Goal: Task Accomplishment & Management: Manage account settings

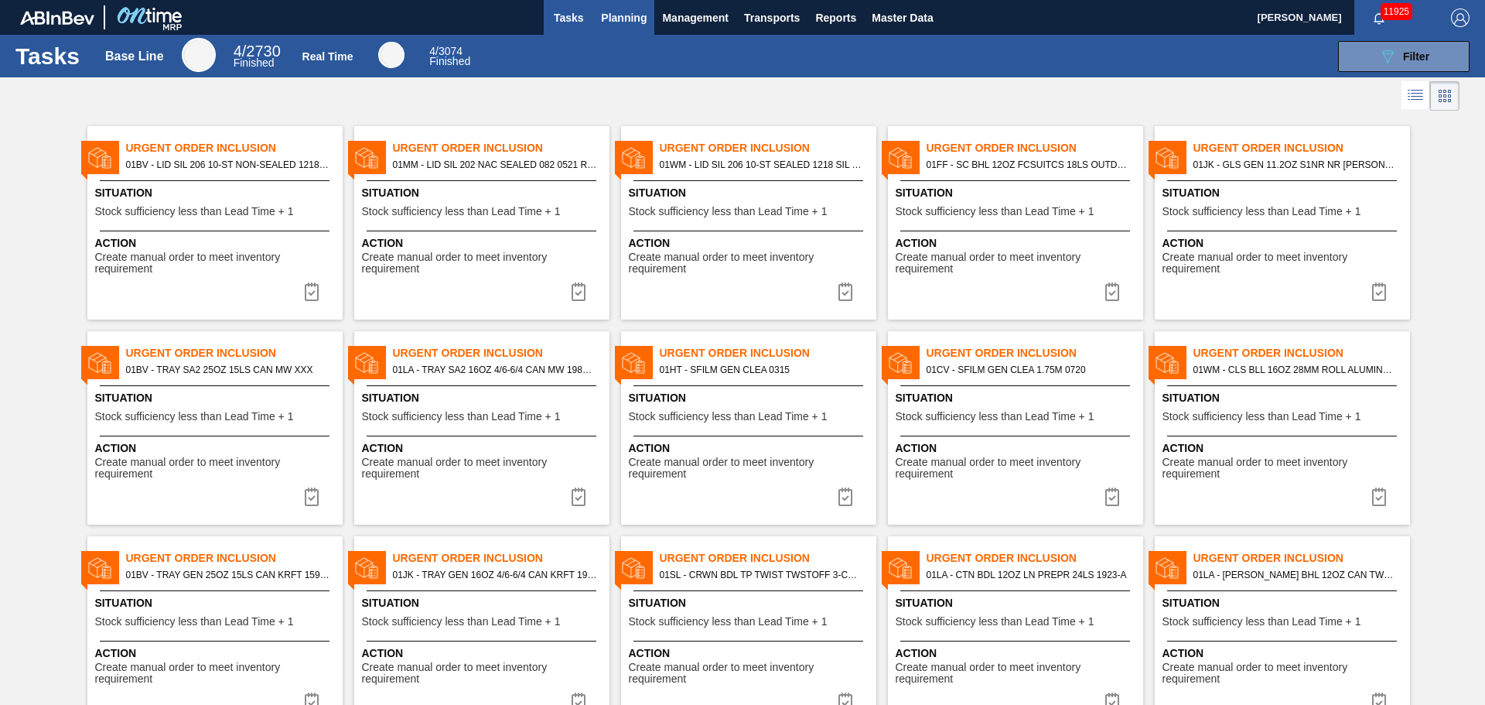
click at [640, 22] on span "Planning" at bounding box center [624, 18] width 46 height 19
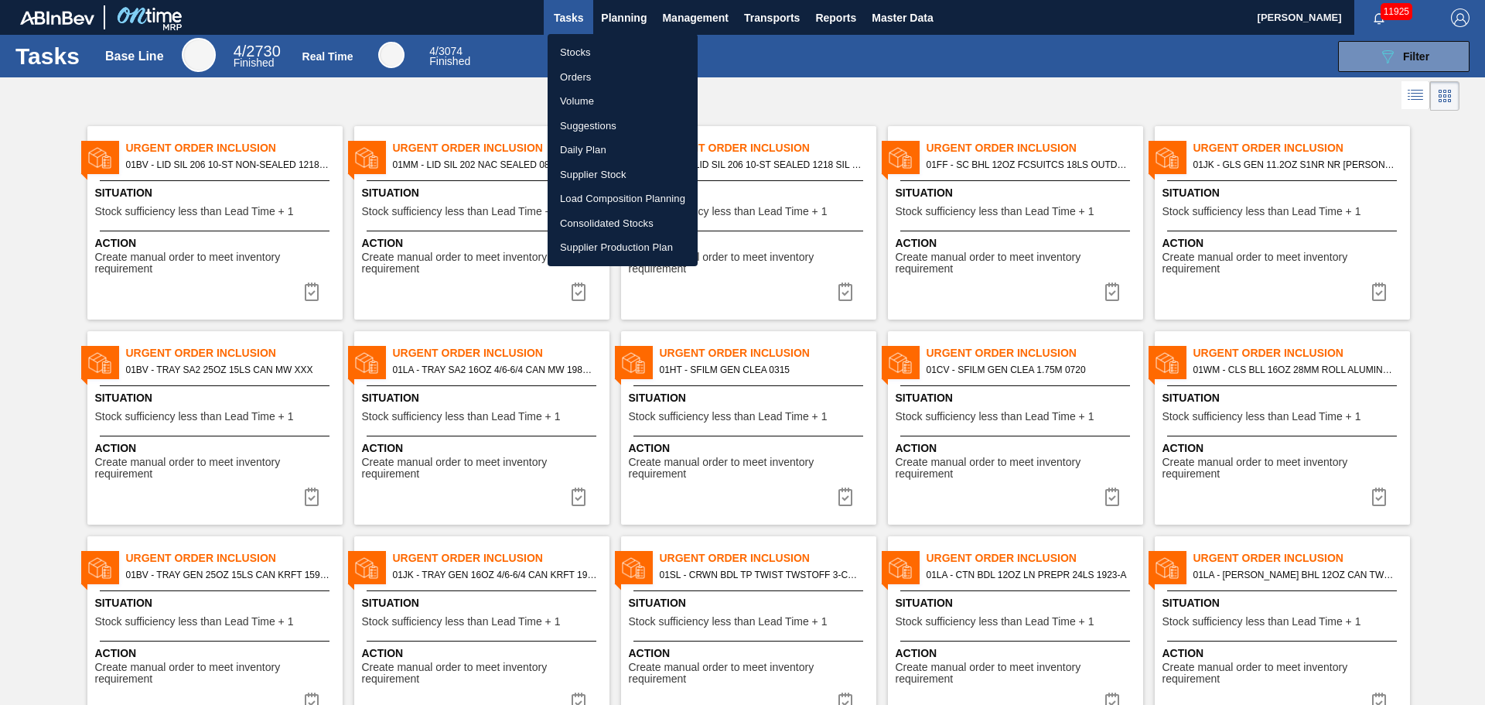
click at [668, 198] on li "Load Composition Planning" at bounding box center [623, 198] width 150 height 25
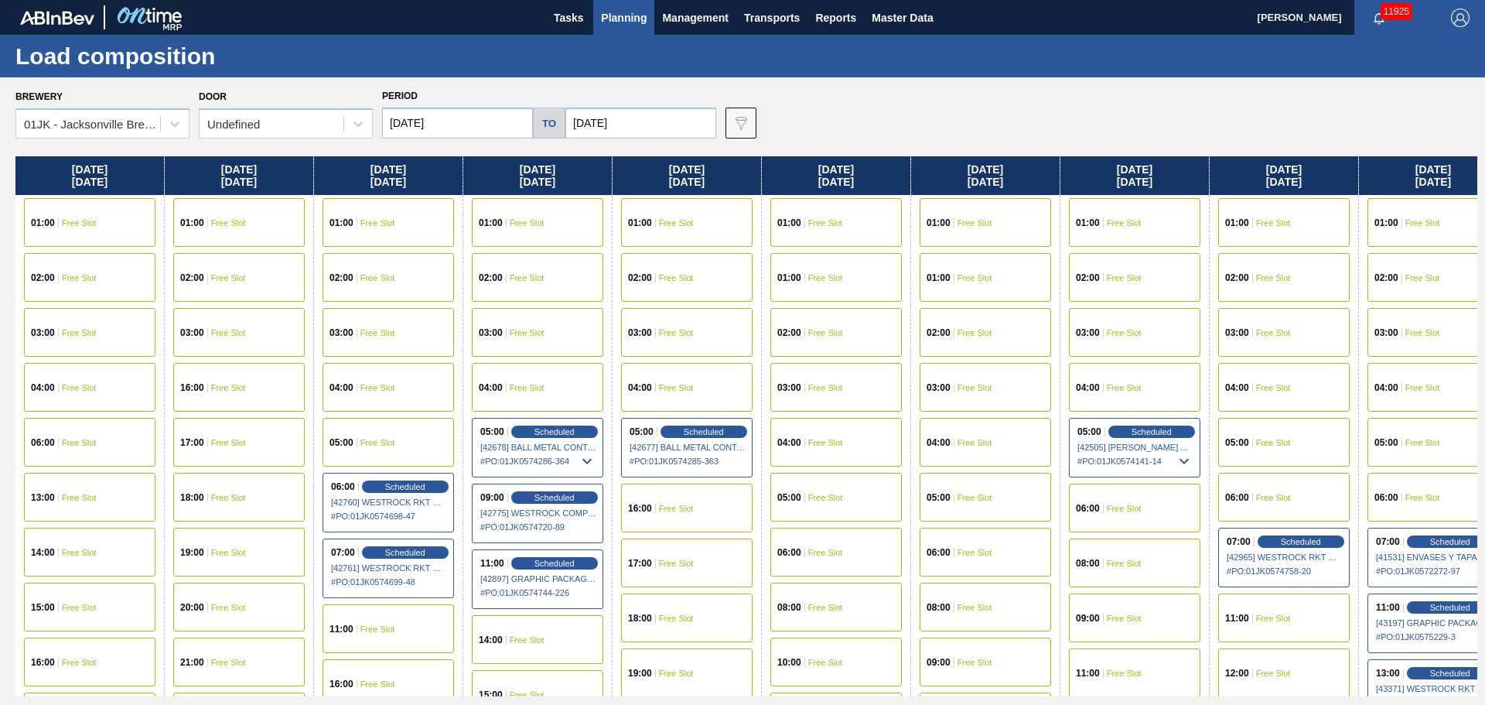
click at [459, 124] on input "[DATE]" at bounding box center [457, 123] width 151 height 31
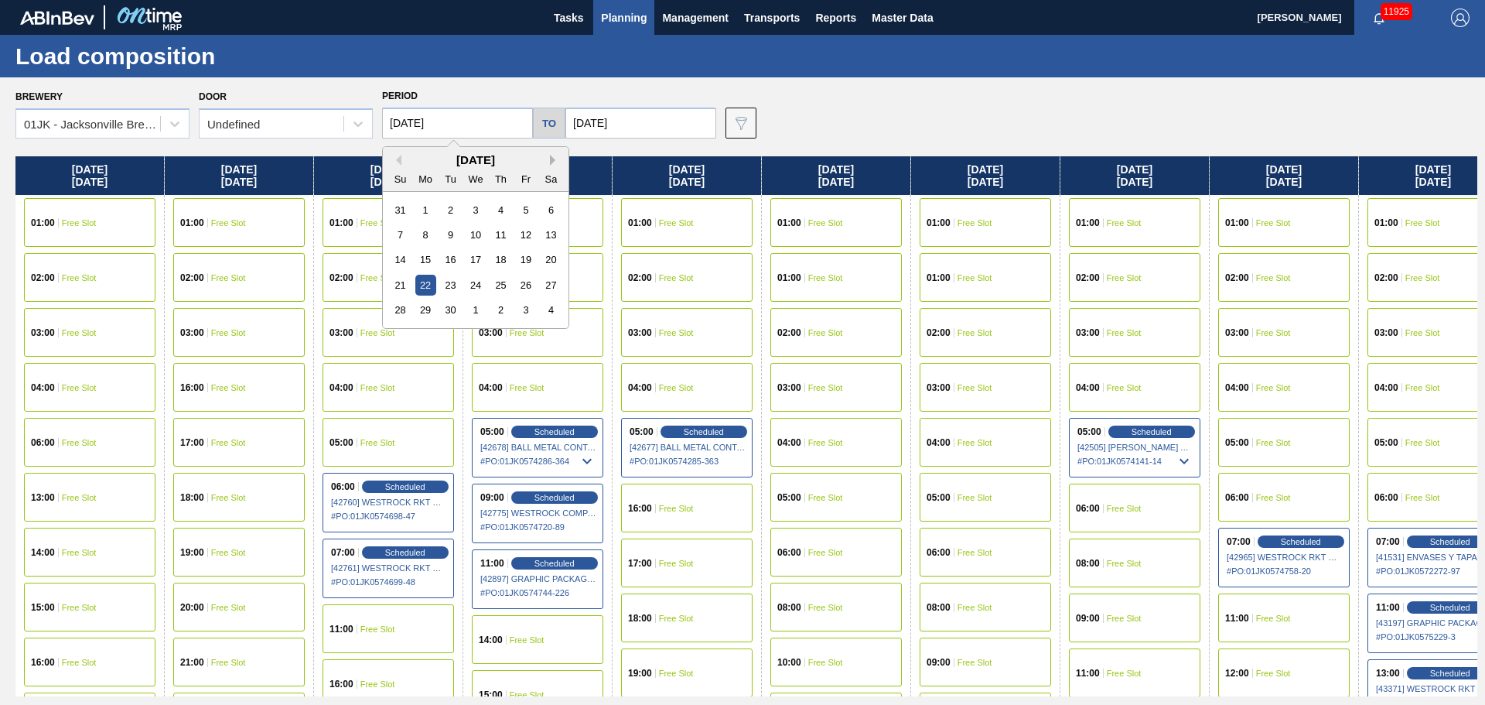
click at [555, 161] on button "Next Month" at bounding box center [555, 160] width 11 height 11
click at [405, 240] on div "5" at bounding box center [400, 234] width 21 height 21
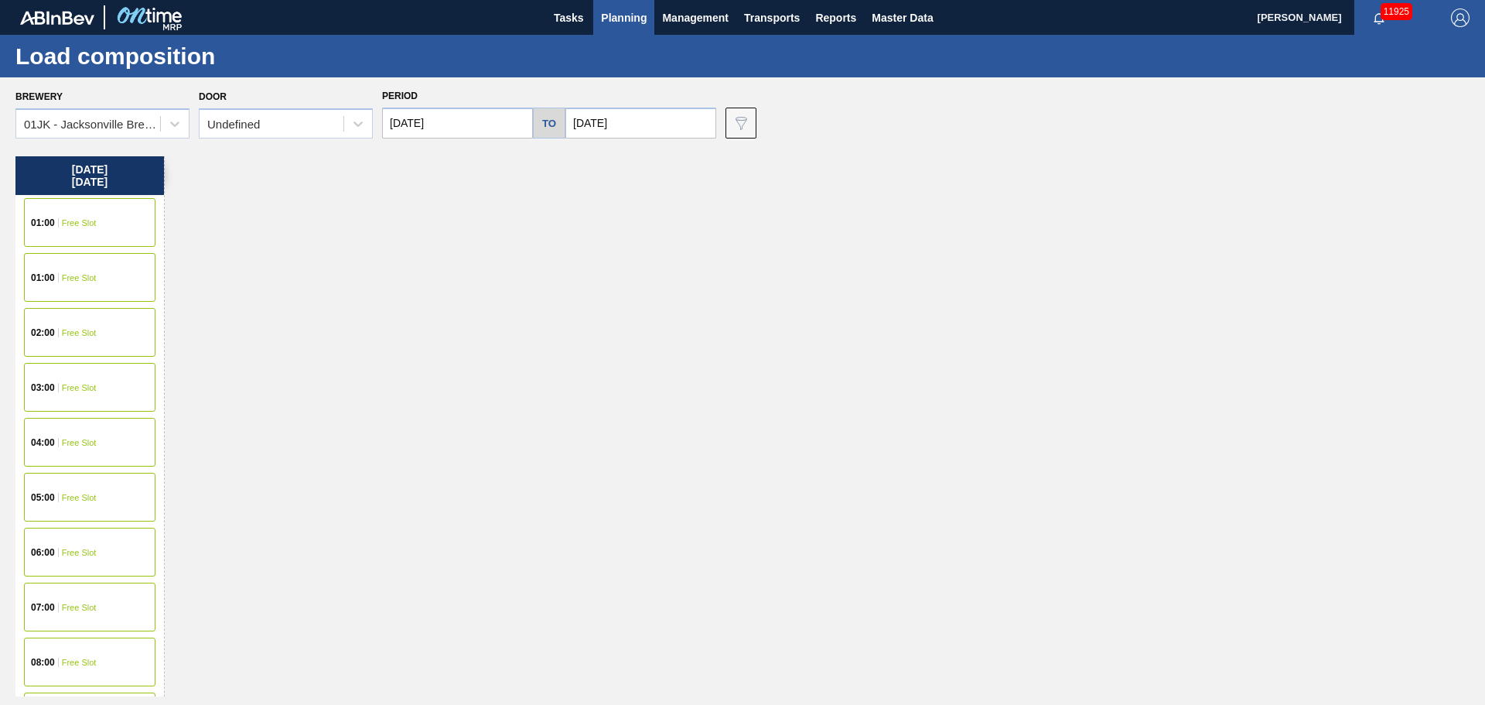
click at [679, 126] on input "[DATE]" at bounding box center [641, 123] width 151 height 31
click at [475, 118] on input "[DATE]" at bounding box center [457, 123] width 151 height 31
click at [402, 262] on div "12" at bounding box center [400, 259] width 21 height 21
type input "[DATE]"
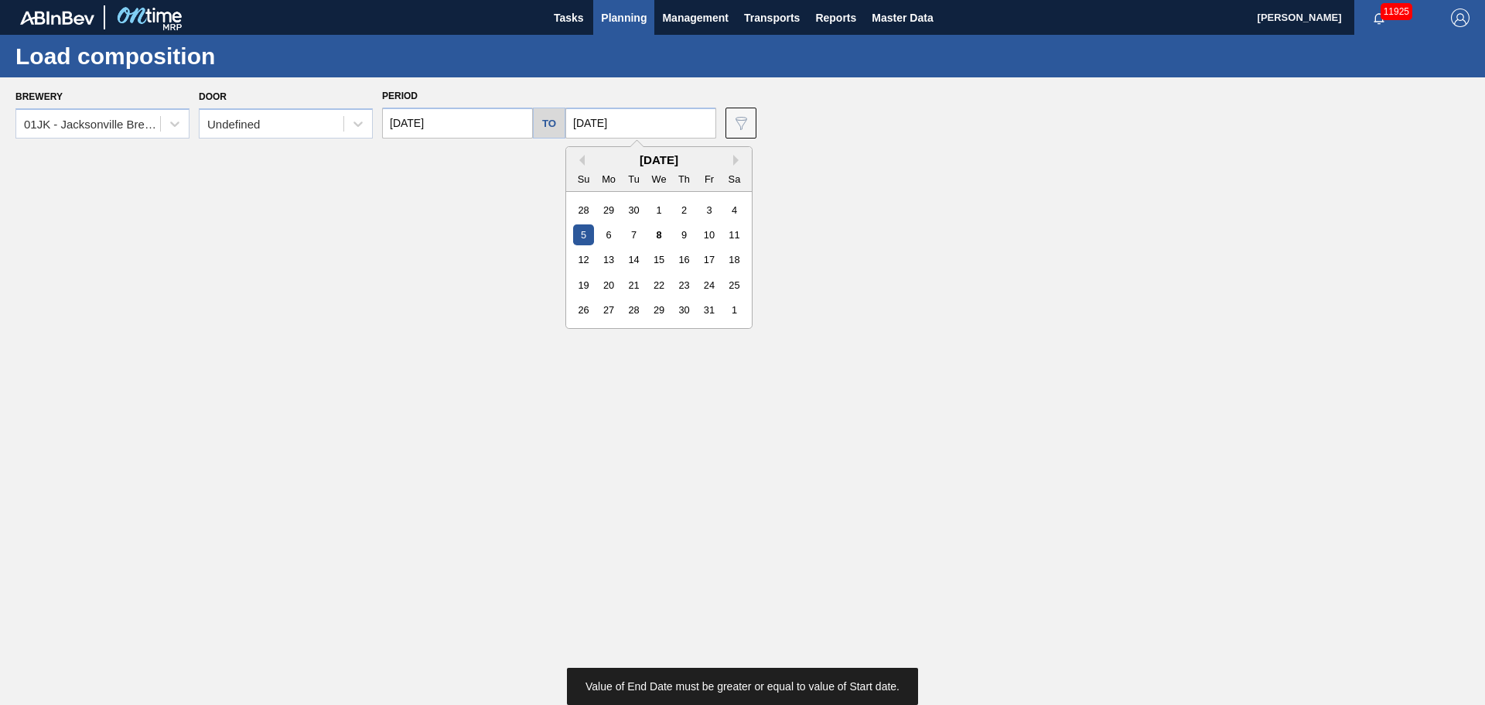
click at [634, 115] on input "[DATE]" at bounding box center [641, 123] width 151 height 31
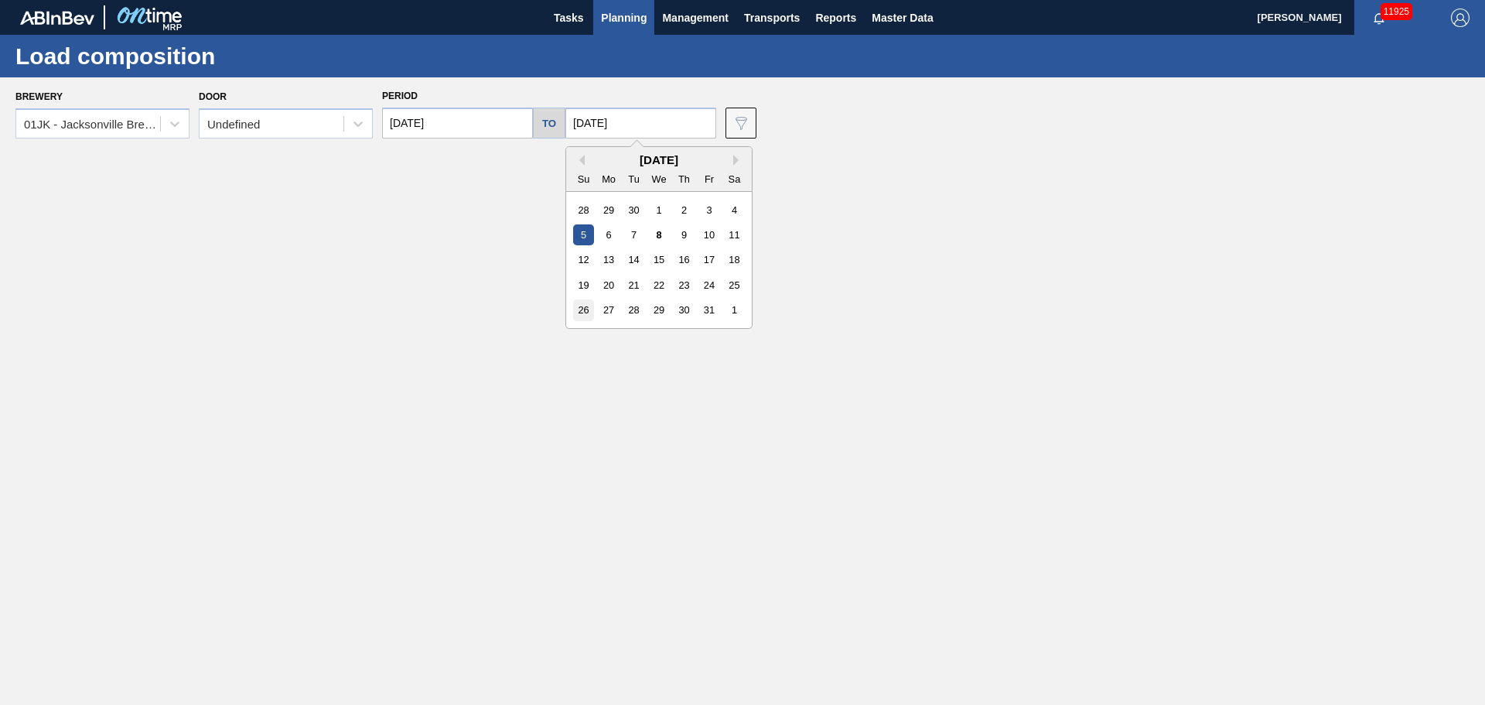
click at [580, 306] on div "26" at bounding box center [583, 309] width 21 height 21
type input "[DATE]"
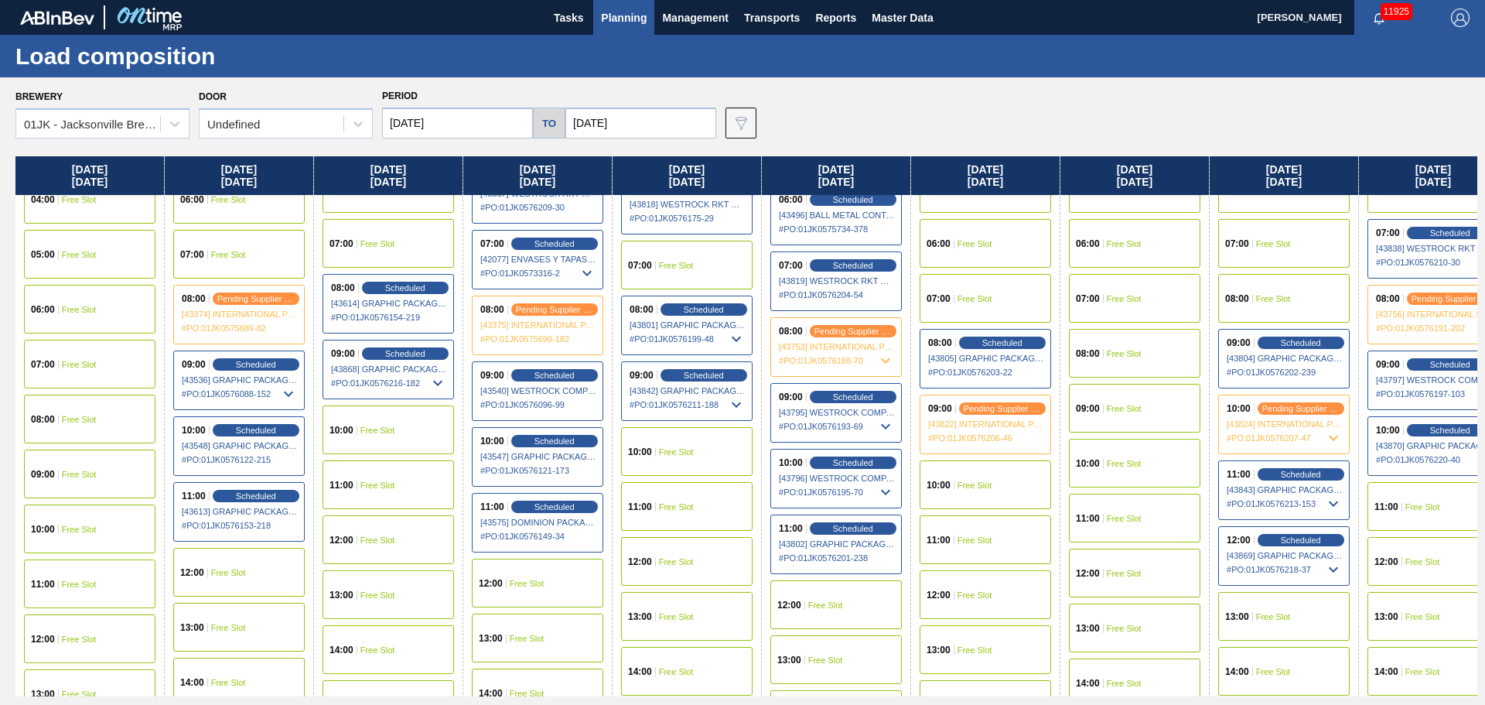
scroll to position [309, 0]
click at [687, 262] on span "Free Slot" at bounding box center [676, 264] width 35 height 9
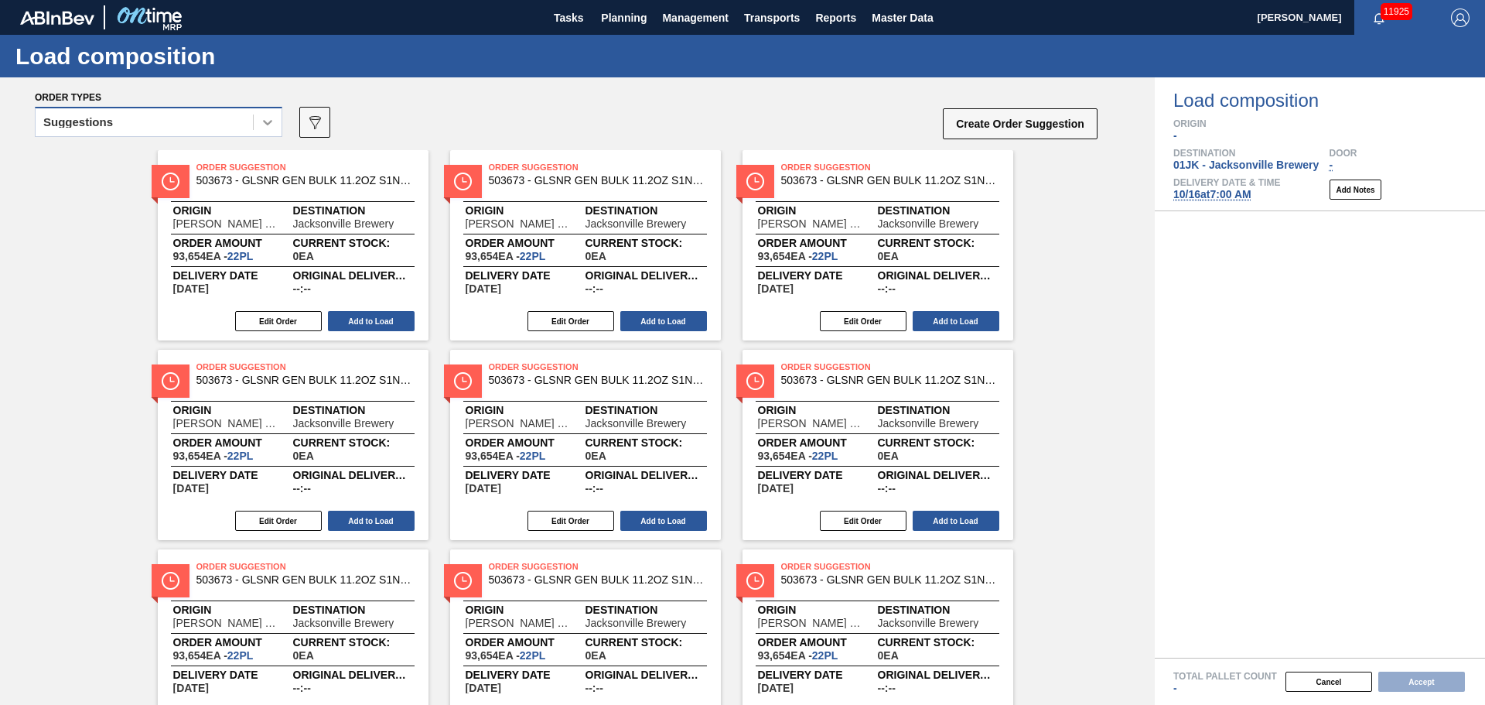
click at [258, 128] on div at bounding box center [268, 122] width 28 height 28
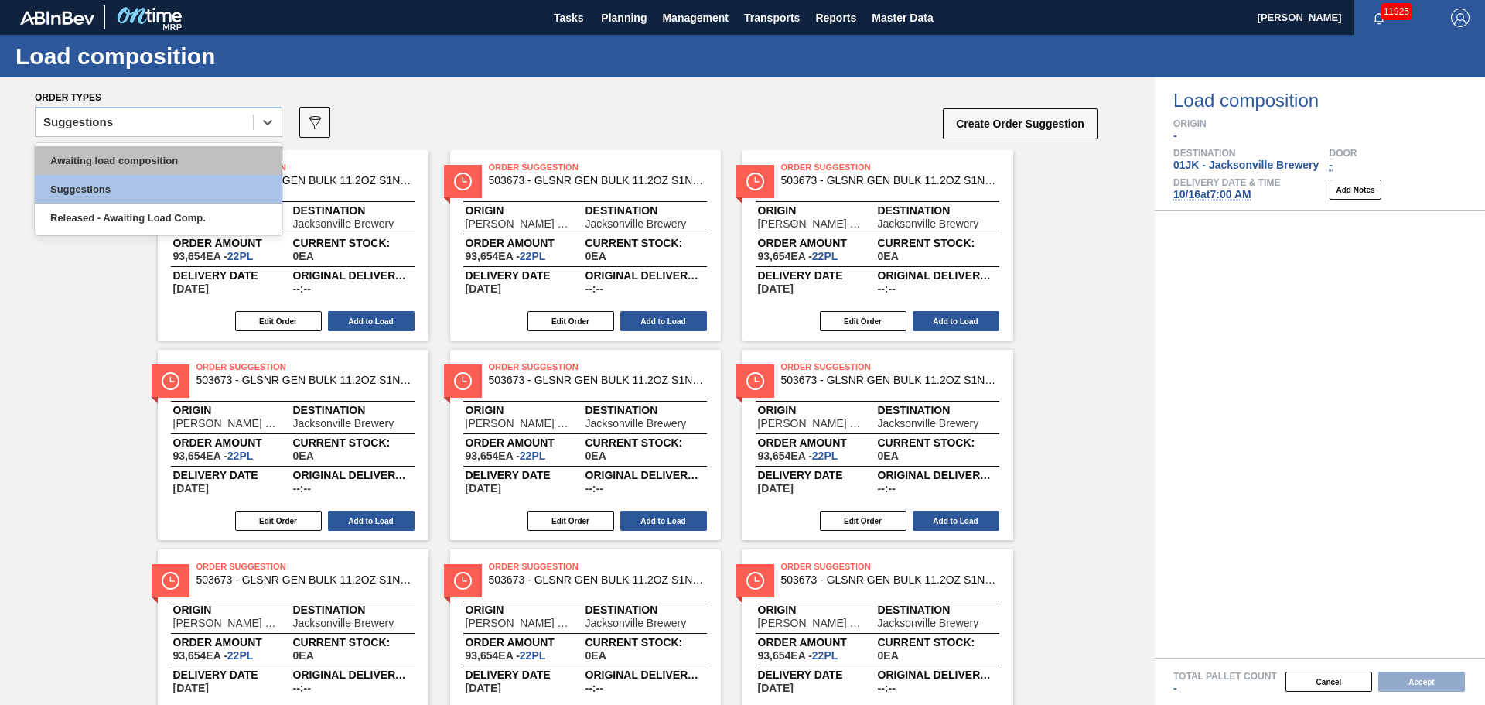
click at [217, 162] on div "Awaiting load composition" at bounding box center [159, 160] width 248 height 29
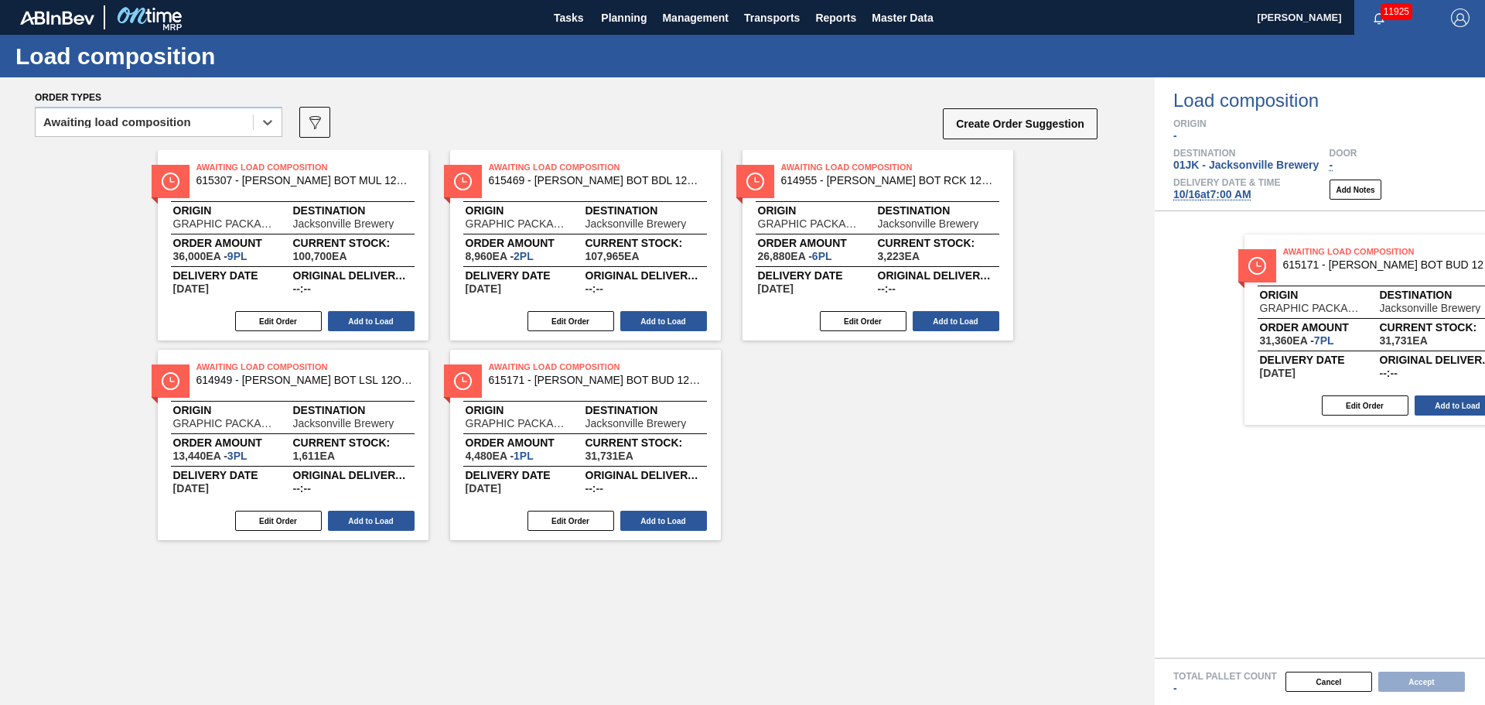
drag, startPoint x: 323, startPoint y: 412, endPoint x: 1407, endPoint y: 290, distance: 1090.7
click at [1412, 292] on div "Order types option Awaiting load composition, selected. Select is focused ,type…" at bounding box center [742, 390] width 1485 height 627
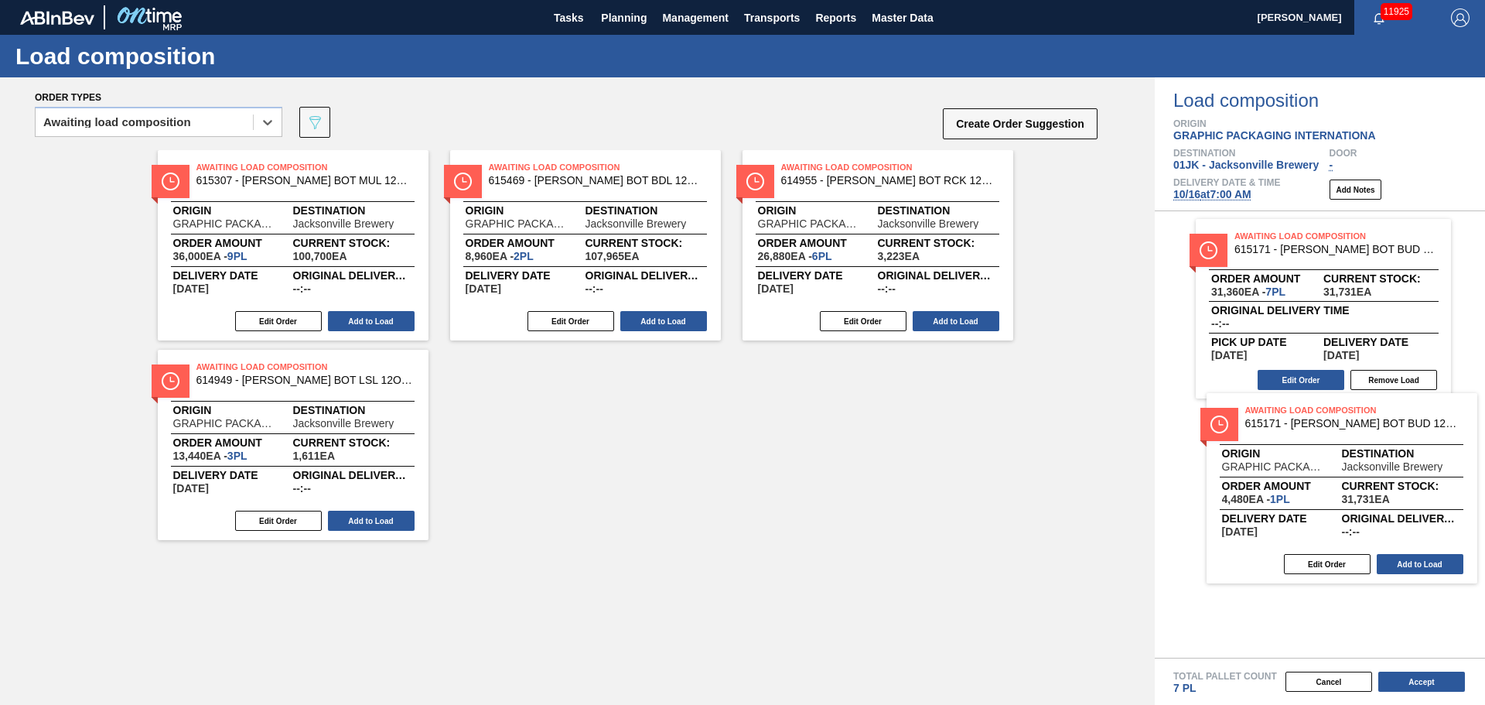
drag, startPoint x: 545, startPoint y: 386, endPoint x: 1311, endPoint y: 423, distance: 766.1
click at [1311, 426] on div "Order types option Awaiting load composition, selected. Select is focused ,type…" at bounding box center [742, 390] width 1485 height 627
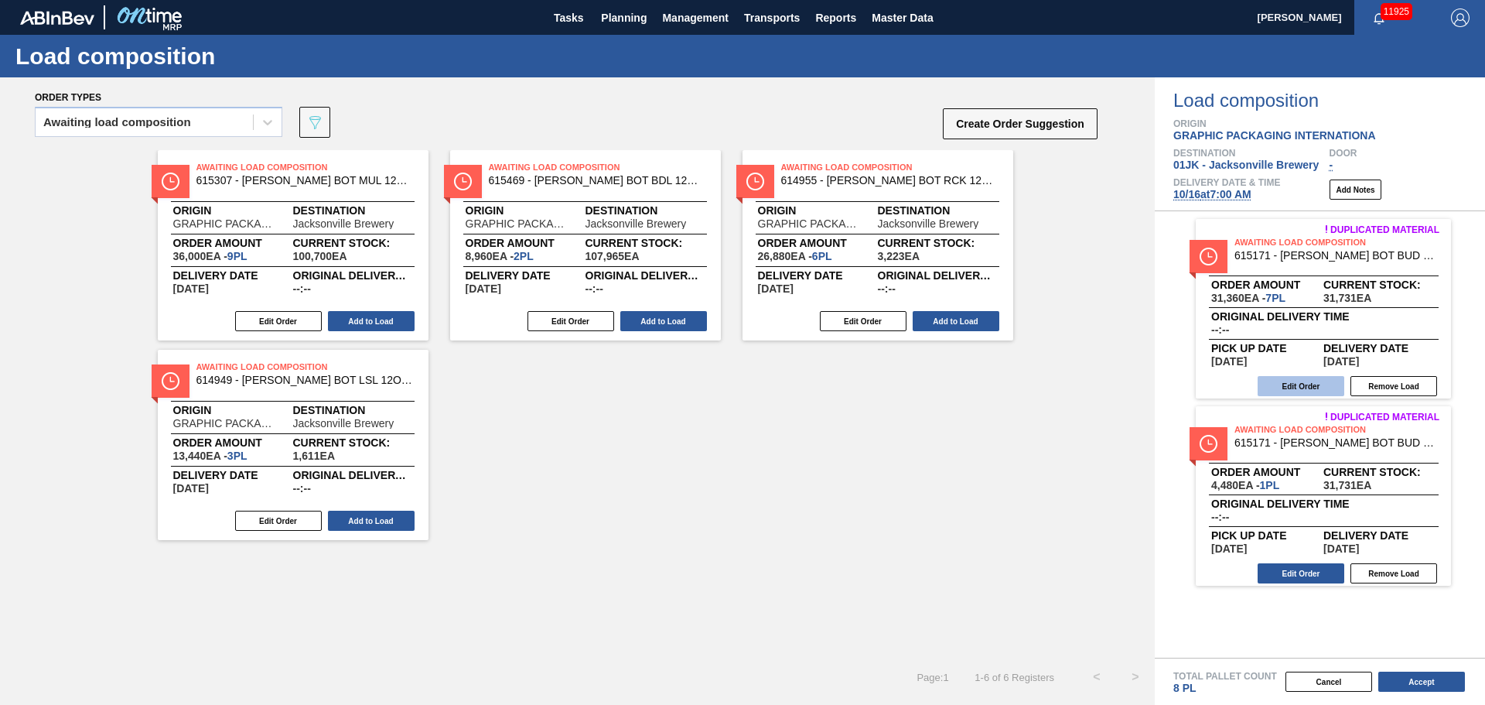
click at [1324, 381] on button "Edit Order" at bounding box center [1301, 386] width 87 height 20
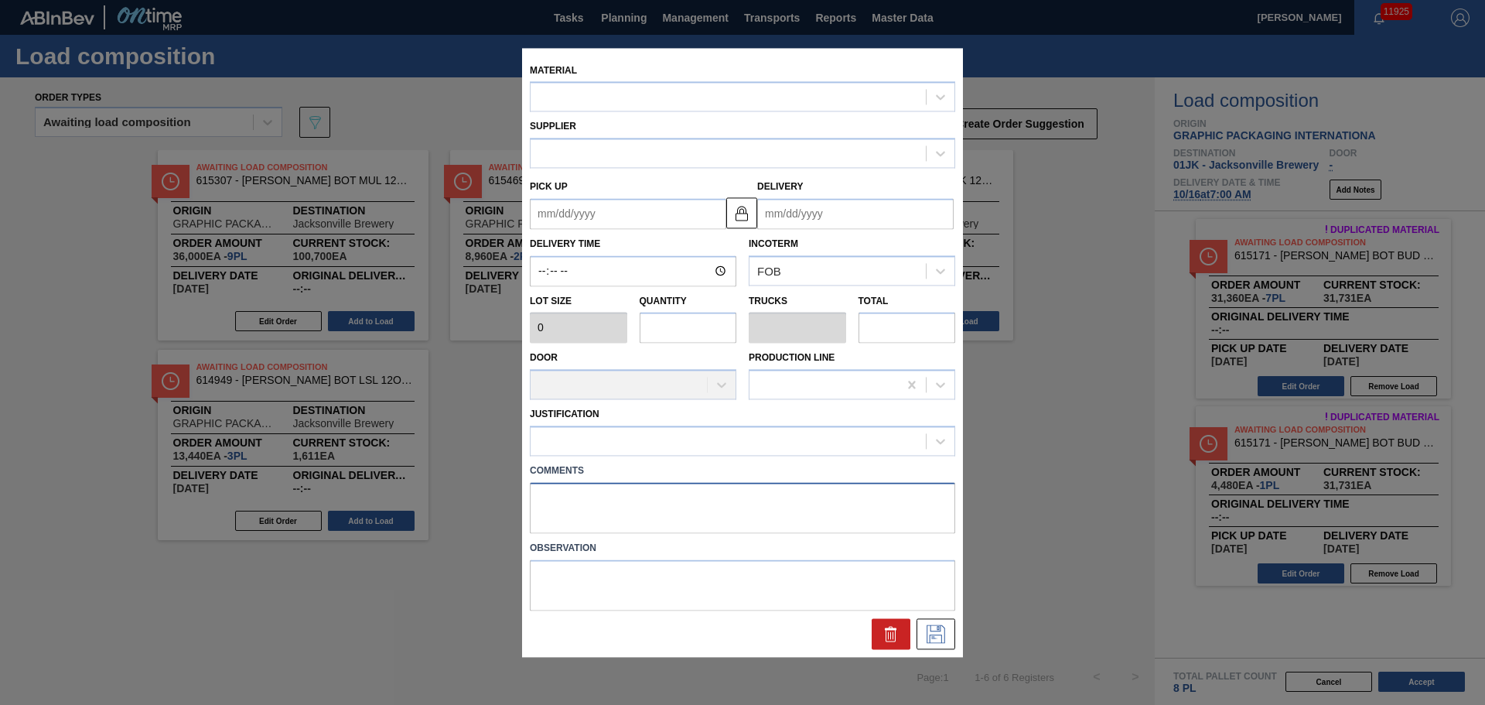
click at [582, 494] on textarea at bounding box center [743, 507] width 426 height 51
type textarea "TAIL,"
type input "4,480"
type input "7"
type input "0.327"
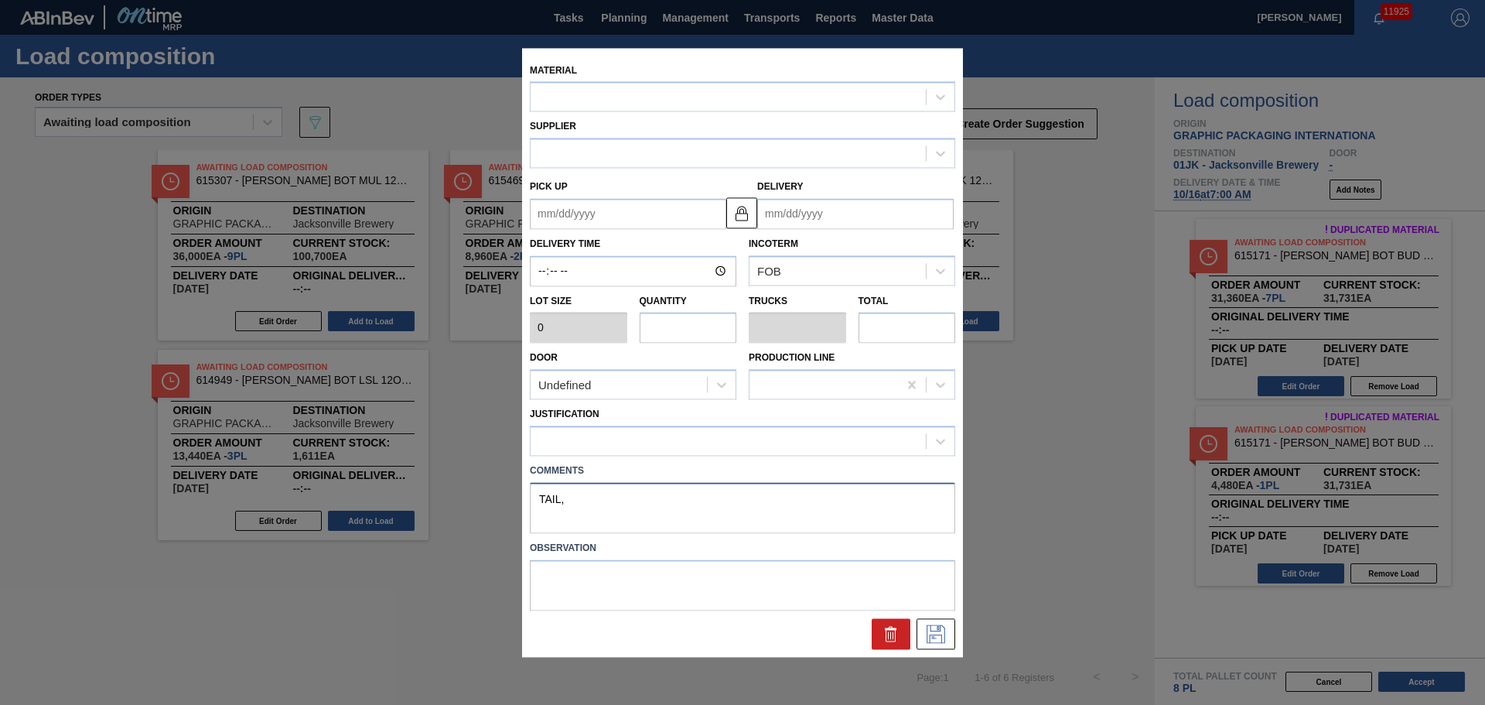
type input "31,360"
type textarea "TAIL, D"
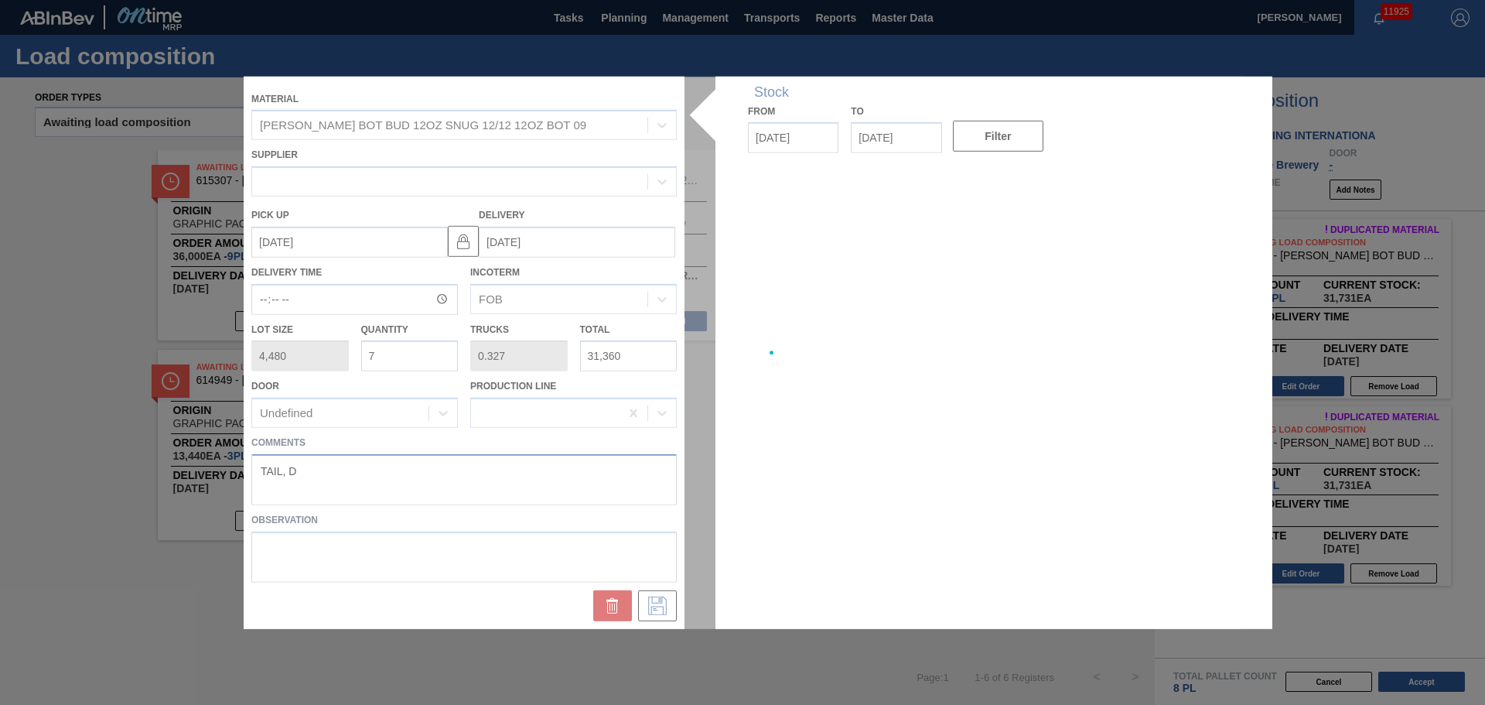
type up "[DATE]"
type input "[DATE]"
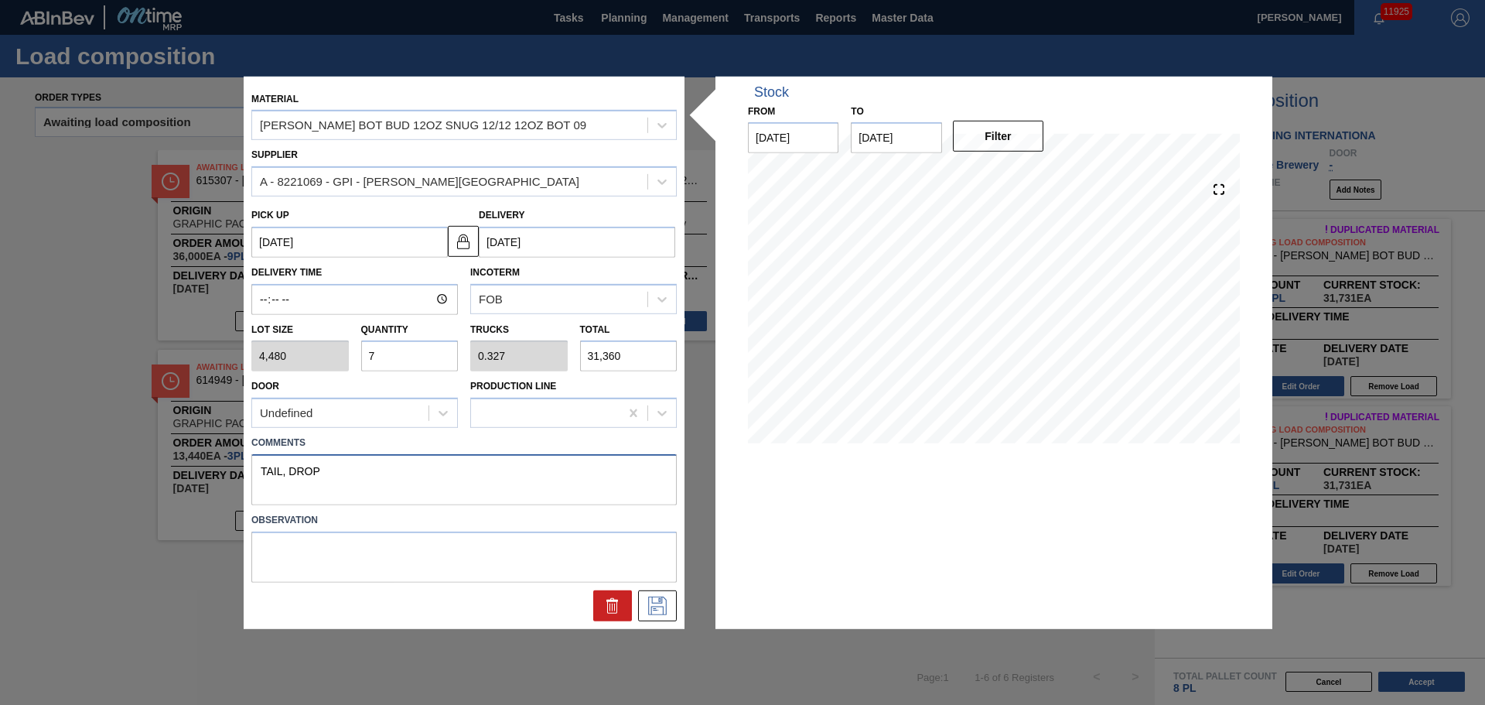
drag, startPoint x: 524, startPoint y: 464, endPoint x: 0, endPoint y: 436, distance: 524.6
click at [0, 433] on div "Material [PERSON_NAME] BOT BUD 12OZ SNUG 12/12 12OZ BOT 09 Supplier A - 8221069…" at bounding box center [742, 352] width 1485 height 705
type textarea "TAIL, DROP"
click at [647, 602] on icon at bounding box center [657, 606] width 25 height 19
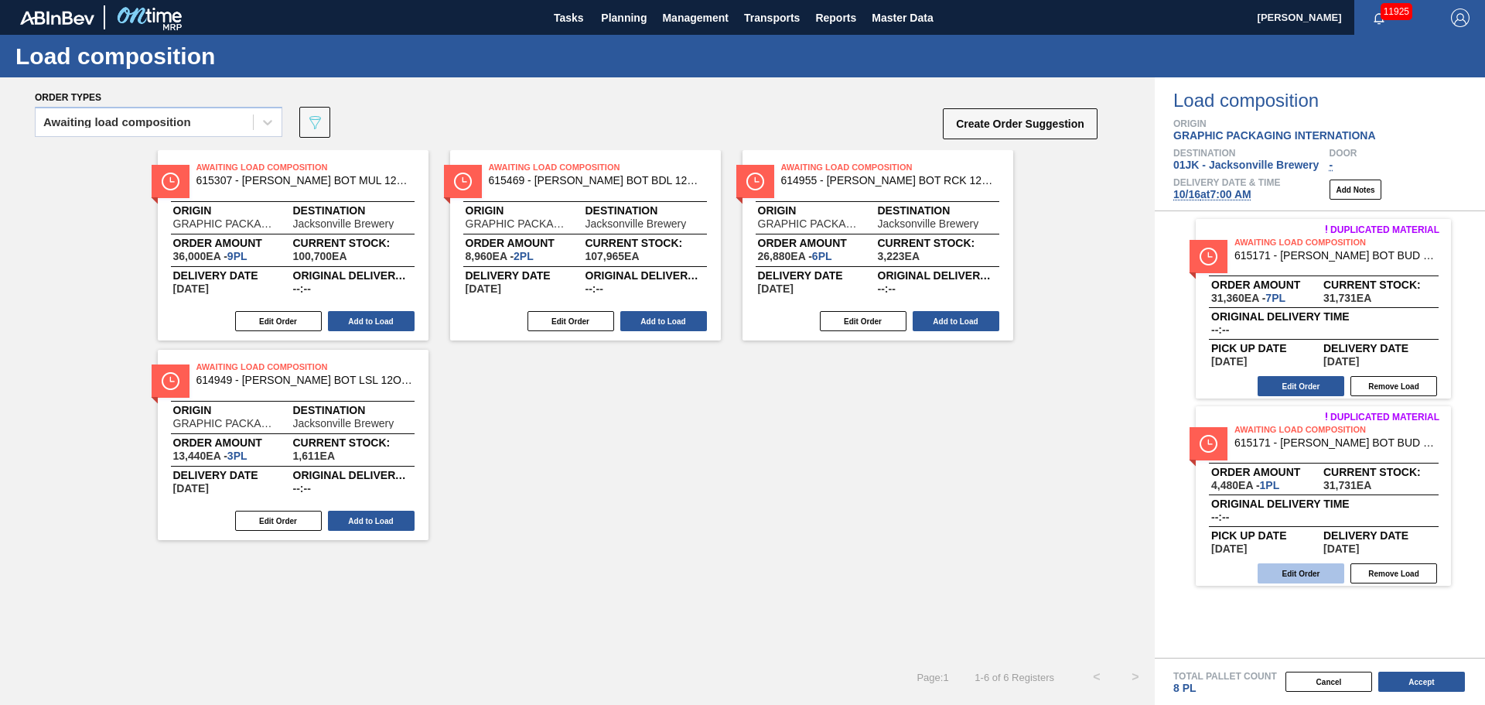
click at [1304, 581] on button "Edit Order" at bounding box center [1301, 573] width 87 height 20
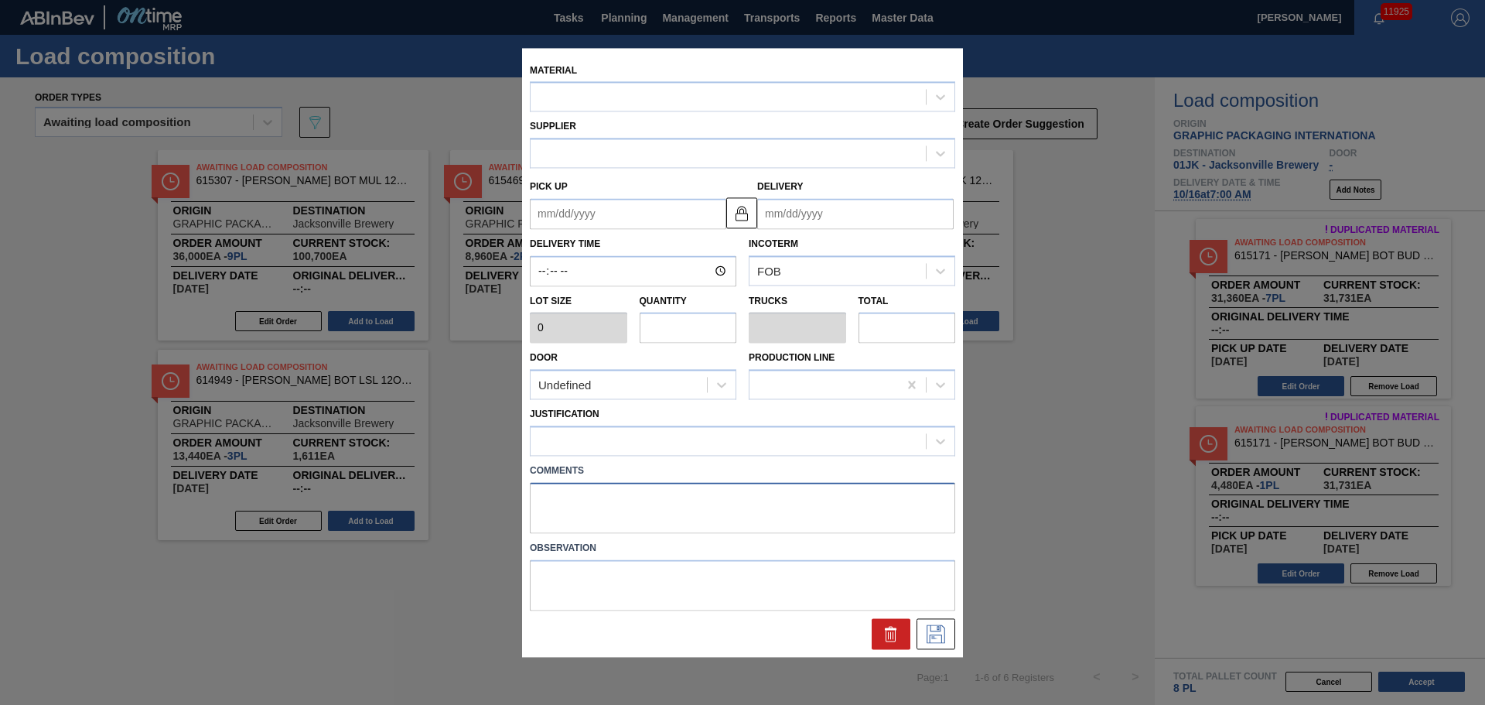
type input "4,480"
type input "1"
type input "0.047"
type input "4,480"
click at [598, 501] on div "Material Supplier Pick up Delivery Delivery Time Incoterm FOB Lot size 4,480 Qu…" at bounding box center [742, 352] width 441 height 609
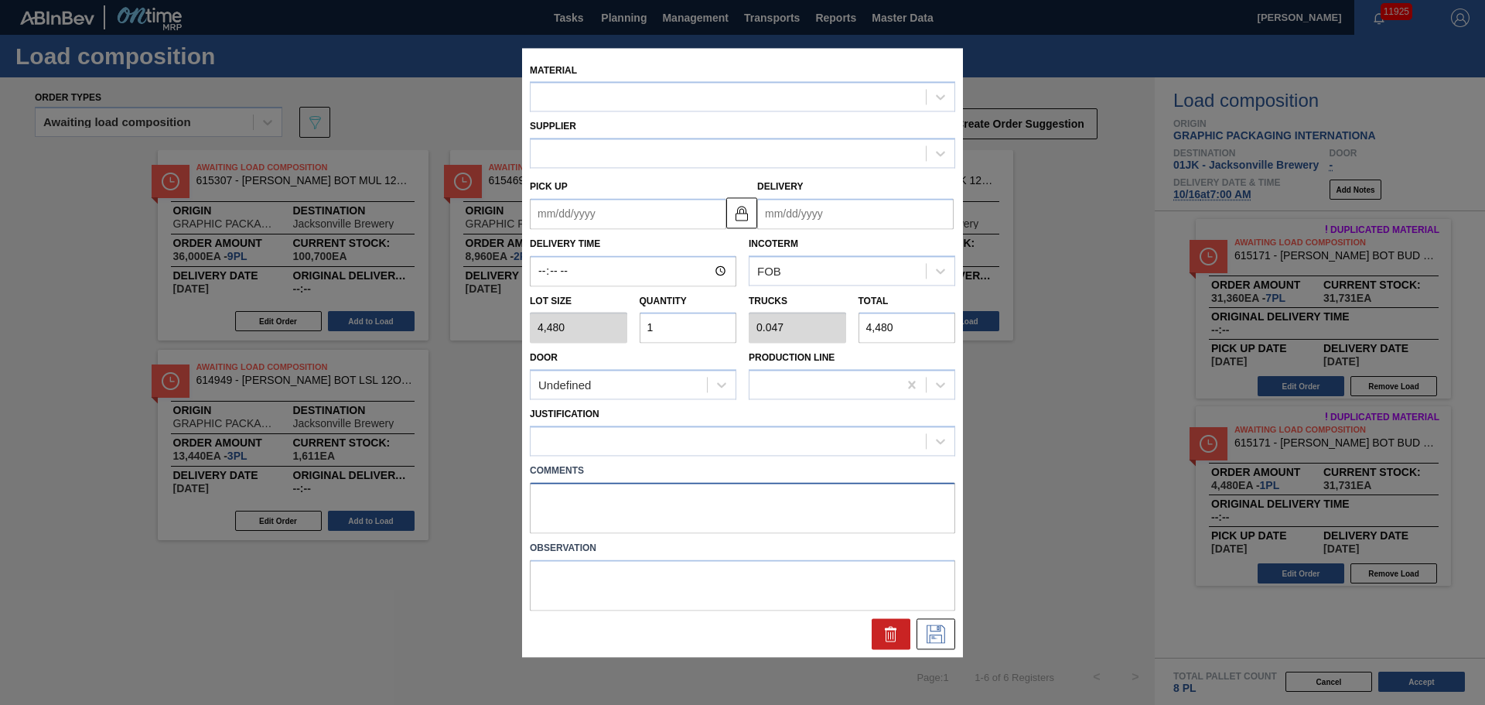
type up "[DATE]"
type input "[DATE]"
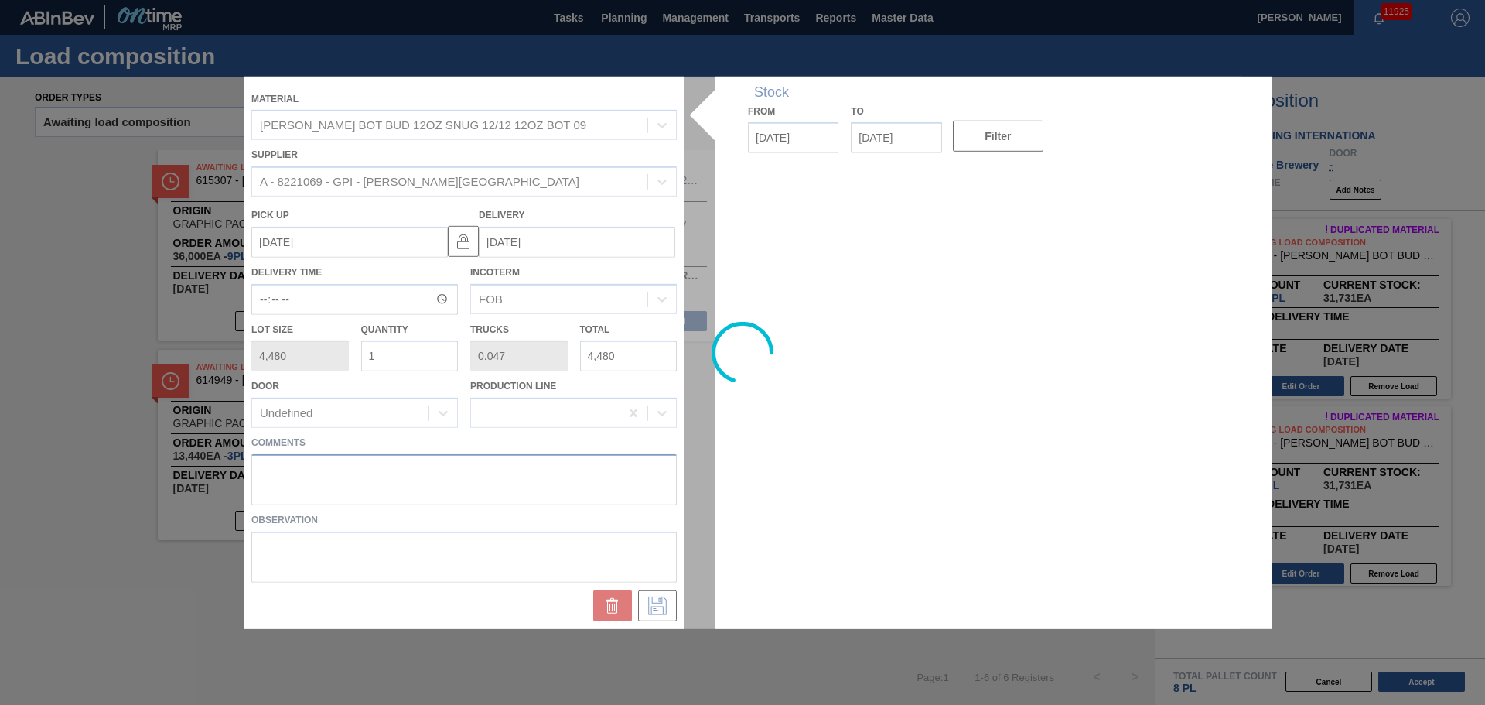
paste textarea "TAIL, DROP"
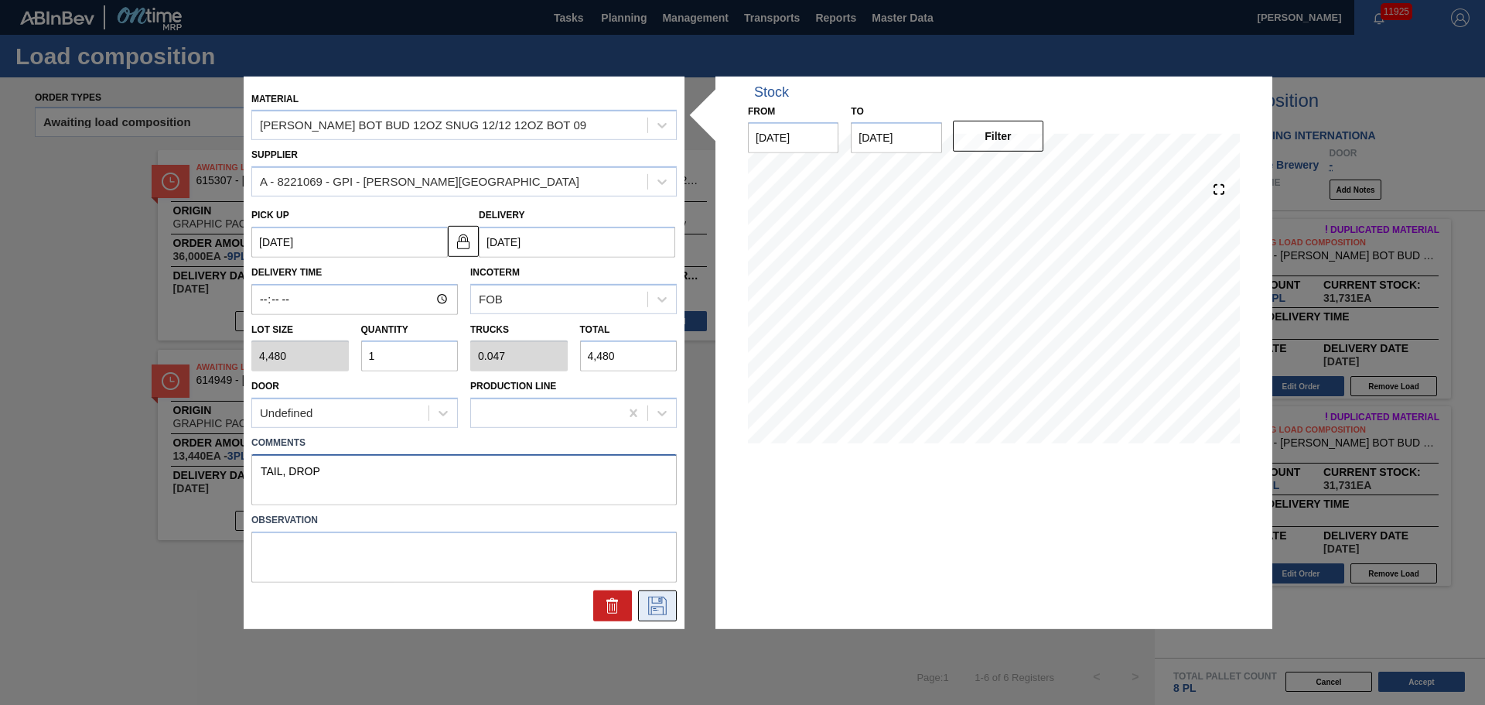
type textarea "TAIL, DROP"
click at [670, 614] on button at bounding box center [657, 605] width 39 height 31
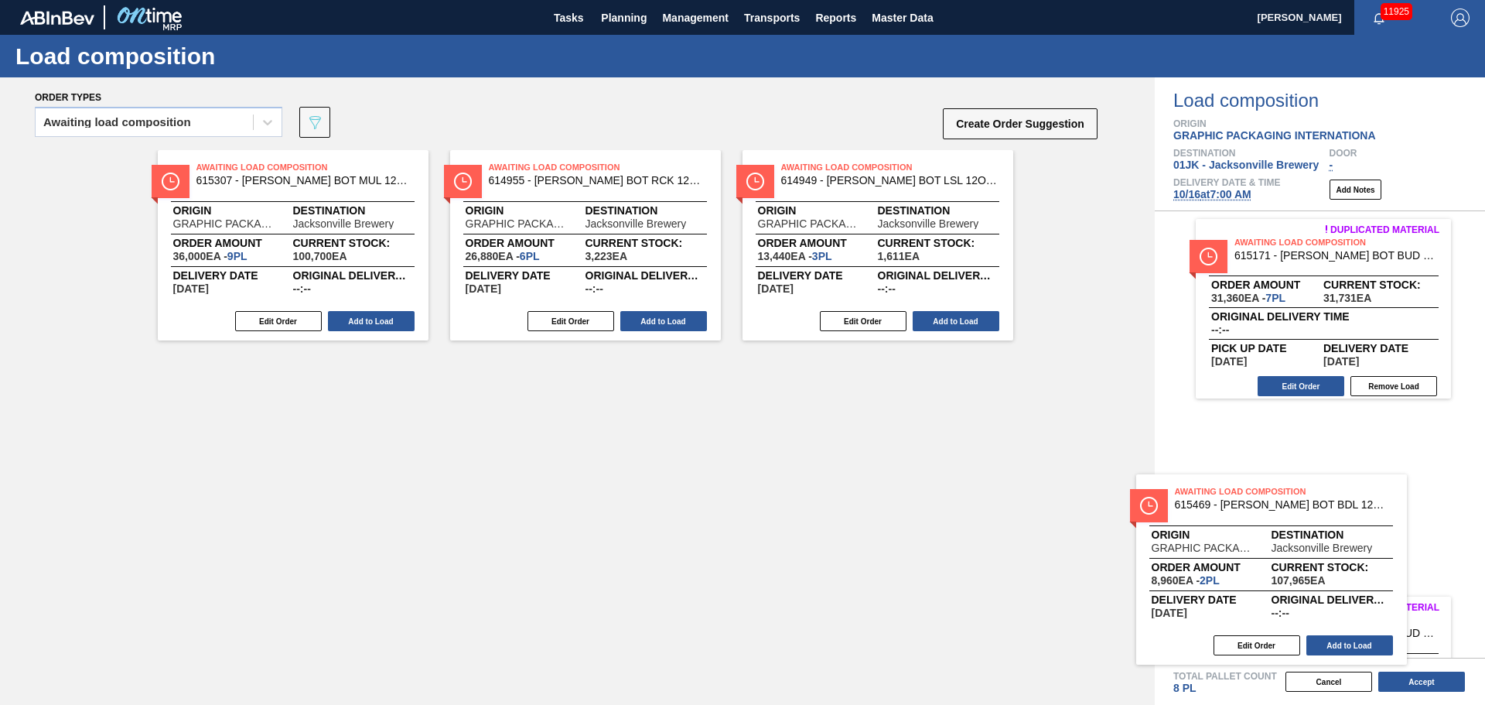
drag, startPoint x: 644, startPoint y: 248, endPoint x: 1336, endPoint y: 572, distance: 763.9
click at [1336, 572] on div "Order types Awaiting load composition 089F7B8B-B2A5-4AFE-B5C0-19BA573D28AC Crea…" at bounding box center [742, 390] width 1485 height 627
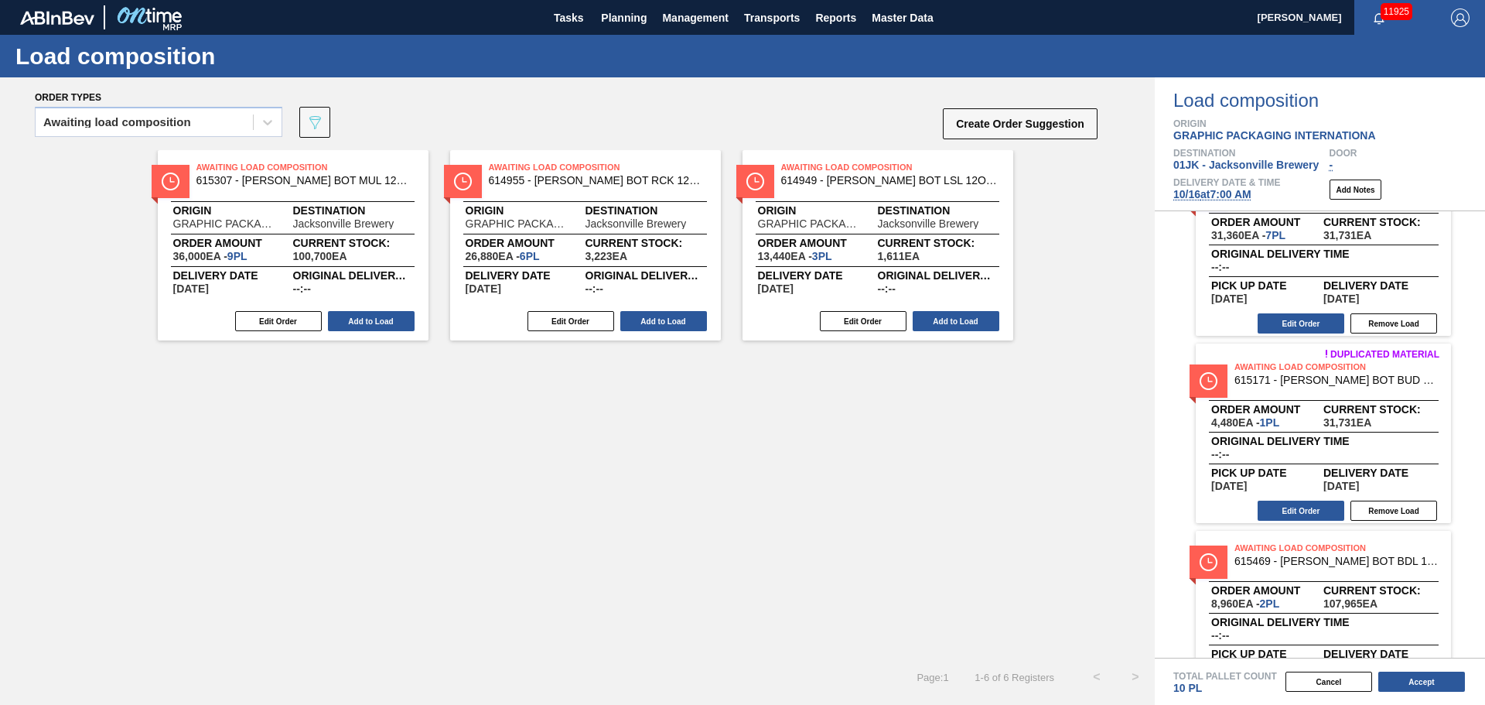
scroll to position [123, 0]
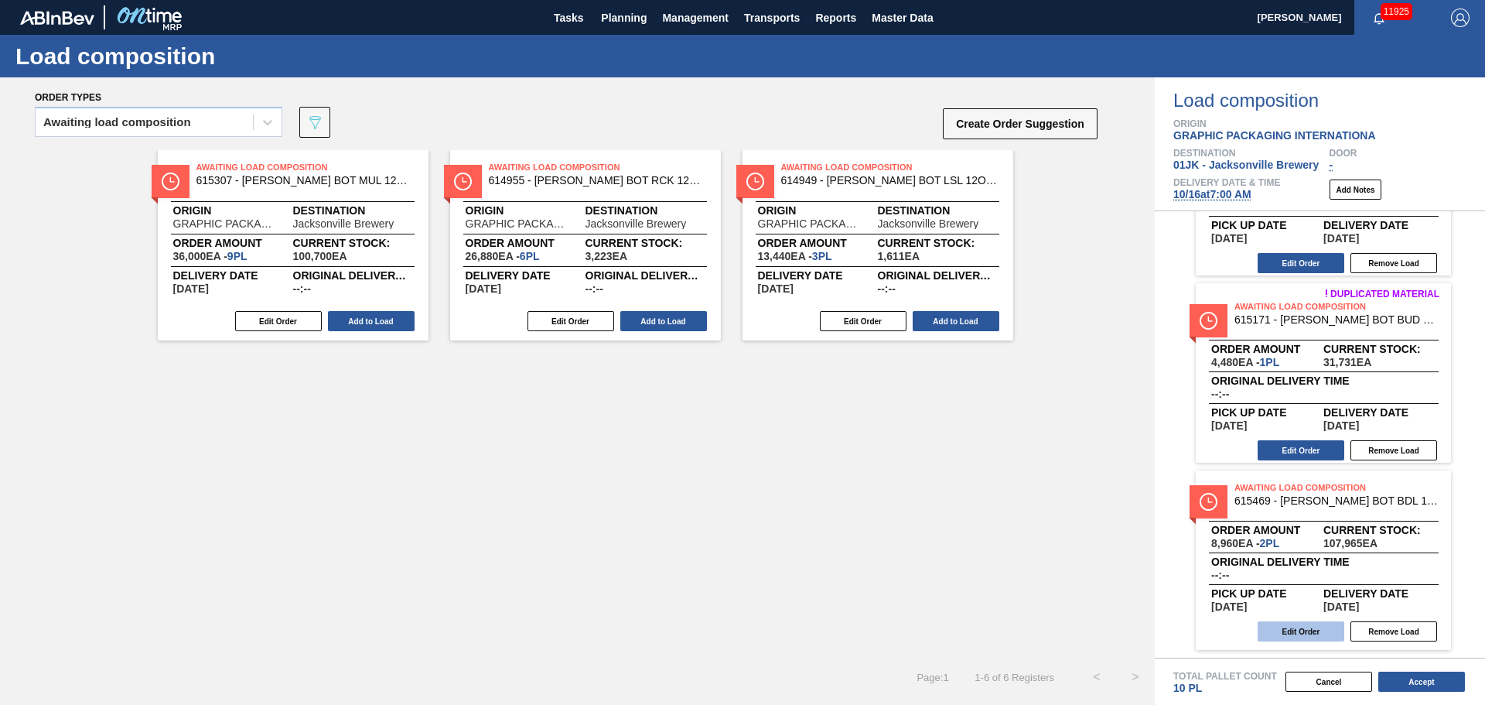
click at [1293, 638] on button "Edit Order" at bounding box center [1301, 631] width 87 height 20
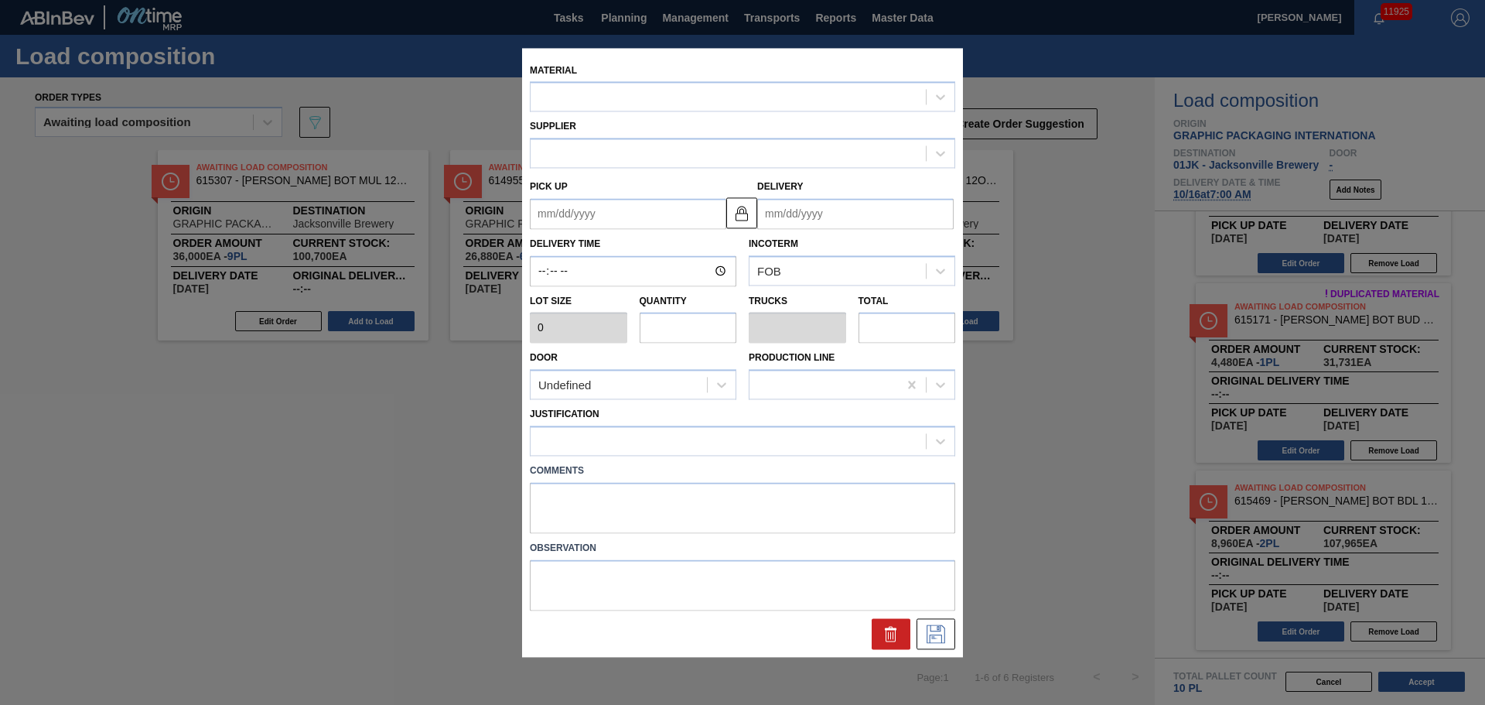
type input "4,480"
type input "2"
type input "0.077"
type input "8,960"
type up "[DATE]"
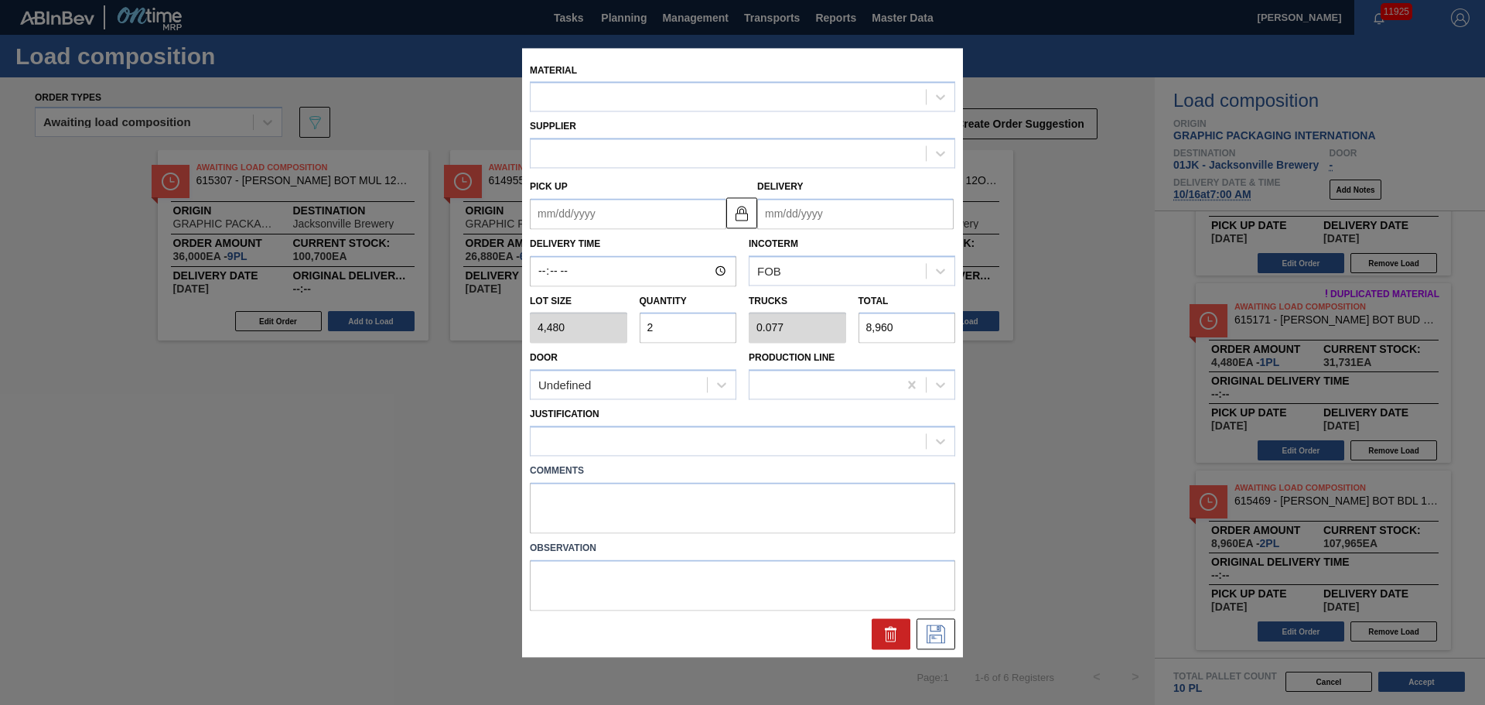
type input "[DATE]"
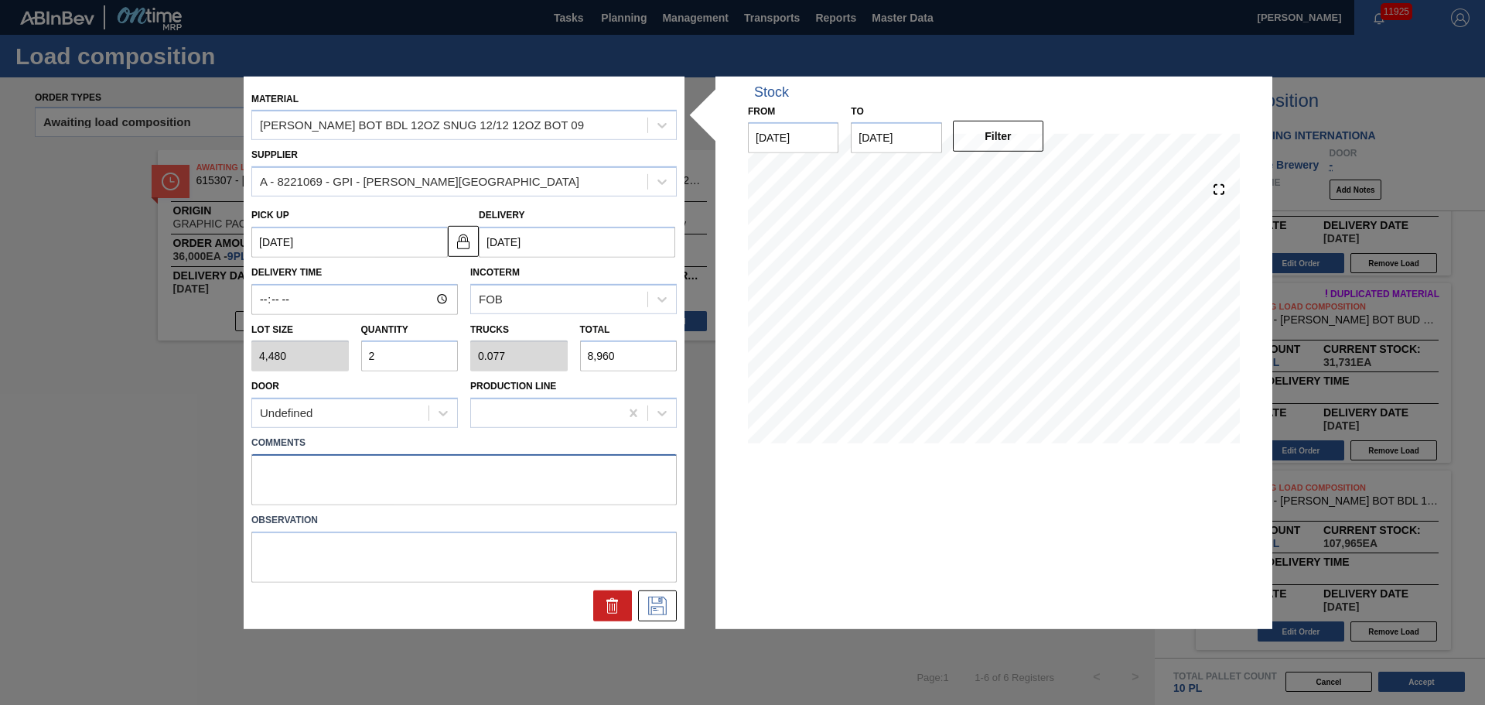
click at [518, 480] on textarea at bounding box center [464, 479] width 426 height 51
type textarea "M1, DROP"
click at [663, 600] on icon at bounding box center [657, 606] width 25 height 19
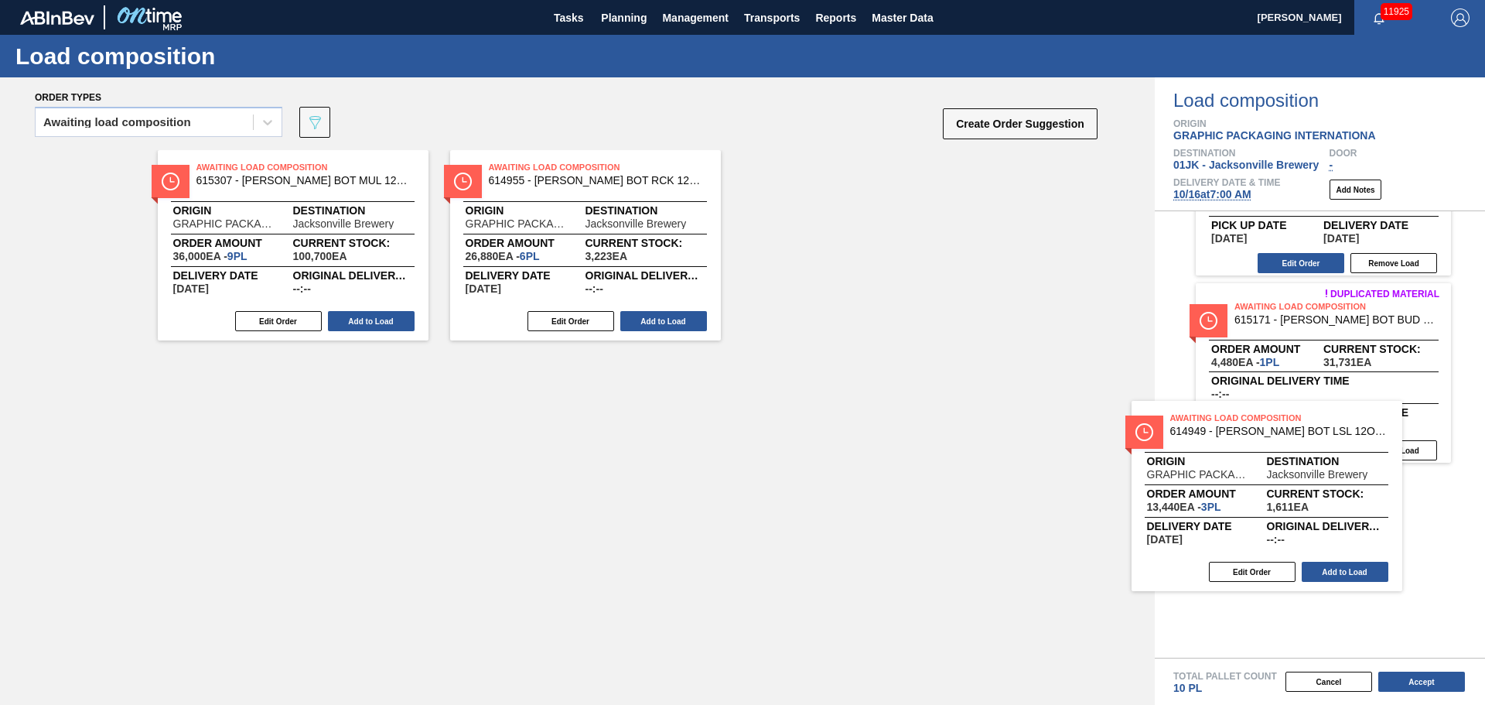
drag, startPoint x: 918, startPoint y: 212, endPoint x: 1347, endPoint y: 514, distance: 524.8
click at [1349, 539] on div "Order types Awaiting load composition 089F7B8B-B2A5-4AFE-B5C0-19BA573D28AC Crea…" at bounding box center [742, 390] width 1485 height 627
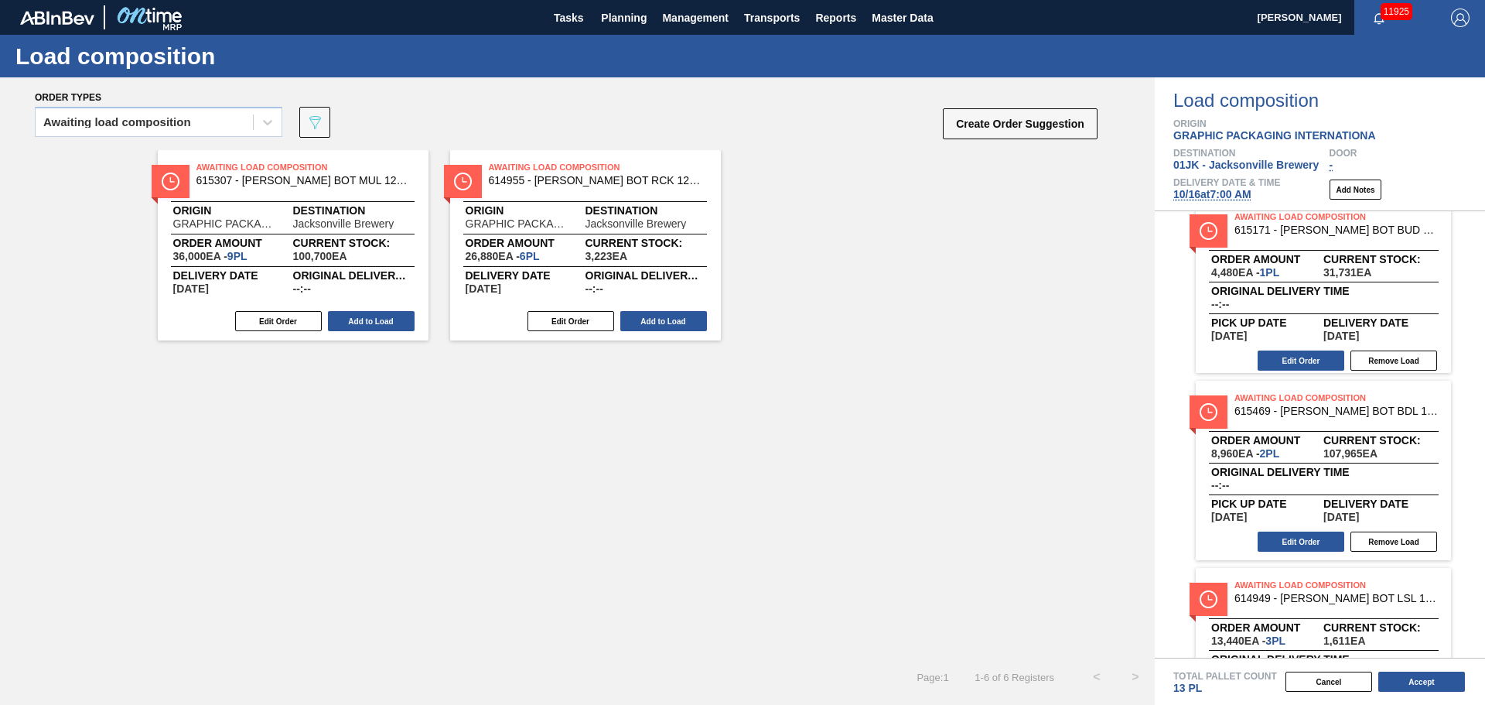
scroll to position [310, 0]
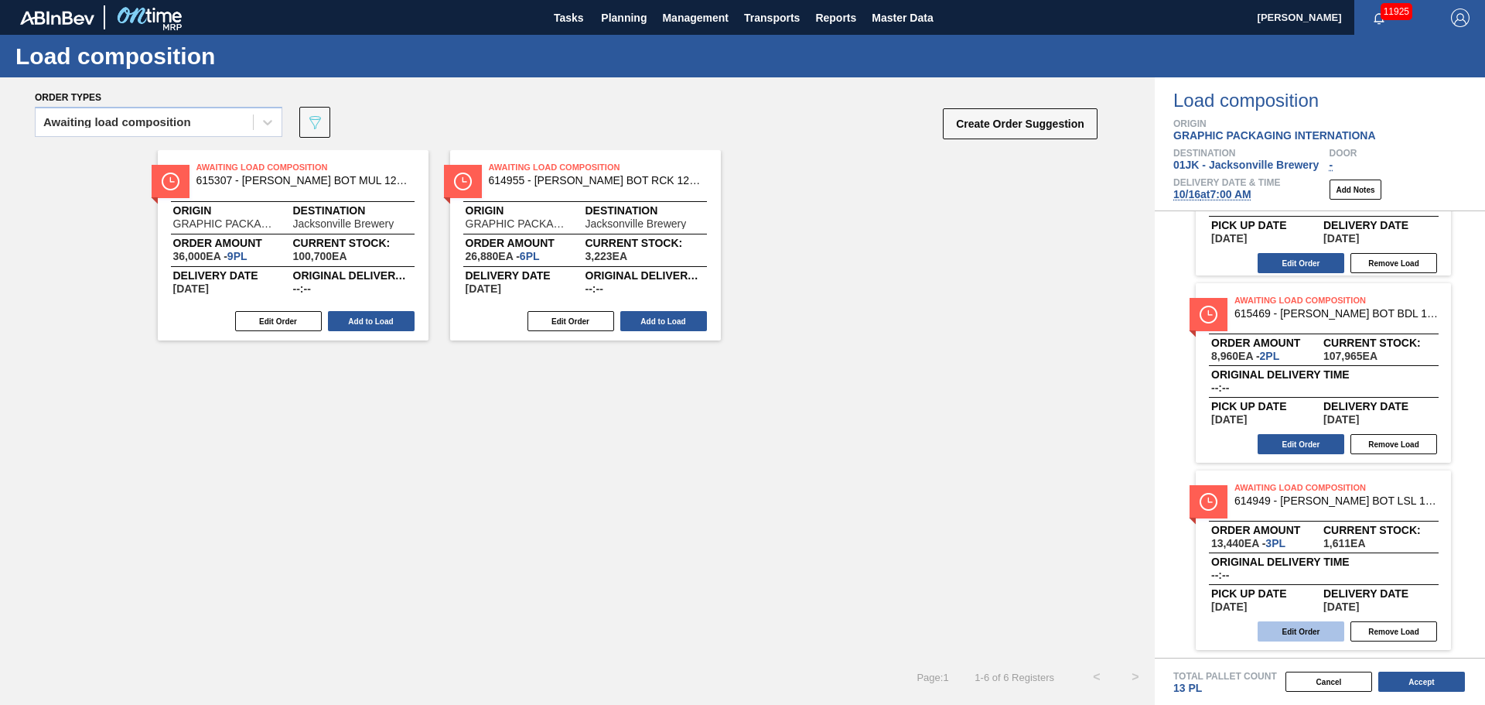
click at [1319, 624] on button "Edit Order" at bounding box center [1301, 631] width 87 height 20
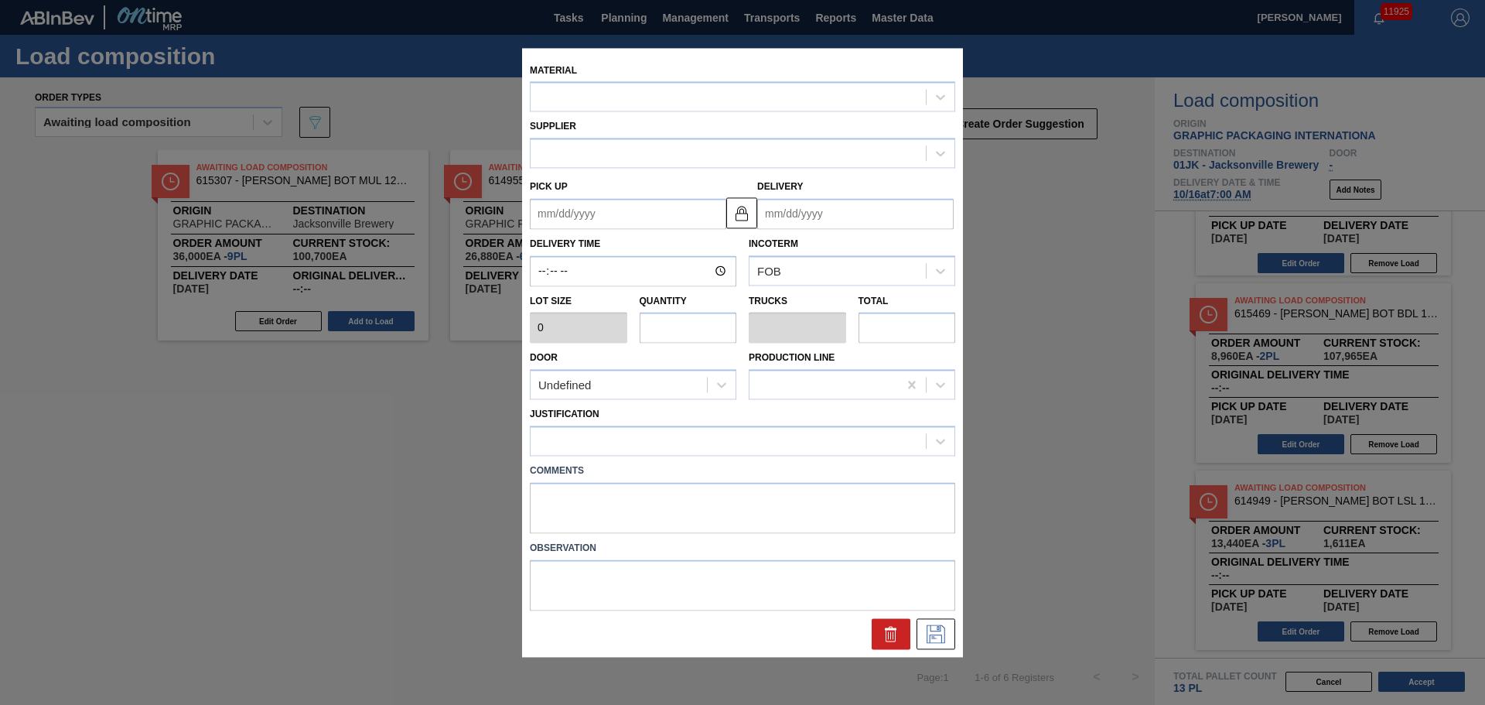
type input "4,480"
type input "3"
type input "0.115"
type input "13,440"
type up "[DATE]"
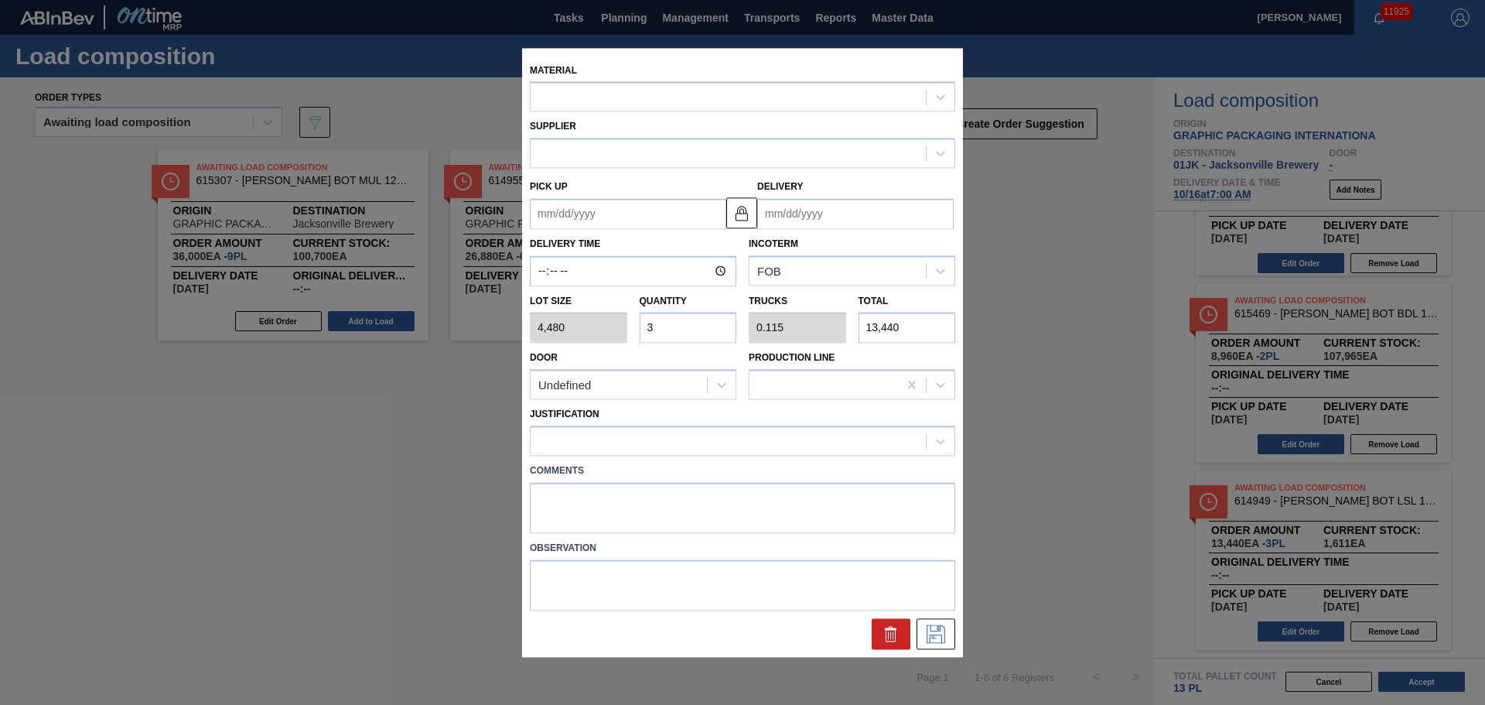
type input "[DATE]"
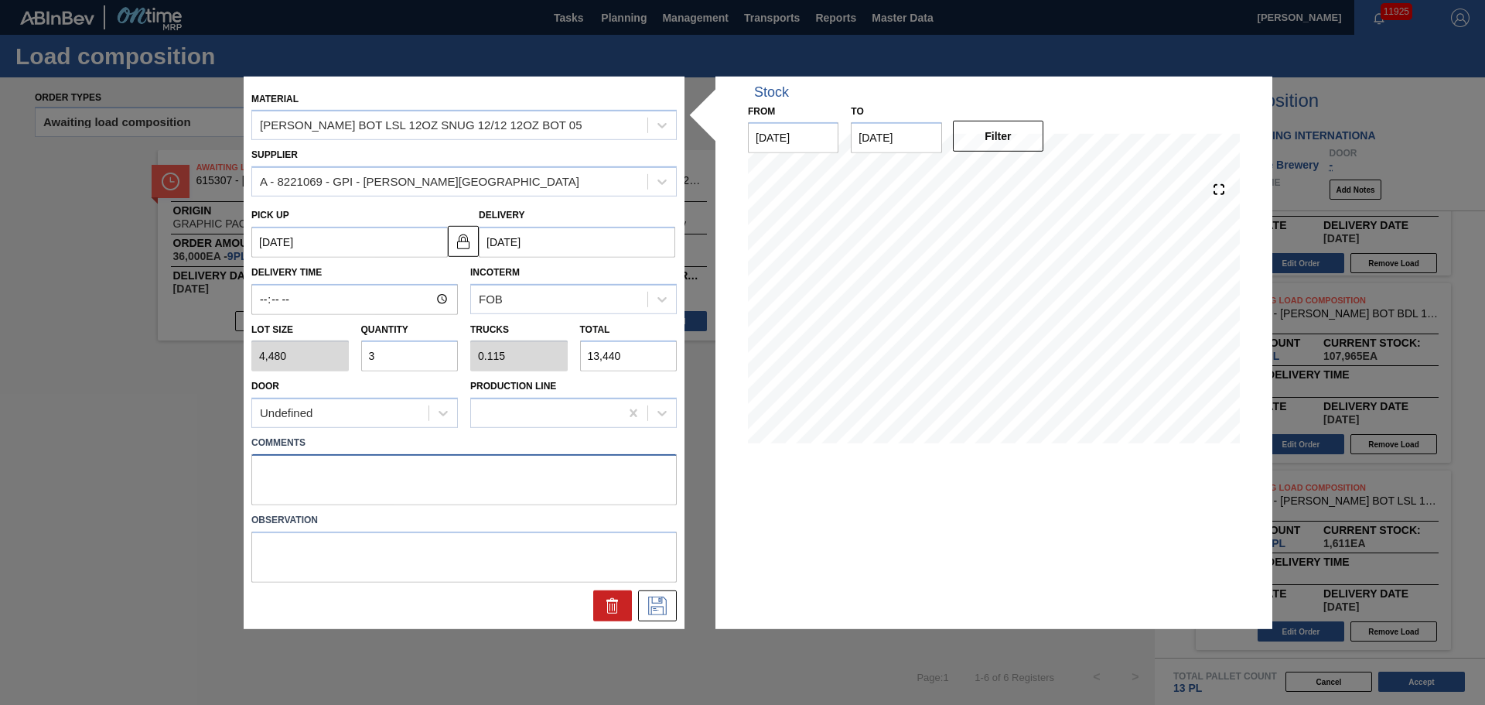
click at [541, 460] on textarea at bounding box center [464, 479] width 426 height 51
type textarea "<"
type textarea "M3, DROP"
click at [649, 592] on button at bounding box center [657, 605] width 39 height 31
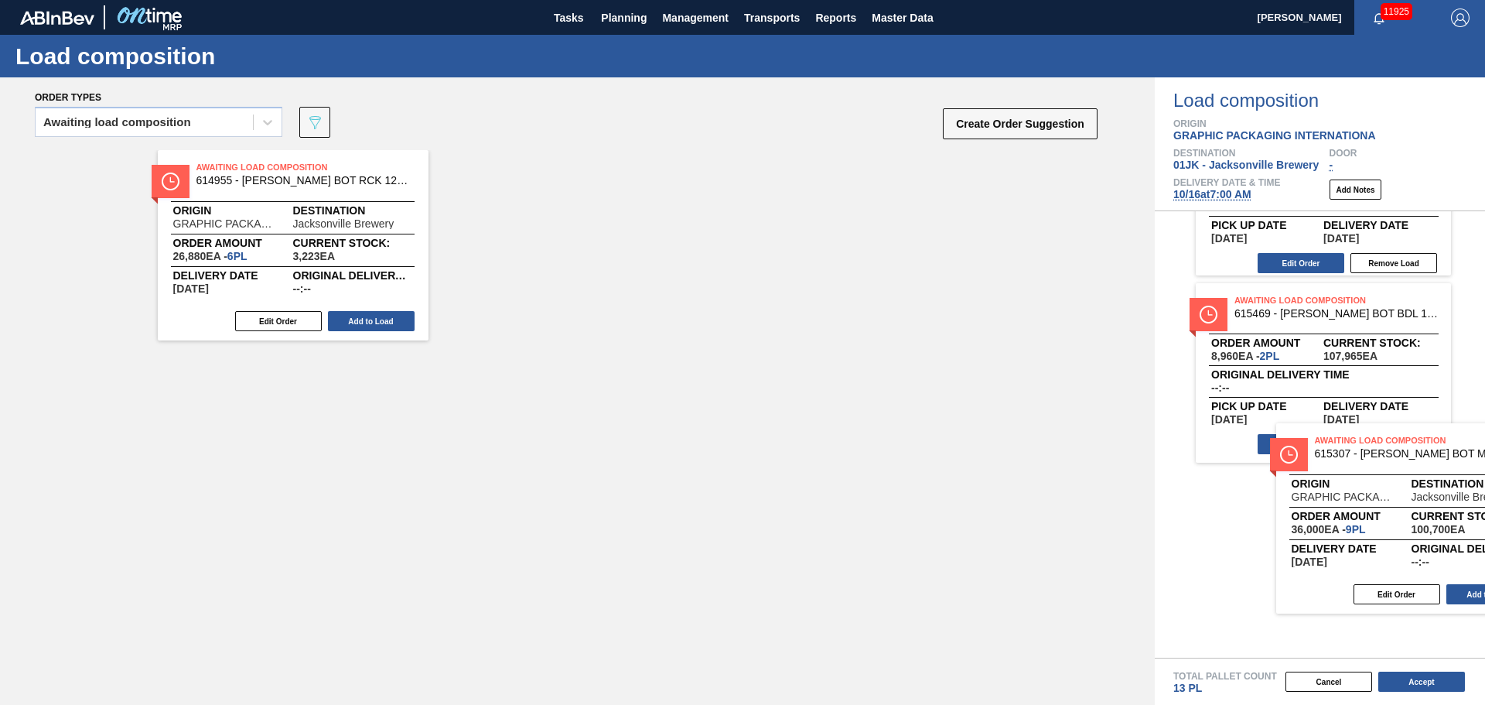
drag, startPoint x: 336, startPoint y: 198, endPoint x: 1455, endPoint y: 471, distance: 1151.6
click at [1457, 472] on div "Order types Awaiting load composition 089F7B8B-B2A5-4AFE-B5C0-19BA573D28AC Crea…" at bounding box center [742, 390] width 1485 height 627
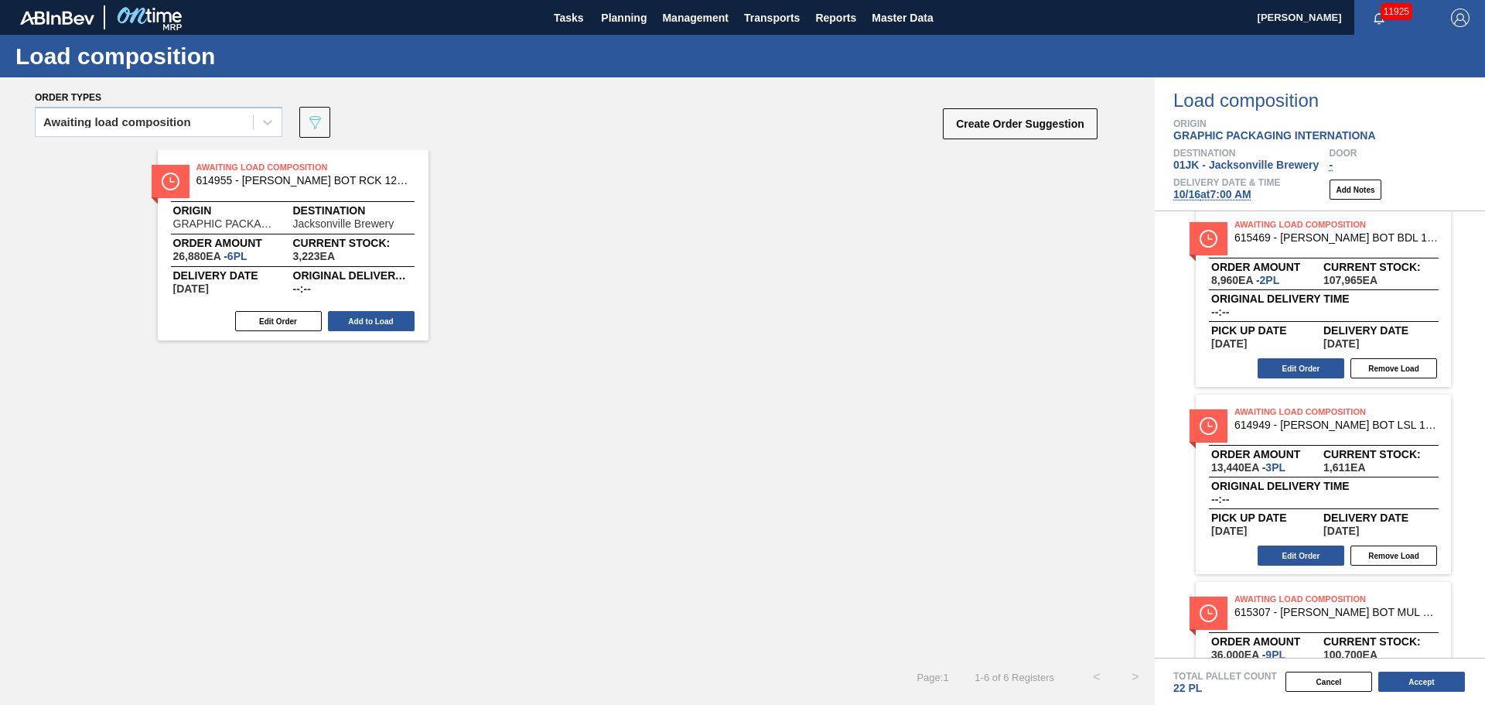
scroll to position [497, 0]
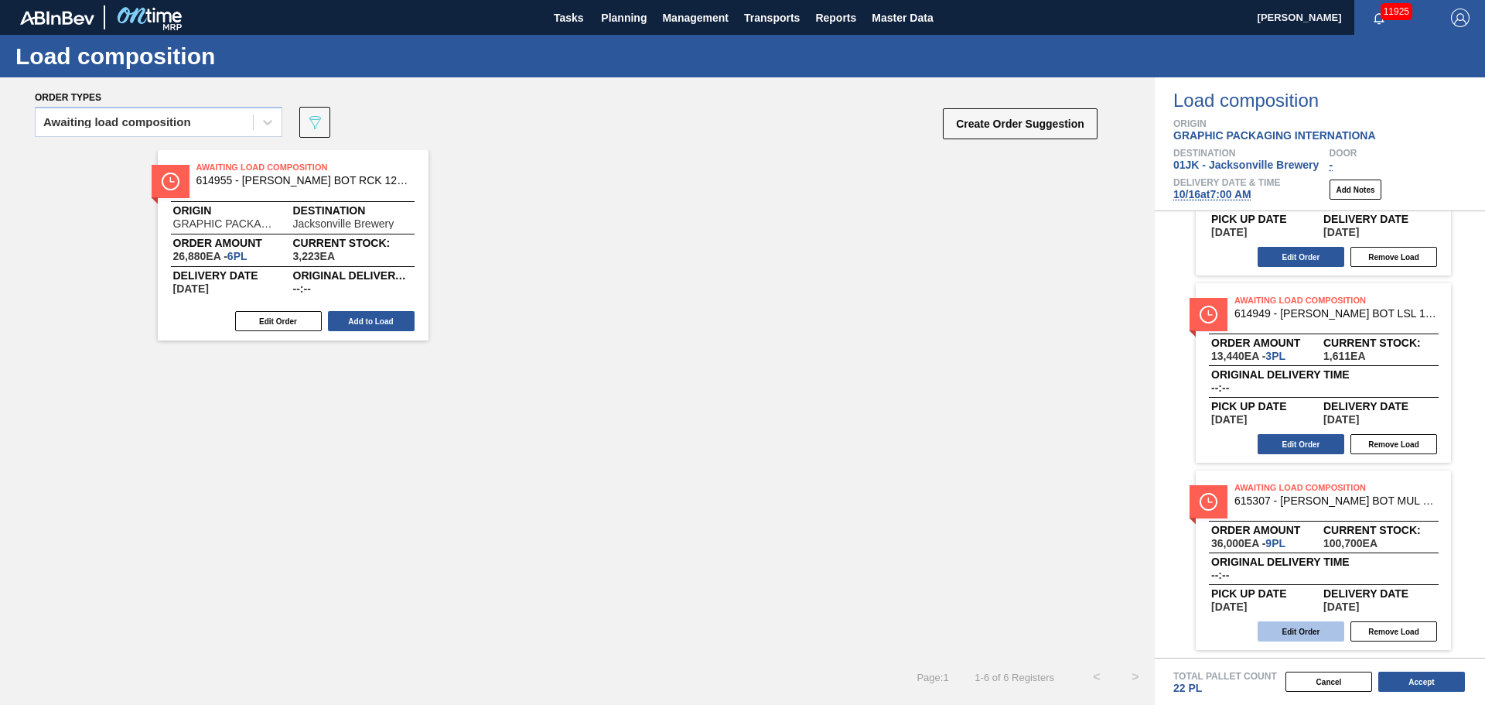
click at [1302, 626] on button "Edit Order" at bounding box center [1301, 631] width 87 height 20
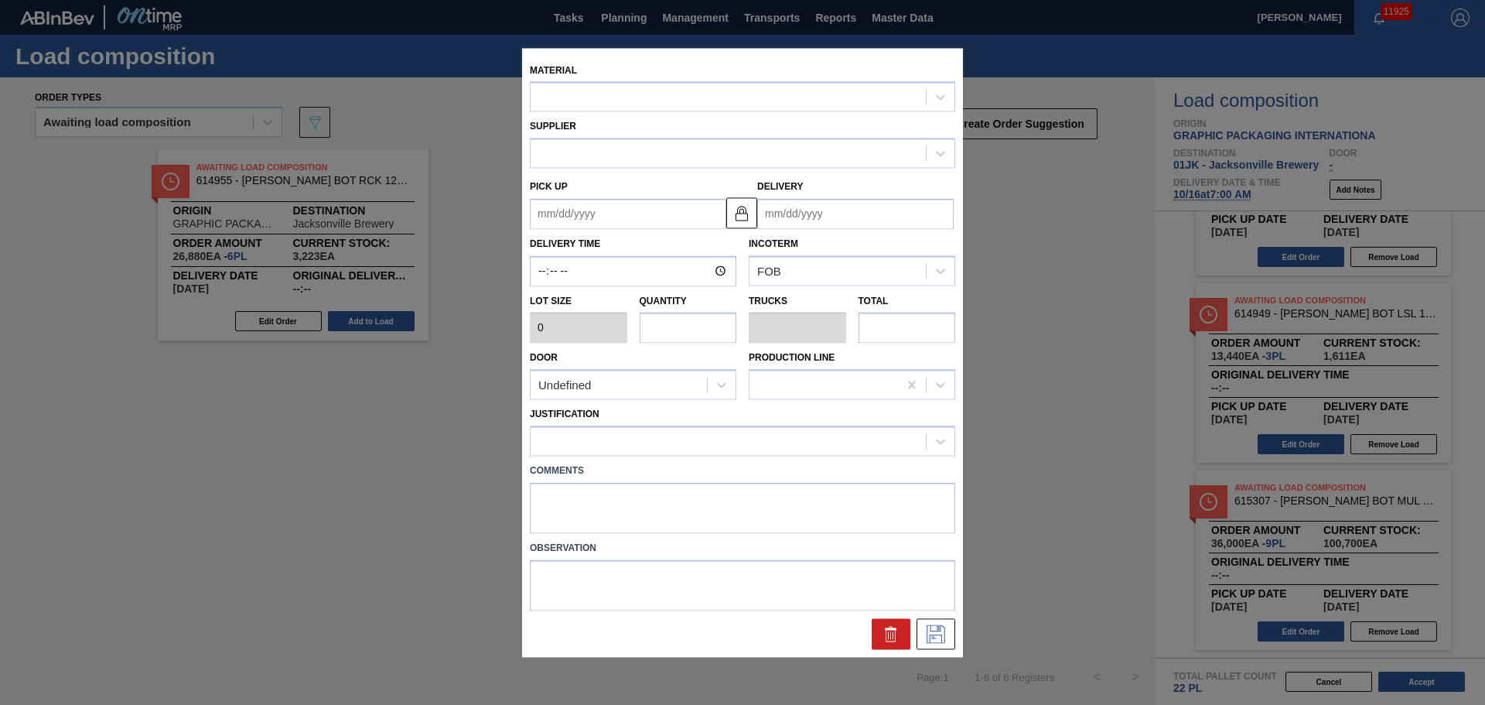
click at [680, 333] on input "text" at bounding box center [688, 328] width 97 height 31
type input "4,000"
type input "9"
type input "0.375"
type input "36,000"
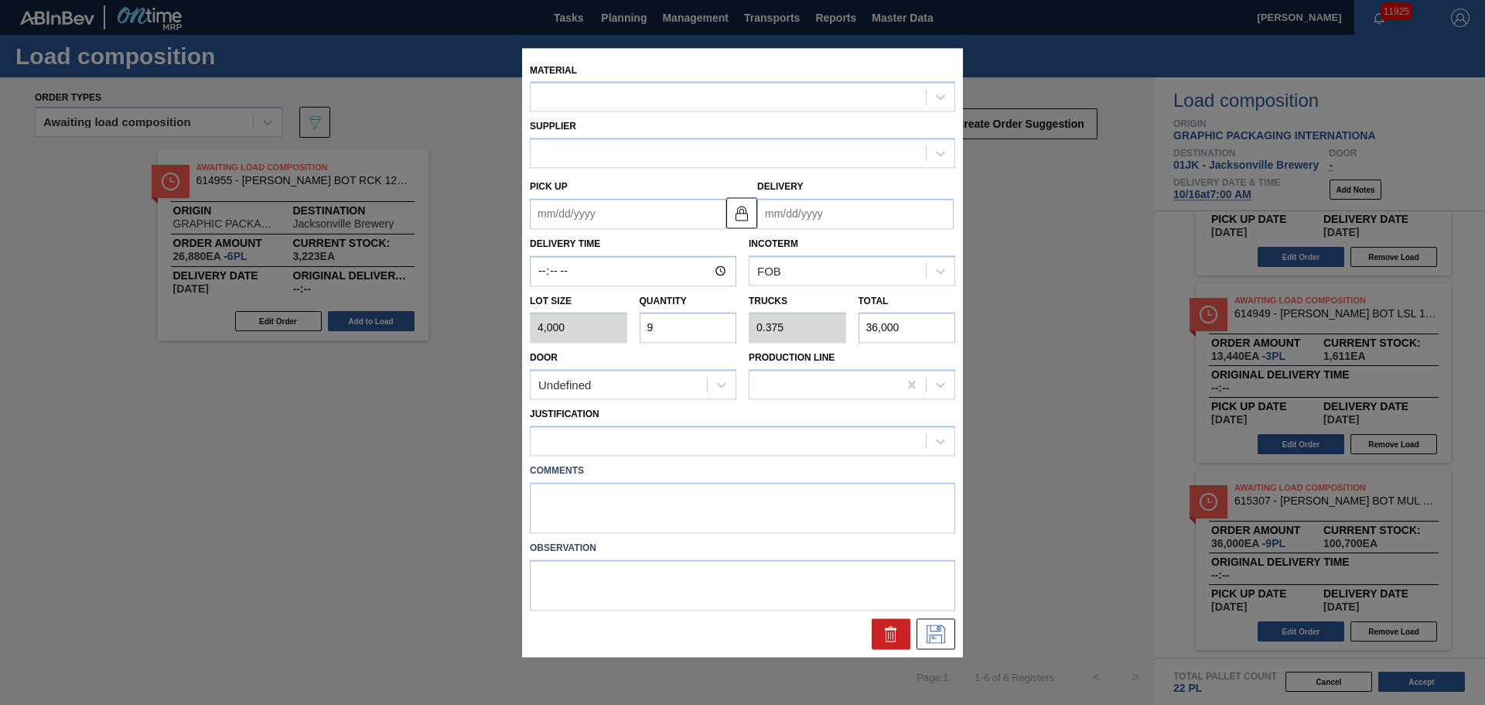
type up "[DATE]"
type input "[DATE]"
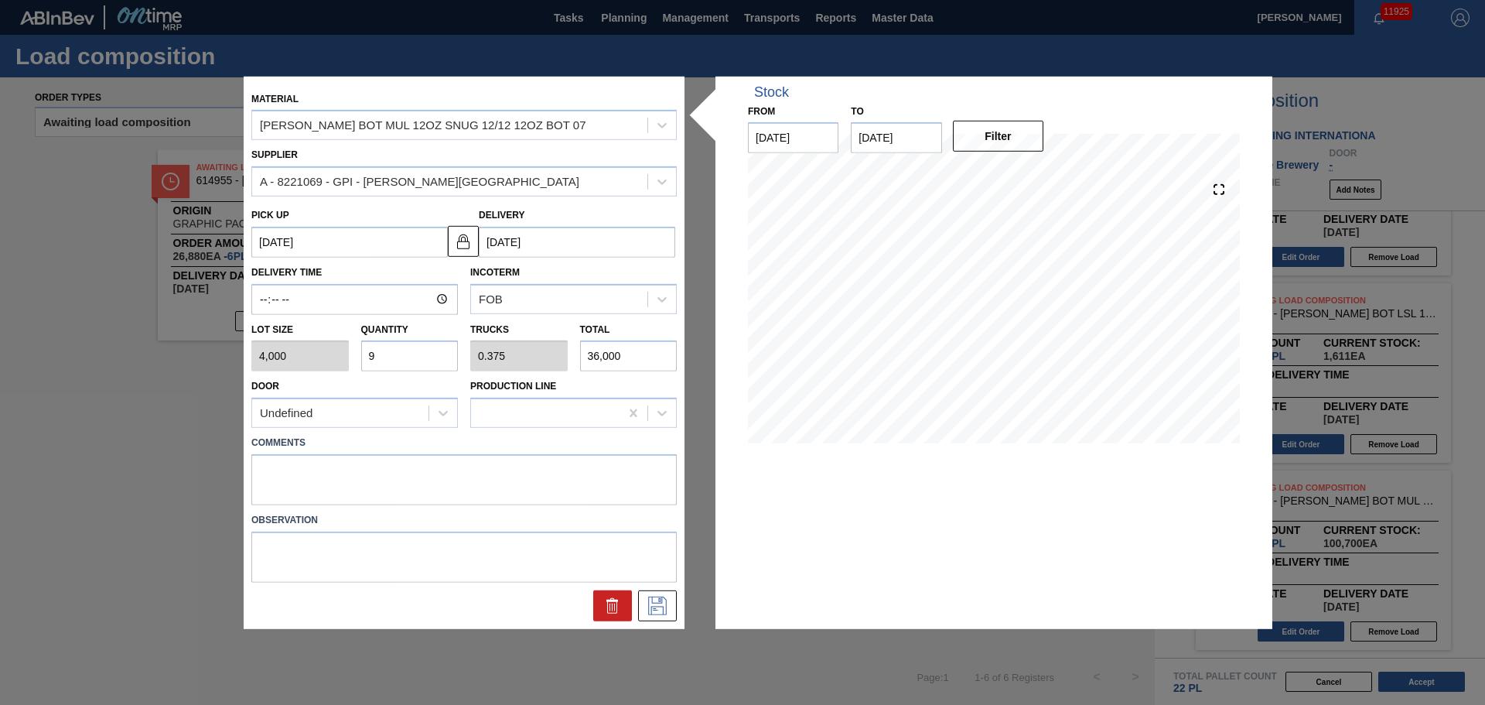
click at [443, 352] on input "9" at bounding box center [409, 355] width 97 height 31
type input "0"
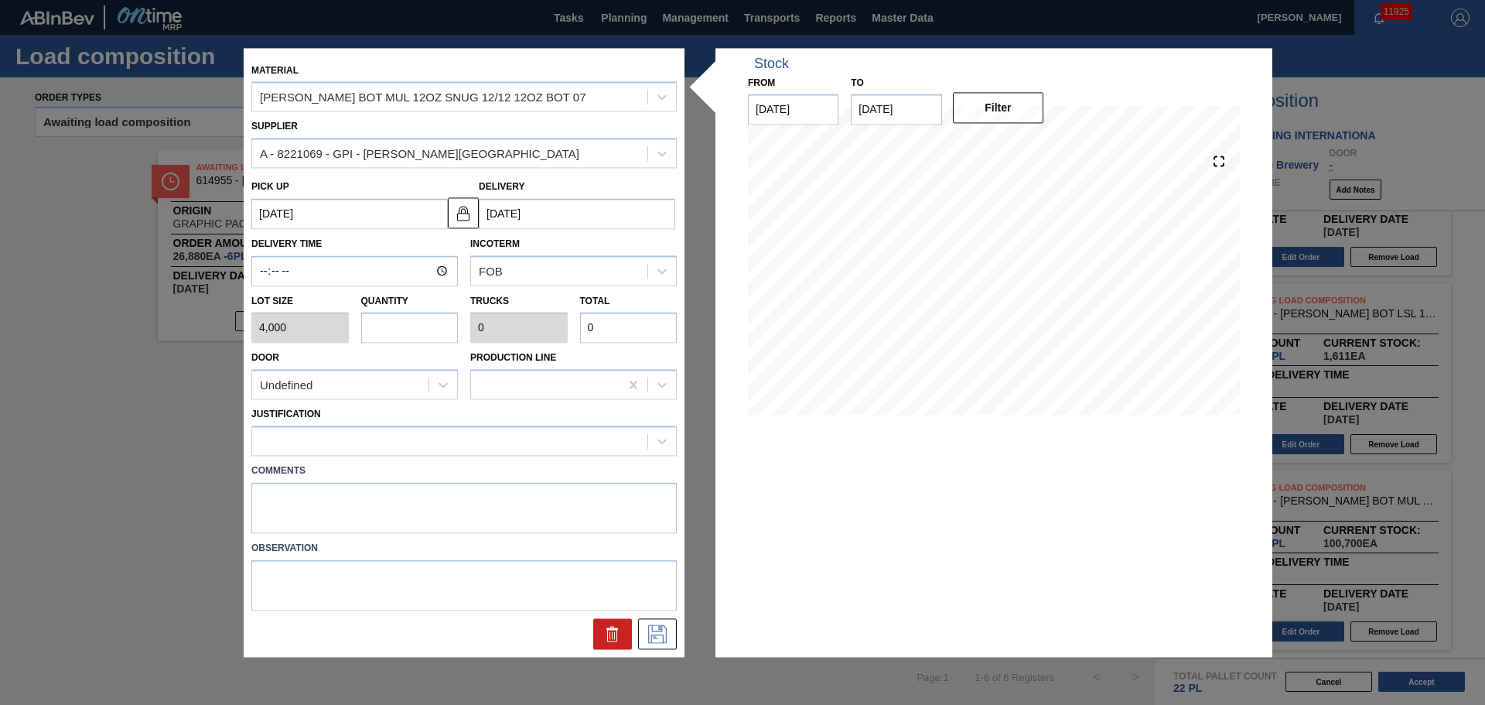
type input "7"
type input "0.292"
type input "28,000"
type input "7"
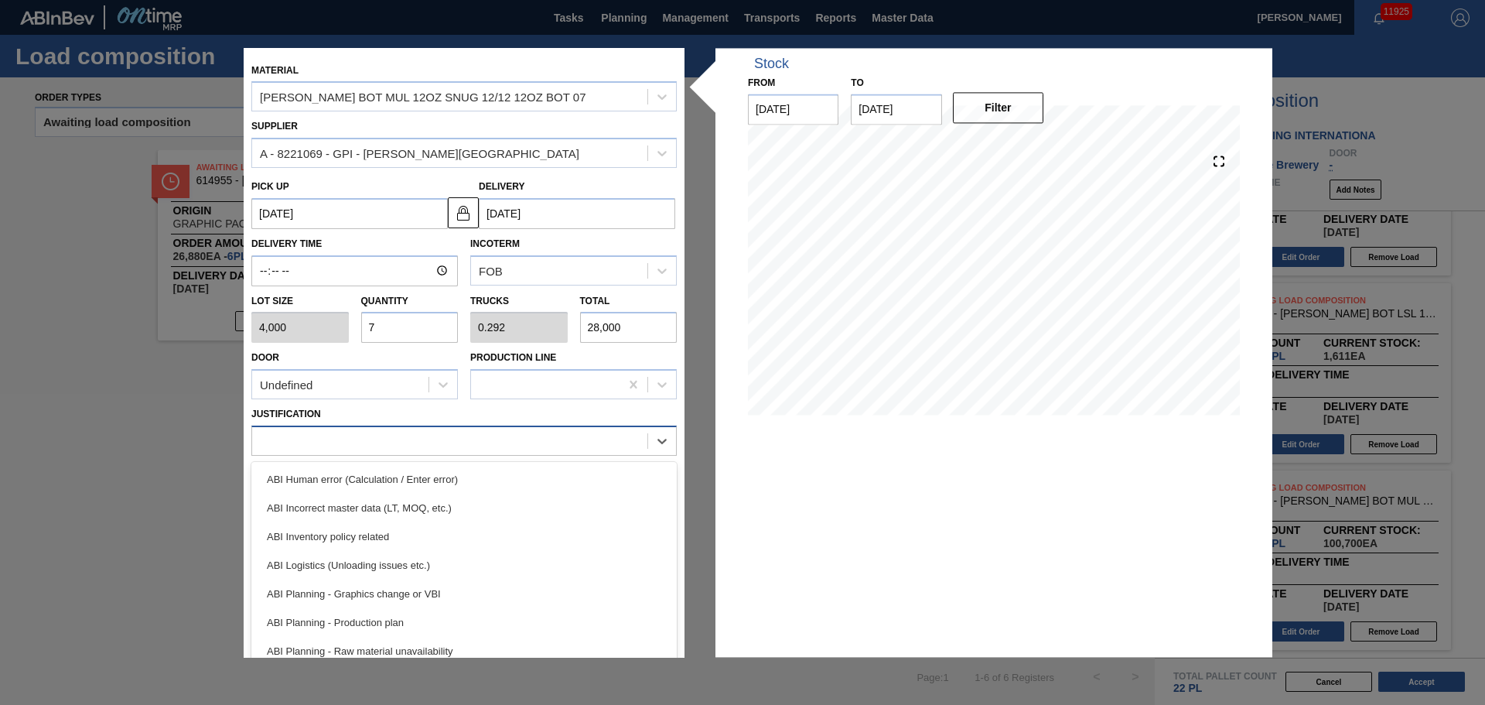
click at [415, 451] on div at bounding box center [449, 441] width 395 height 22
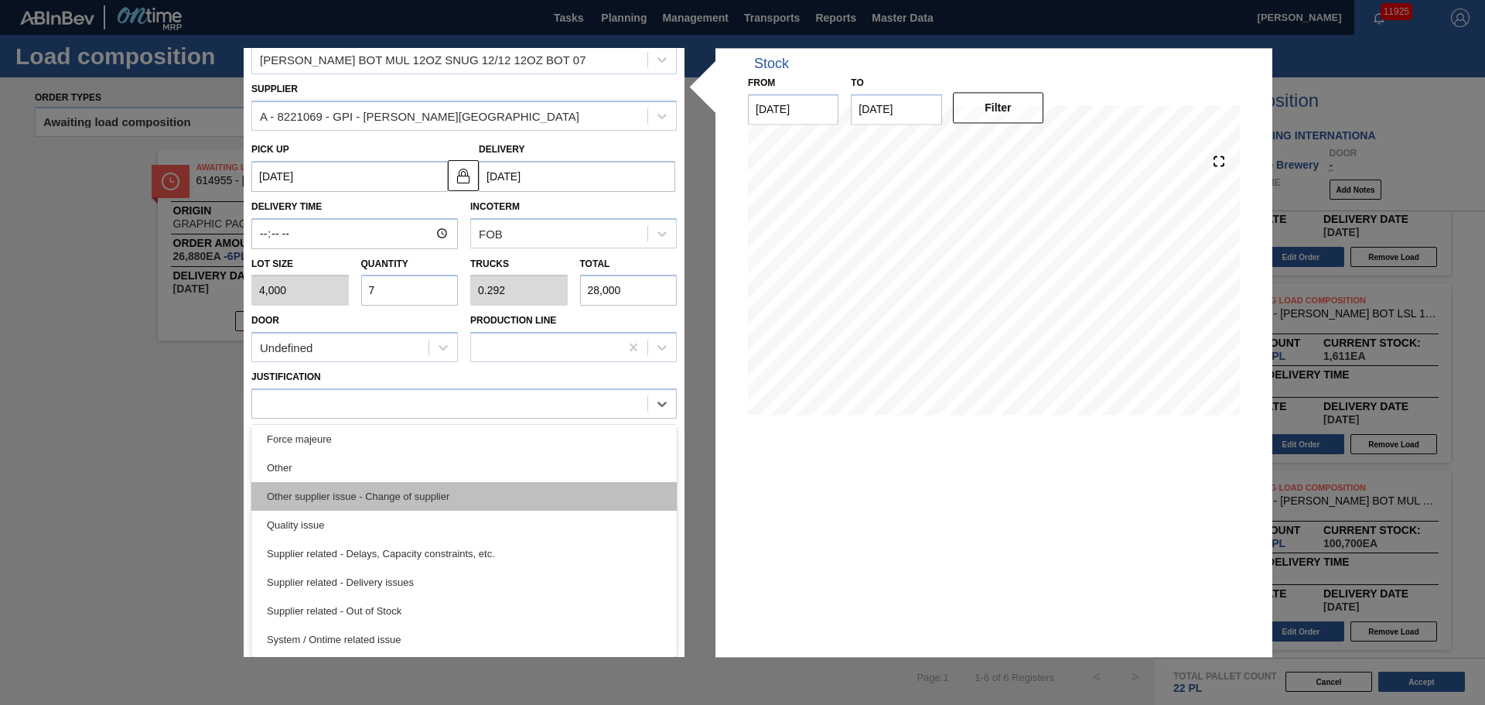
scroll to position [212, 0]
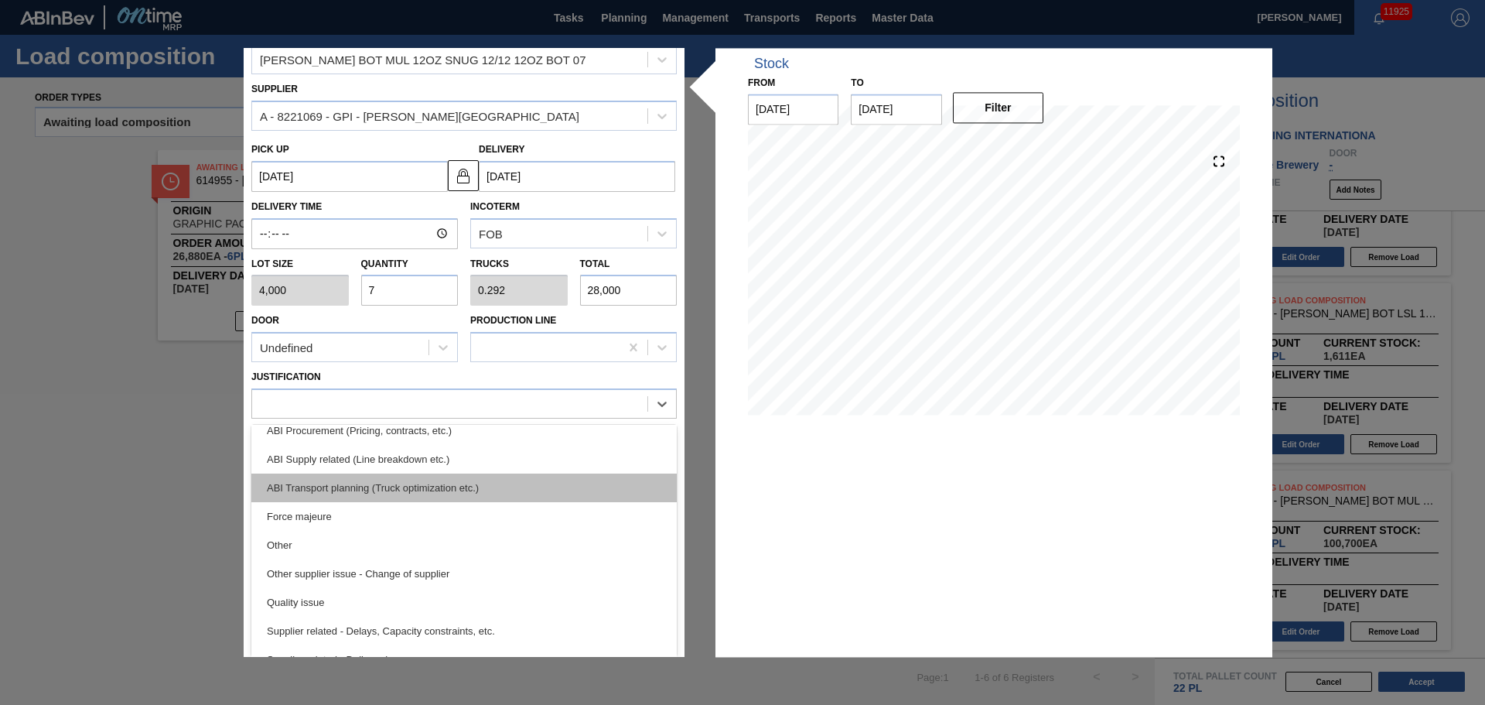
click at [504, 494] on div "ABI Transport planning (Truck optimization etc.)" at bounding box center [464, 487] width 426 height 29
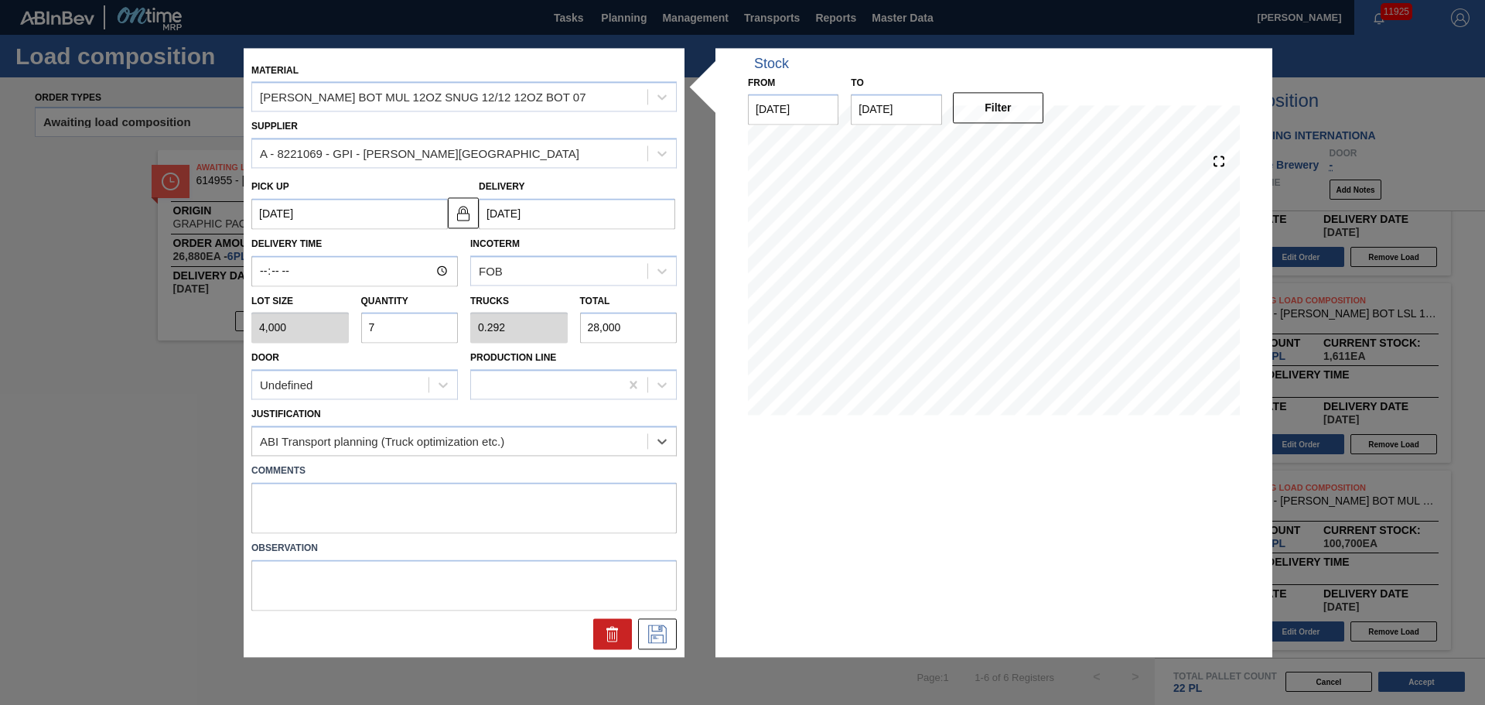
scroll to position [0, 0]
click at [342, 513] on textarea at bounding box center [464, 507] width 426 height 51
type textarea "NOSE, DROP"
click at [660, 631] on icon at bounding box center [657, 633] width 25 height 19
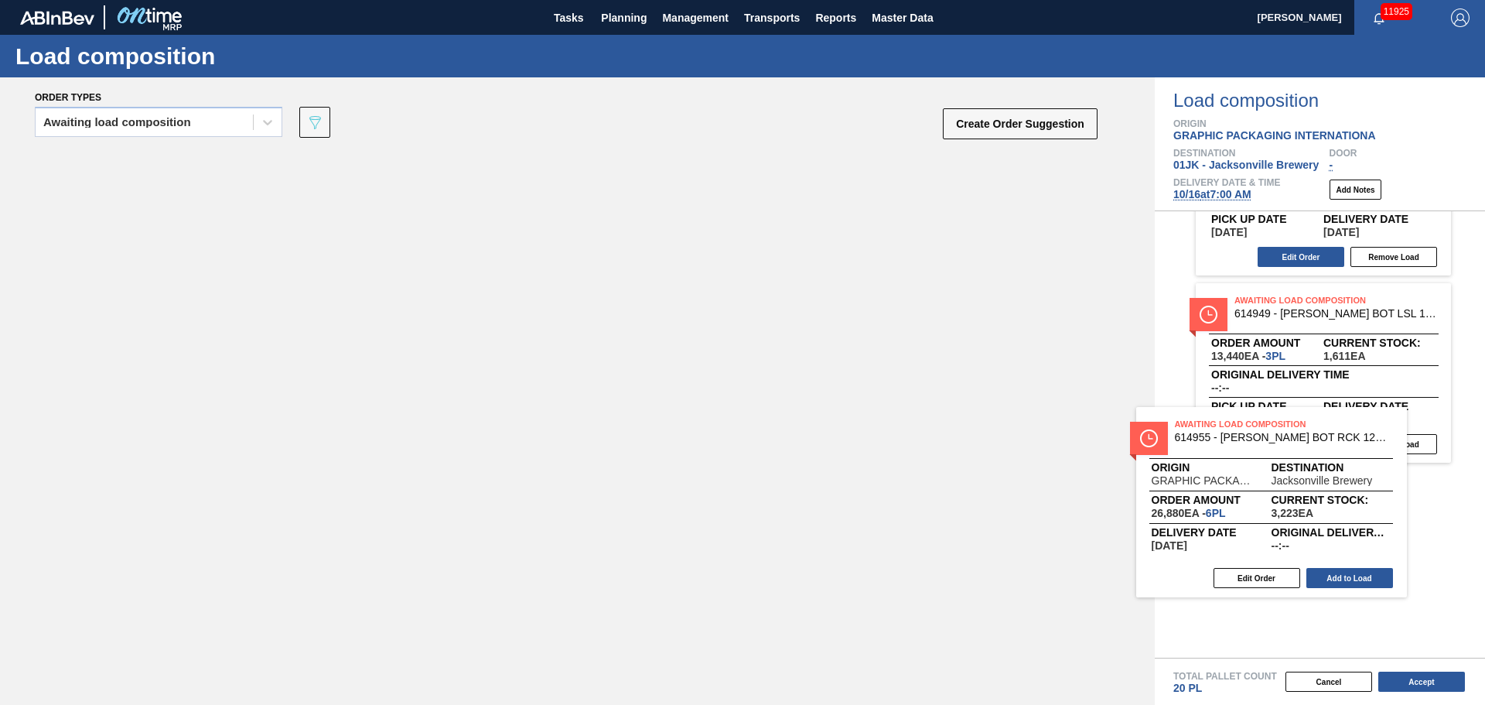
drag, startPoint x: 338, startPoint y: 237, endPoint x: 1321, endPoint y: 494, distance: 1015.6
click at [1321, 494] on div "Order types Awaiting load composition 089F7B8B-B2A5-4AFE-B5C0-19BA573D28AC Crea…" at bounding box center [742, 390] width 1485 height 627
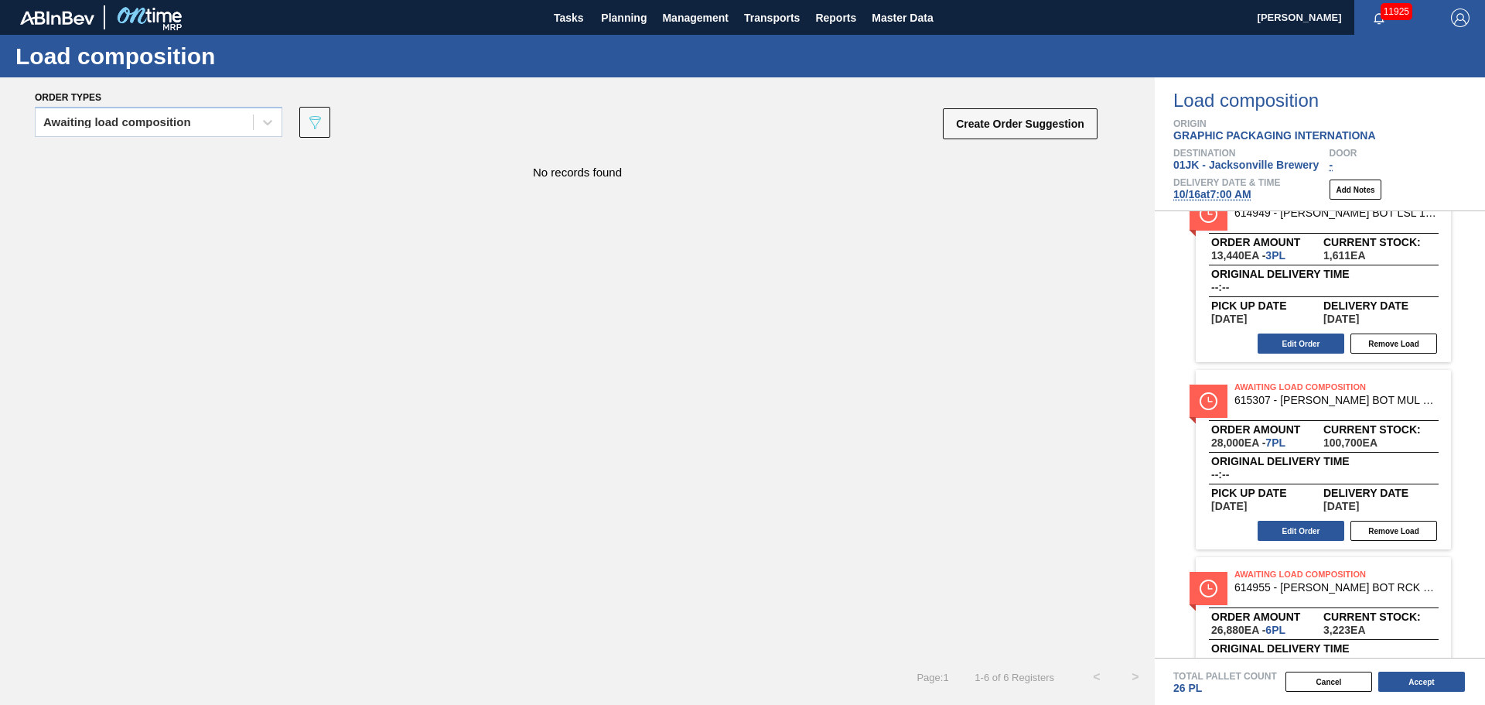
scroll to position [685, 0]
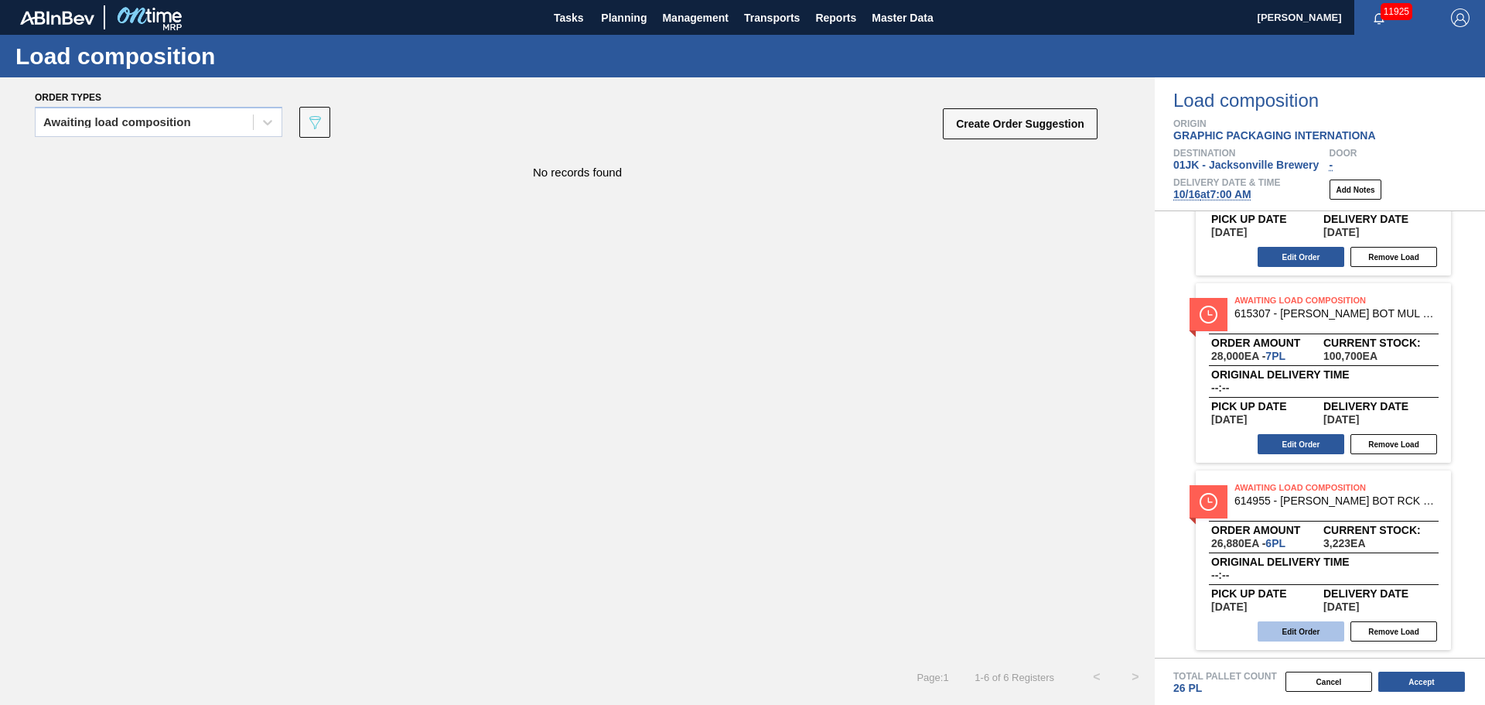
click at [1290, 633] on button "Edit Order" at bounding box center [1301, 631] width 87 height 20
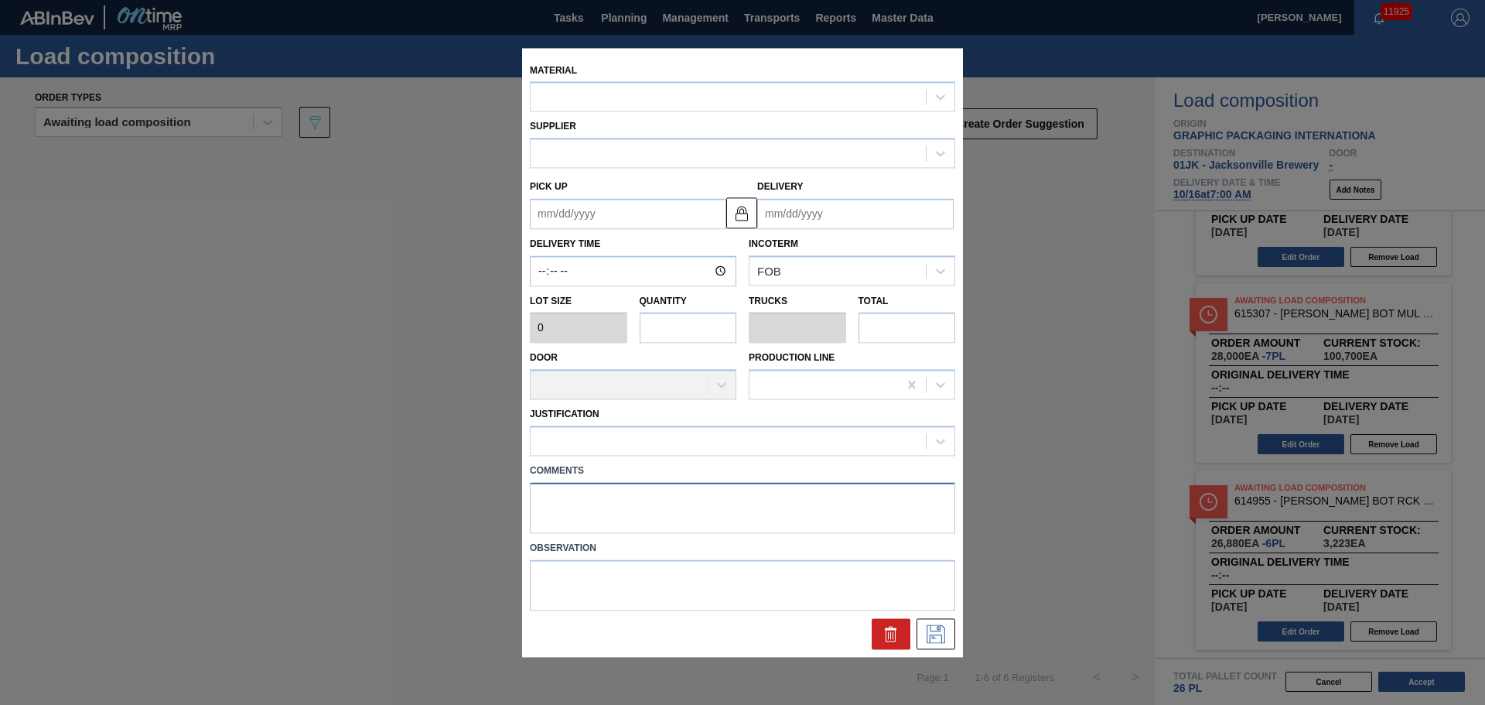
click at [720, 489] on textarea at bounding box center [743, 507] width 426 height 51
type input "4,480"
type input "6"
type input "0.231"
type input "26,880"
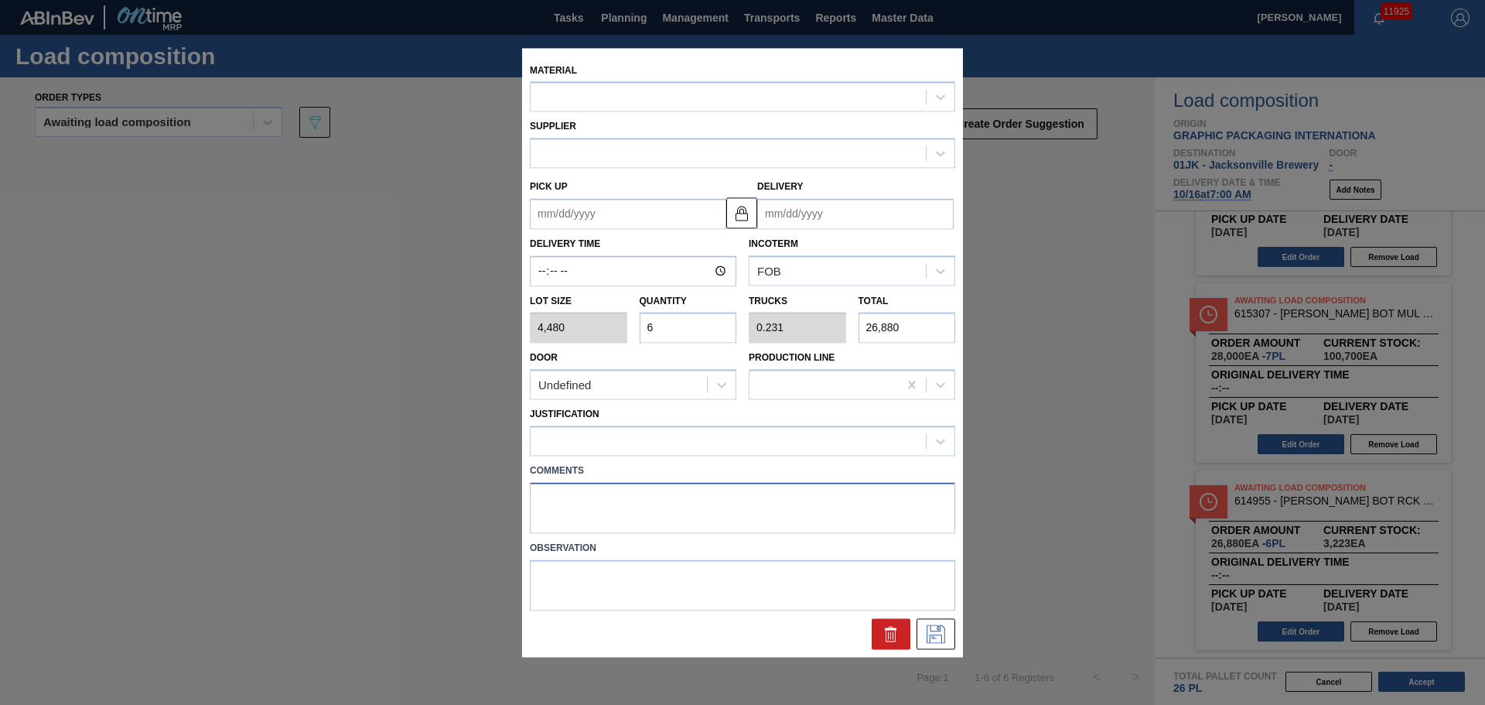
type up "[DATE]"
type input "[DATE]"
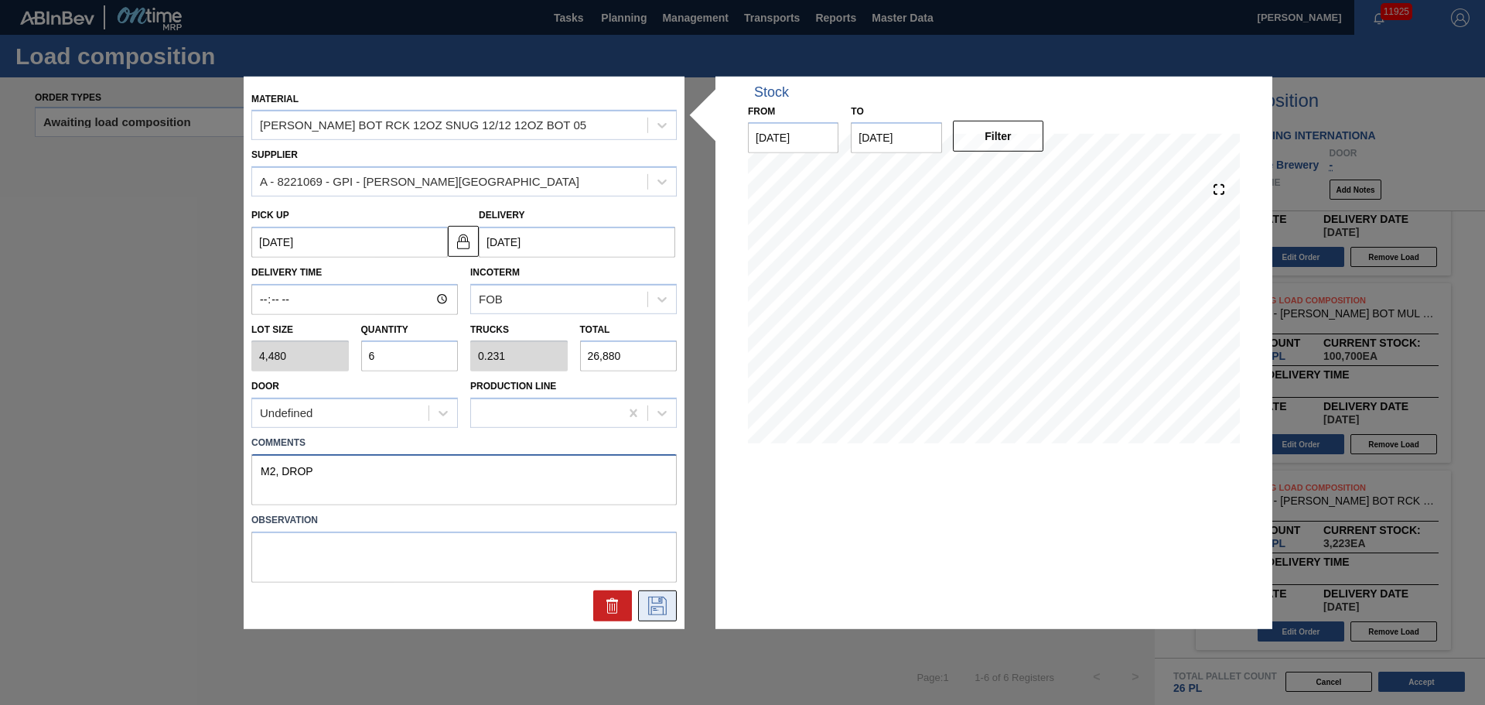
type textarea "M2, DROP"
click at [653, 606] on icon at bounding box center [657, 606] width 25 height 19
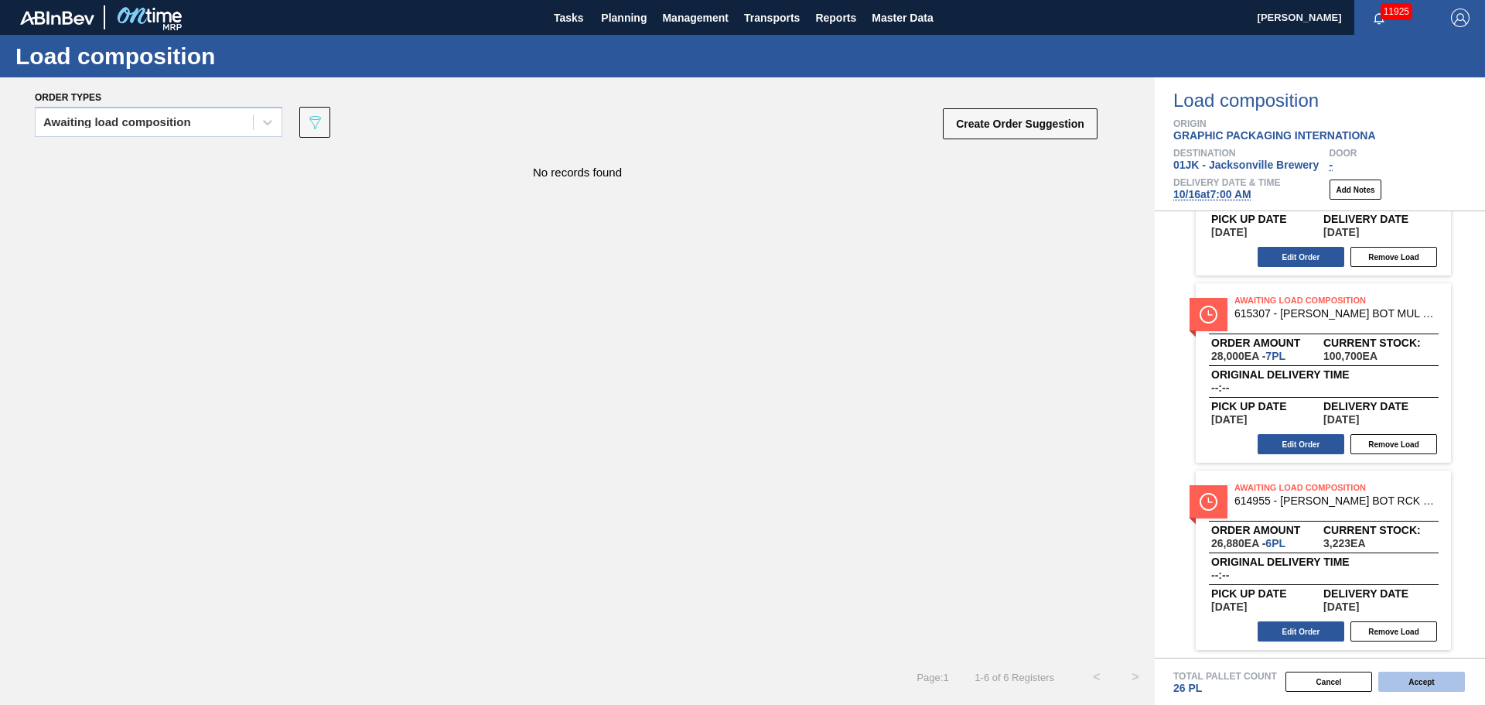
click at [1393, 682] on button "Accept" at bounding box center [1422, 682] width 87 height 20
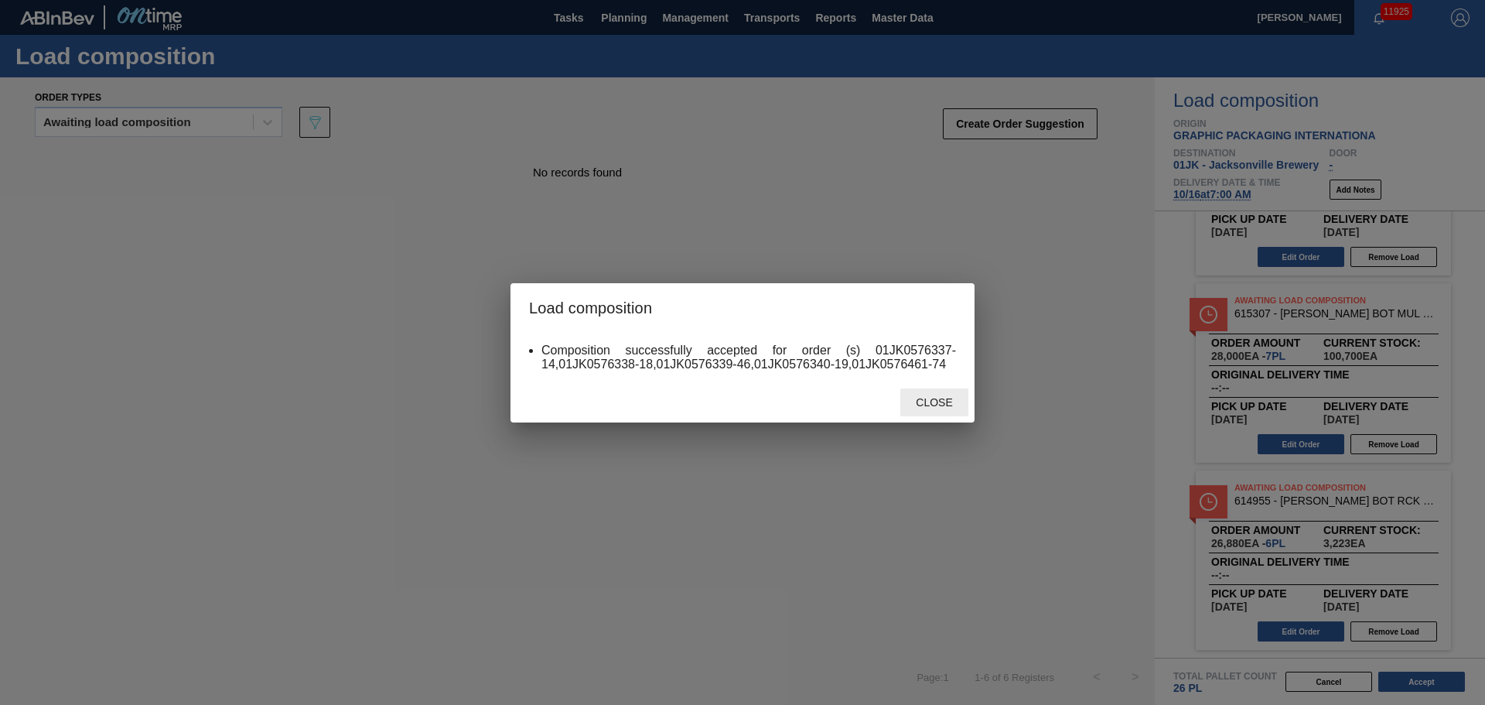
click at [919, 400] on span "Close" at bounding box center [934, 402] width 61 height 12
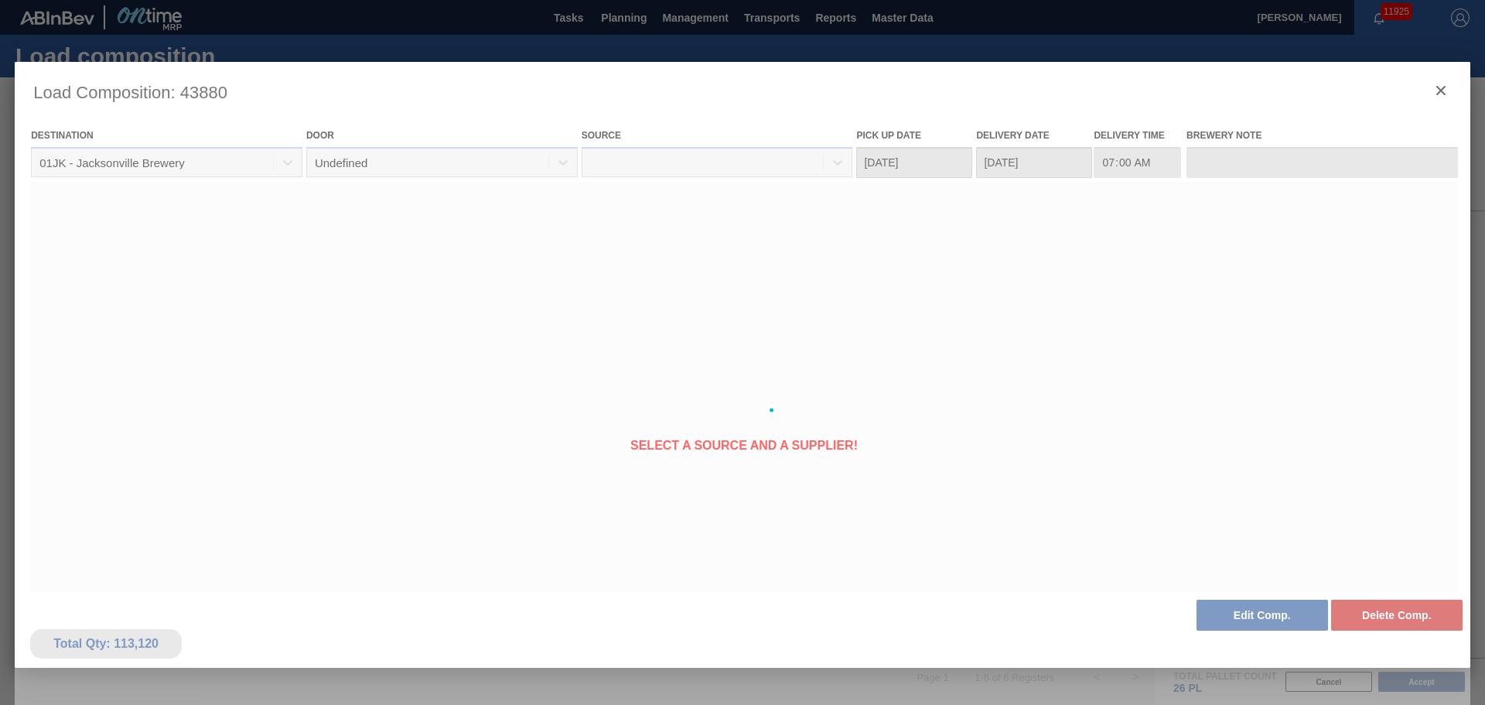
type Date "[DATE]"
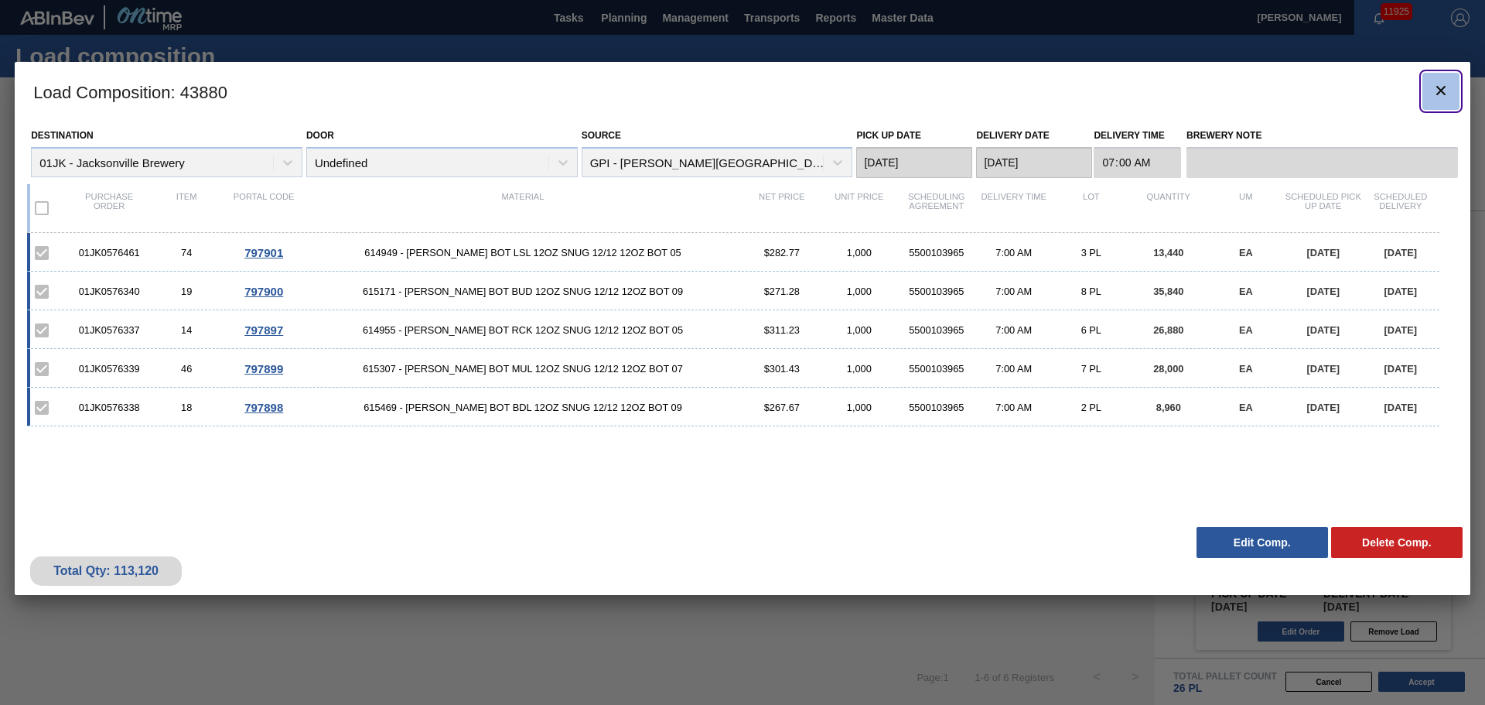
click at [1438, 86] on icon "botão de ícone" at bounding box center [1441, 90] width 19 height 19
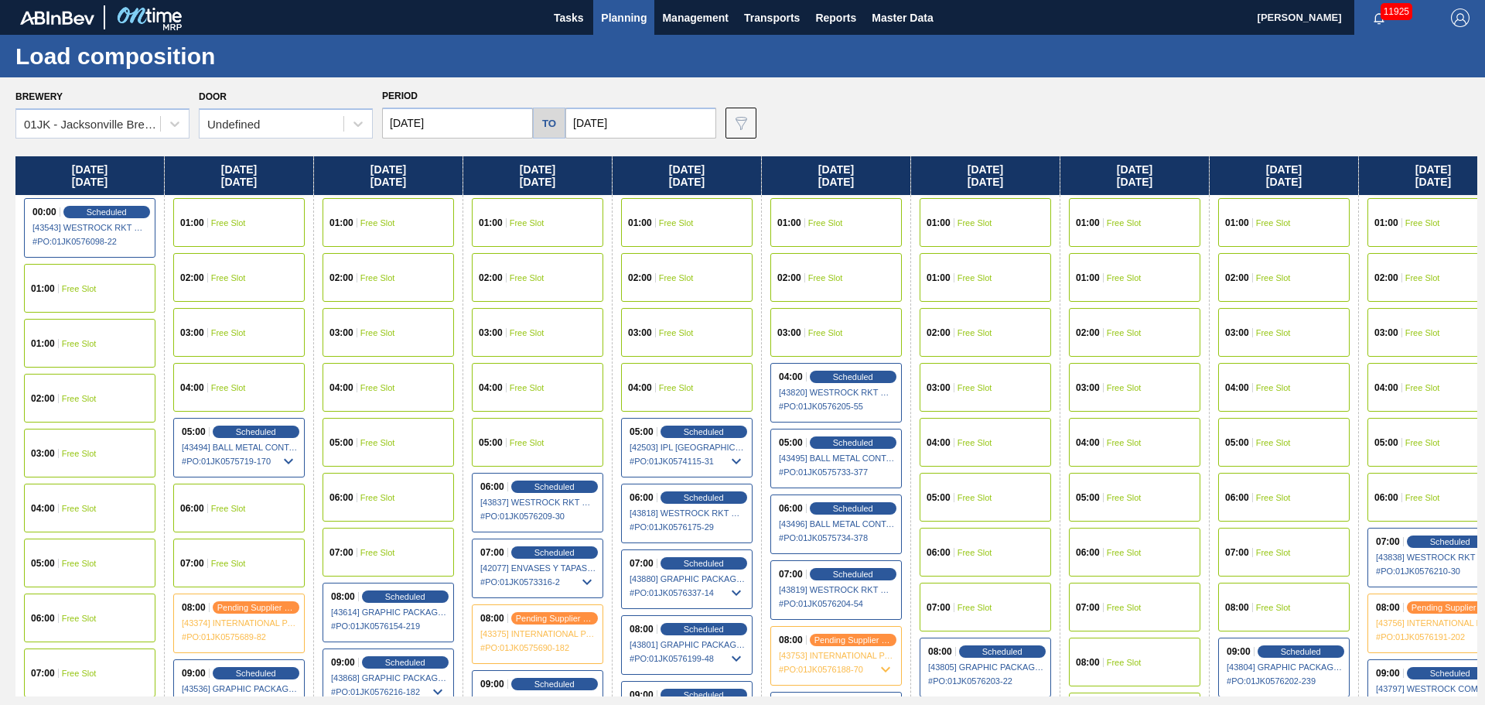
click at [630, 25] on span "Planning" at bounding box center [624, 18] width 46 height 19
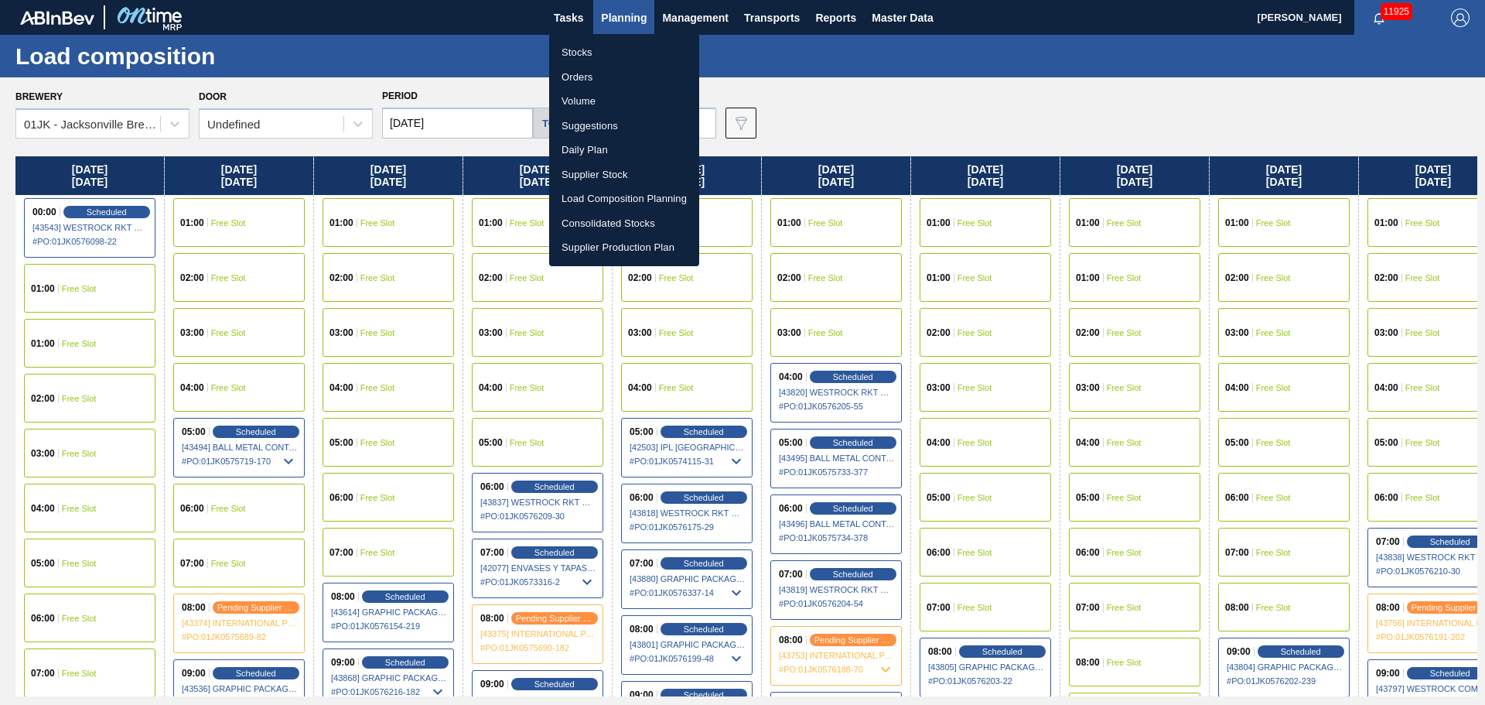
click at [599, 128] on li "Suggestions" at bounding box center [624, 126] width 150 height 25
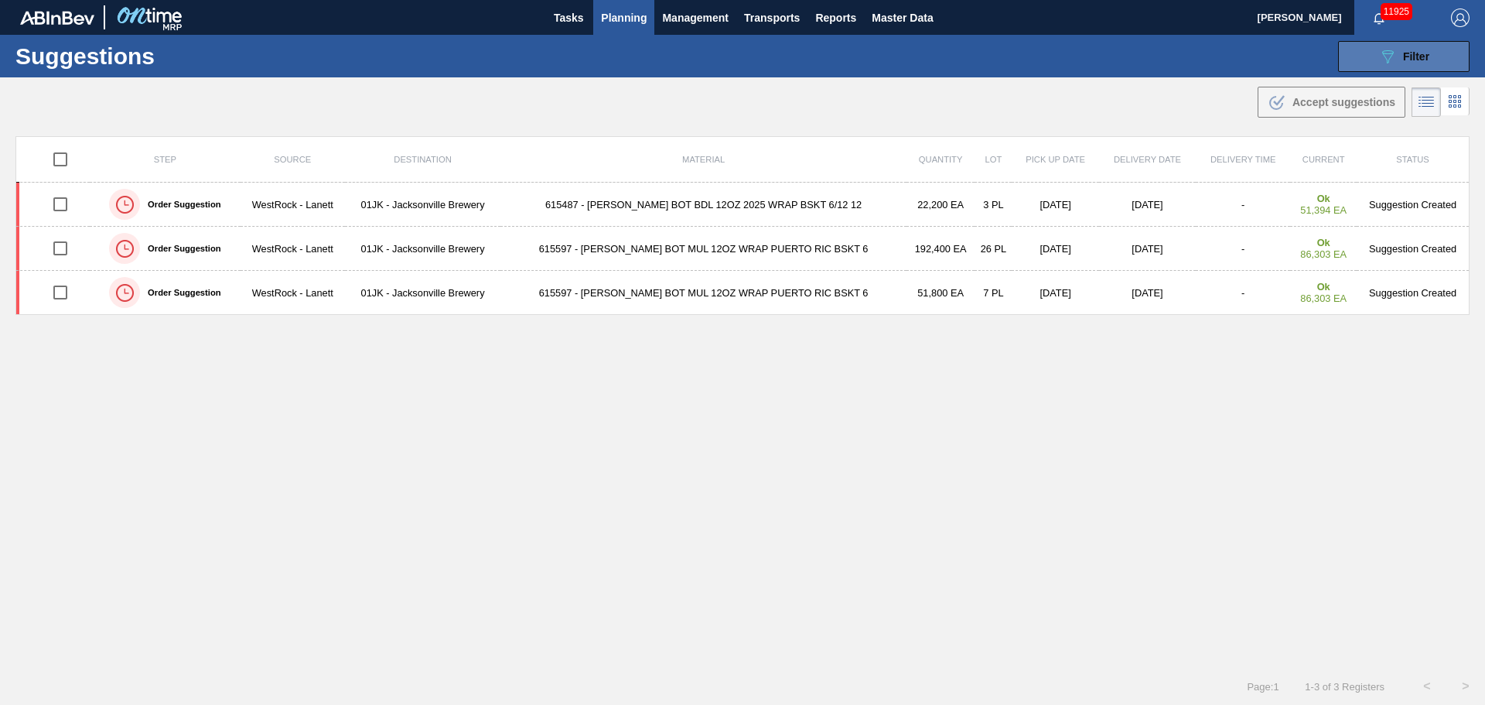
click at [1398, 70] on button "089F7B8B-B2A5-4AFE-B5C0-19BA573D28AC Filter" at bounding box center [1404, 56] width 132 height 31
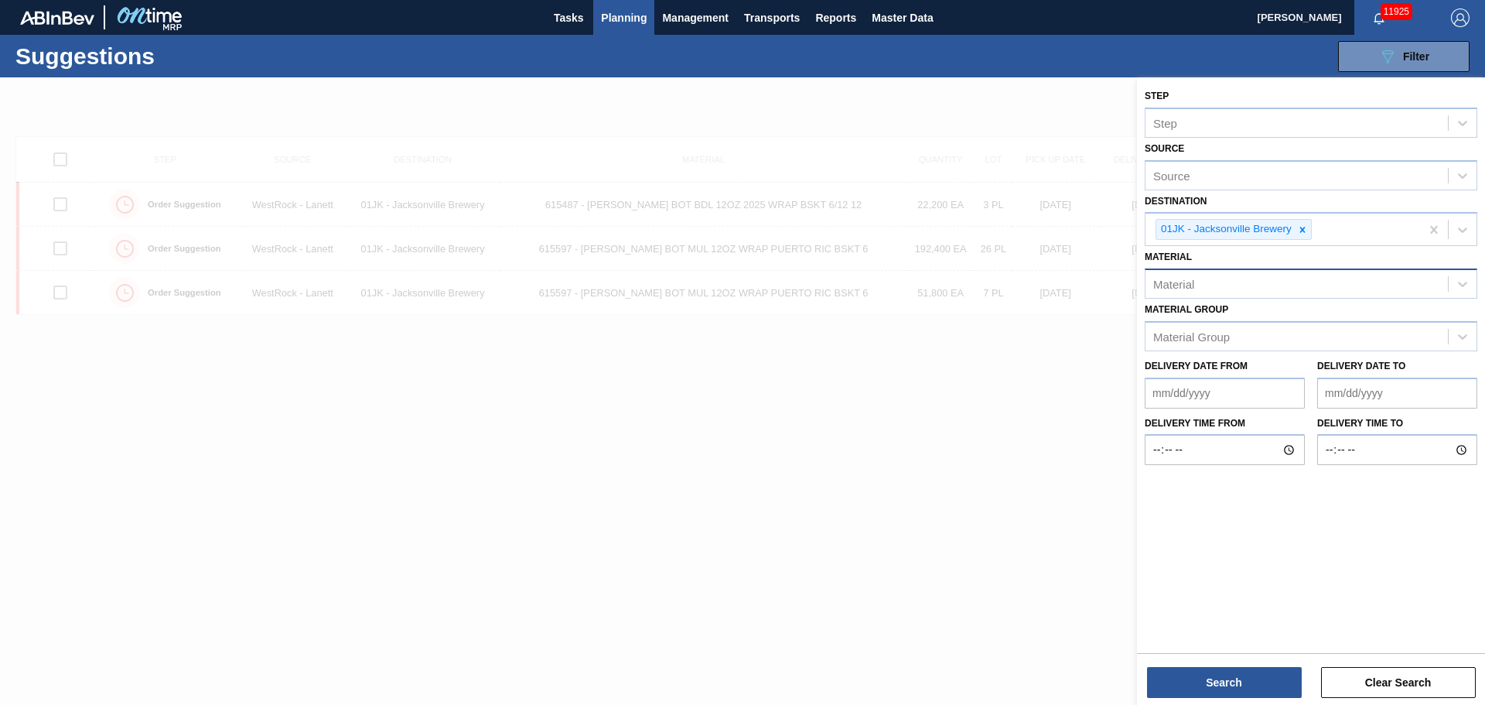
drag, startPoint x: 1253, startPoint y: 255, endPoint x: 1257, endPoint y: 262, distance: 8.4
click at [1255, 258] on div "Material Material" at bounding box center [1311, 272] width 333 height 53
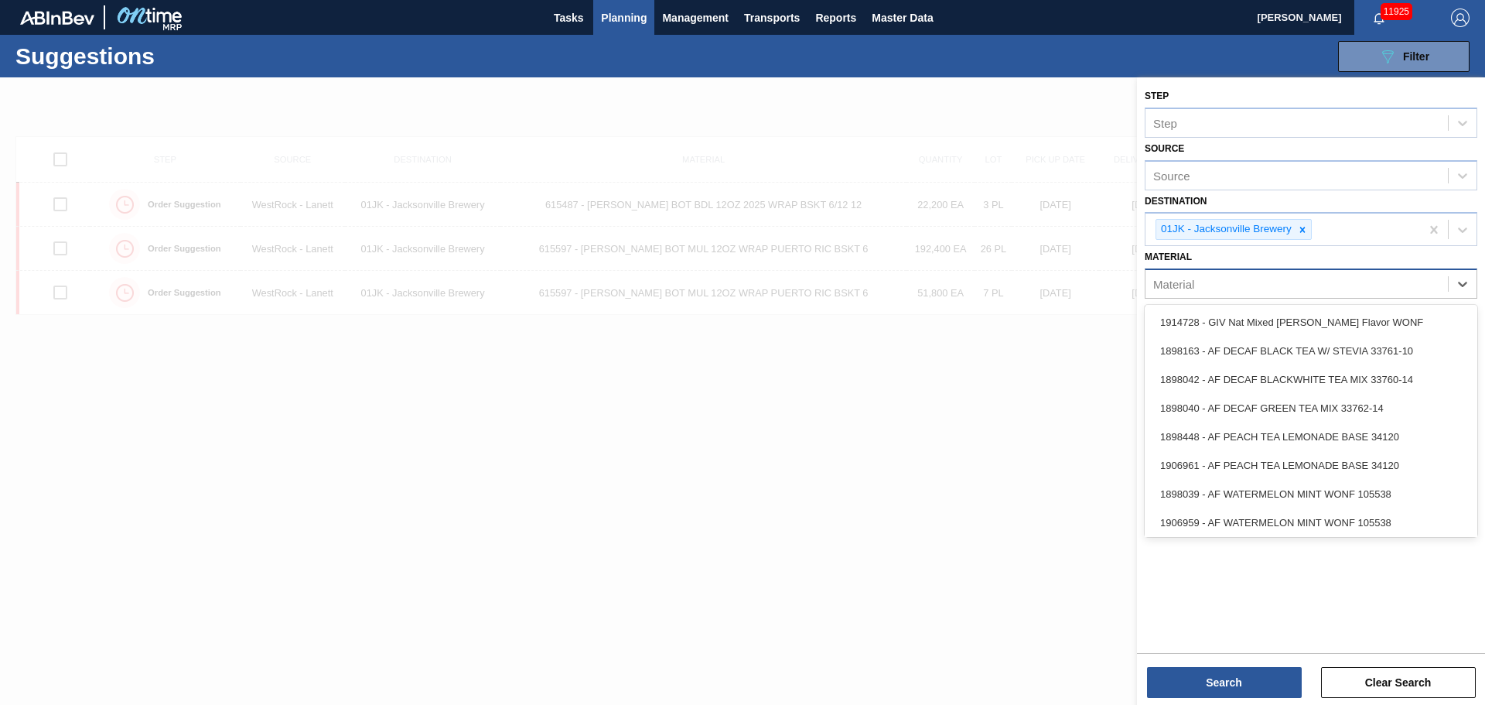
click at [1259, 280] on div "Material" at bounding box center [1297, 284] width 303 height 22
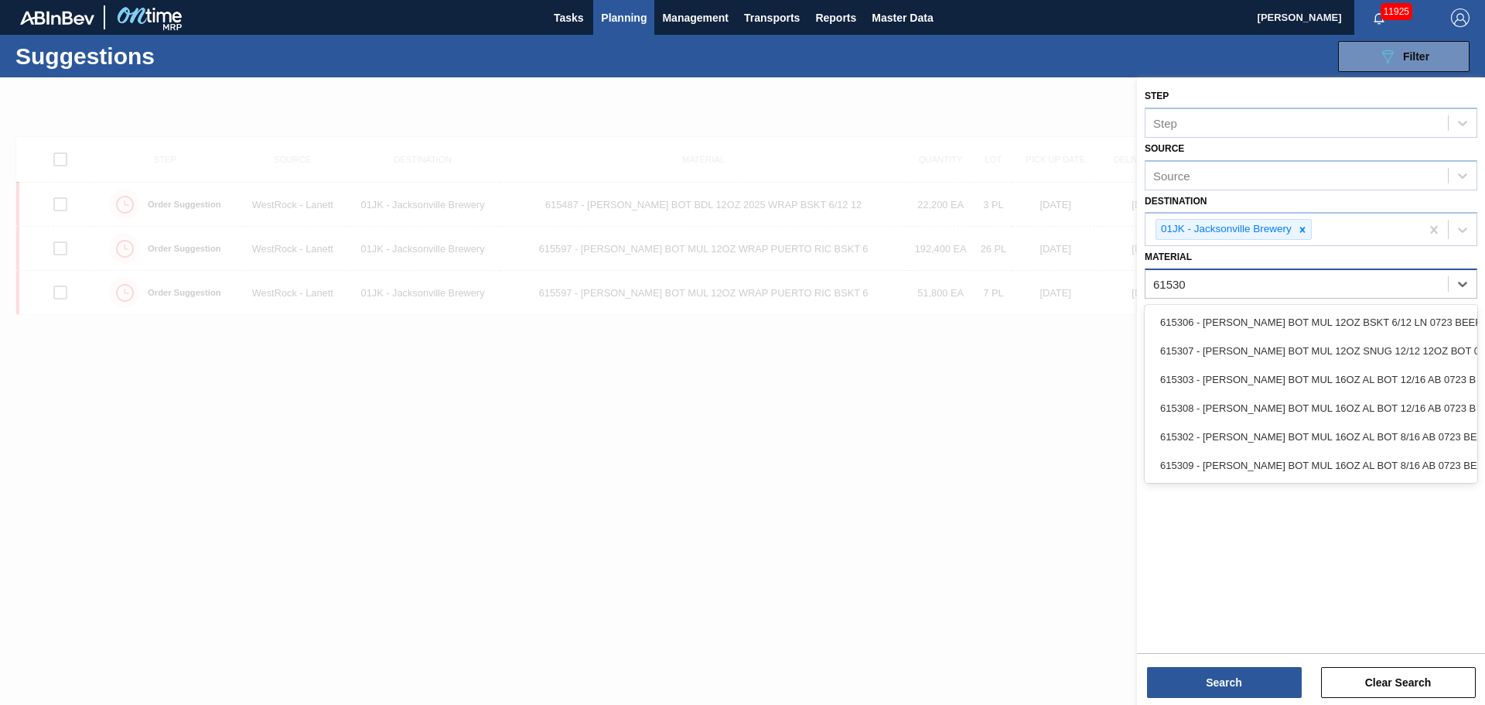
type input "615307"
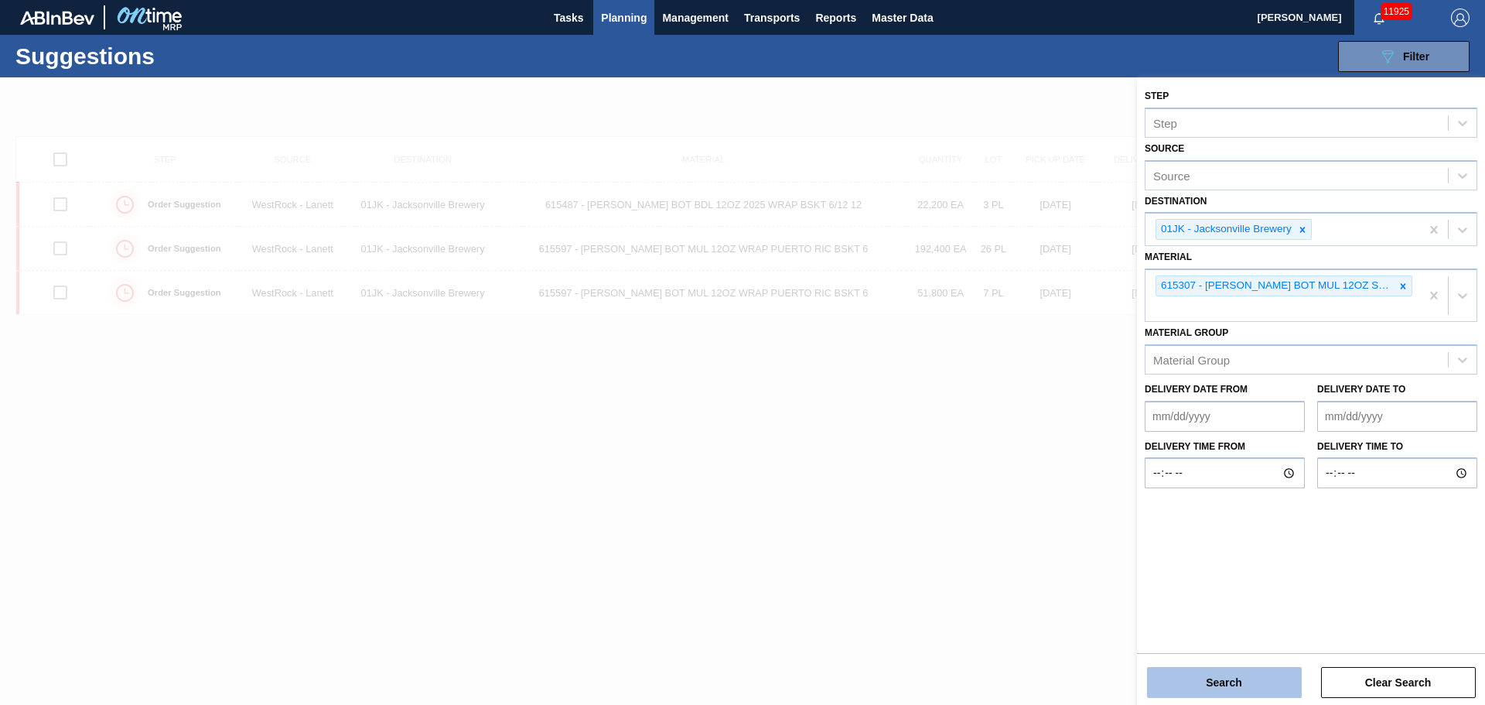
click at [1260, 682] on button "Search" at bounding box center [1224, 682] width 155 height 31
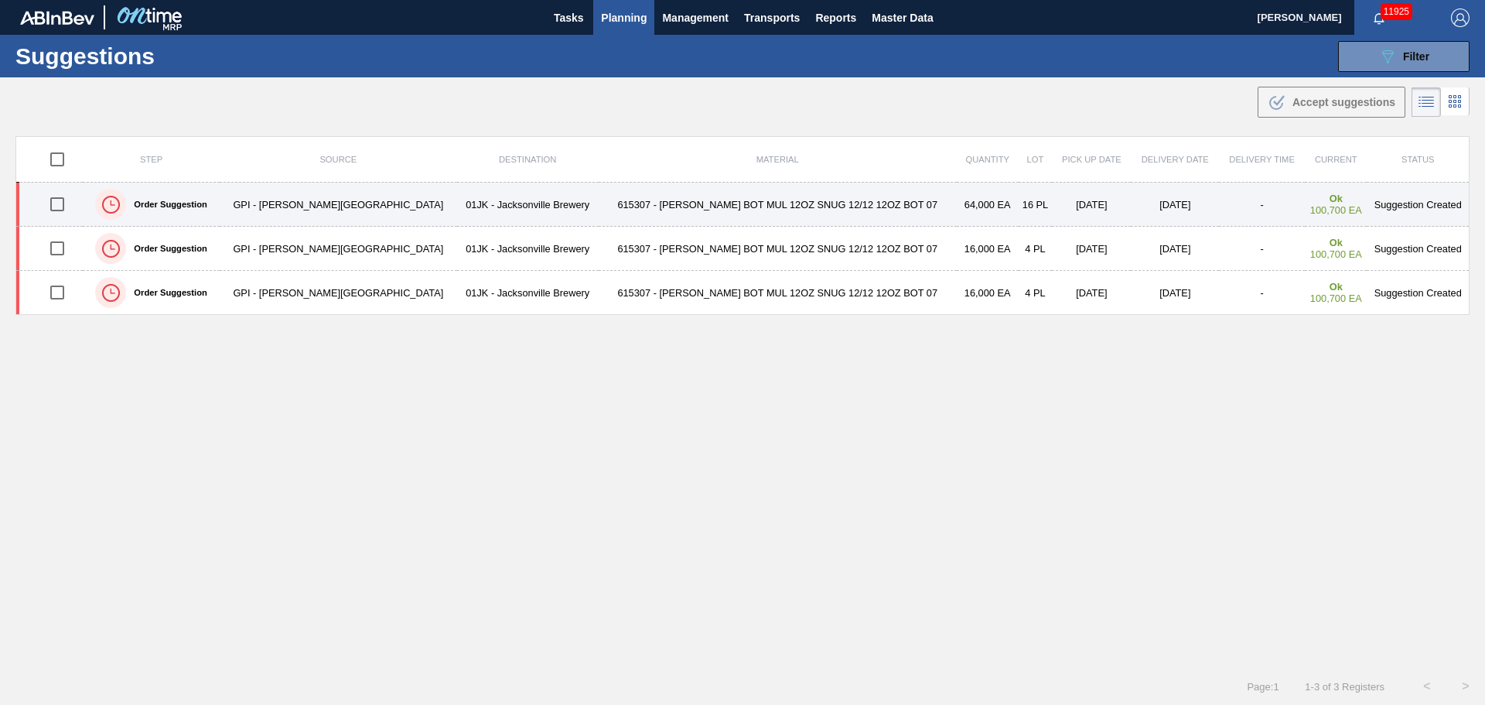
click at [514, 199] on td "01JK - Jacksonville Brewery" at bounding box center [528, 205] width 142 height 44
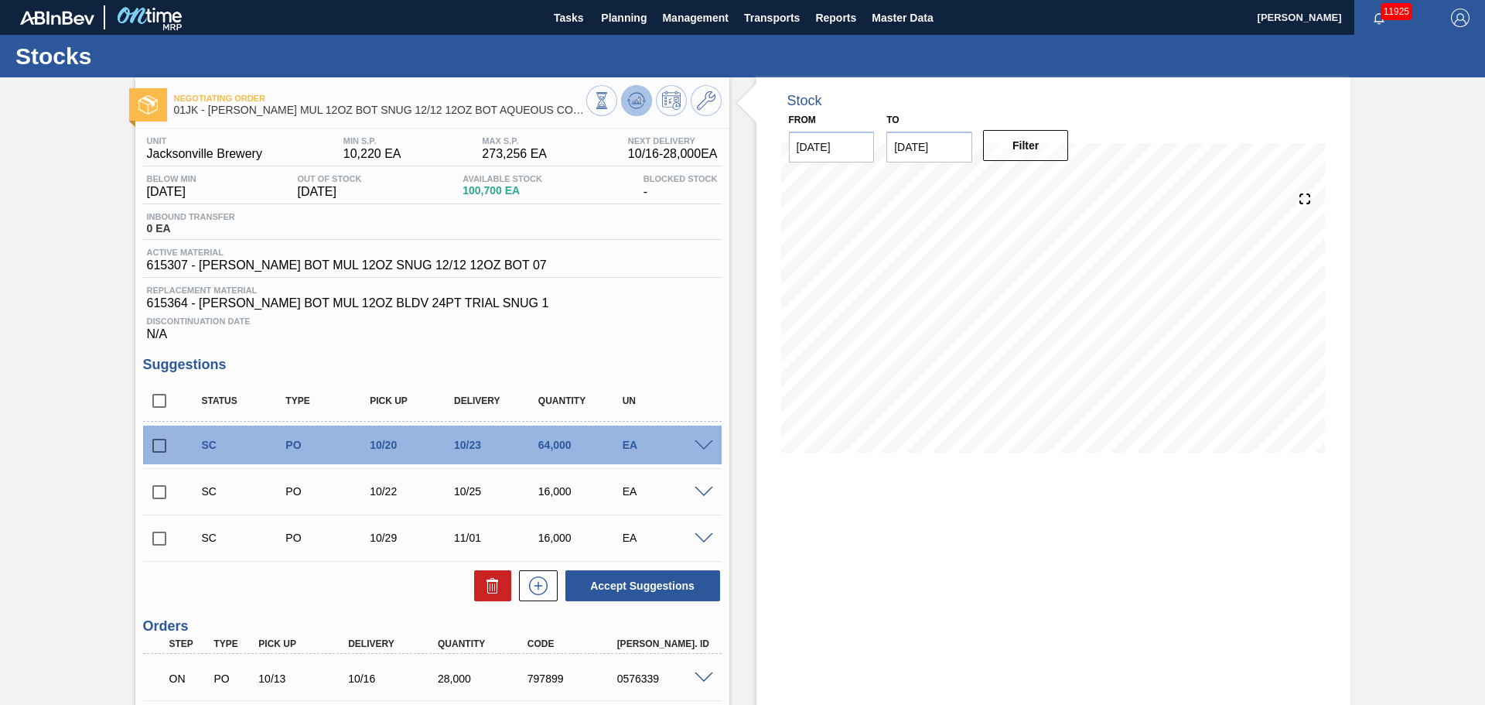
click at [629, 111] on button at bounding box center [636, 100] width 31 height 31
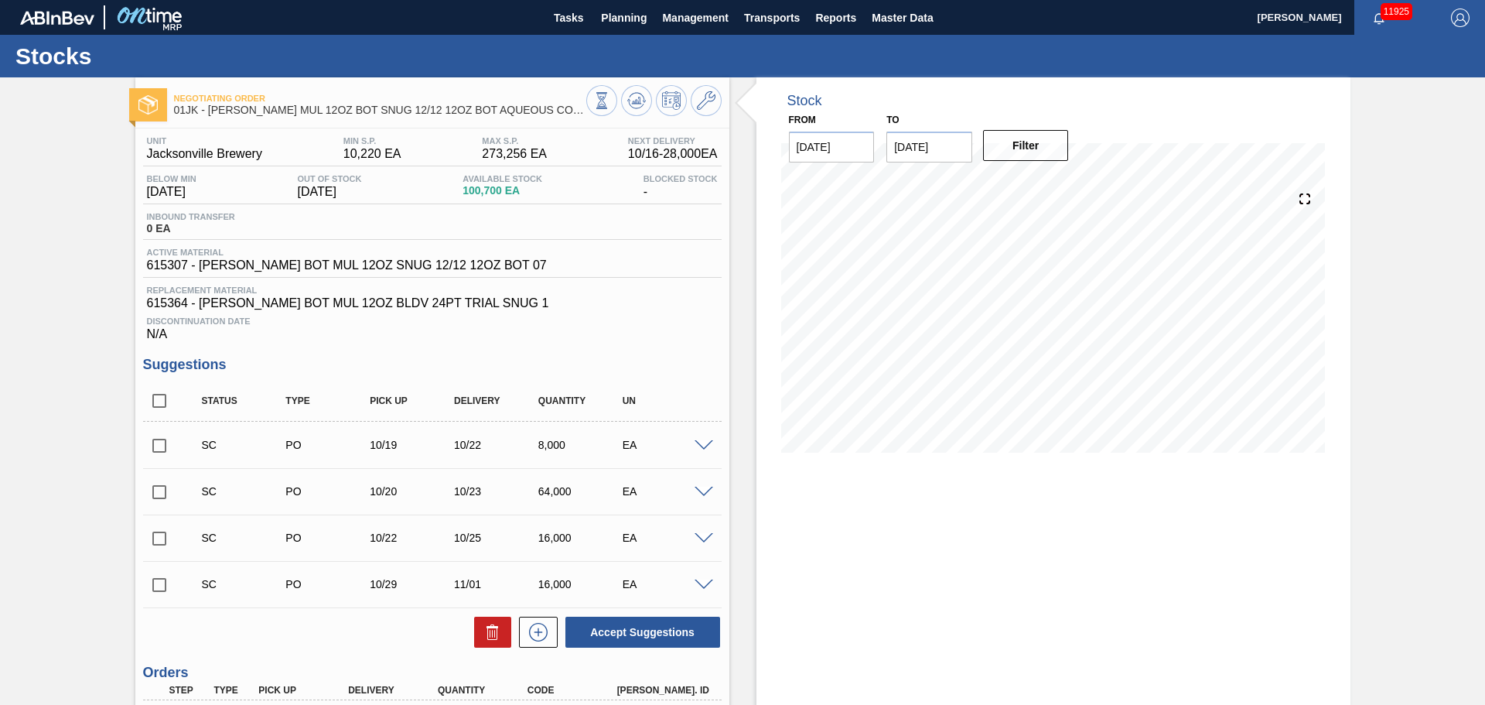
click at [703, 446] on span at bounding box center [704, 446] width 19 height 12
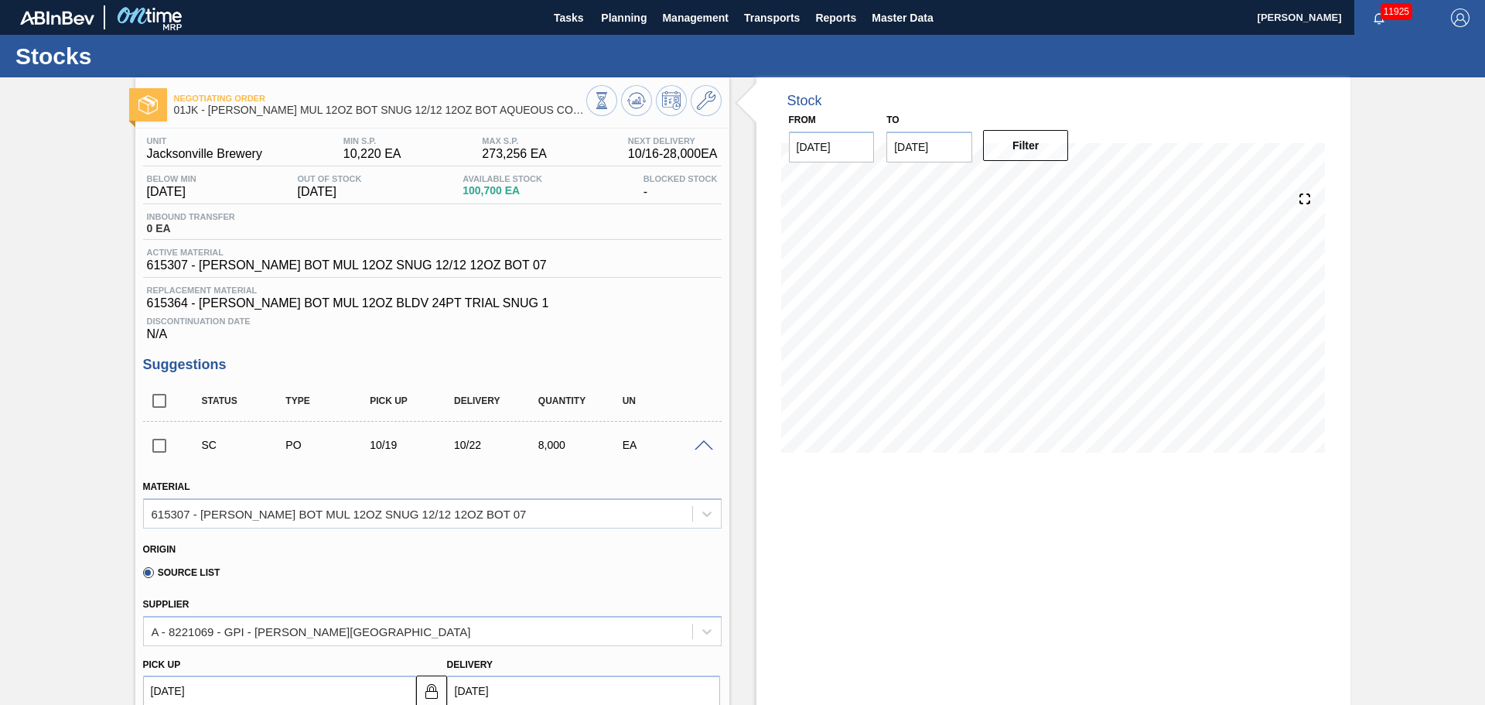
click at [703, 446] on span at bounding box center [704, 446] width 19 height 12
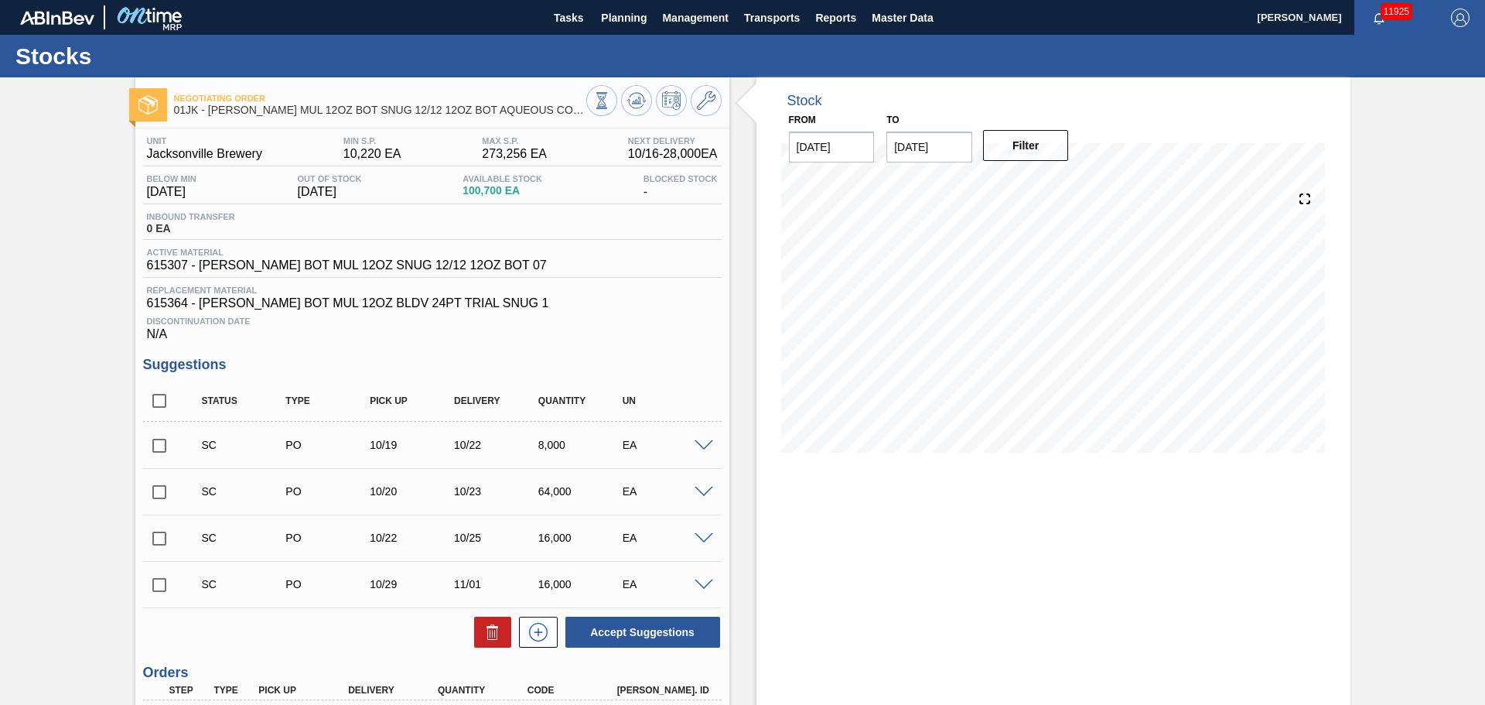
click at [703, 446] on span at bounding box center [704, 446] width 19 height 12
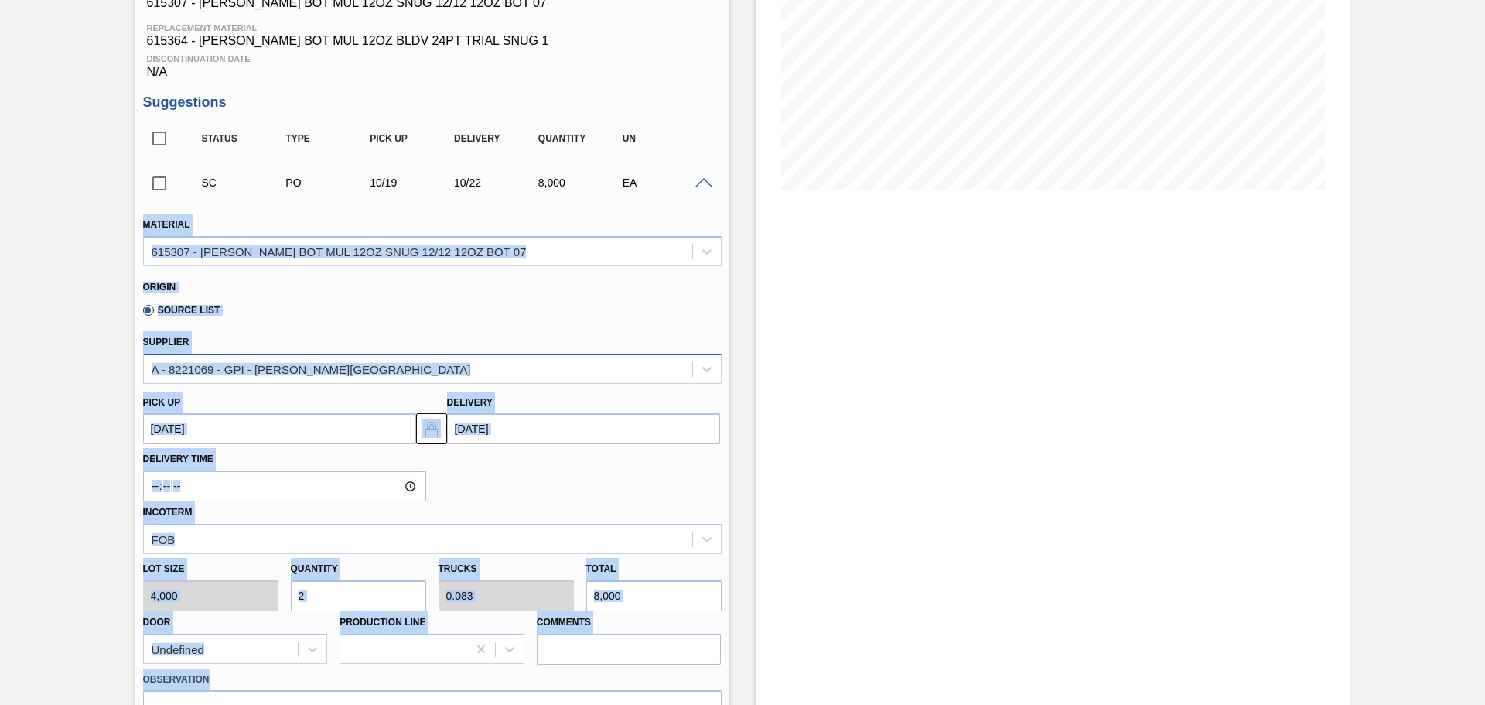
scroll to position [309, 0]
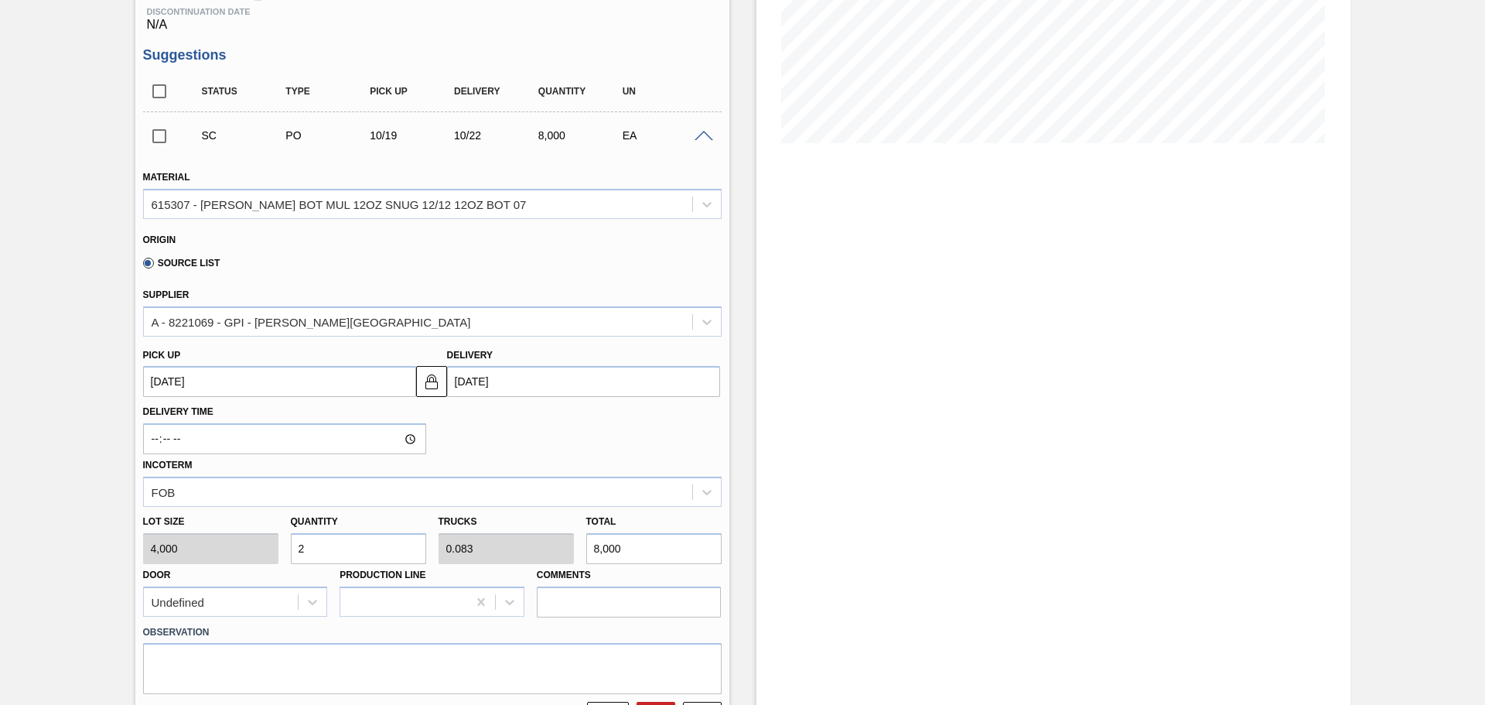
click at [744, 210] on div "Stock From [DATE] to [DATE] Filter" at bounding box center [1040, 455] width 621 height 1374
click at [698, 139] on span at bounding box center [704, 137] width 19 height 12
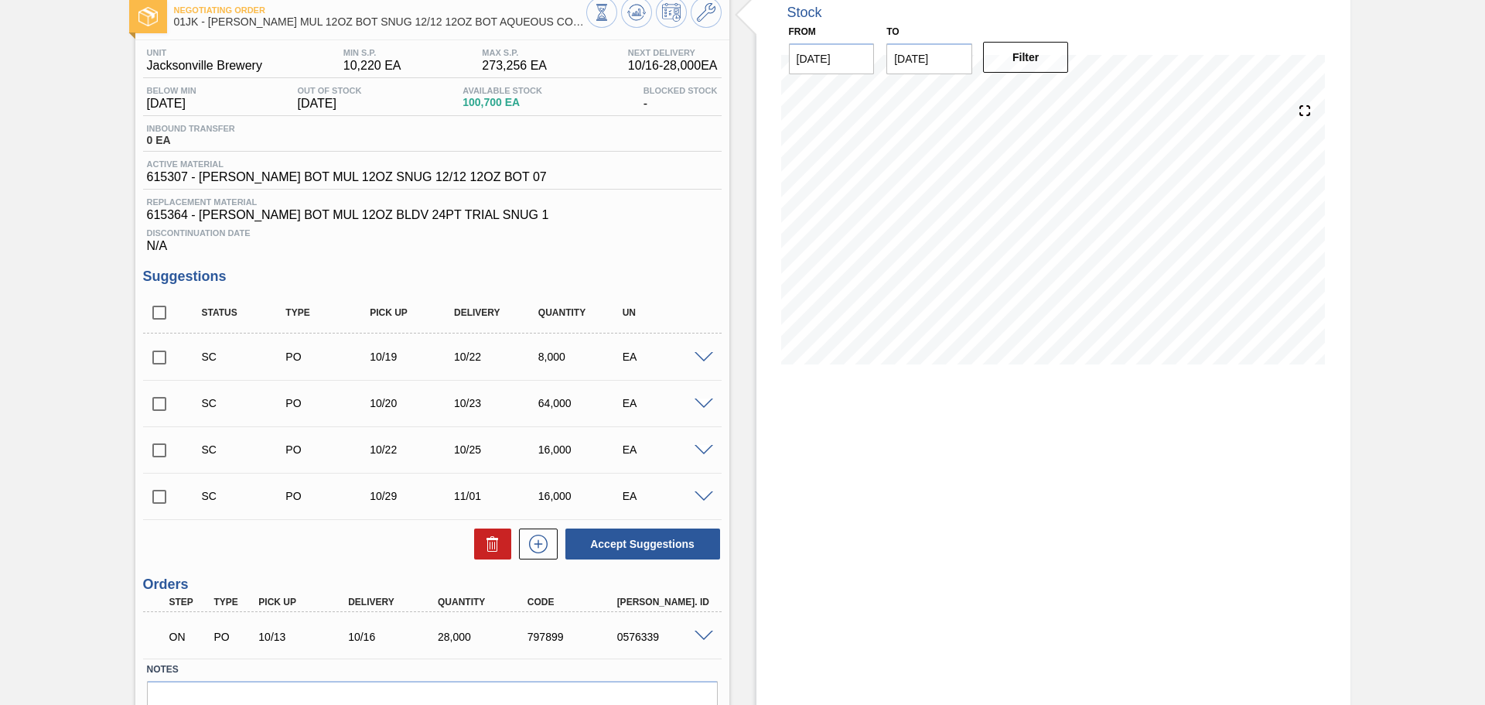
scroll to position [0, 0]
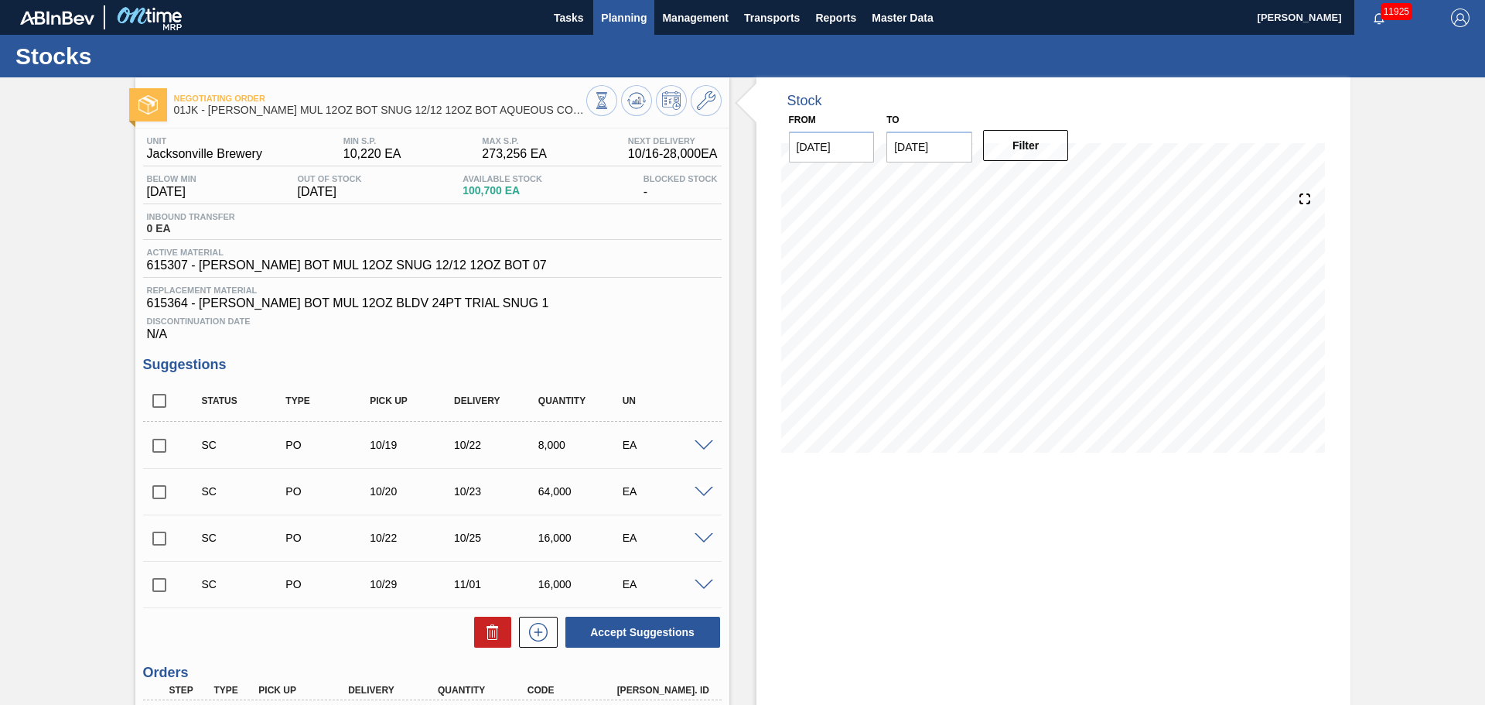
click at [635, 22] on span "Planning" at bounding box center [624, 18] width 46 height 19
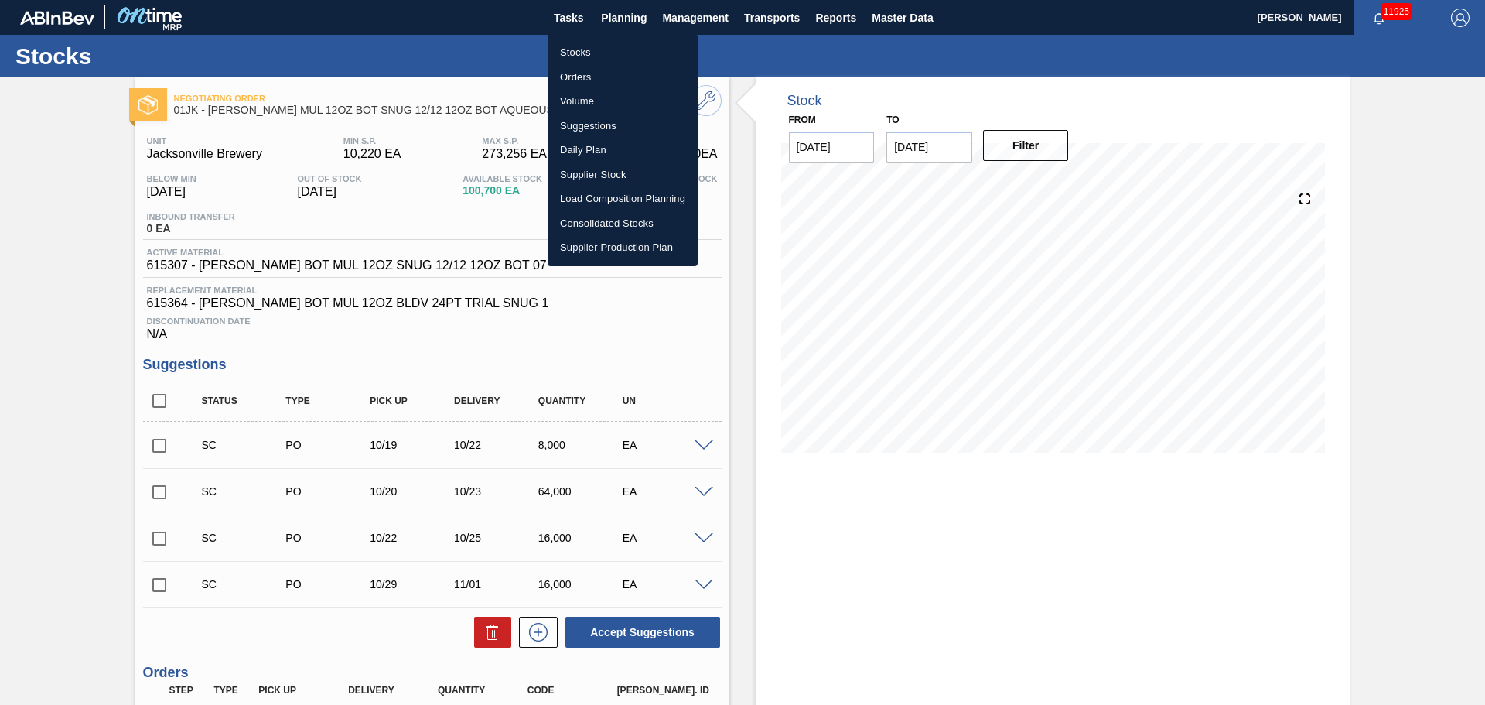
click at [600, 126] on li "Suggestions" at bounding box center [623, 126] width 150 height 25
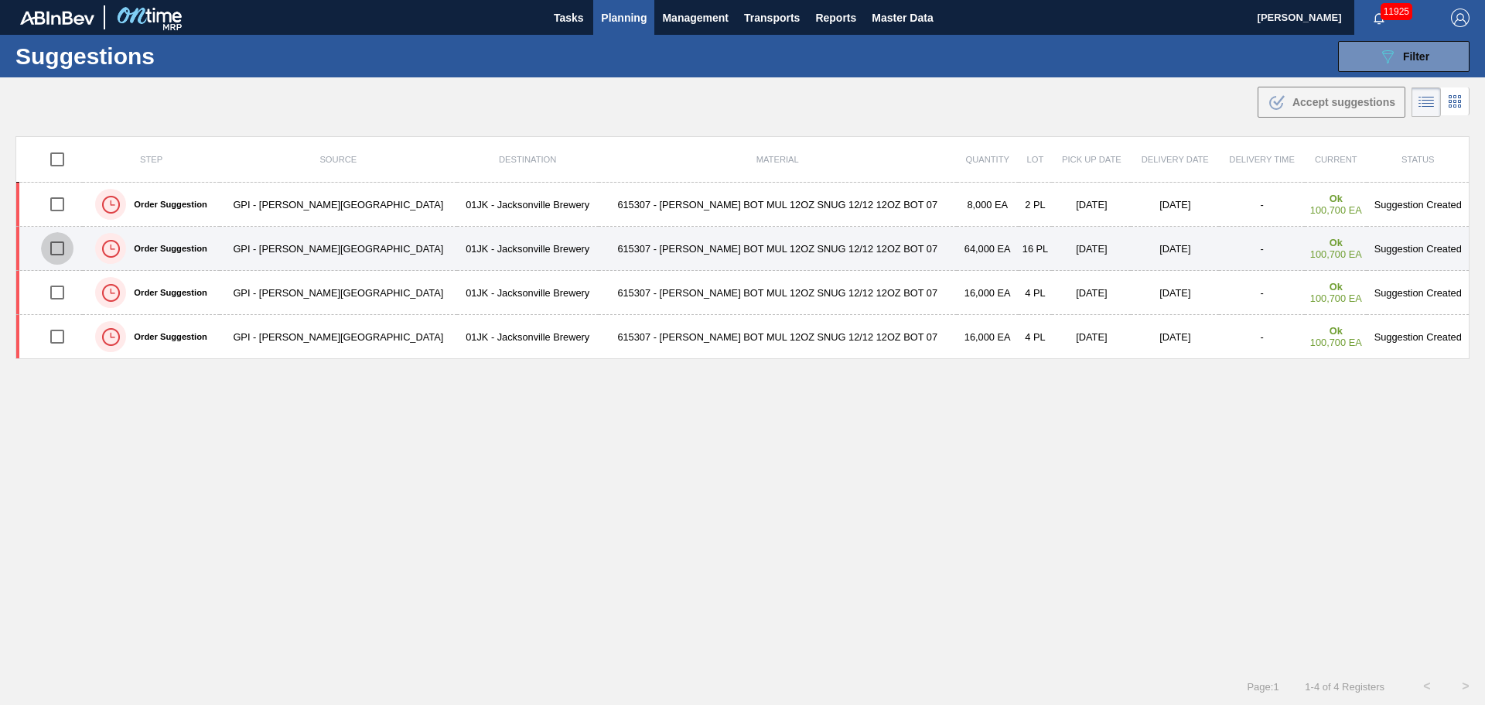
click at [69, 245] on input "checkbox" at bounding box center [57, 248] width 32 height 32
checkbox input "true"
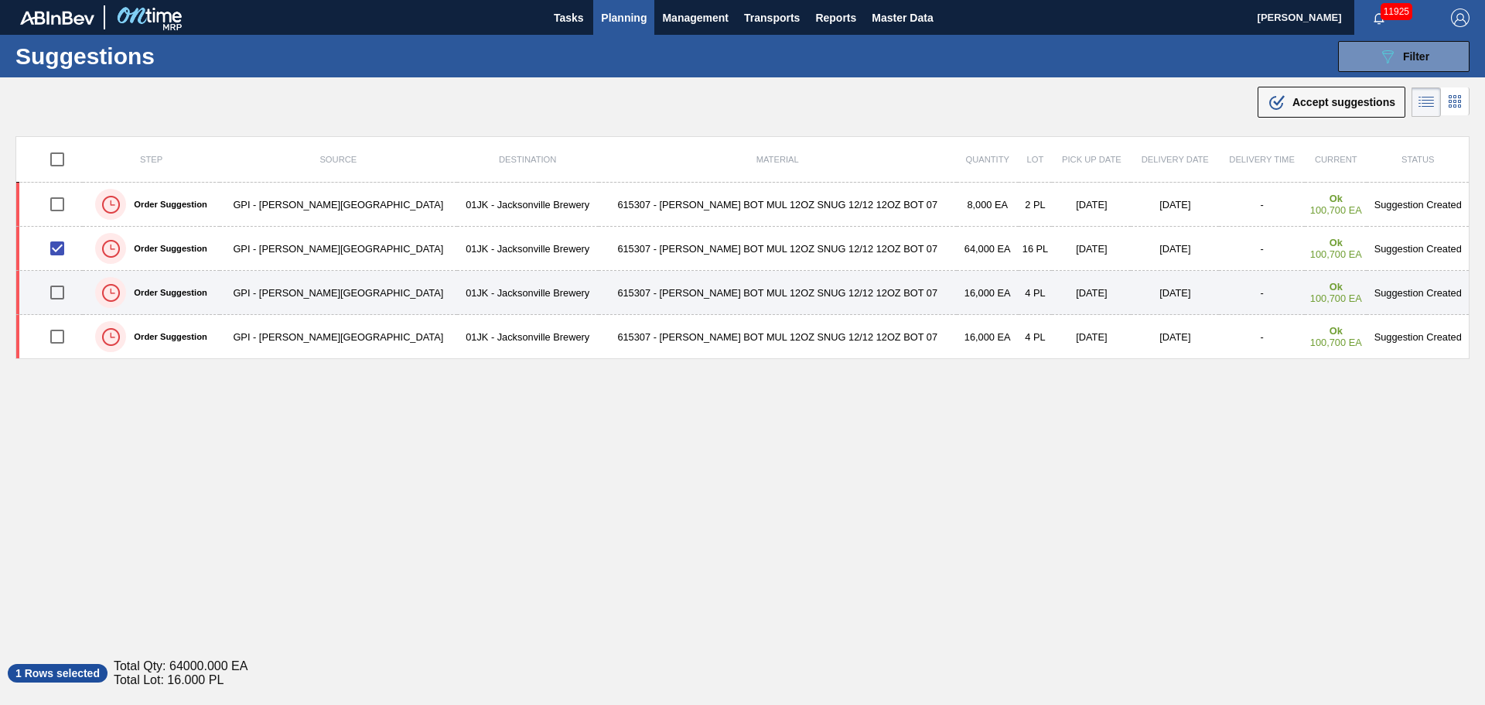
click at [56, 290] on input "checkbox" at bounding box center [57, 292] width 32 height 32
checkbox input "true"
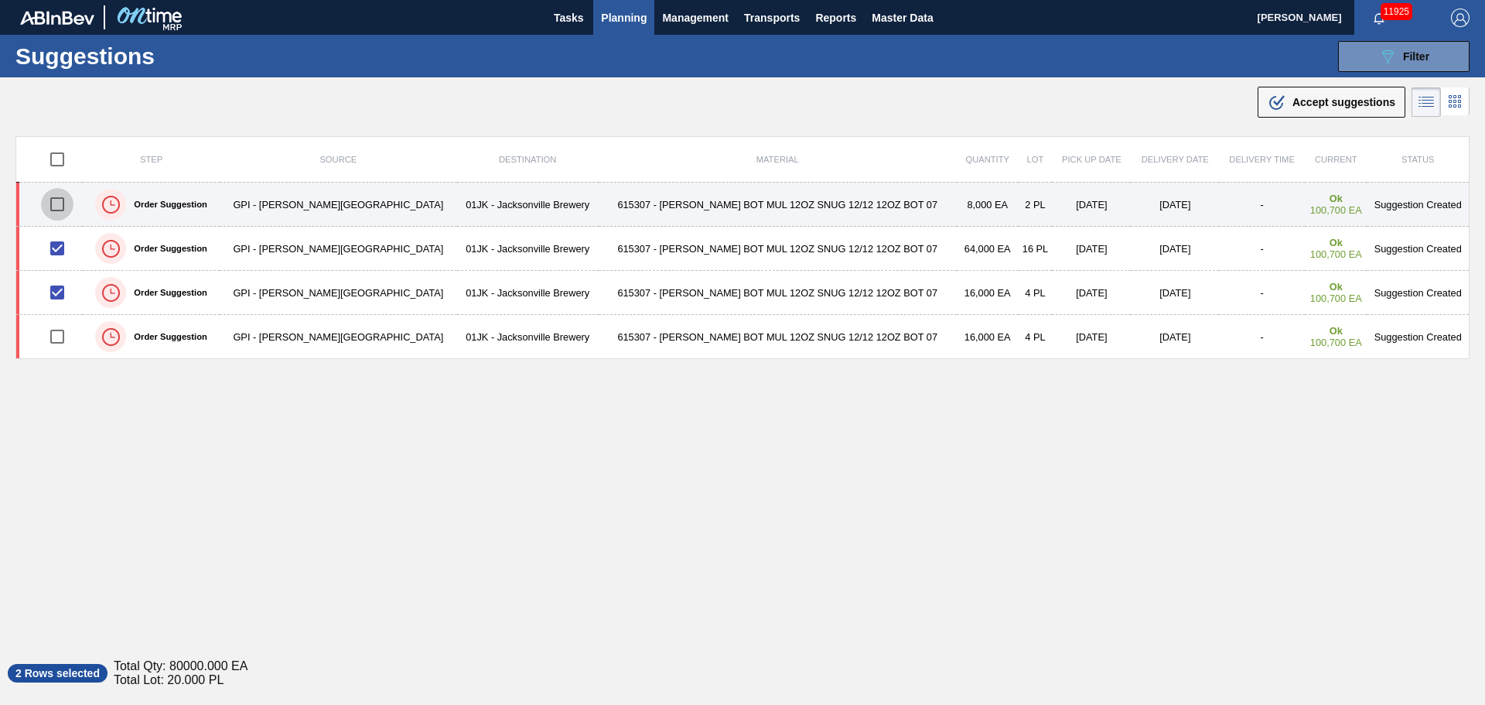
click at [70, 200] on input "checkbox" at bounding box center [57, 204] width 32 height 32
checkbox input "true"
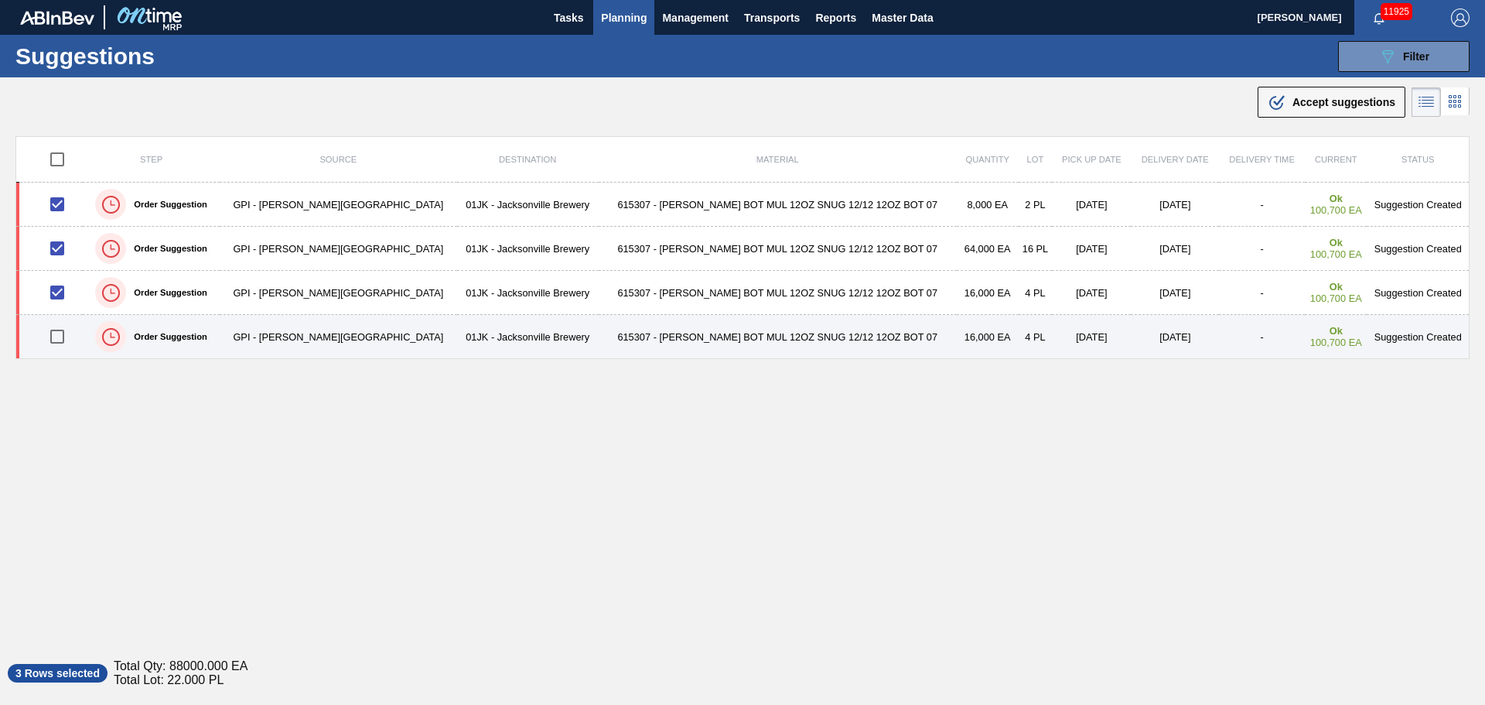
click at [70, 337] on input "checkbox" at bounding box center [57, 336] width 32 height 32
checkbox input "true"
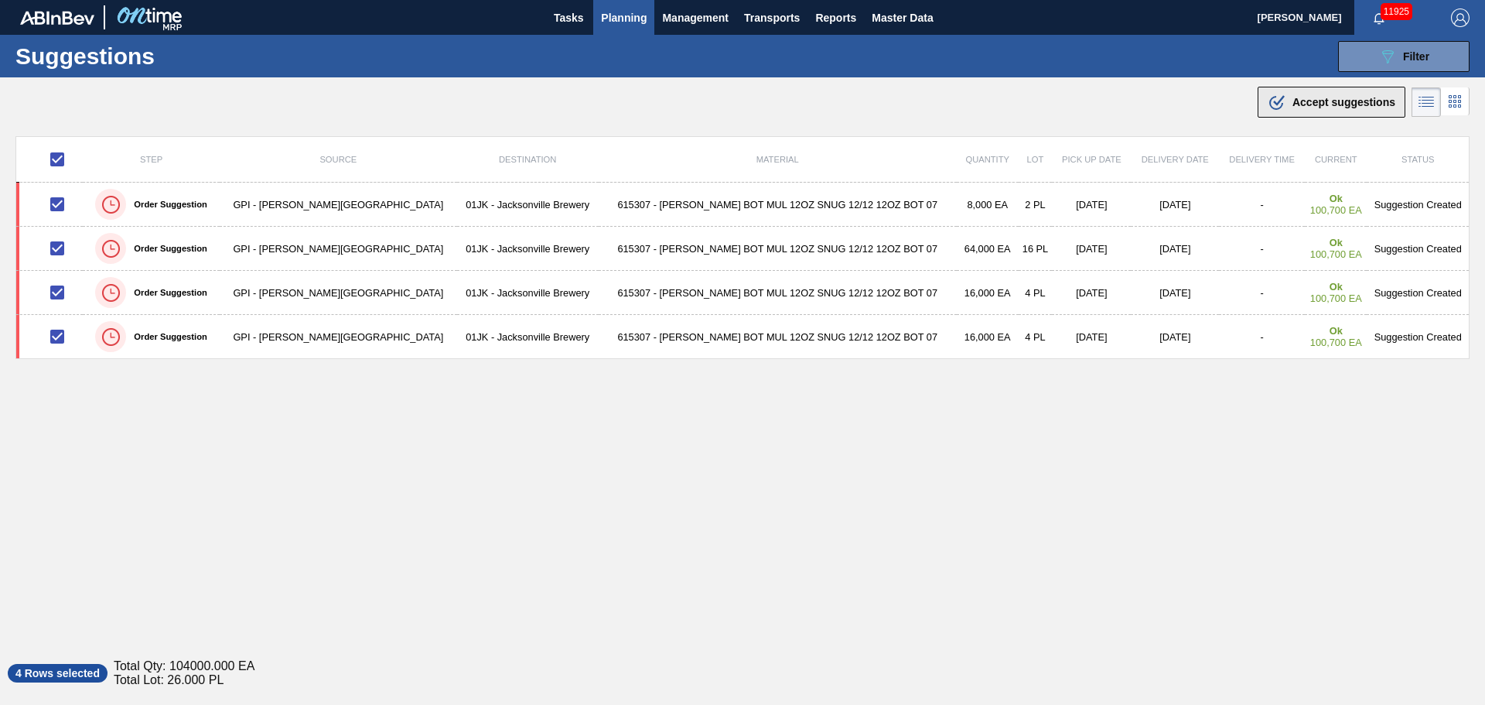
click at [1297, 104] on span "Accept suggestions" at bounding box center [1344, 102] width 103 height 12
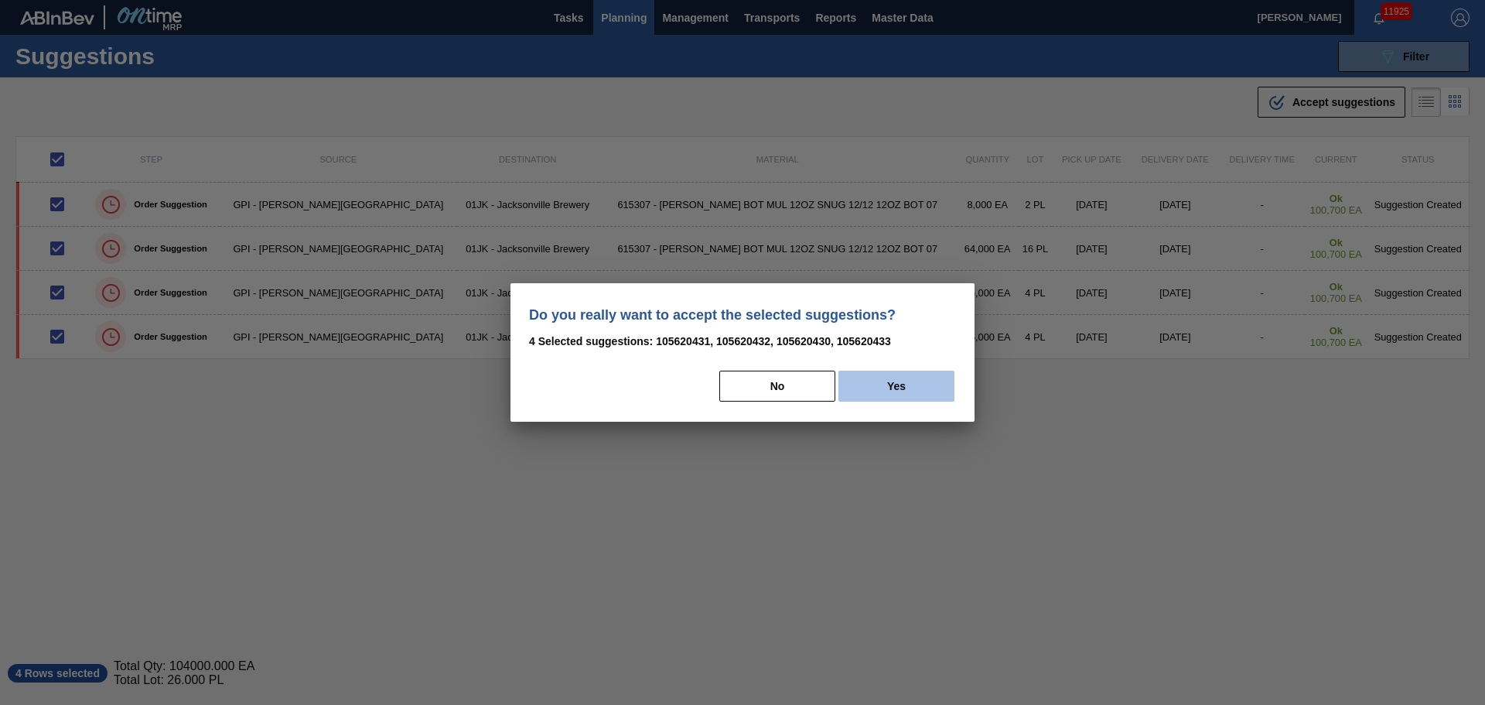
click at [929, 382] on button "Yes" at bounding box center [897, 386] width 116 height 31
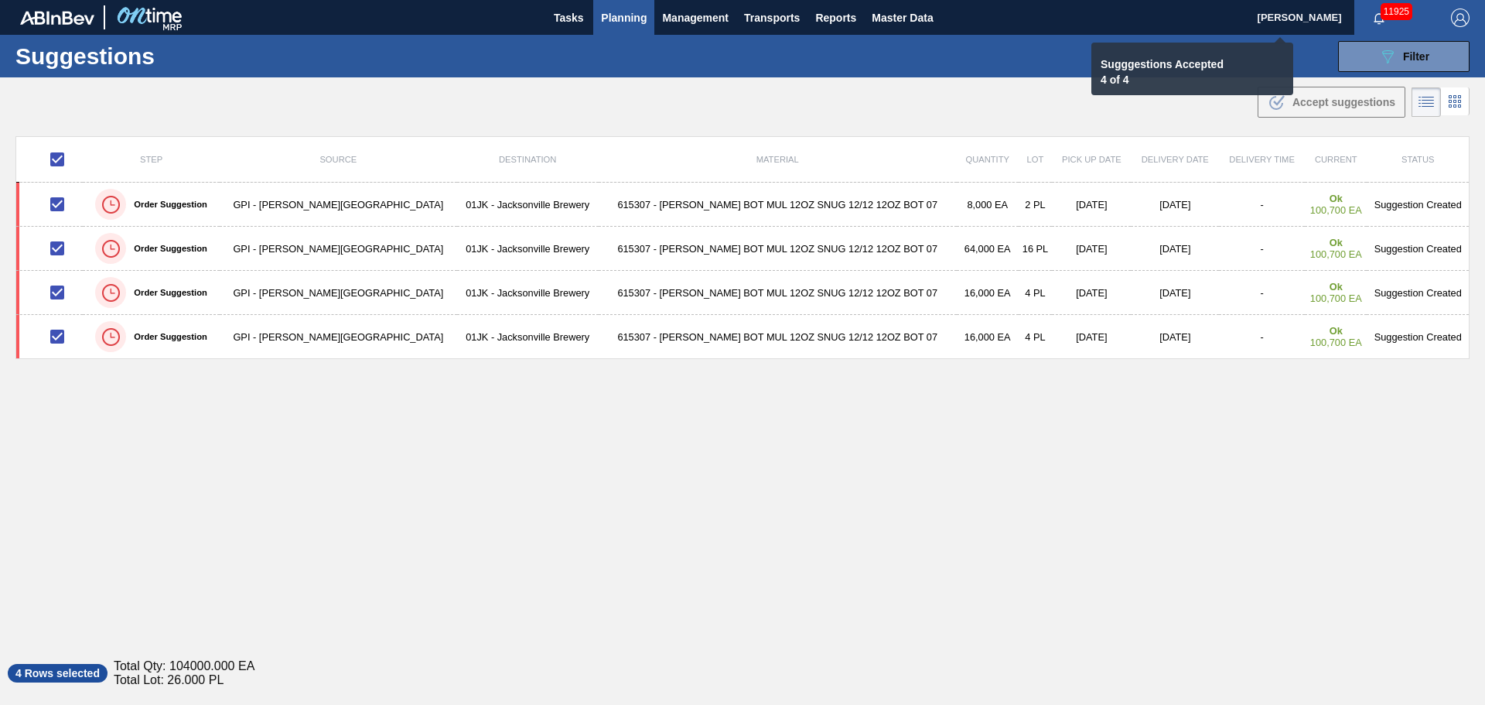
checkbox input "false"
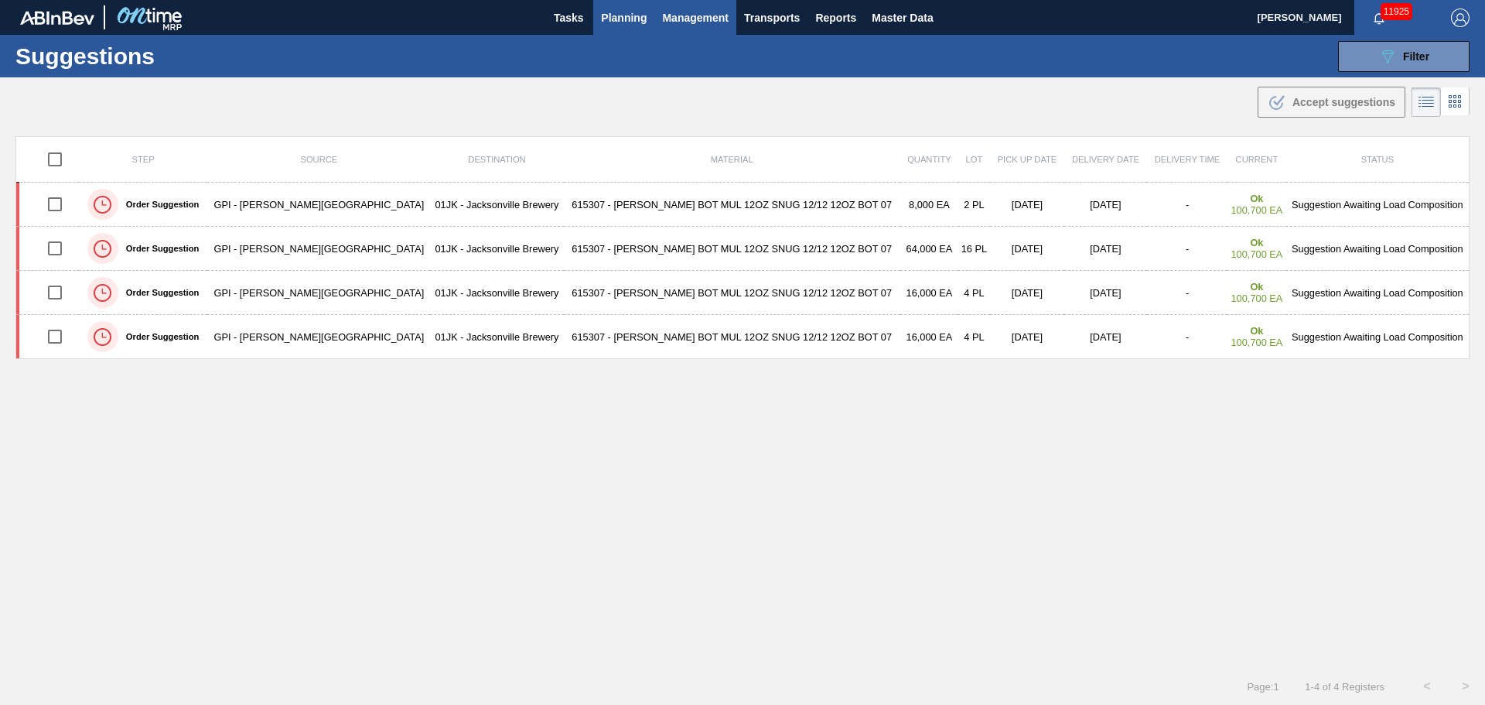
click at [655, 29] on button "Management" at bounding box center [696, 17] width 82 height 35
click at [636, 23] on div at bounding box center [742, 352] width 1485 height 705
click at [624, 16] on span "Planning" at bounding box center [624, 18] width 46 height 19
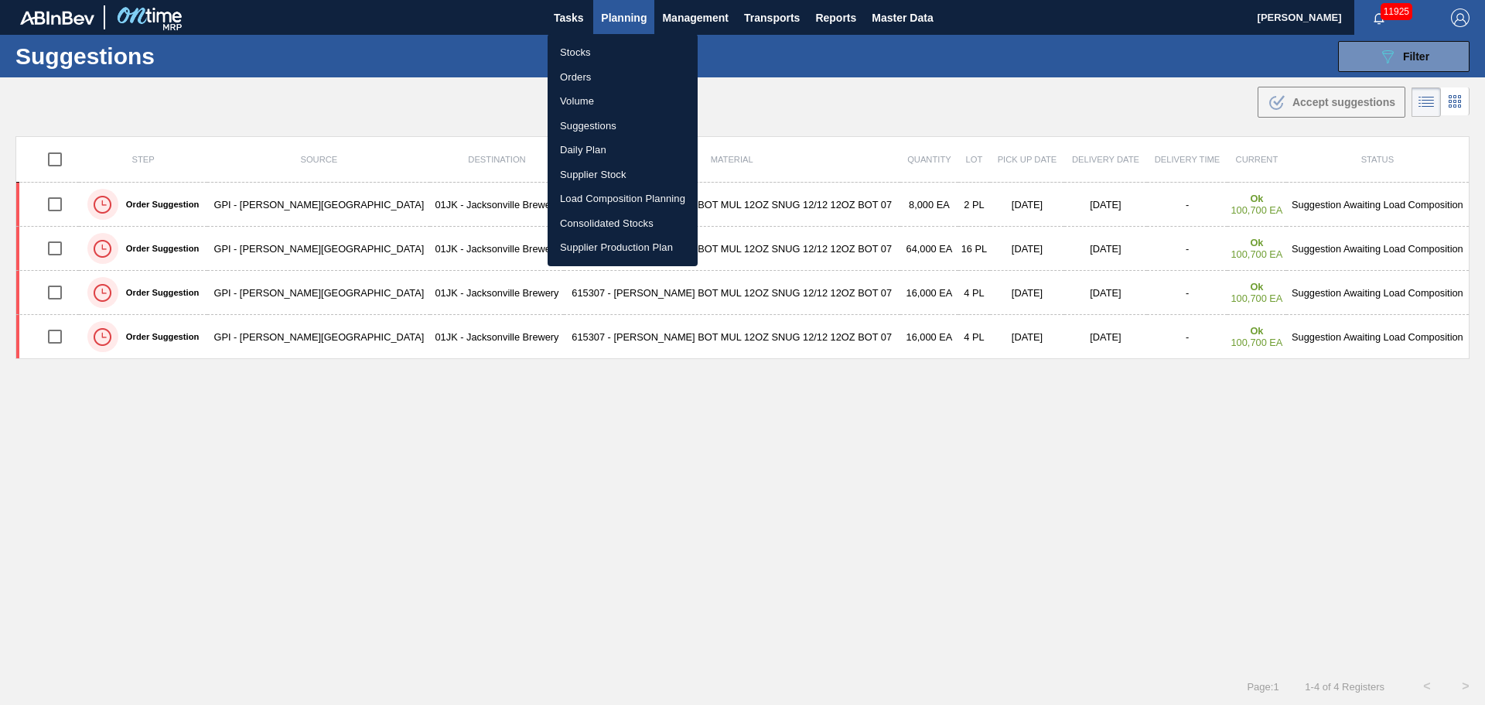
click at [644, 196] on li "Load Composition Planning" at bounding box center [623, 198] width 150 height 25
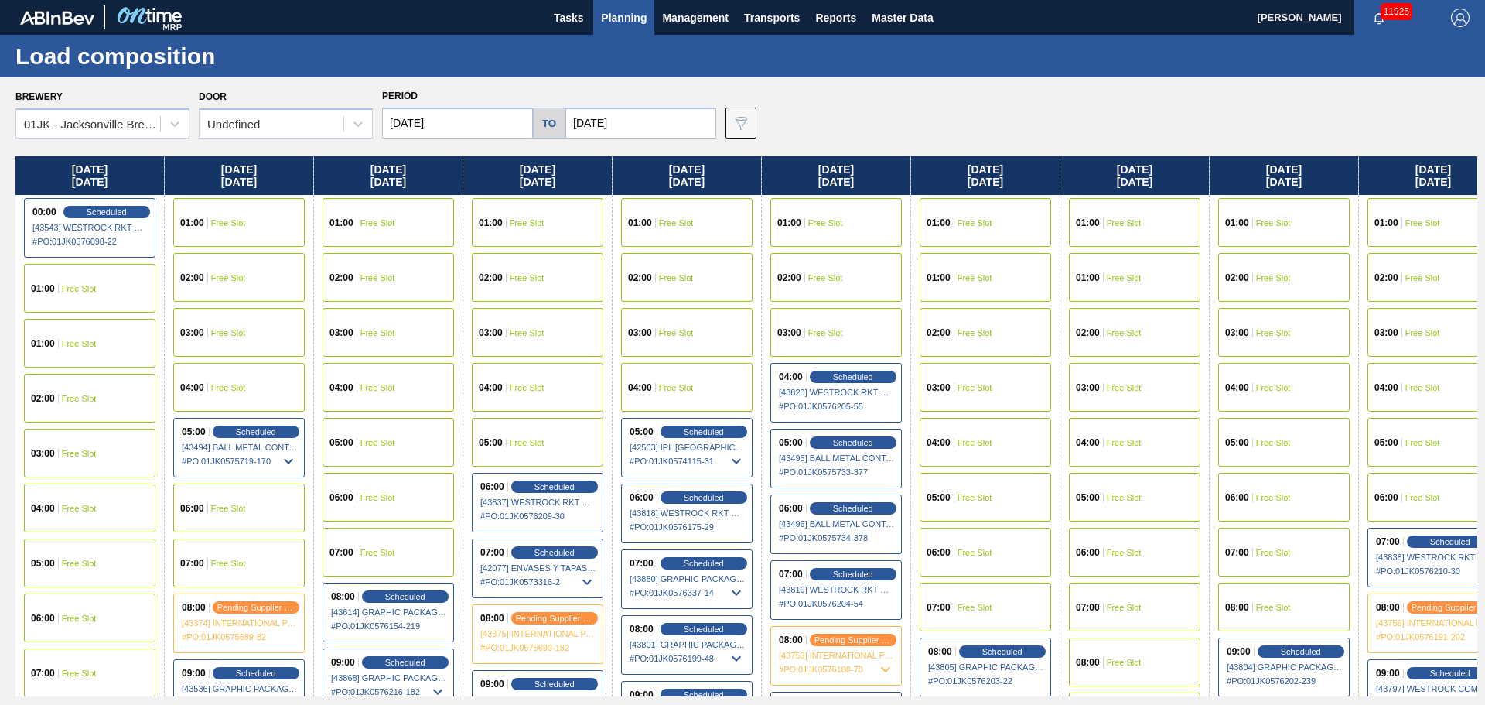
scroll to position [0, 204]
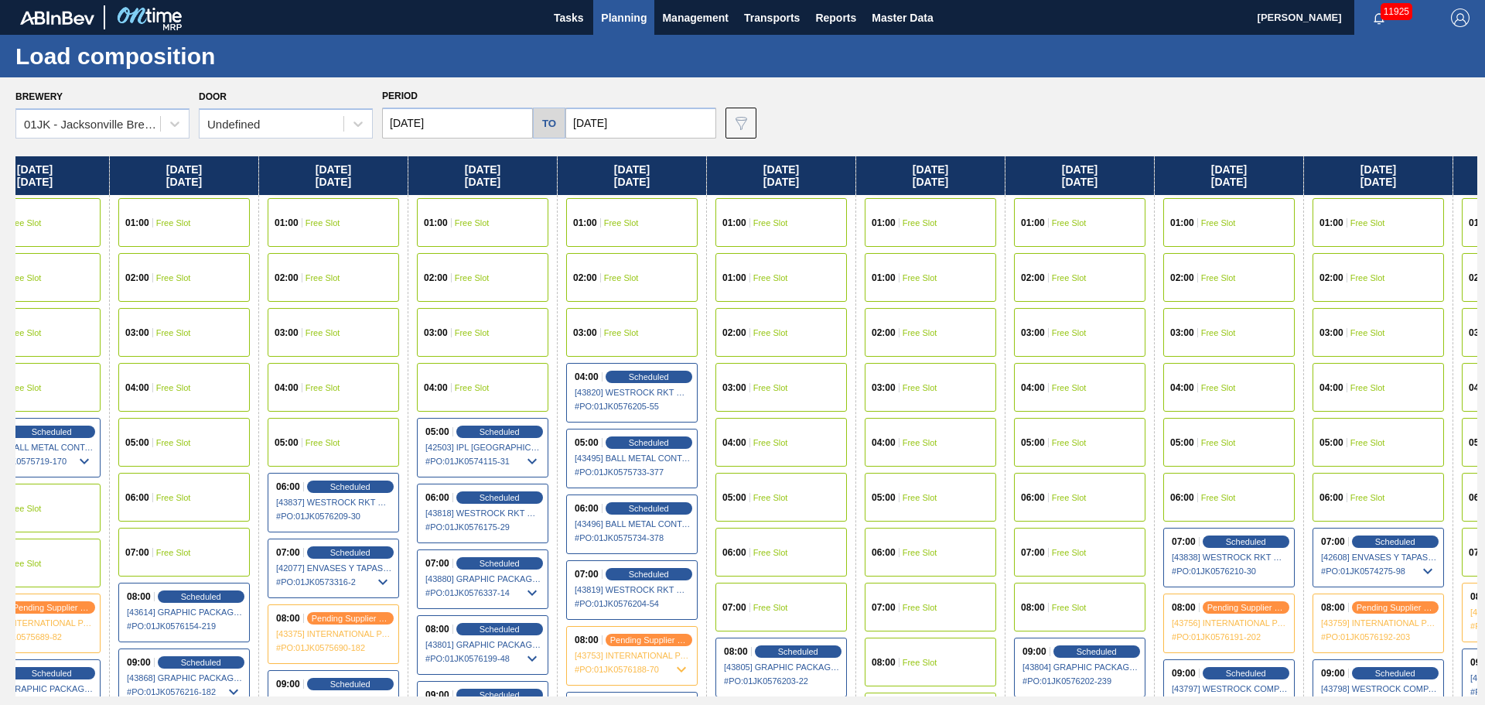
drag, startPoint x: 1217, startPoint y: 301, endPoint x: 984, endPoint y: 299, distance: 232.9
click at [984, 299] on div "[DATE] 00:00 Scheduled [43543] WESTROCK RKT COMPANY CORRUGATE - 0008365594 # PO…" at bounding box center [746, 426] width 1462 height 540
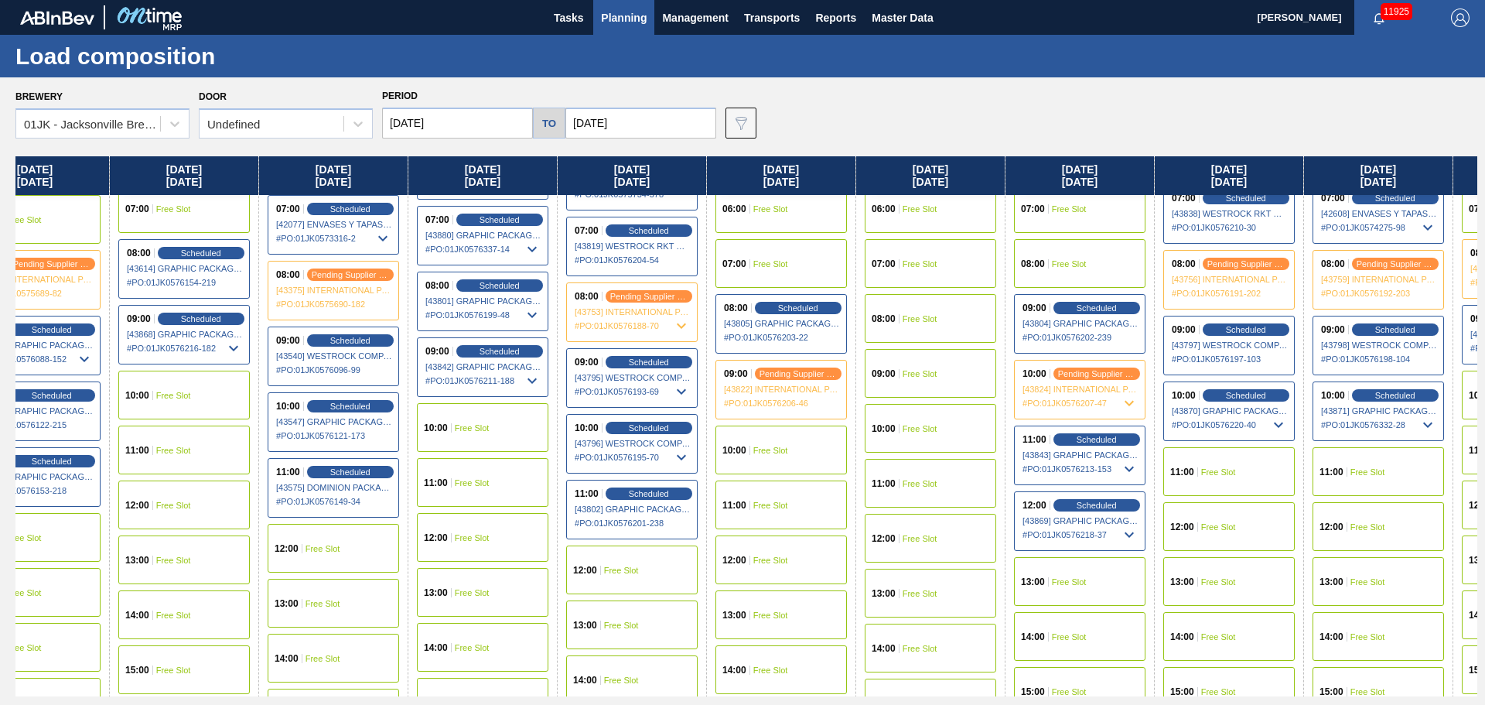
scroll to position [387, 204]
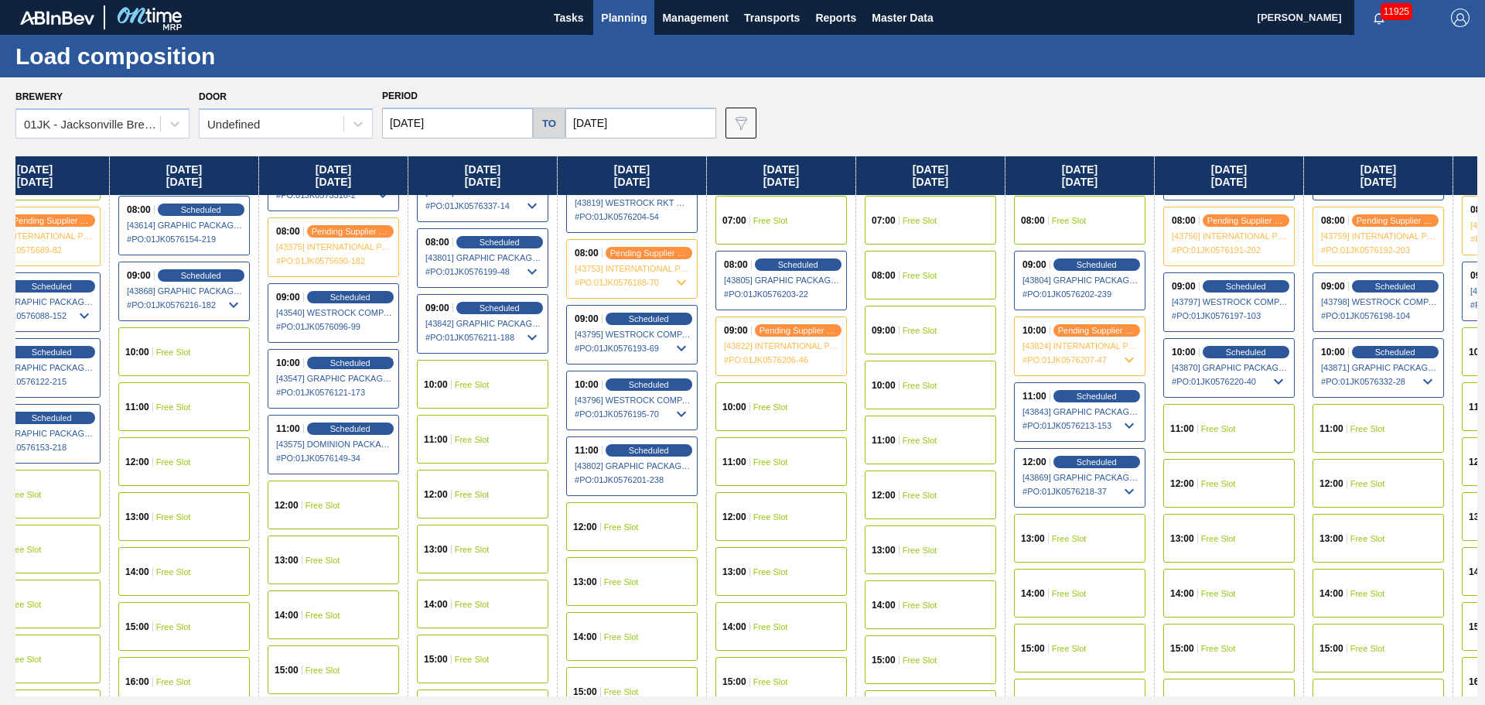
click at [1383, 422] on div "11:00 Free Slot" at bounding box center [1379, 428] width 132 height 49
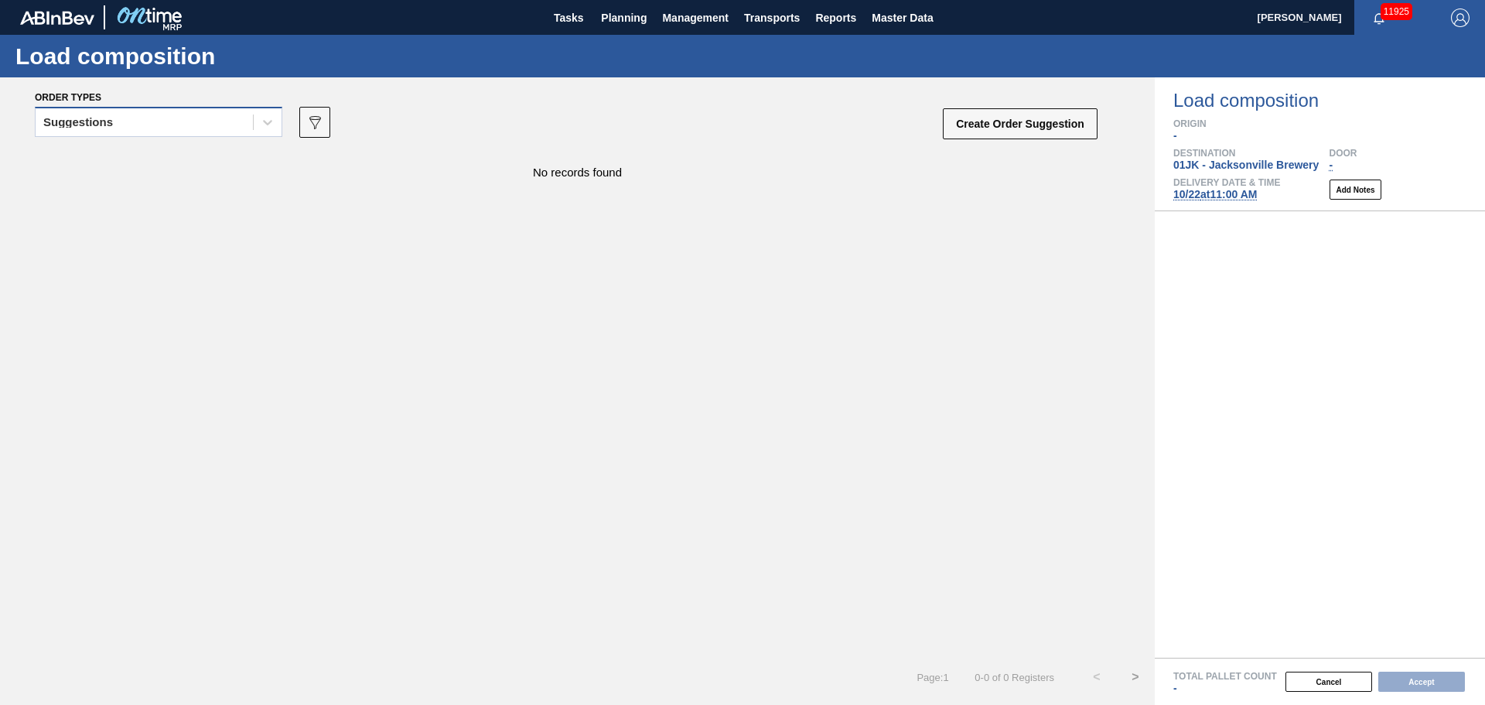
click at [138, 117] on div "Suggestions" at bounding box center [144, 122] width 217 height 22
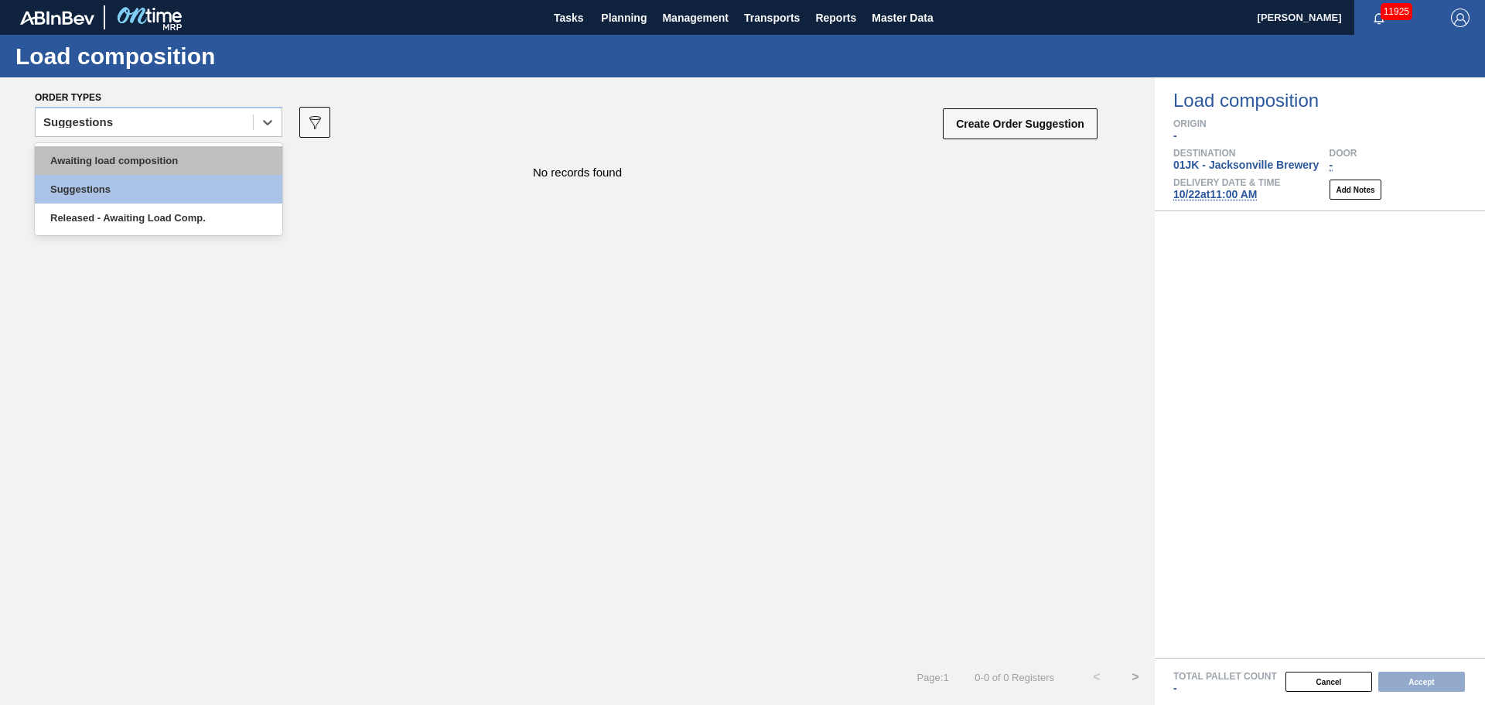
click at [146, 153] on div "Awaiting load composition" at bounding box center [159, 160] width 248 height 29
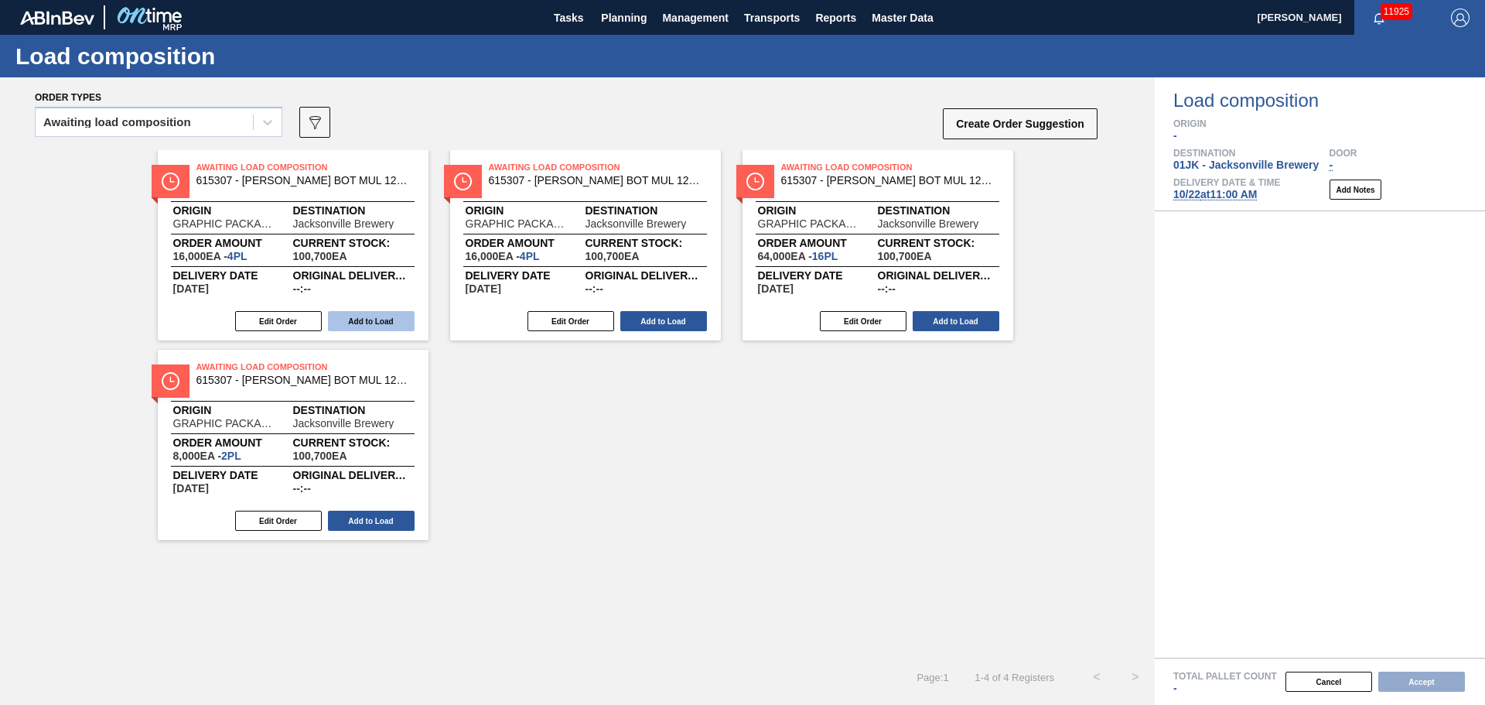
click at [360, 322] on button "Add to Load" at bounding box center [371, 321] width 87 height 20
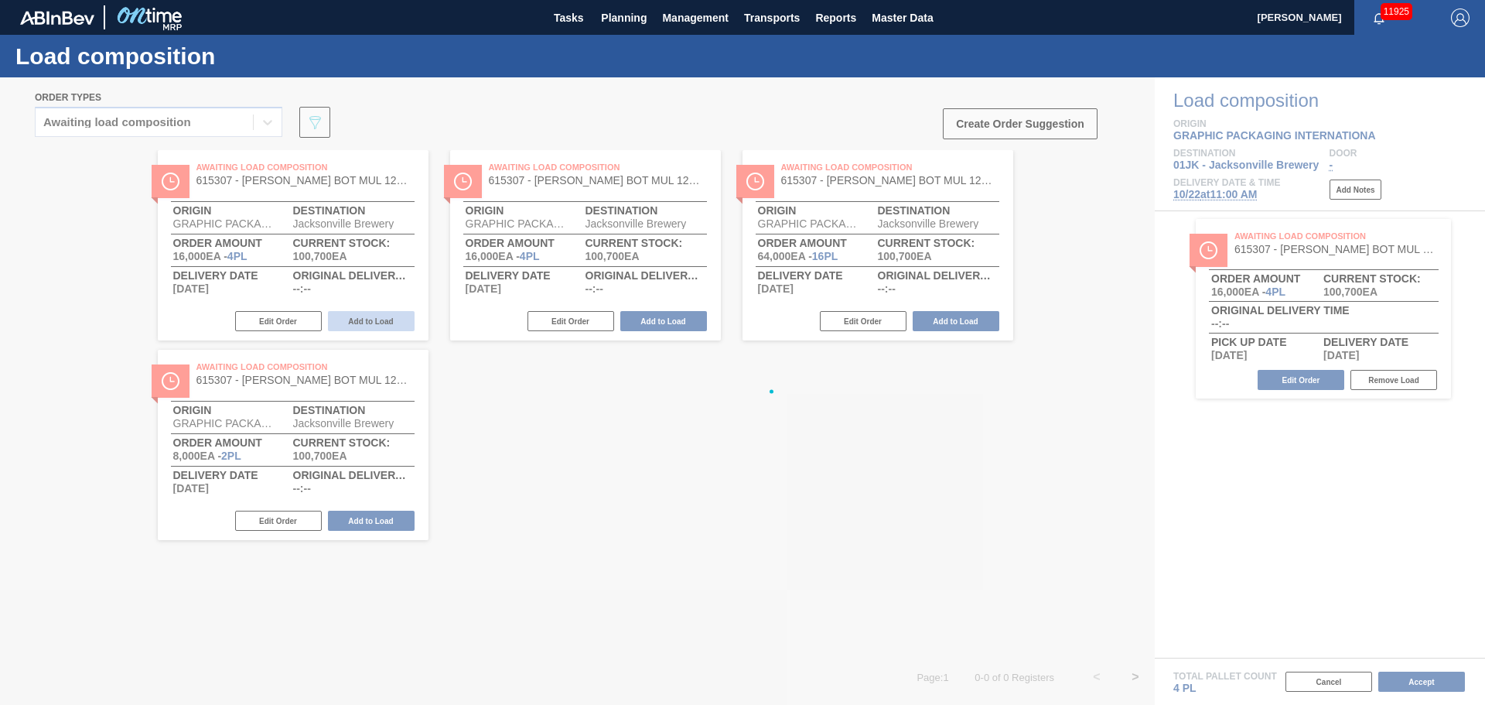
click at [360, 322] on div at bounding box center [742, 390] width 1485 height 627
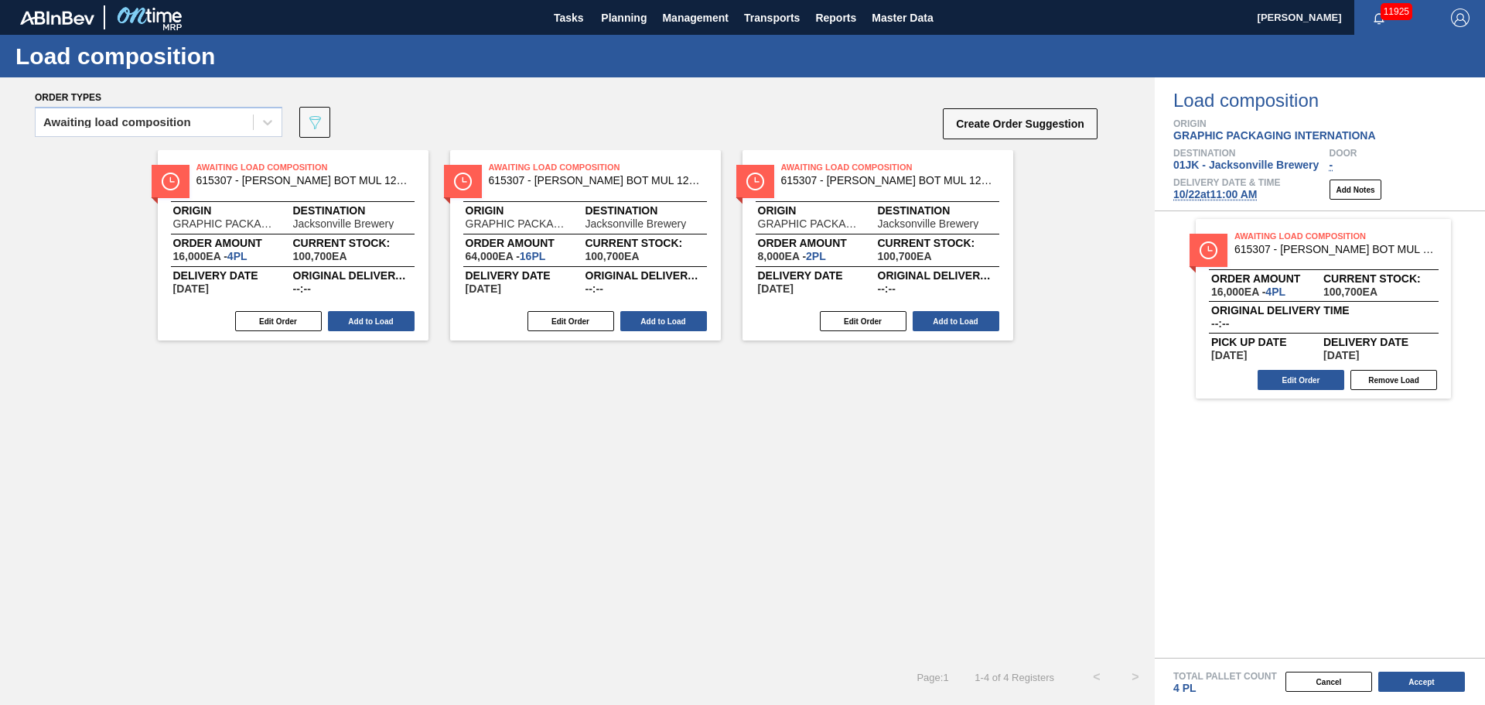
click at [360, 322] on button "Add to Load" at bounding box center [371, 321] width 87 height 20
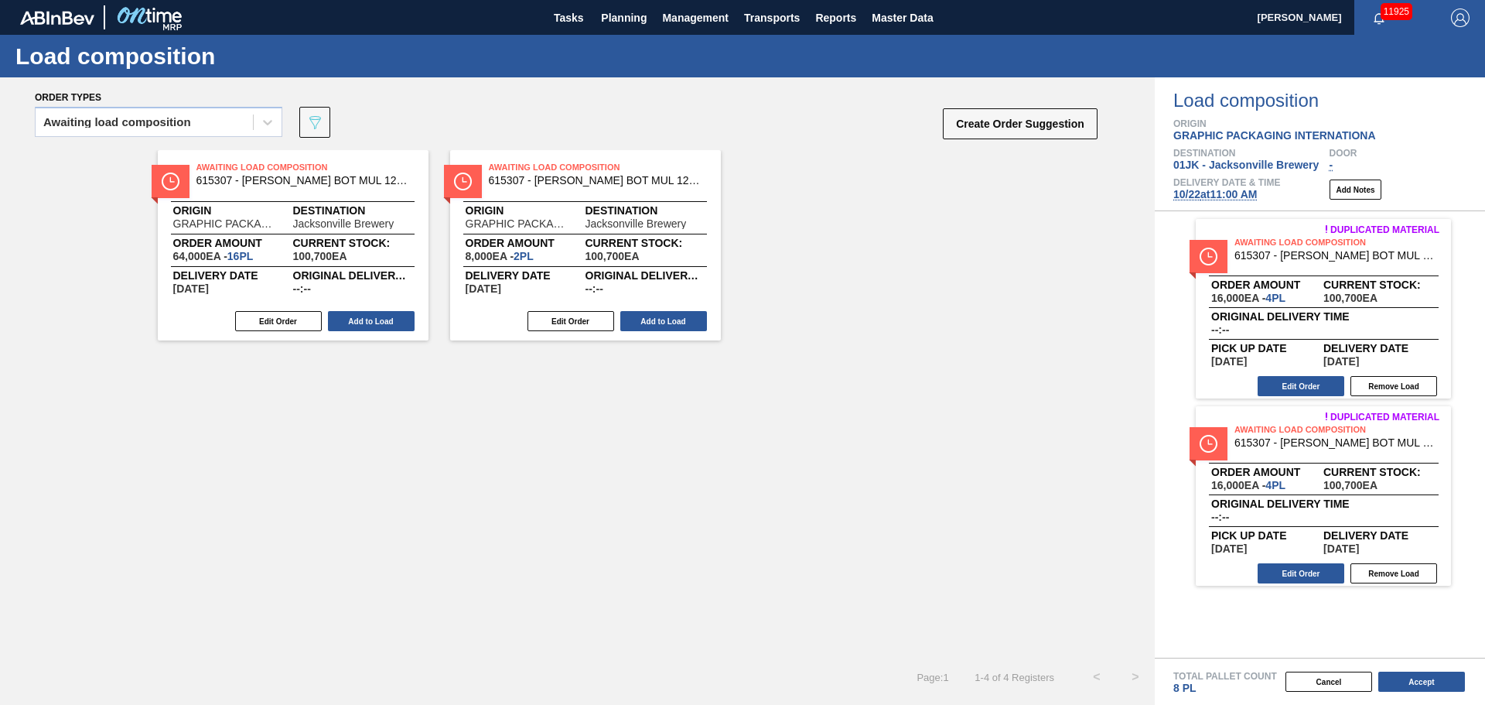
click at [360, 322] on button "Add to Load" at bounding box center [371, 321] width 87 height 20
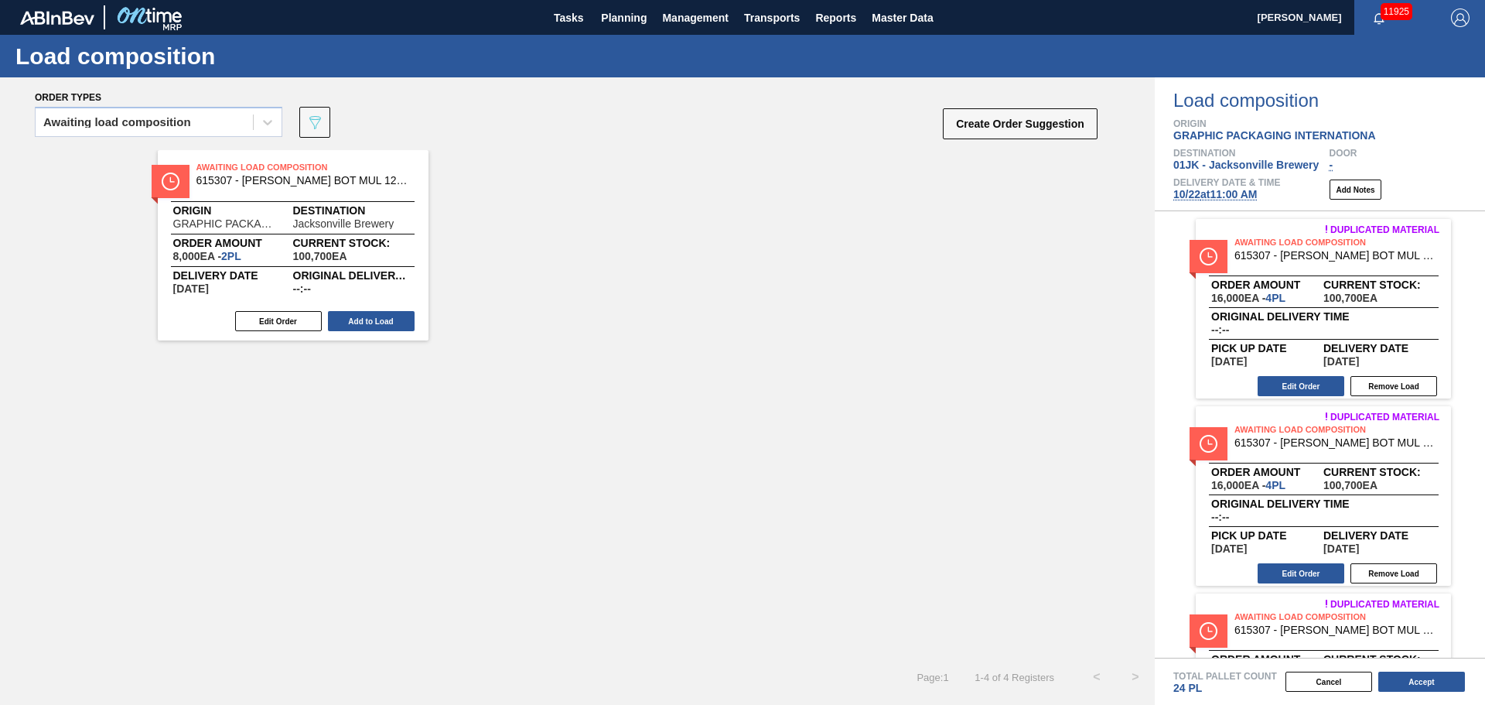
click at [360, 322] on button "Add to Load" at bounding box center [371, 321] width 87 height 20
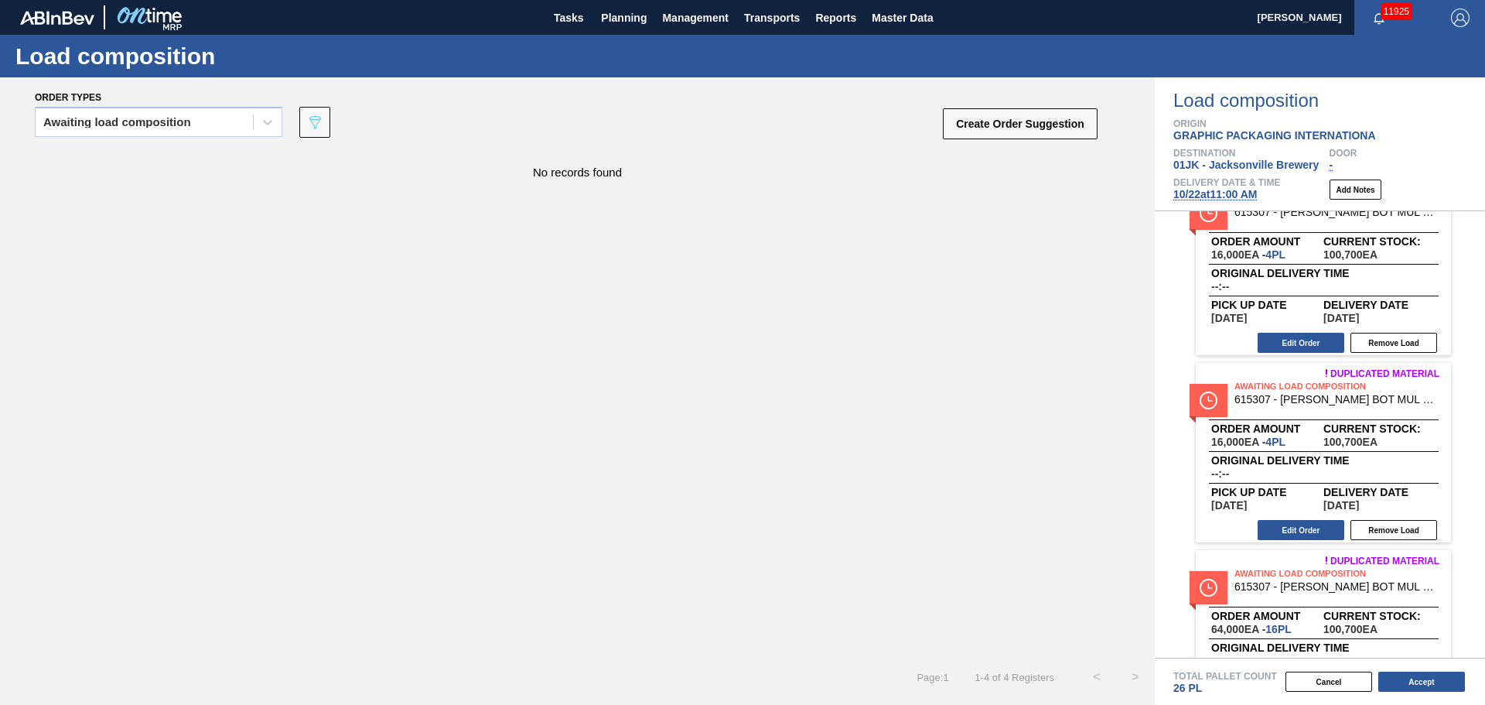
scroll to position [155, 0]
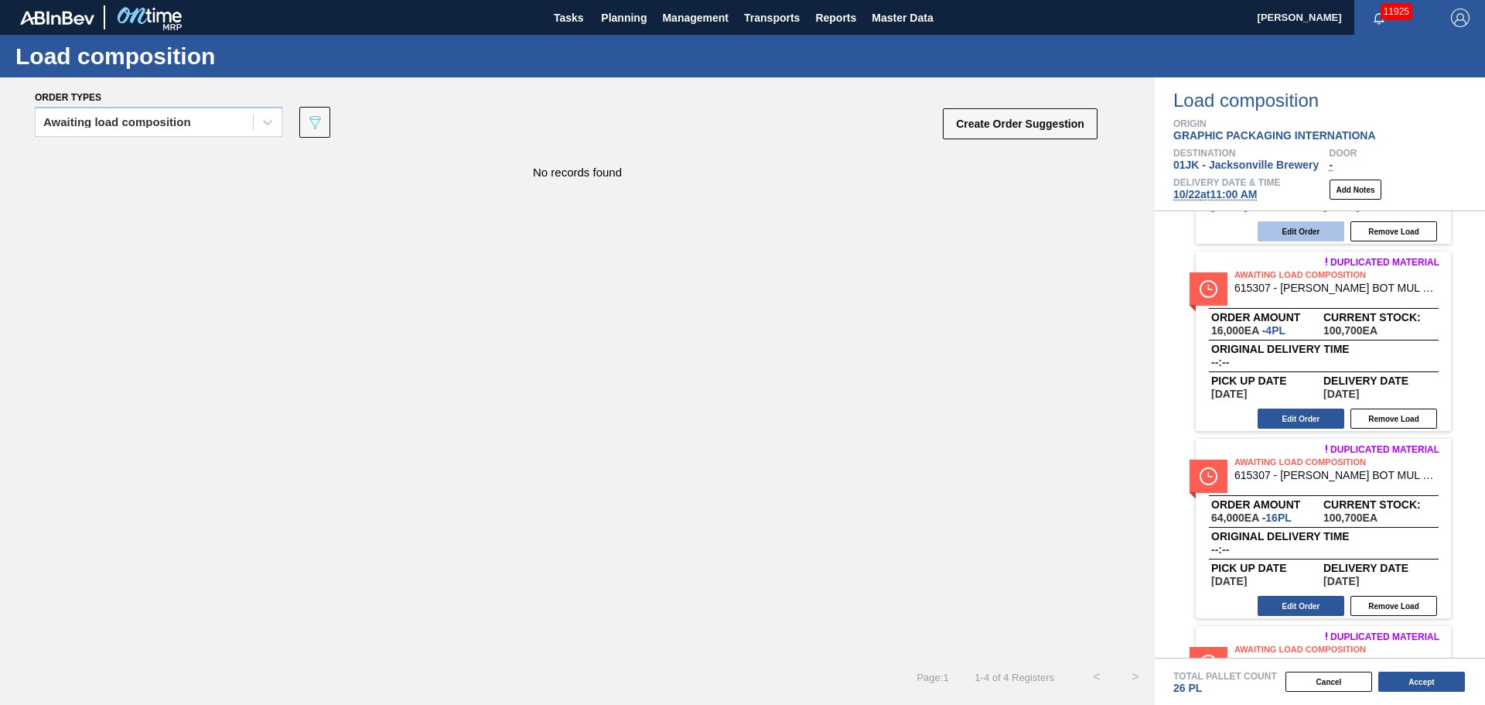
click at [1312, 231] on button "Edit Order" at bounding box center [1301, 231] width 87 height 20
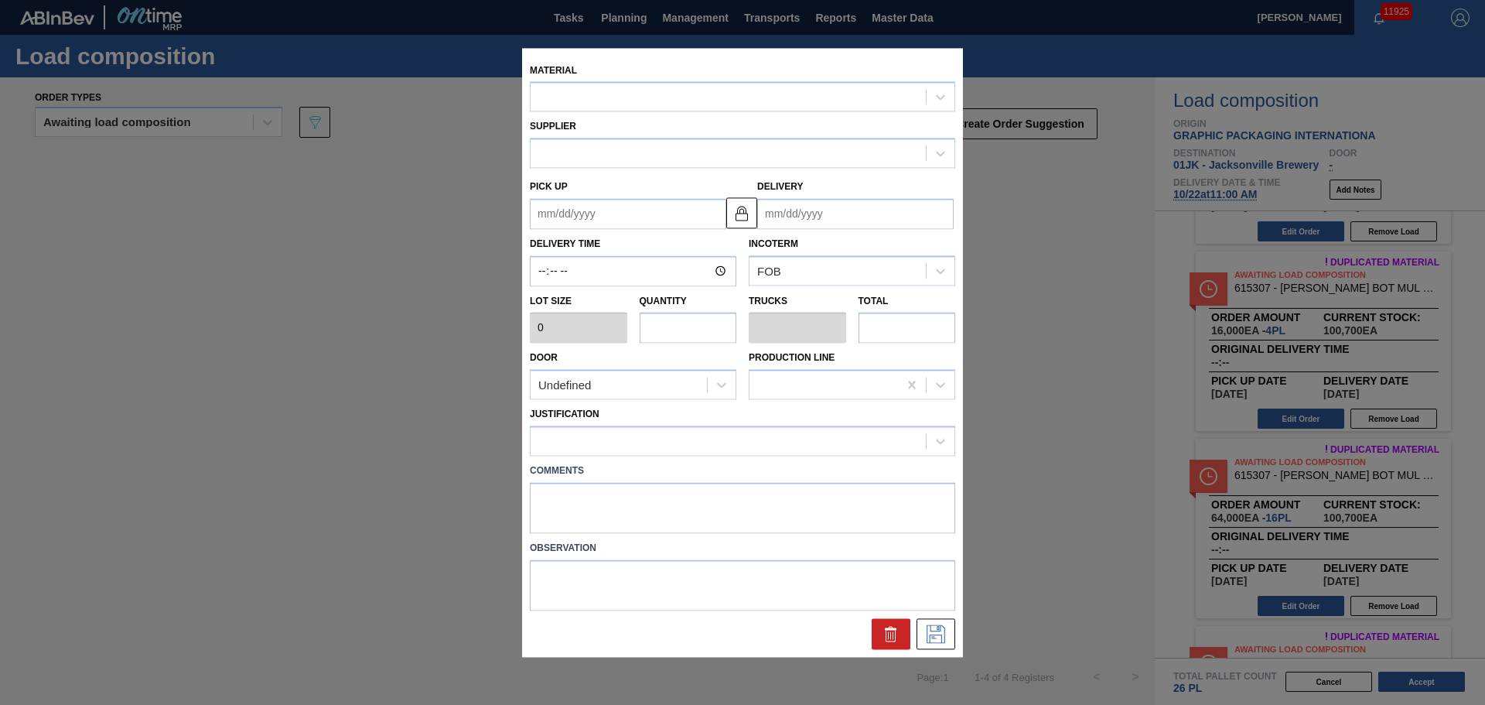
click at [628, 481] on label "Comments" at bounding box center [743, 471] width 426 height 22
click at [624, 498] on textarea at bounding box center [743, 507] width 426 height 51
type input "4,000"
type input "4"
type input "0.167"
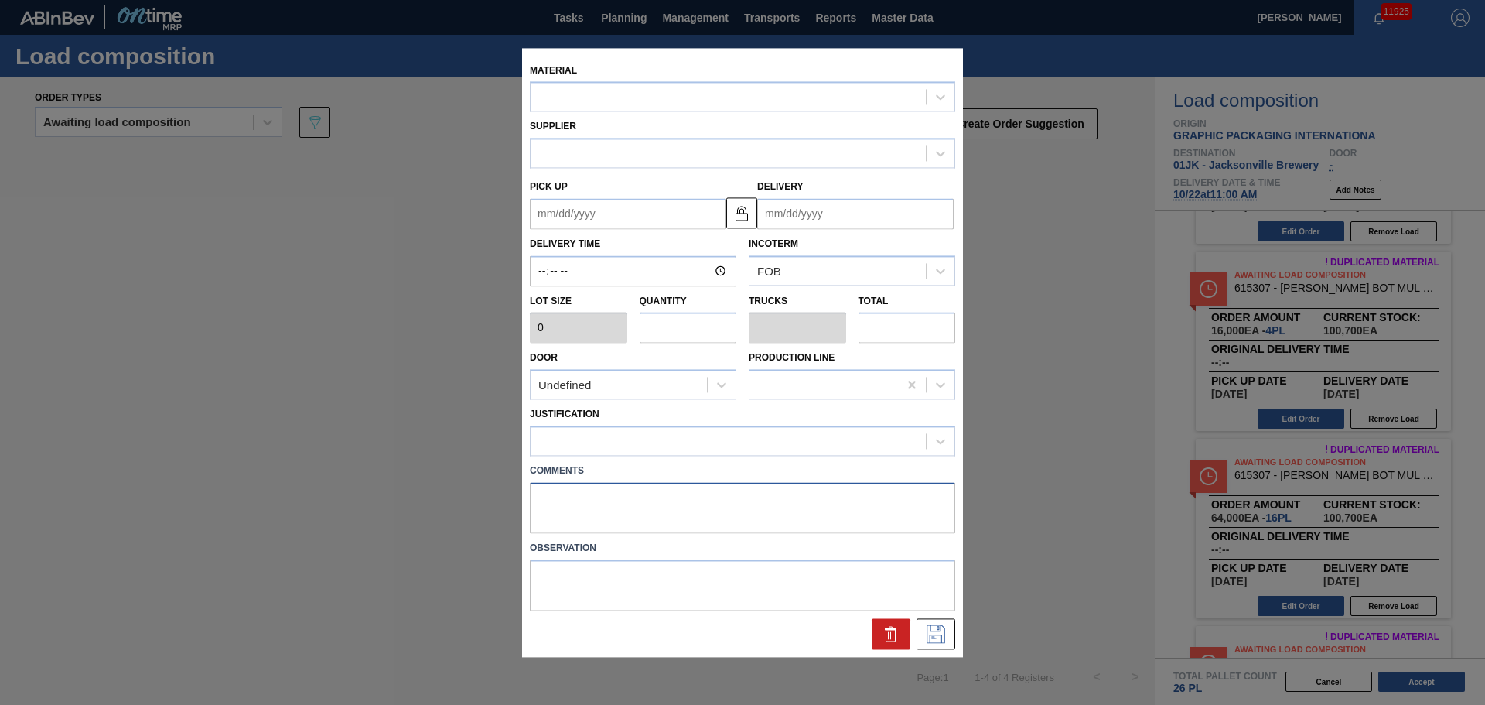
type input "16,000"
type up "[DATE]"
type input "[DATE]"
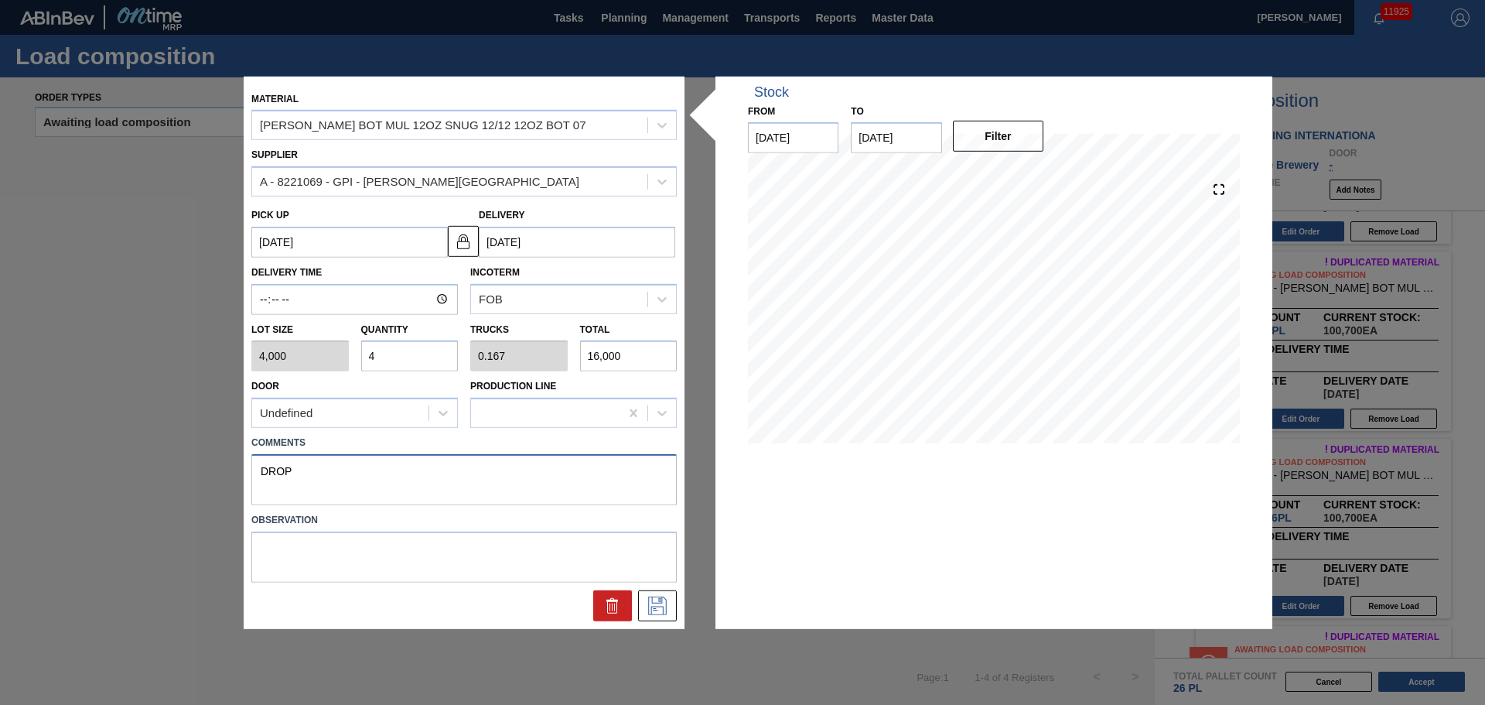
drag, startPoint x: 437, startPoint y: 496, endPoint x: 210, endPoint y: 496, distance: 226.7
click at [210, 496] on div "Material [PERSON_NAME] BOT MUL 12OZ SNUG 12/12 12OZ BOT 07 Supplier A - 8221069…" at bounding box center [742, 352] width 1485 height 705
type textarea "DROP"
click at [641, 607] on button at bounding box center [657, 605] width 39 height 31
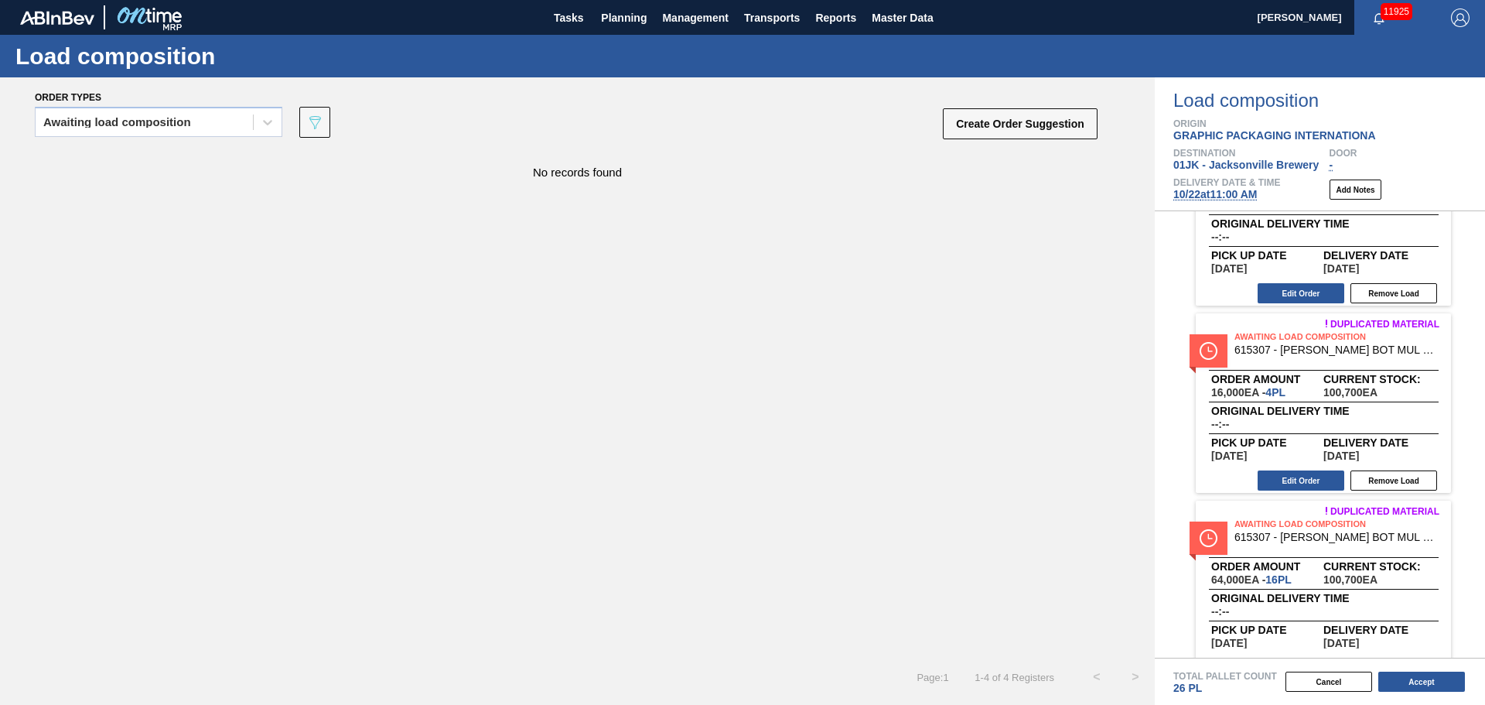
scroll to position [0, 0]
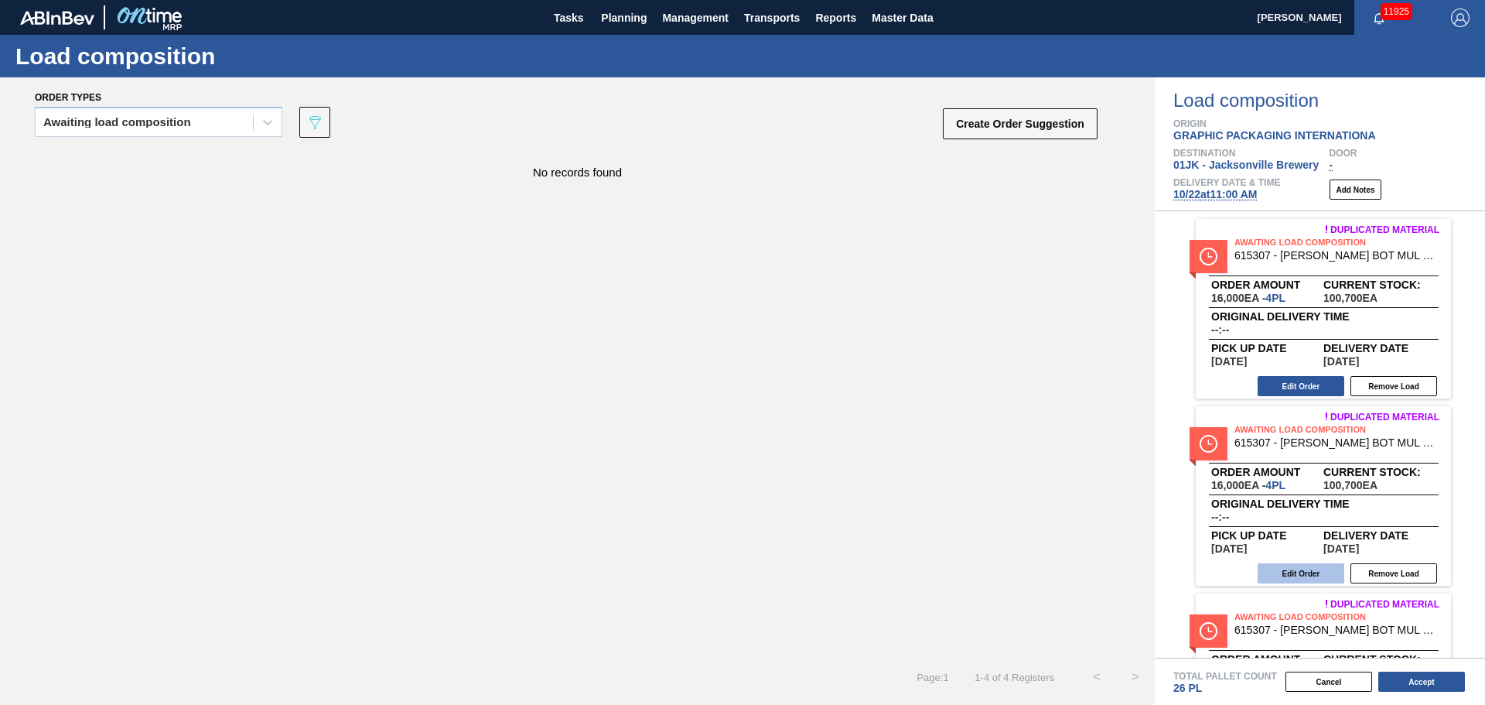
click at [1311, 570] on button "Edit Order" at bounding box center [1301, 573] width 87 height 20
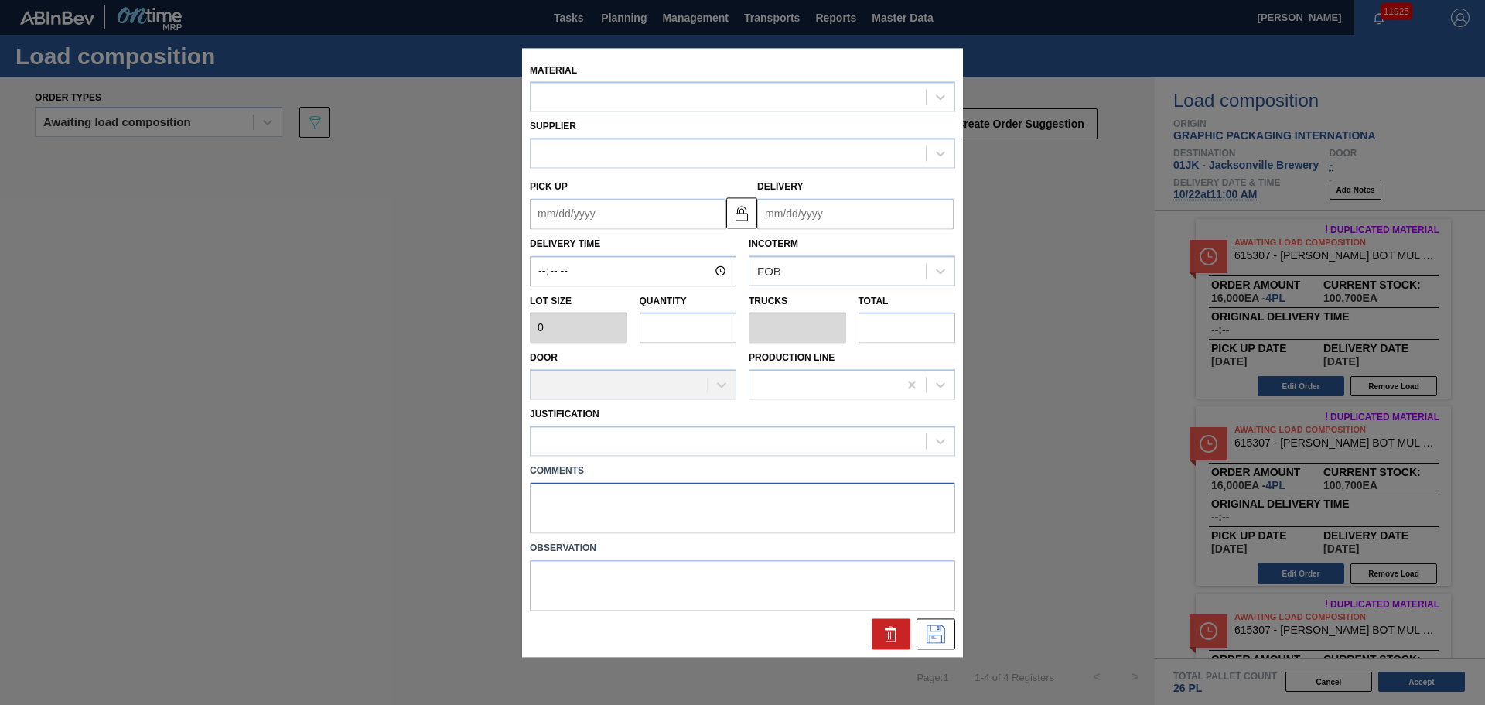
click at [692, 515] on textarea at bounding box center [743, 507] width 426 height 51
paste textarea "DROP"
type textarea "DROP"
type input "4,000"
type input "4"
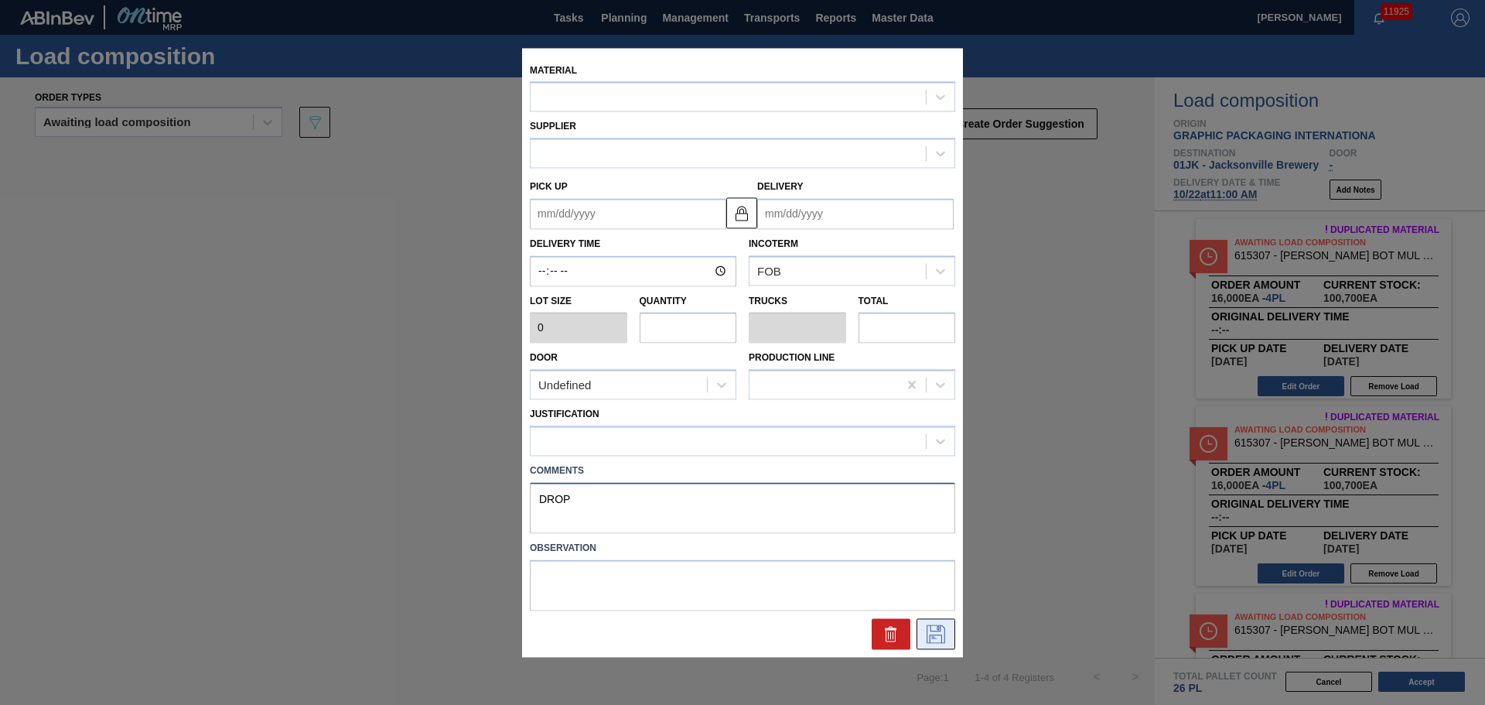
type input "0.167"
type input "16,000"
type up "[DATE]"
type input "[DATE]"
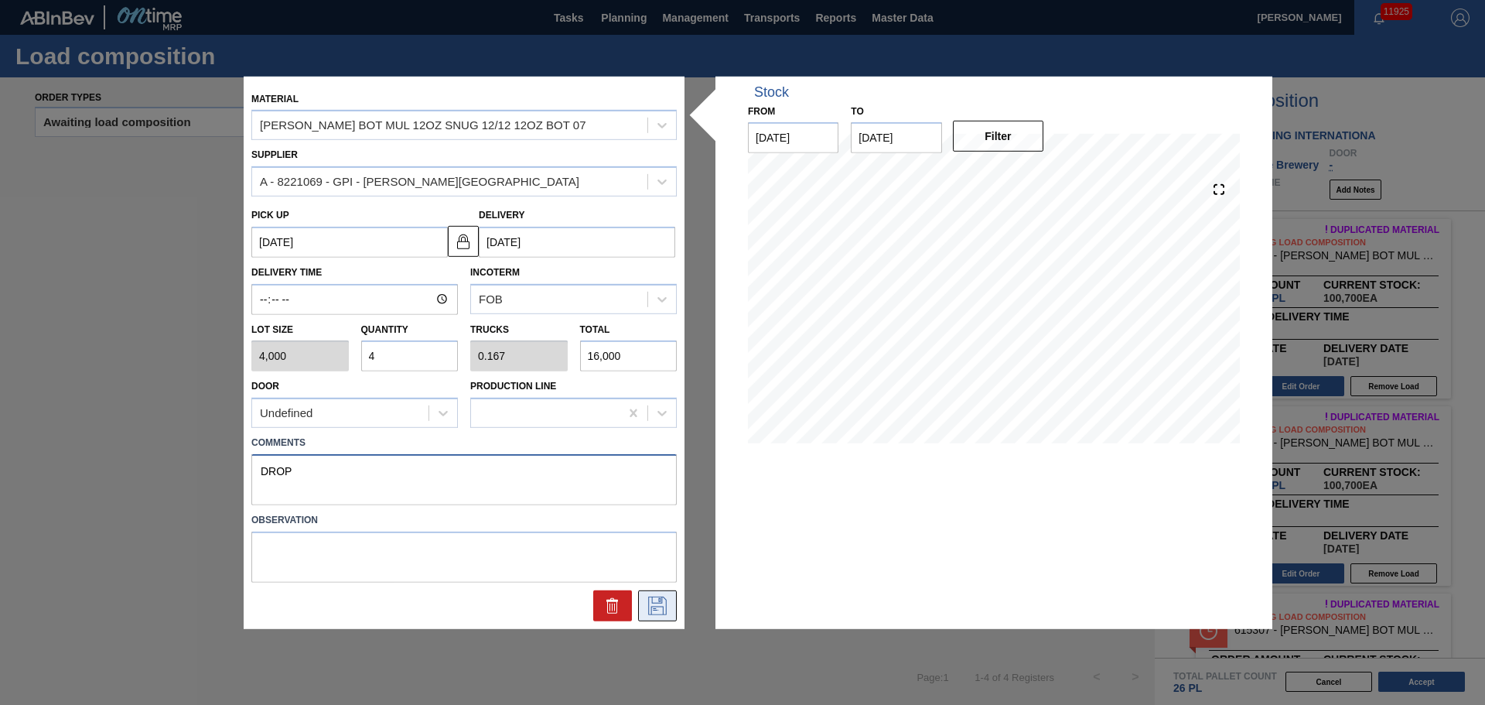
type textarea "DROP"
click at [644, 613] on button at bounding box center [657, 605] width 39 height 31
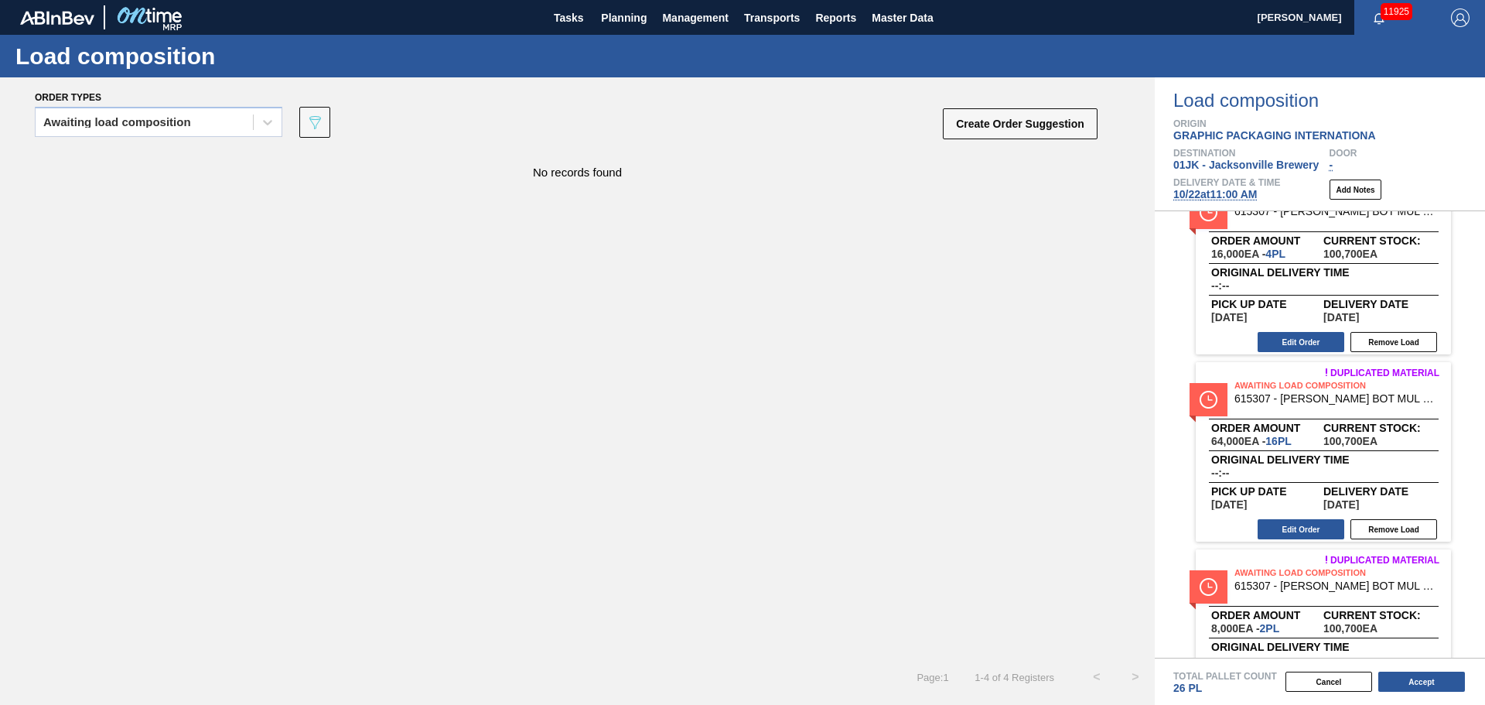
scroll to position [232, 0]
click at [1301, 521] on button "Edit Order" at bounding box center [1301, 528] width 87 height 20
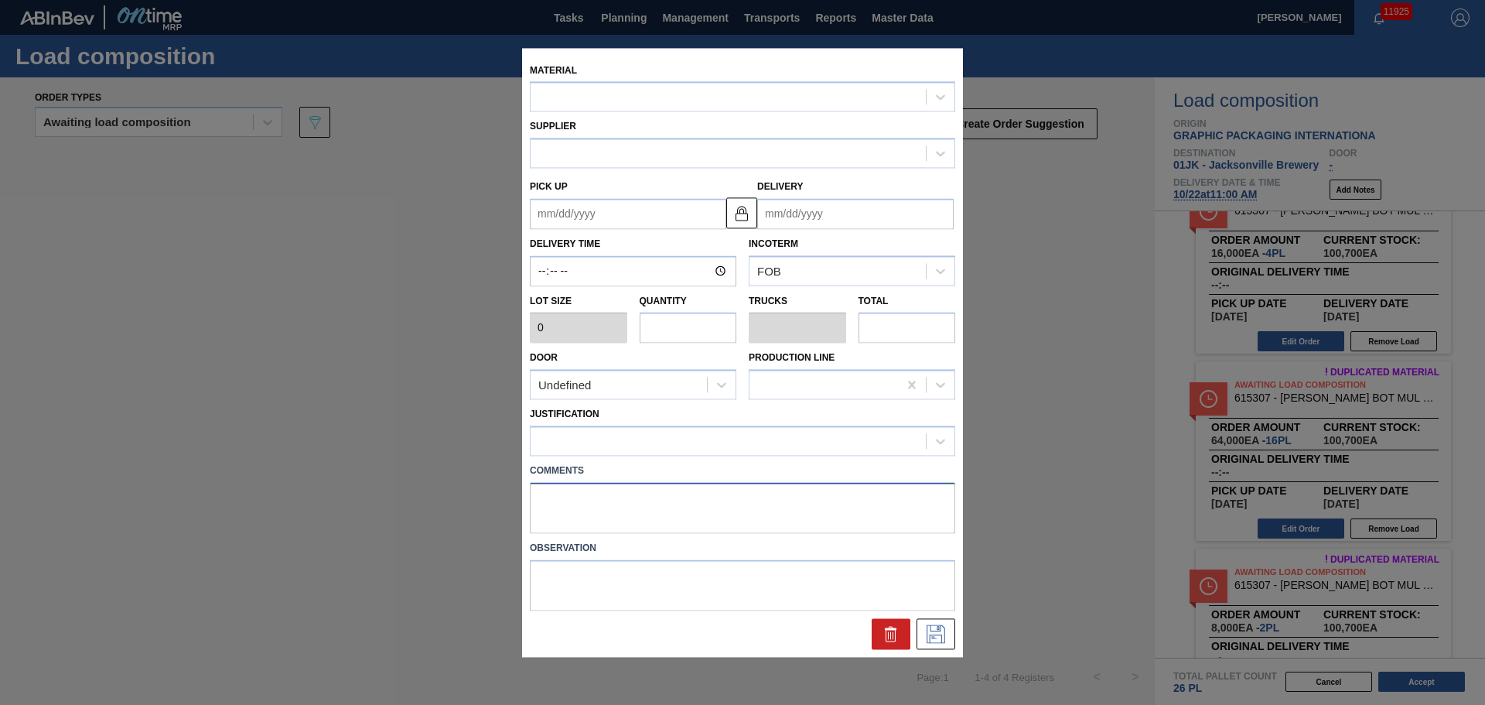
click at [861, 504] on textarea at bounding box center [743, 507] width 426 height 51
type input "4,000"
type input "16"
type input "0.667"
type input "64,000"
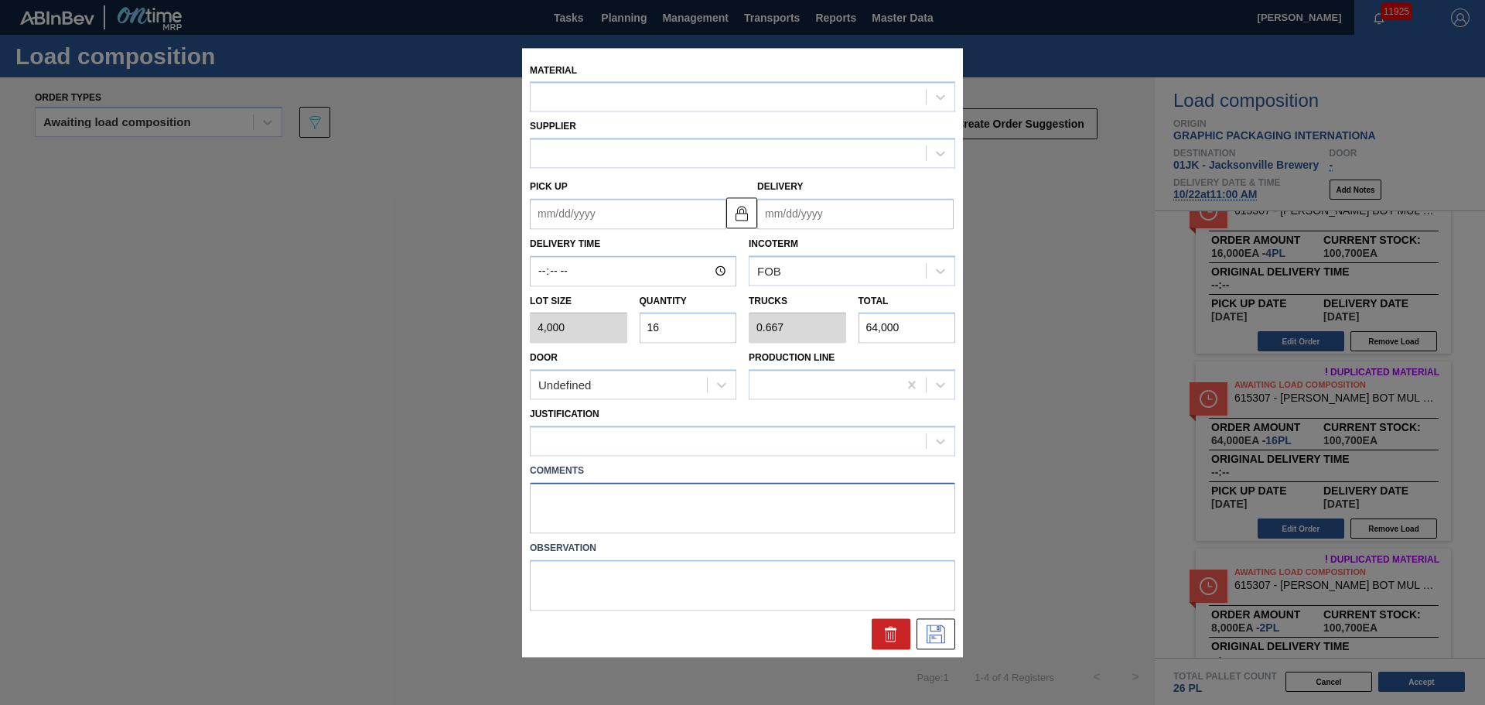
type up "[DATE]"
type input "[DATE]"
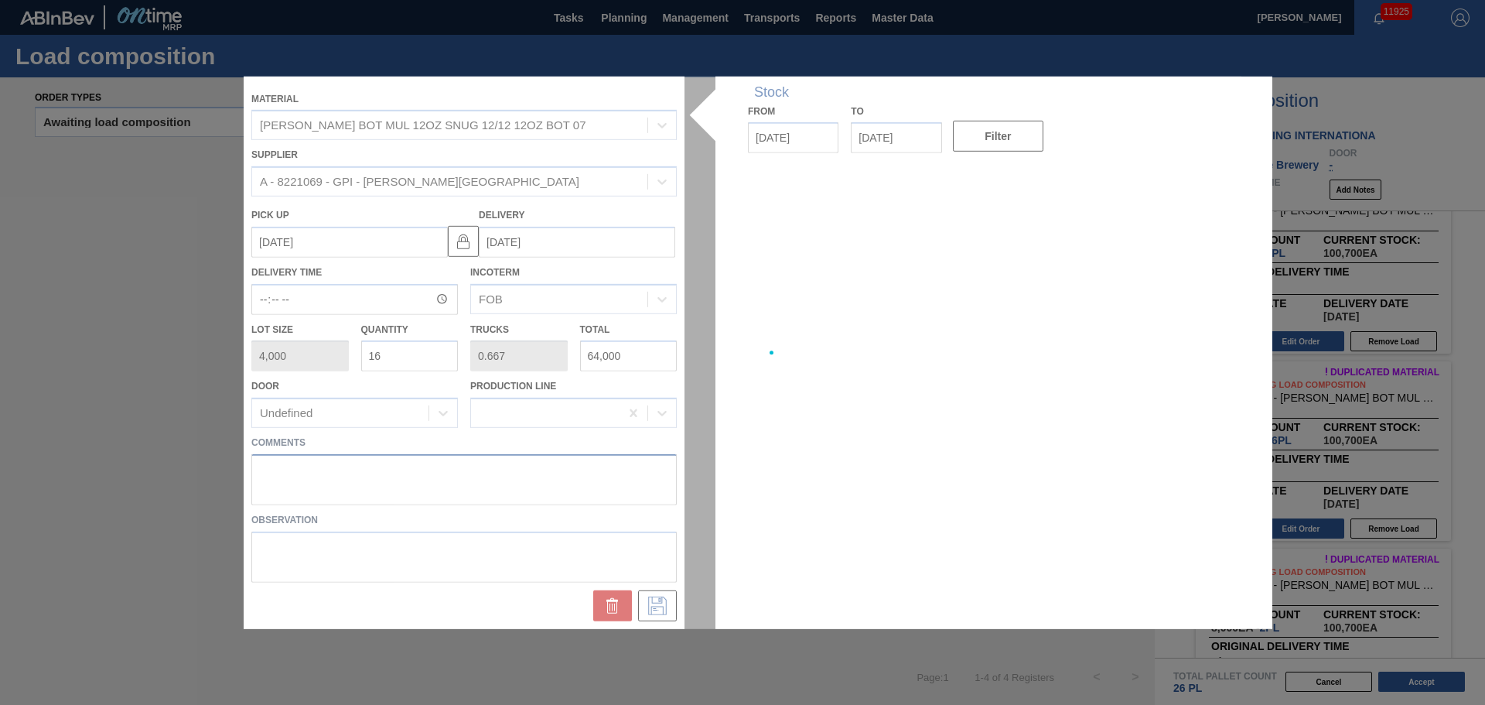
paste textarea "DROP"
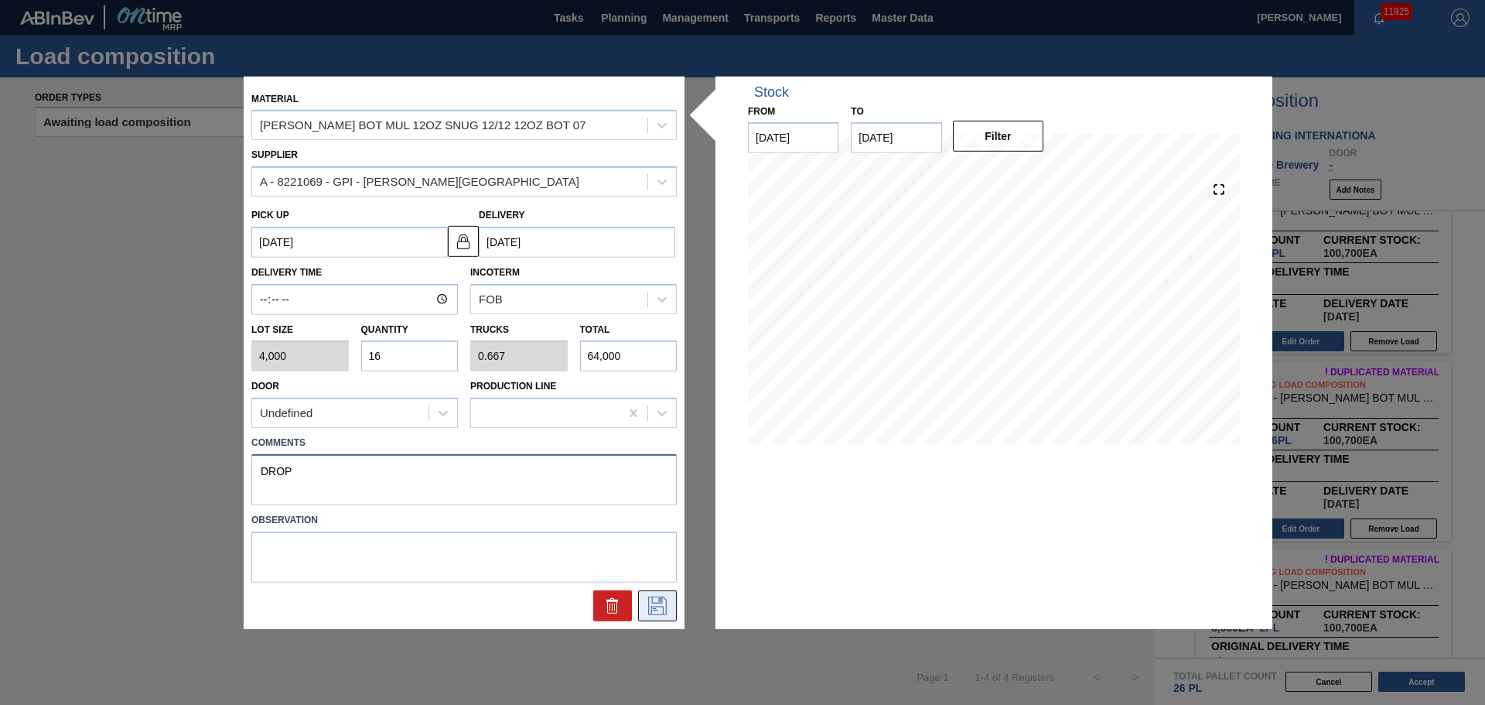
type textarea "DROP"
click at [655, 592] on button at bounding box center [657, 605] width 39 height 31
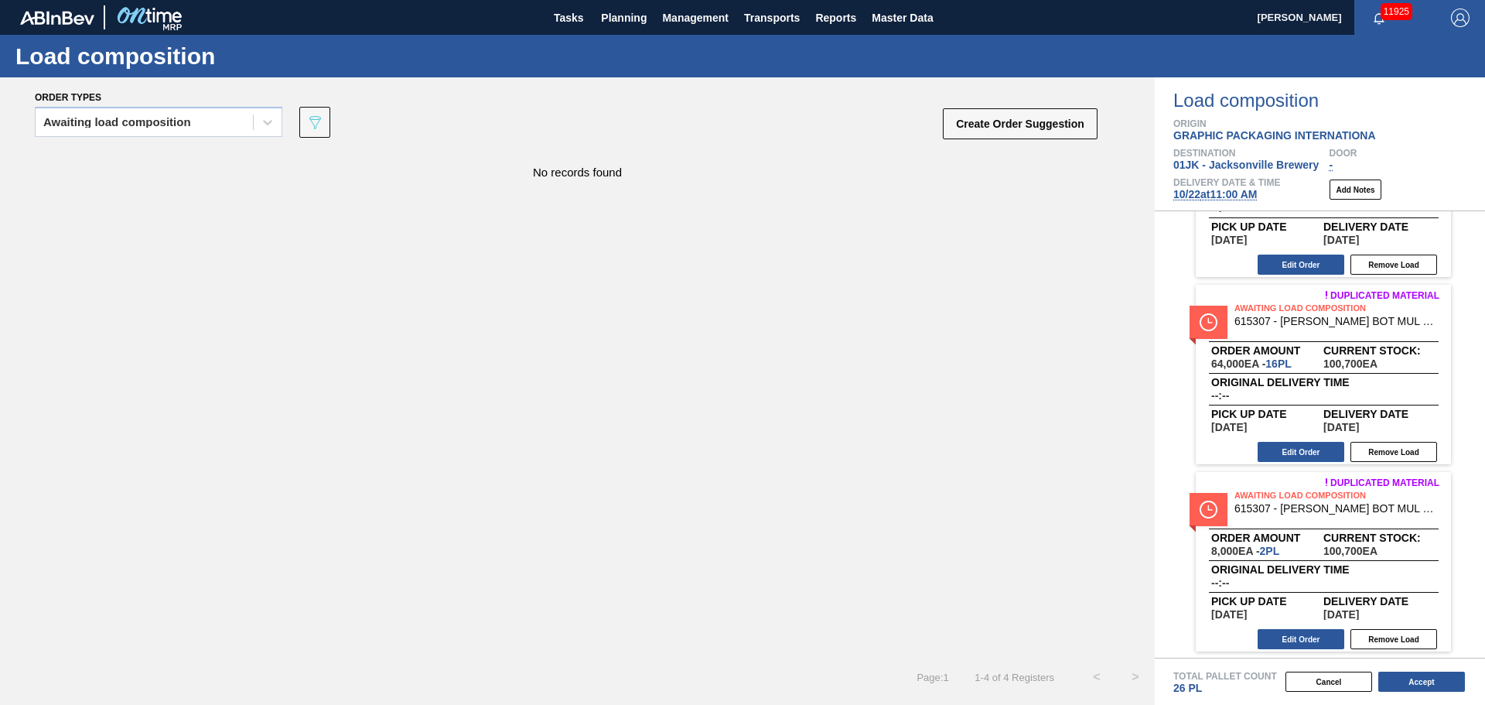
scroll to position [310, 0]
click at [1294, 641] on button "Edit Order" at bounding box center [1301, 637] width 87 height 20
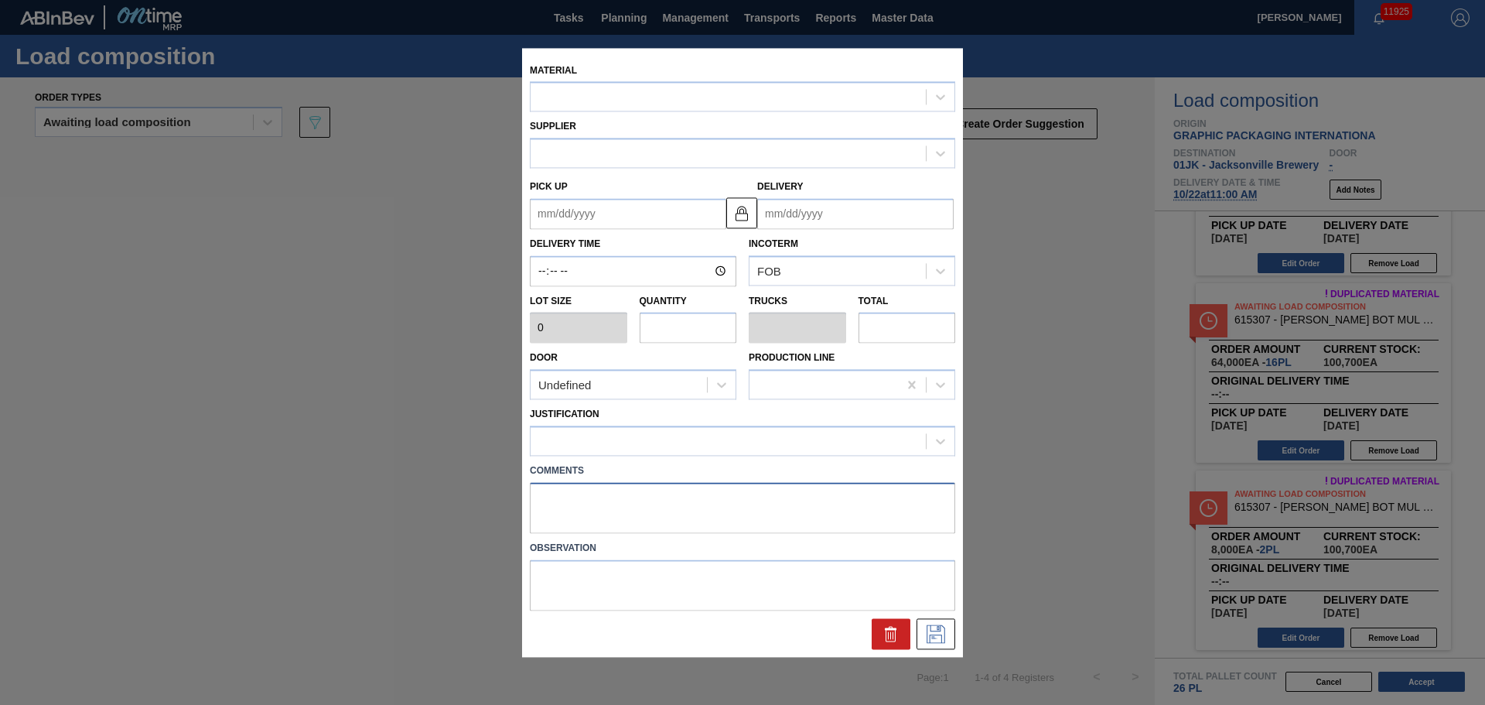
click at [716, 519] on textarea at bounding box center [743, 507] width 426 height 51
type input "4,000"
type input "2"
type input "0.083"
type input "8,000"
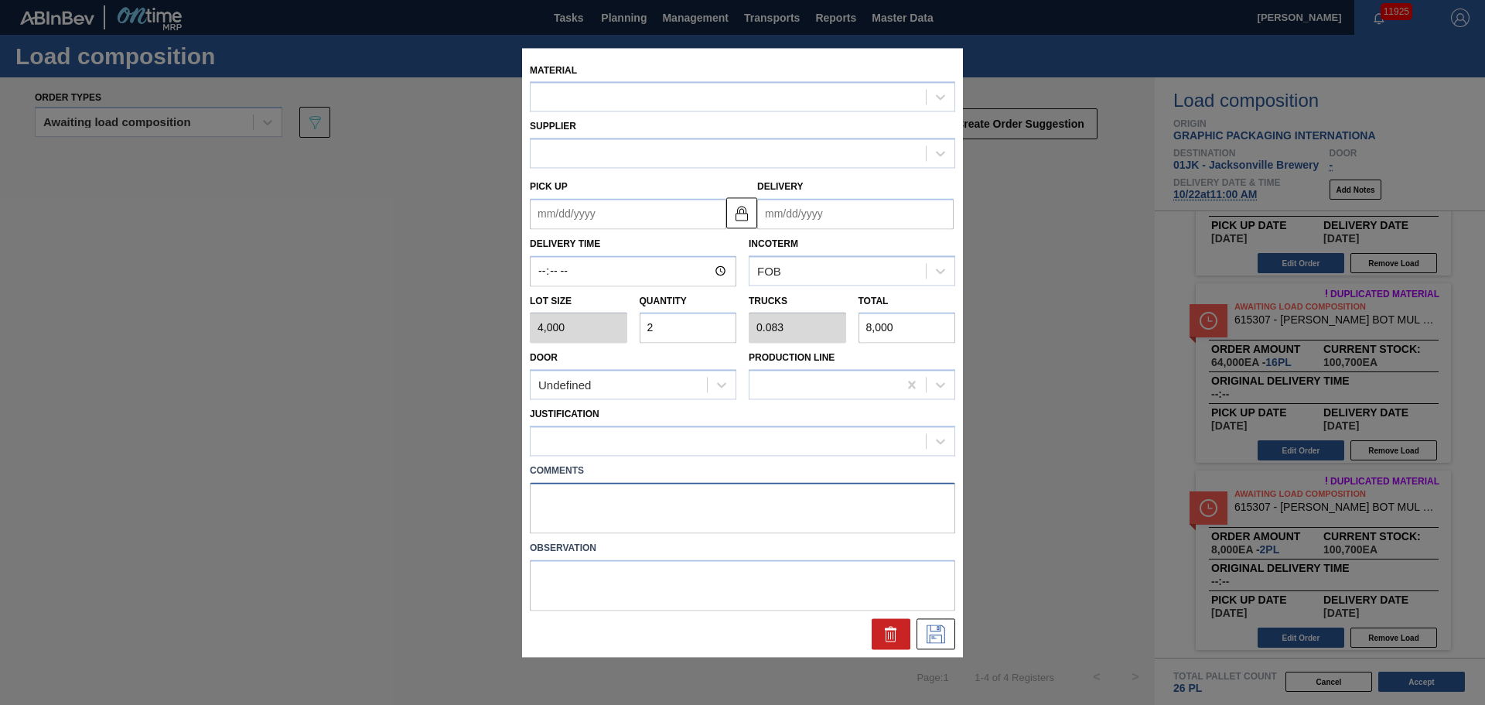
type up "[DATE]"
type input "[DATE]"
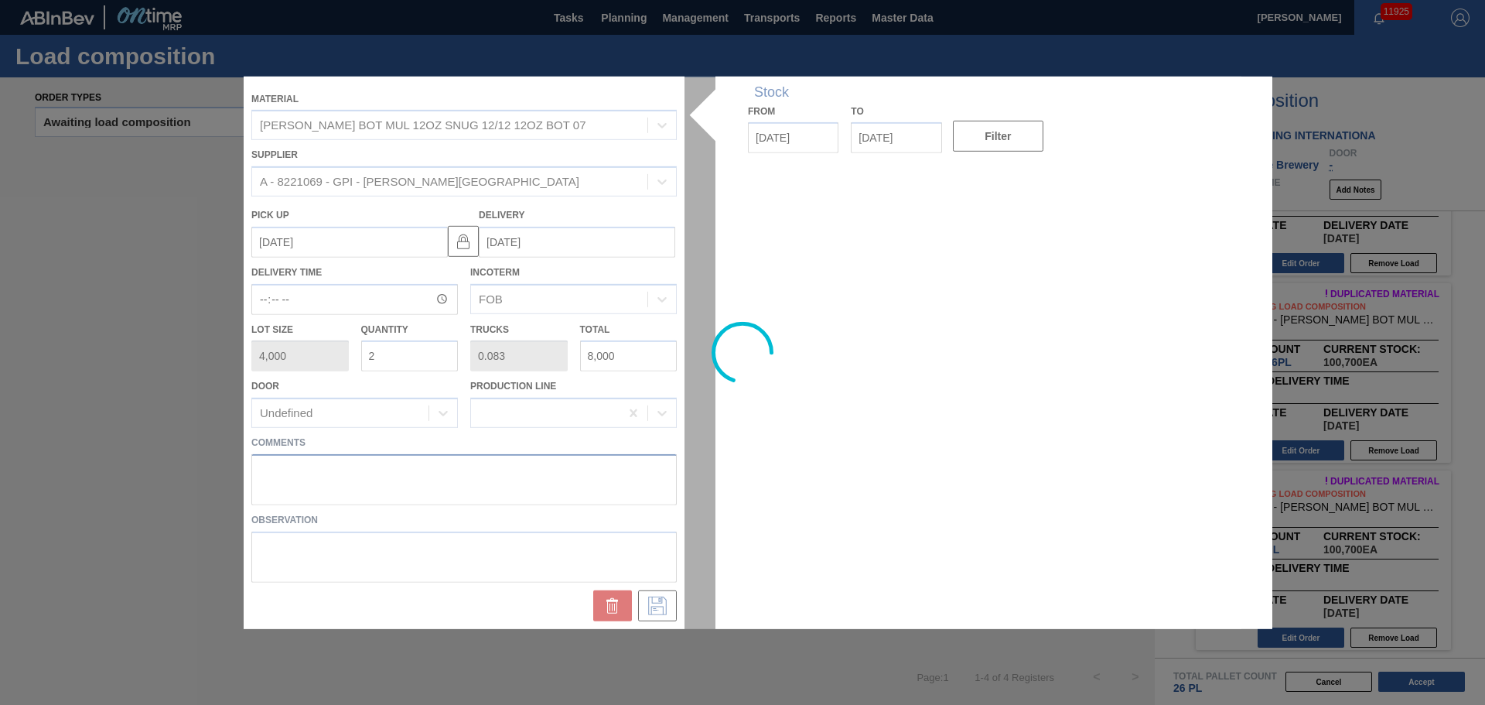
paste textarea "DROP"
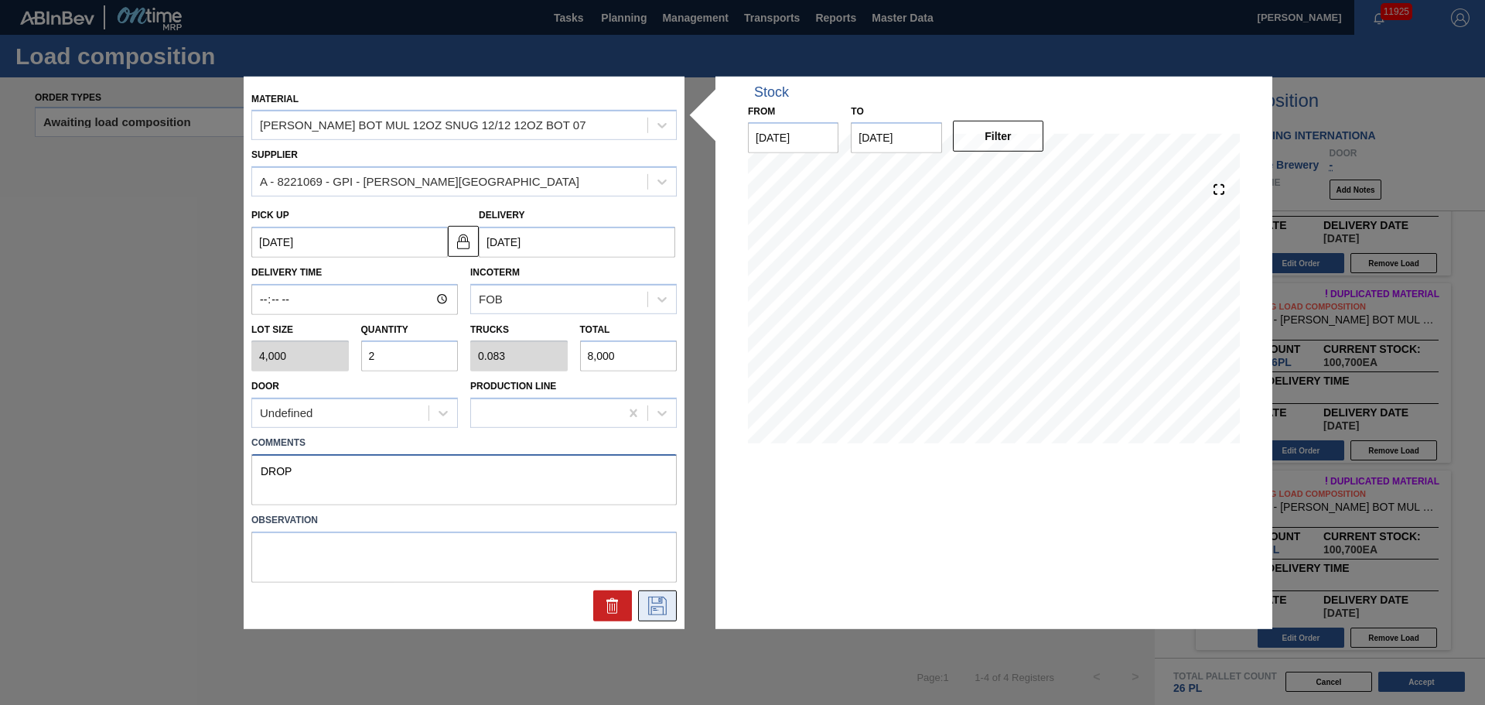
type textarea "DROP"
click at [667, 607] on icon at bounding box center [657, 606] width 25 height 19
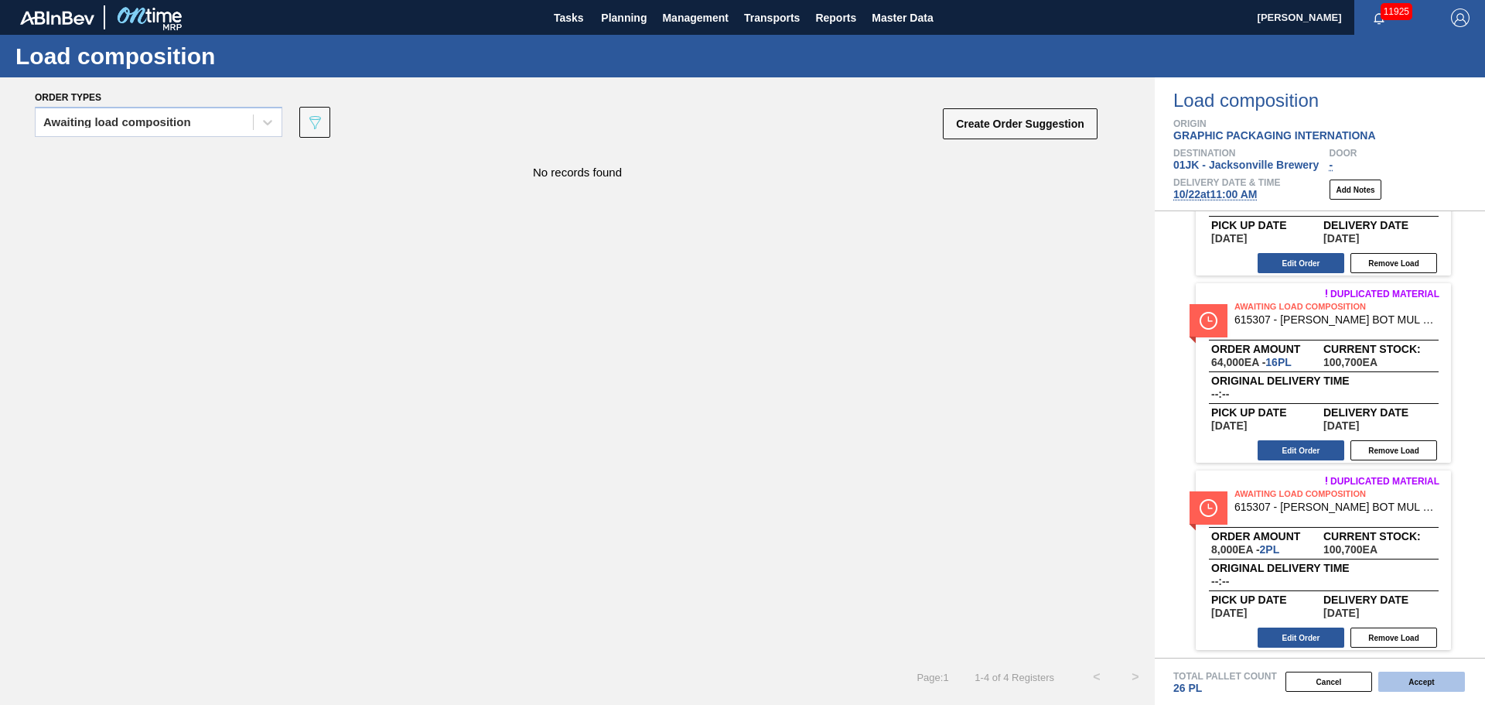
click at [1433, 677] on button "Accept" at bounding box center [1422, 682] width 87 height 20
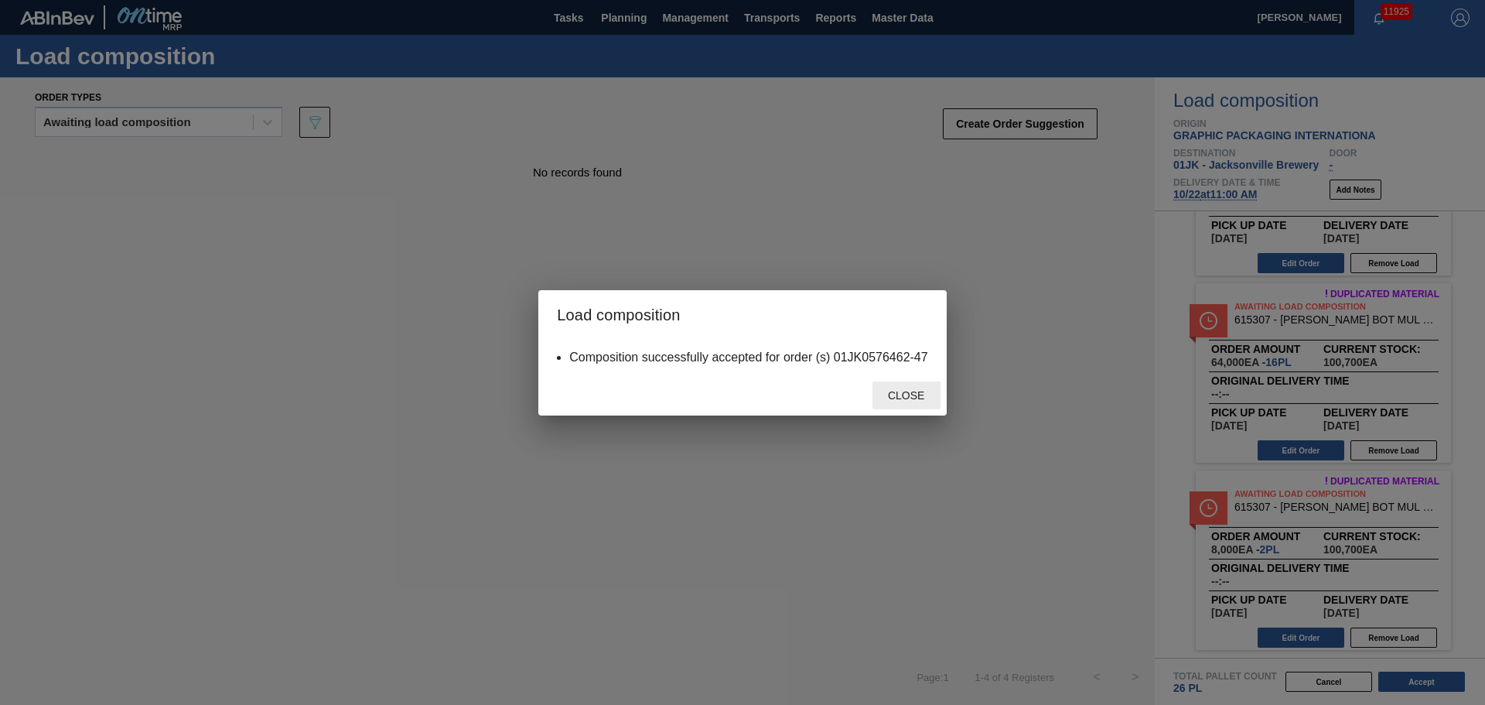
click at [922, 395] on span "Close" at bounding box center [906, 395] width 61 height 12
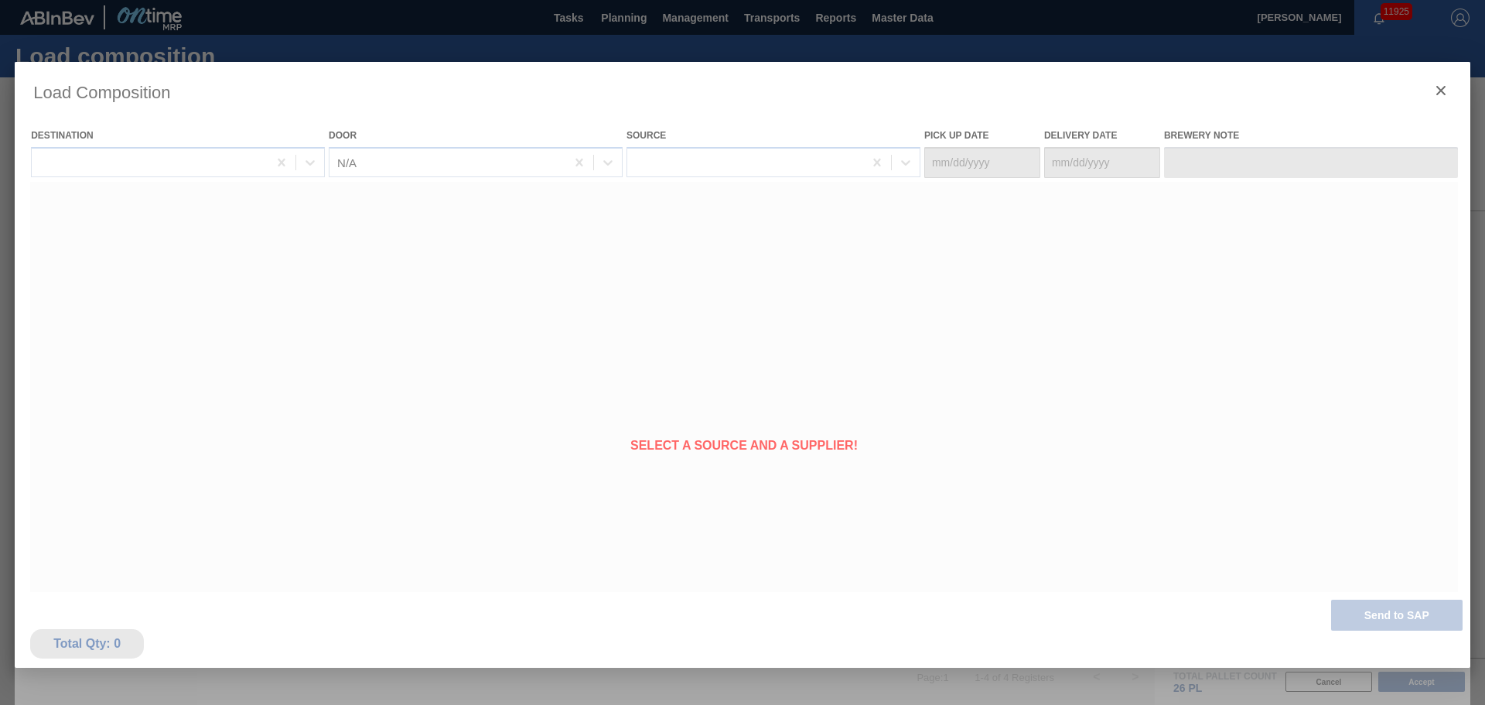
type Date "[DATE]"
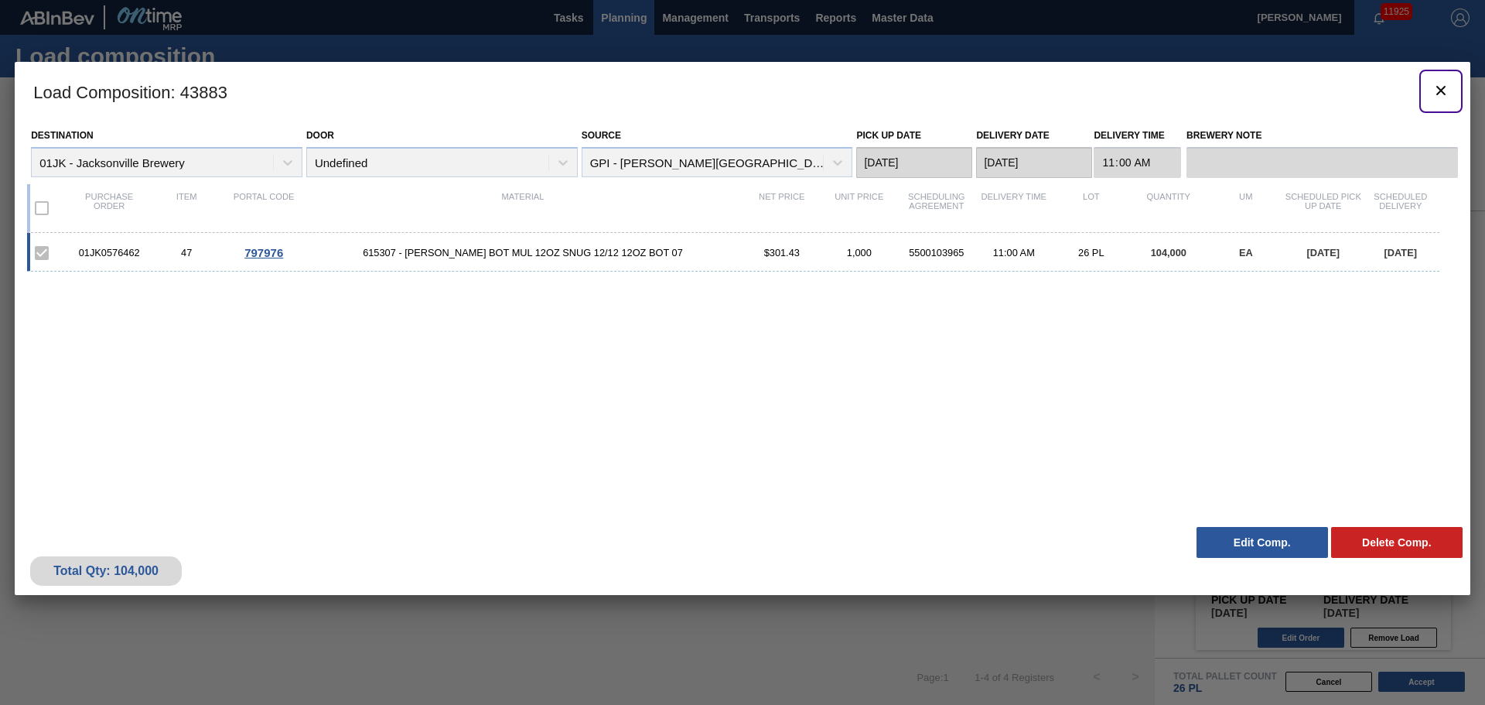
drag, startPoint x: 1440, startPoint y: 89, endPoint x: 646, endPoint y: 26, distance: 796.3
click at [1440, 89] on icon "botão de ícone" at bounding box center [1441, 90] width 9 height 9
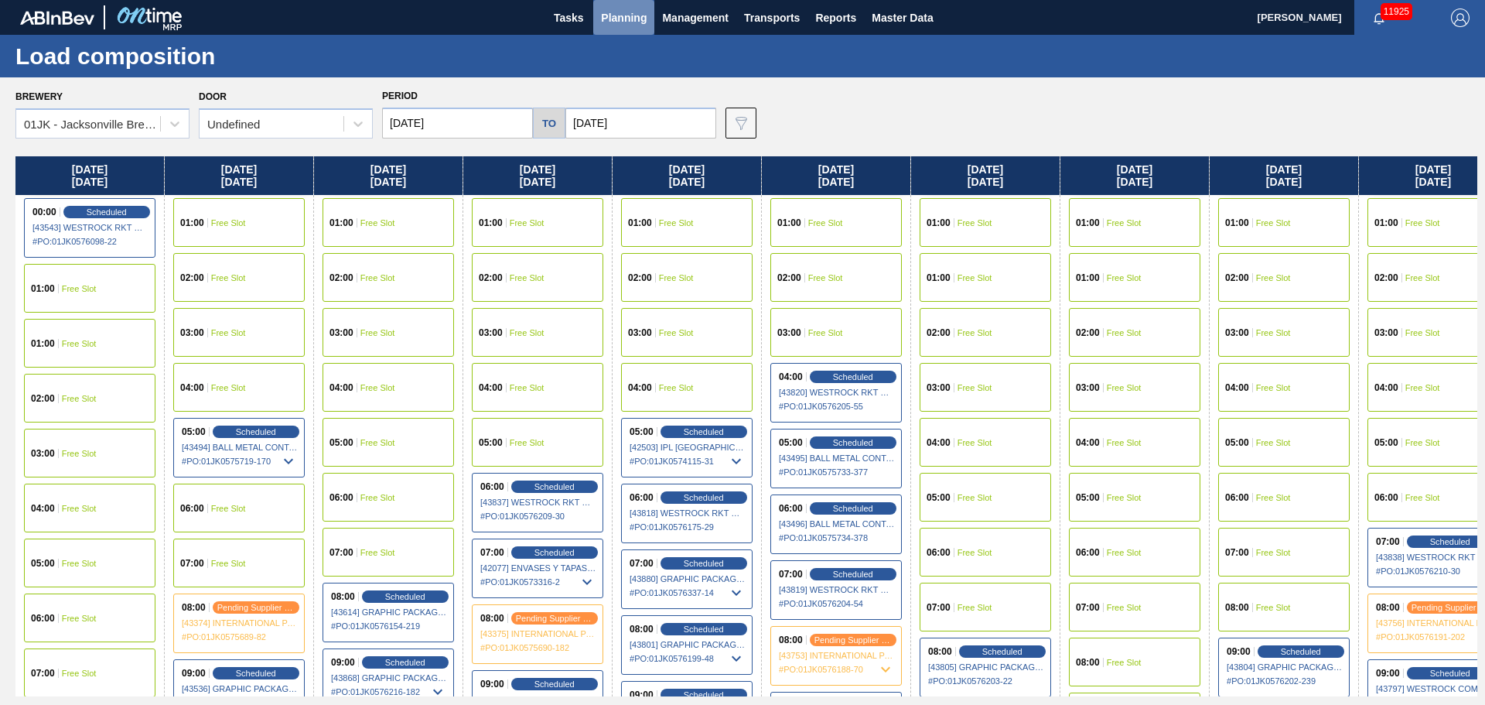
click at [638, 27] on button "Planning" at bounding box center [623, 17] width 61 height 35
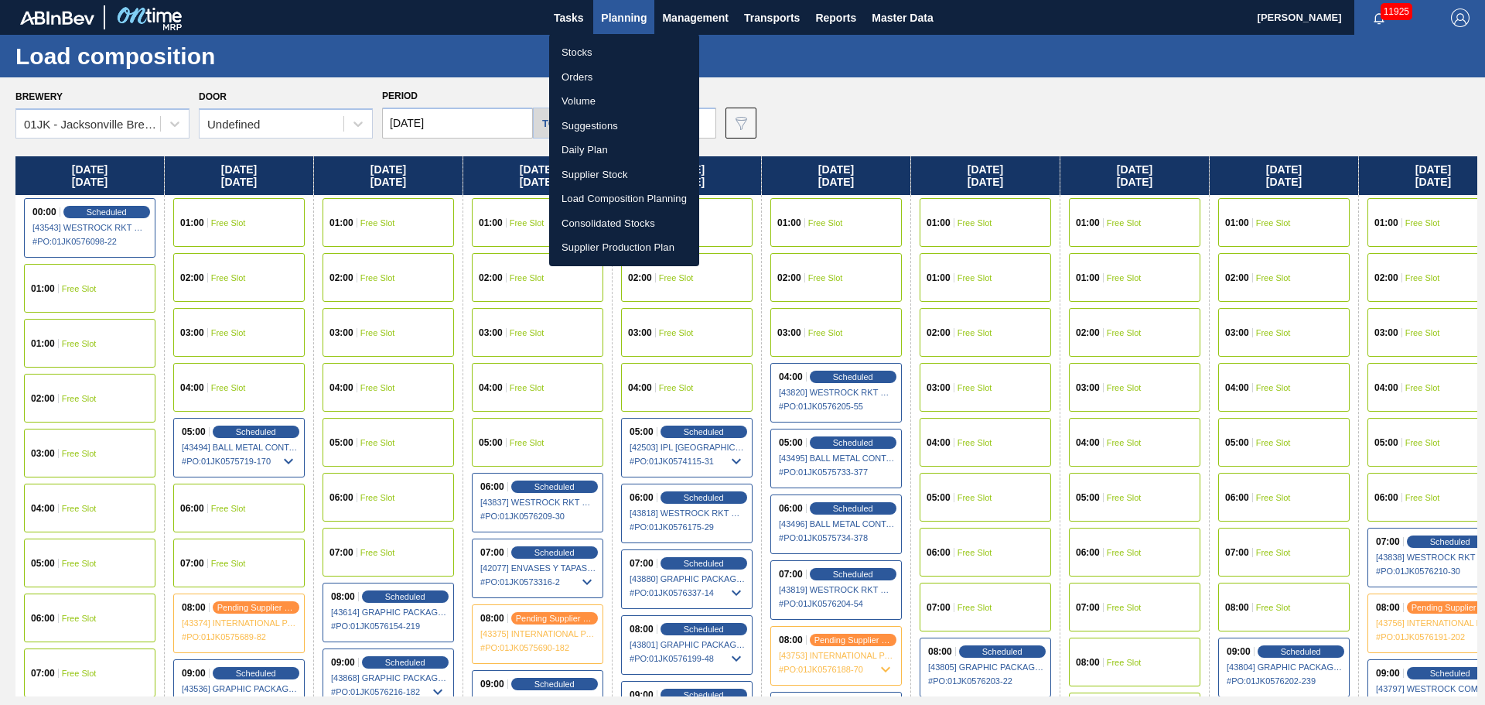
click at [613, 129] on li "Suggestions" at bounding box center [624, 126] width 150 height 25
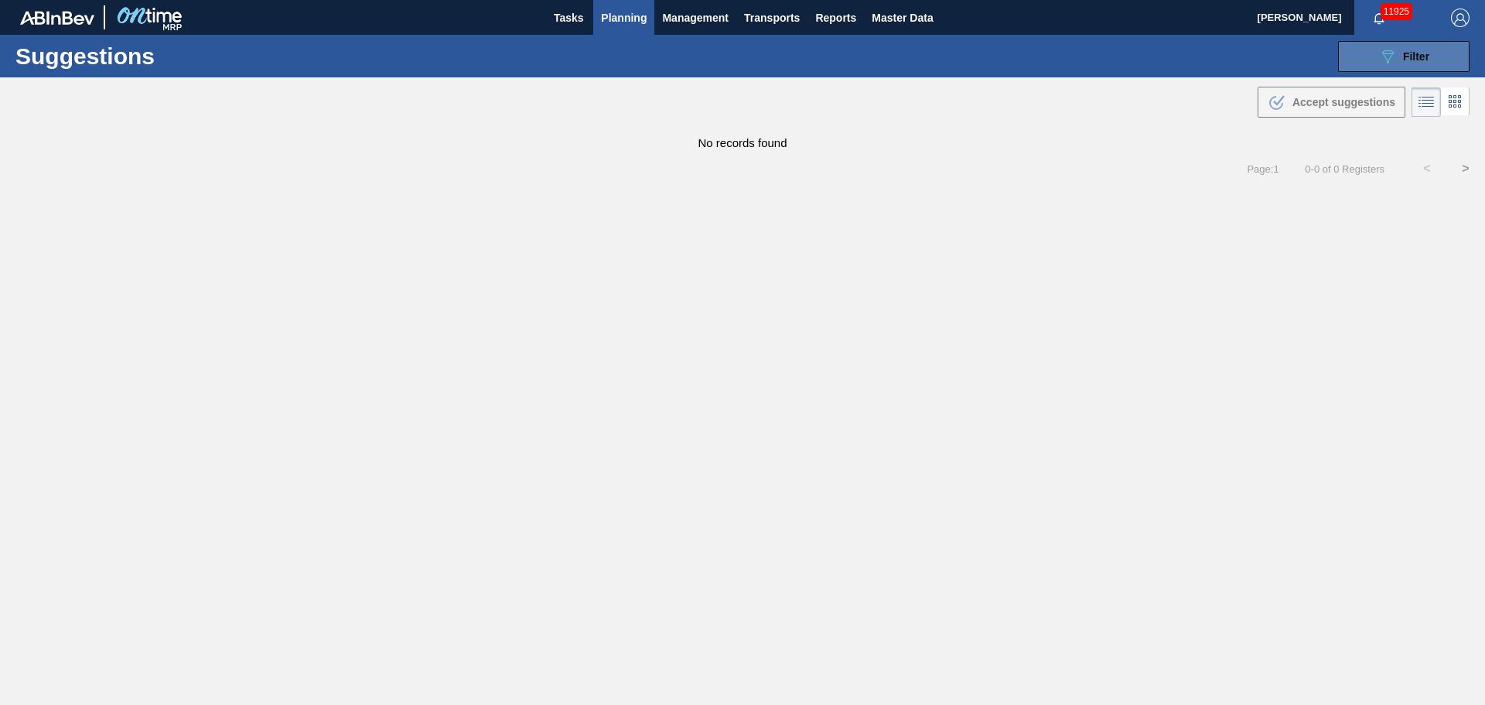
click at [1407, 50] on span "Filter" at bounding box center [1416, 56] width 26 height 12
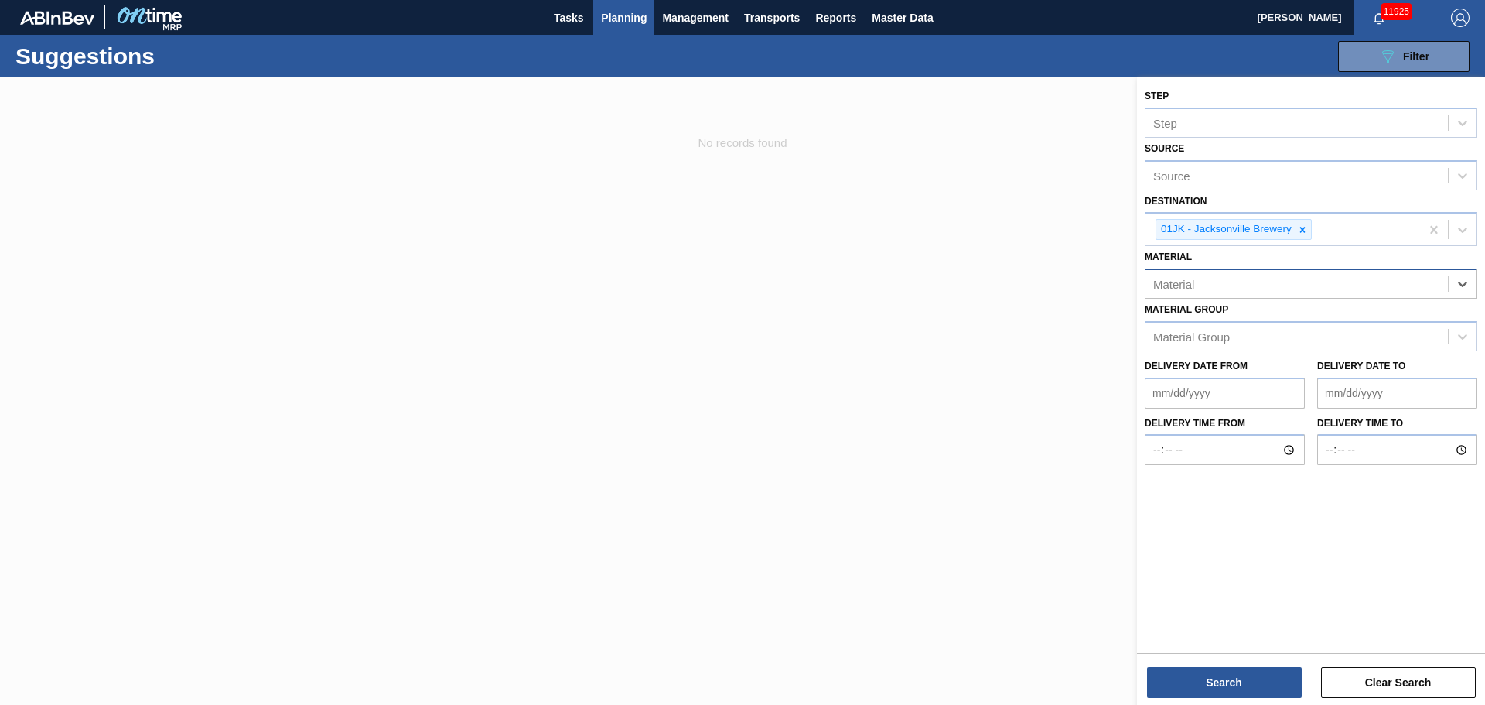
click at [1386, 293] on div "Material" at bounding box center [1297, 284] width 303 height 22
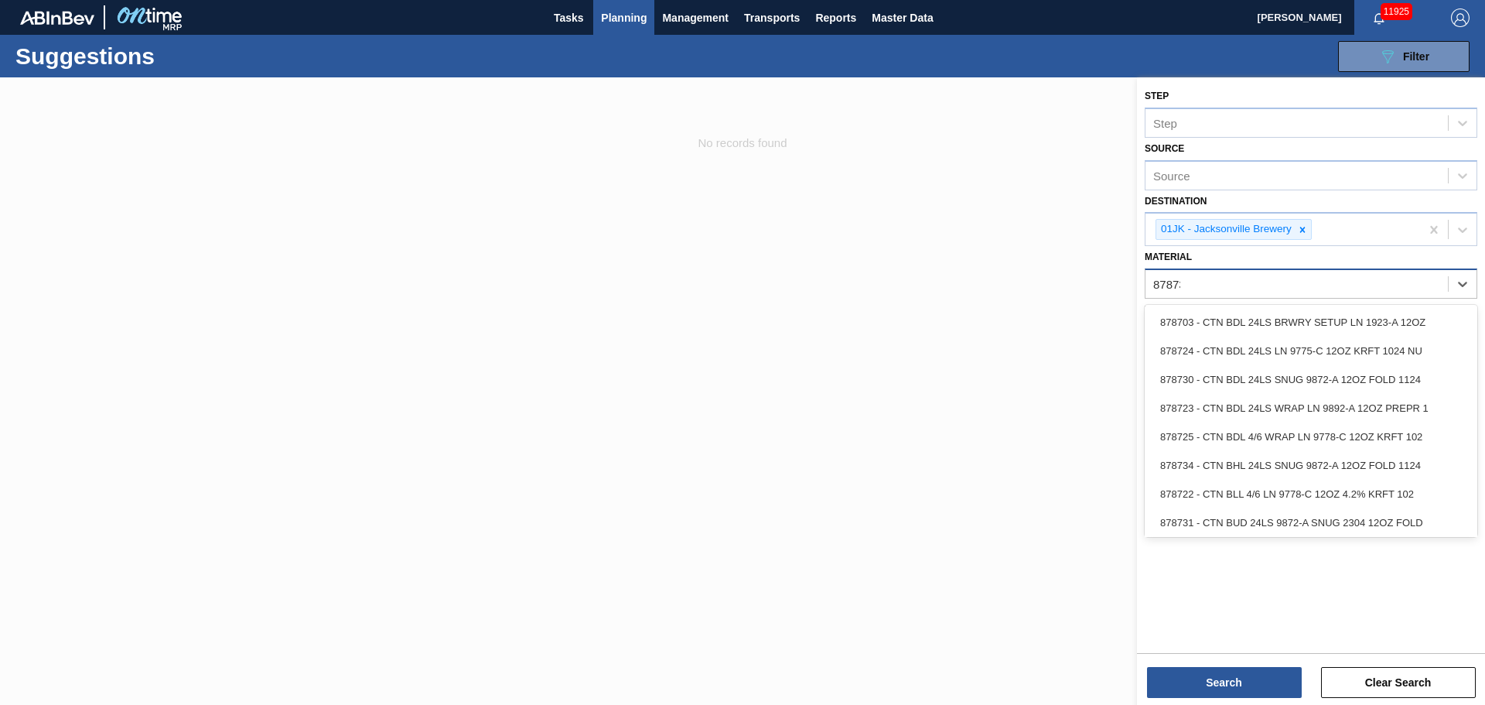
type input "878731"
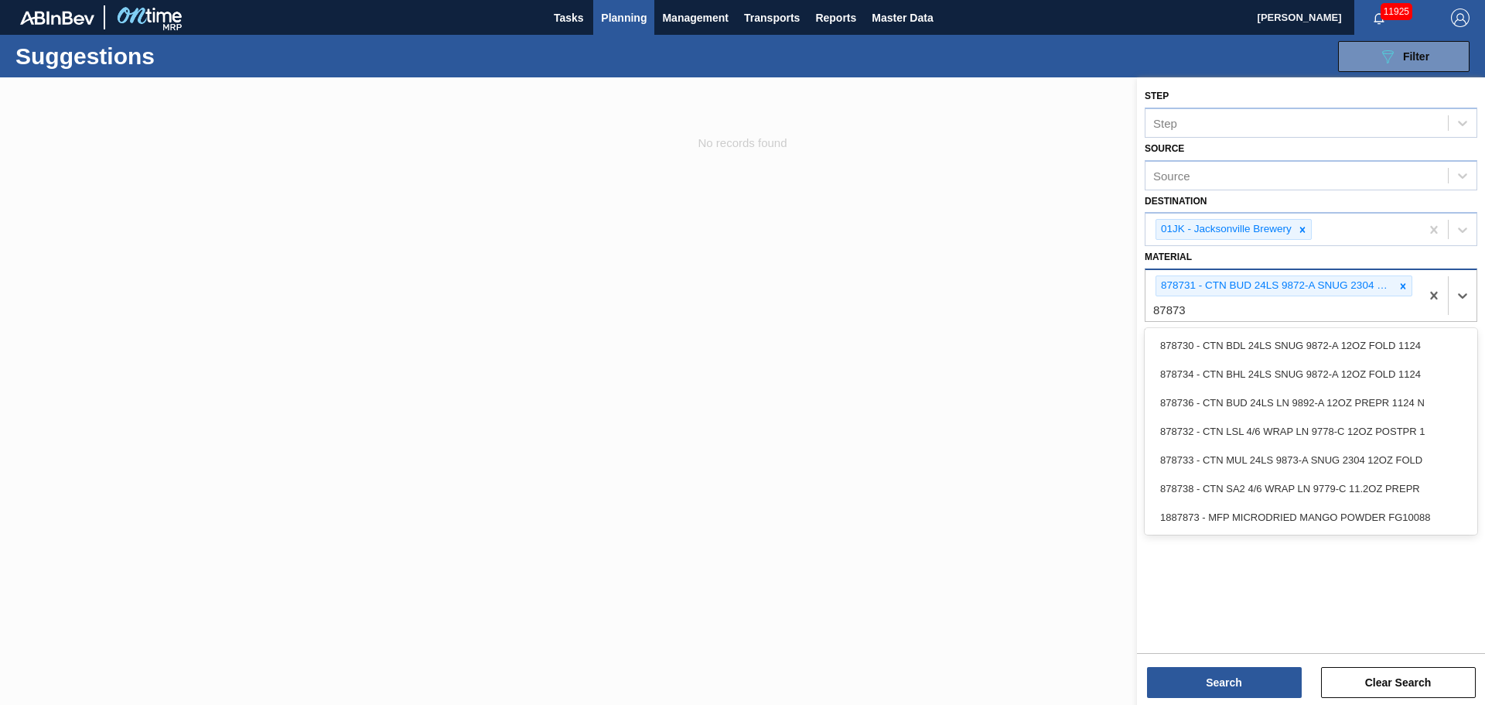
type input "878730"
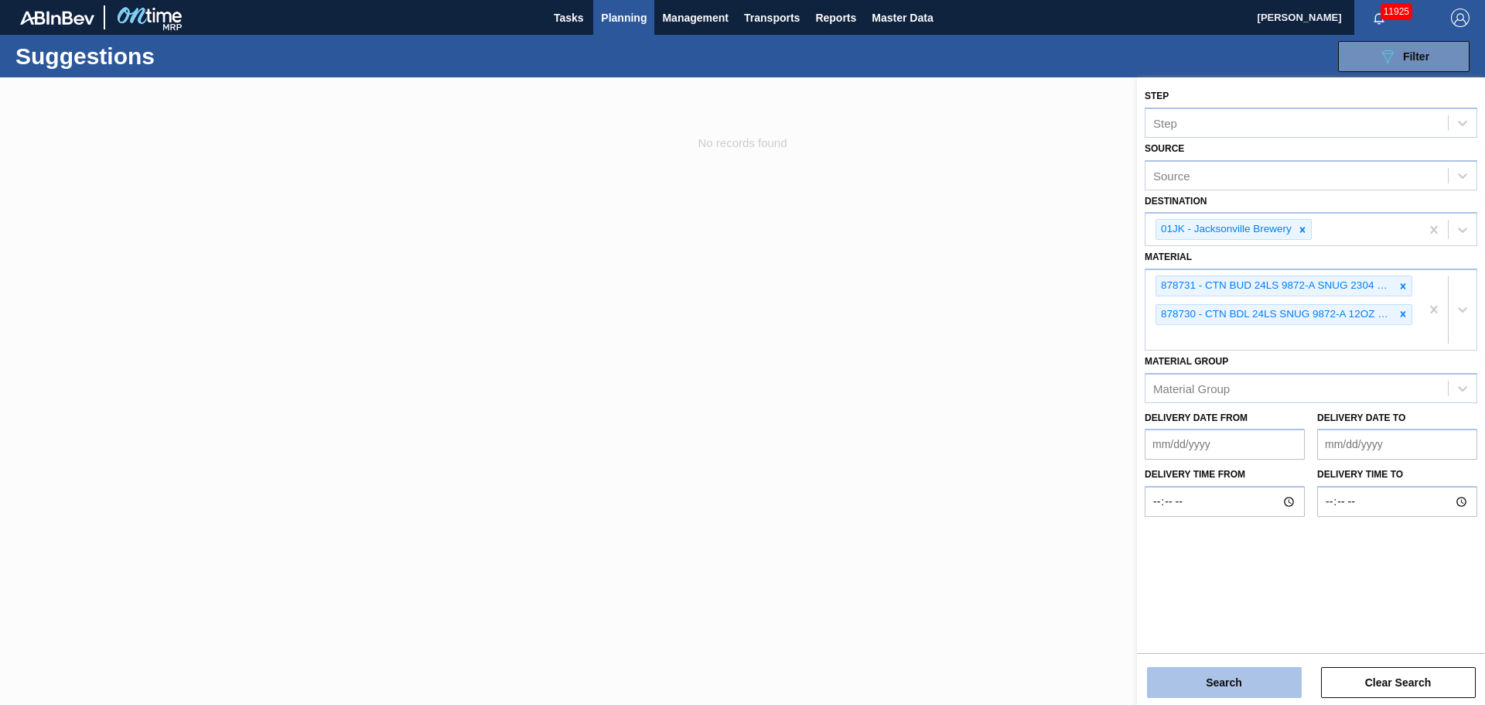
click at [1256, 692] on button "Search" at bounding box center [1224, 682] width 155 height 31
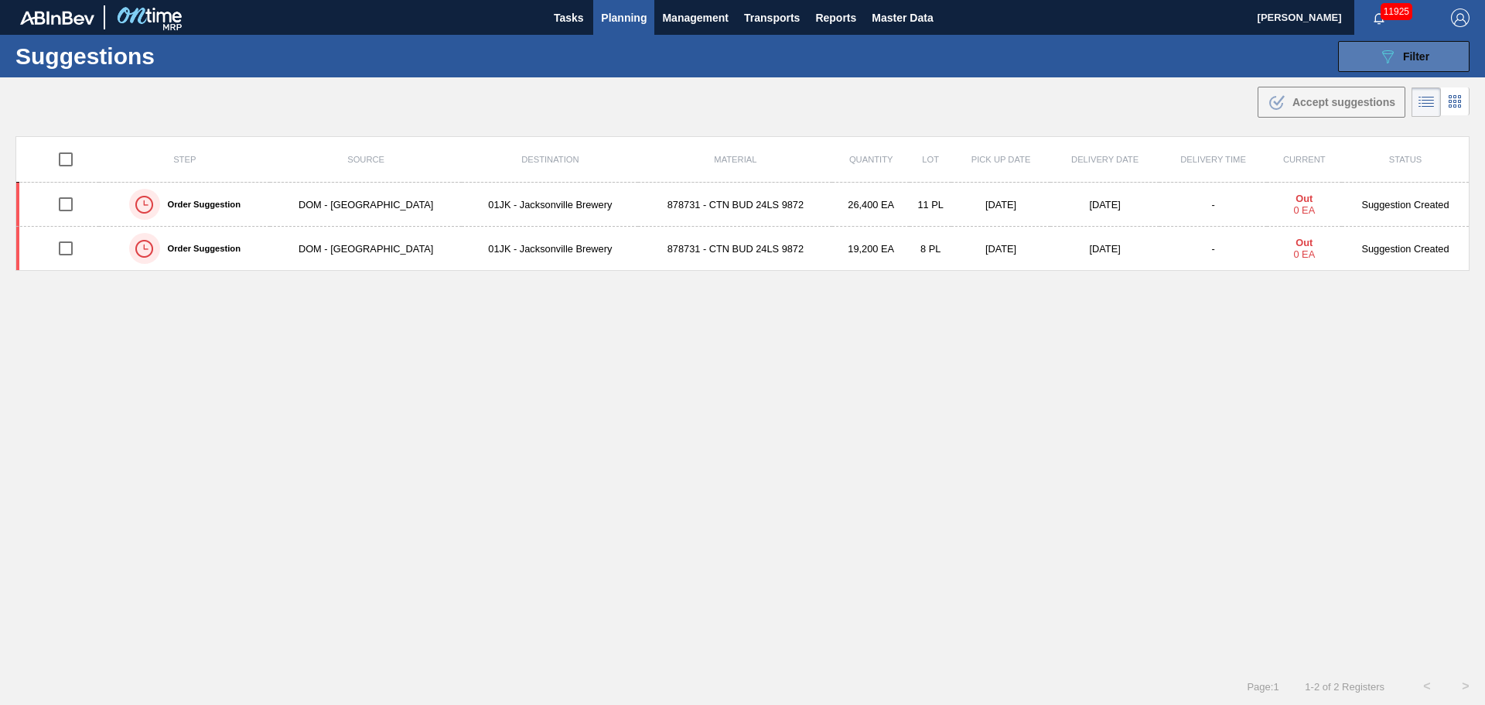
click at [1379, 56] on icon "089F7B8B-B2A5-4AFE-B5C0-19BA573D28AC" at bounding box center [1388, 56] width 19 height 19
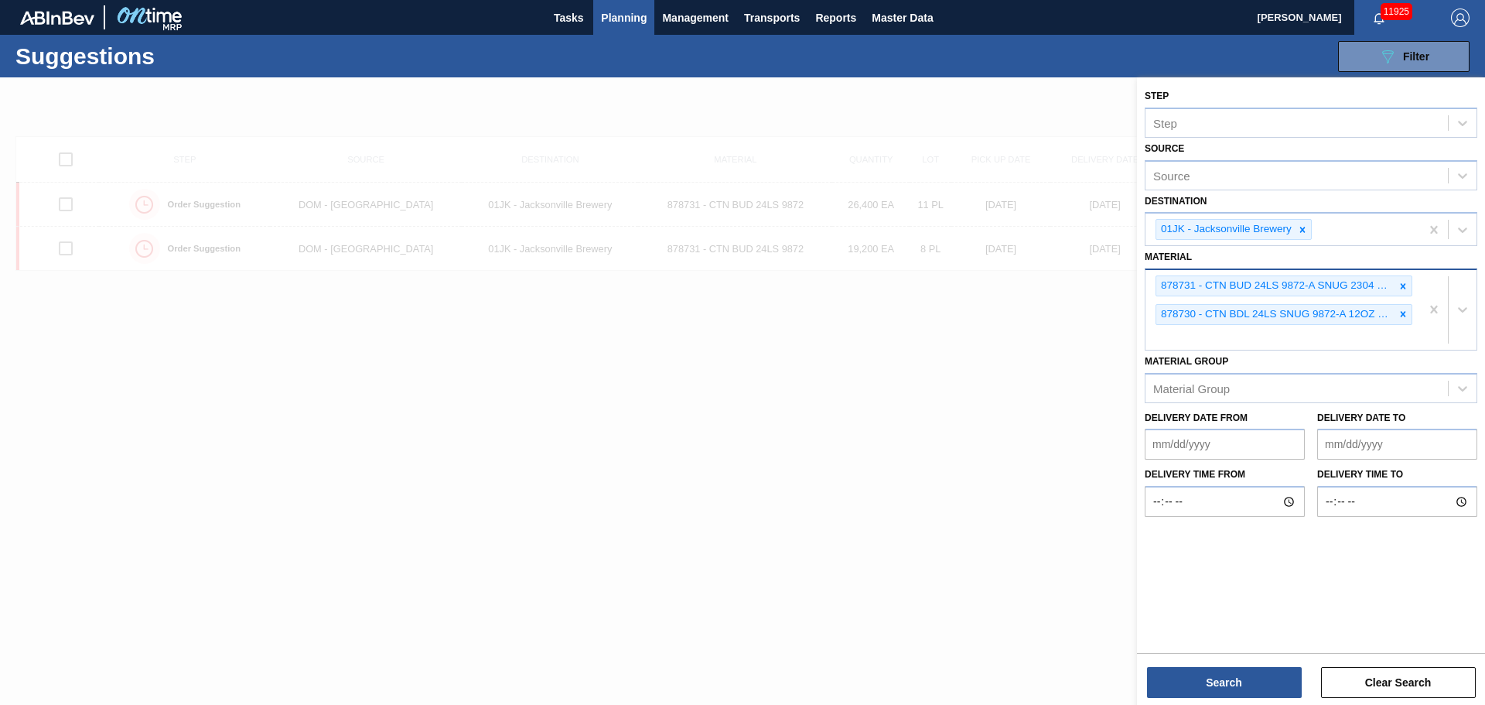
click at [1294, 324] on div "878730 - CTN BDL 24LS SNUG 9872-A 12OZ FOLD 1124" at bounding box center [1284, 314] width 257 height 21
type input "878610"
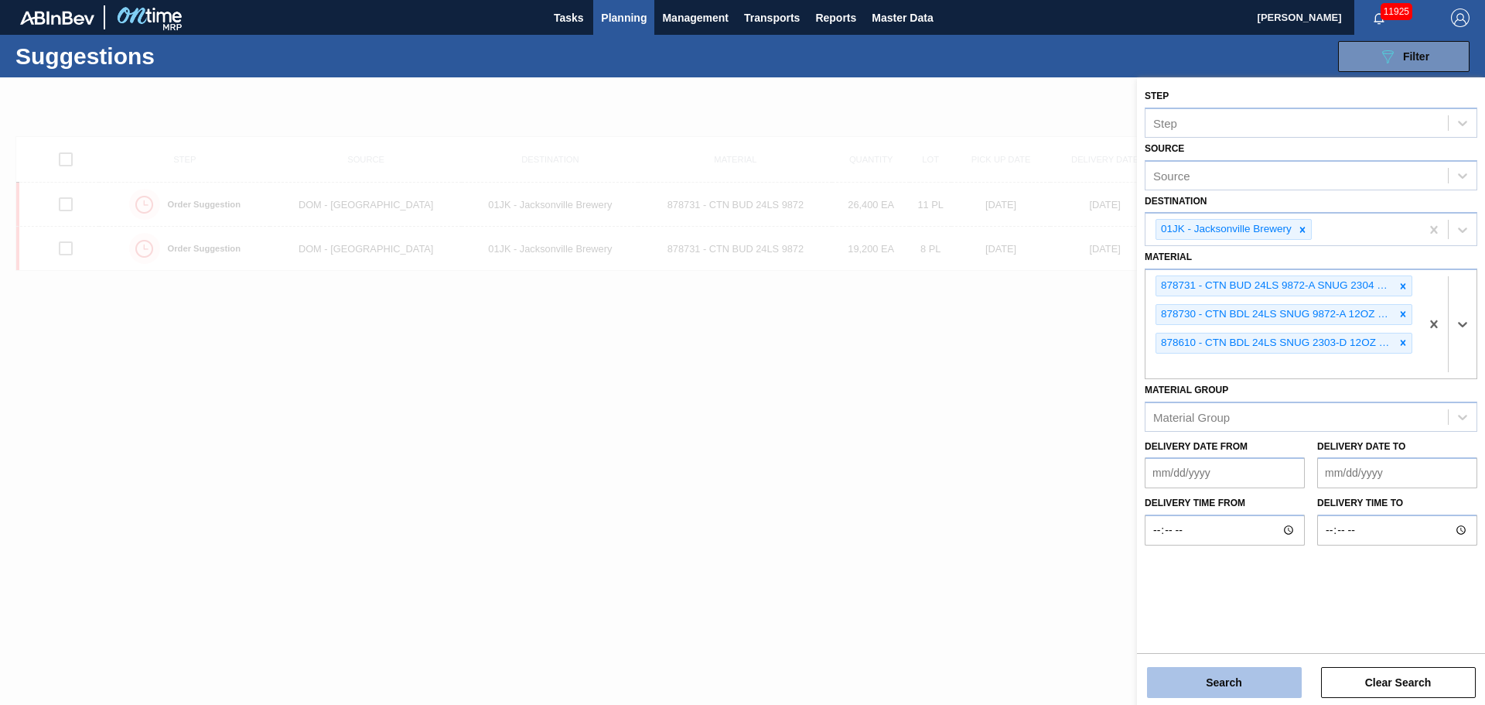
click at [1296, 682] on button "Search" at bounding box center [1224, 682] width 155 height 31
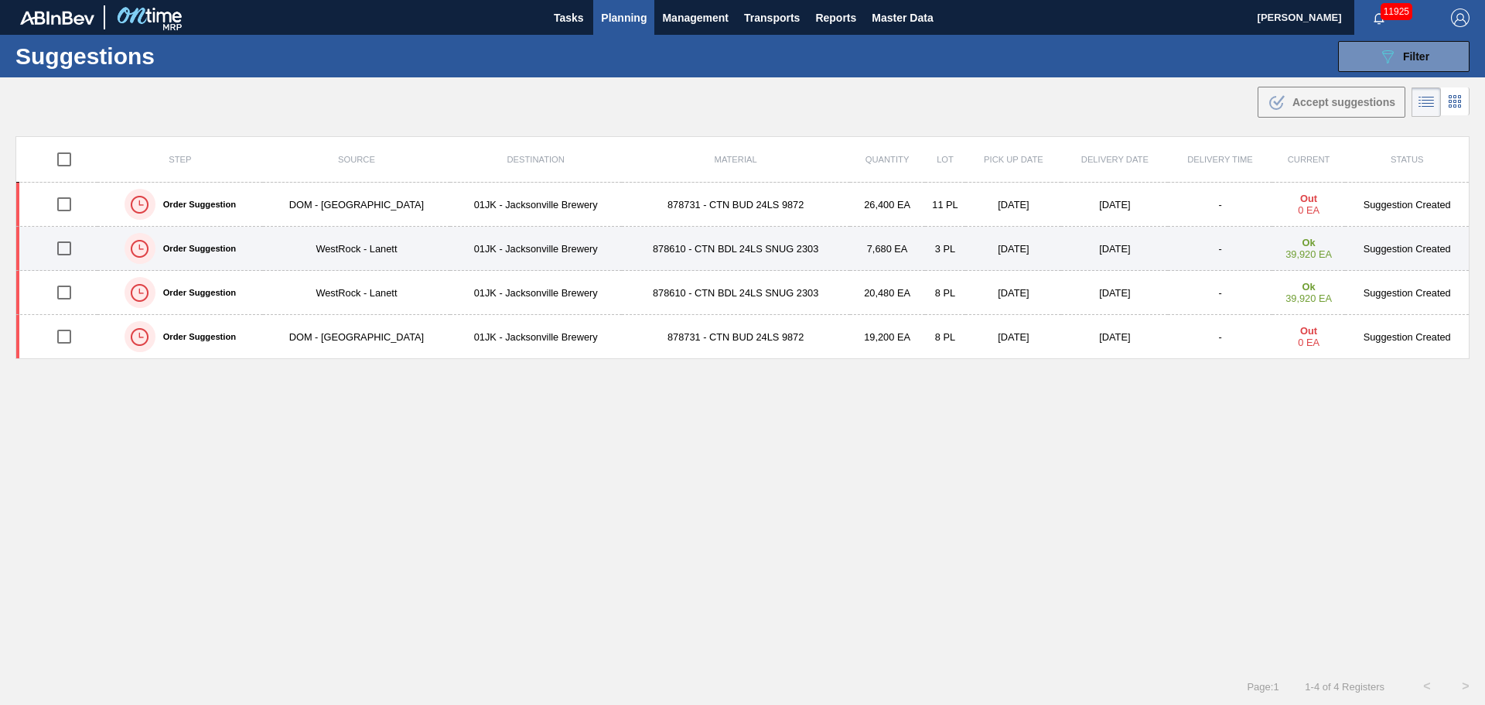
click at [703, 237] on td "878610 - CTN BDL 24LS SNUG 2303" at bounding box center [736, 249] width 228 height 44
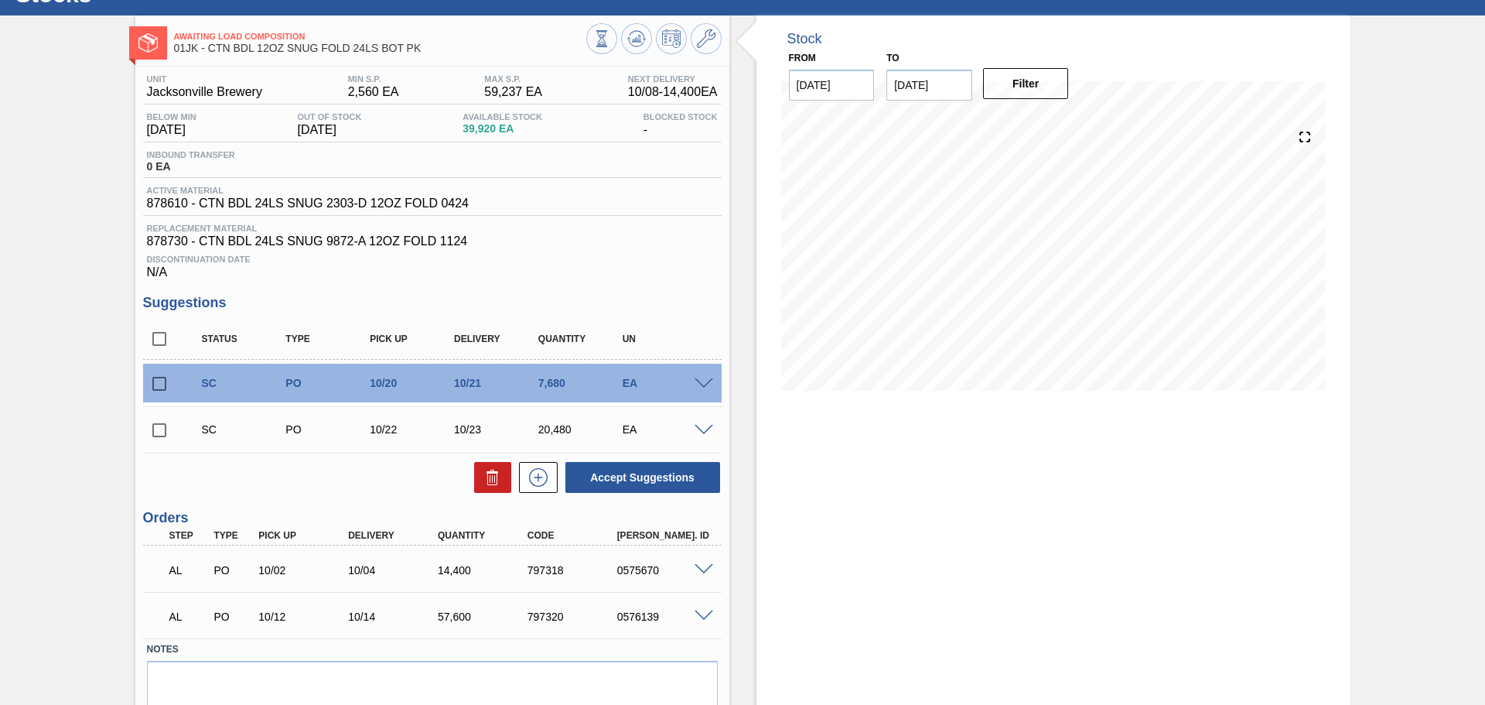
scroll to position [122, 0]
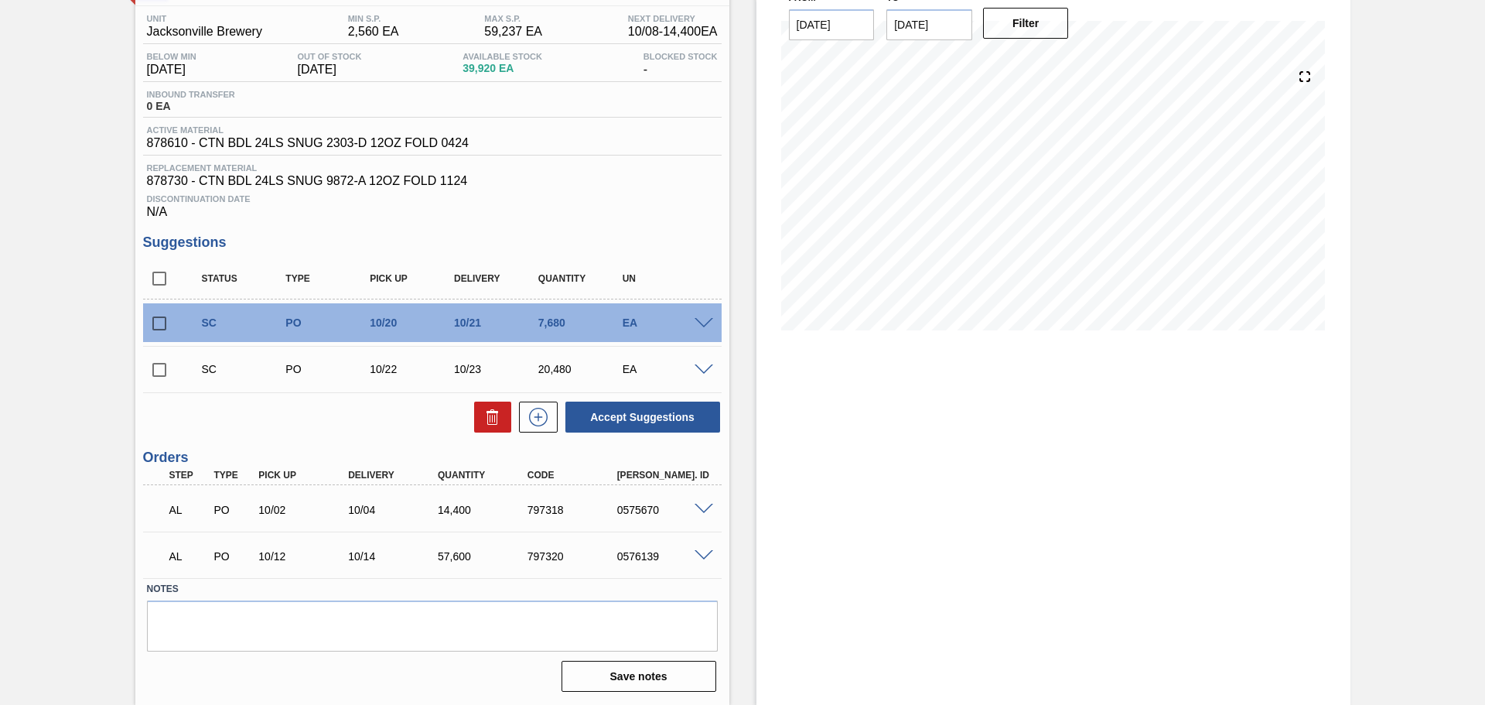
click at [713, 318] on div at bounding box center [706, 322] width 31 height 12
click at [703, 323] on span at bounding box center [704, 324] width 19 height 12
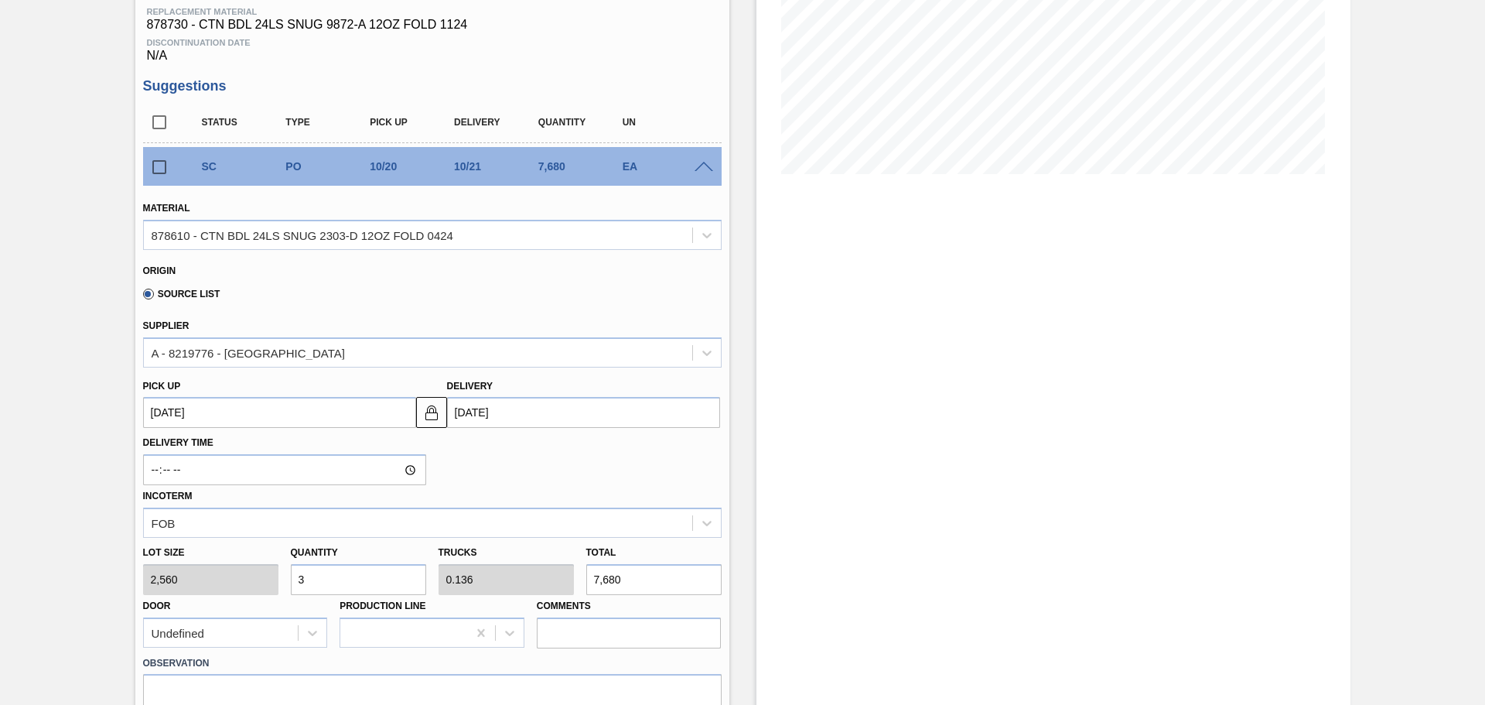
scroll to position [277, 0]
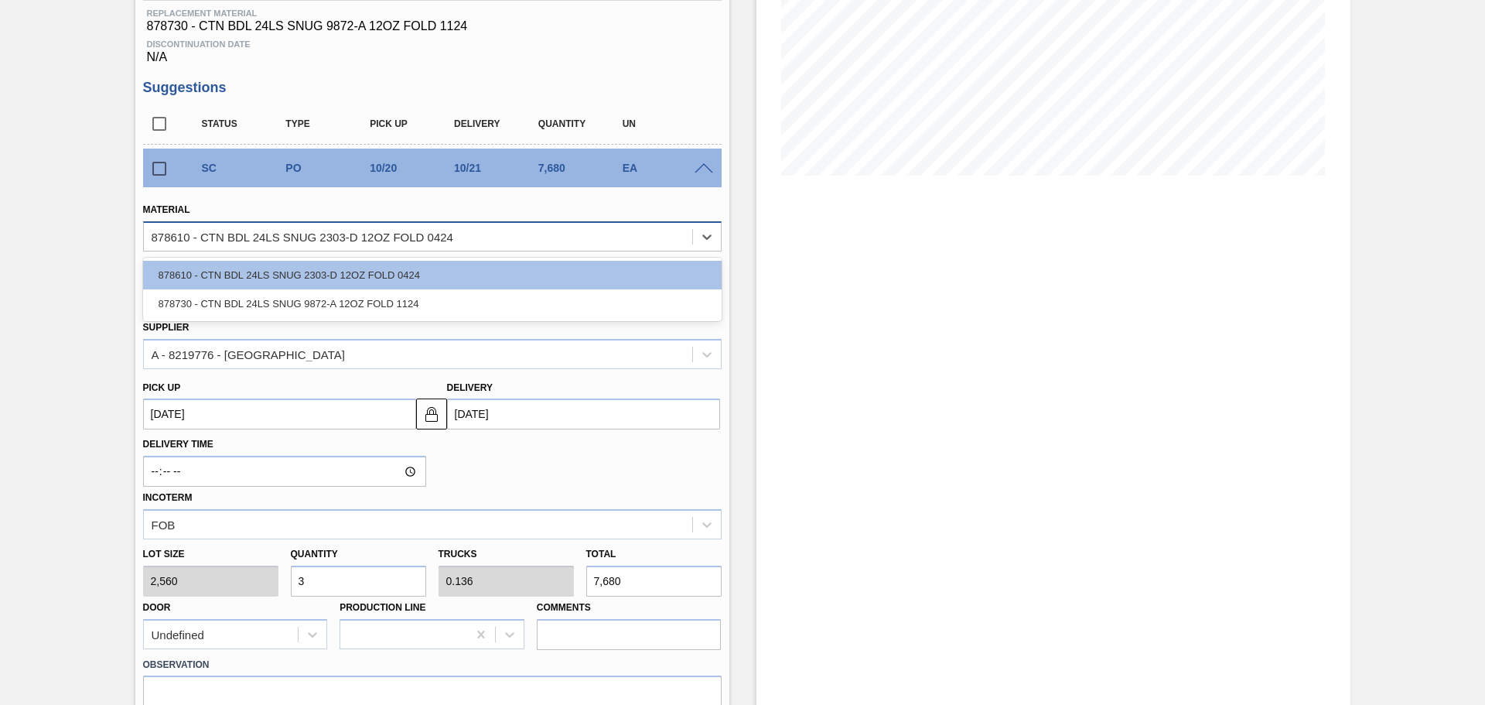
click at [668, 238] on div "878610 - CTN BDL 24LS SNUG 2303-D 12OZ FOLD 0424" at bounding box center [418, 236] width 549 height 22
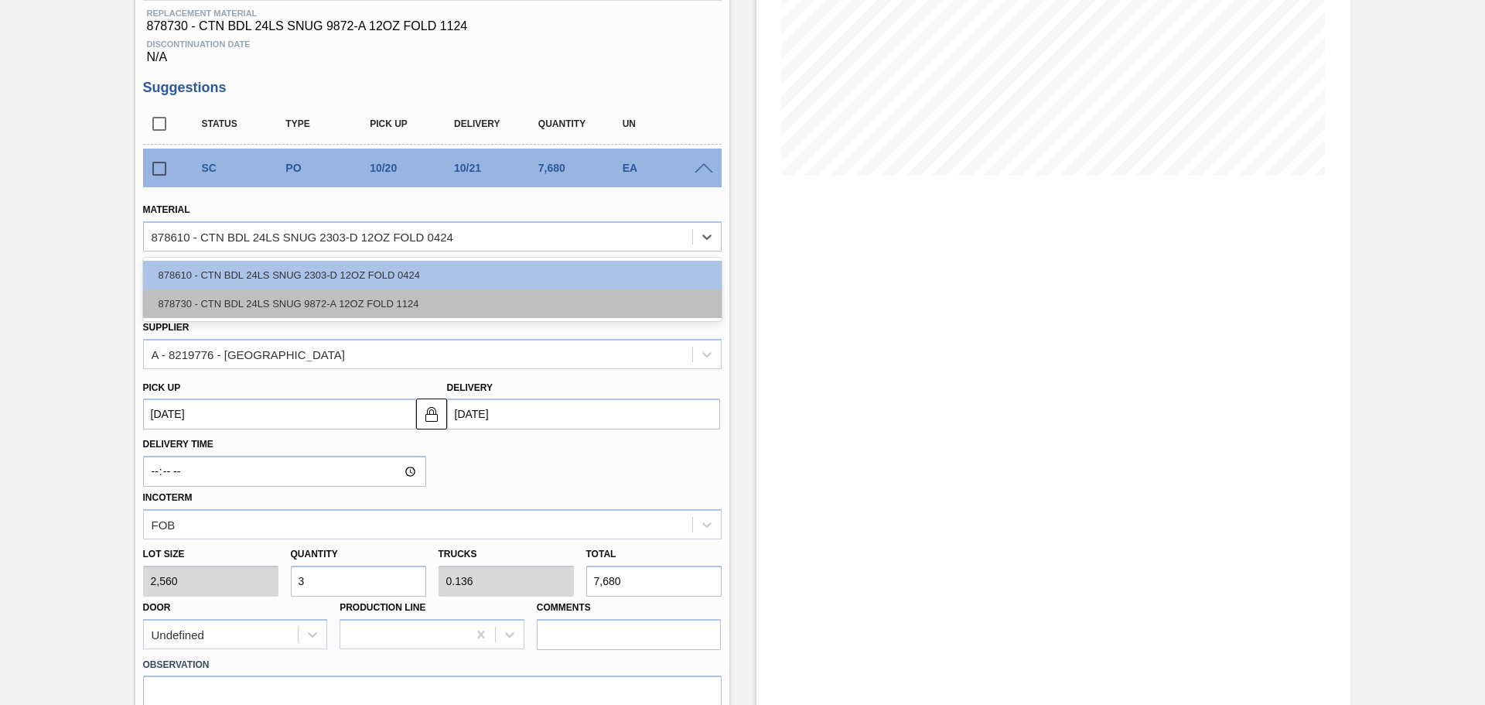
click at [505, 296] on div "878730 - CTN BDL 24LS SNUG 9872-A 12OZ FOLD 1124" at bounding box center [432, 303] width 579 height 29
type input "[DATE]"
type input "2,400"
type input "3.2"
type input "0.133"
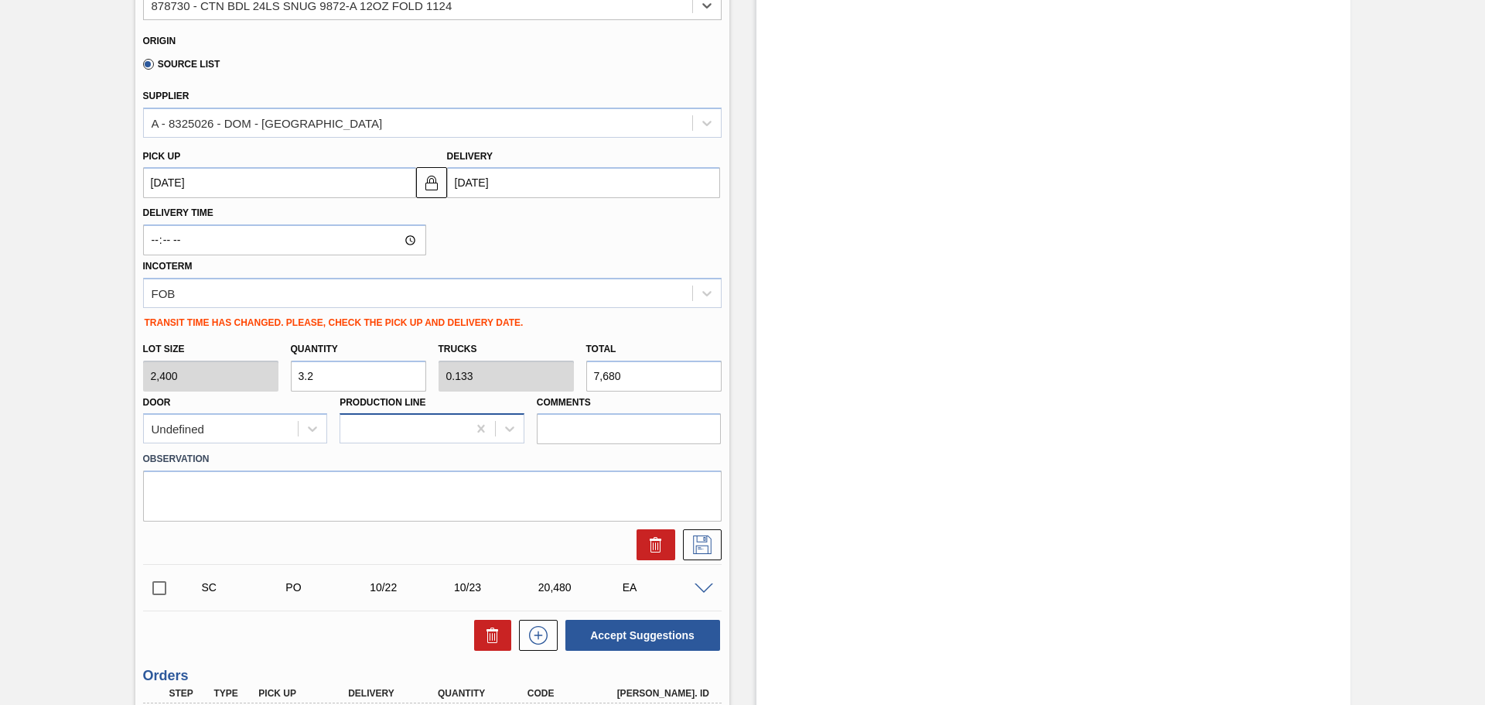
scroll to position [509, 0]
click at [400, 368] on input "3.2" at bounding box center [358, 375] width 135 height 31
click at [699, 596] on div "SC PO 10/22 10/23 20,480 EA Material 878610 - CTN BDL 24LS SNUG 2303-D 12OZ FOL…" at bounding box center [432, 586] width 579 height 46
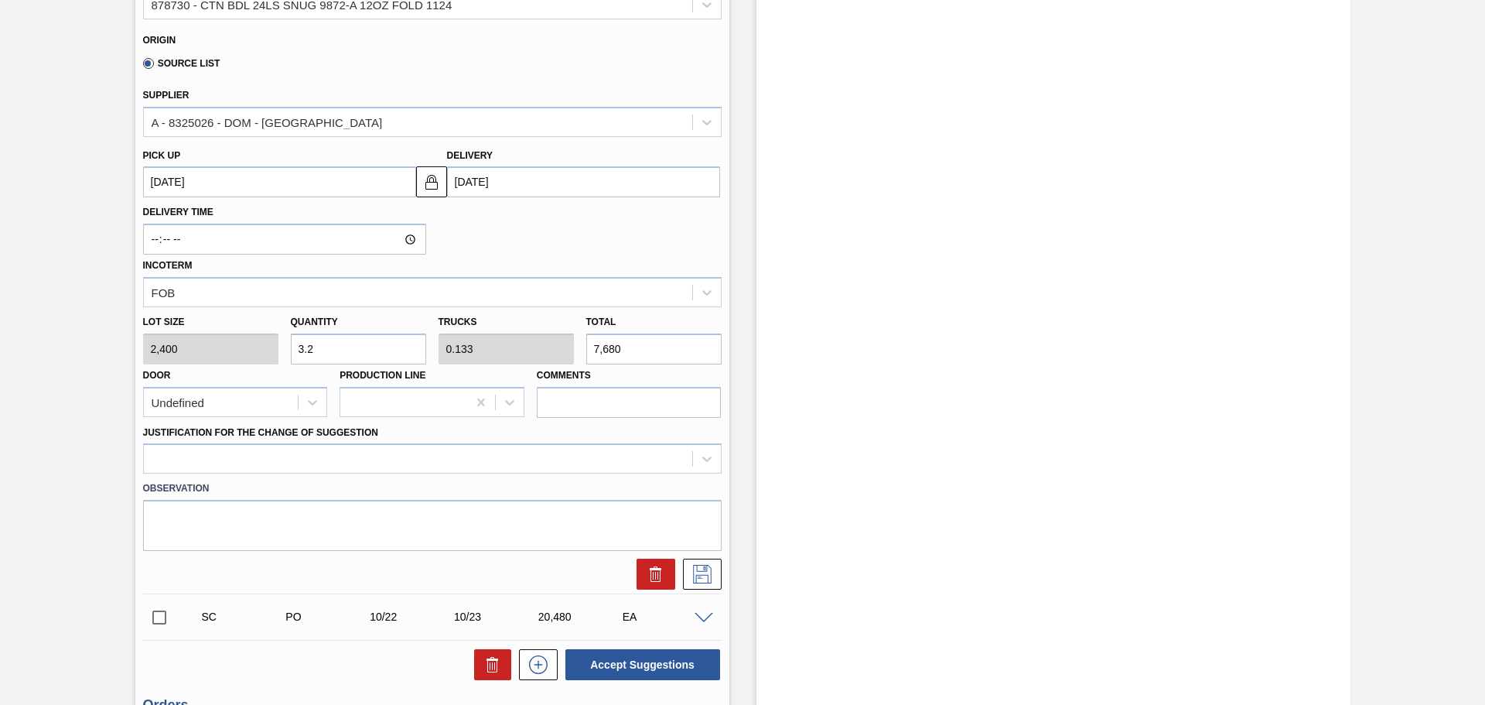
click at [698, 609] on div "SC PO 10/22 10/23 20,480 EA" at bounding box center [432, 616] width 579 height 39
click at [699, 614] on span at bounding box center [704, 619] width 19 height 12
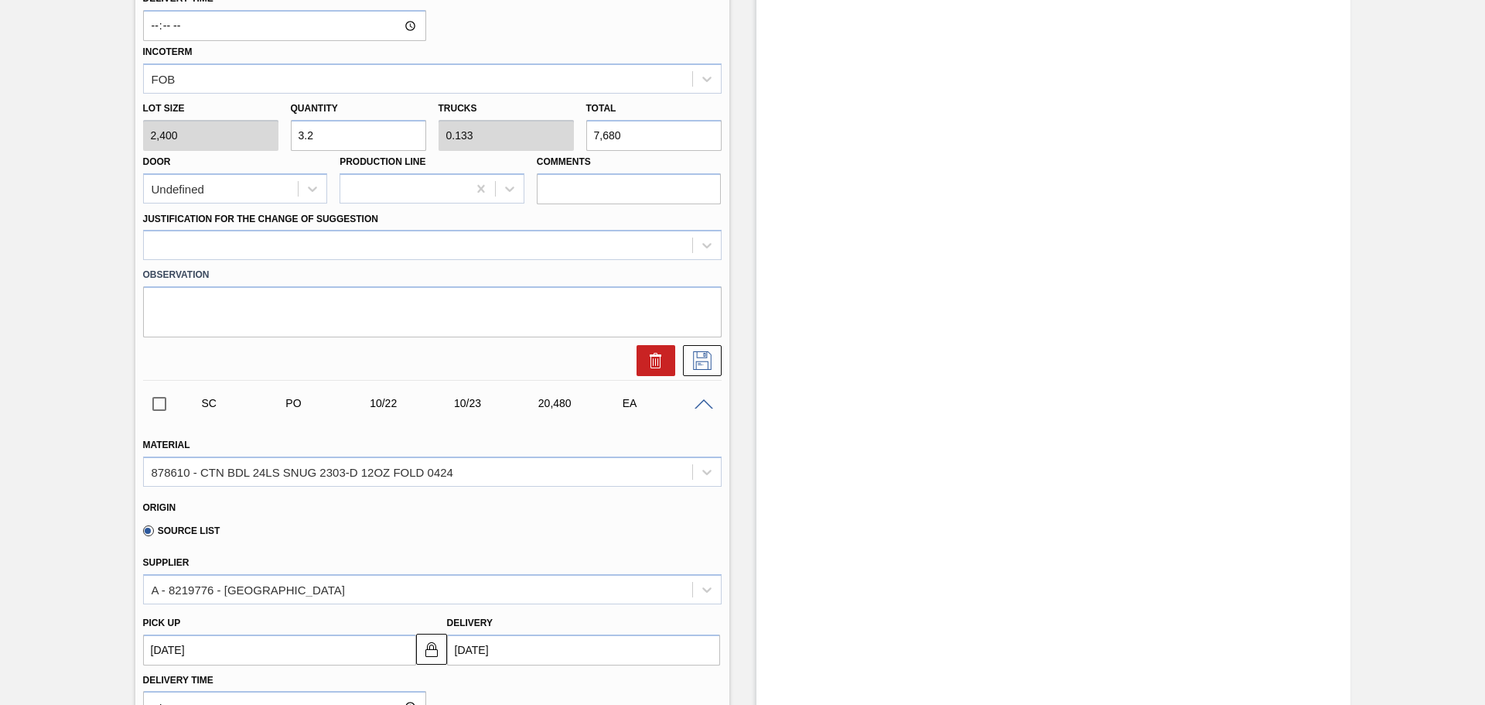
scroll to position [664, 0]
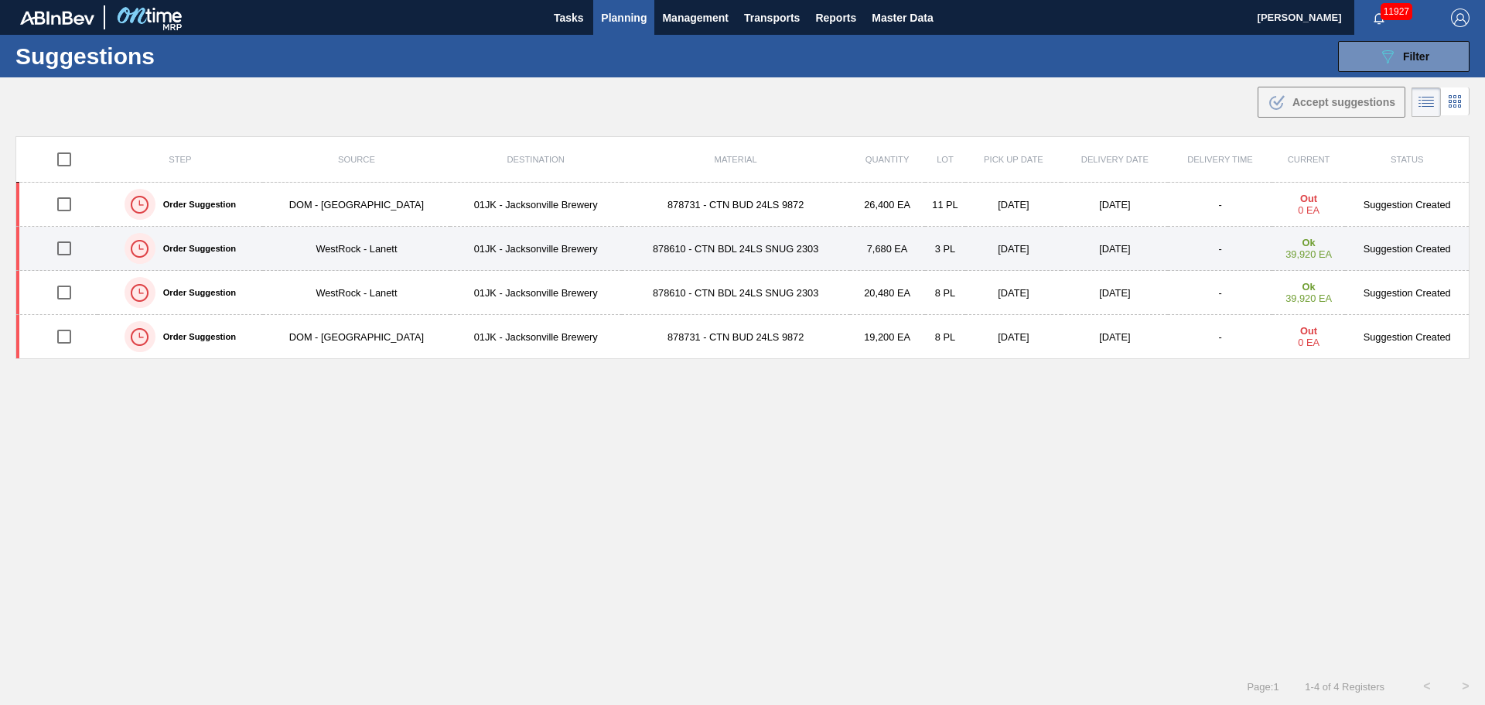
click at [703, 245] on td "878610 - CTN BDL 24LS SNUG 2303" at bounding box center [736, 249] width 228 height 44
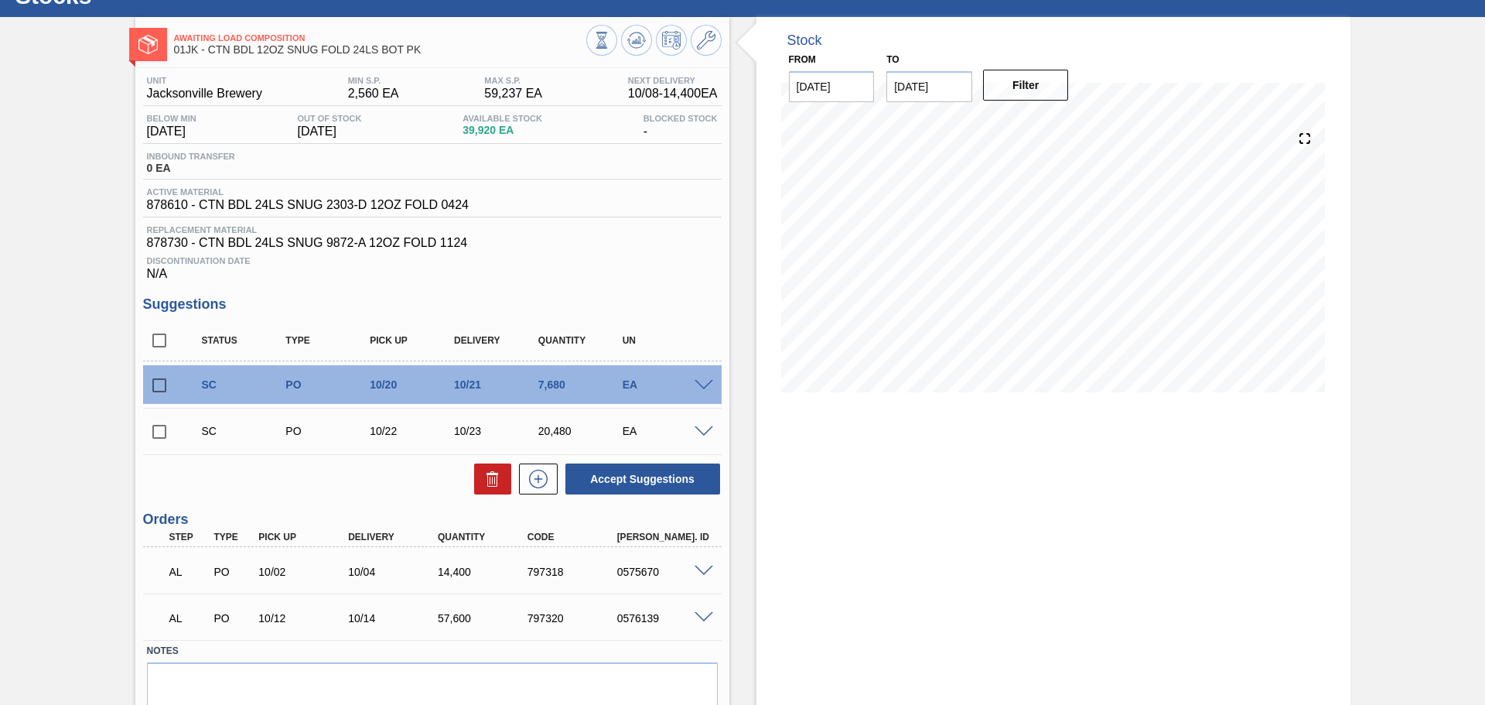
scroll to position [122, 0]
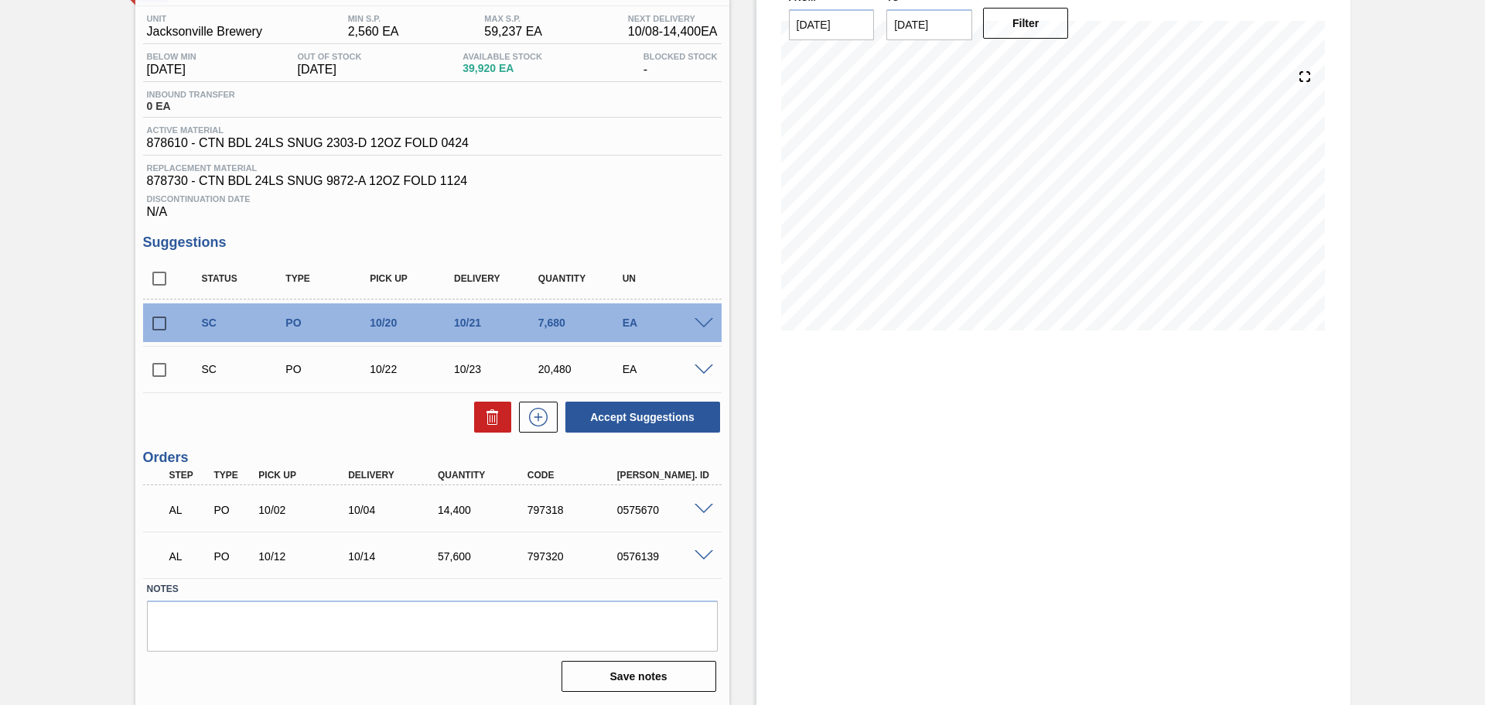
click at [703, 320] on span at bounding box center [704, 324] width 19 height 12
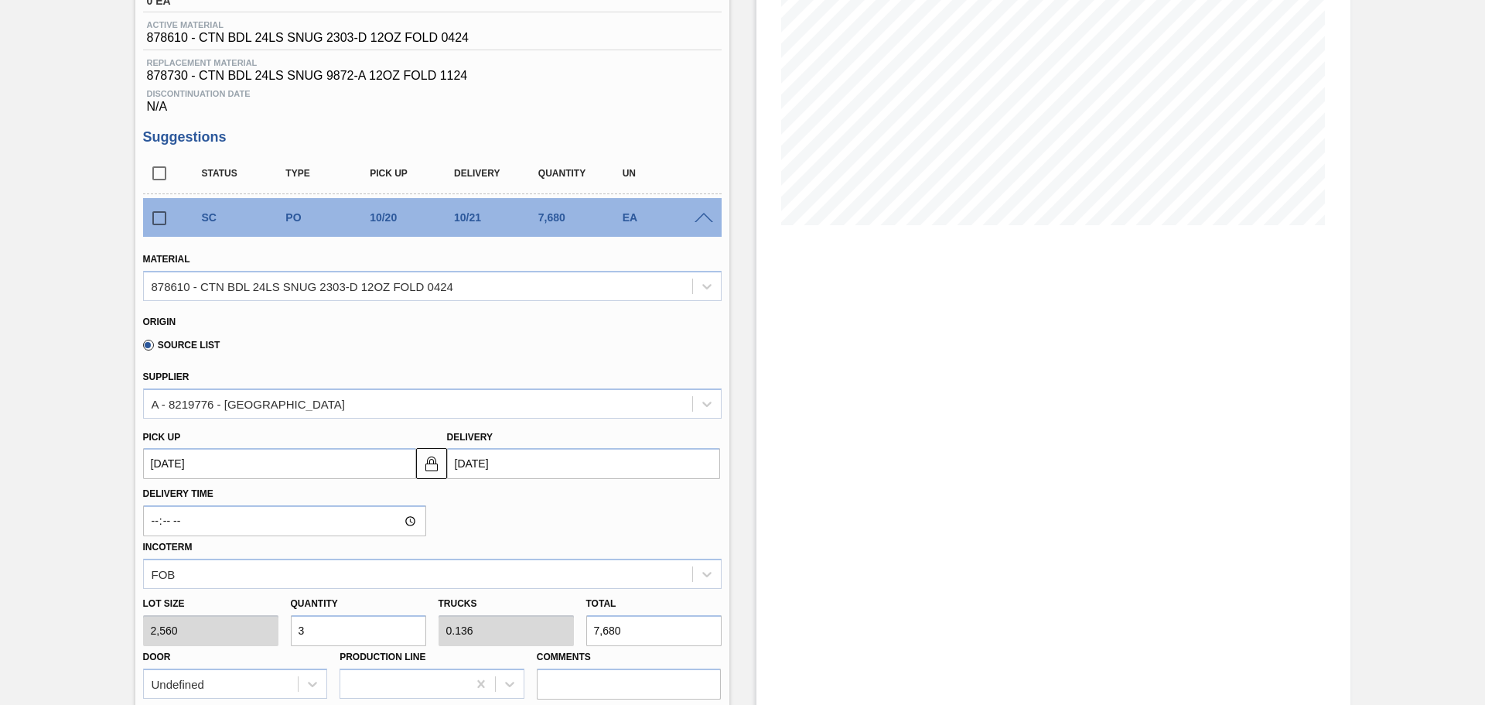
scroll to position [432, 0]
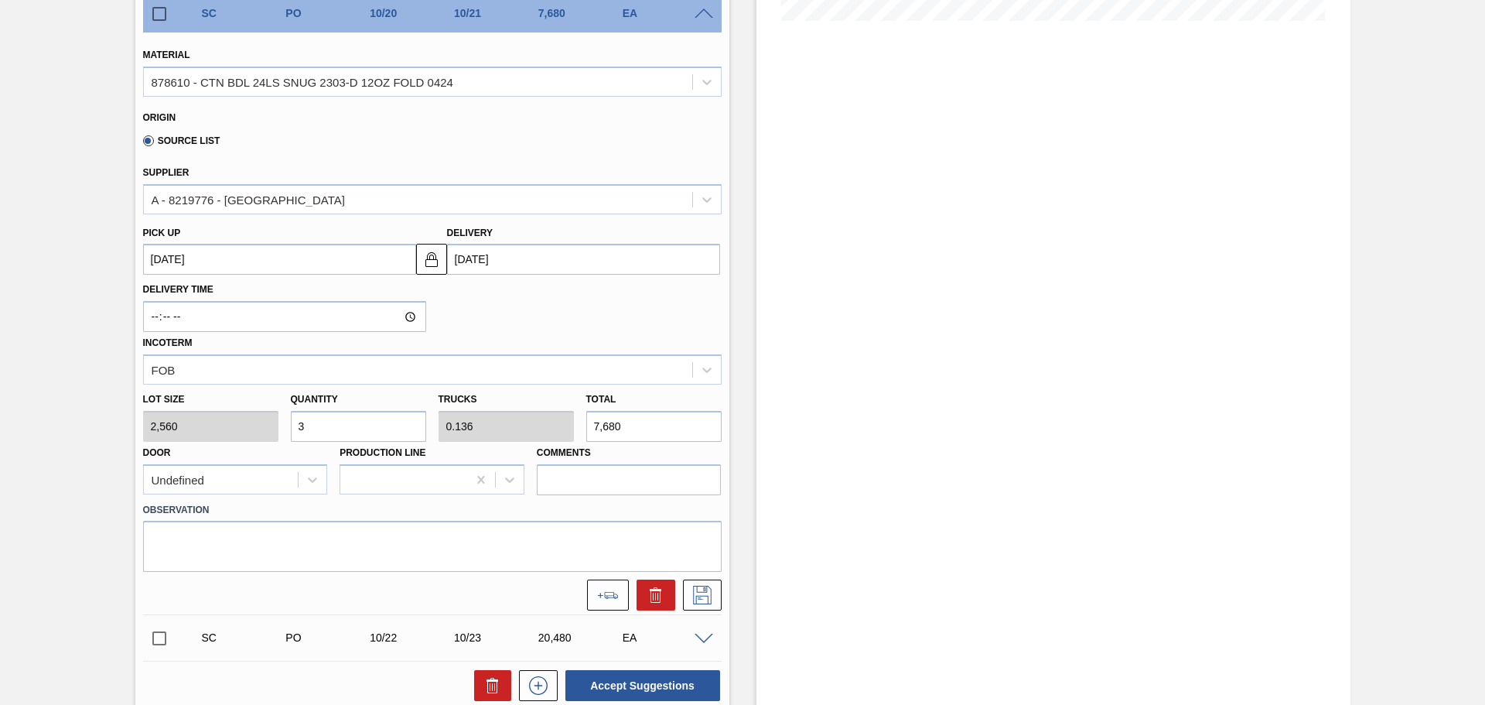
click at [386, 439] on input "3" at bounding box center [358, 426] width 135 height 31
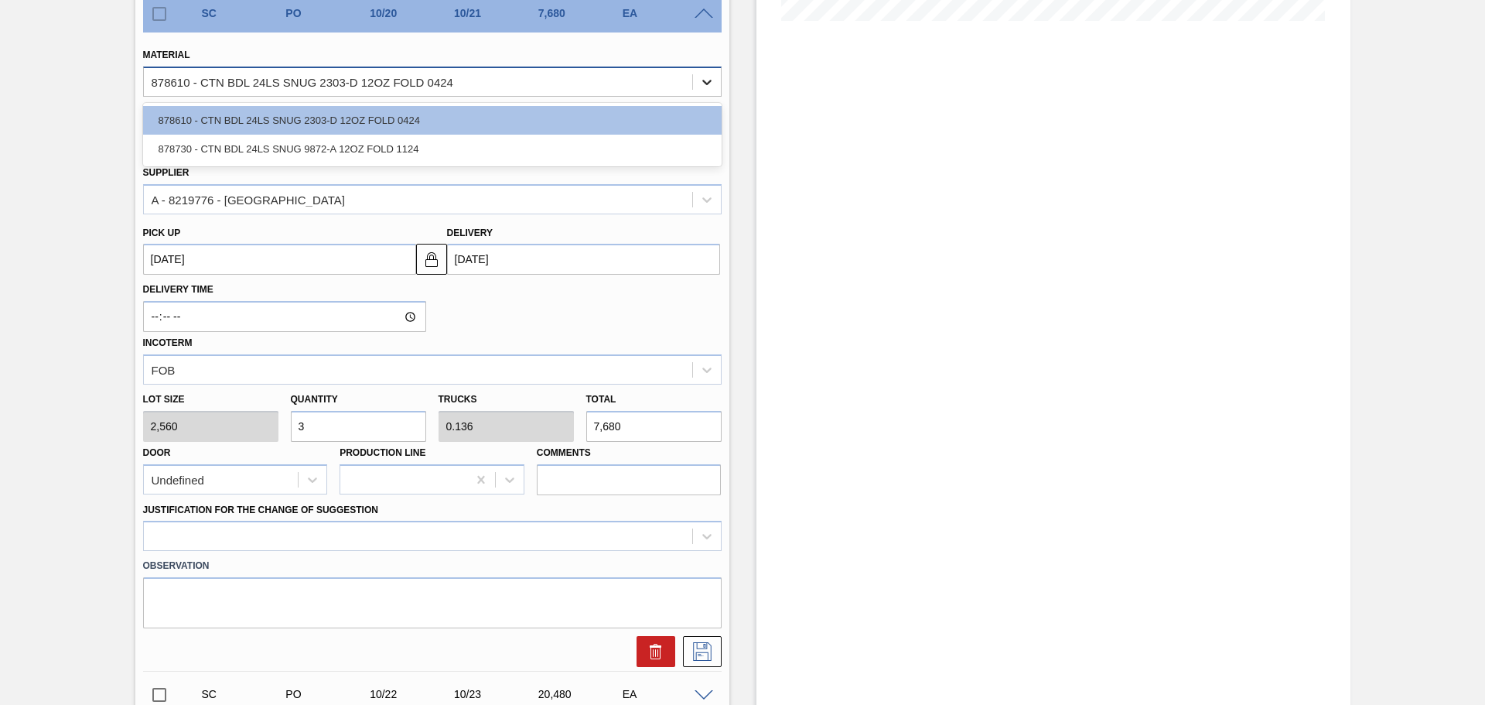
click at [694, 73] on div at bounding box center [707, 82] width 28 height 28
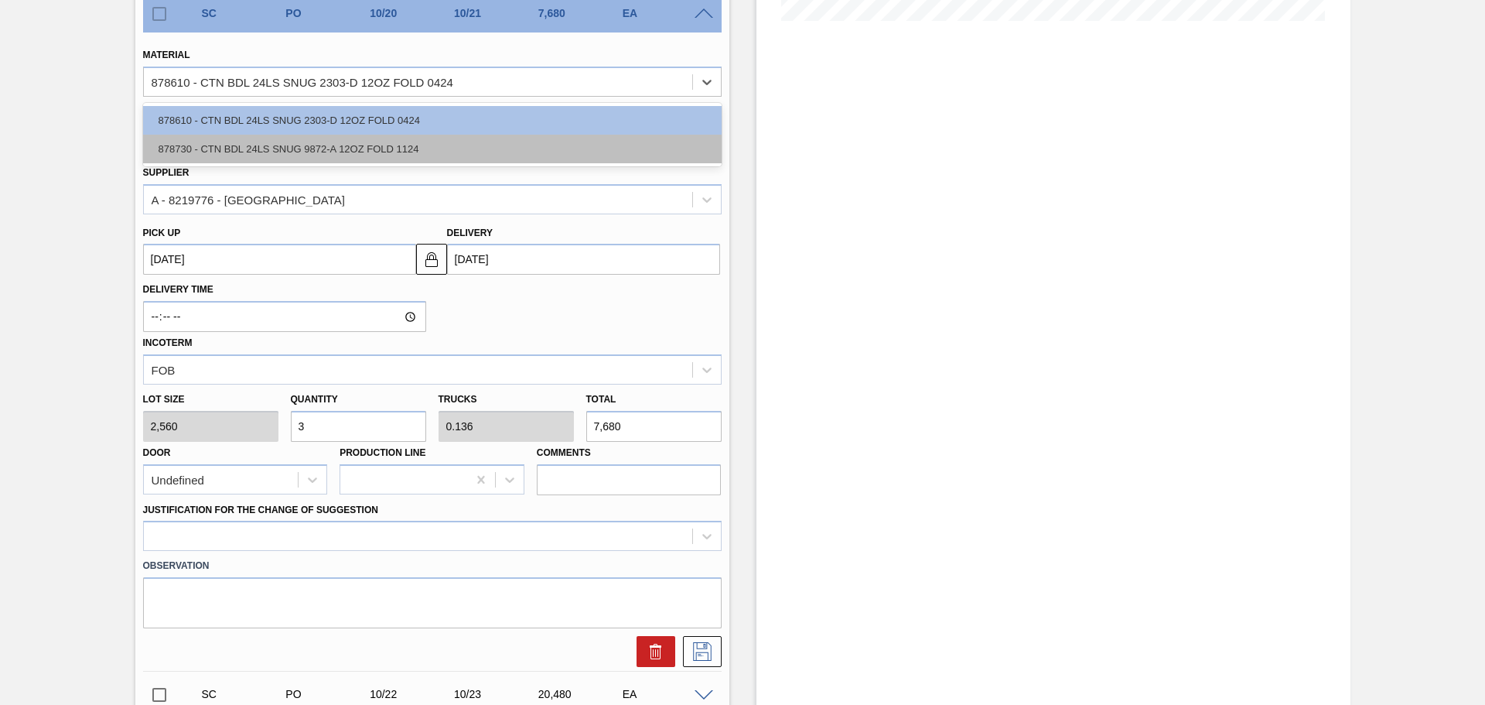
click at [483, 159] on div "878730 - CTN BDL 24LS SNUG 9872-A 12OZ FOLD 1124" at bounding box center [432, 149] width 579 height 29
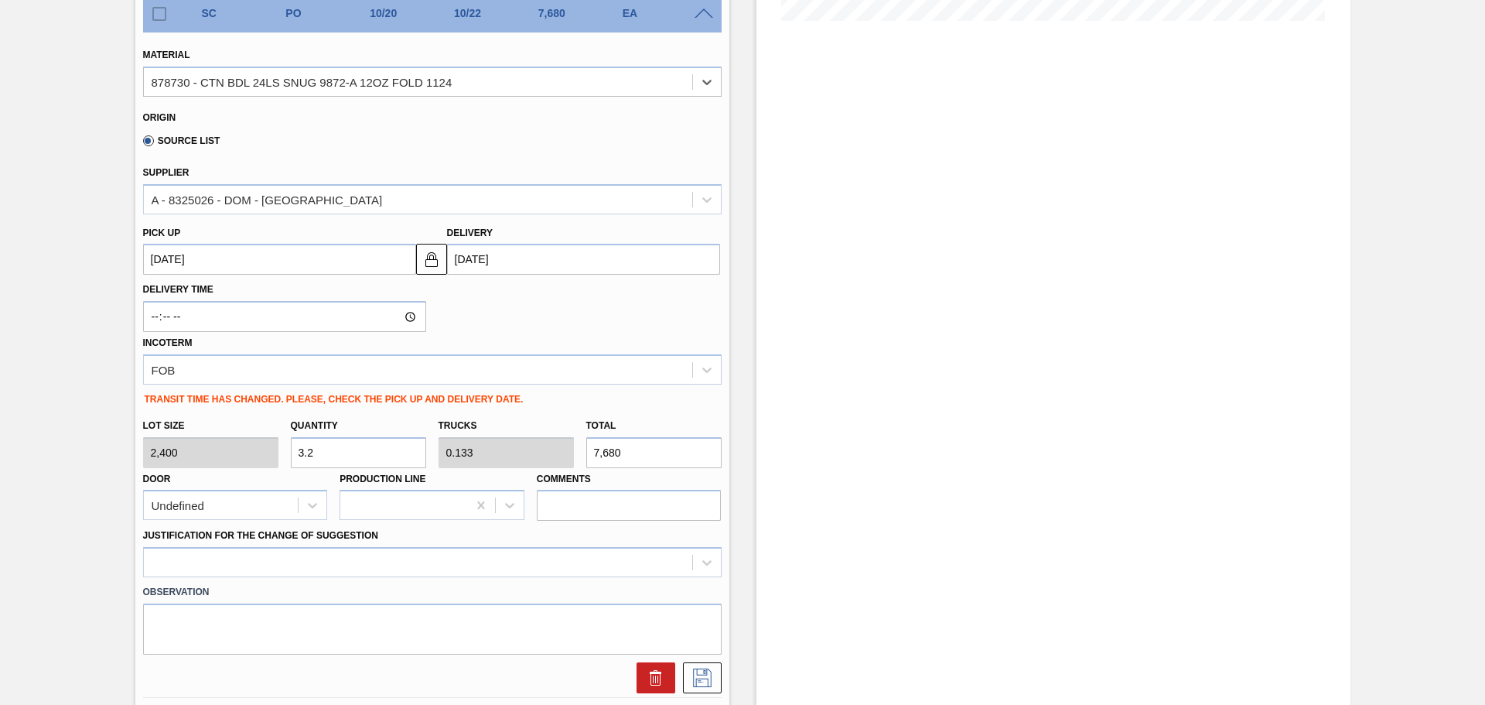
type input "[DATE]"
type input "2,400"
type input "3.2"
type input "0.133"
drag, startPoint x: 364, startPoint y: 472, endPoint x: 364, endPoint y: 454, distance: 17.8
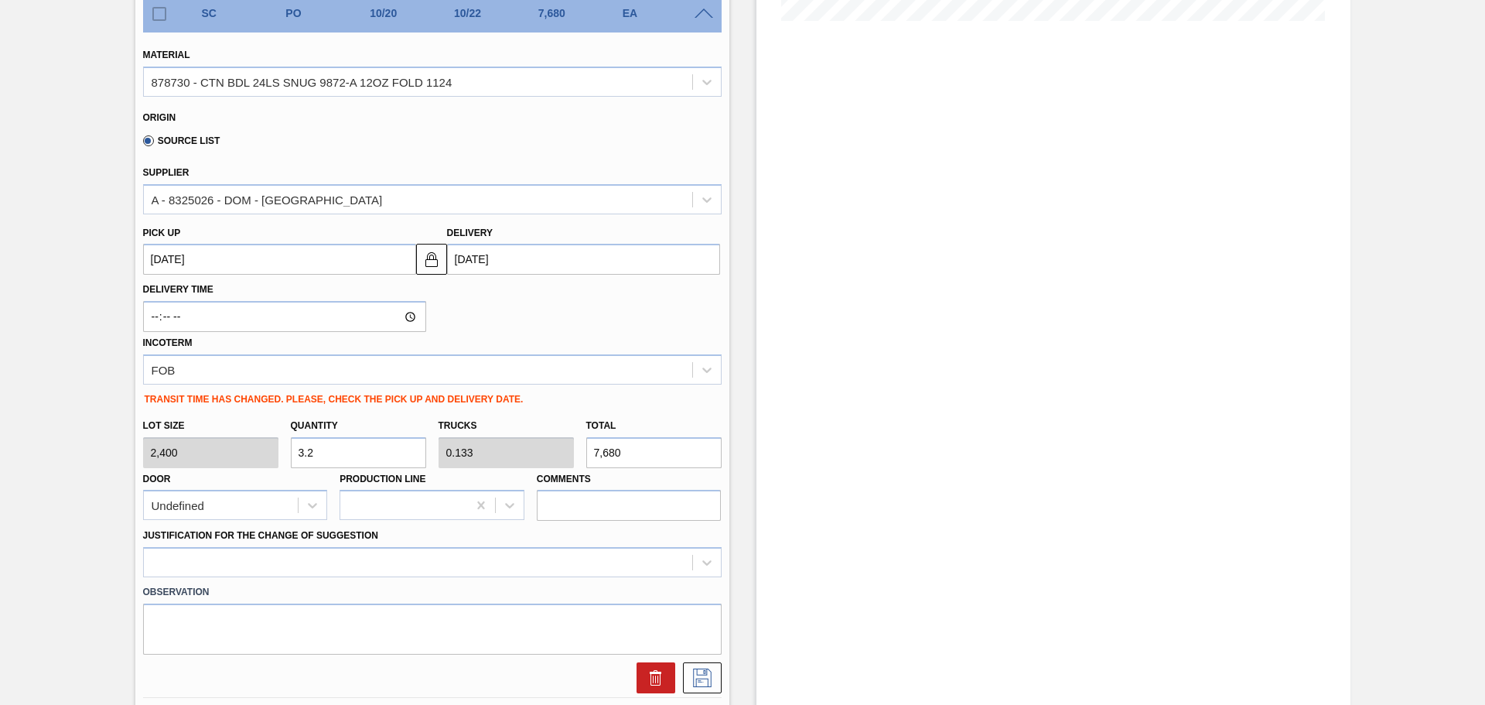
click at [364, 467] on div "Lot size 2,400 Quantity 3.2 Trucks 0.133 Total 7,680 Door Undefined Production …" at bounding box center [432, 466] width 591 height 111
click at [364, 454] on input "3.2" at bounding box center [358, 452] width 135 height 31
type input "3"
type input "0.125"
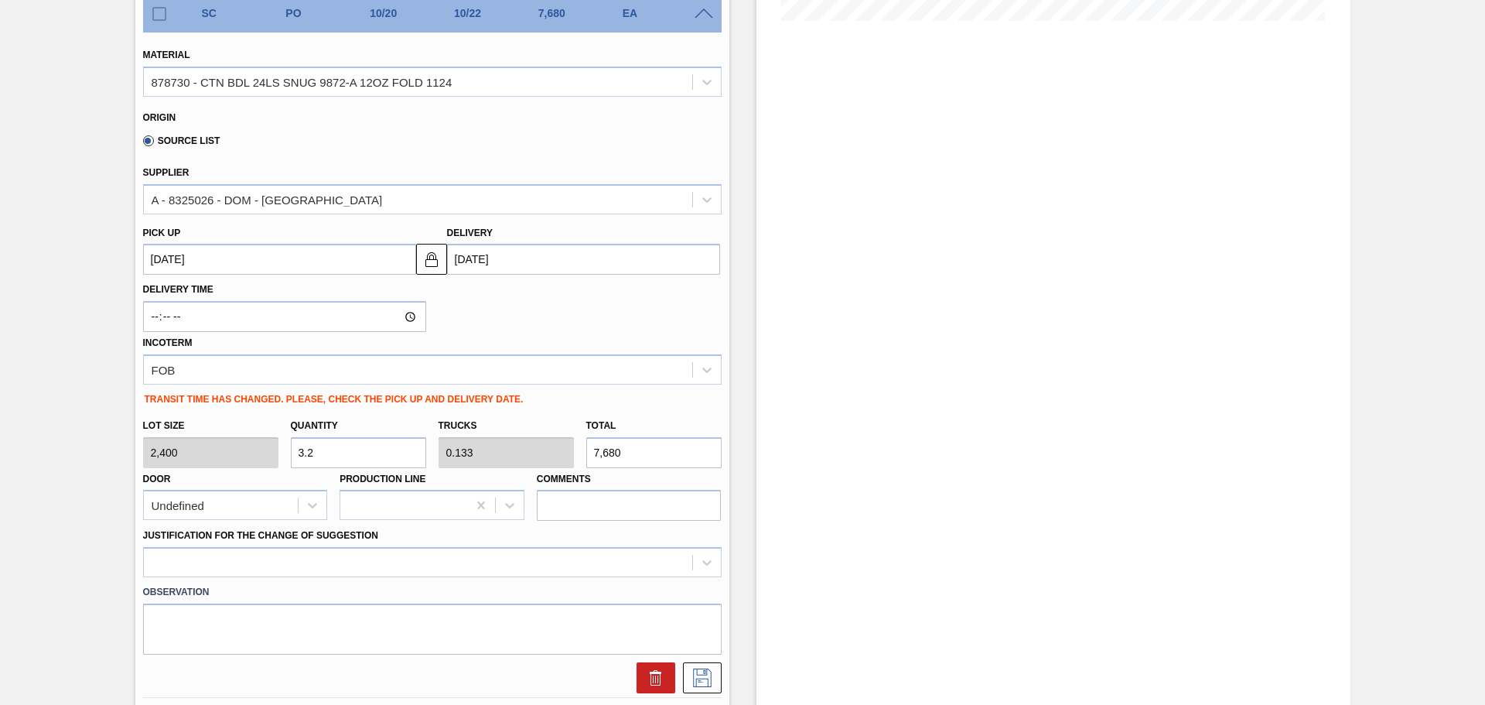
type input "7,200"
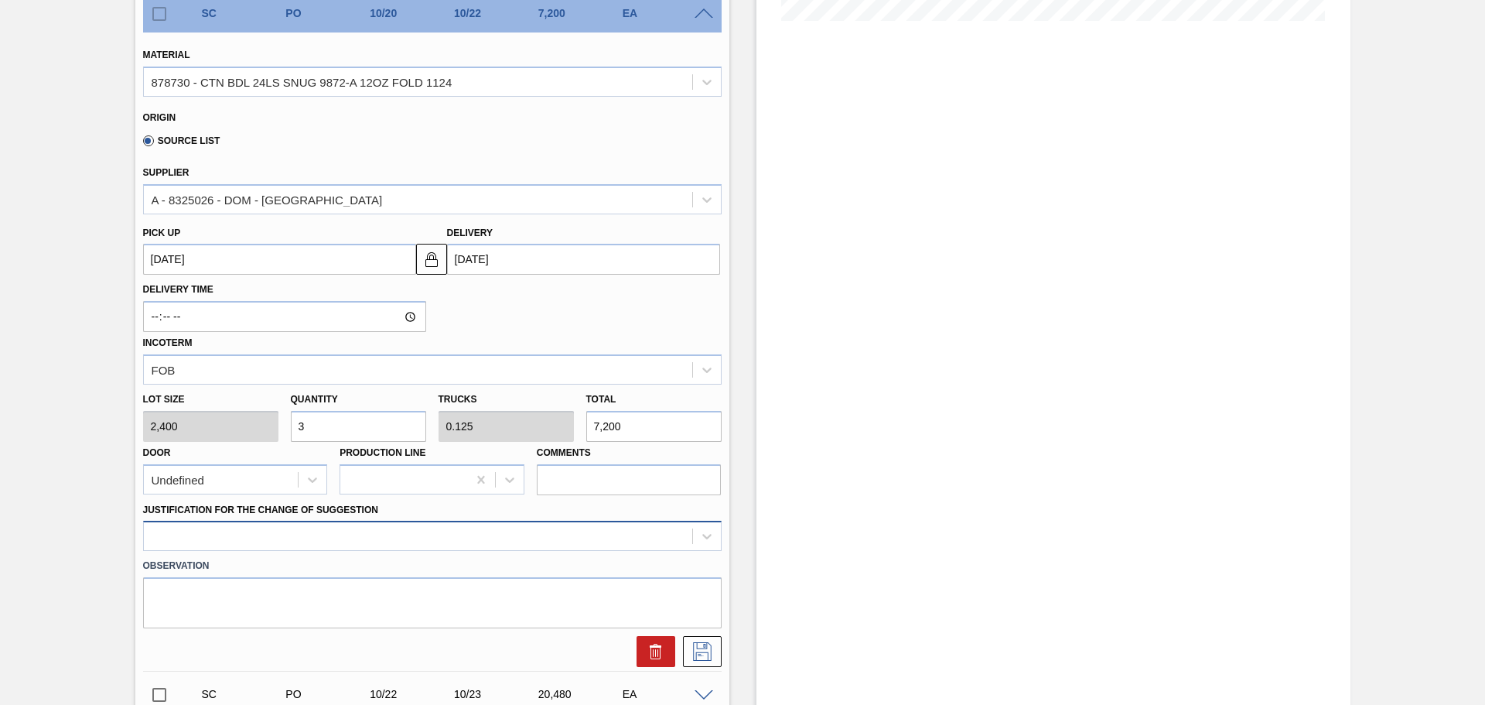
type input "3"
click at [653, 538] on div at bounding box center [432, 536] width 579 height 30
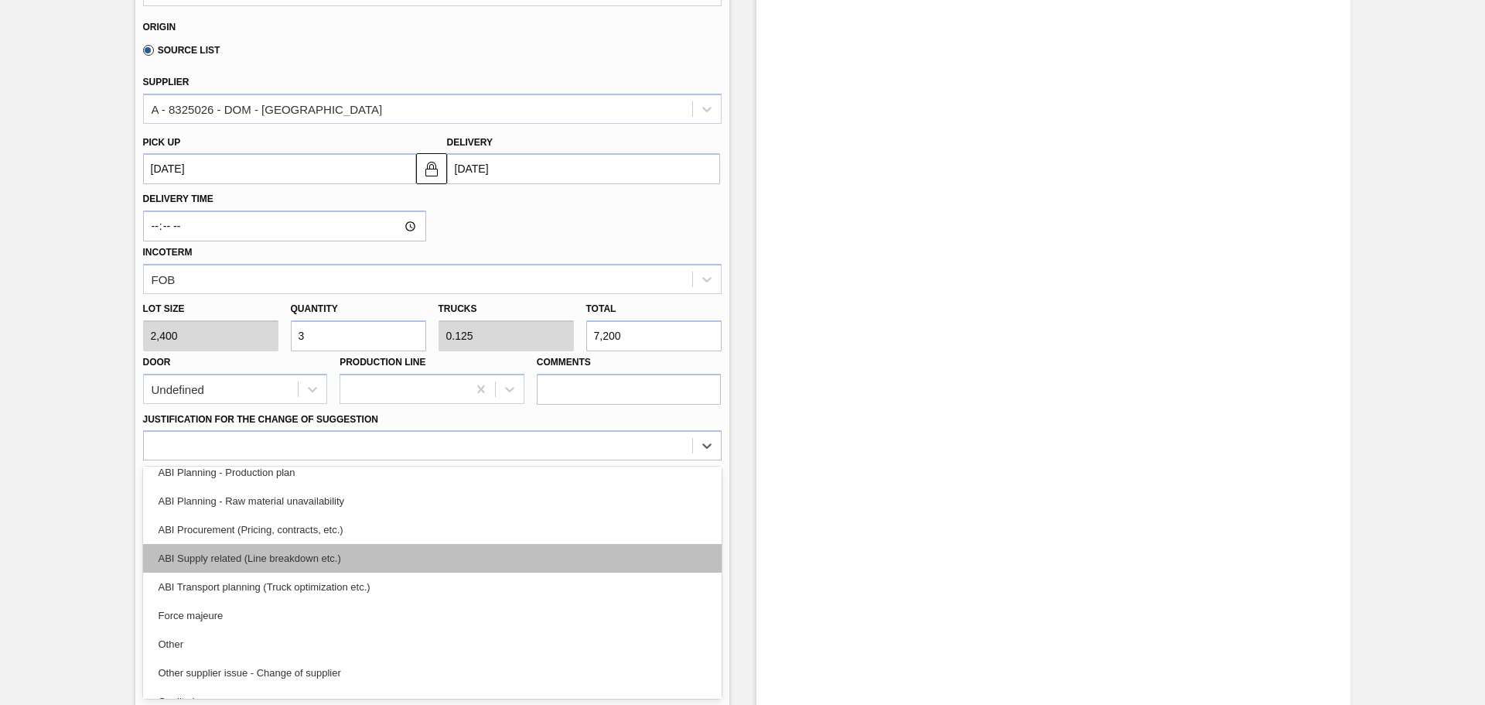
scroll to position [289, 0]
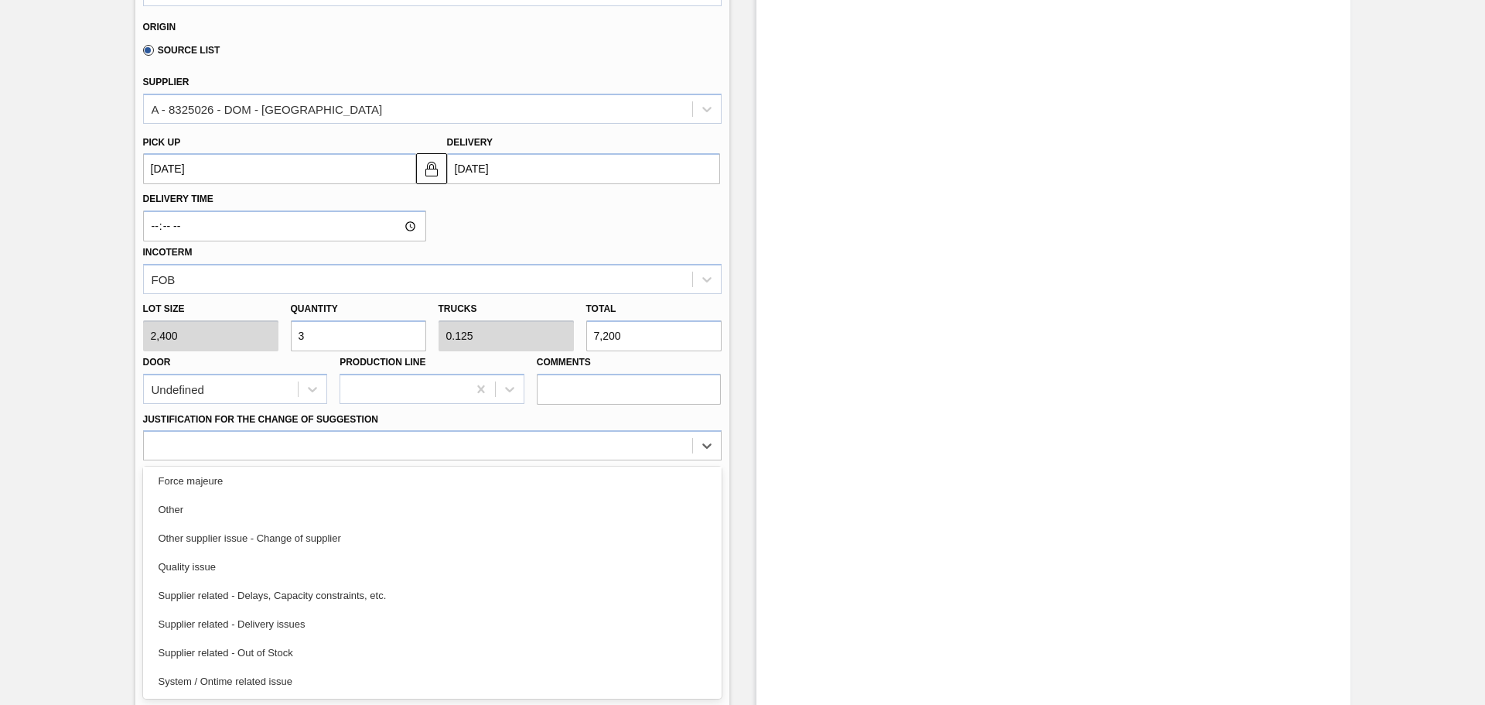
click at [319, 536] on div "Other supplier issue - Change of supplier" at bounding box center [432, 538] width 579 height 29
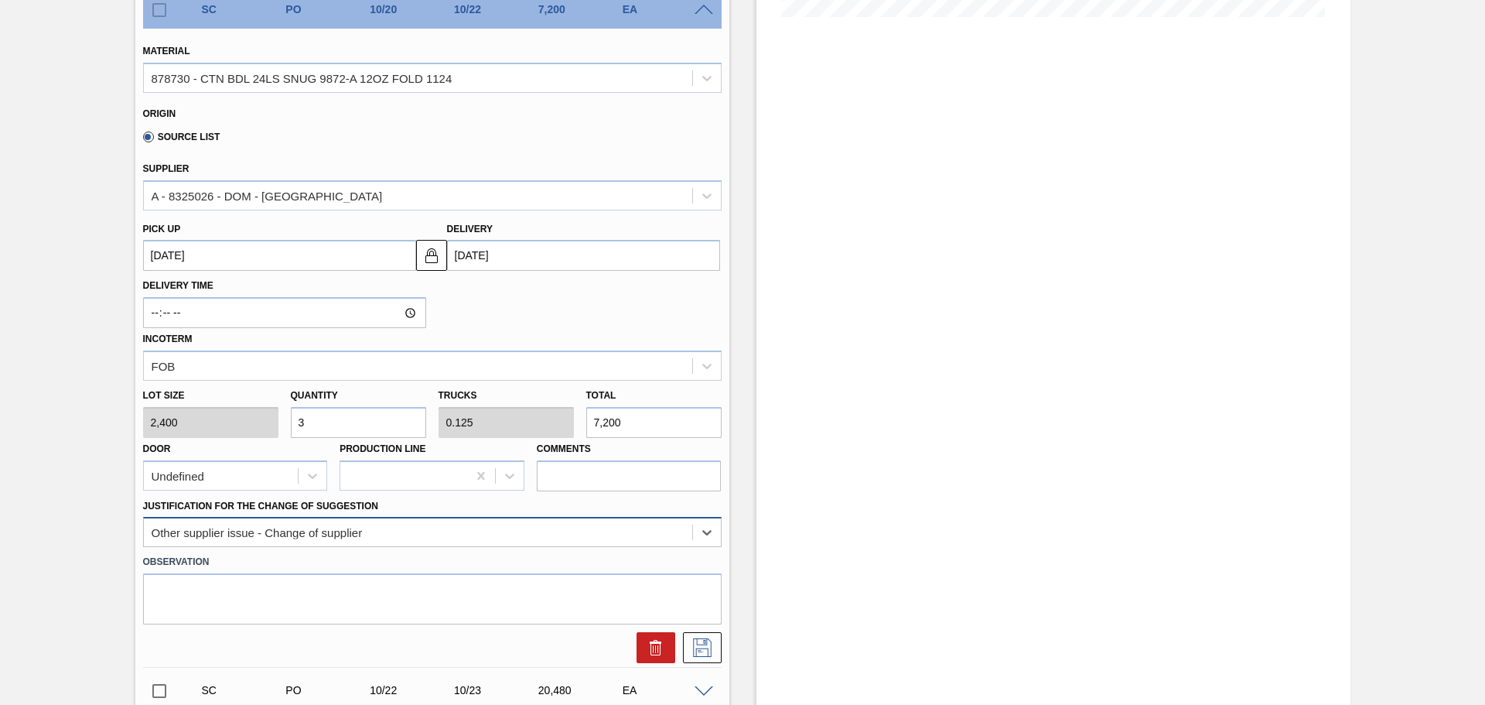
scroll to position [522, 0]
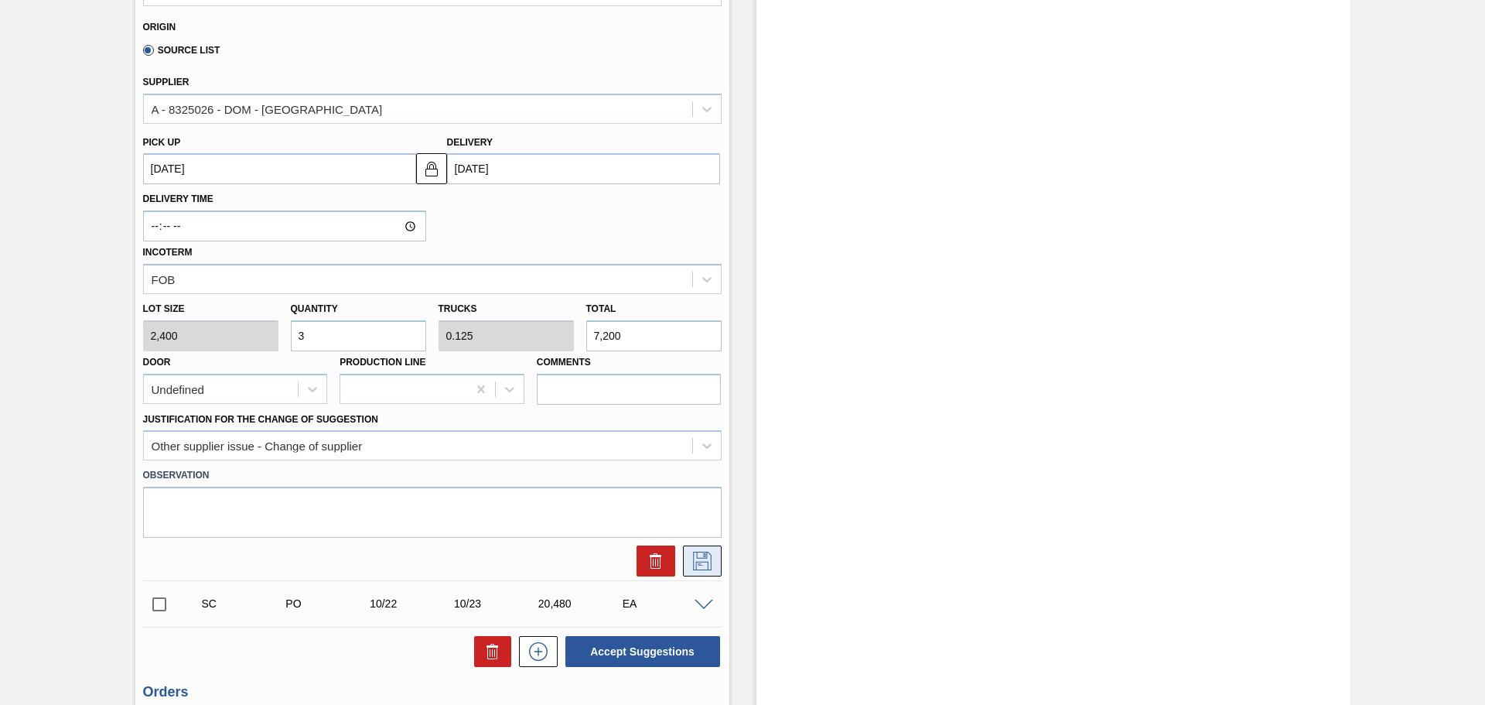
click at [700, 559] on icon at bounding box center [702, 561] width 25 height 19
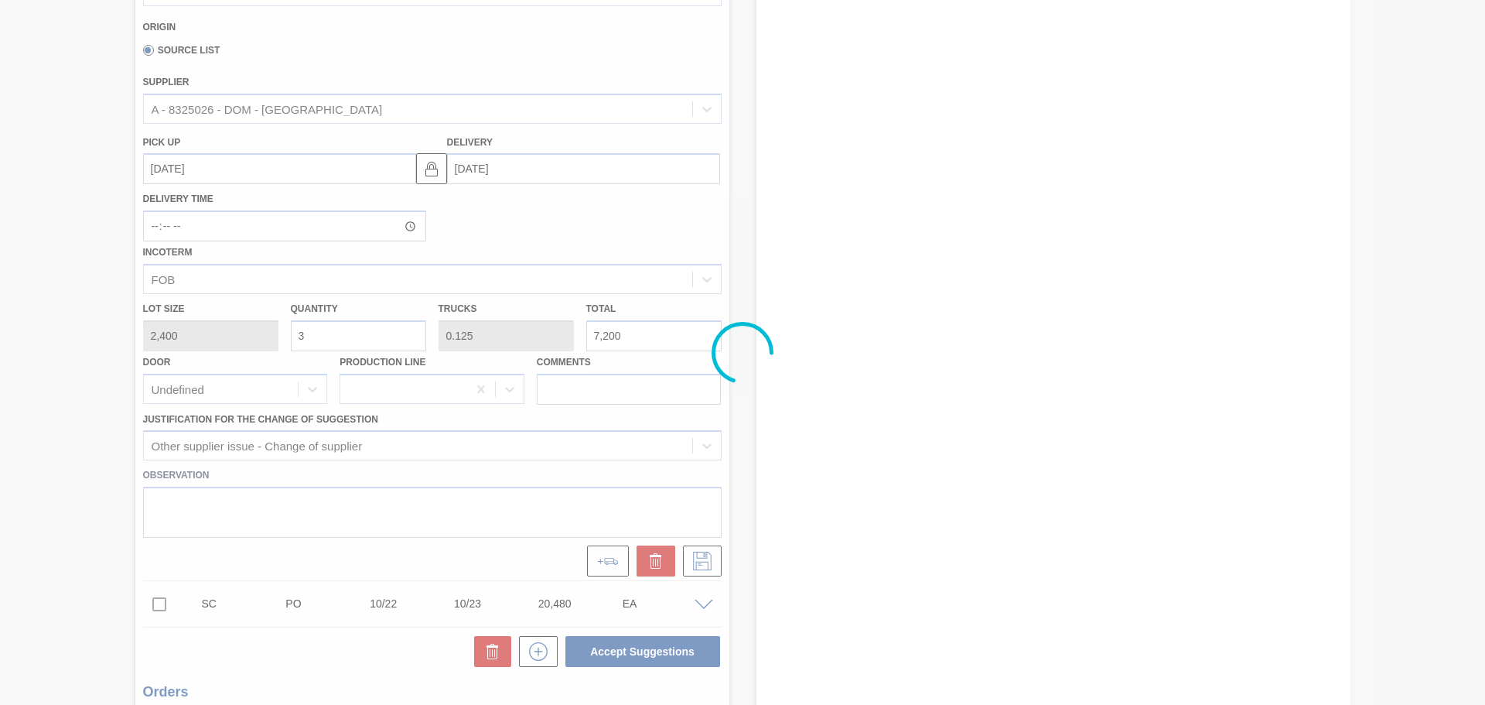
scroll to position [122, 0]
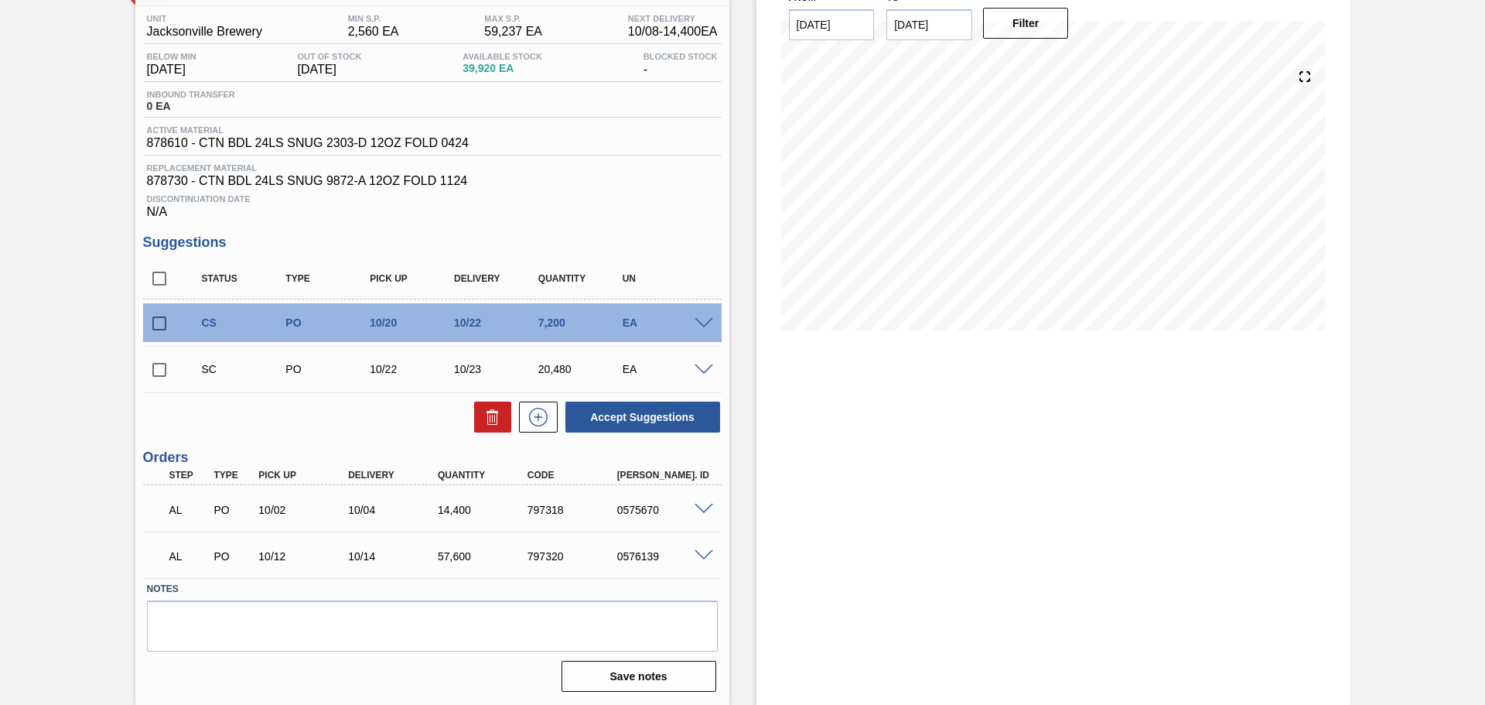
click at [697, 371] on span at bounding box center [704, 370] width 19 height 12
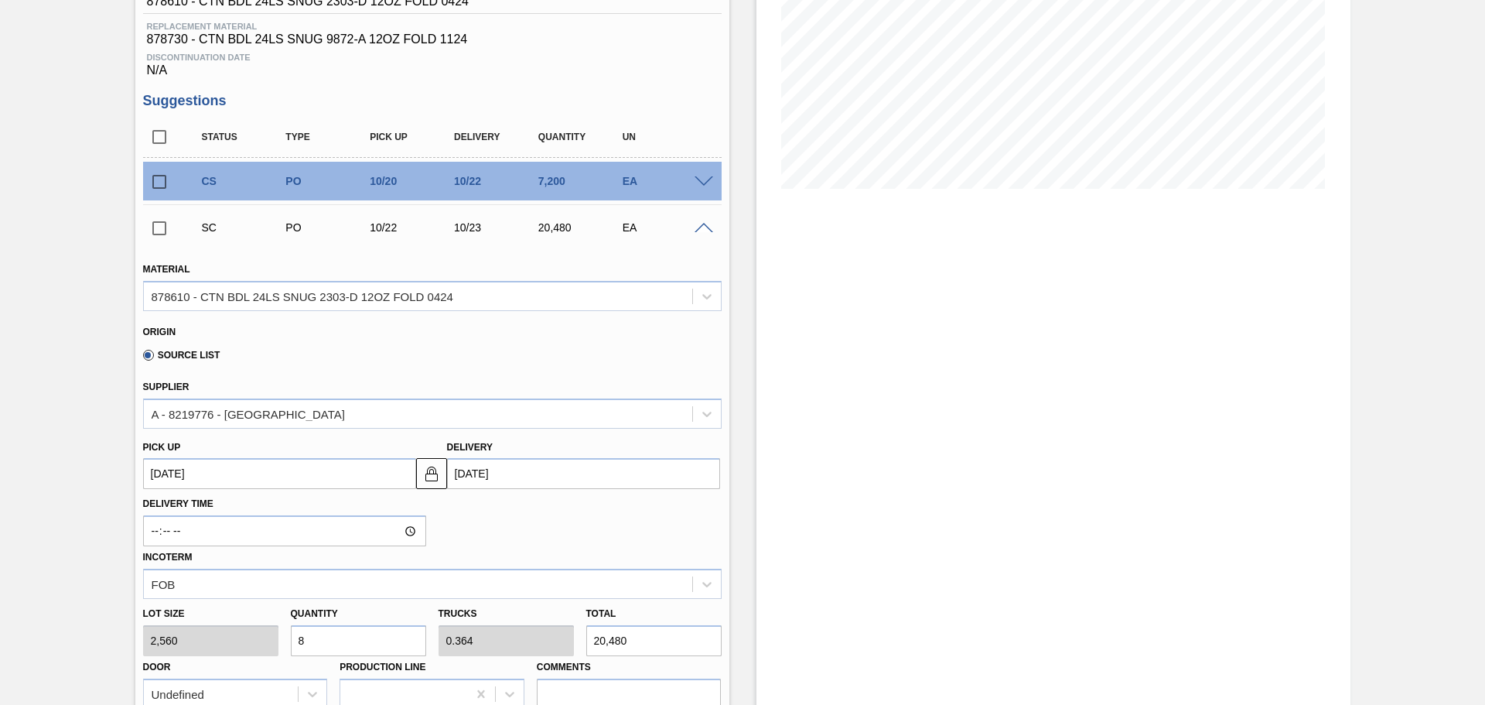
scroll to position [432, 0]
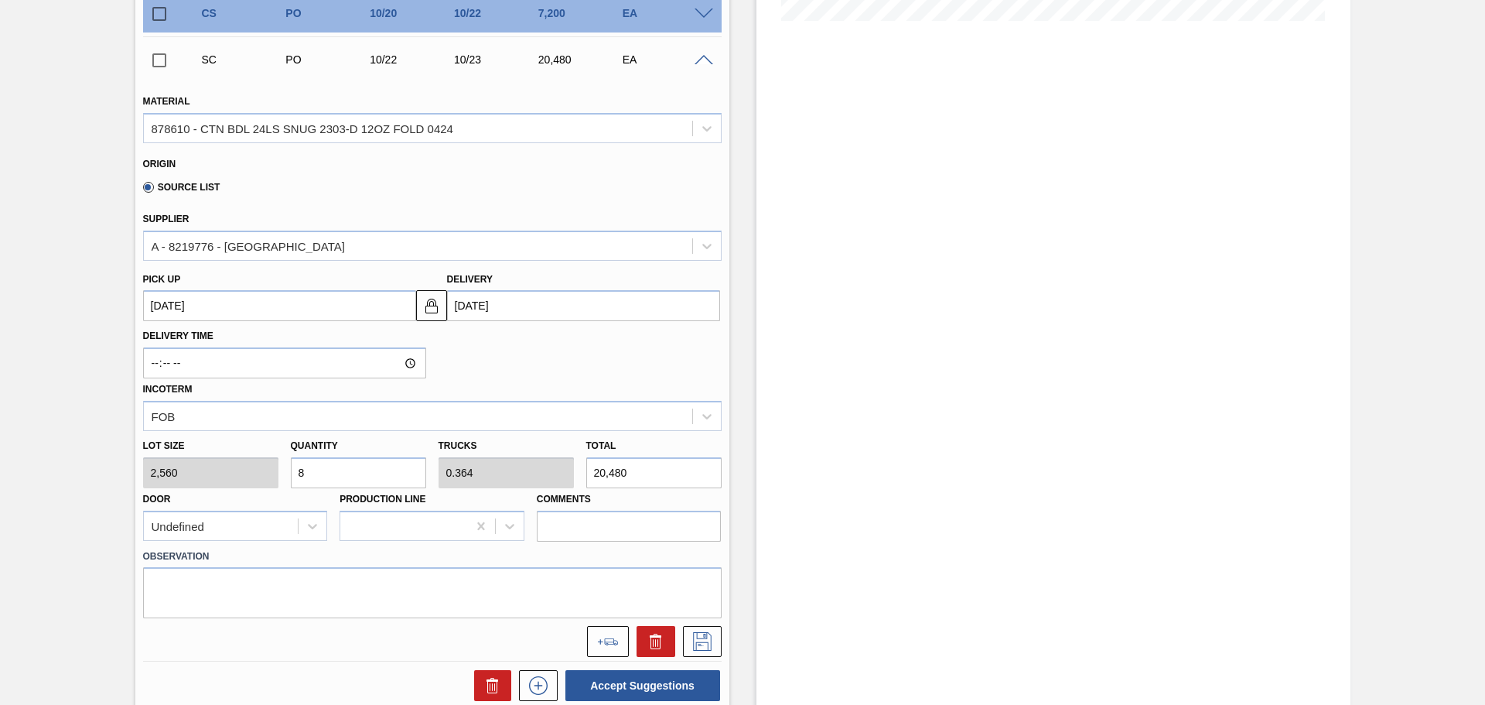
click at [387, 462] on input "8" at bounding box center [358, 472] width 135 height 31
click at [685, 135] on div "878610 - CTN BDL 24LS SNUG 2303-D 12OZ FOLD 0424" at bounding box center [418, 128] width 549 height 22
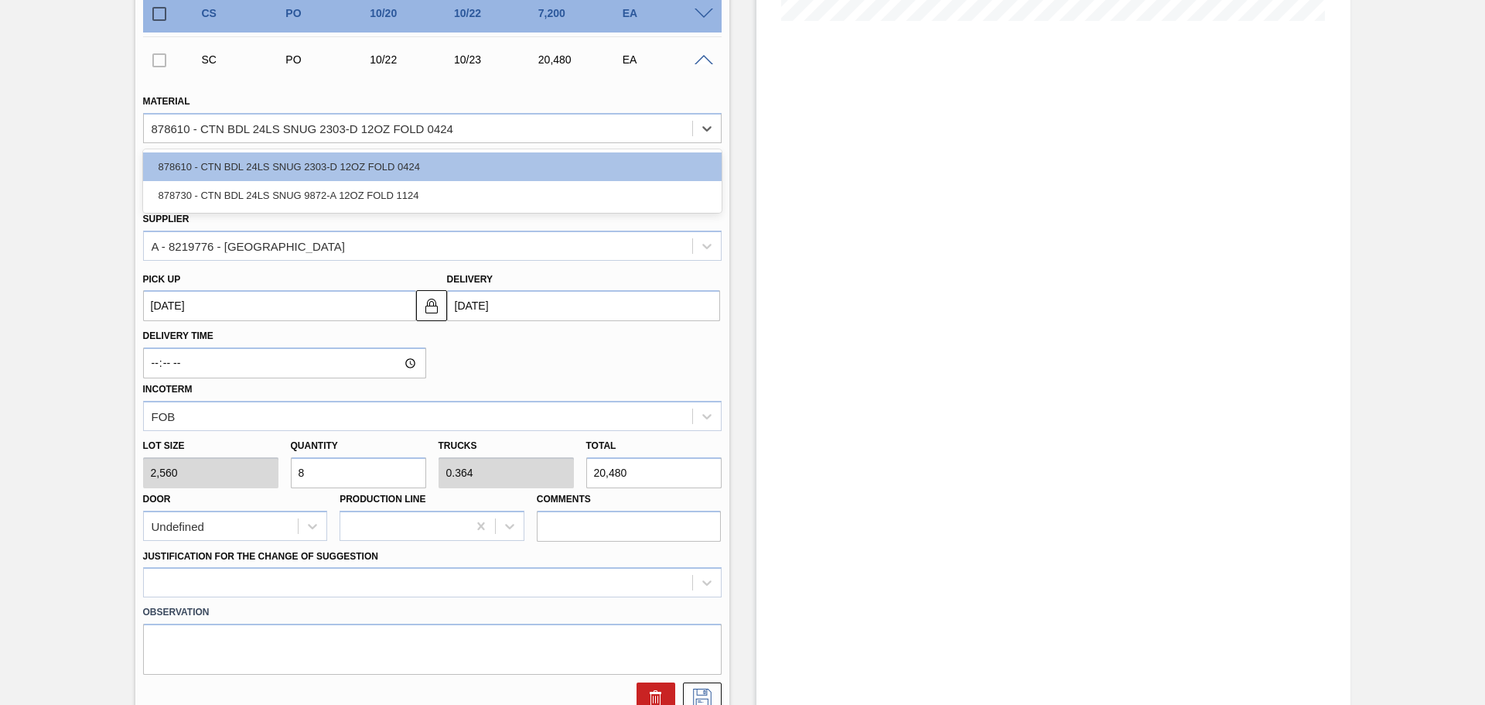
click at [429, 212] on div "878610 - CTN BDL 24LS SNUG 2303-D 12OZ FOLD 0424 878730 - CTN BDL 24LS SNUG 987…" at bounding box center [432, 180] width 579 height 63
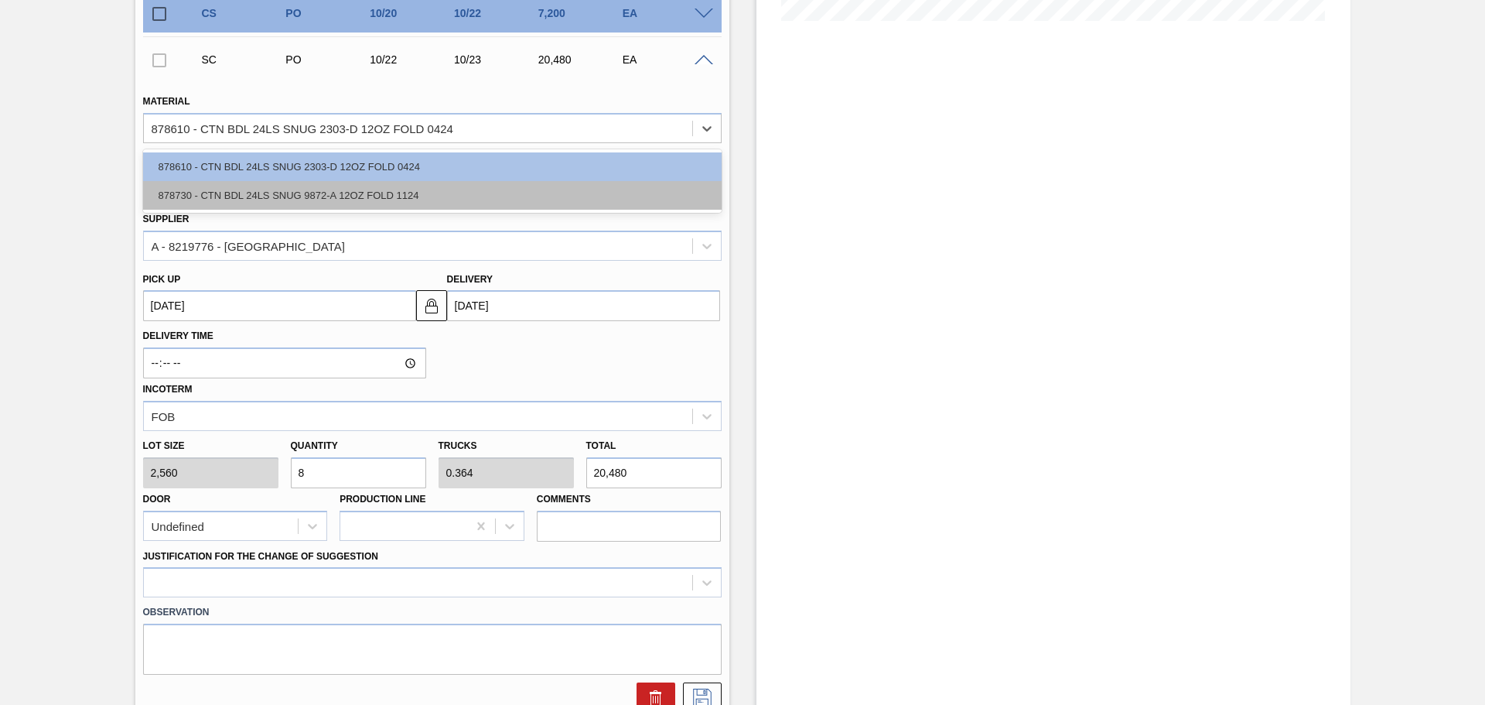
click at [429, 200] on div "878730 - CTN BDL 24LS SNUG 9872-A 12OZ FOLD 1124" at bounding box center [432, 195] width 579 height 29
type input "[DATE]"
type input "2,400"
type input "8.533"
type input "0.356"
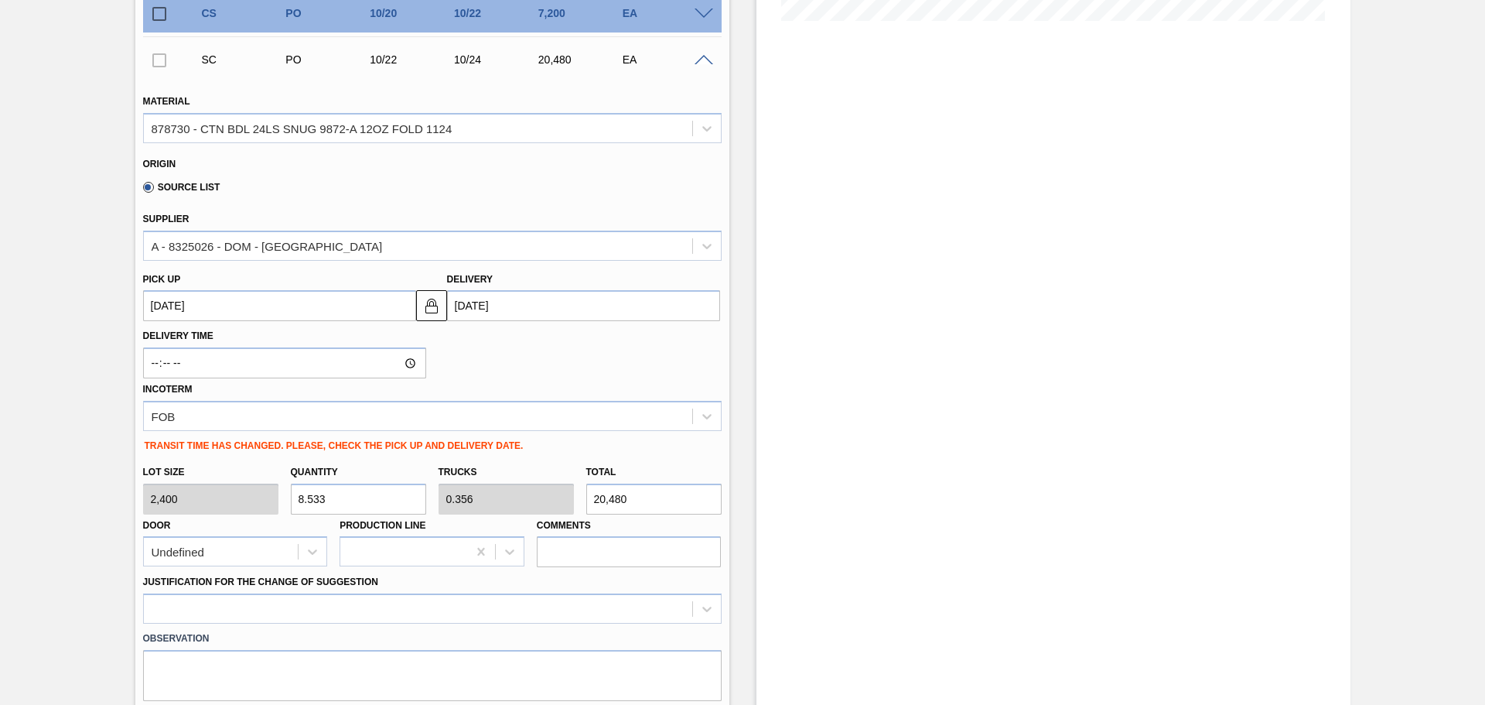
click at [375, 500] on input "8.533" at bounding box center [358, 499] width 135 height 31
type input "8"
type input "0.333"
type input "19,200"
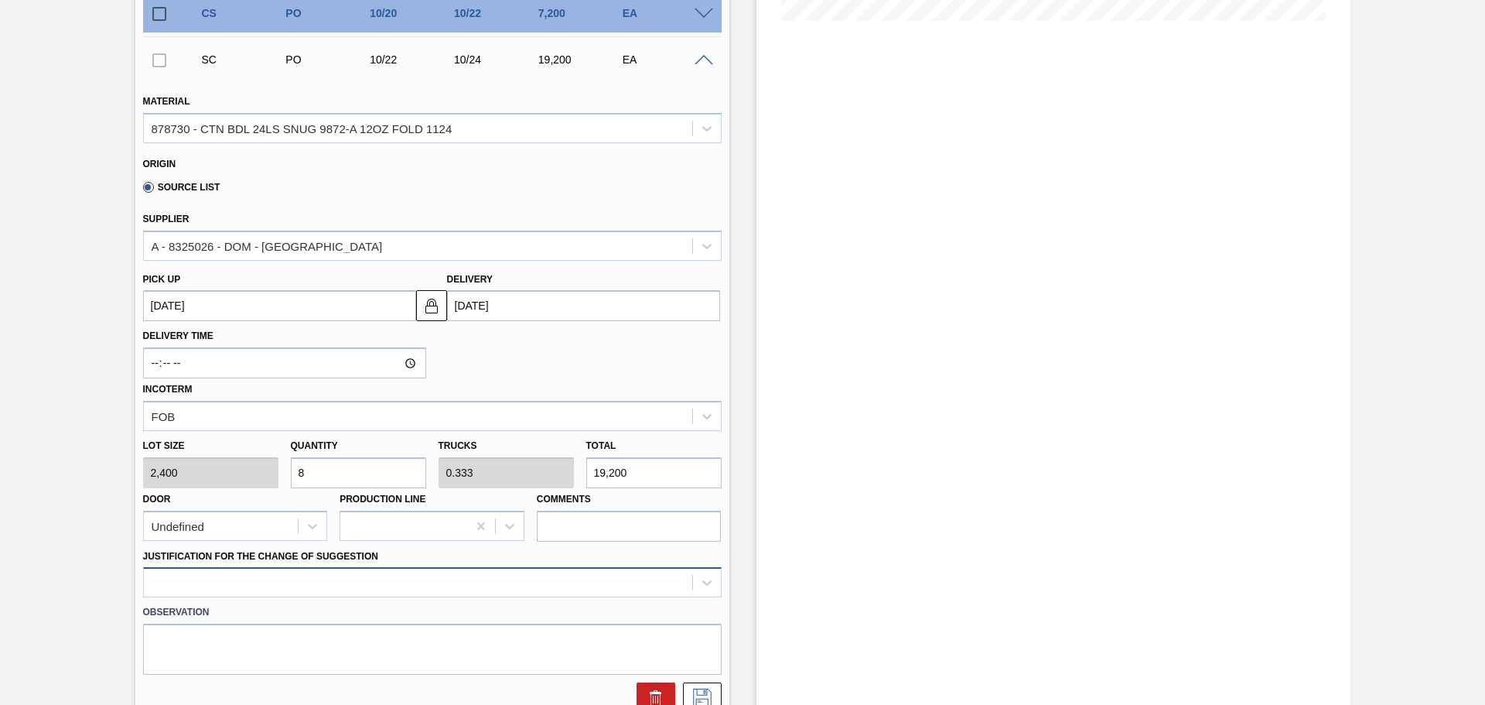
type input "8"
click at [691, 576] on div at bounding box center [432, 582] width 579 height 30
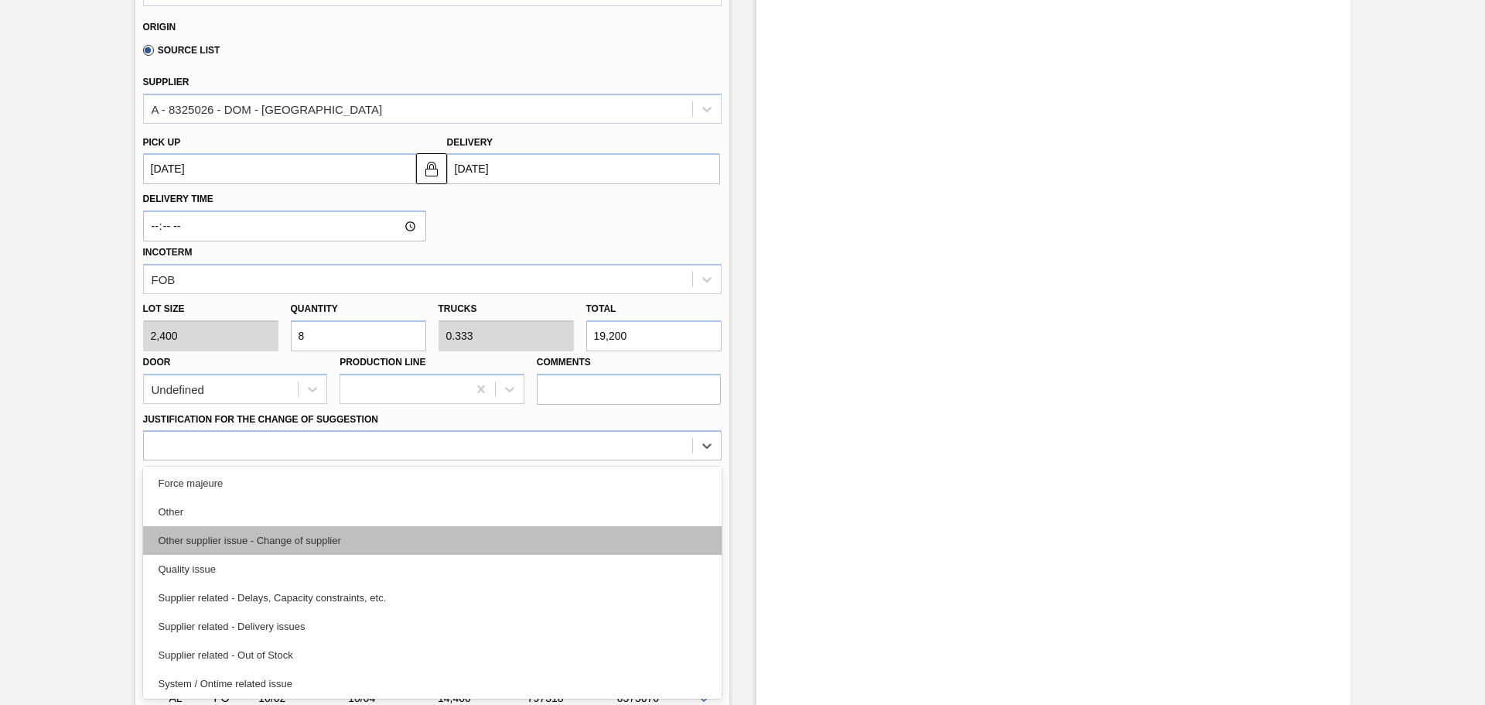
scroll to position [289, 0]
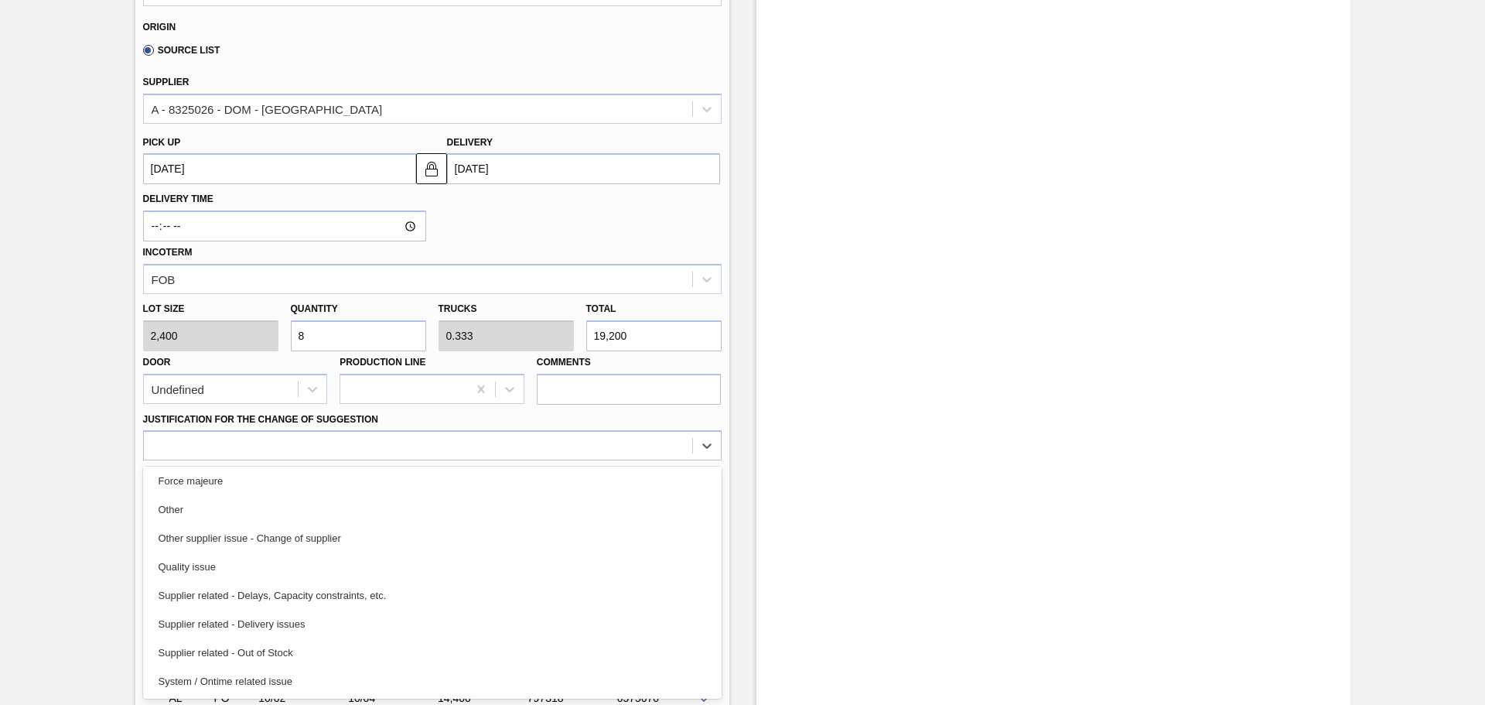
click at [320, 546] on div "Other supplier issue - Change of supplier" at bounding box center [432, 538] width 579 height 29
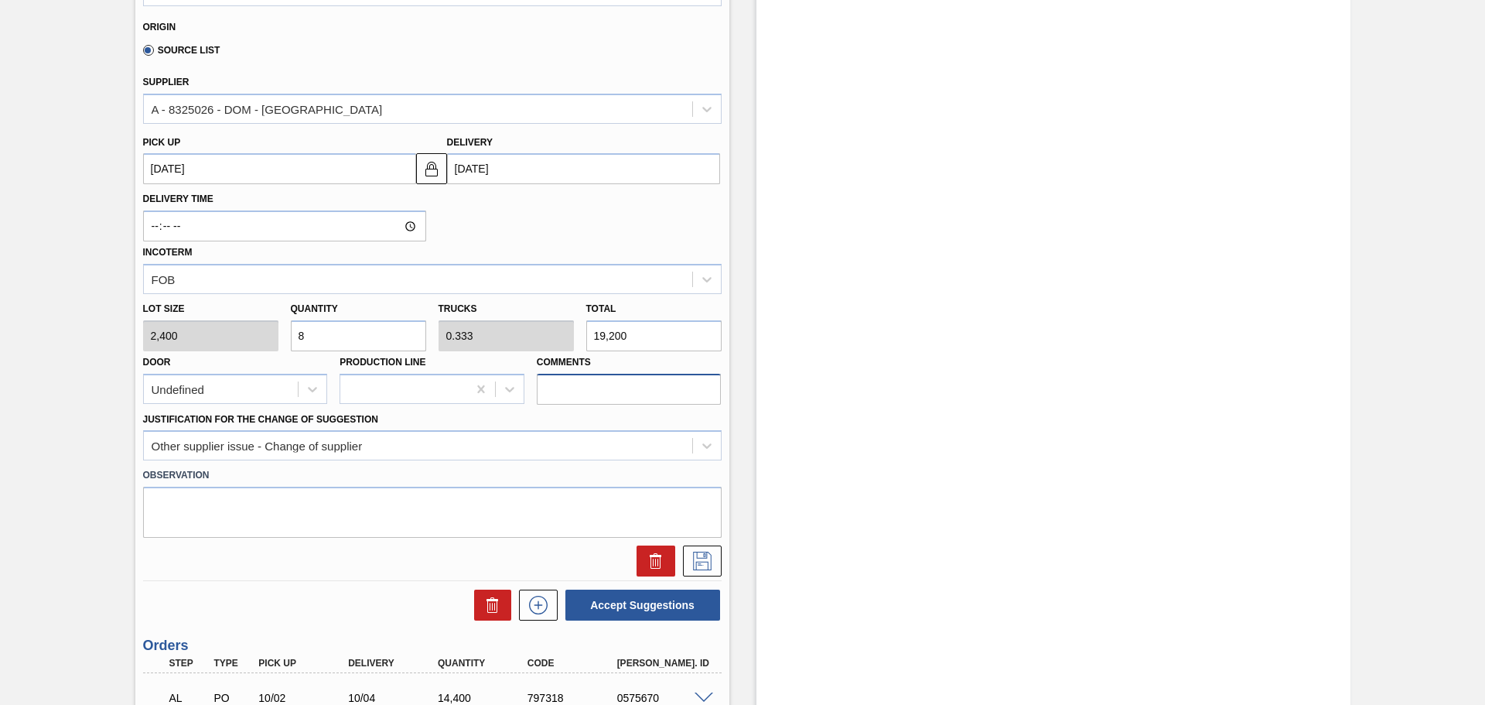
click at [663, 392] on input "Comments" at bounding box center [629, 389] width 185 height 31
click at [618, 383] on input "Comments" at bounding box center [629, 389] width 185 height 31
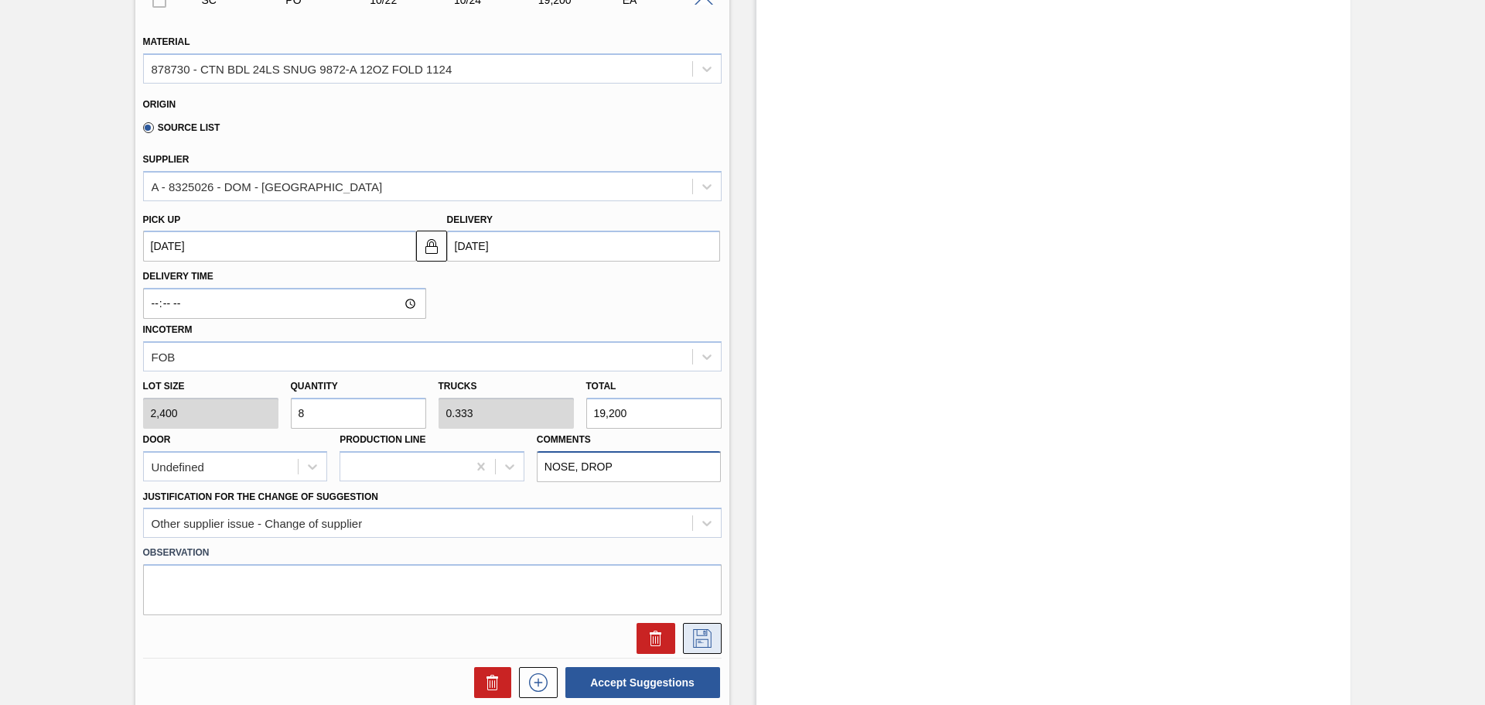
type input "NOSE, DROP"
click at [707, 625] on button at bounding box center [702, 638] width 39 height 31
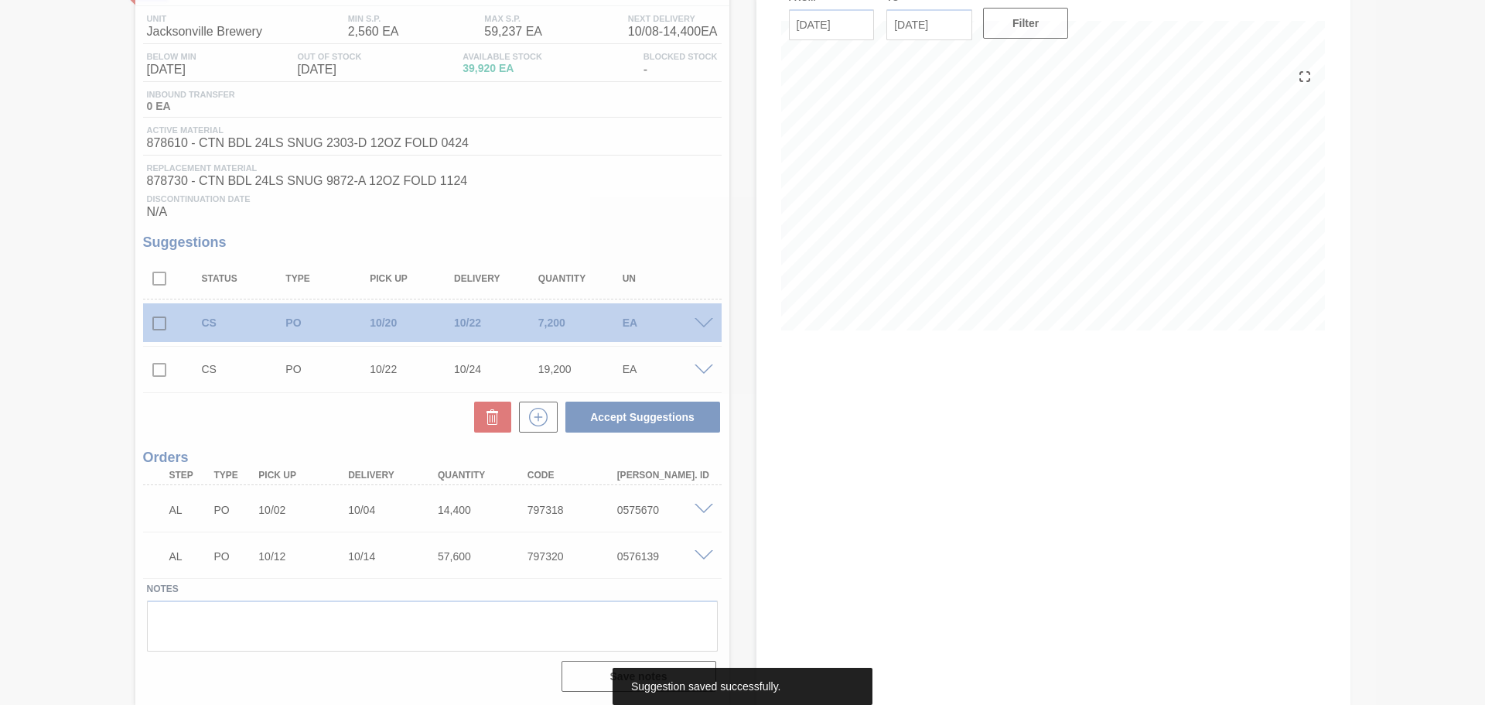
scroll to position [122, 0]
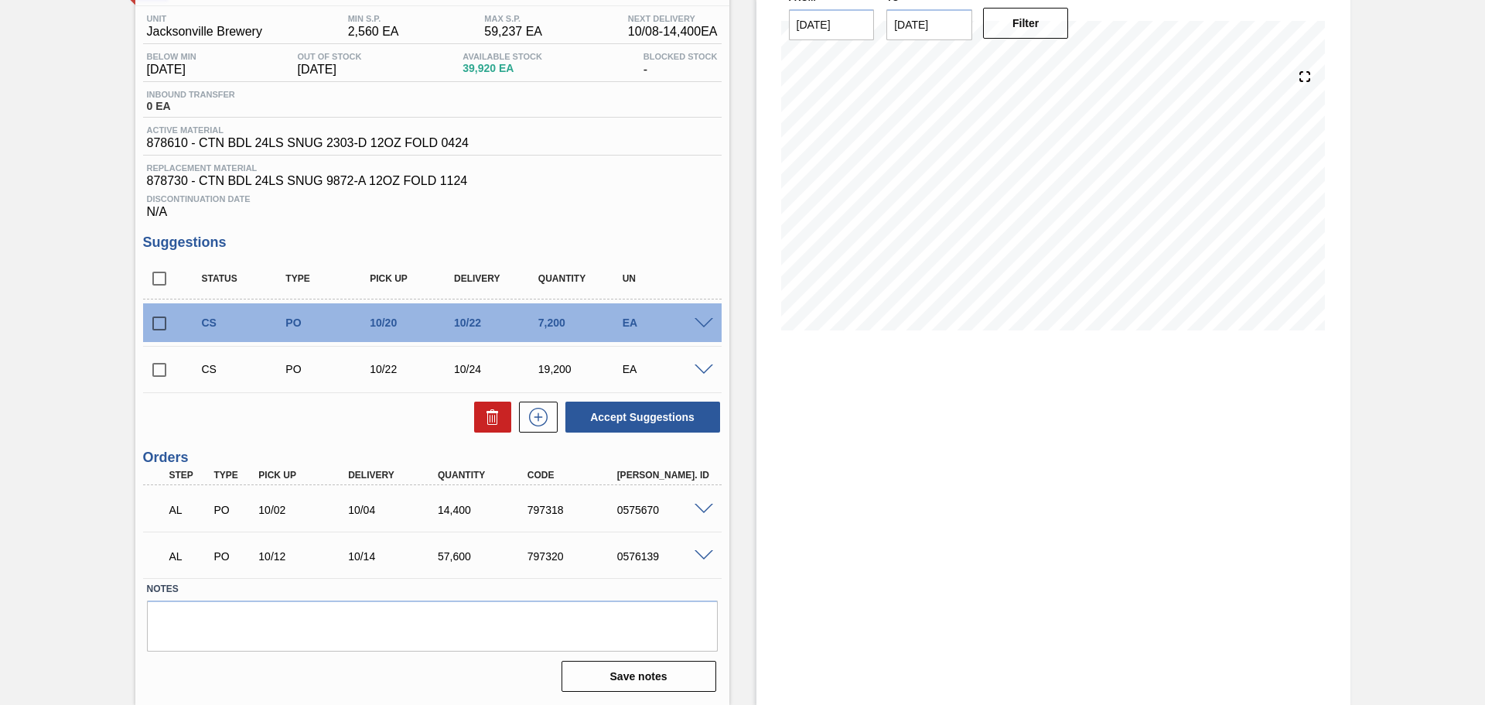
click at [699, 321] on span at bounding box center [704, 324] width 19 height 12
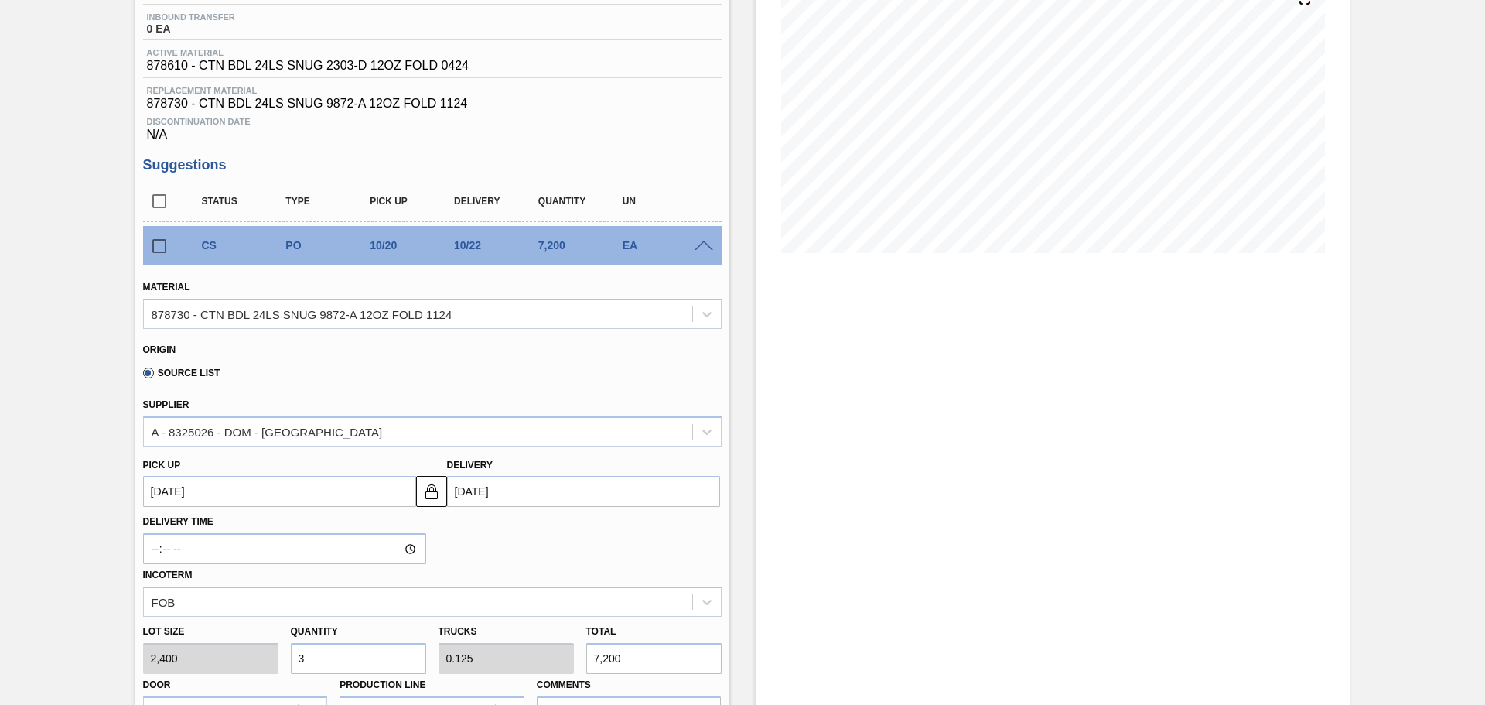
scroll to position [354, 0]
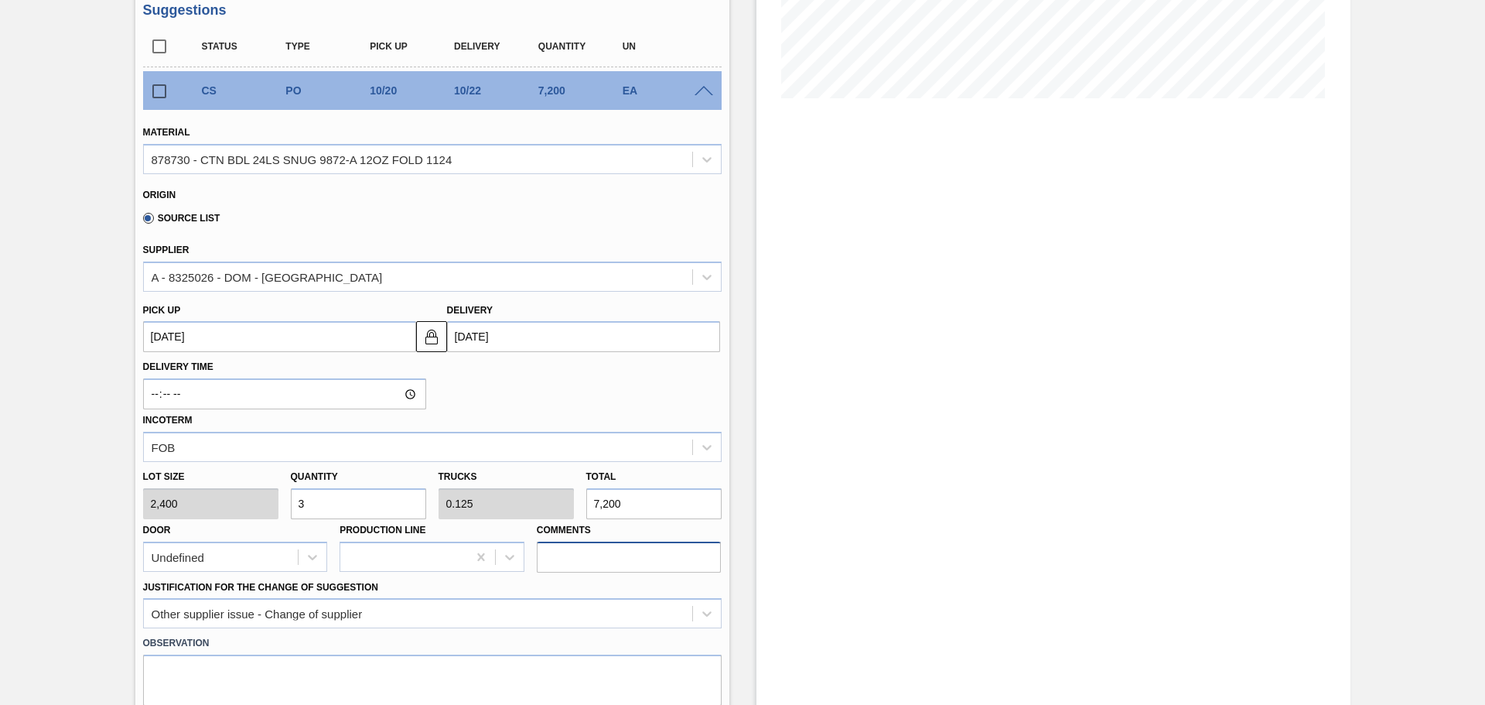
click at [616, 549] on input "Comments" at bounding box center [629, 557] width 185 height 31
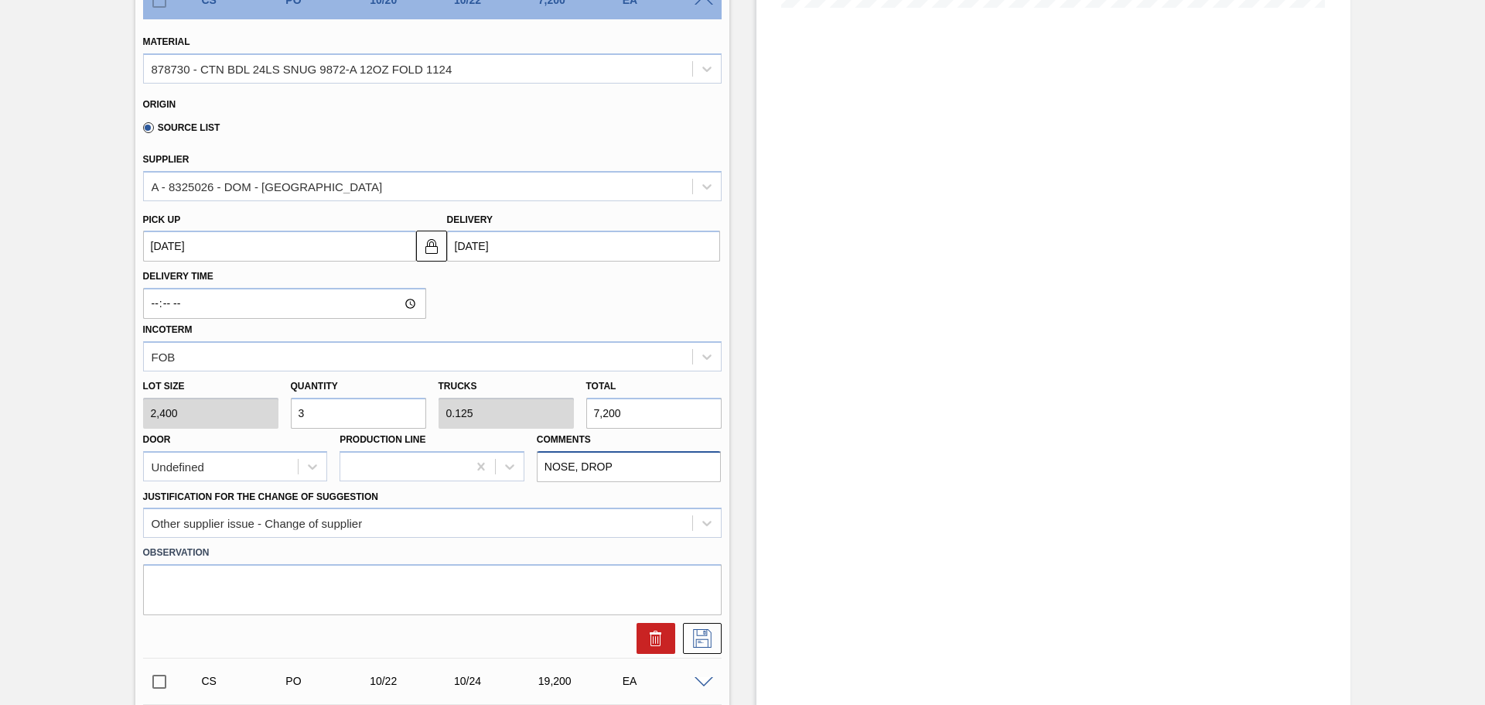
scroll to position [586, 0]
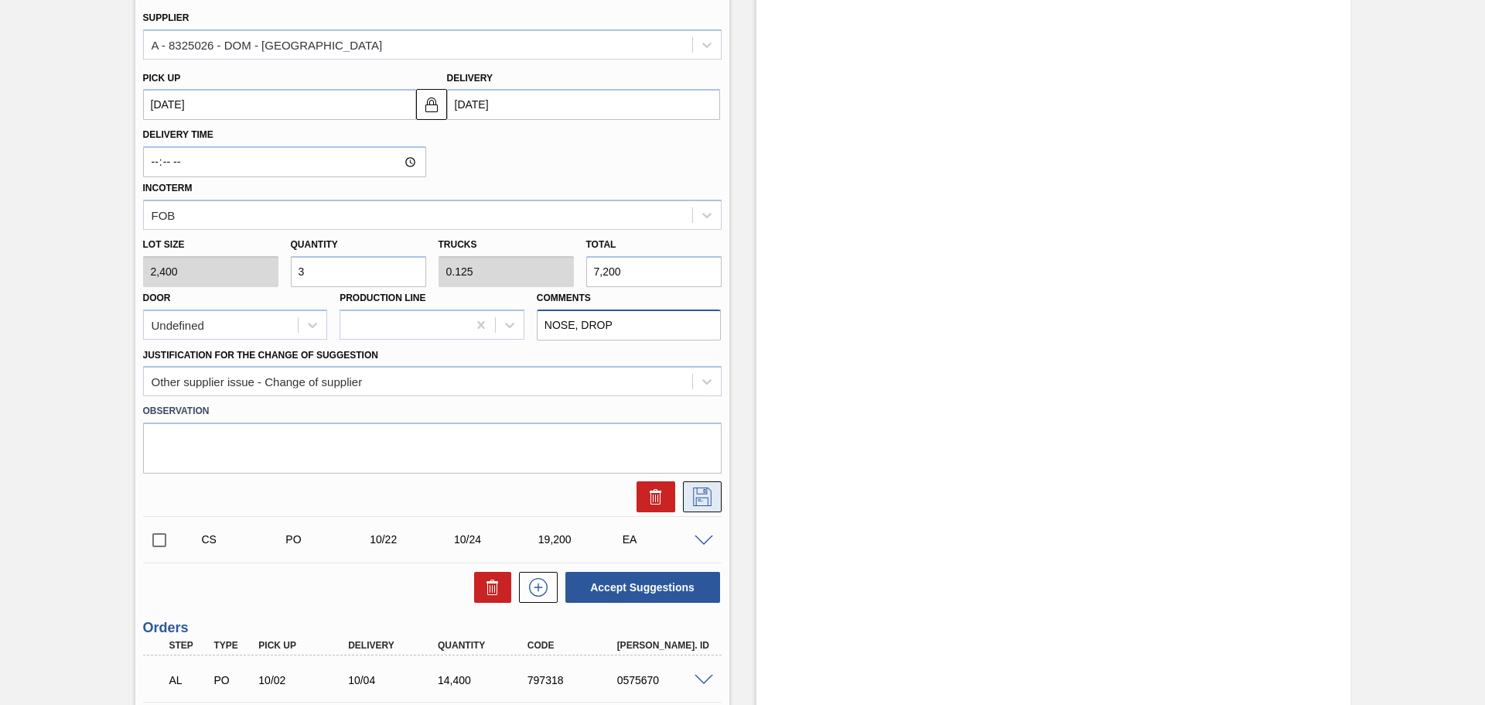
type input "NOSE, DROP"
click at [706, 494] on icon at bounding box center [702, 496] width 19 height 19
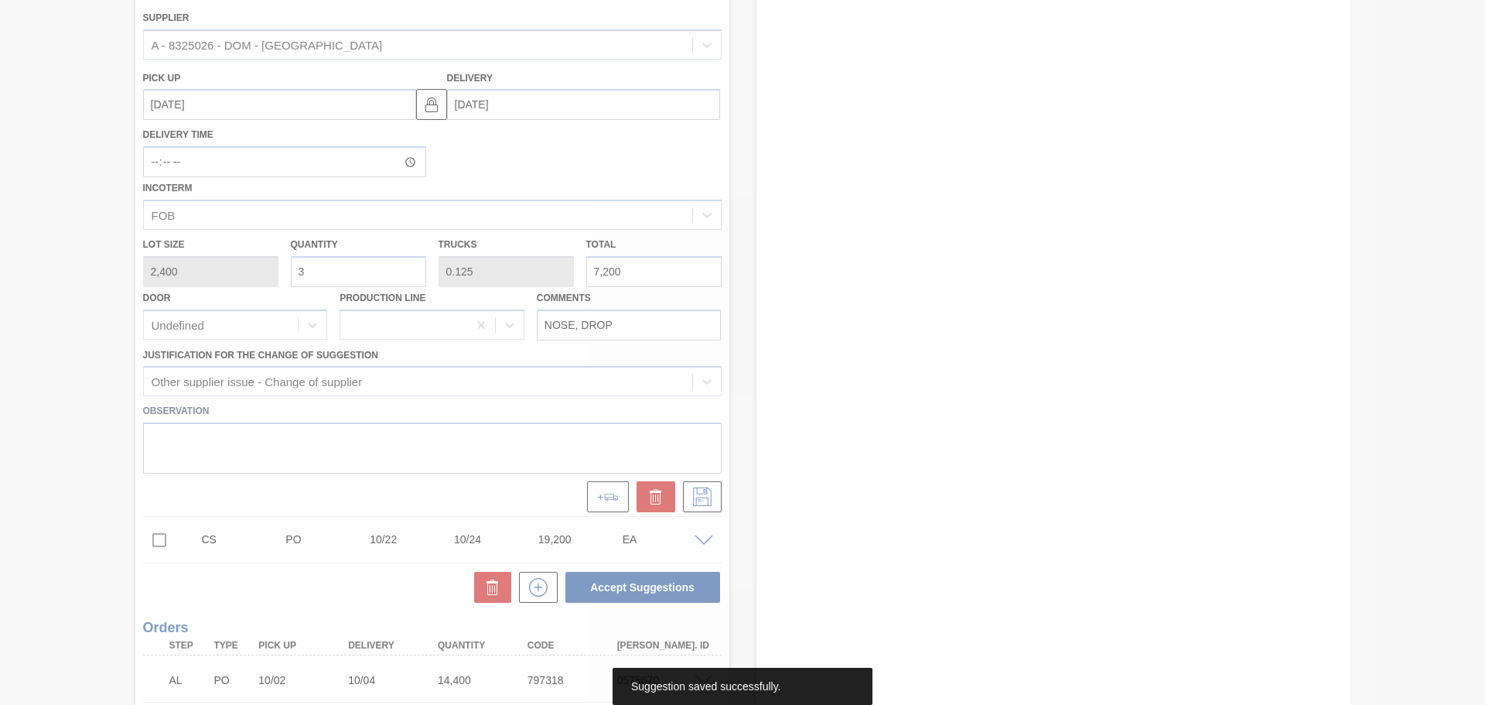
scroll to position [122, 0]
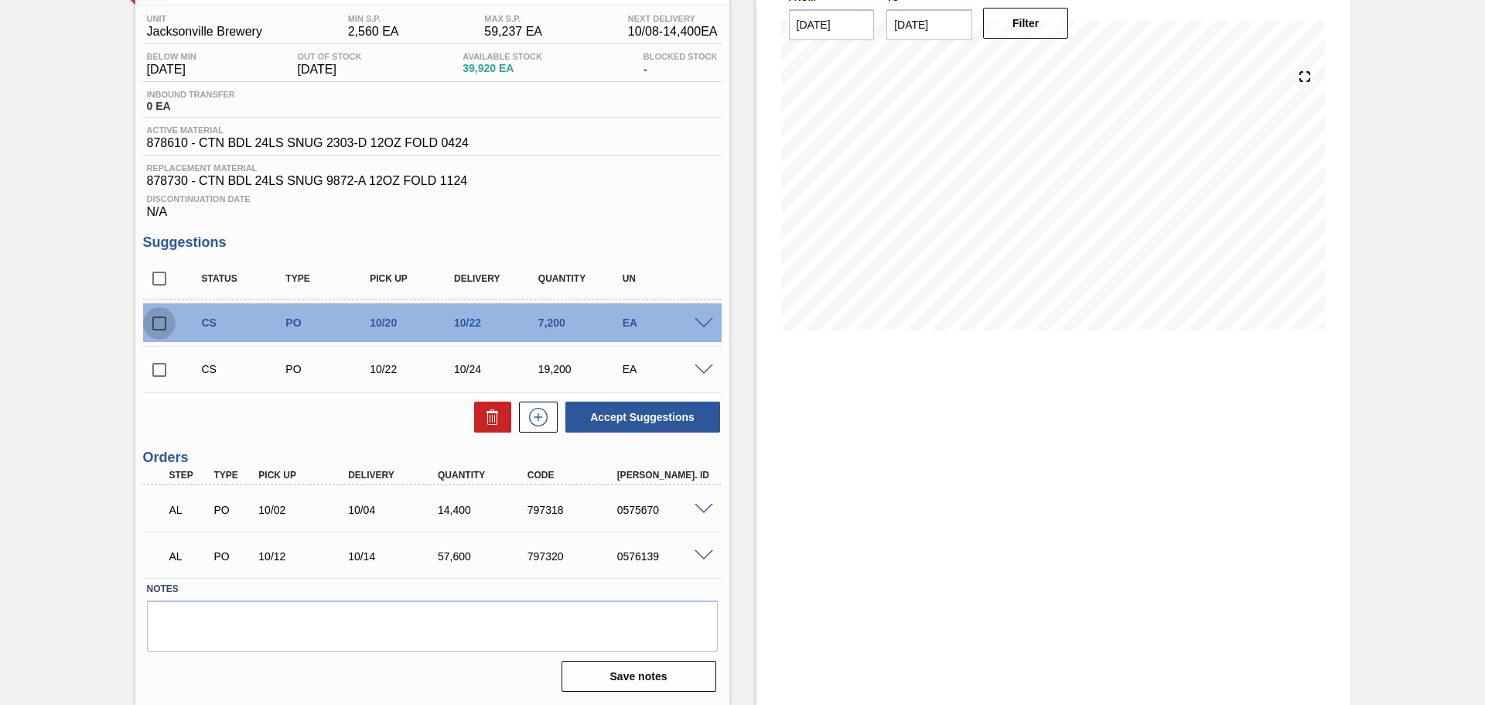
click at [158, 324] on input "checkbox" at bounding box center [159, 323] width 32 height 32
checkbox input "true"
click at [153, 369] on input "checkbox" at bounding box center [159, 370] width 32 height 32
checkbox input "true"
click at [619, 412] on button "Accept Suggestions" at bounding box center [643, 417] width 155 height 31
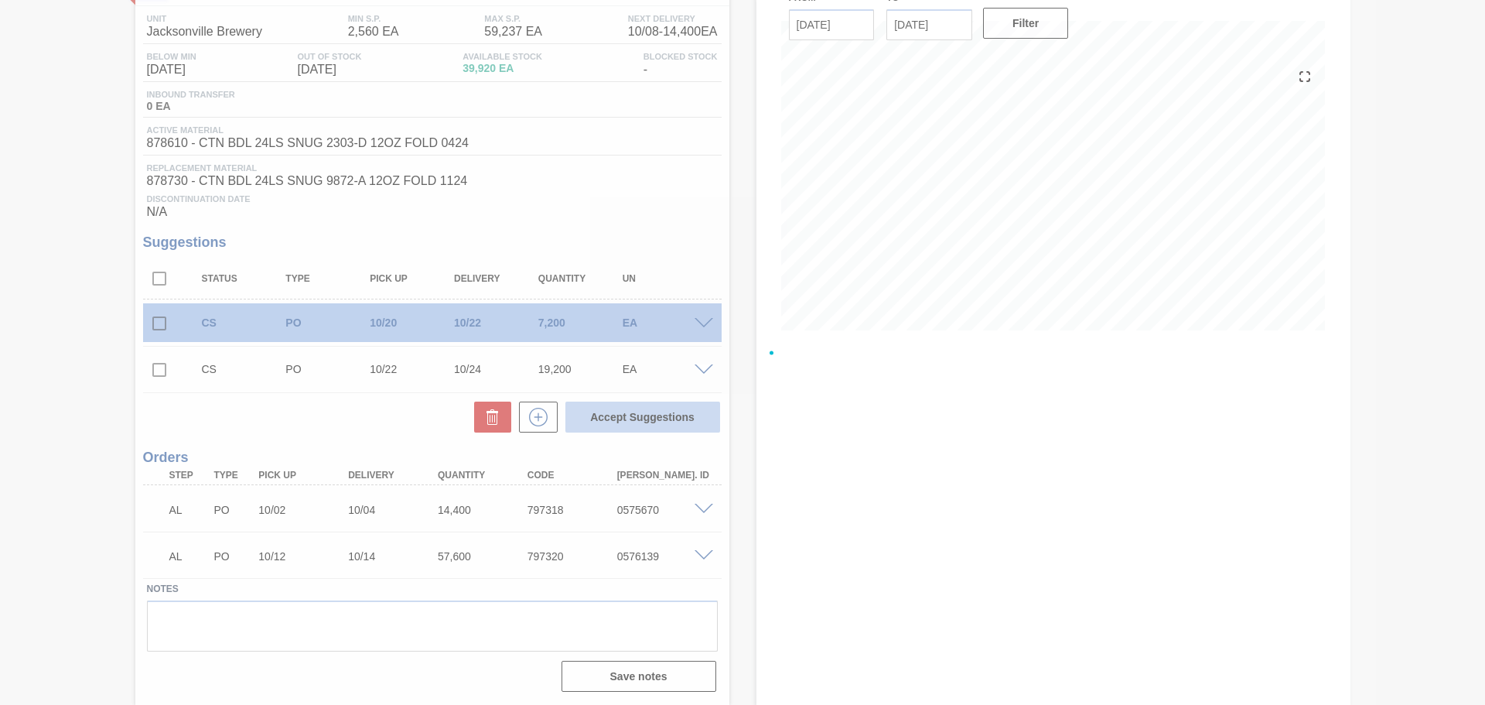
checkbox input "false"
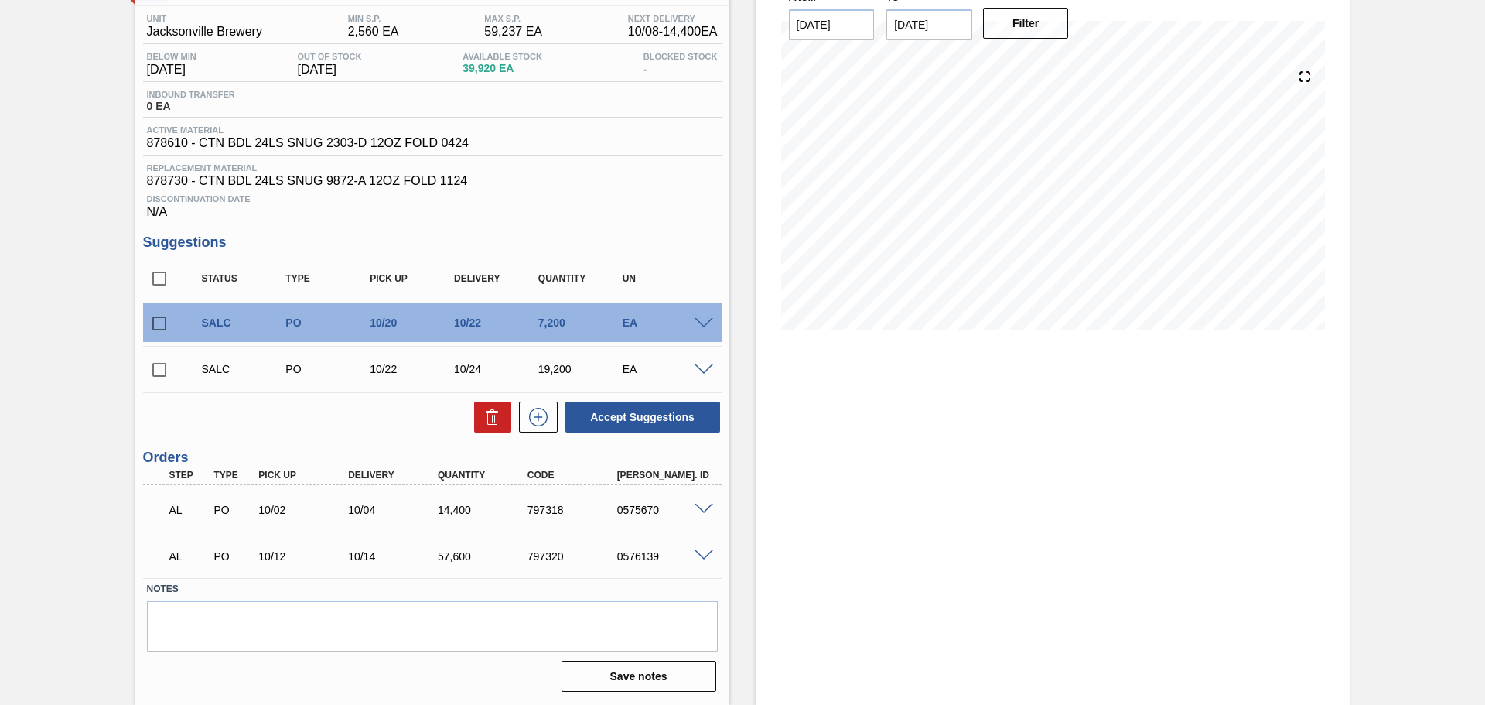
scroll to position [0, 0]
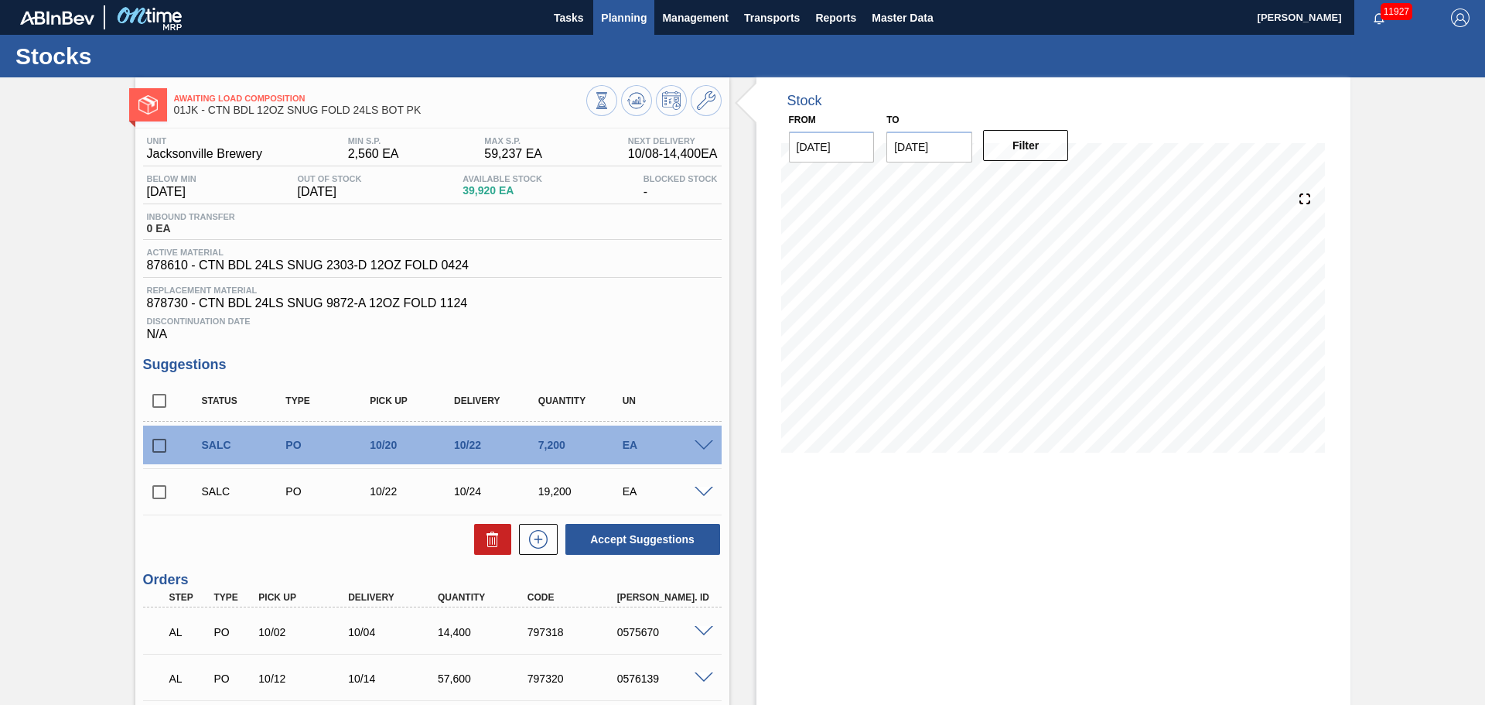
click at [628, 19] on span "Planning" at bounding box center [624, 18] width 46 height 19
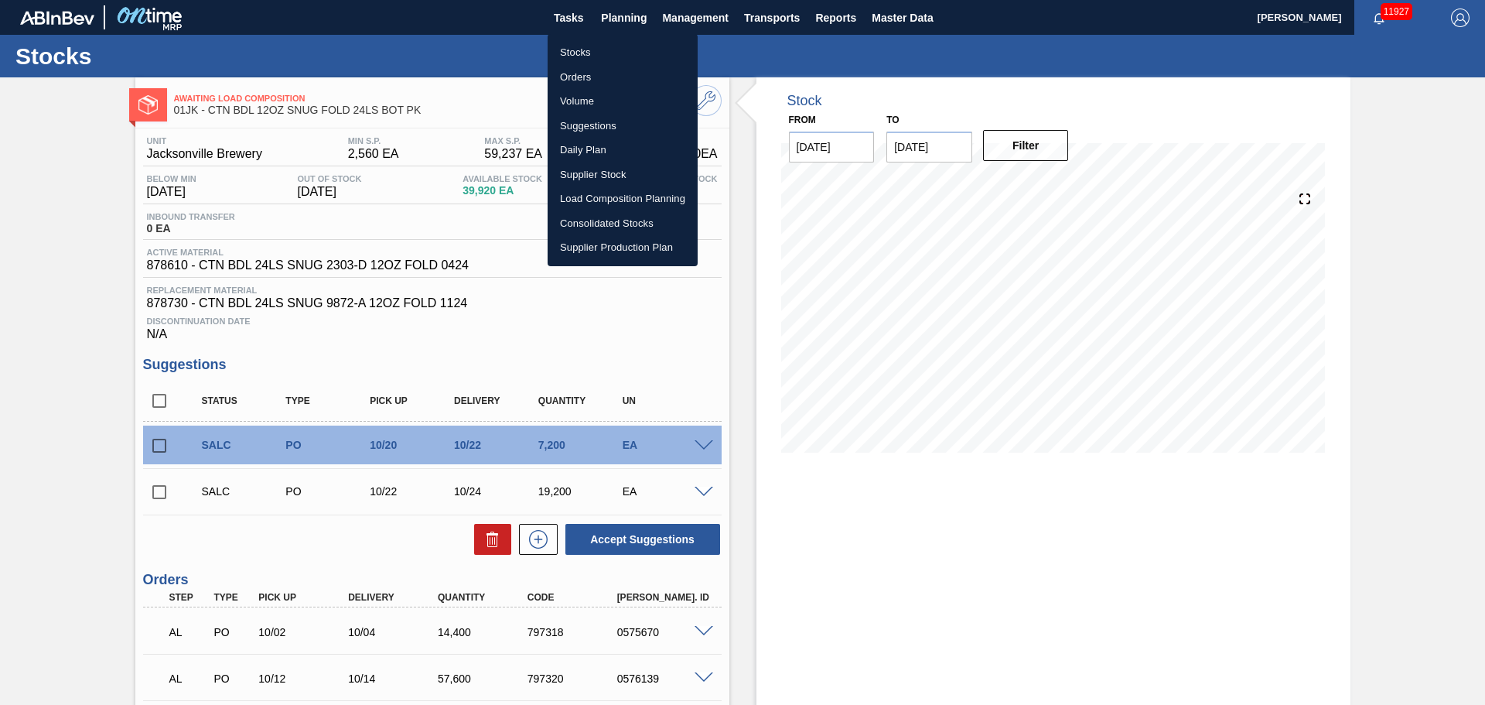
click at [600, 124] on li "Suggestions" at bounding box center [623, 126] width 150 height 25
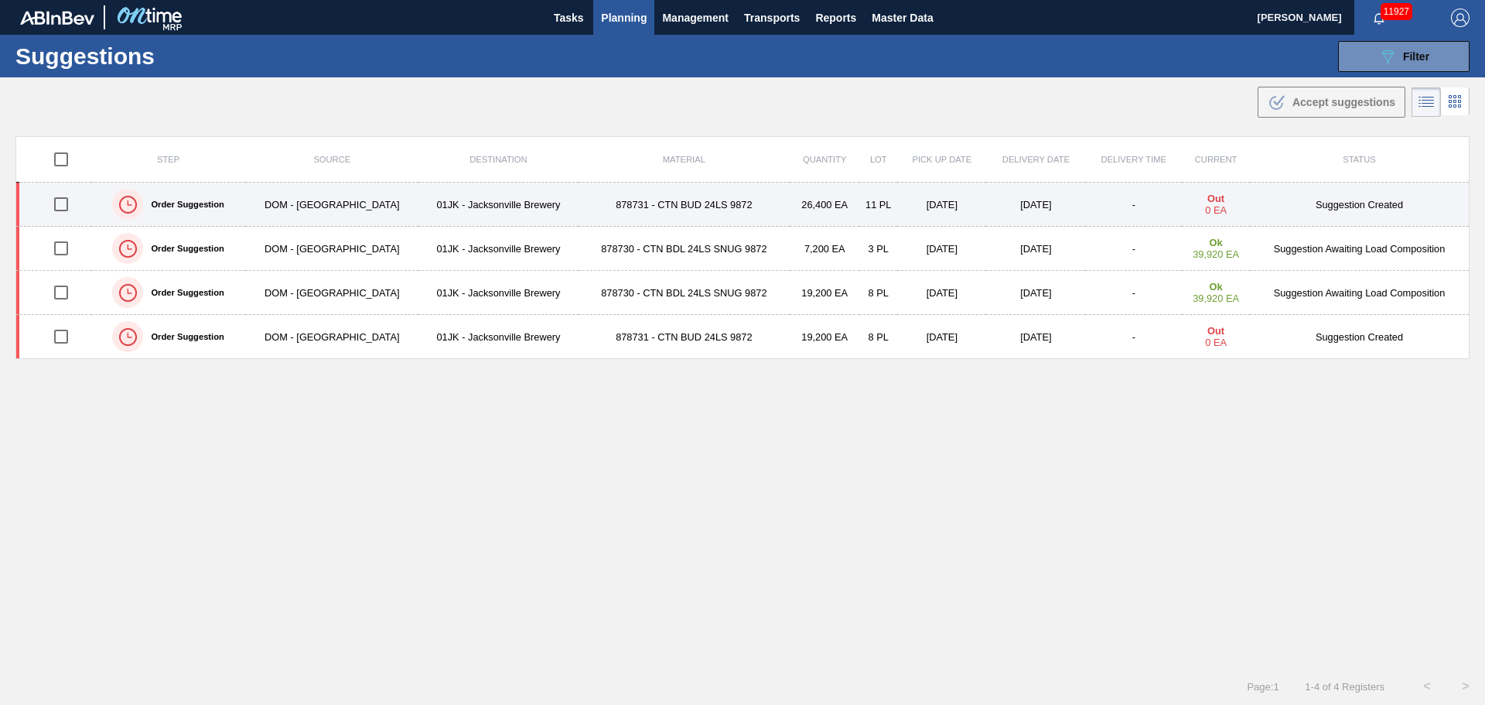
click at [63, 205] on input "checkbox" at bounding box center [61, 204] width 32 height 32
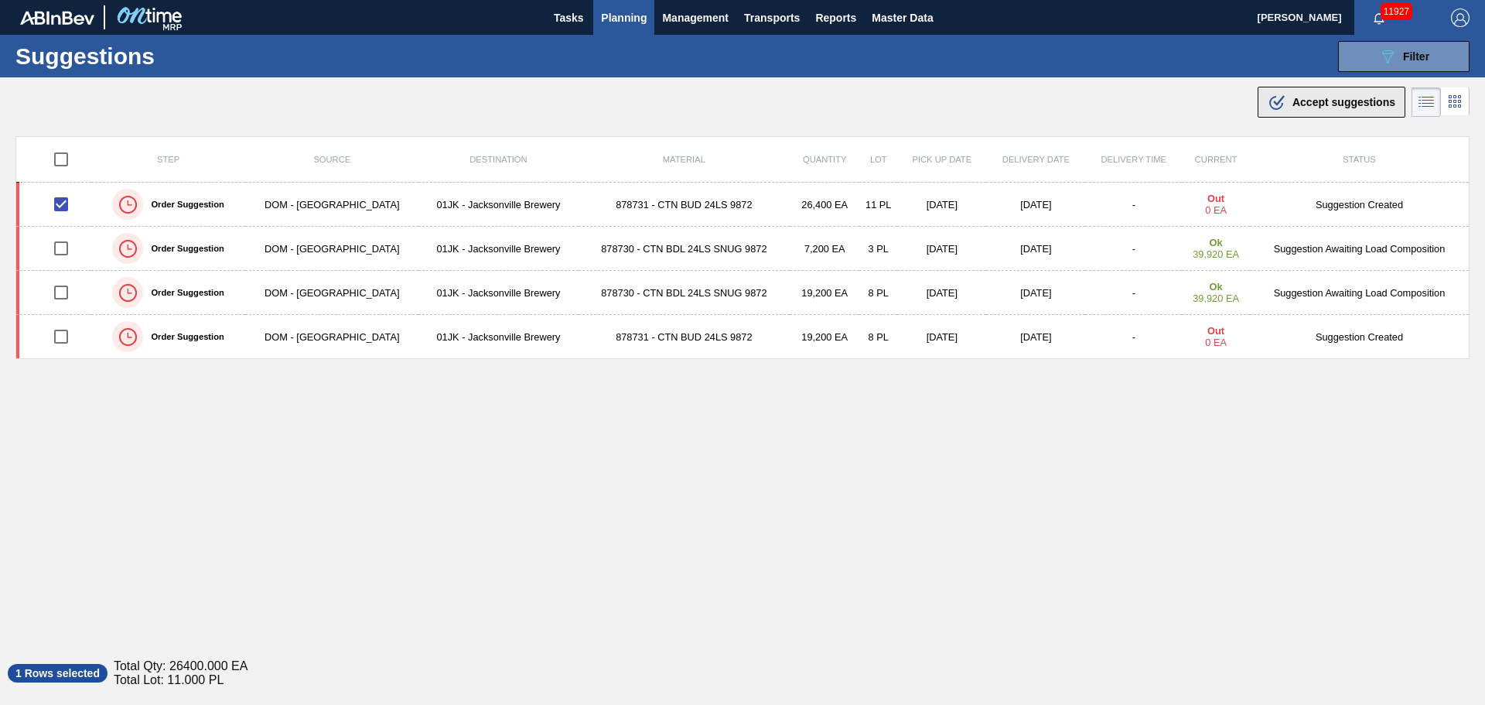
click at [1294, 107] on span "Accept suggestions" at bounding box center [1344, 102] width 103 height 12
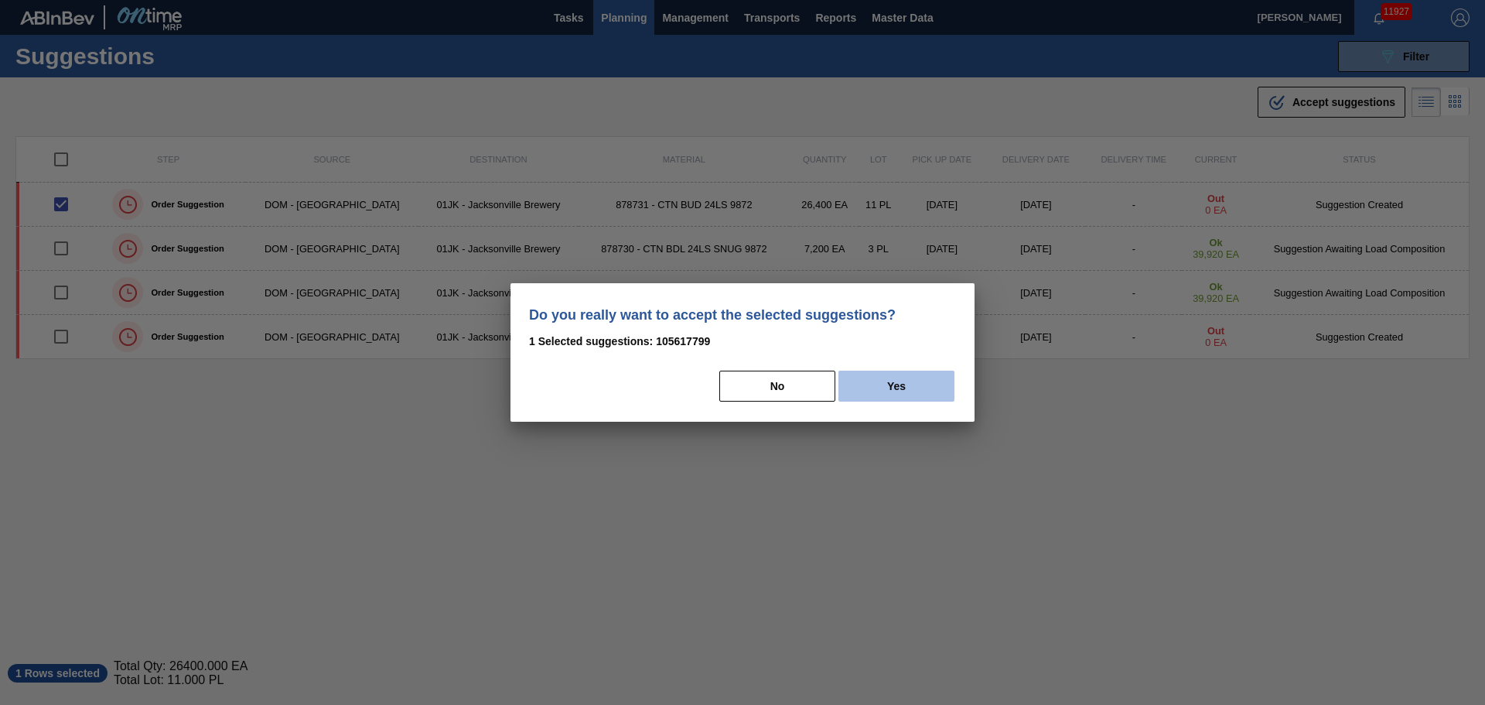
click at [888, 387] on button "Yes" at bounding box center [897, 386] width 116 height 31
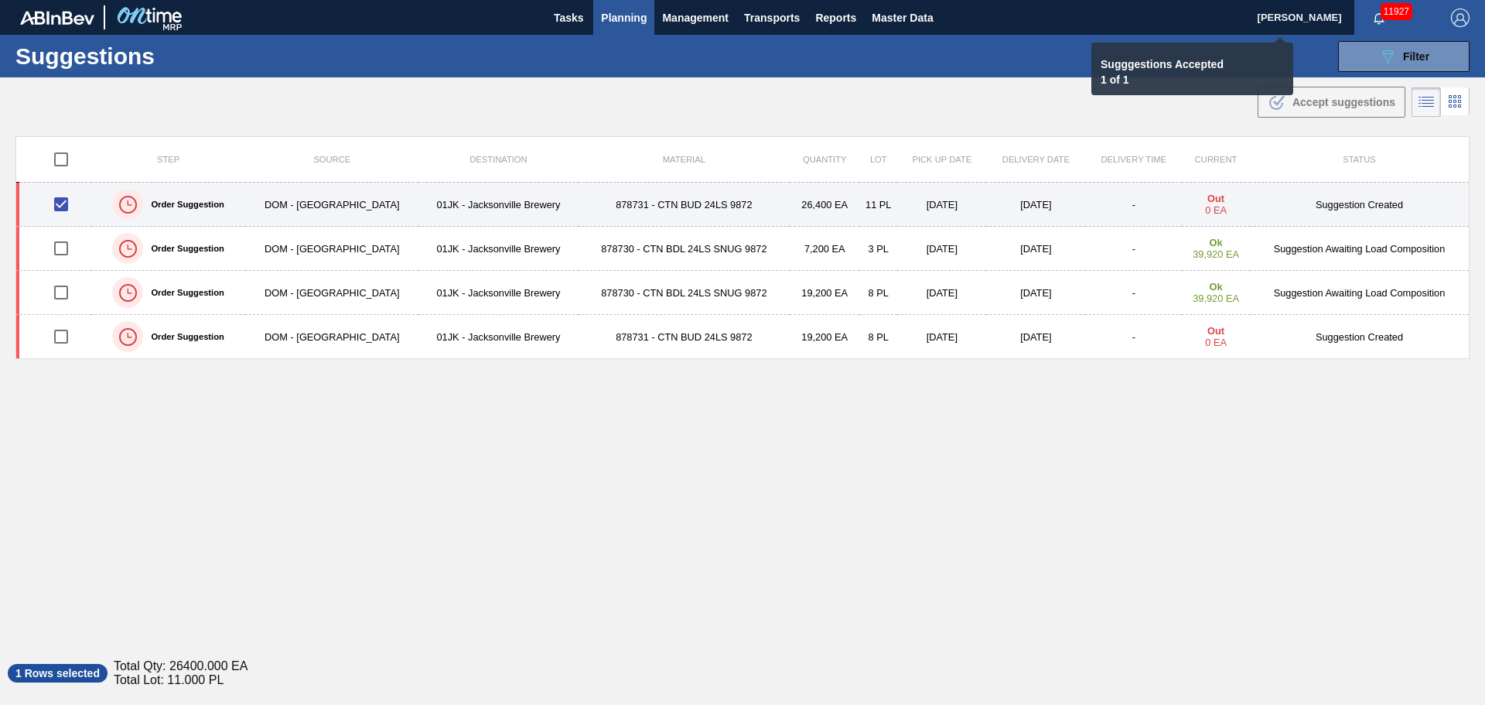
checkbox input "false"
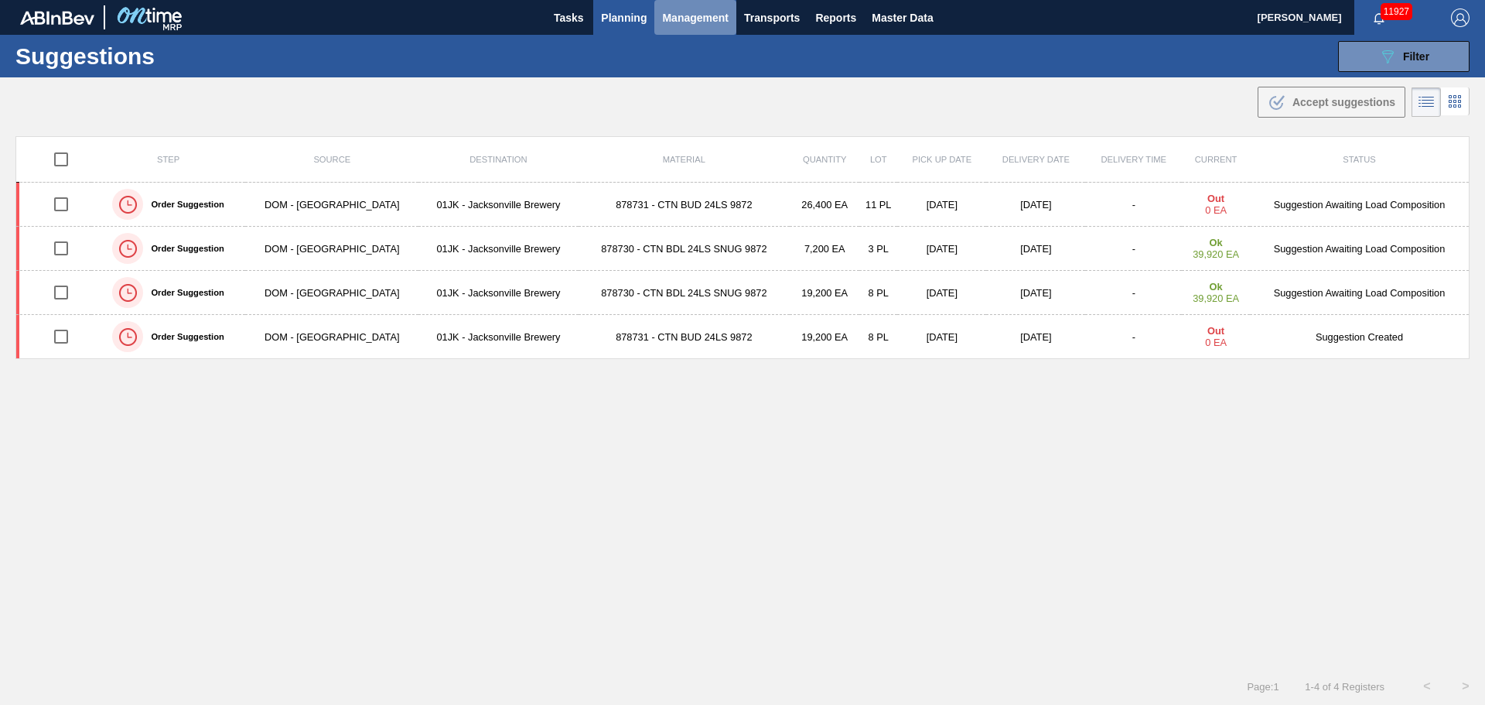
click at [694, 26] on span "Management" at bounding box center [695, 18] width 67 height 19
click at [574, 128] on div at bounding box center [742, 352] width 1485 height 705
click at [616, 21] on span "Planning" at bounding box center [624, 18] width 46 height 19
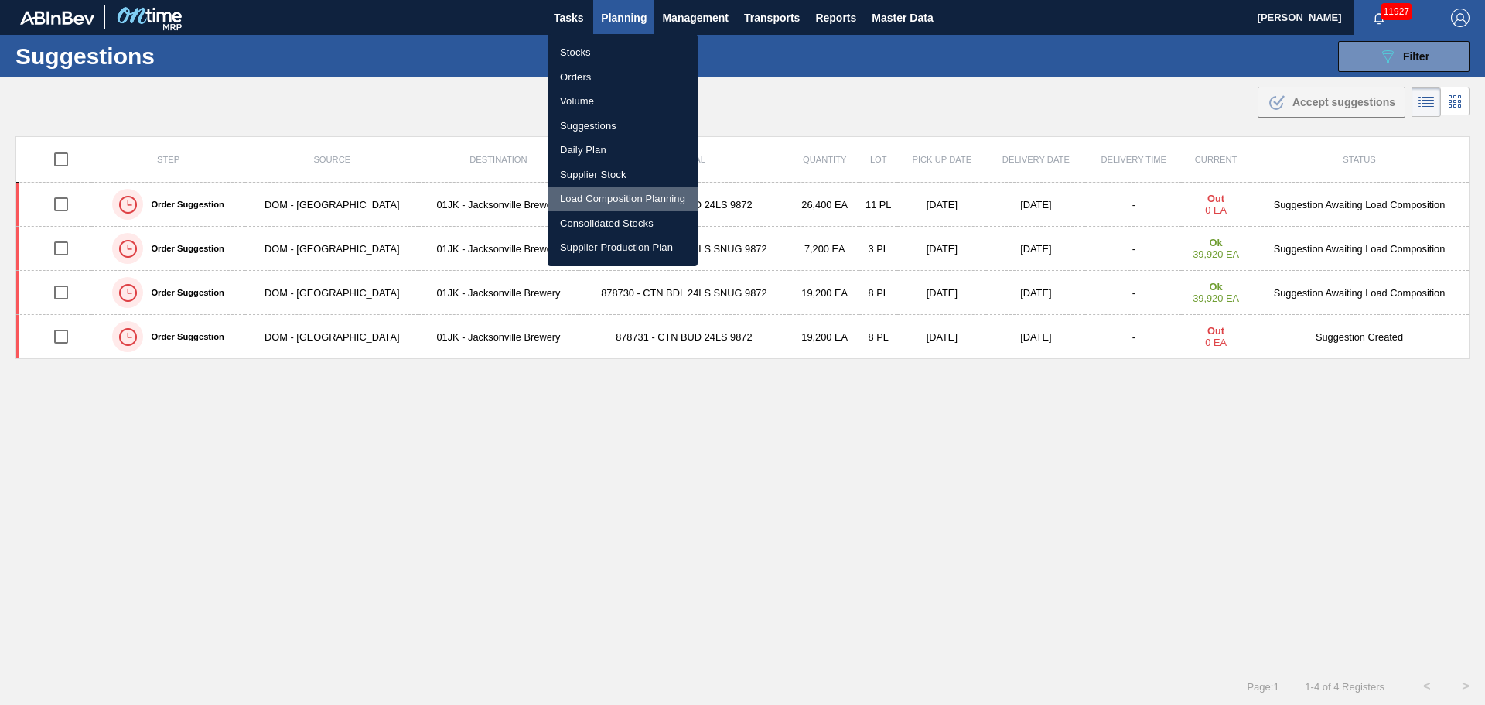
click at [612, 202] on li "Load Composition Planning" at bounding box center [623, 198] width 150 height 25
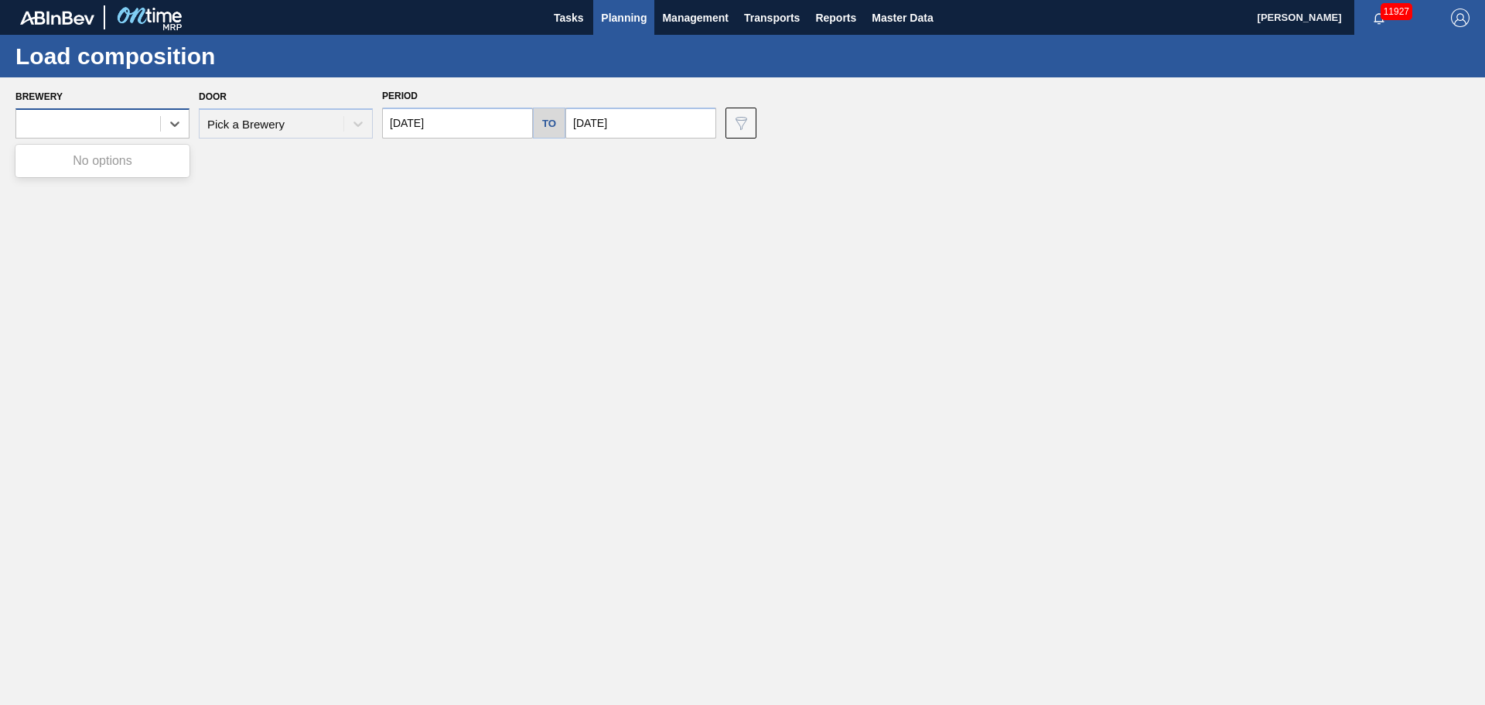
click at [141, 133] on div at bounding box center [88, 124] width 144 height 22
click at [244, 151] on main "Tasks Planning Management Transports Reports Master Data [PERSON_NAME] 11927 Ma…" at bounding box center [742, 352] width 1485 height 705
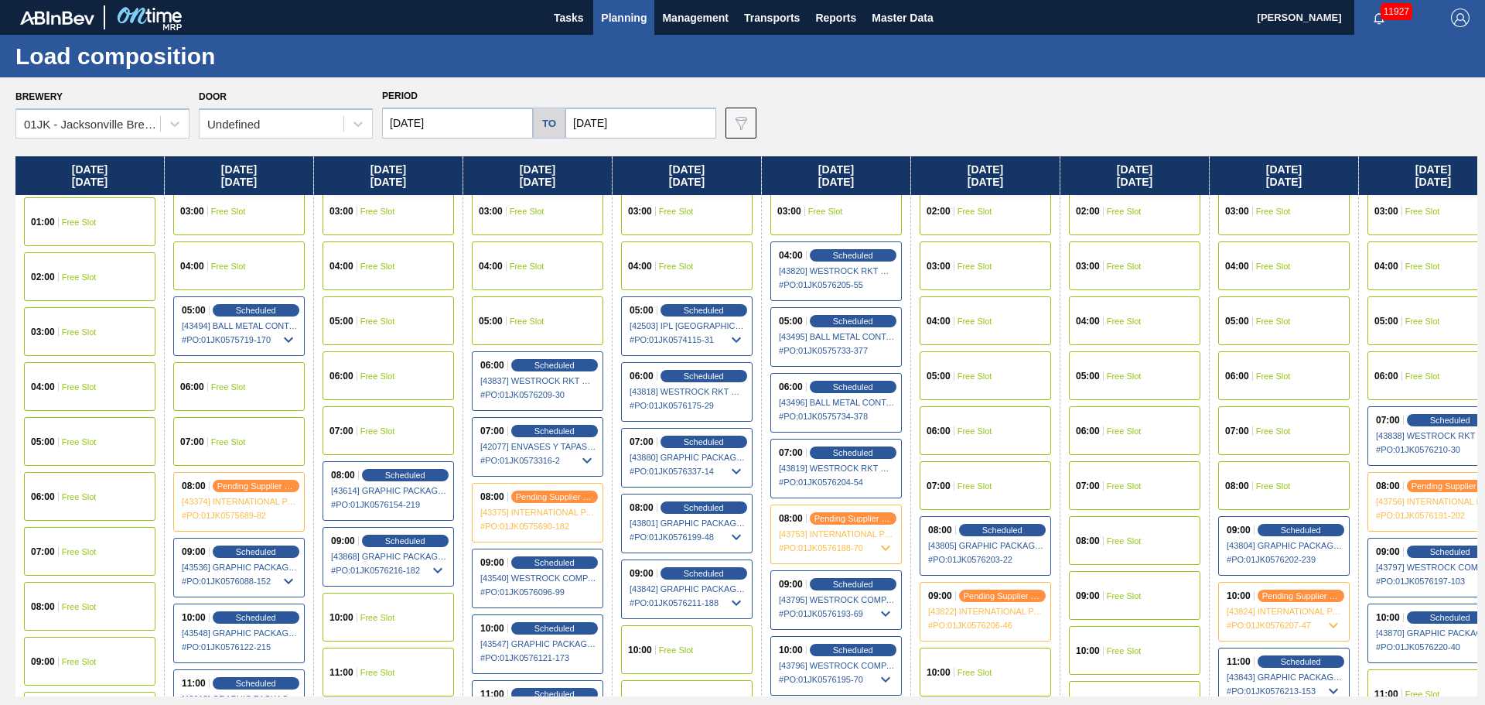
scroll to position [309, 0]
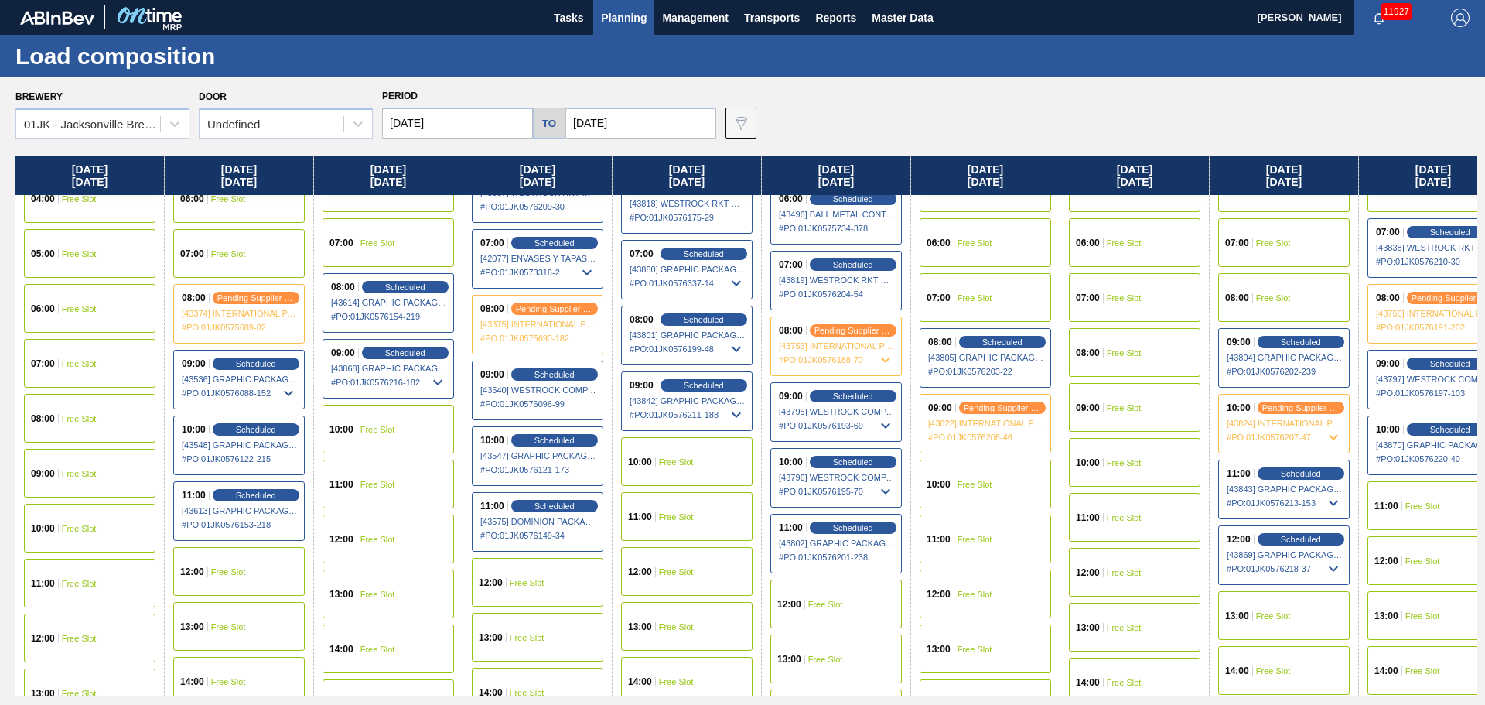
click at [851, 601] on div "12:00 Free Slot" at bounding box center [837, 603] width 132 height 49
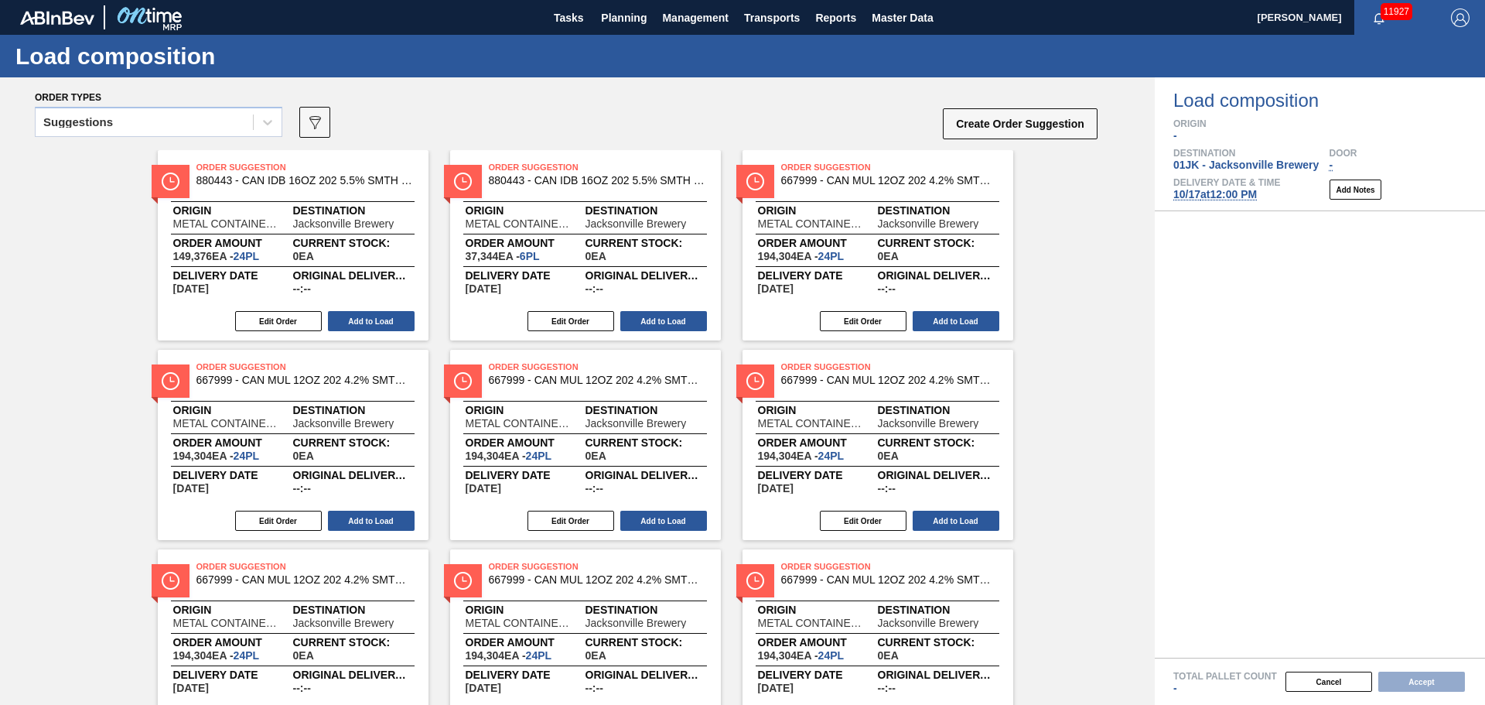
click at [277, 139] on div "Suggestions" at bounding box center [159, 127] width 248 height 40
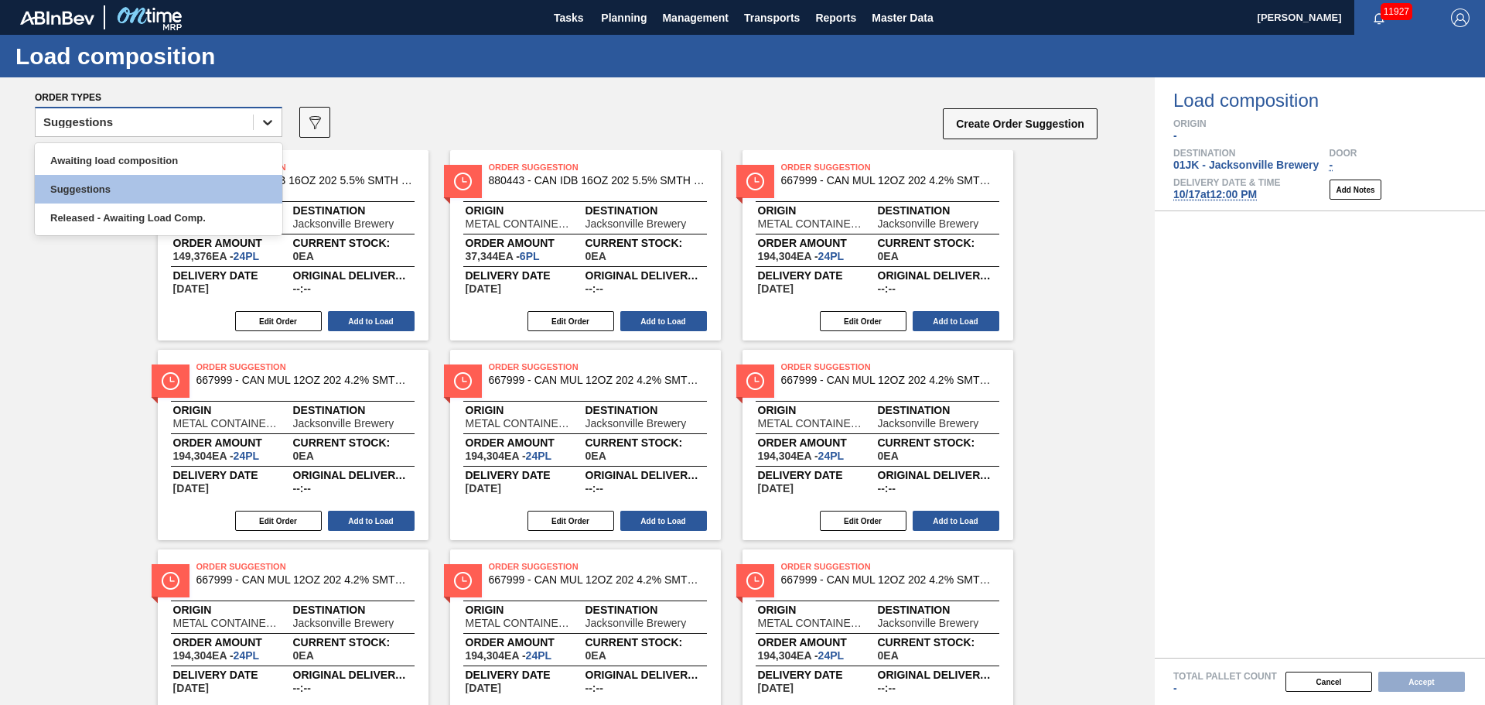
click at [265, 131] on div at bounding box center [268, 122] width 28 height 28
click at [196, 146] on div "Awaiting load composition" at bounding box center [159, 160] width 248 height 29
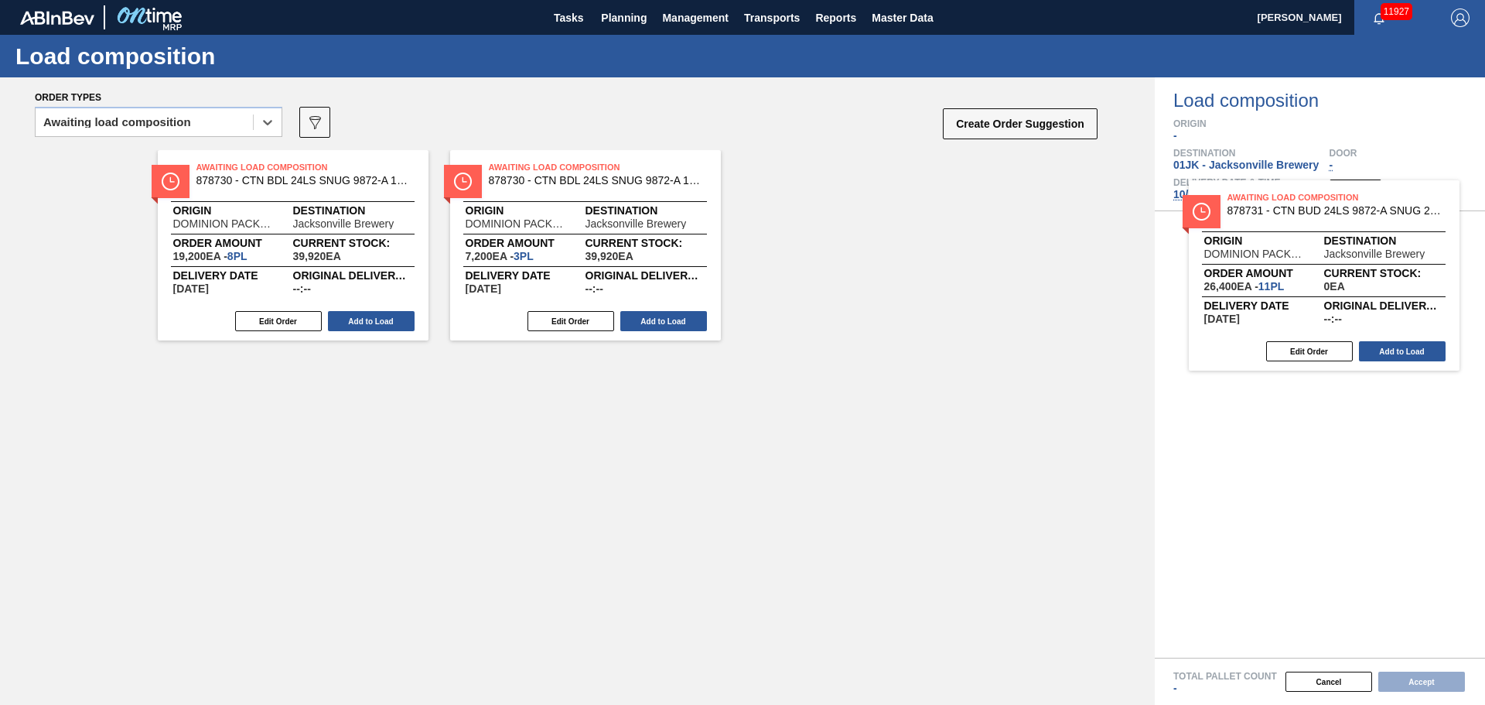
drag, startPoint x: 877, startPoint y: 203, endPoint x: 1326, endPoint y: 234, distance: 449.8
click at [1326, 234] on div "Order types option Awaiting load composition, selected. Select is focused ,type…" at bounding box center [742, 390] width 1485 height 627
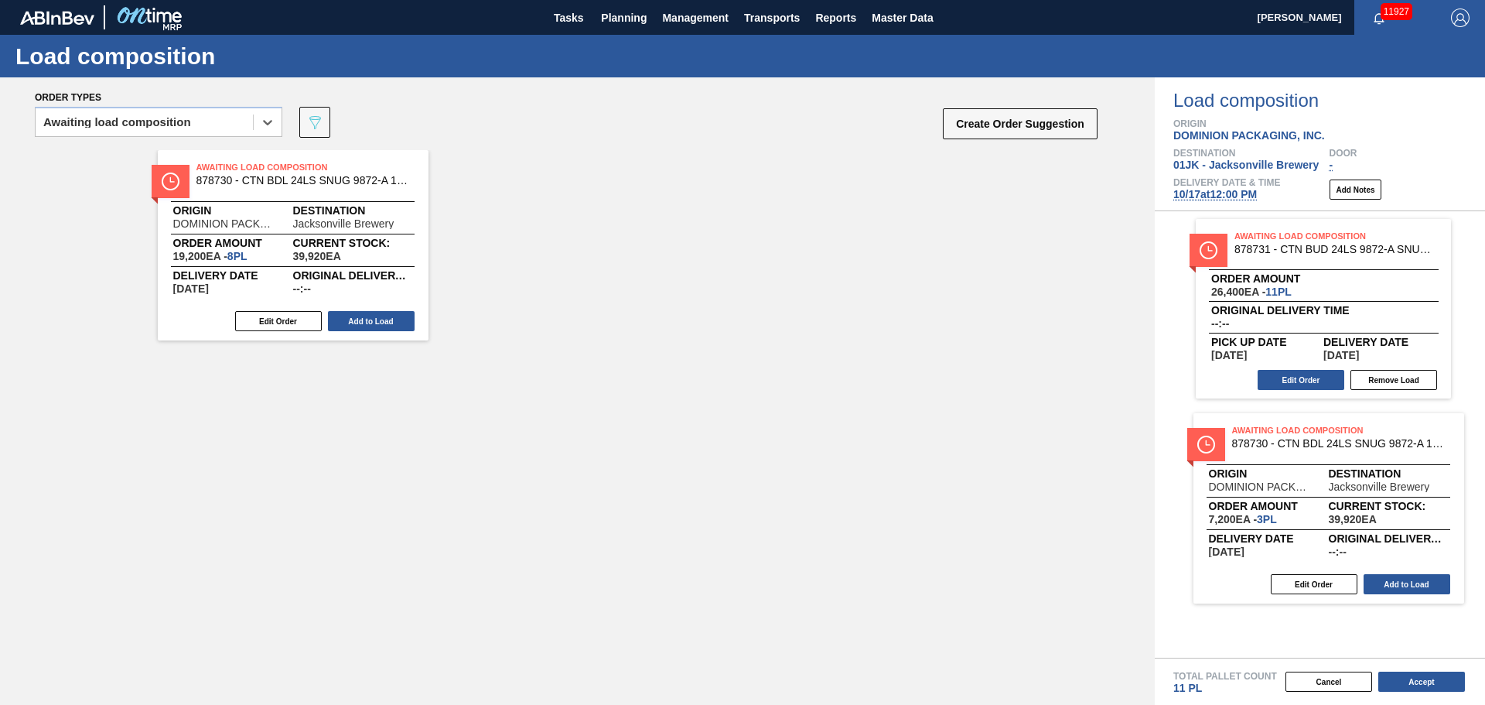
drag, startPoint x: 568, startPoint y: 245, endPoint x: 1257, endPoint y: 470, distance: 725.2
click at [1276, 489] on div "Order types option Awaiting load composition, selected. Select is focused ,type…" at bounding box center [742, 390] width 1485 height 627
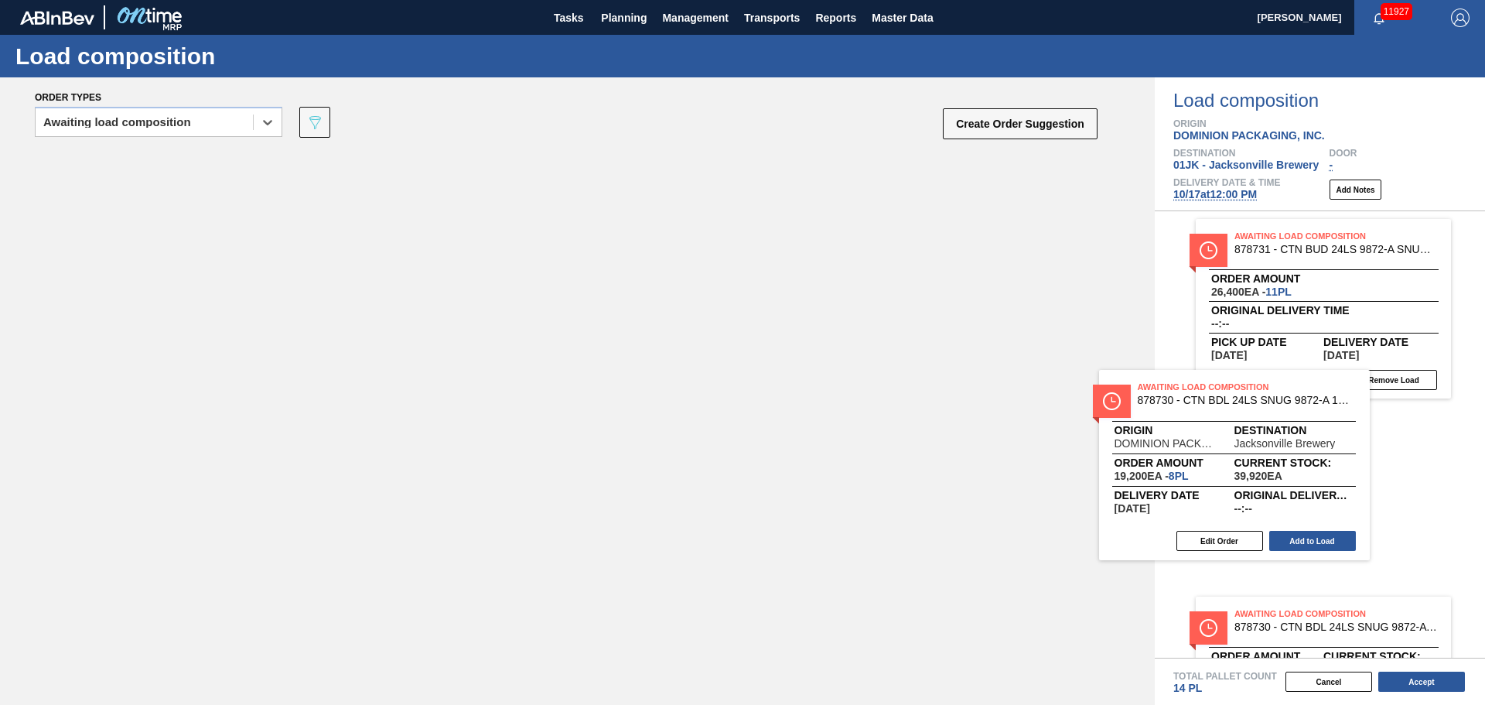
drag, startPoint x: 744, startPoint y: 333, endPoint x: 1303, endPoint y: 460, distance: 572.8
click at [1303, 460] on div "Order types option Awaiting load composition, selected. Select is focused ,type…" at bounding box center [742, 390] width 1485 height 627
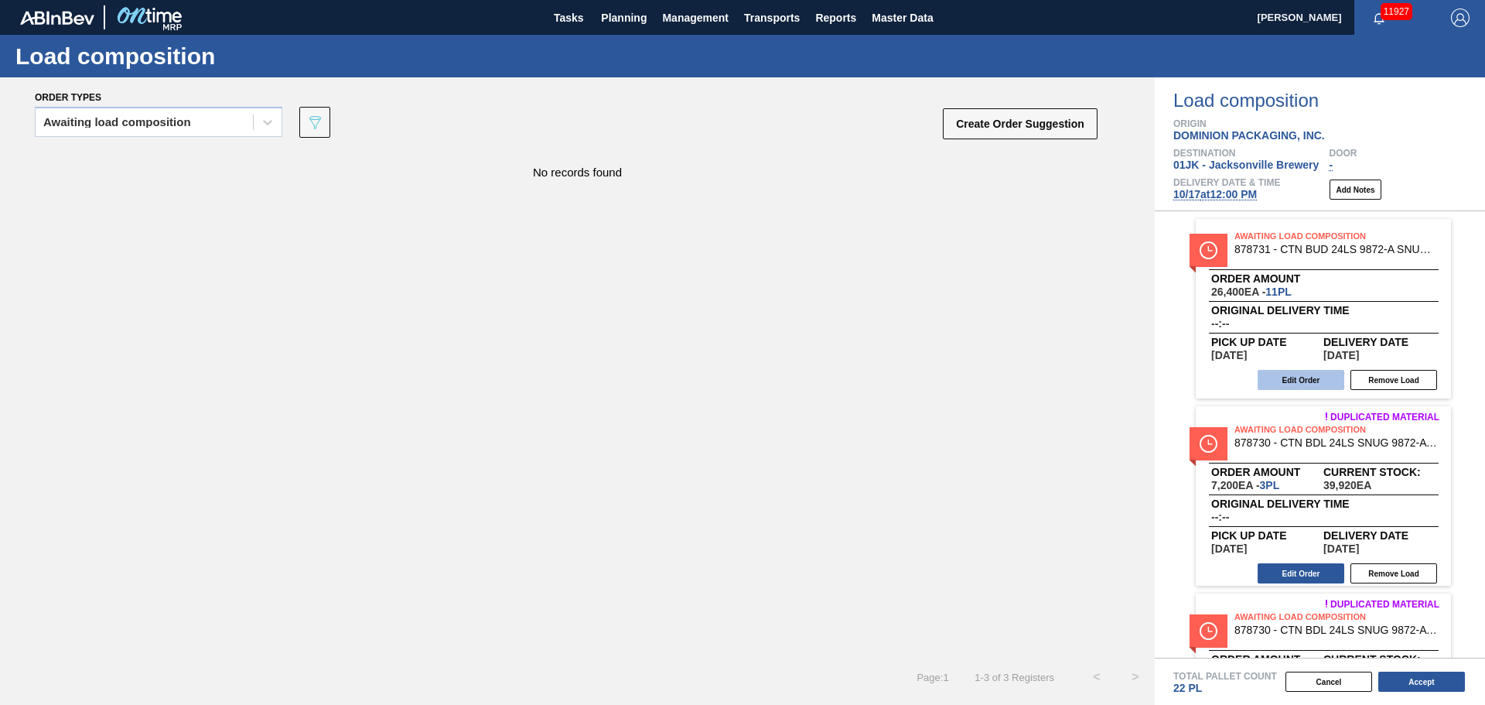
click at [1311, 378] on button "Edit Order" at bounding box center [1301, 380] width 87 height 20
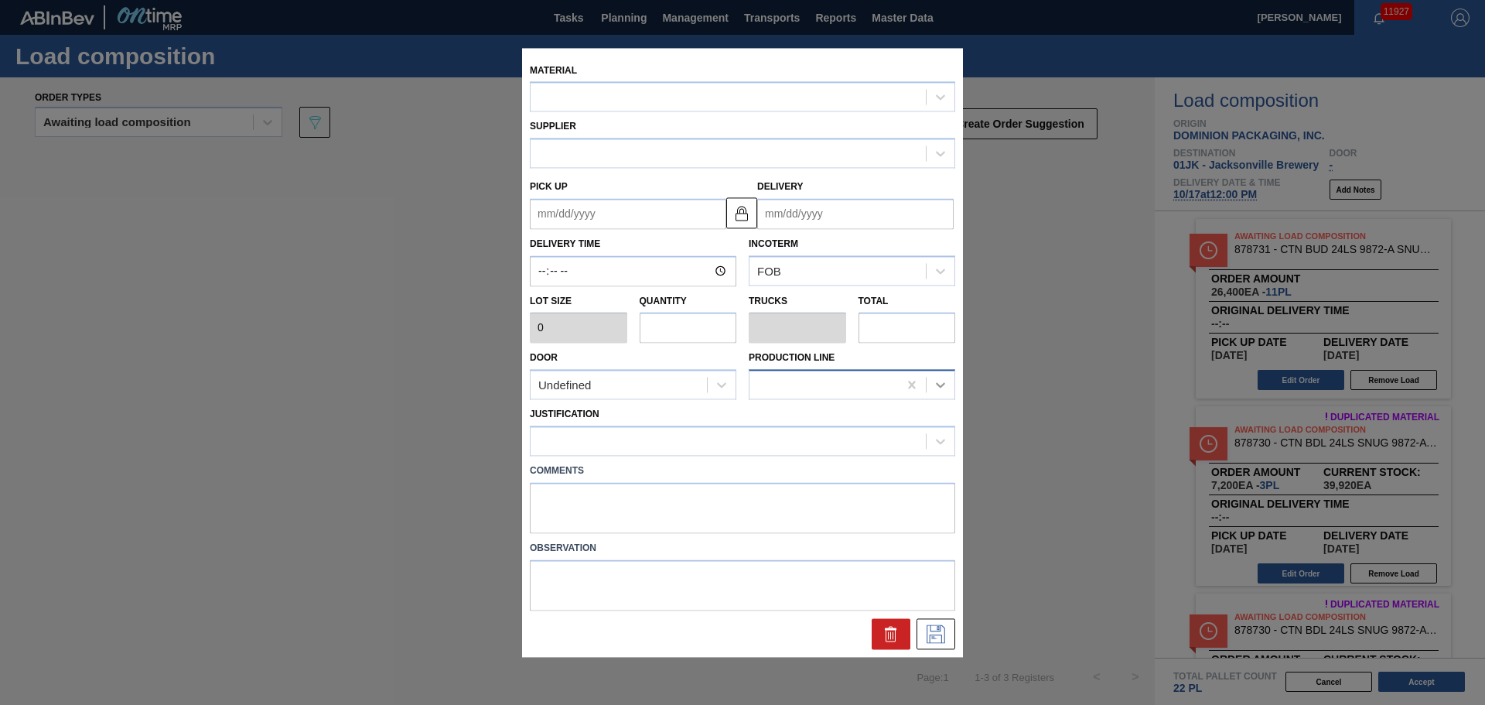
type input "2,400"
type input "11"
type input "0.458"
type input "26,400"
type up "[DATE]"
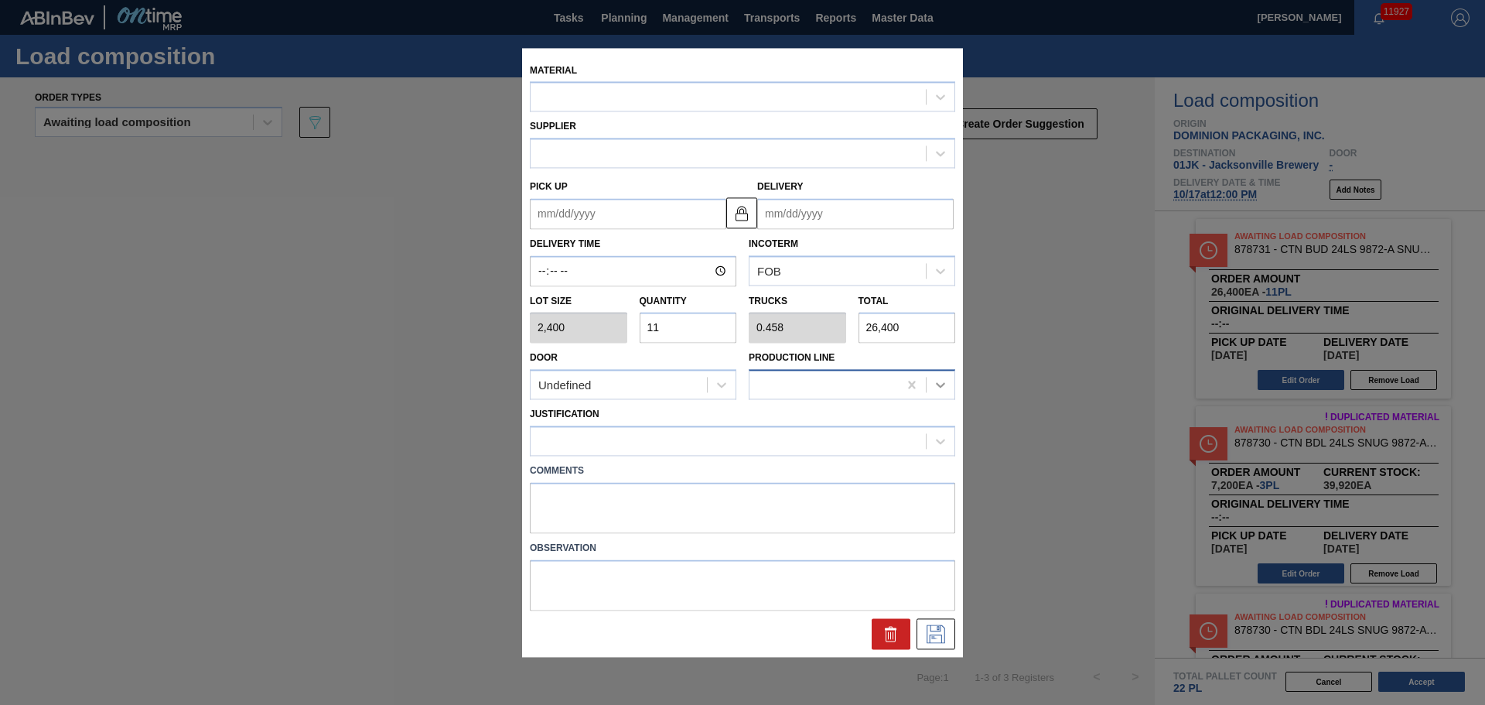
type input "[DATE]"
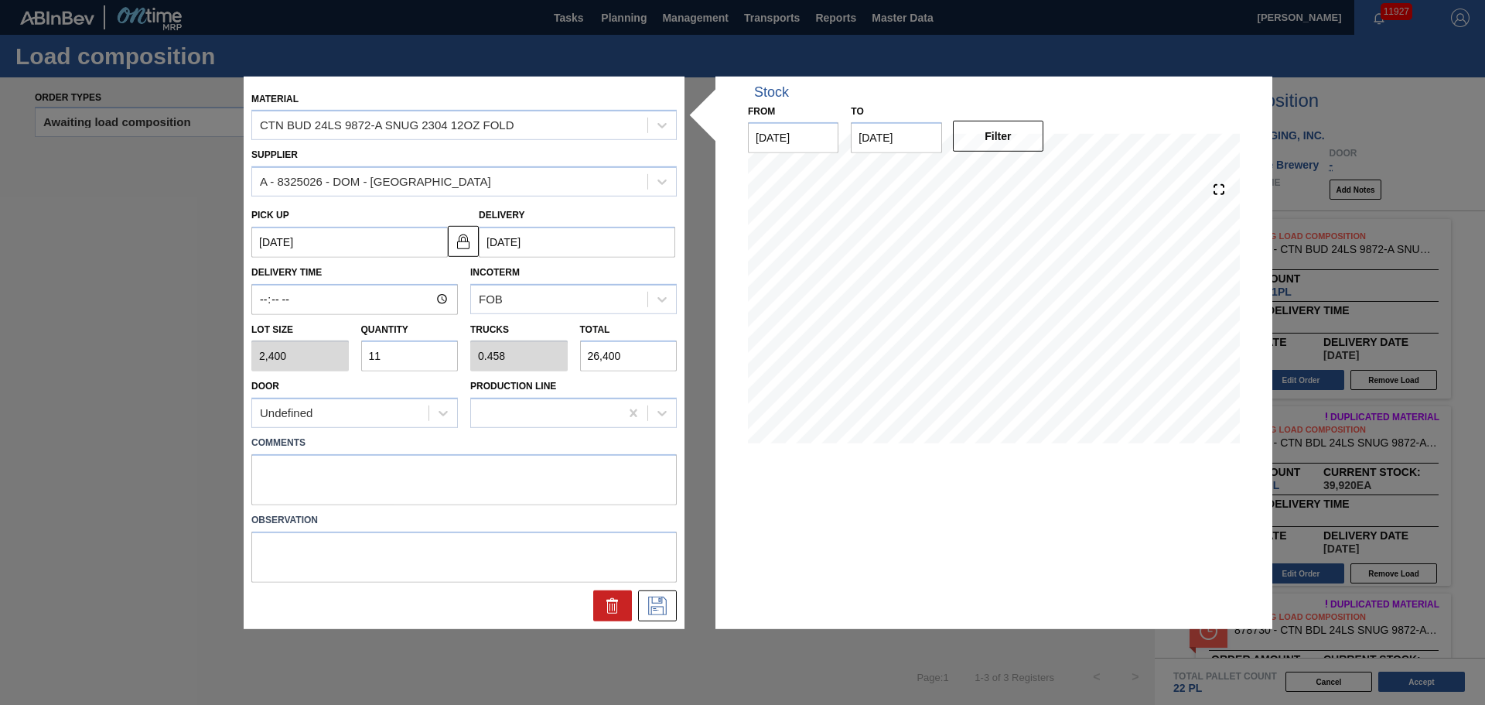
click at [392, 359] on input "11" at bounding box center [409, 355] width 97 height 31
click at [392, 360] on input "11" at bounding box center [409, 355] width 97 height 31
type input "1"
type input "0.042"
type input "2,400"
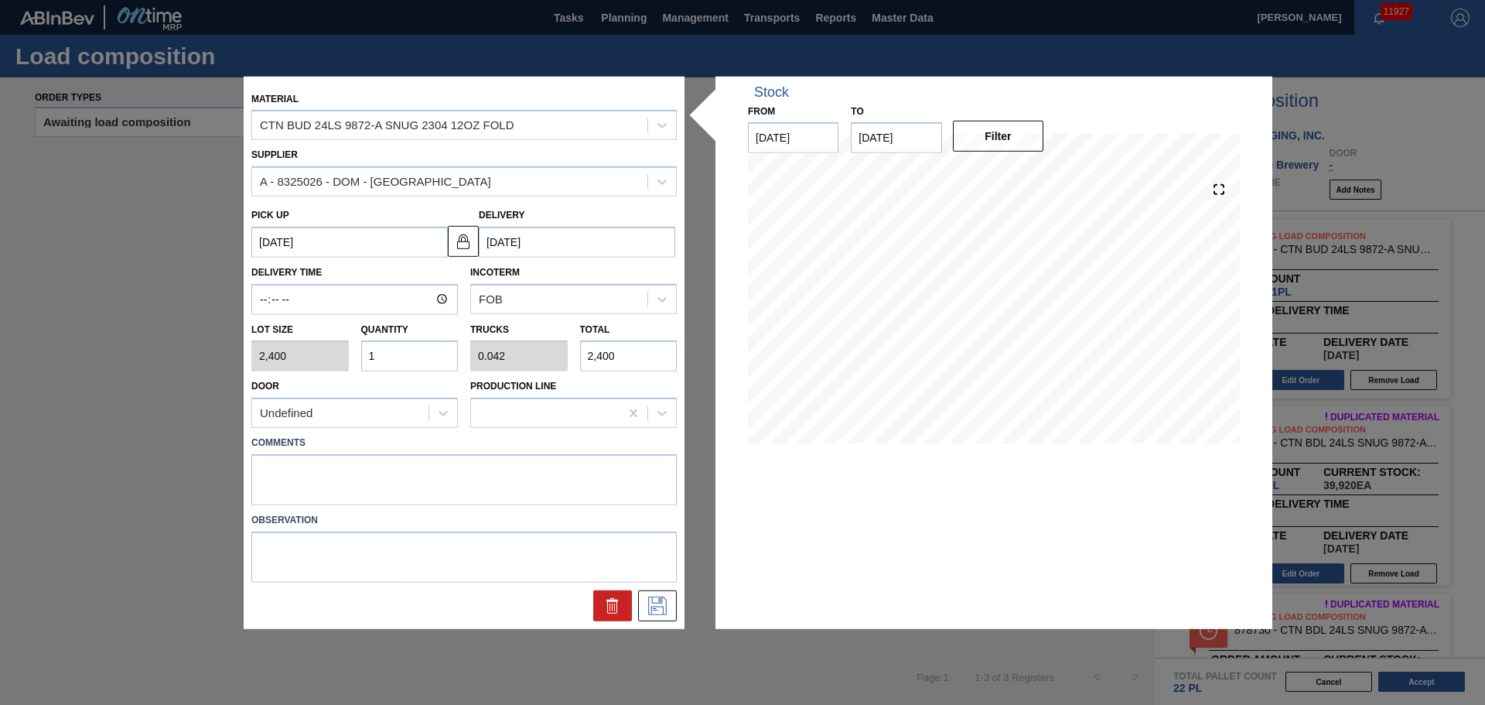
type input "13"
type input "0.542"
type input "31,200"
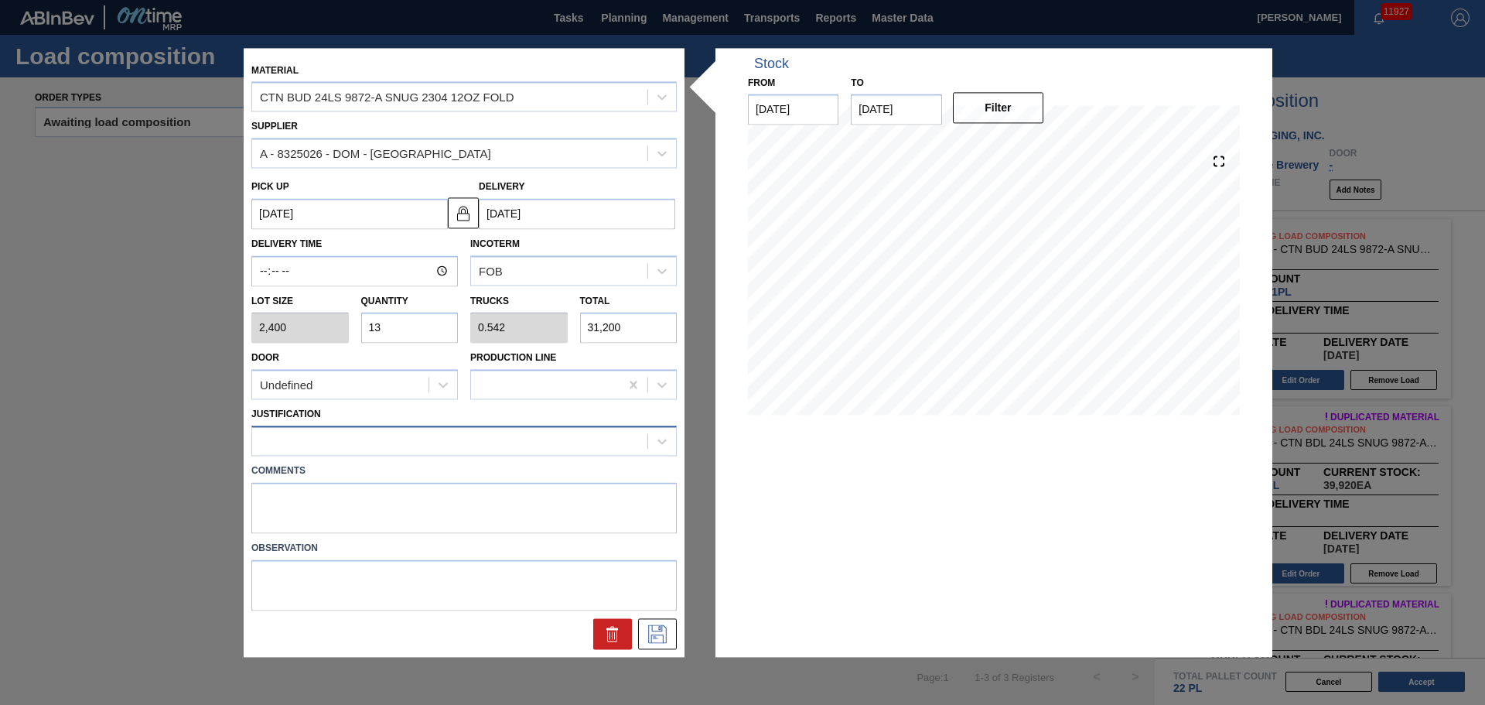
type input "13"
click at [491, 448] on div at bounding box center [449, 441] width 395 height 22
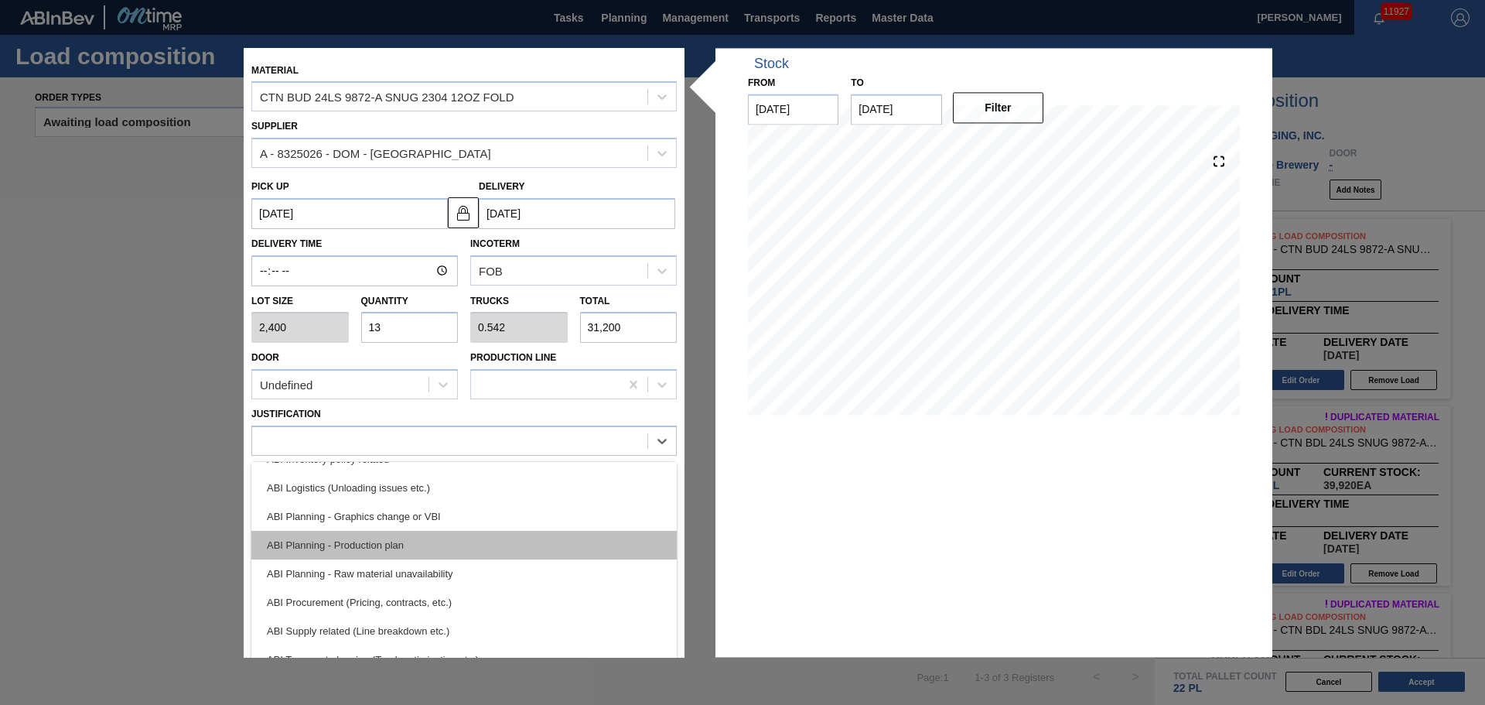
scroll to position [155, 0]
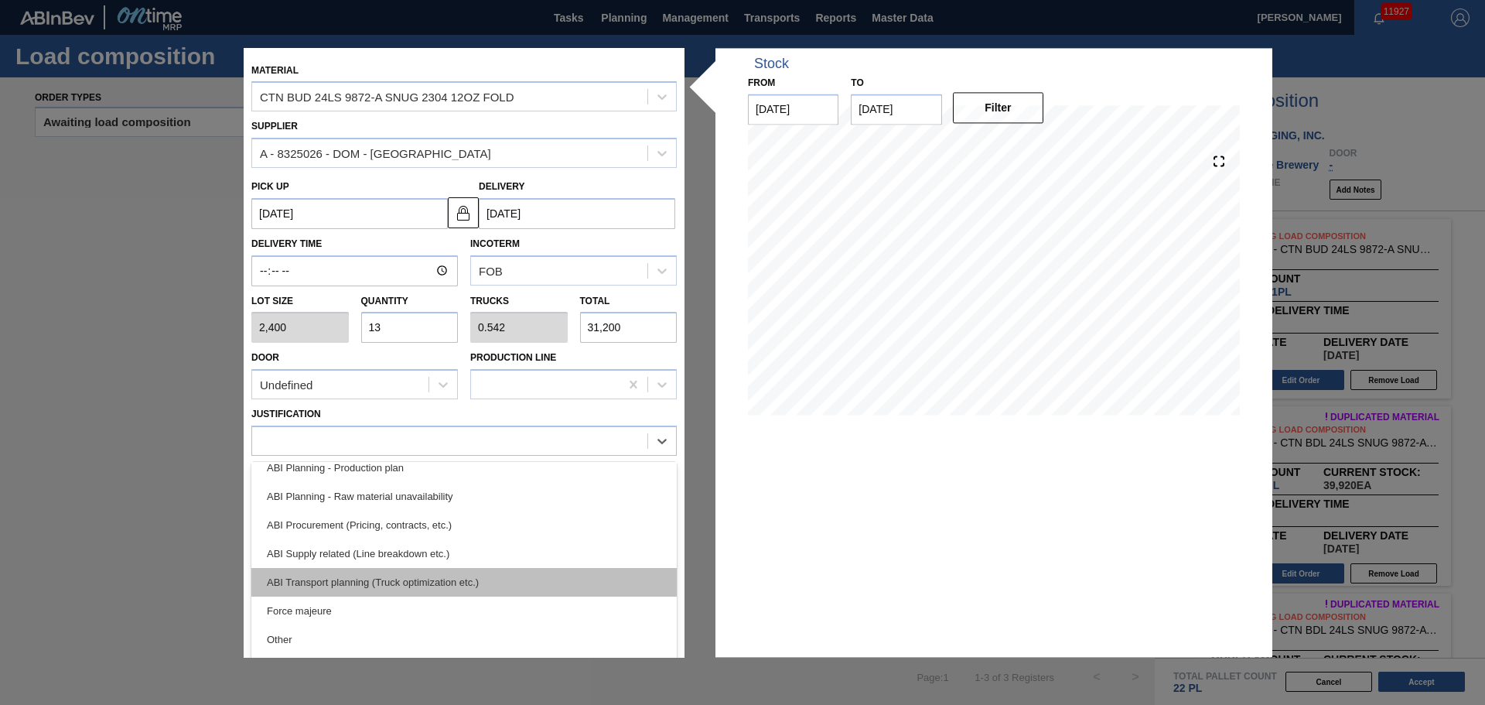
click at [468, 569] on div "ABI Transport planning (Truck optimization etc.)" at bounding box center [464, 582] width 426 height 29
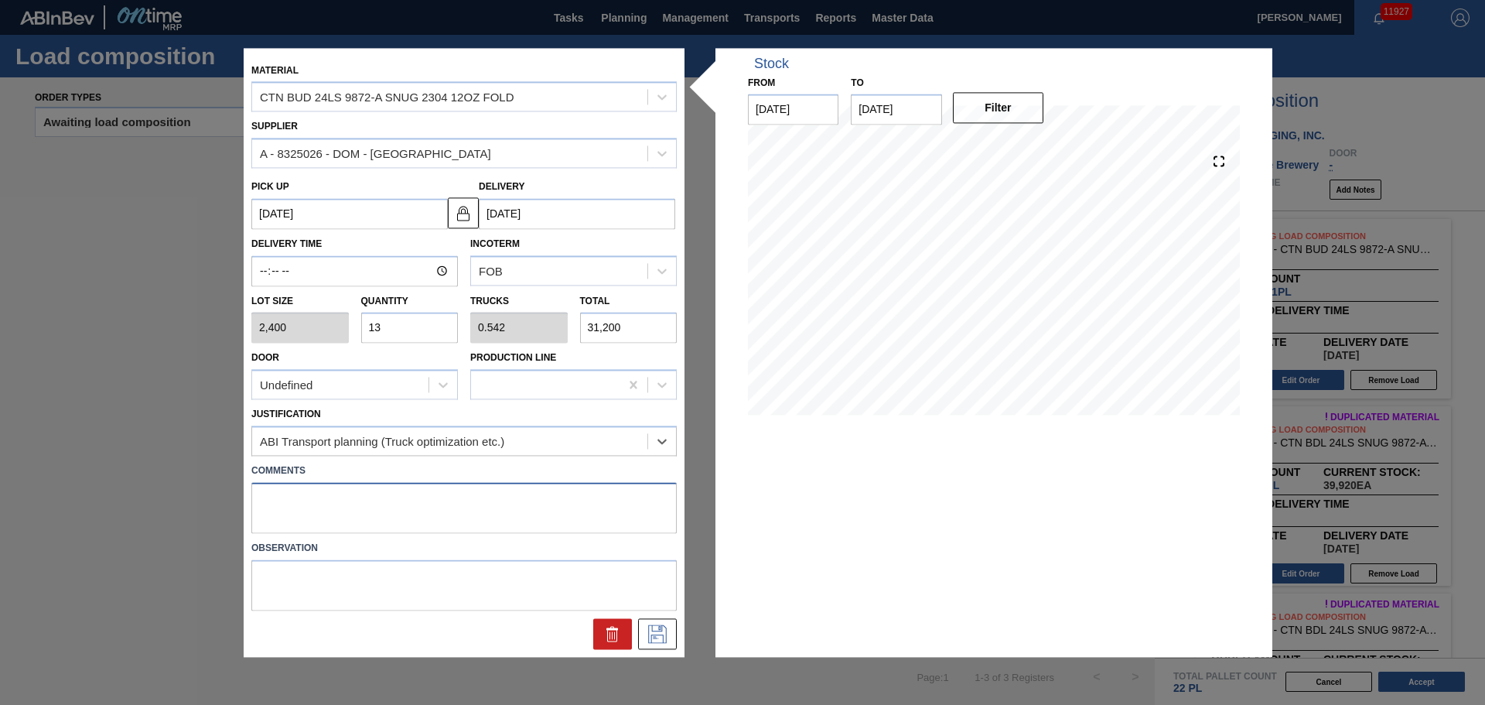
click at [438, 491] on textarea at bounding box center [464, 507] width 426 height 51
type textarea "TAIL, DROP"
click at [667, 640] on icon at bounding box center [657, 633] width 25 height 19
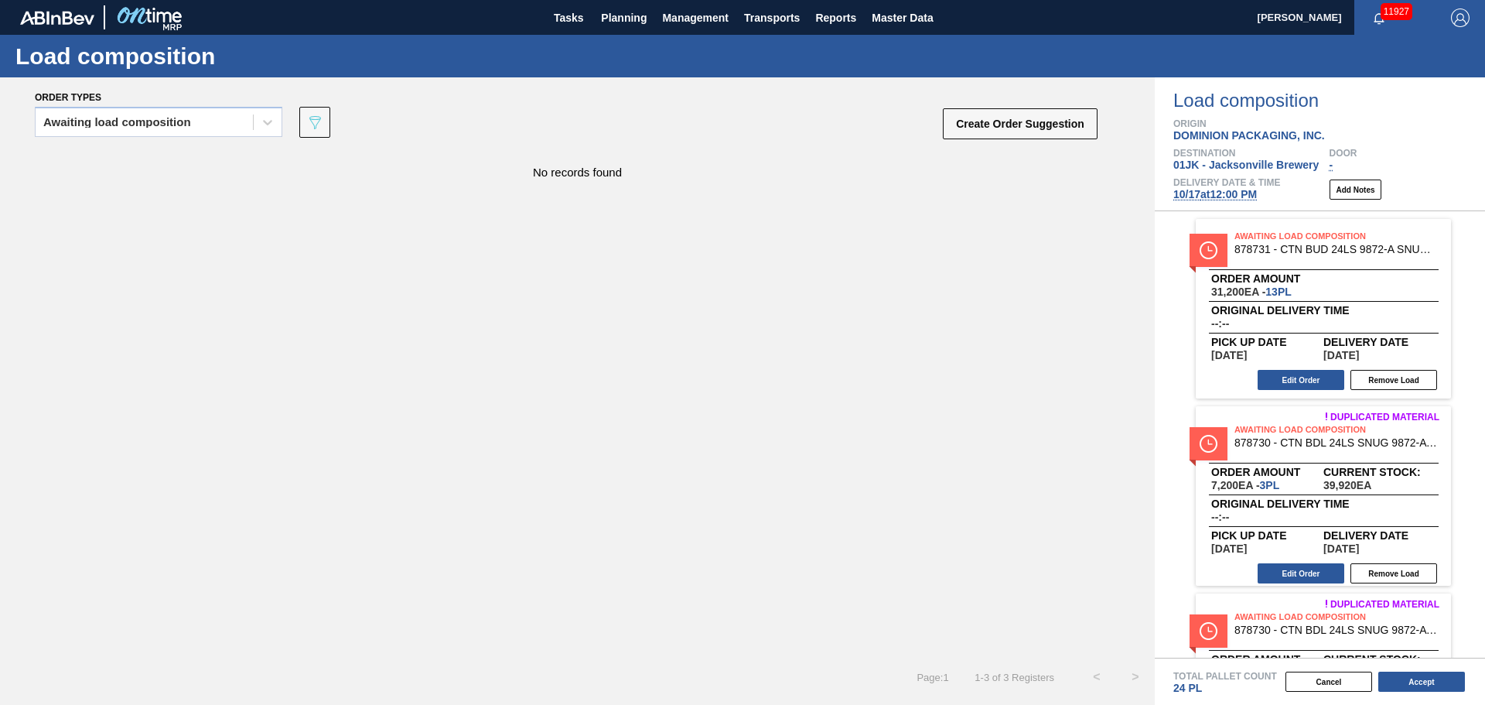
scroll to position [123, 0]
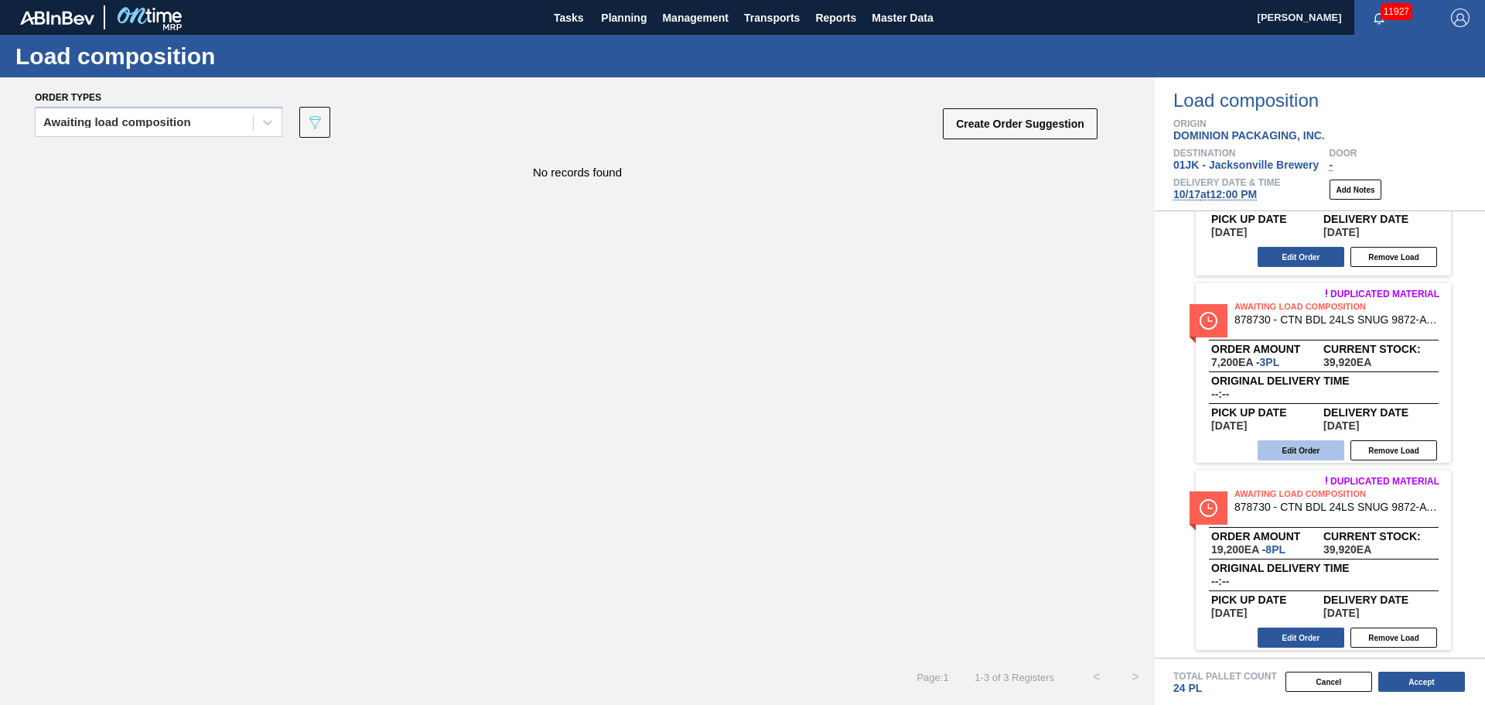
click at [1328, 446] on button "Edit Order" at bounding box center [1301, 450] width 87 height 20
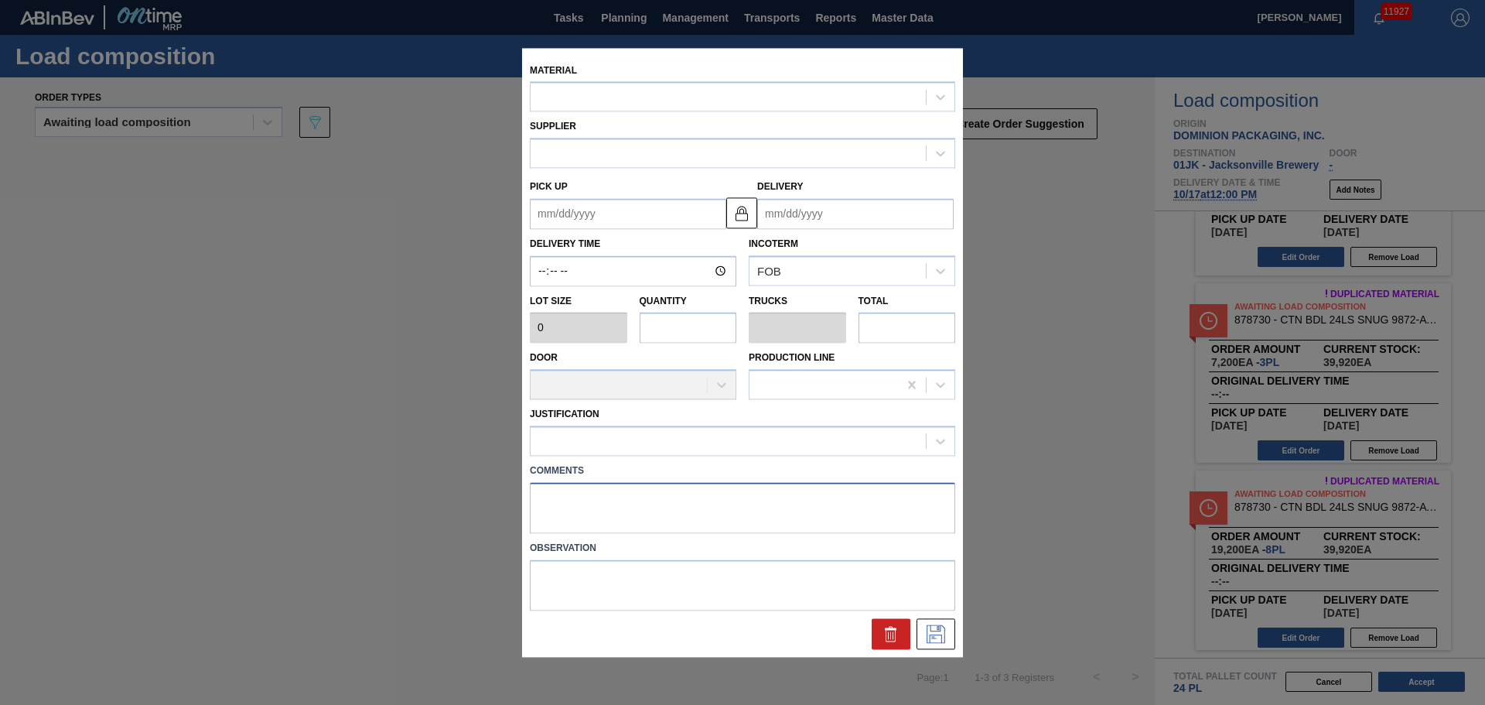
click at [689, 506] on textarea at bounding box center [743, 507] width 426 height 51
type textarea "NOSE, DROP"
type input "2,400"
type input "3"
type input "0.125"
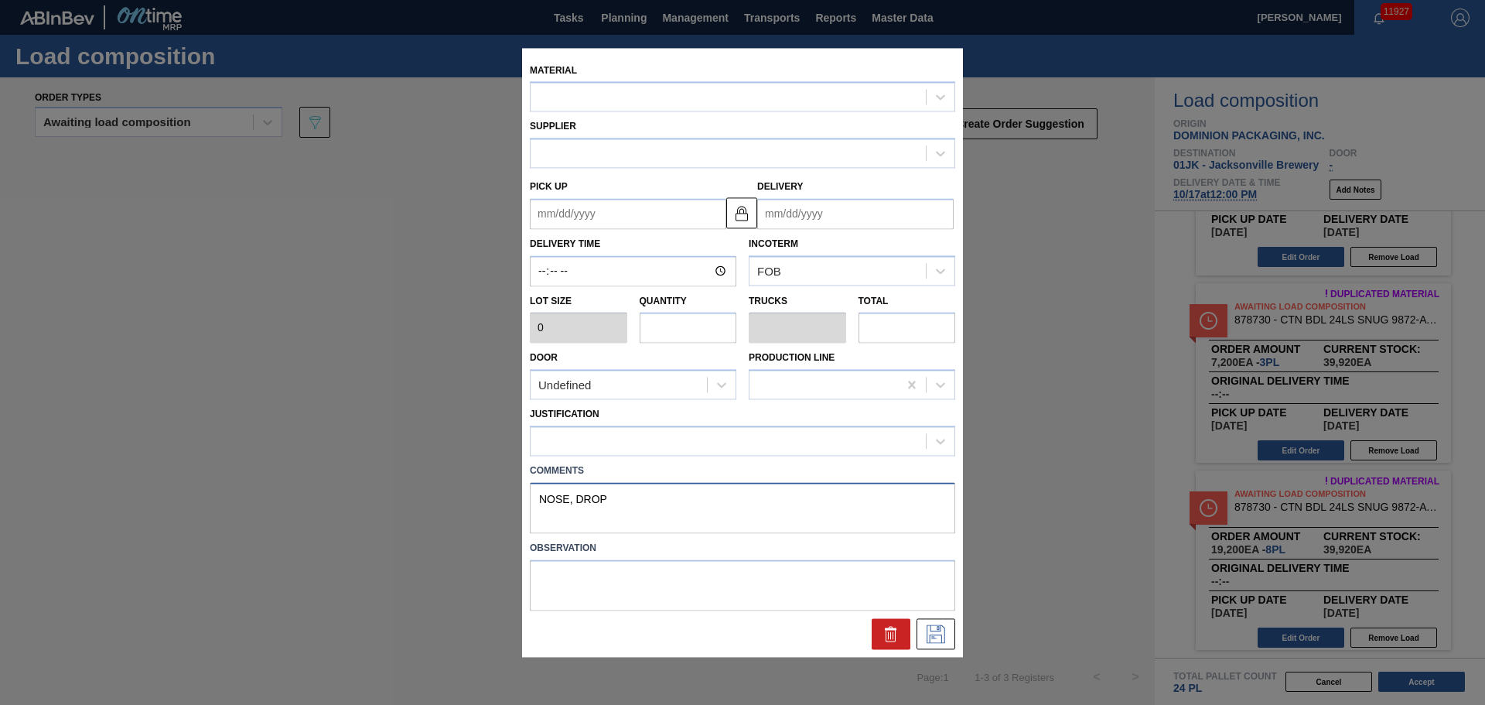
type input "7,200"
type textarea "NOSE, DROPR"
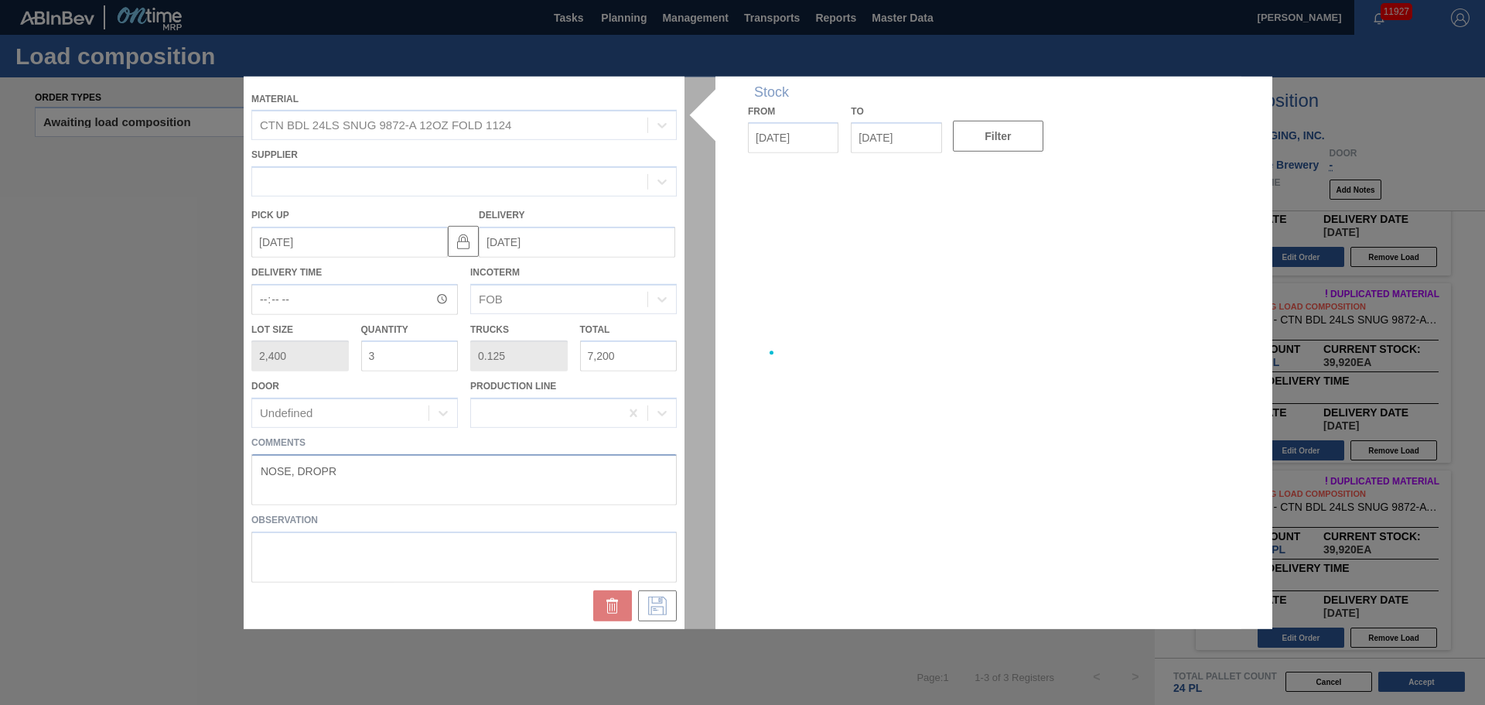
type up "[DATE]"
type input "[DATE]"
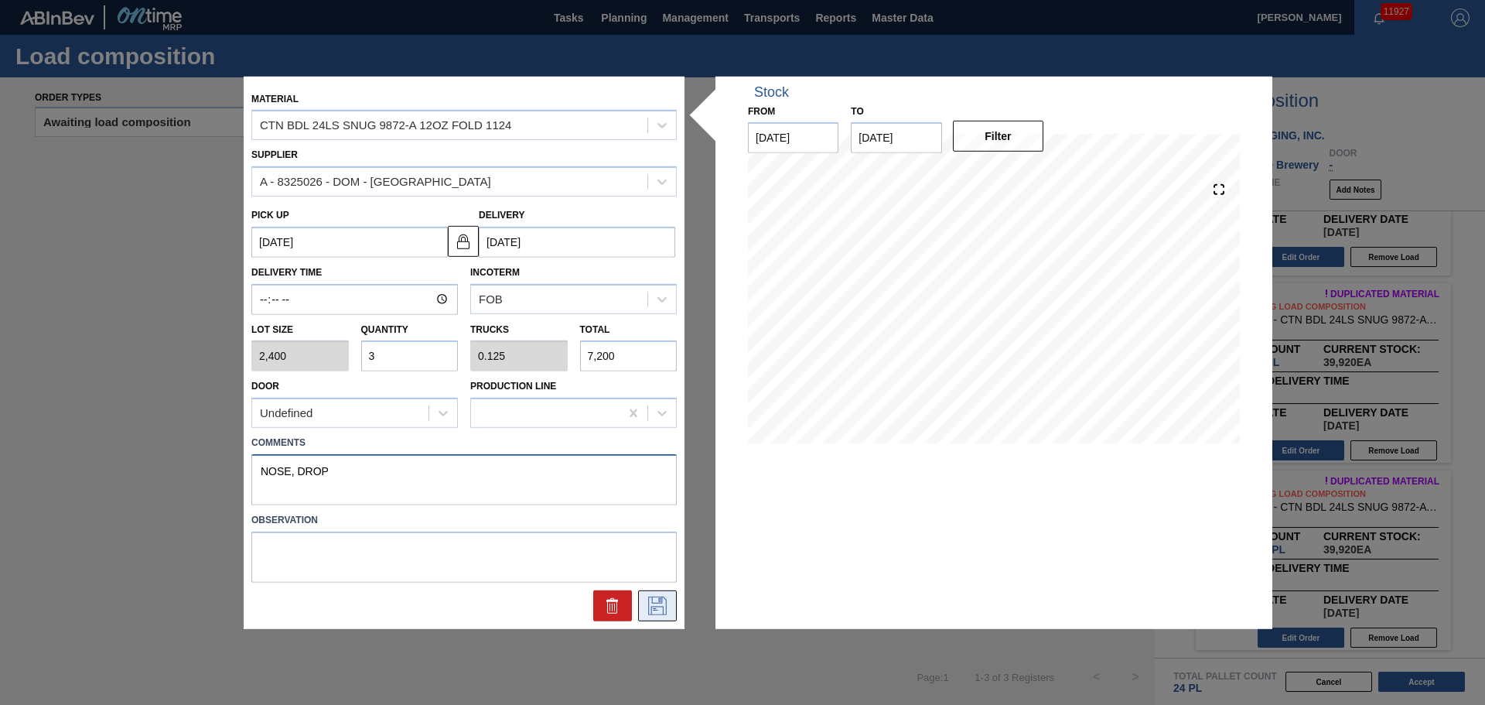
type textarea "NOSE, DROP"
click at [658, 613] on icon at bounding box center [657, 606] width 25 height 19
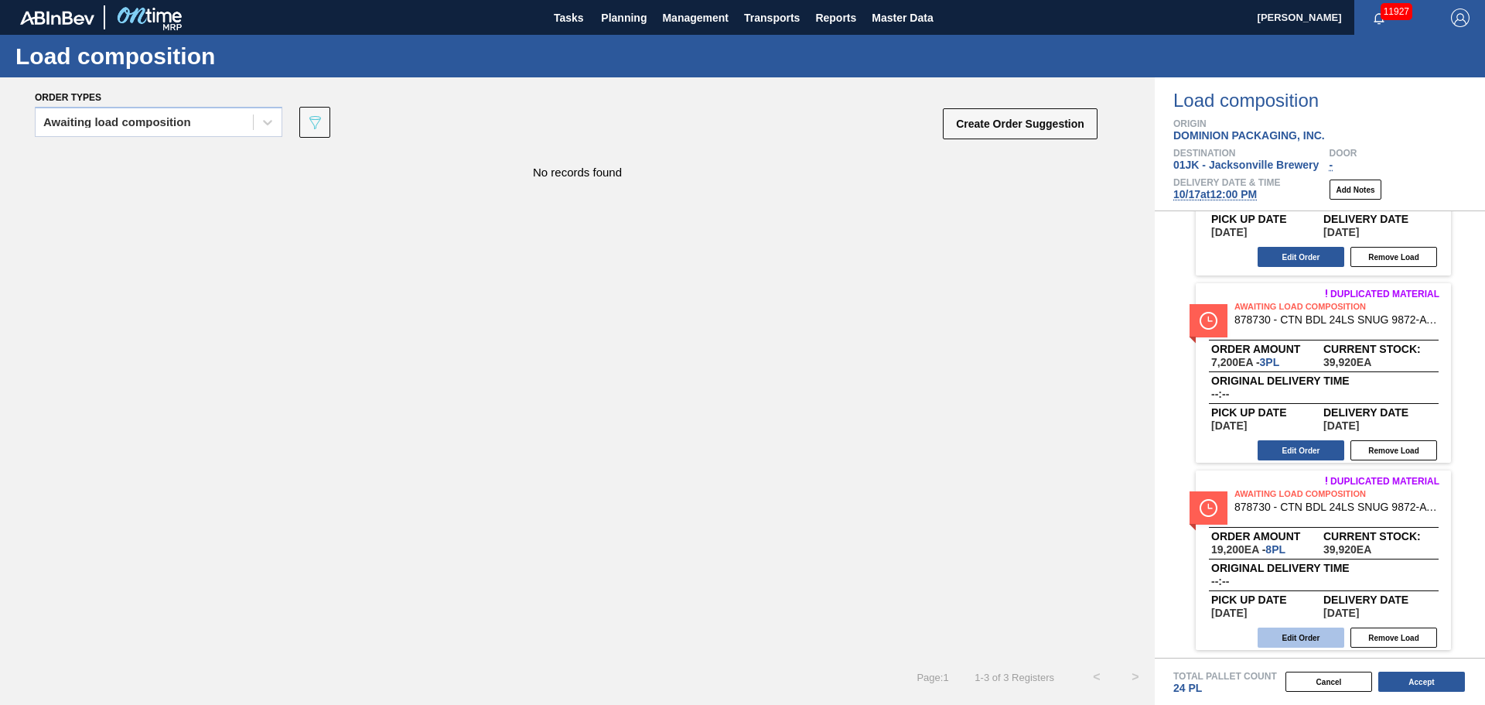
click at [1308, 634] on button "Edit Order" at bounding box center [1301, 637] width 87 height 20
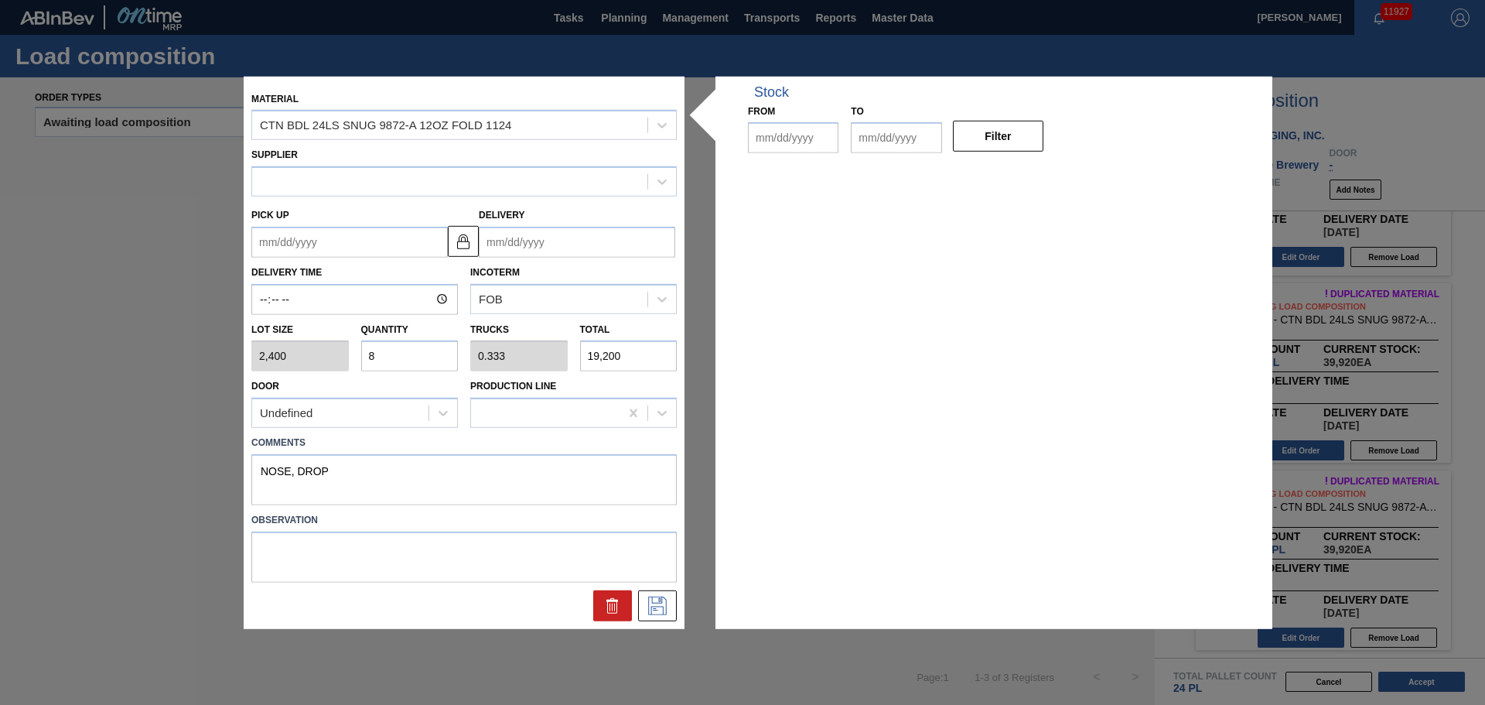
type input "2,400"
type input "8"
type input "0.333"
type input "19,200"
type textarea "NOSE, DROP"
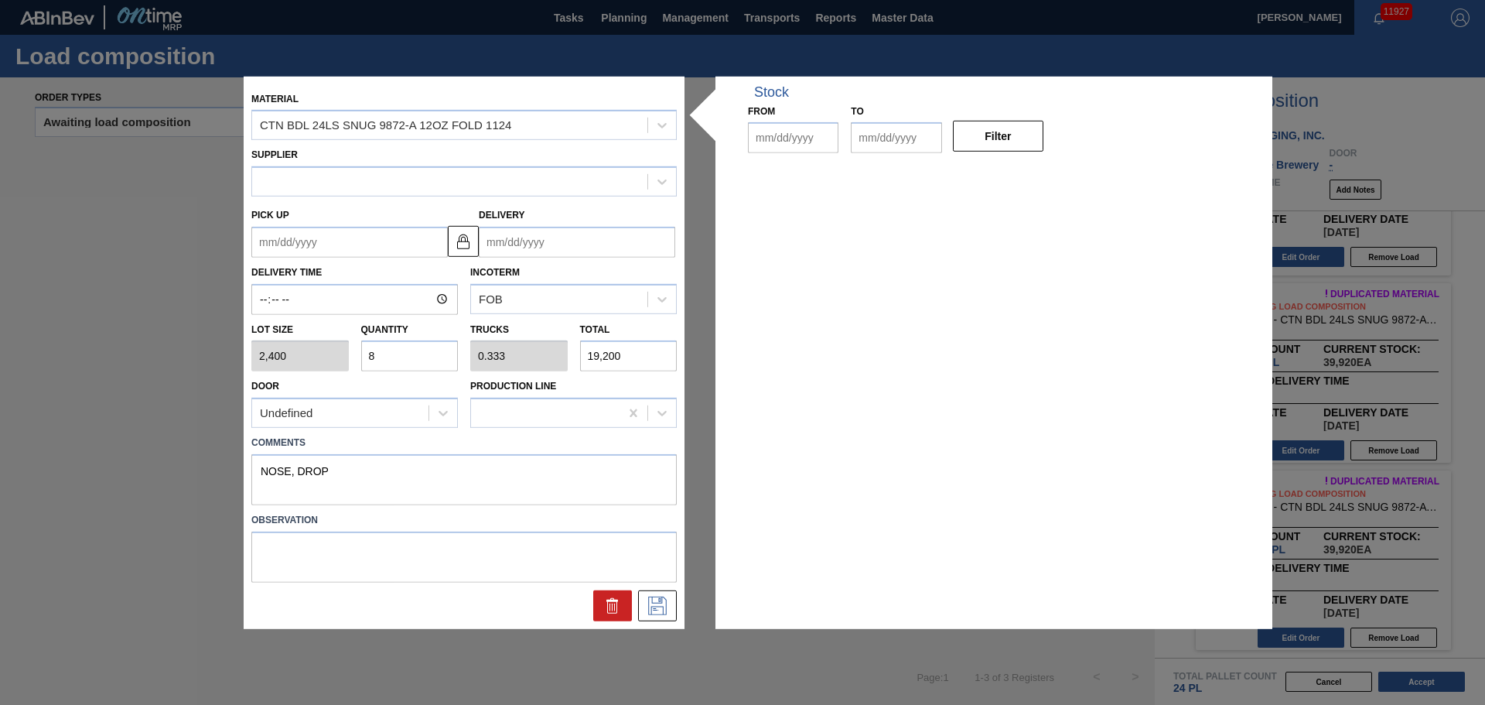
type up "[DATE]"
type input "[DATE]"
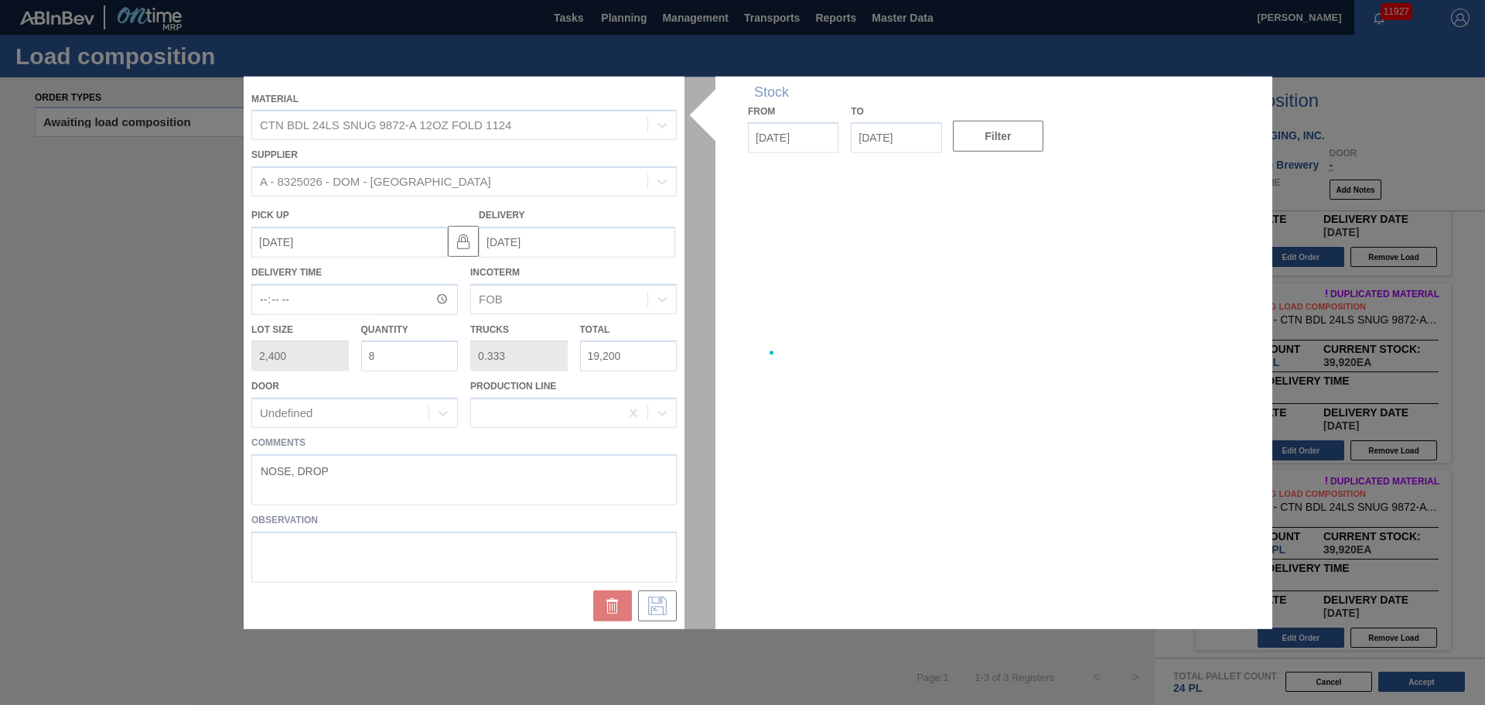
click at [715, 501] on div at bounding box center [743, 352] width 998 height 552
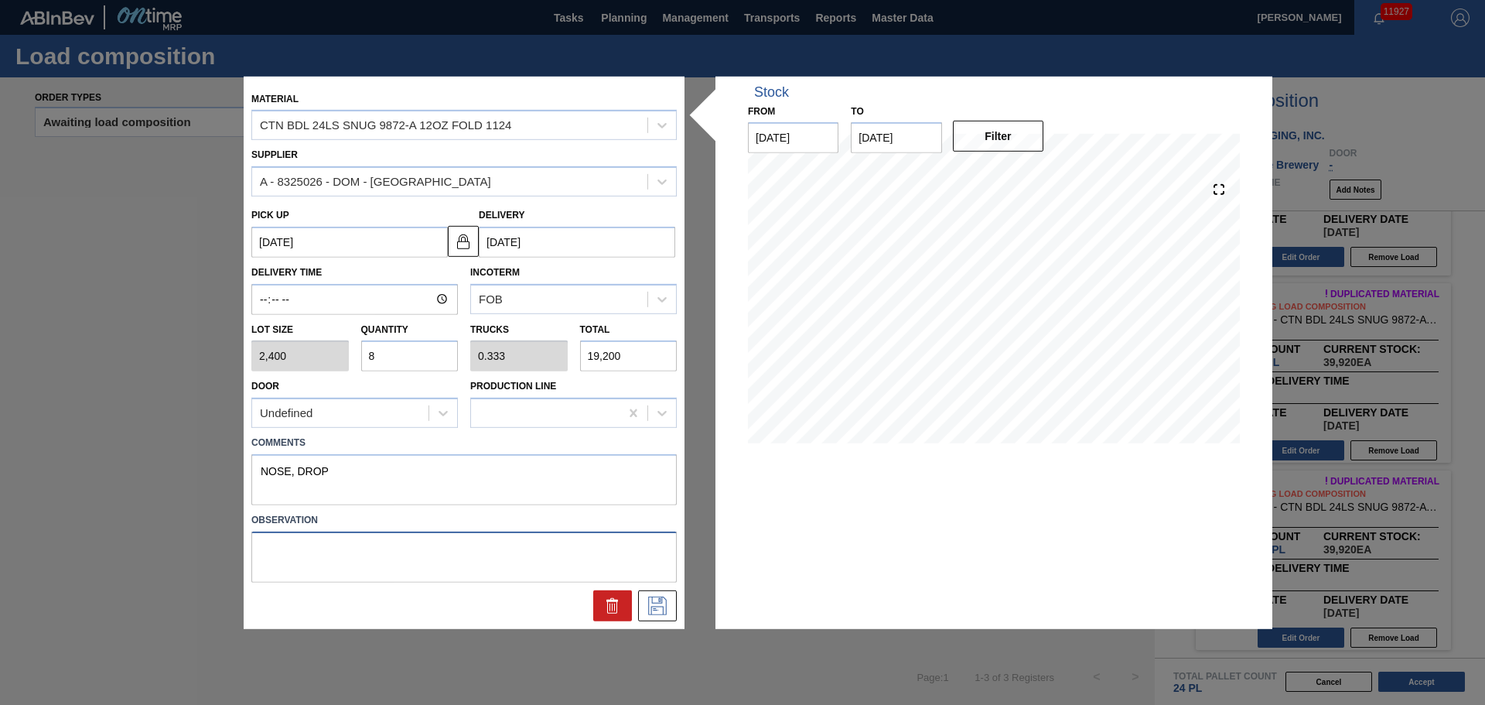
click at [651, 577] on textarea at bounding box center [464, 557] width 426 height 51
click at [656, 607] on icon at bounding box center [657, 606] width 25 height 19
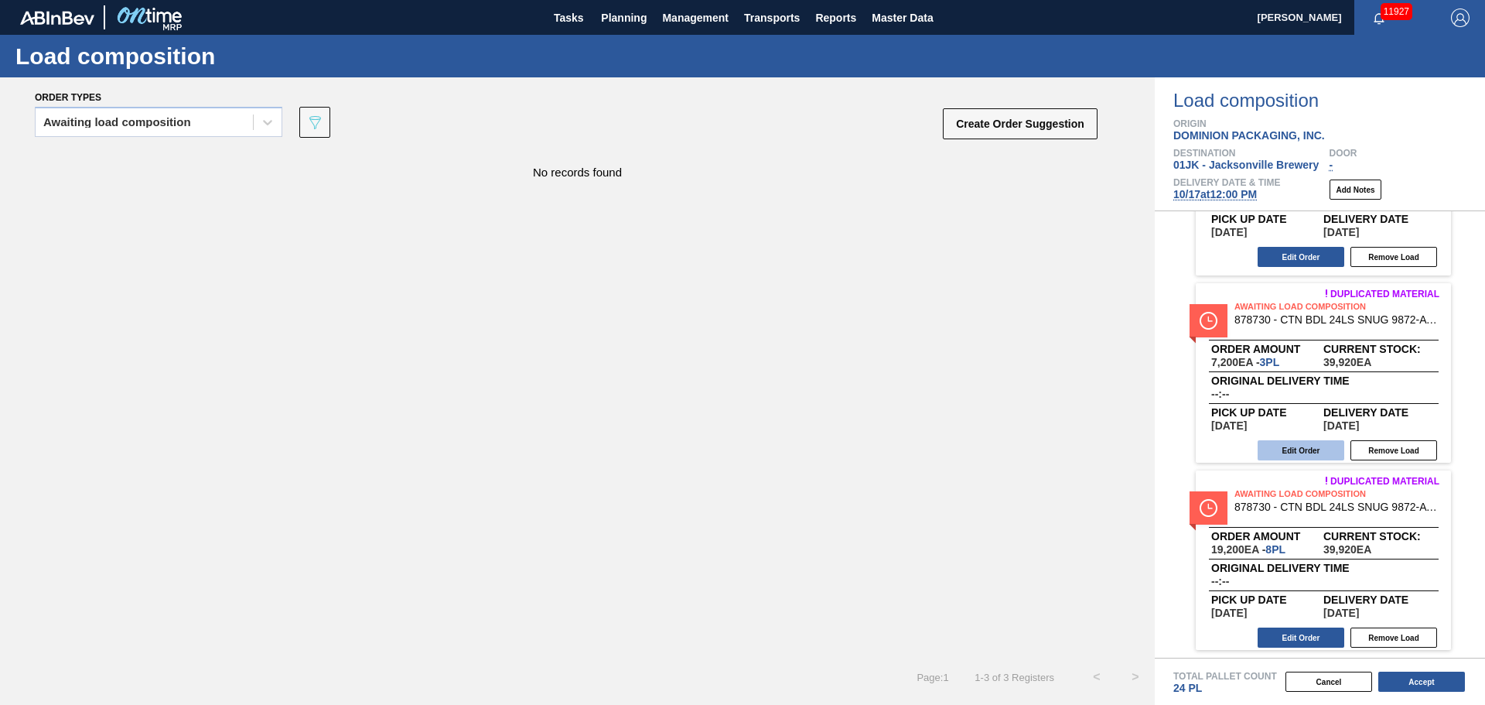
click at [1299, 445] on button "Edit Order" at bounding box center [1301, 450] width 87 height 20
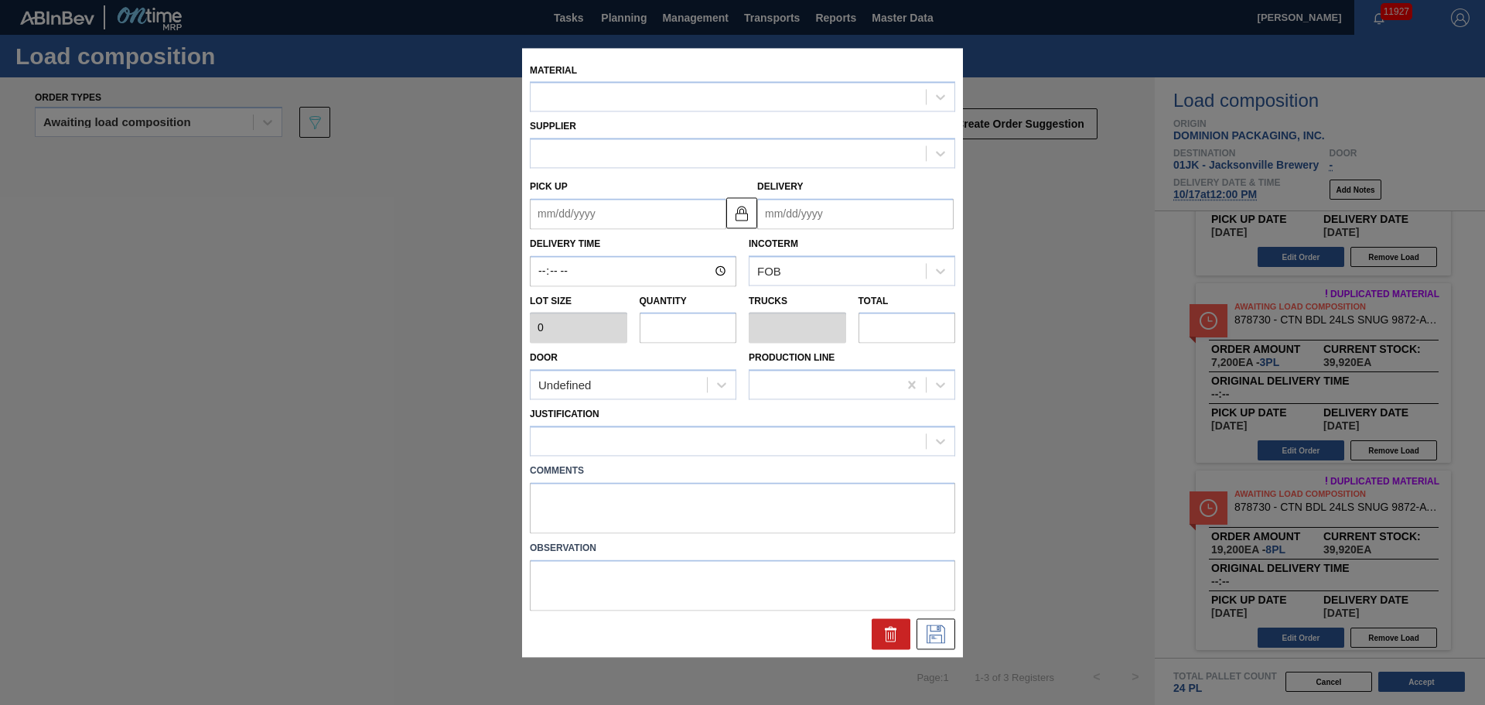
type input "2,400"
type input "3"
type input "0.125"
type input "7,200"
type textarea "NOSE, DROP"
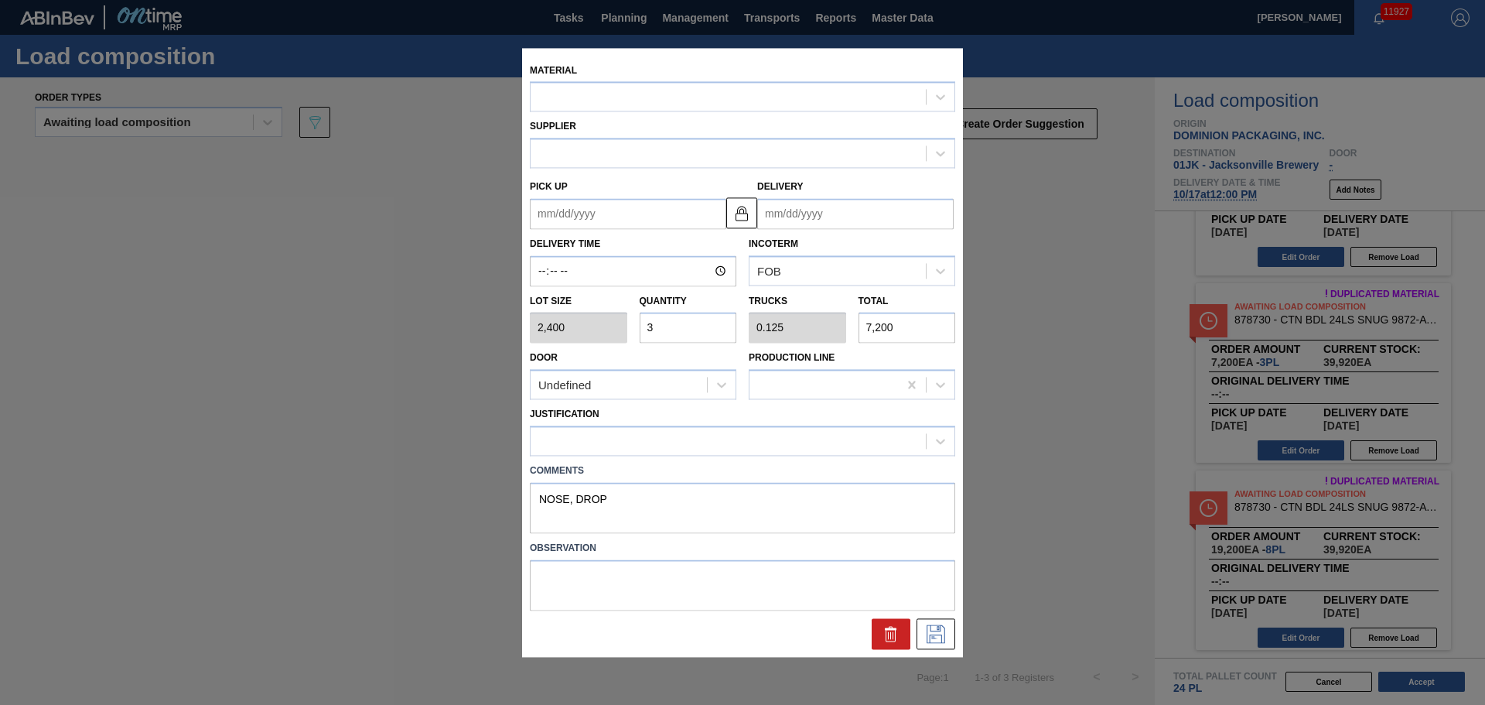
type up "[DATE]"
type input "[DATE]"
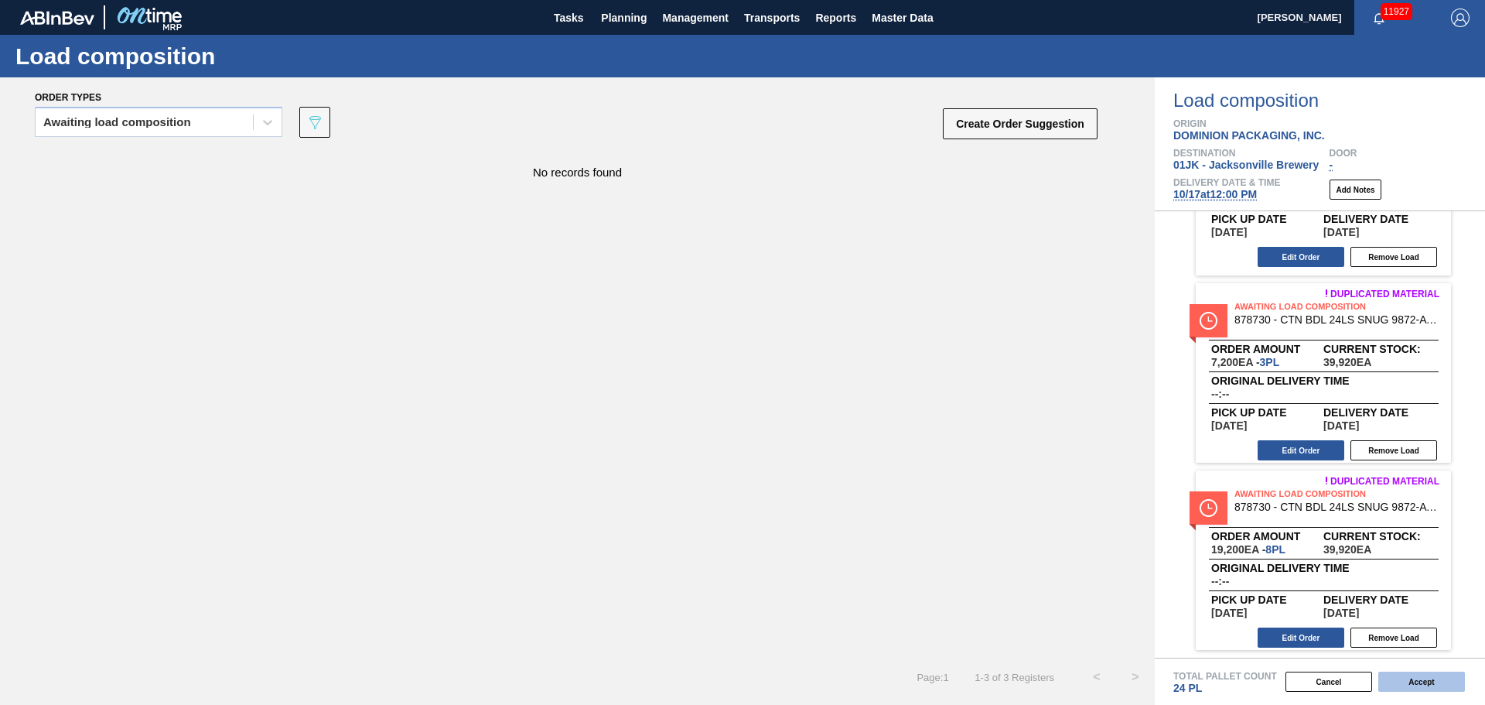
click at [1434, 684] on button "Accept" at bounding box center [1422, 682] width 87 height 20
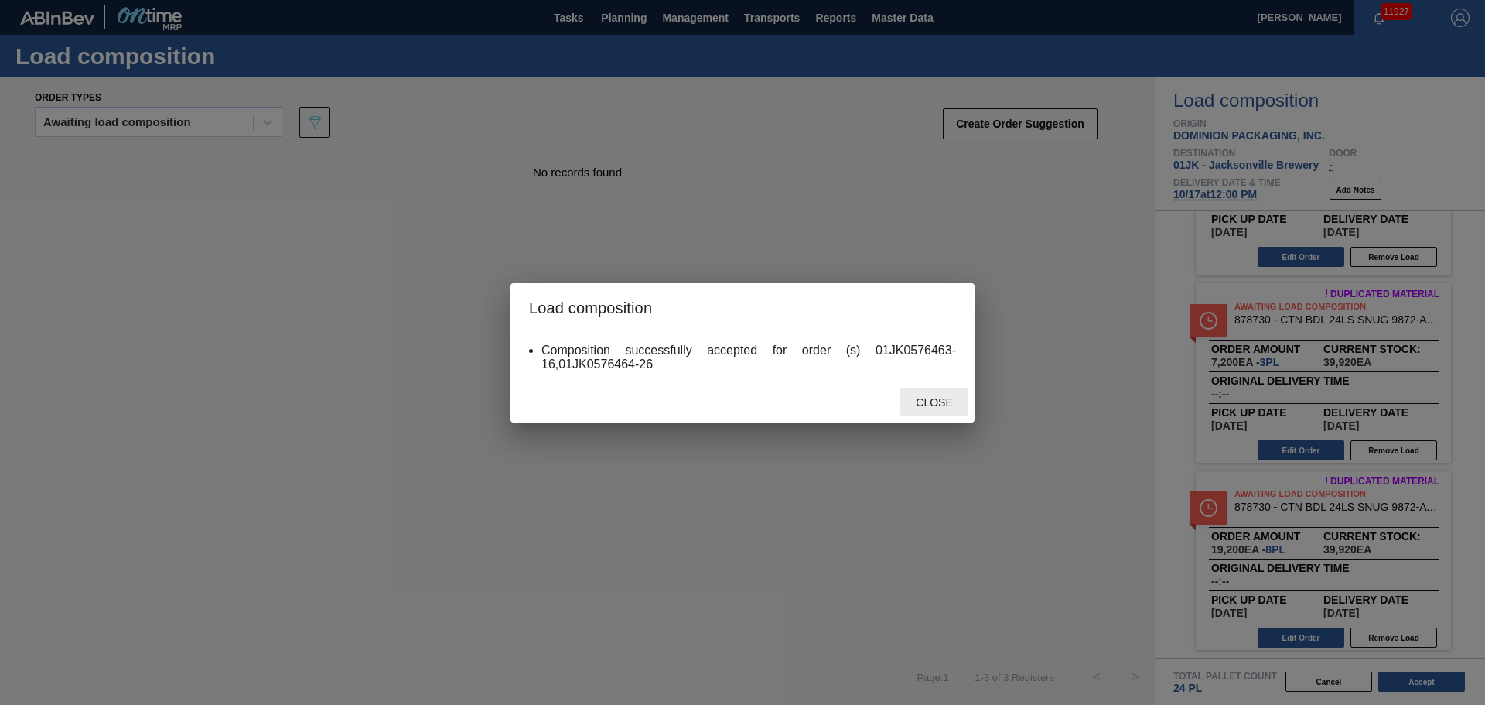
click at [918, 394] on div "Close" at bounding box center [935, 402] width 68 height 29
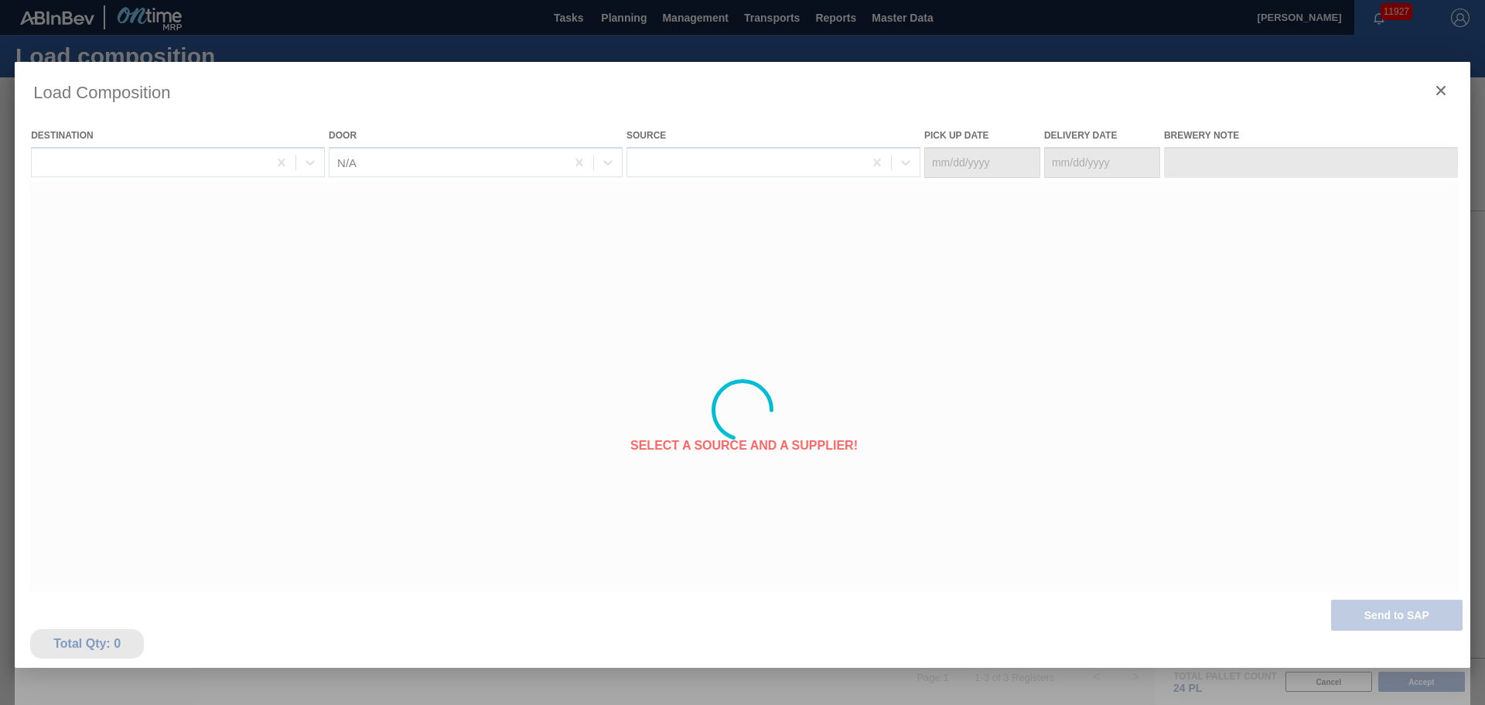
type Date "[DATE]"
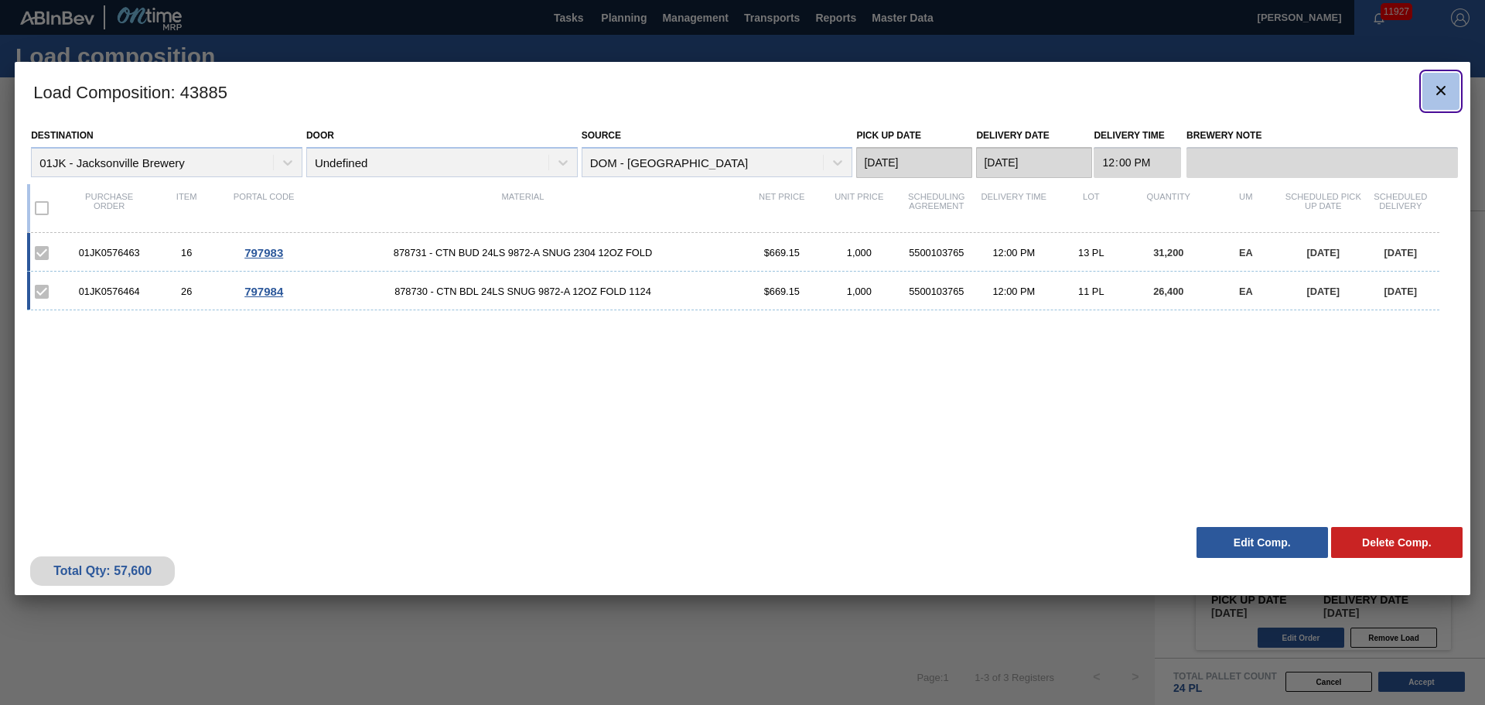
click at [1447, 91] on icon "botão de ícone" at bounding box center [1441, 90] width 19 height 19
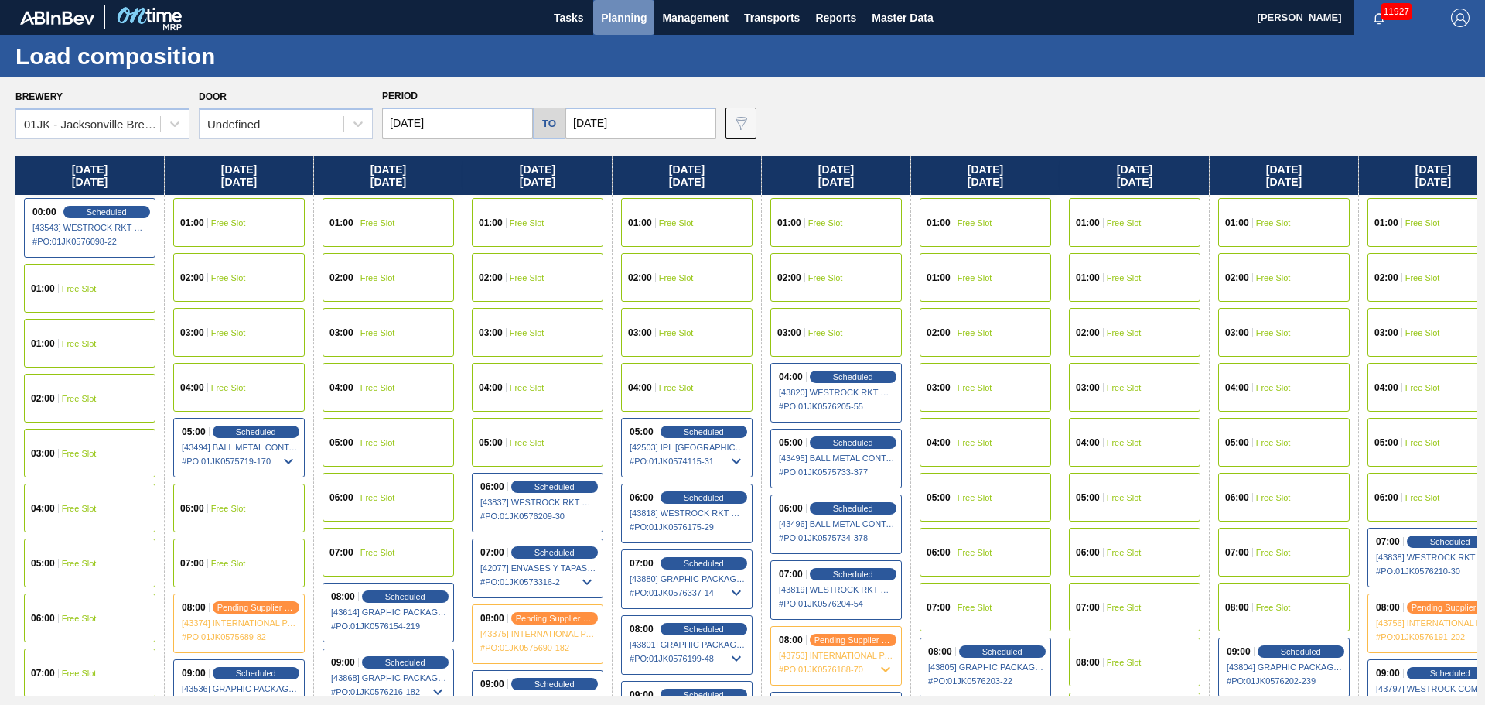
click at [617, 19] on span "Planning" at bounding box center [624, 18] width 46 height 19
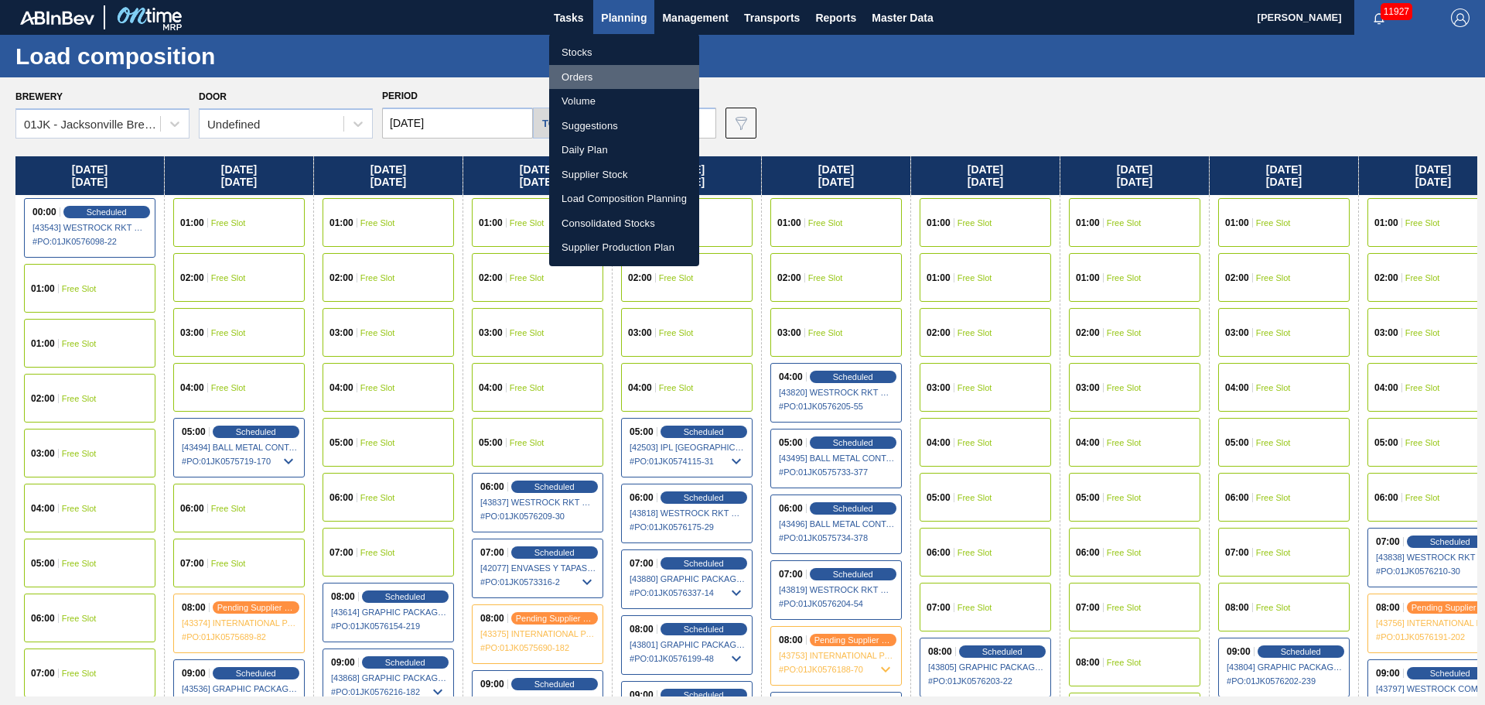
click at [606, 72] on li "Orders" at bounding box center [624, 77] width 150 height 25
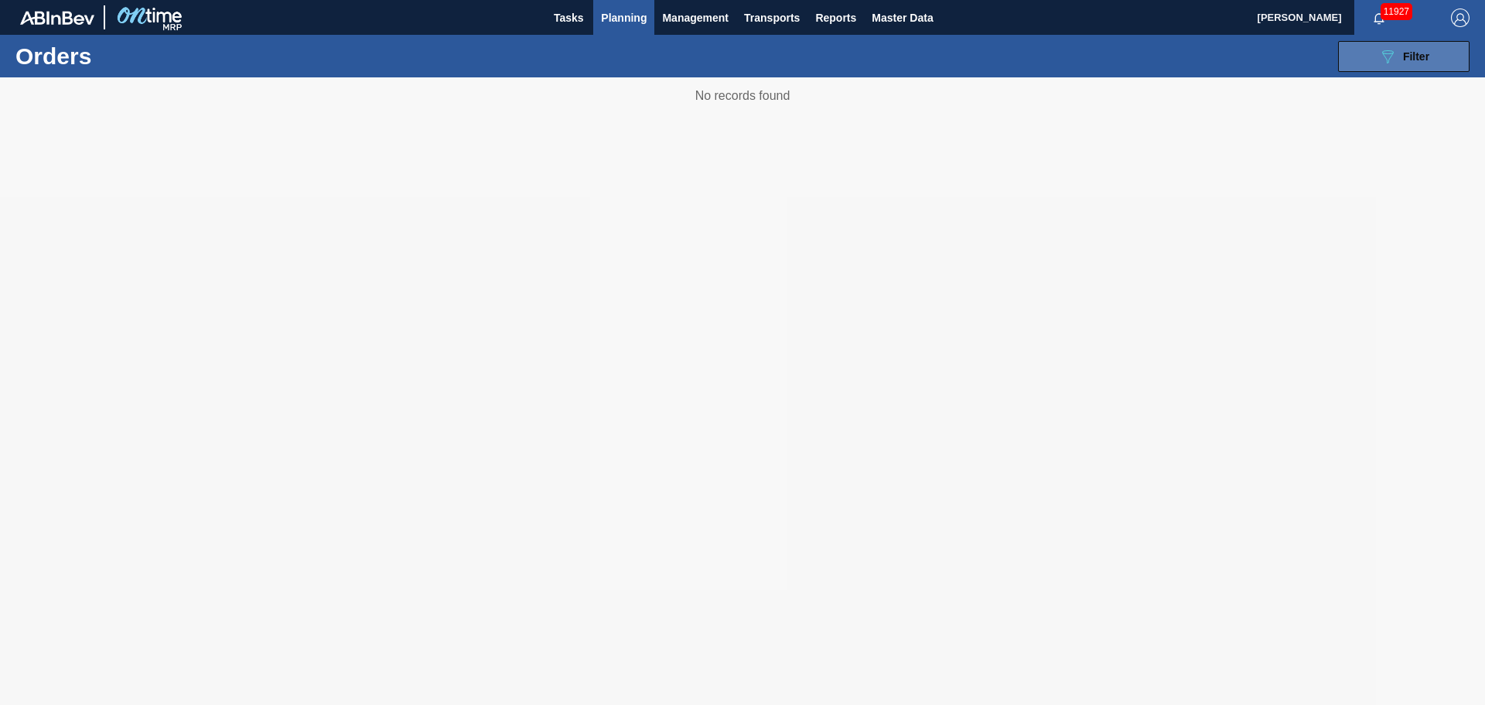
click at [1373, 69] on button "089F7B8B-B2A5-4AFE-B5C0-19BA573D28AC Filter" at bounding box center [1404, 56] width 132 height 31
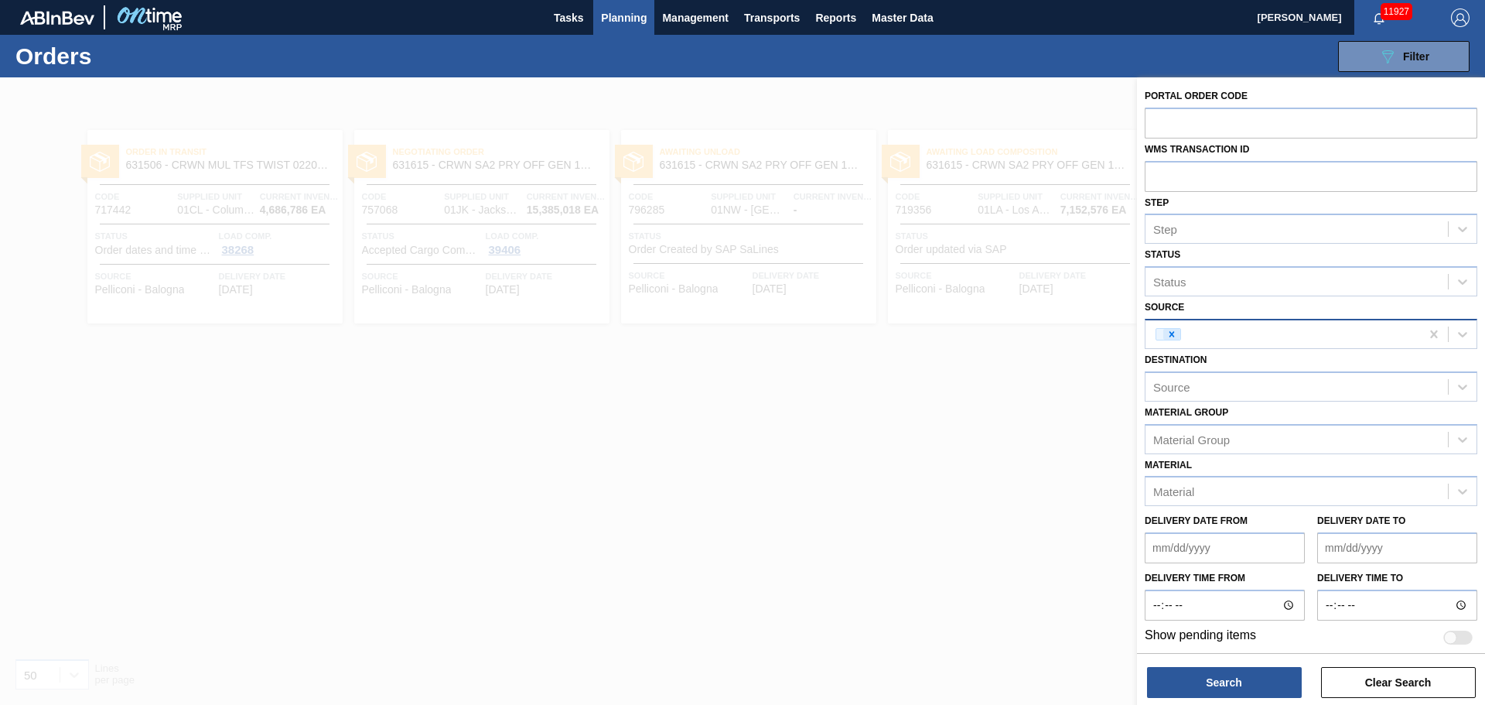
click at [1177, 336] on icon at bounding box center [1172, 334] width 11 height 11
click at [1441, 337] on div "Source" at bounding box center [1297, 334] width 303 height 22
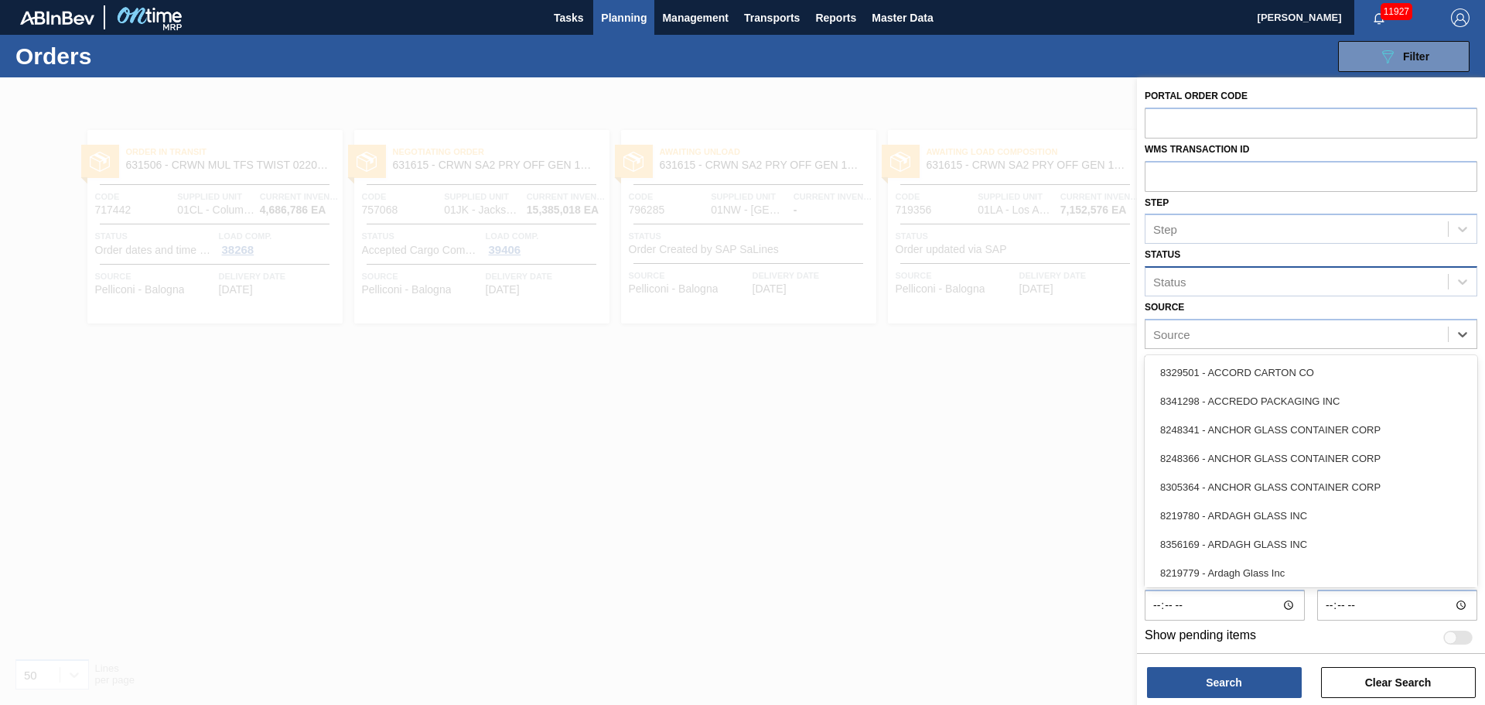
click at [1434, 272] on div "Status" at bounding box center [1297, 282] width 303 height 22
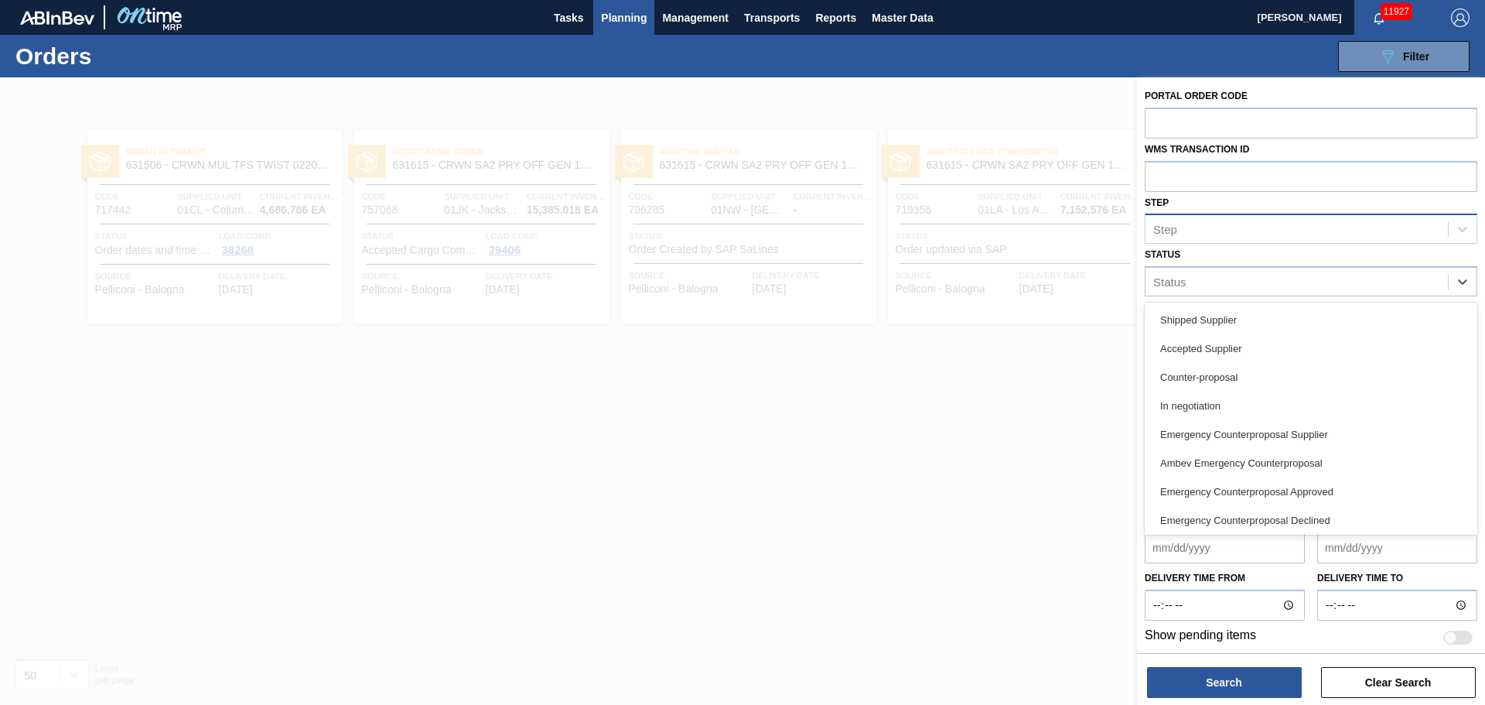
click at [1428, 231] on div "Step" at bounding box center [1297, 229] width 303 height 22
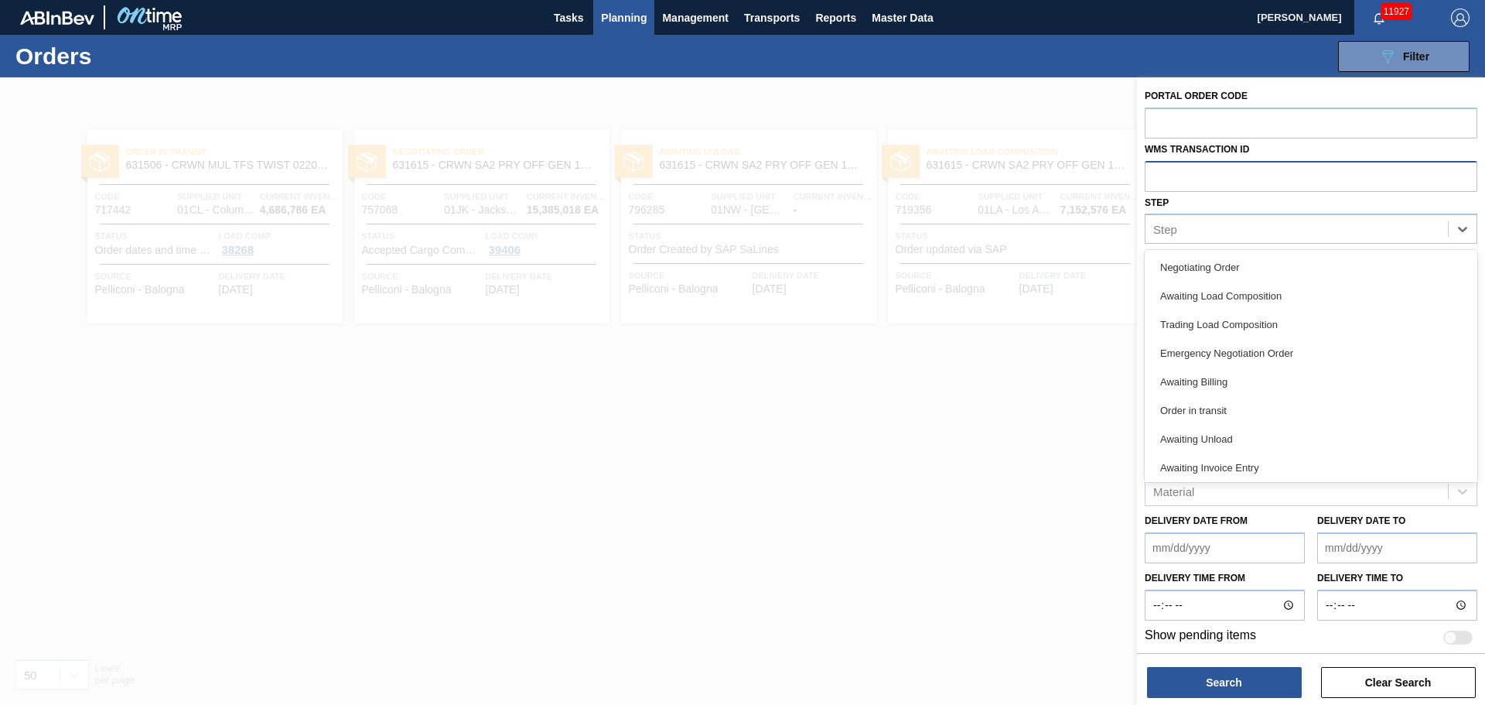
click at [1333, 182] on input "text" at bounding box center [1311, 175] width 333 height 29
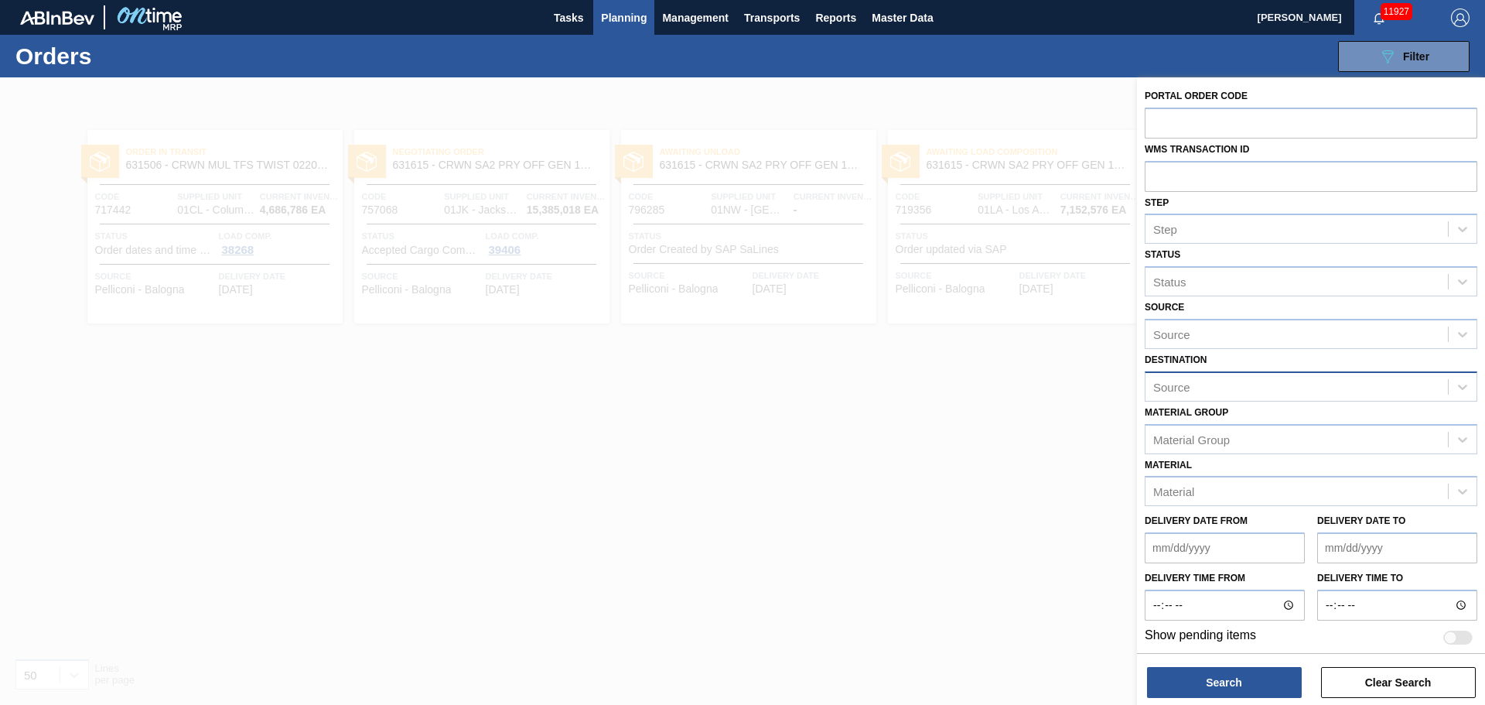
click at [1293, 383] on div "Source" at bounding box center [1297, 386] width 303 height 22
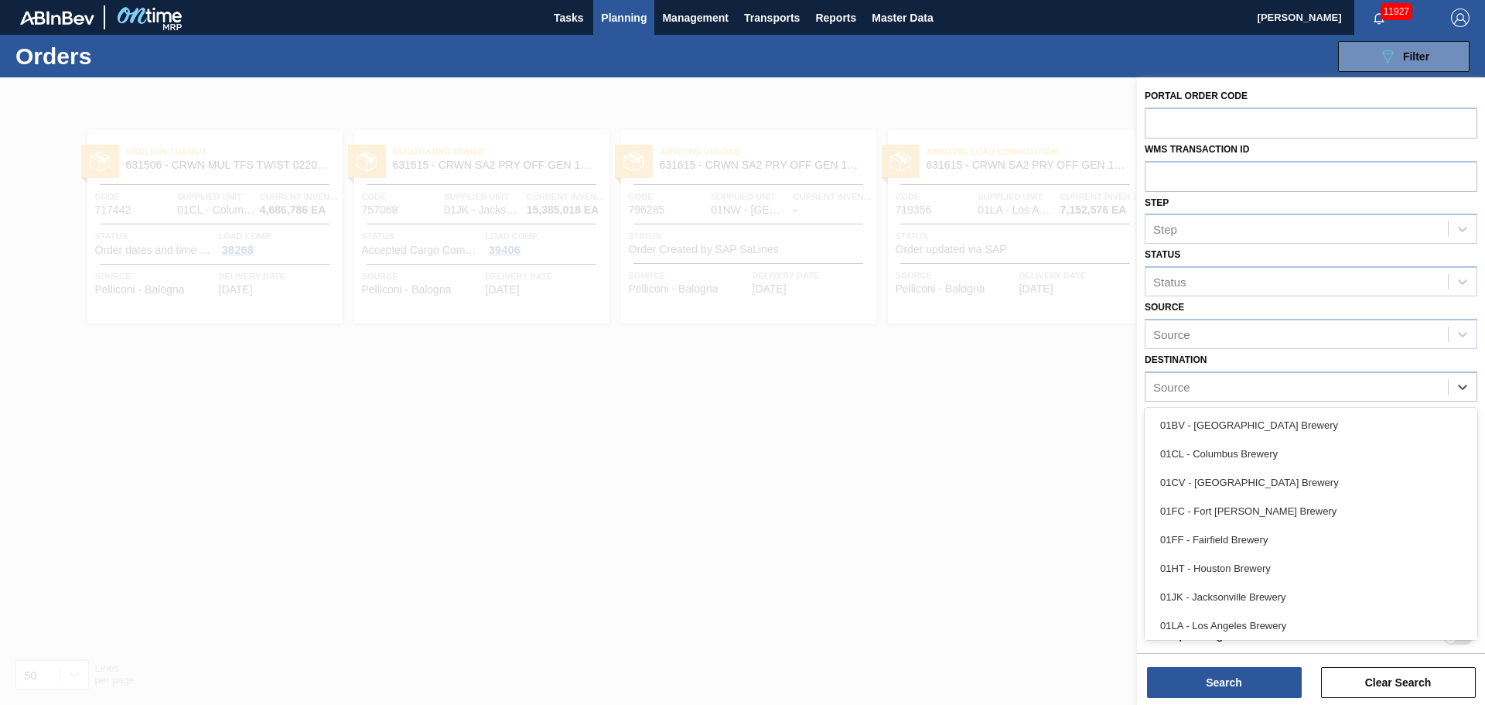
click at [1223, 600] on div "01JK - Jacksonville Brewery" at bounding box center [1311, 597] width 333 height 29
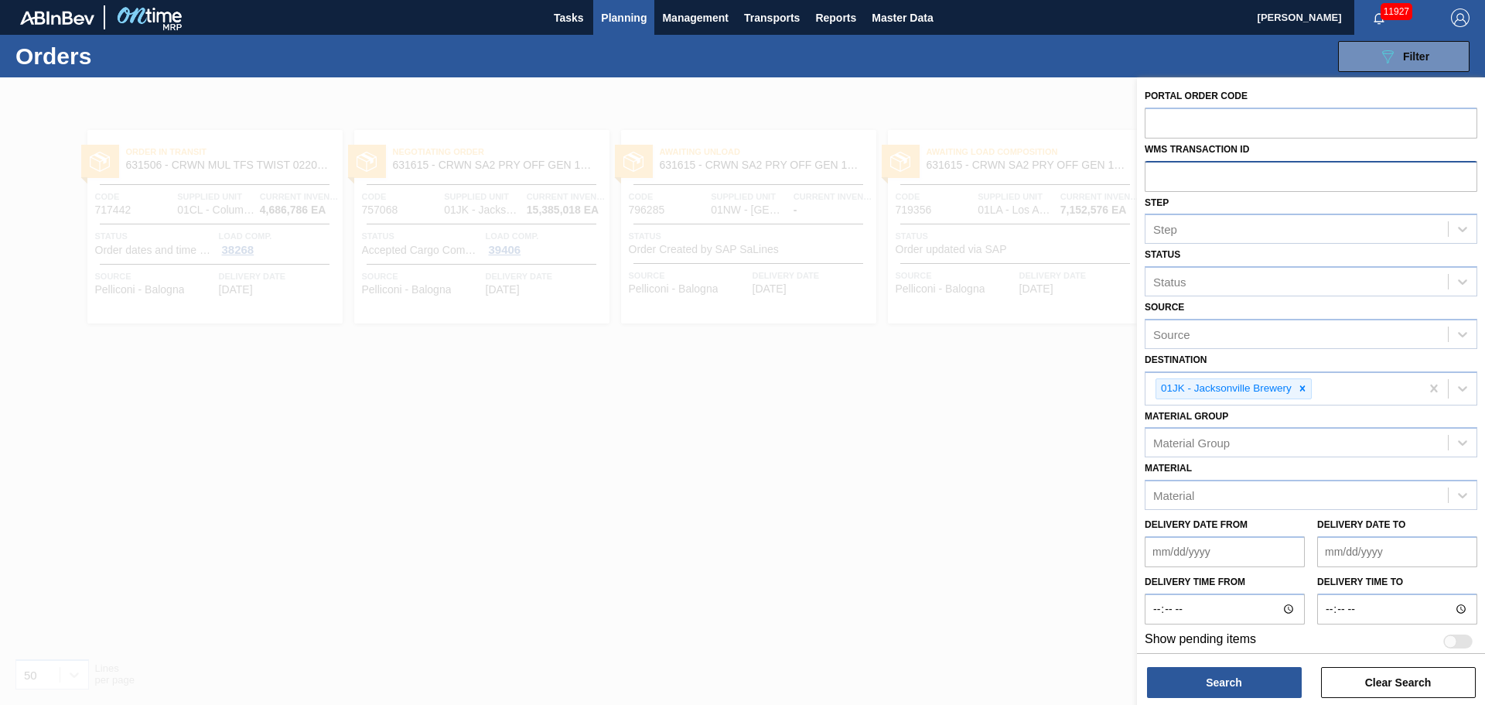
click at [1208, 167] on input "text" at bounding box center [1311, 175] width 333 height 29
type input "0576194"
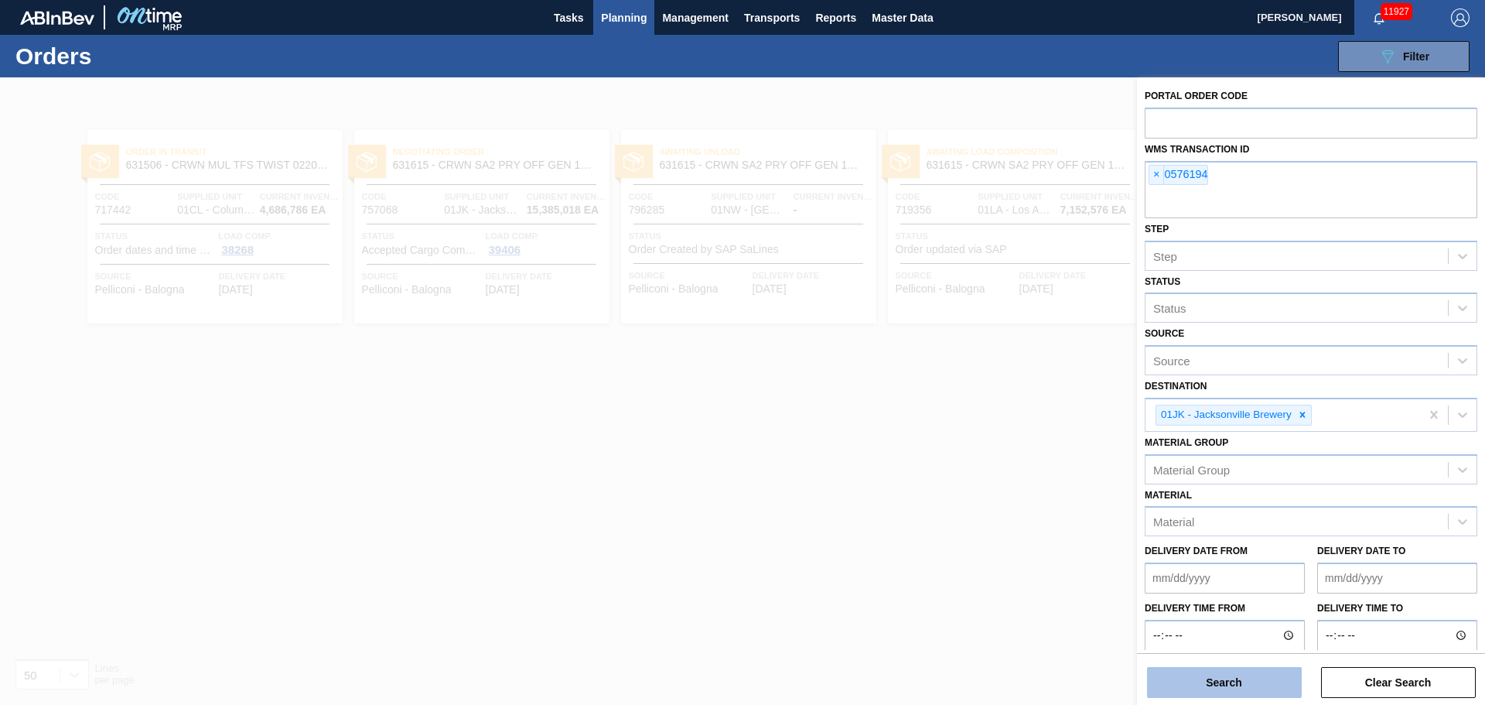
click at [1259, 694] on button "Search" at bounding box center [1224, 682] width 155 height 31
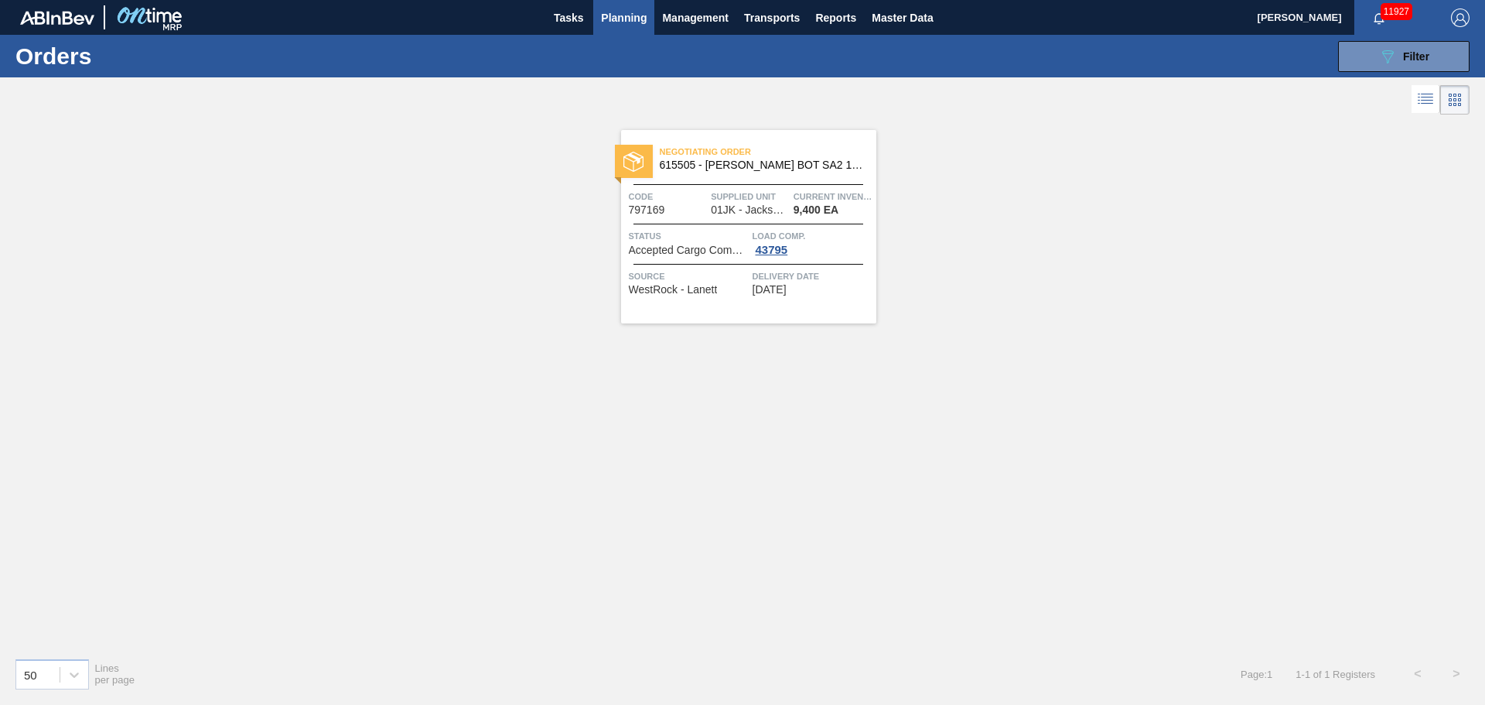
click at [723, 153] on span "Negotiating Order" at bounding box center [768, 151] width 217 height 15
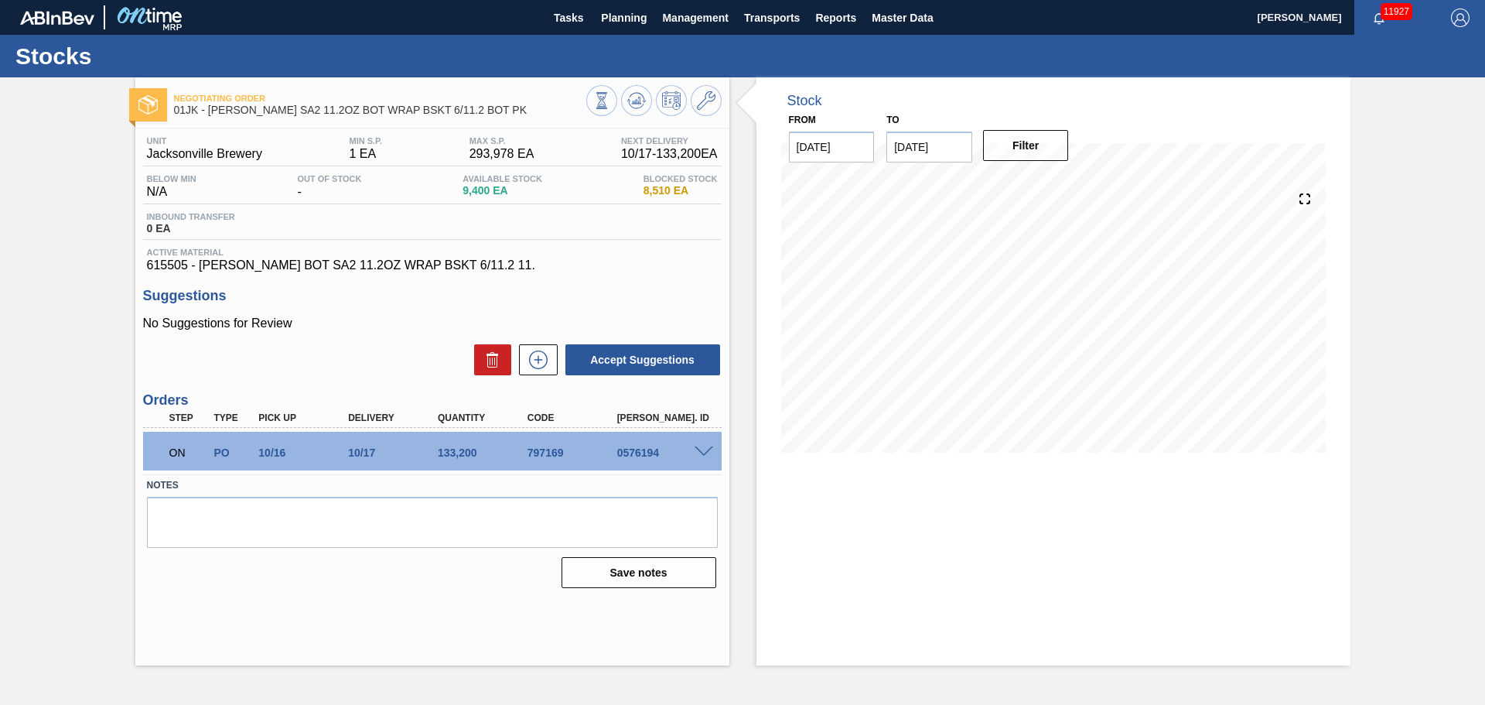
click at [703, 450] on span at bounding box center [704, 452] width 19 height 12
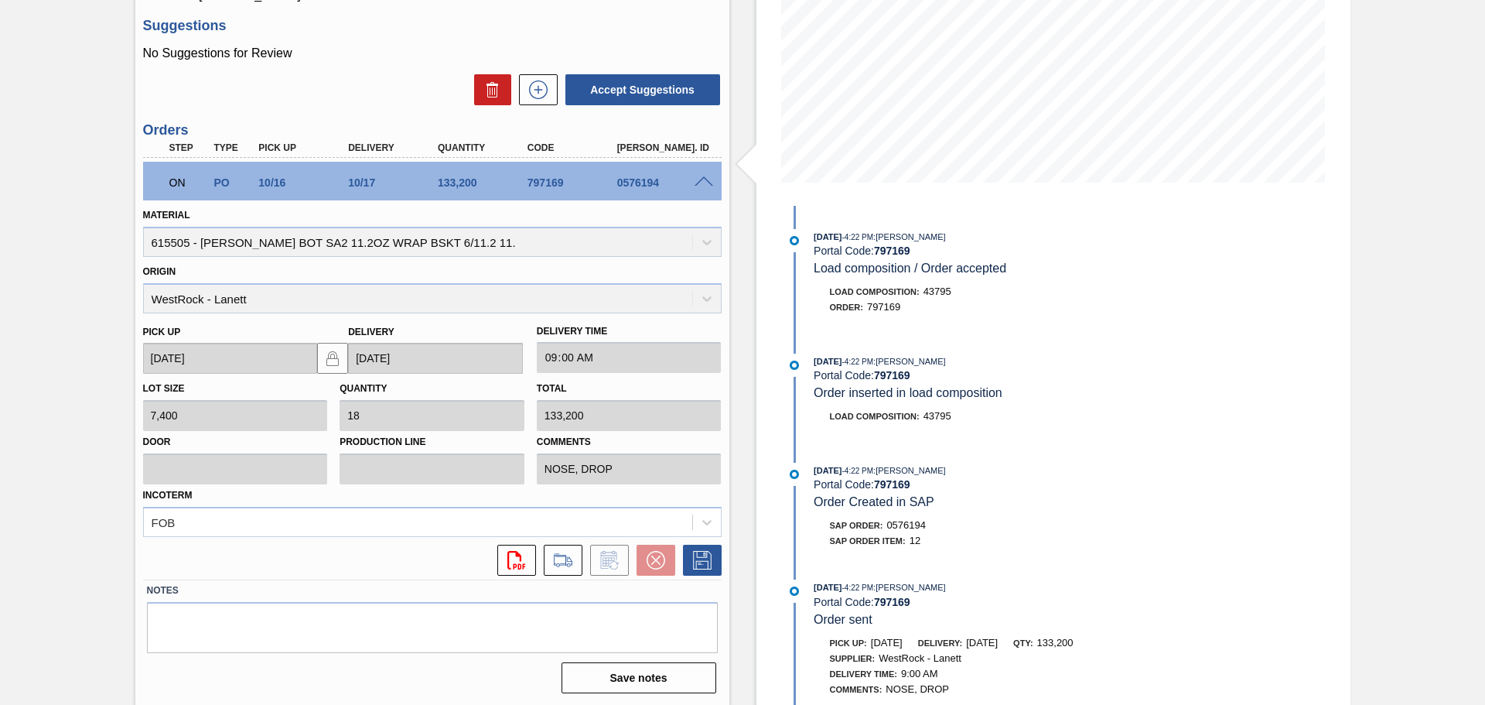
scroll to position [272, 0]
click at [574, 557] on button at bounding box center [563, 558] width 39 height 31
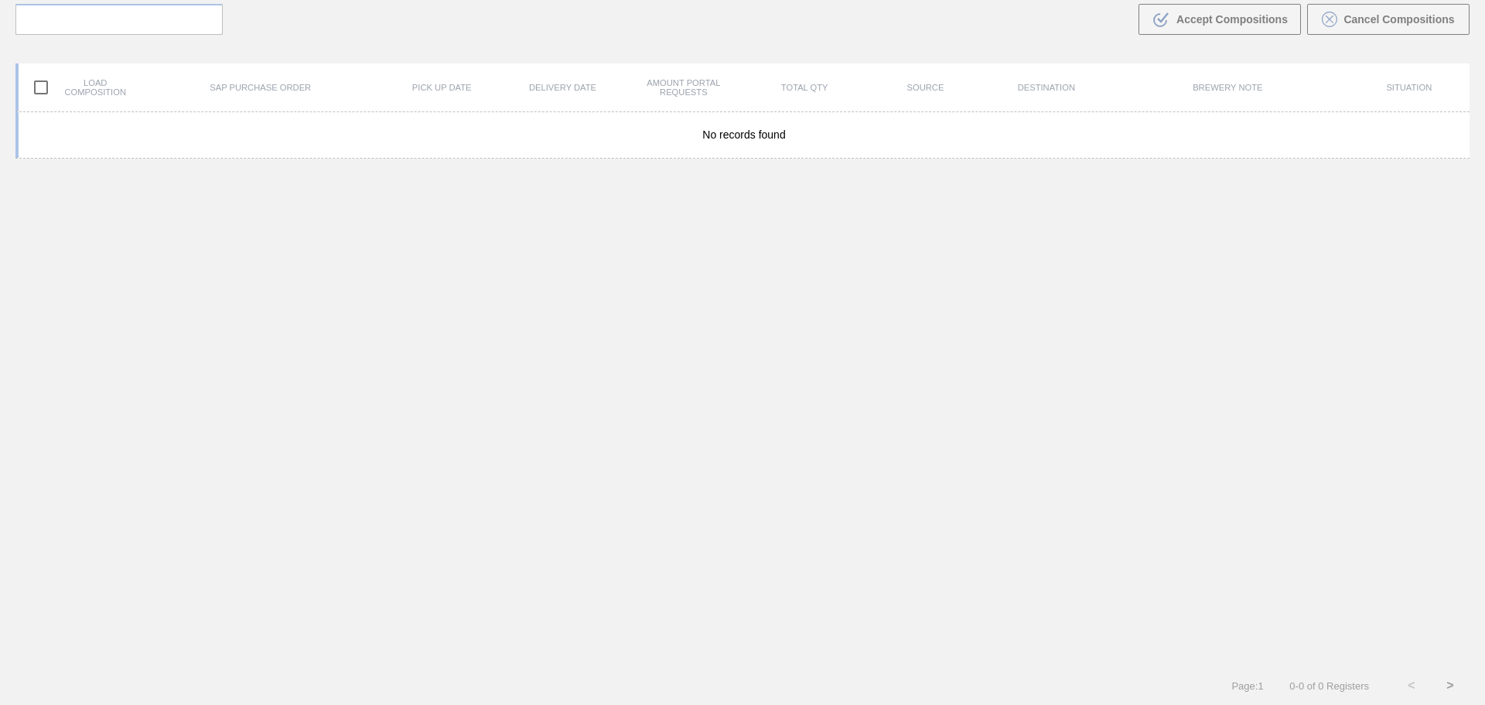
scroll to position [111, 0]
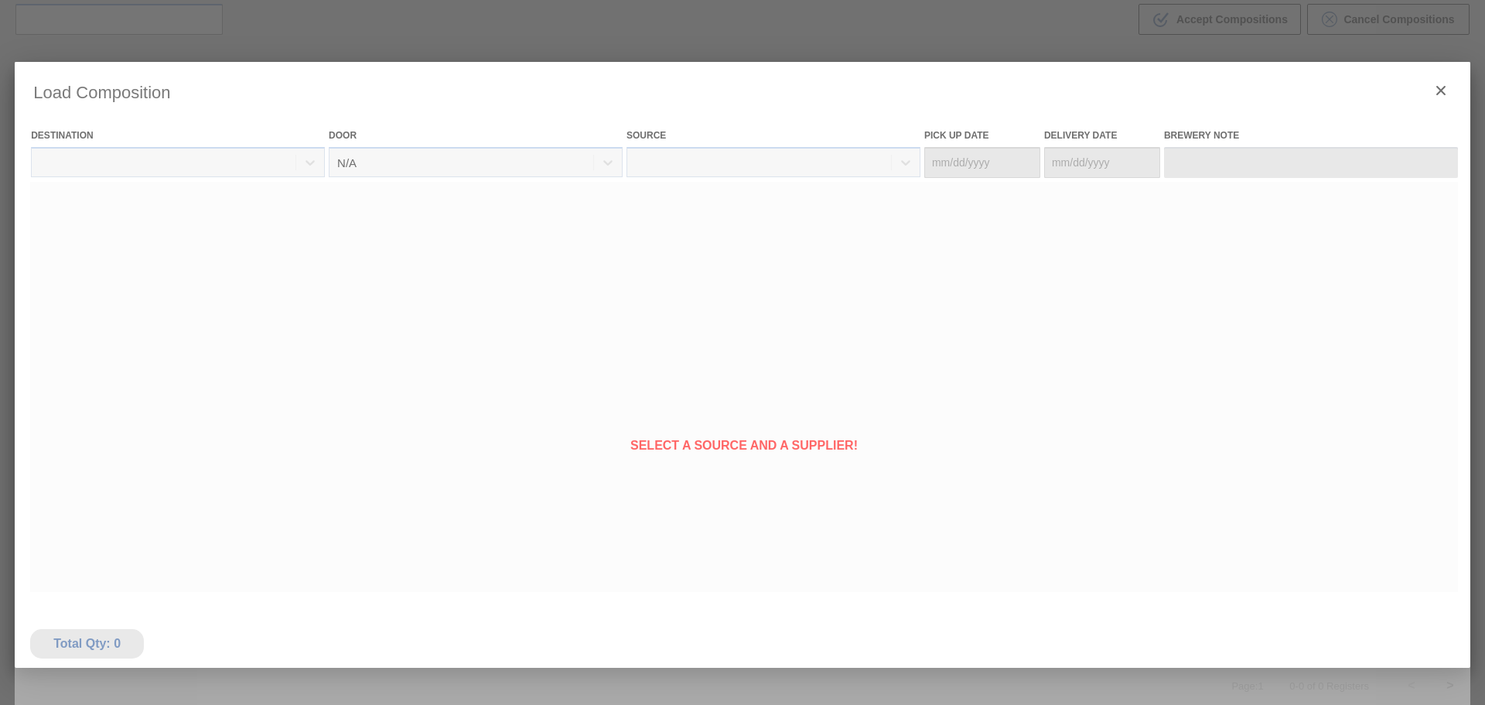
type Date "[DATE]"
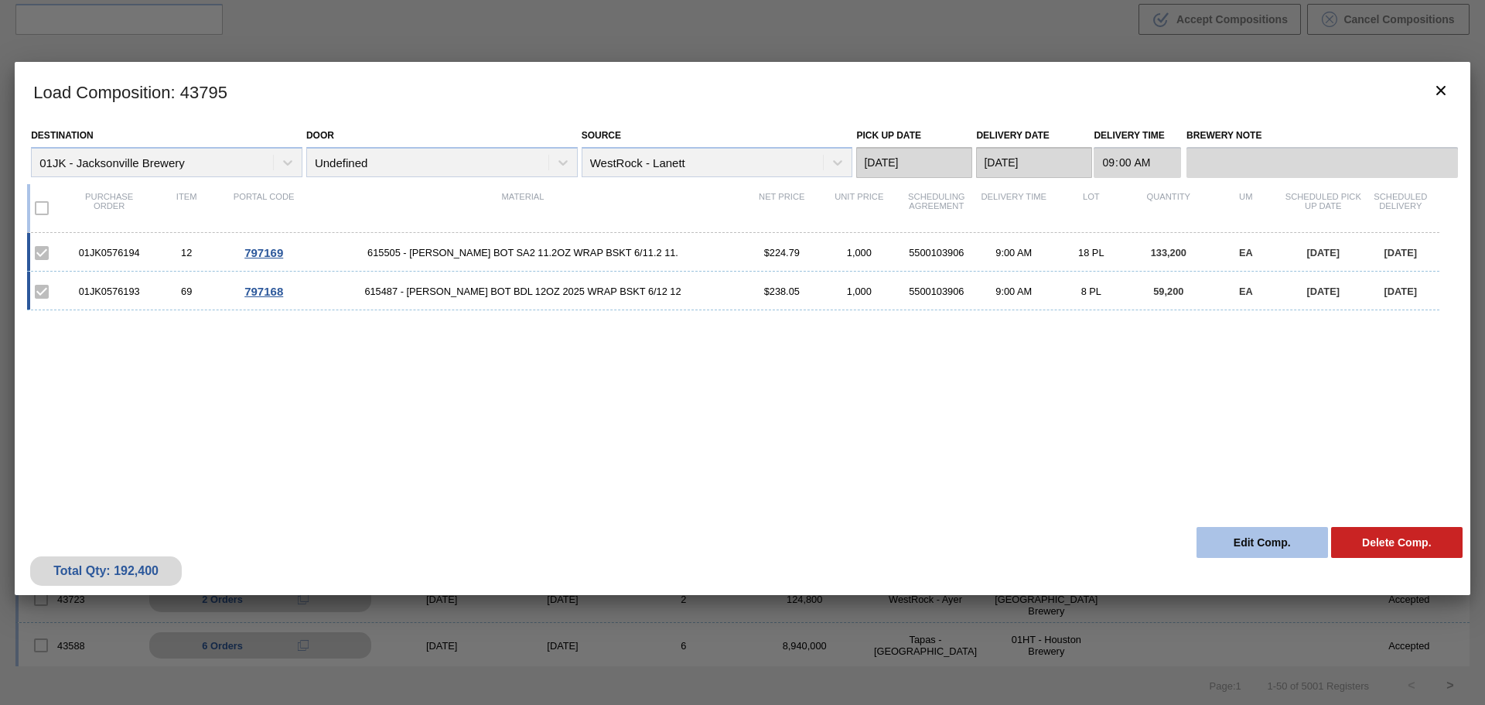
click at [1268, 537] on button "Edit Comp." at bounding box center [1263, 542] width 132 height 31
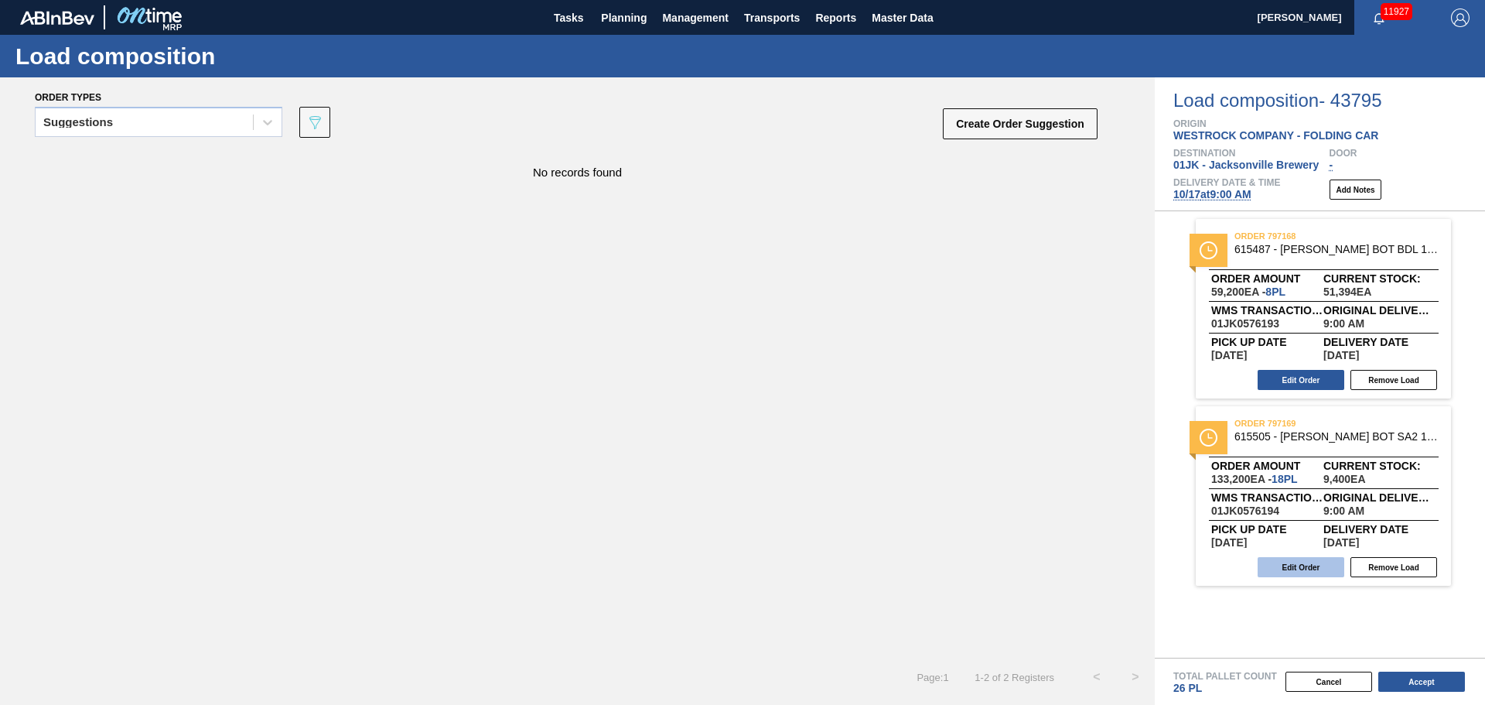
click at [1301, 567] on button "Edit Order" at bounding box center [1301, 567] width 87 height 20
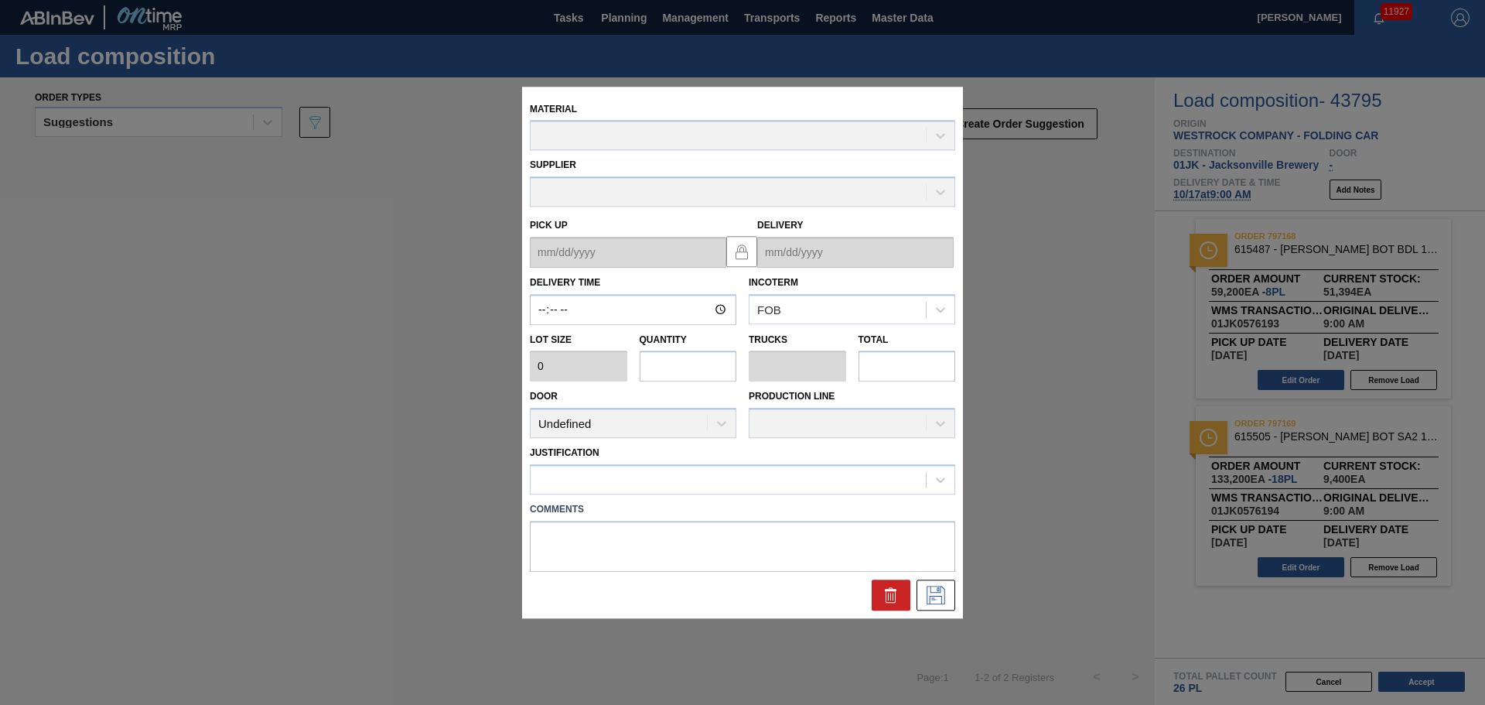
type input "09:00:00"
type input "7,400"
type input "18"
type input "0.692"
type input "133,200"
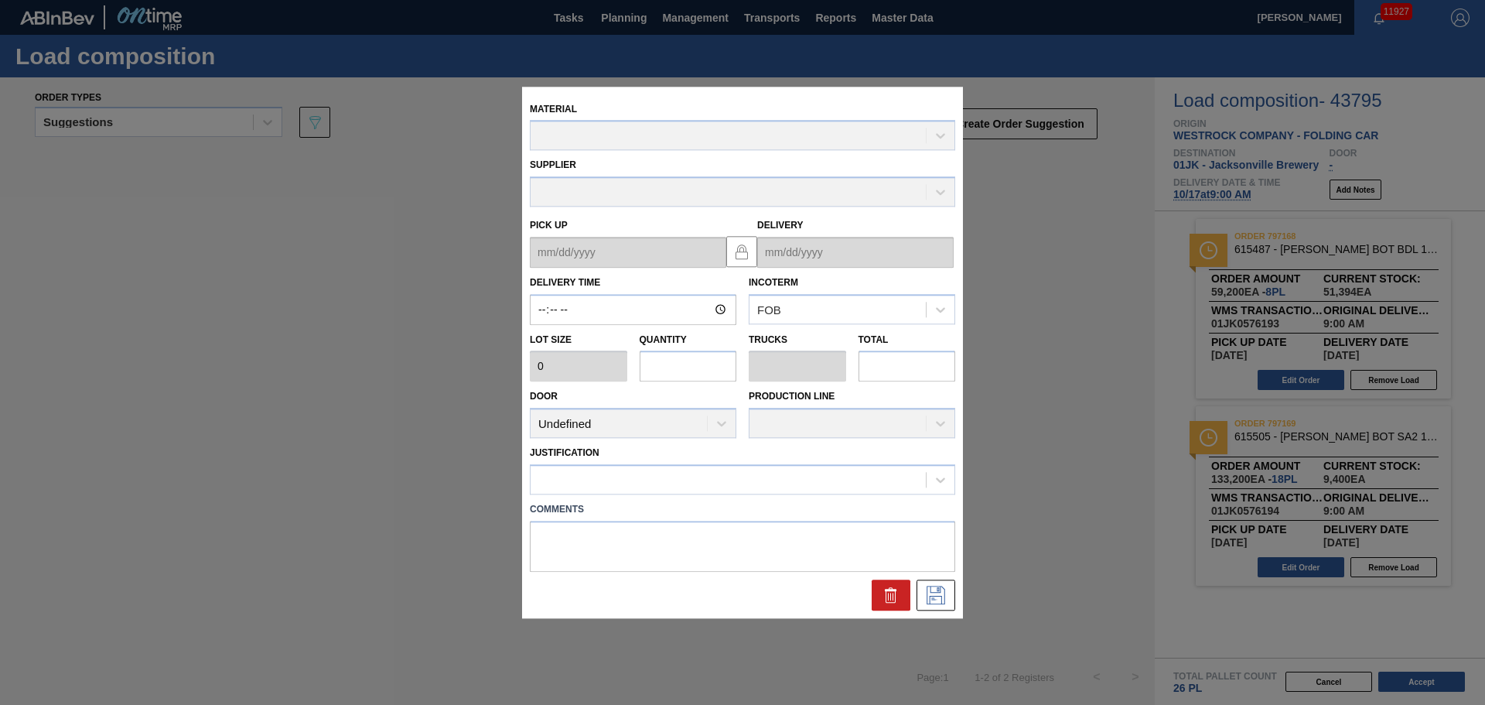
type textarea "NOSE, DROP"
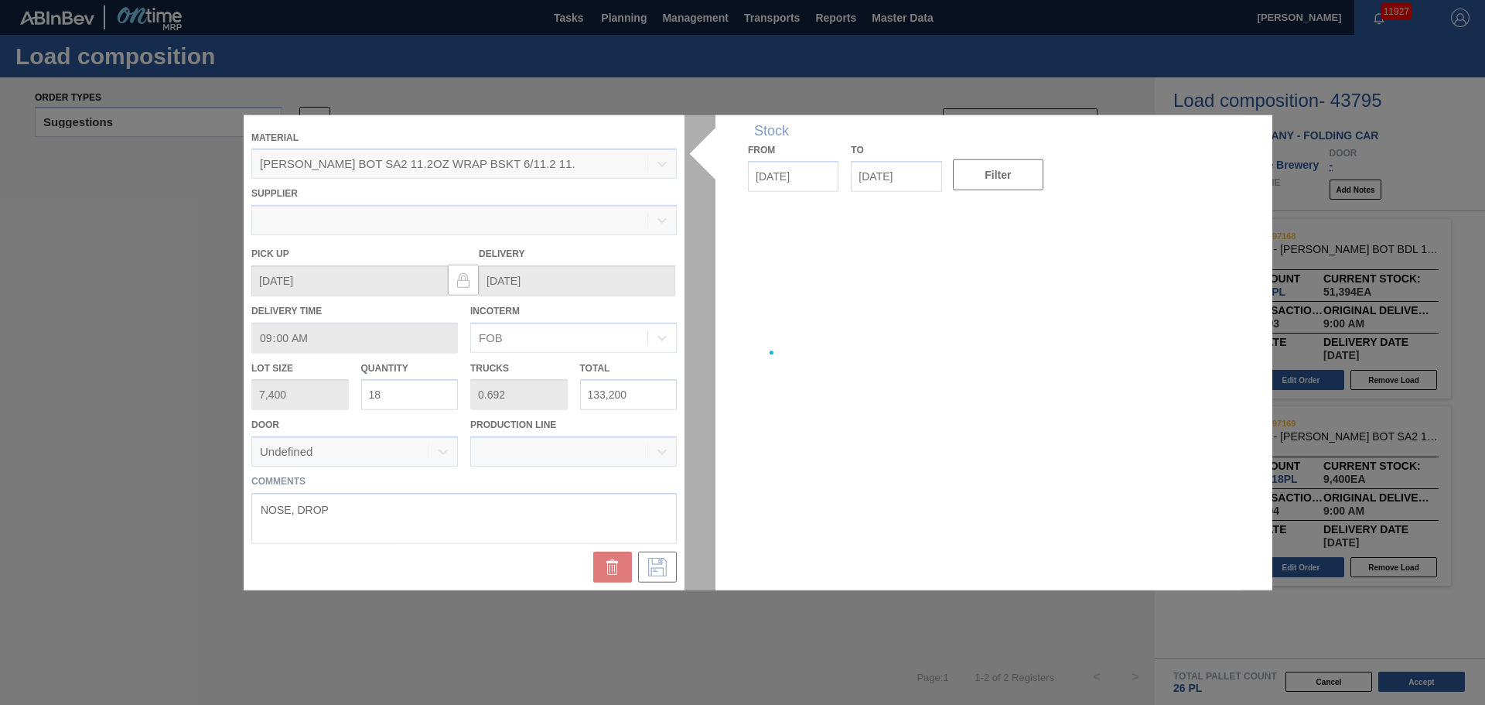
type up "[DATE]"
type input "[DATE]"
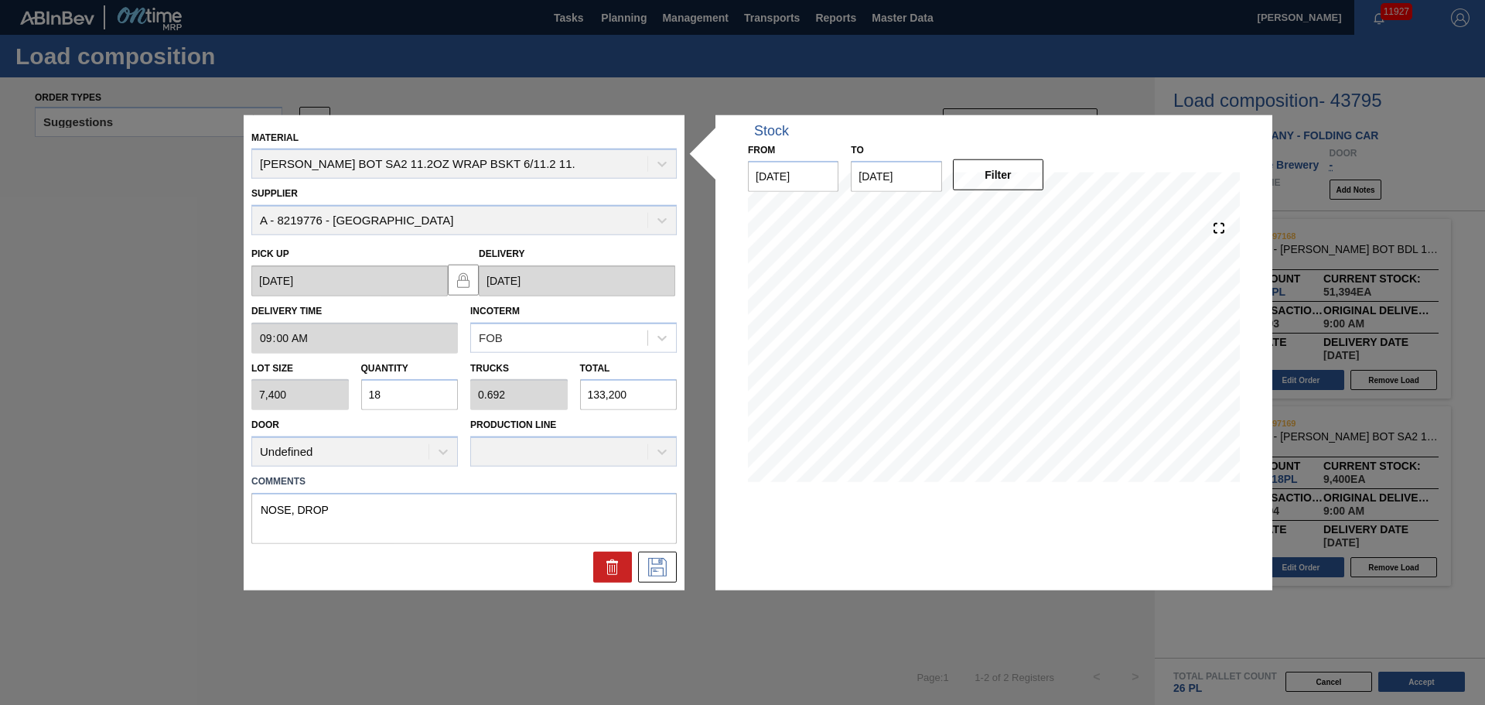
click at [626, 392] on input "133,200" at bounding box center [628, 394] width 97 height 31
click at [631, 396] on input "133,200" at bounding box center [628, 394] width 97 height 31
click at [542, 398] on div "Lot size 7,400 Quantity 18 Trucks 0.692 Total 133,200" at bounding box center [464, 381] width 438 height 57
type input "0"
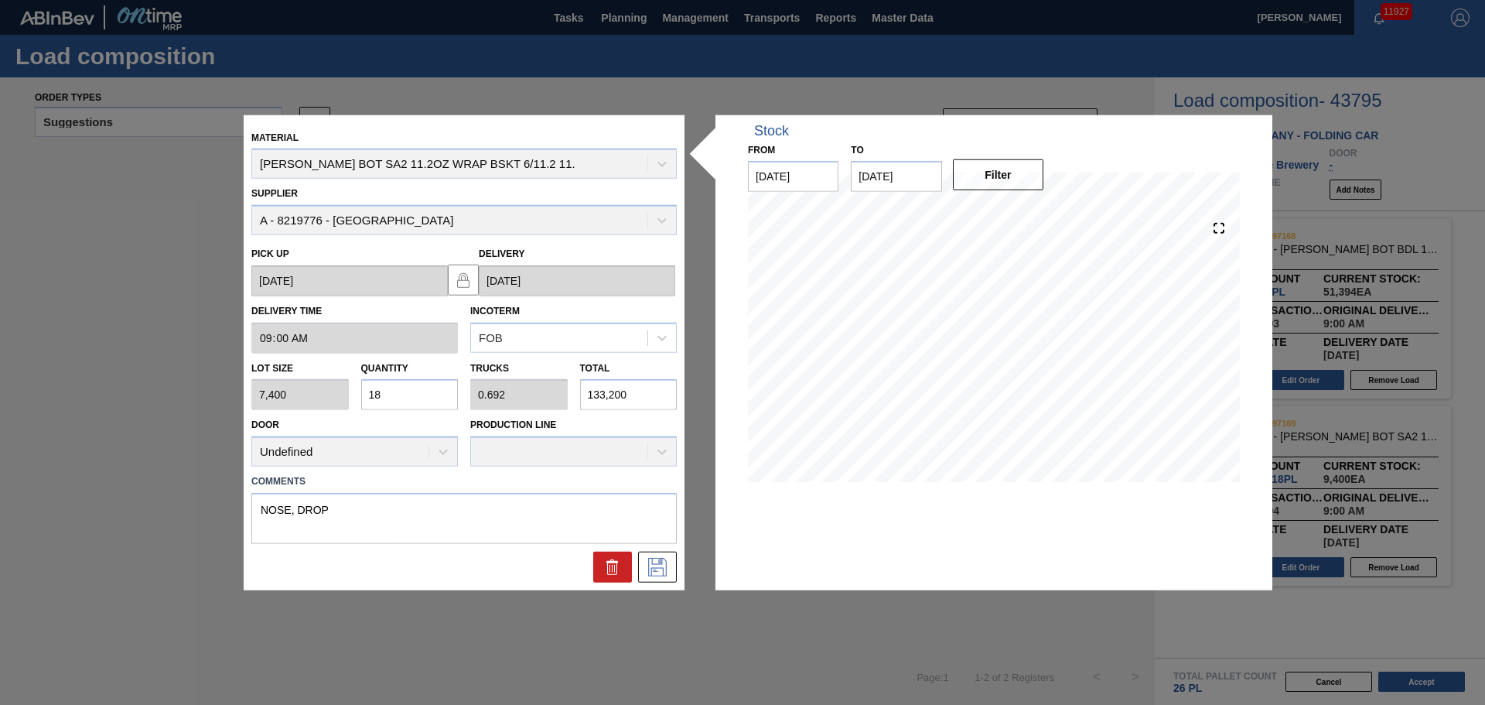
type input "1"
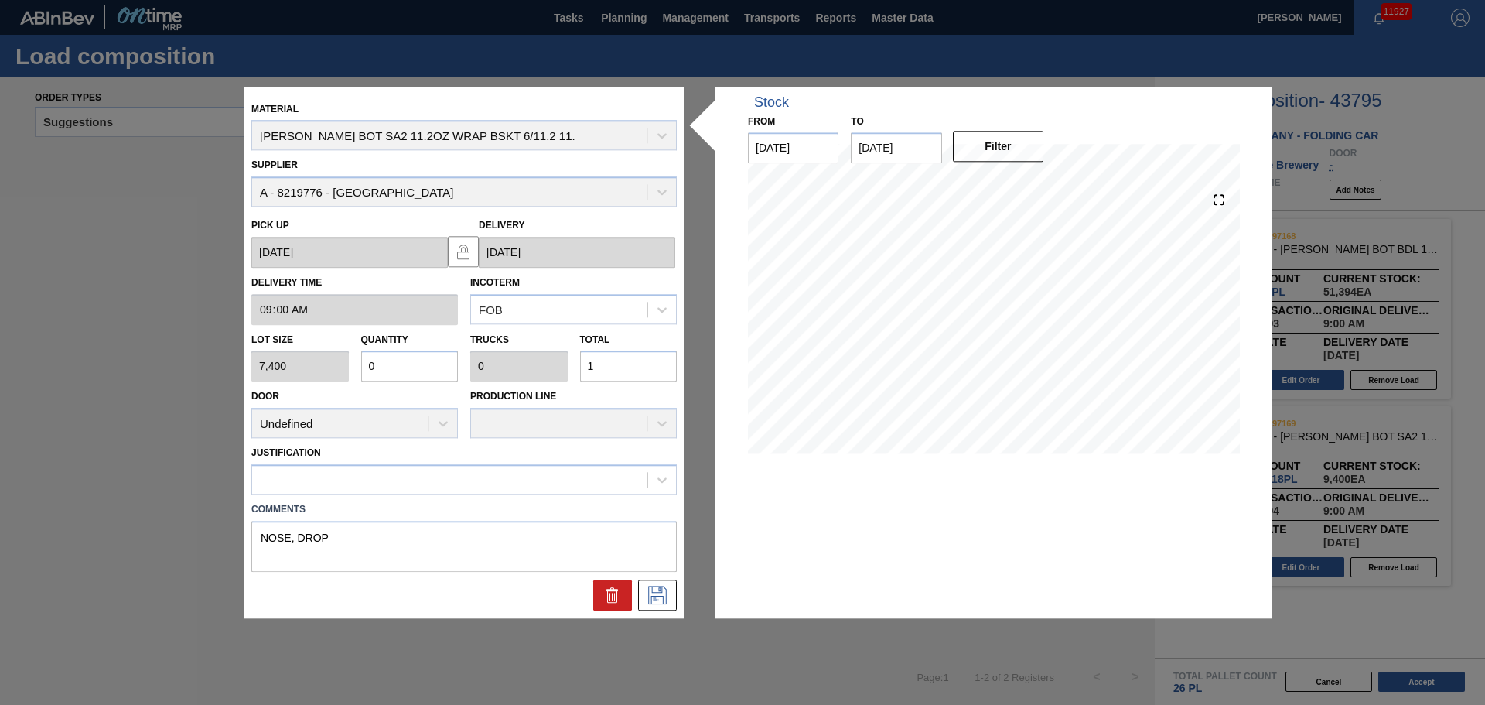
type input "0.002"
type input "12"
type input "0.017"
type input "0.001"
type input "126"
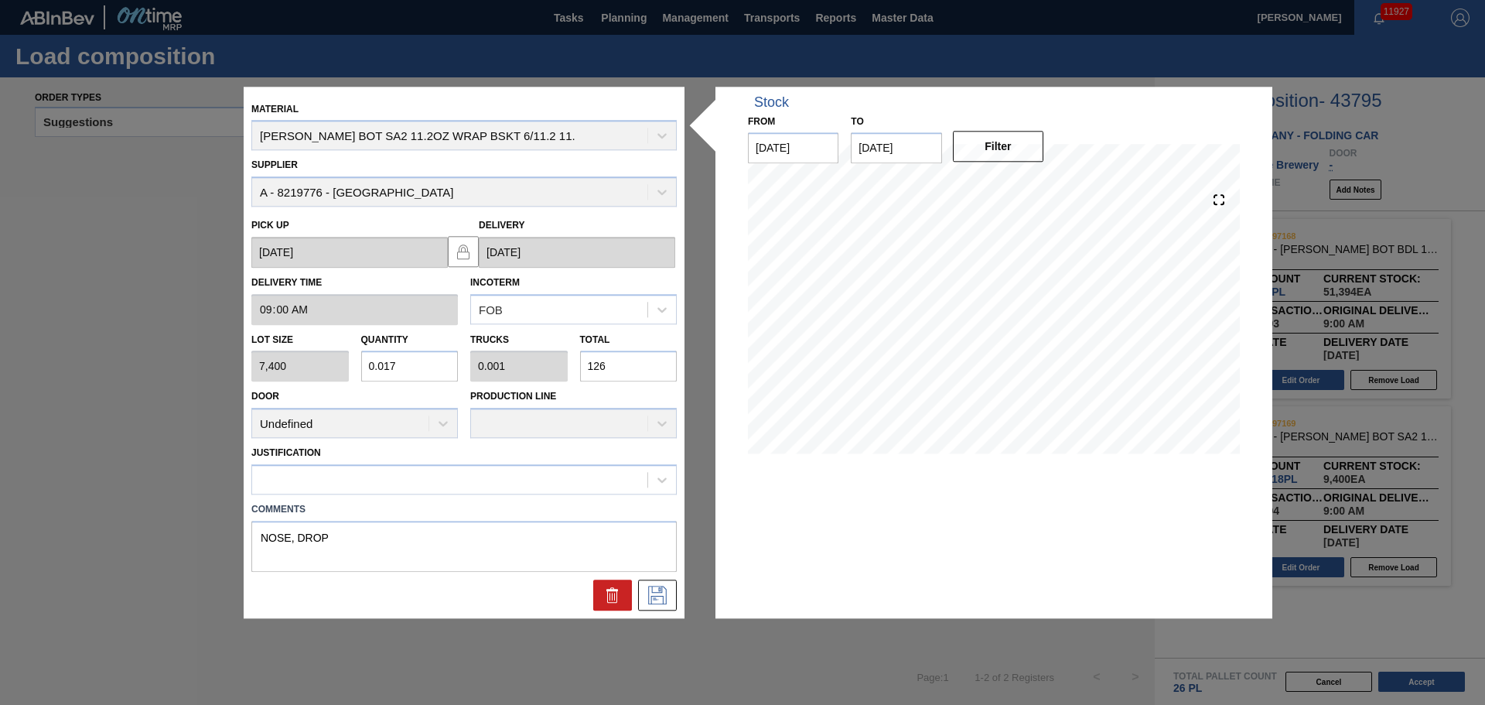
type input "0.171"
type input "0.007"
type input "1,267"
type input "1.712"
type input "0.066"
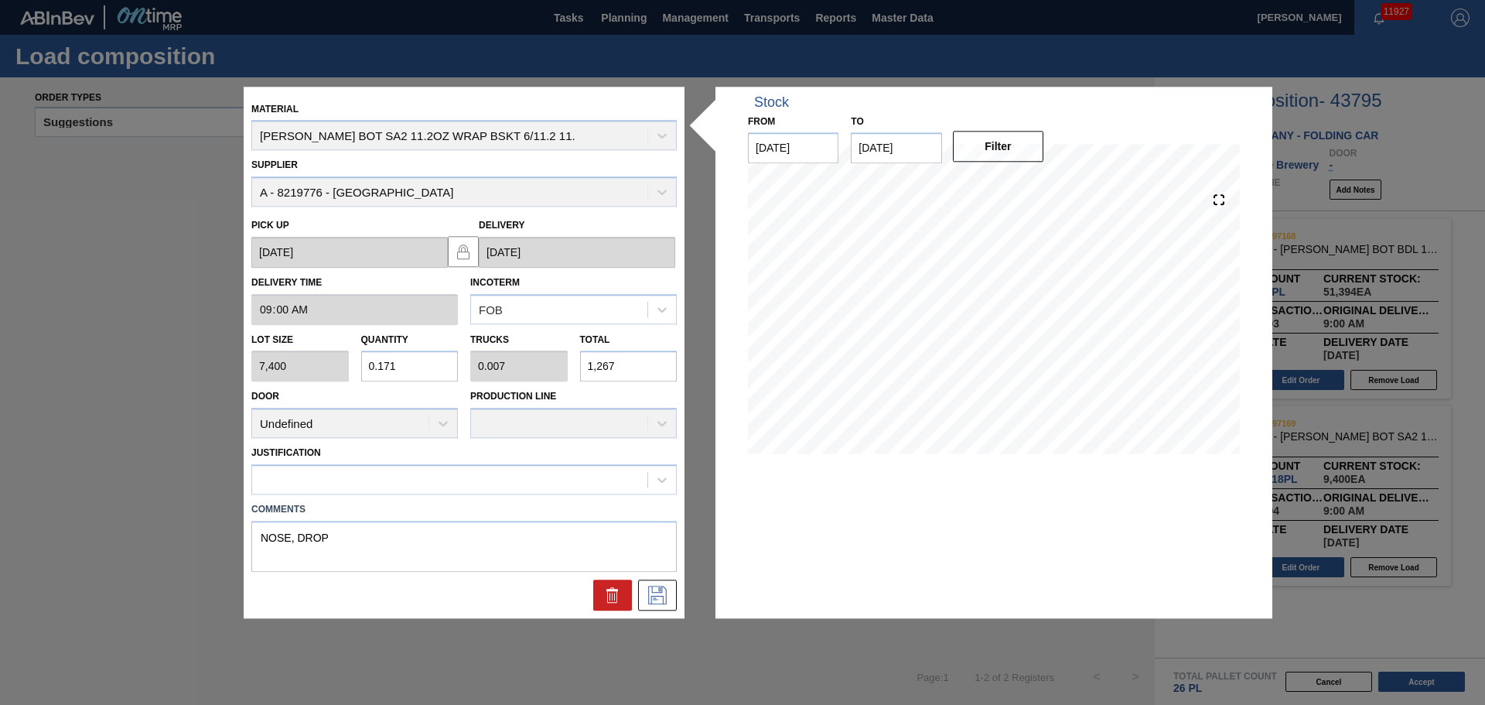
type input "12,672"
type input "17.125"
type input "0.659"
type input "126,725"
click at [494, 484] on div at bounding box center [449, 480] width 395 height 22
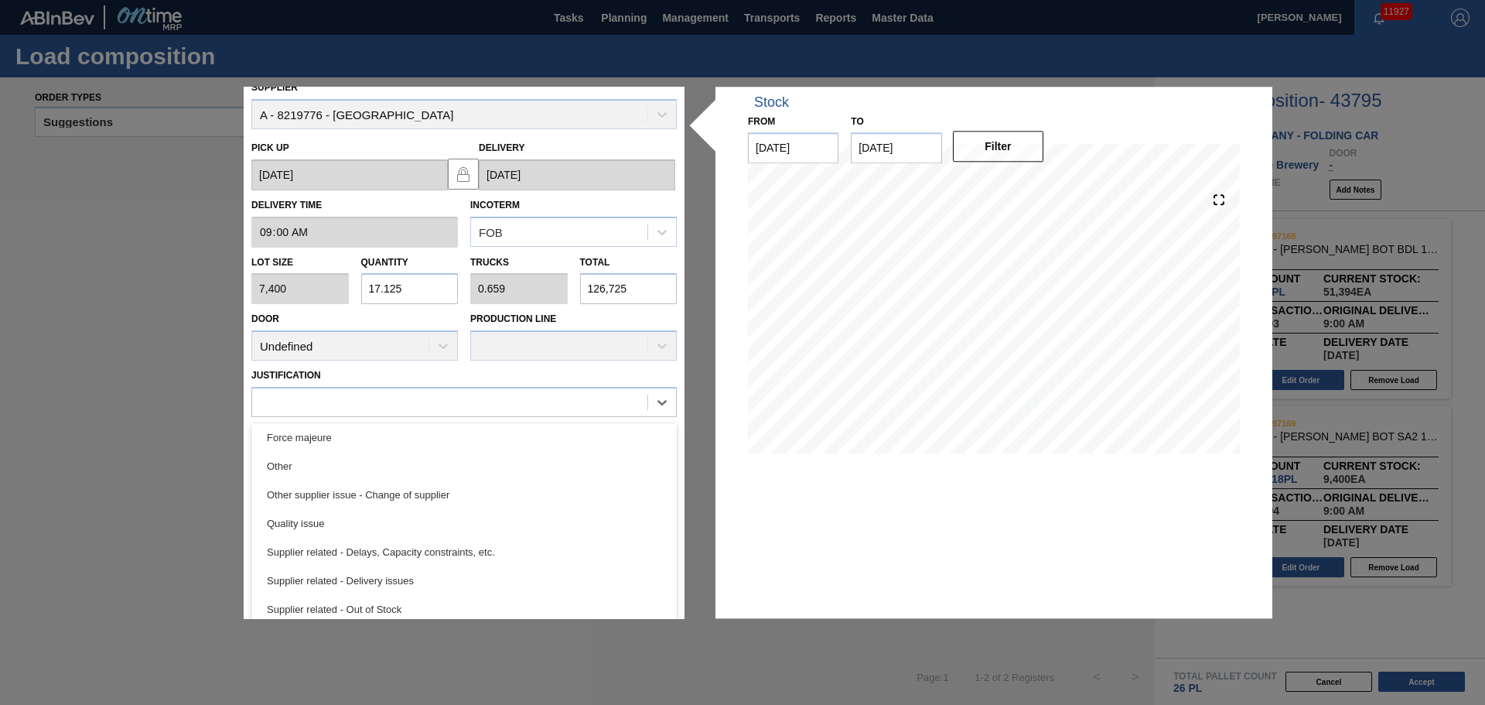
scroll to position [115, 0]
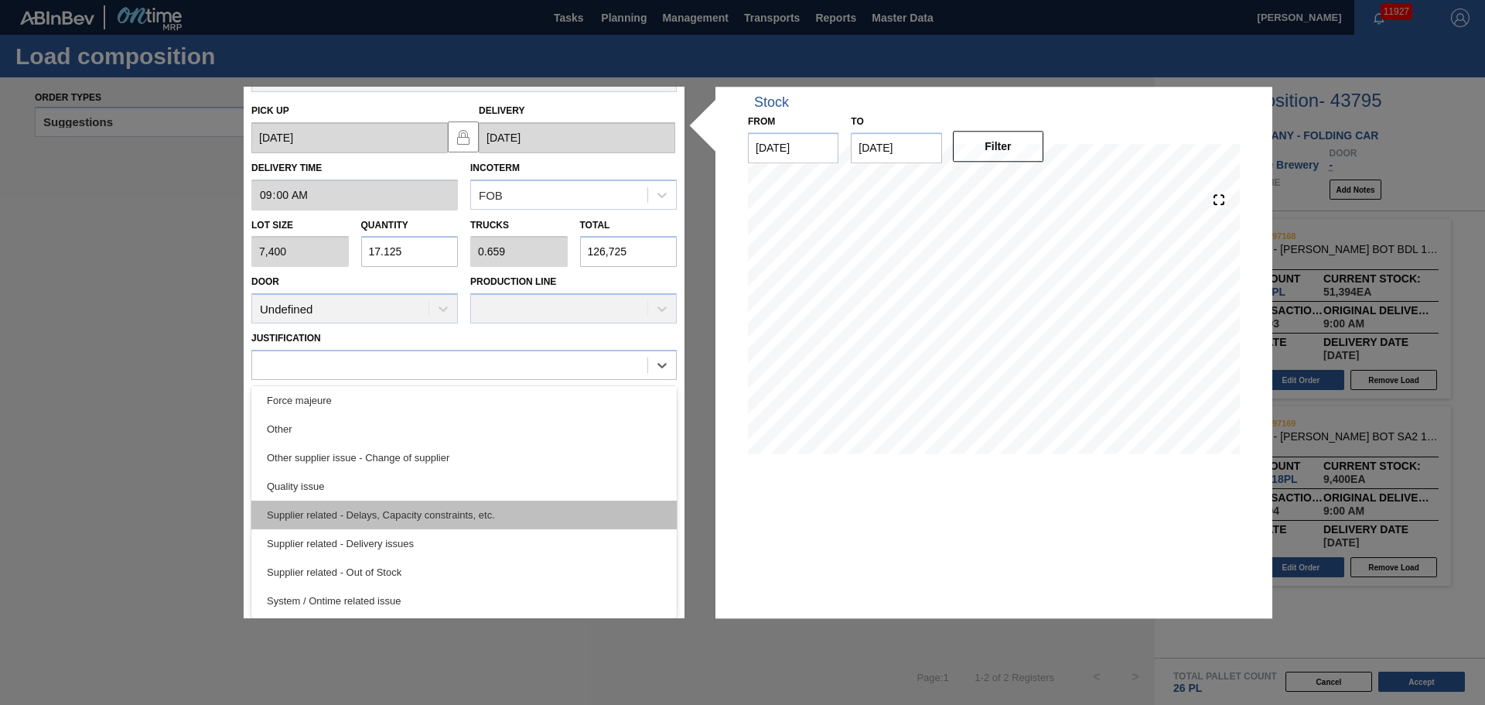
click at [508, 508] on div "Supplier related - Delays, Capacity constraints, etc." at bounding box center [464, 515] width 426 height 29
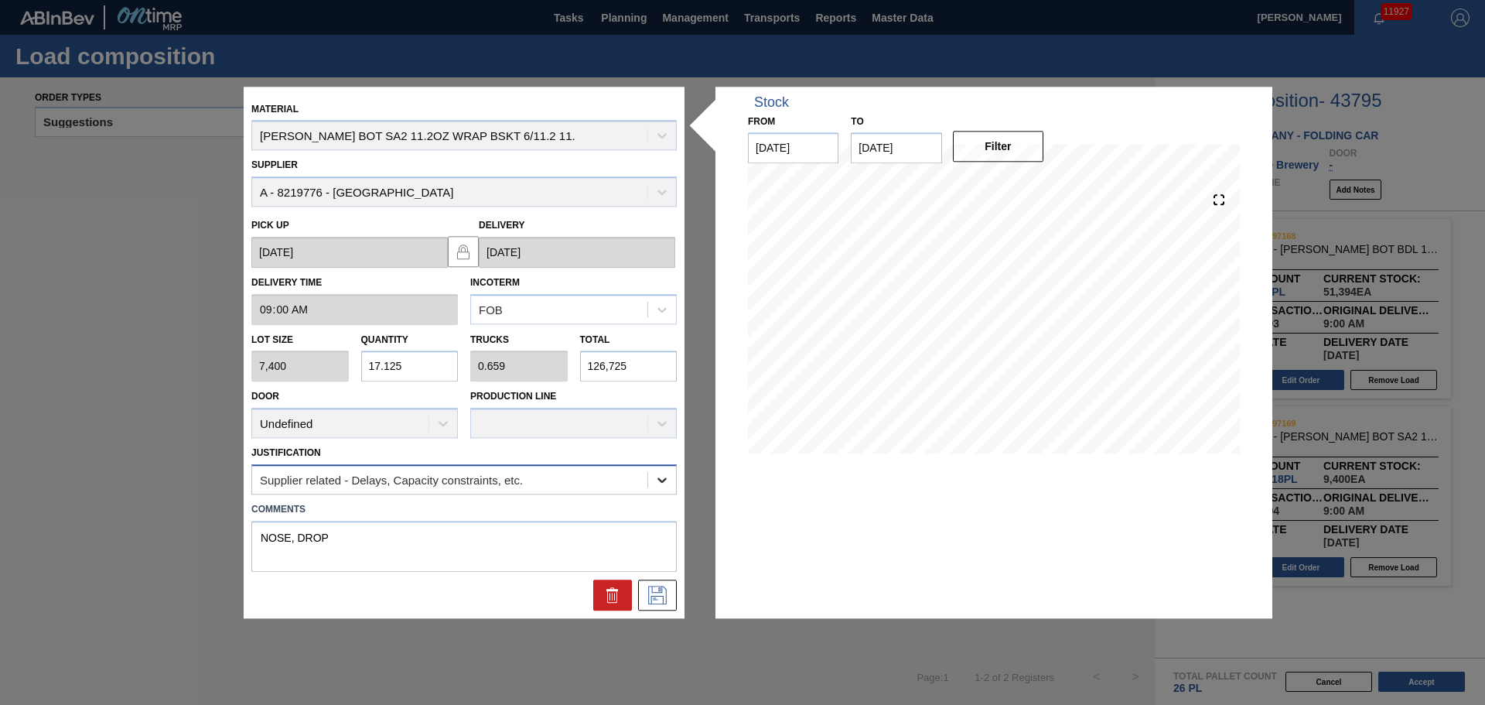
click at [663, 492] on div at bounding box center [662, 480] width 28 height 28
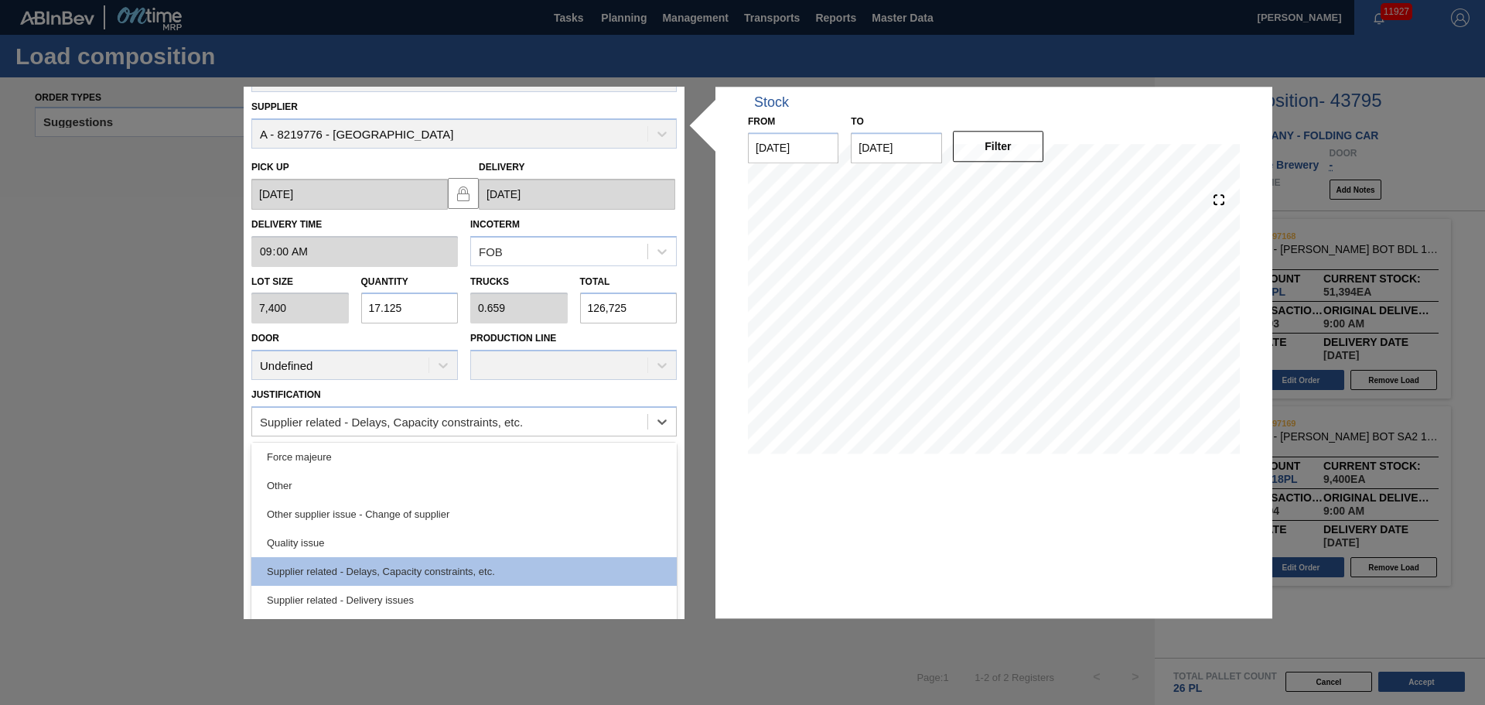
scroll to position [115, 0]
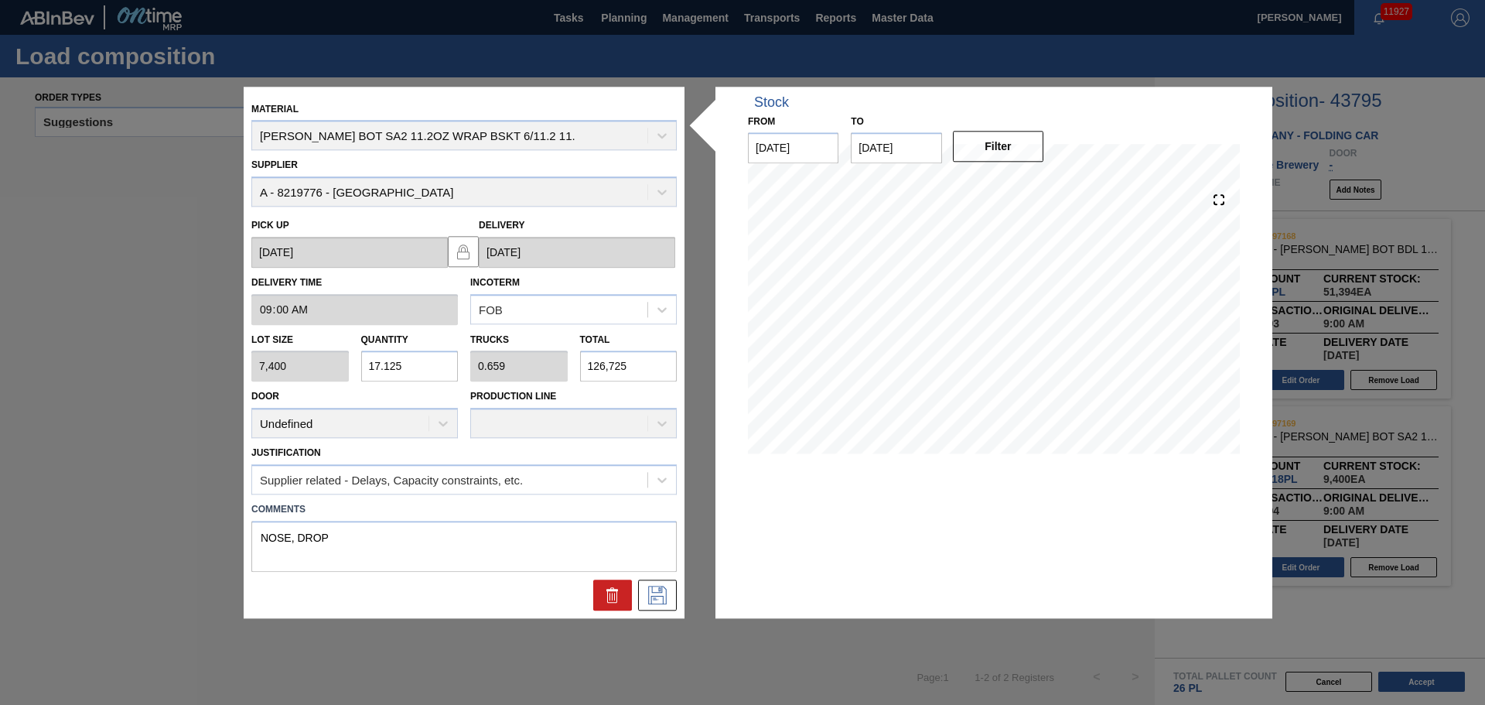
click at [642, 344] on div "Material [PERSON_NAME] BOT SA2 11.2OZ WRAP BSKT 6/11.2 11. Supplier A - 8219776…" at bounding box center [464, 352] width 426 height 516
click at [657, 590] on icon at bounding box center [657, 595] width 25 height 19
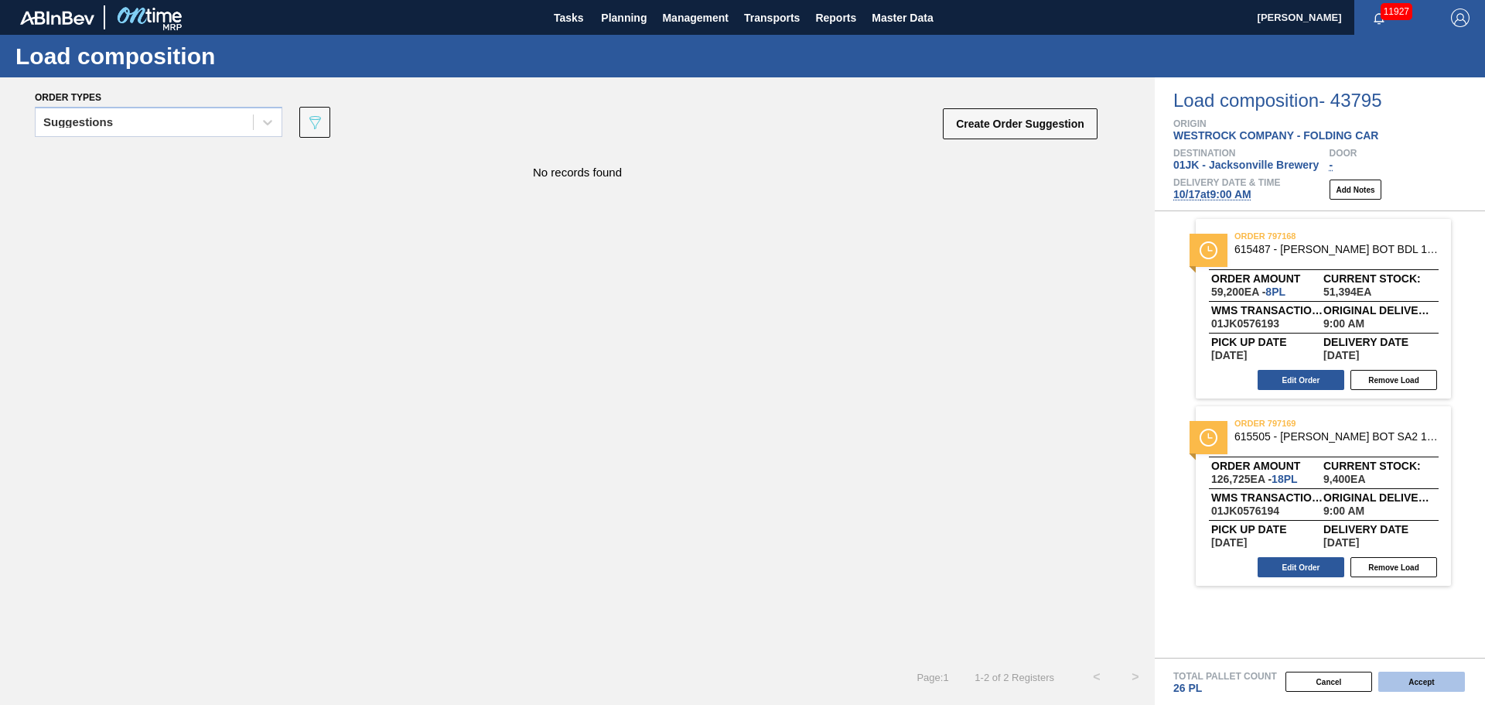
click at [1428, 682] on button "Accept" at bounding box center [1422, 682] width 87 height 20
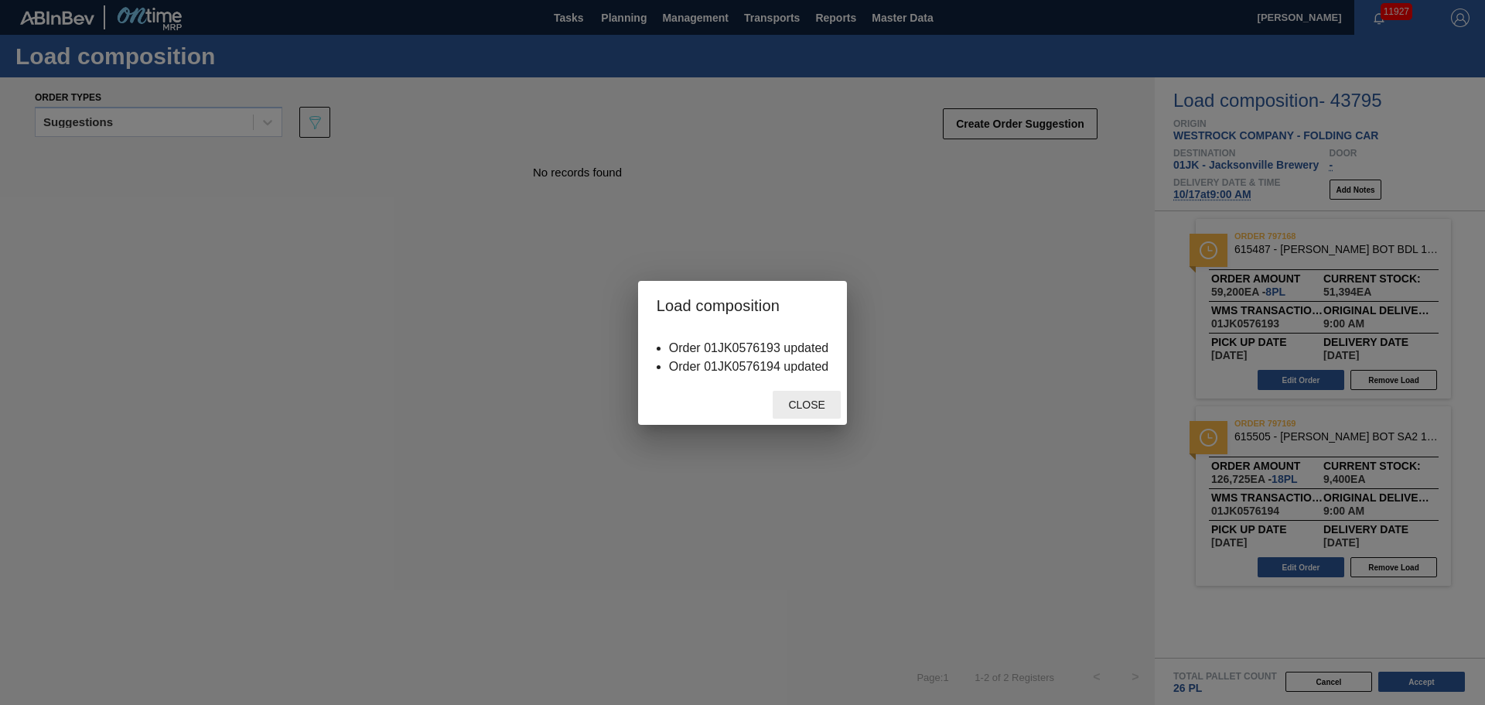
click at [814, 404] on span "Close" at bounding box center [806, 404] width 61 height 12
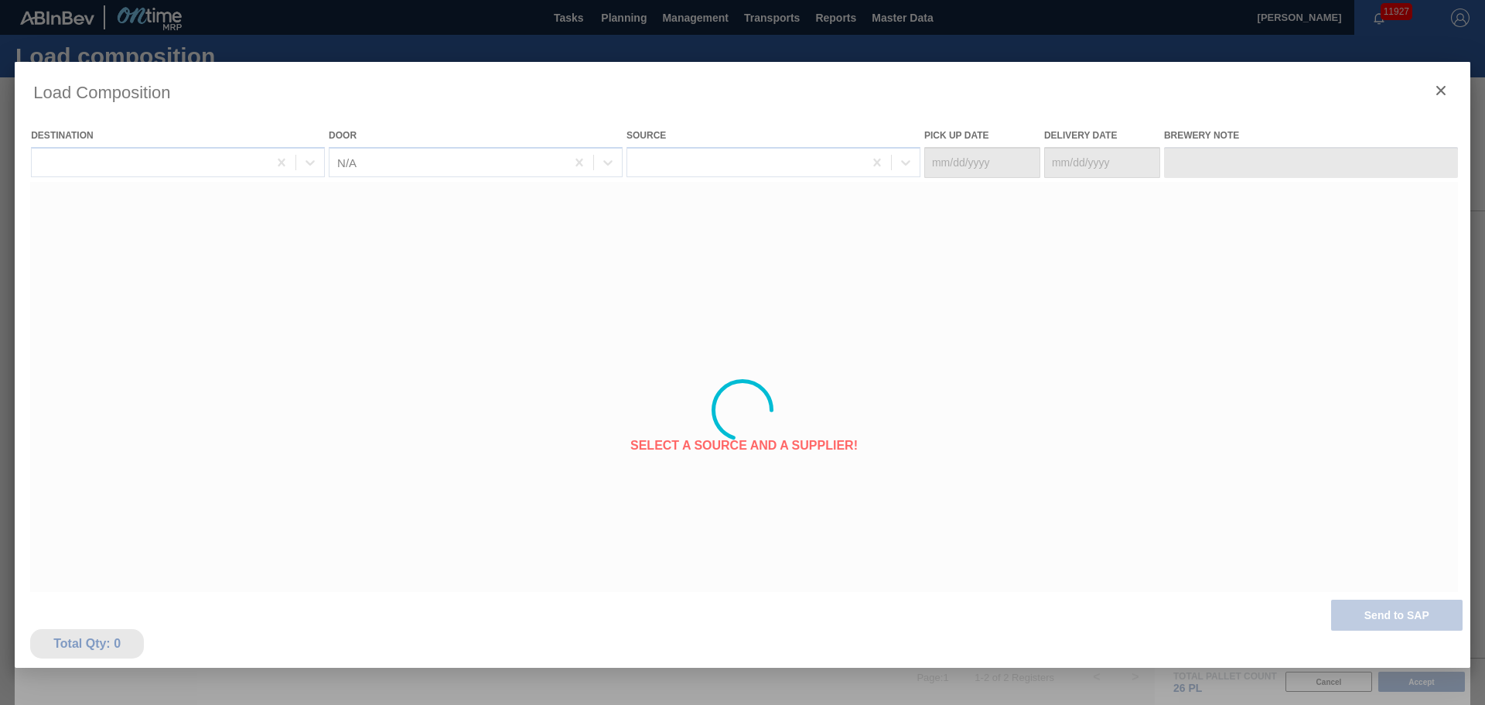
type Date "[DATE]"
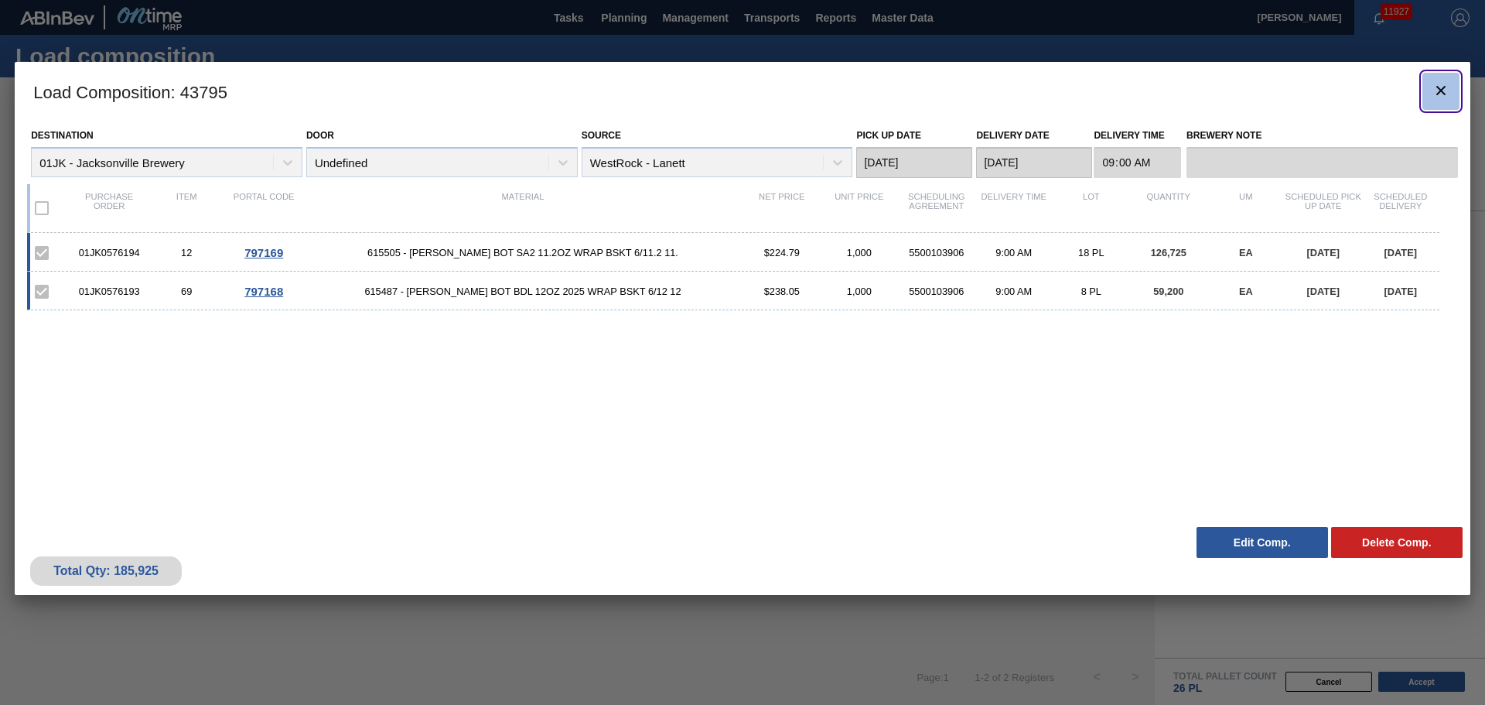
click at [1433, 88] on icon "botão de ícone" at bounding box center [1441, 90] width 19 height 19
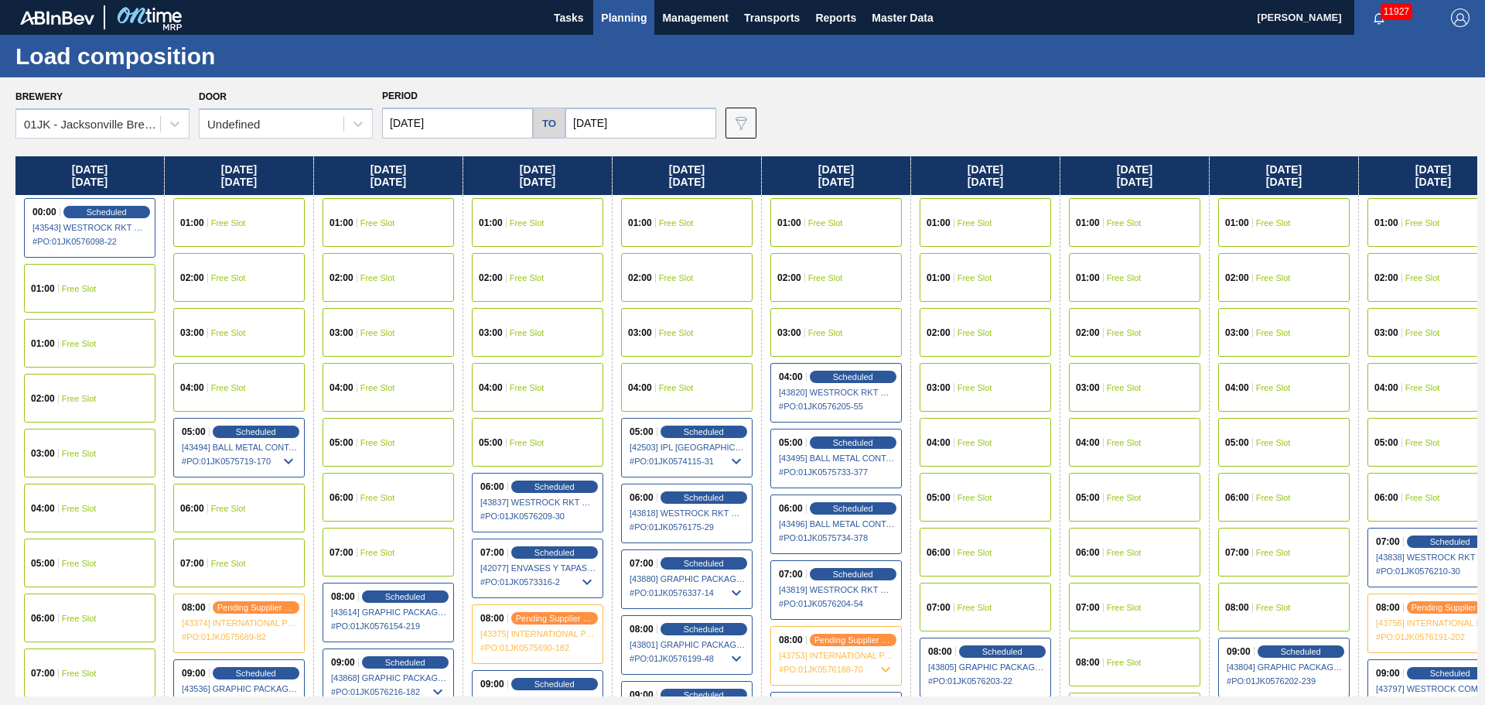
click at [627, 26] on span "Planning" at bounding box center [624, 18] width 46 height 19
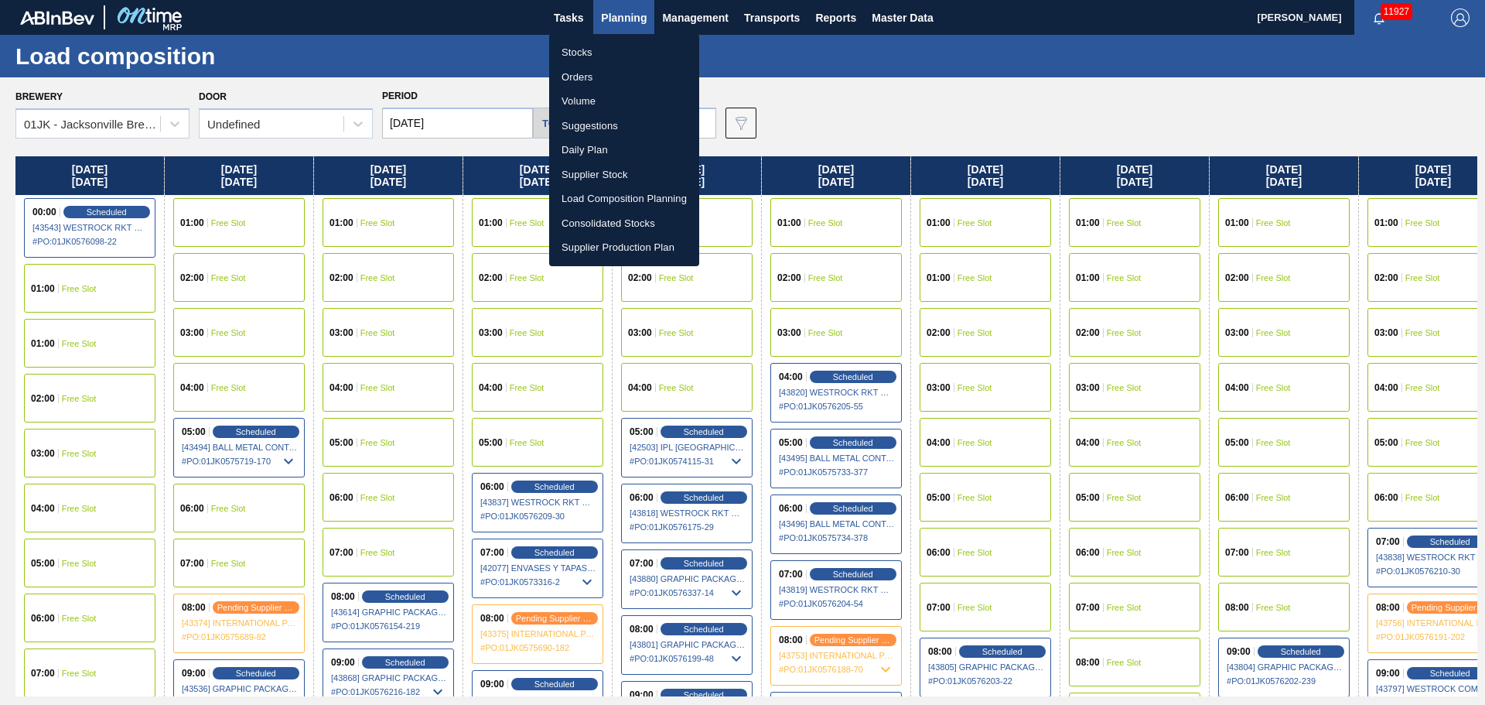
click at [597, 118] on li "Suggestions" at bounding box center [624, 126] width 150 height 25
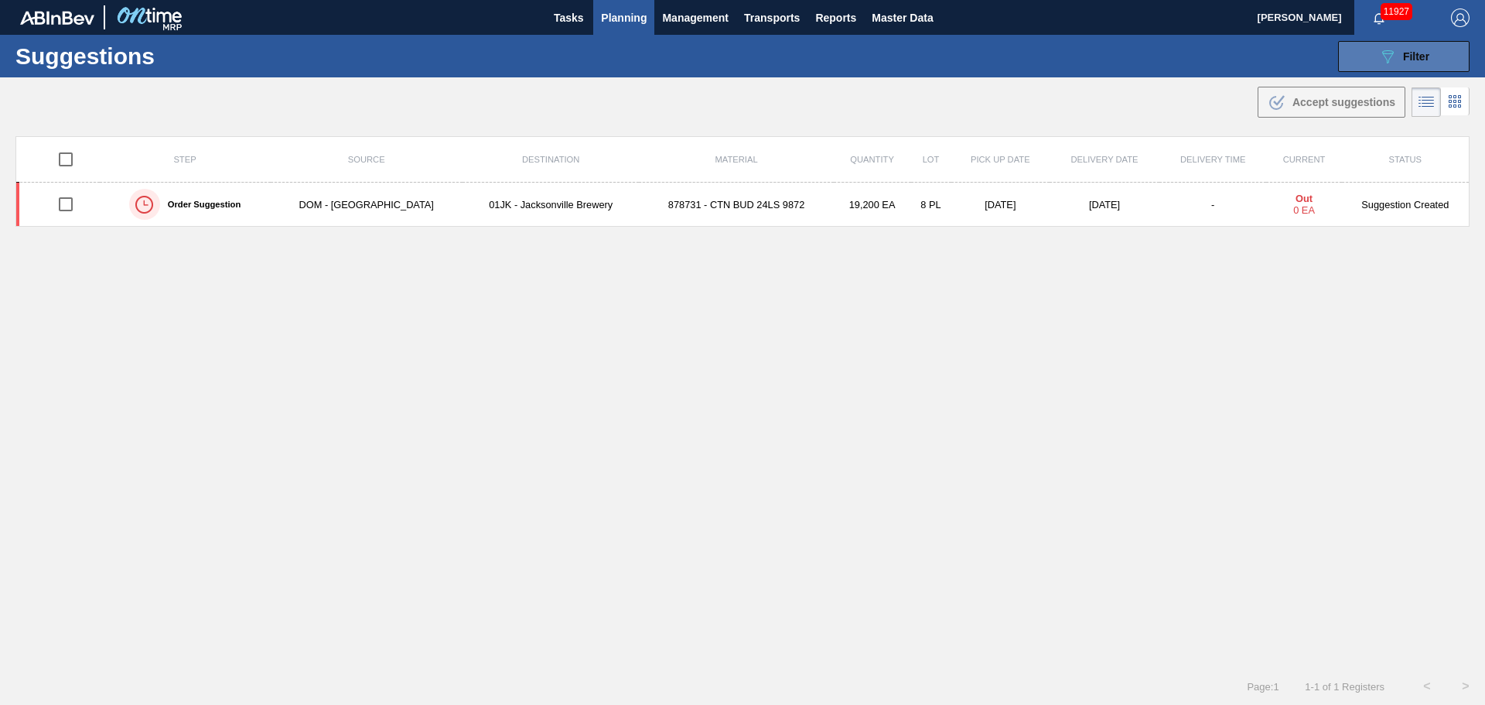
click at [1426, 50] on span "Filter" at bounding box center [1416, 56] width 26 height 12
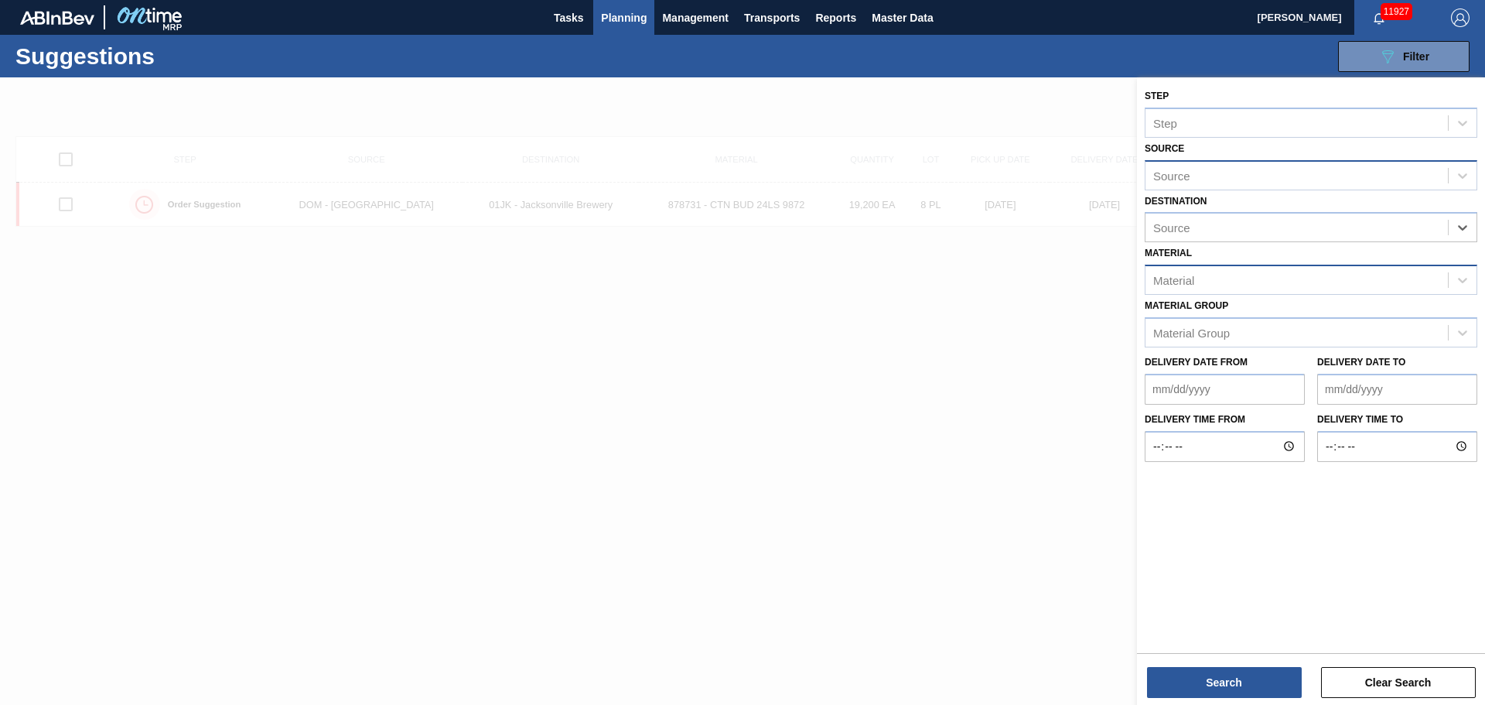
click at [1442, 190] on div "Source" at bounding box center [1311, 175] width 333 height 30
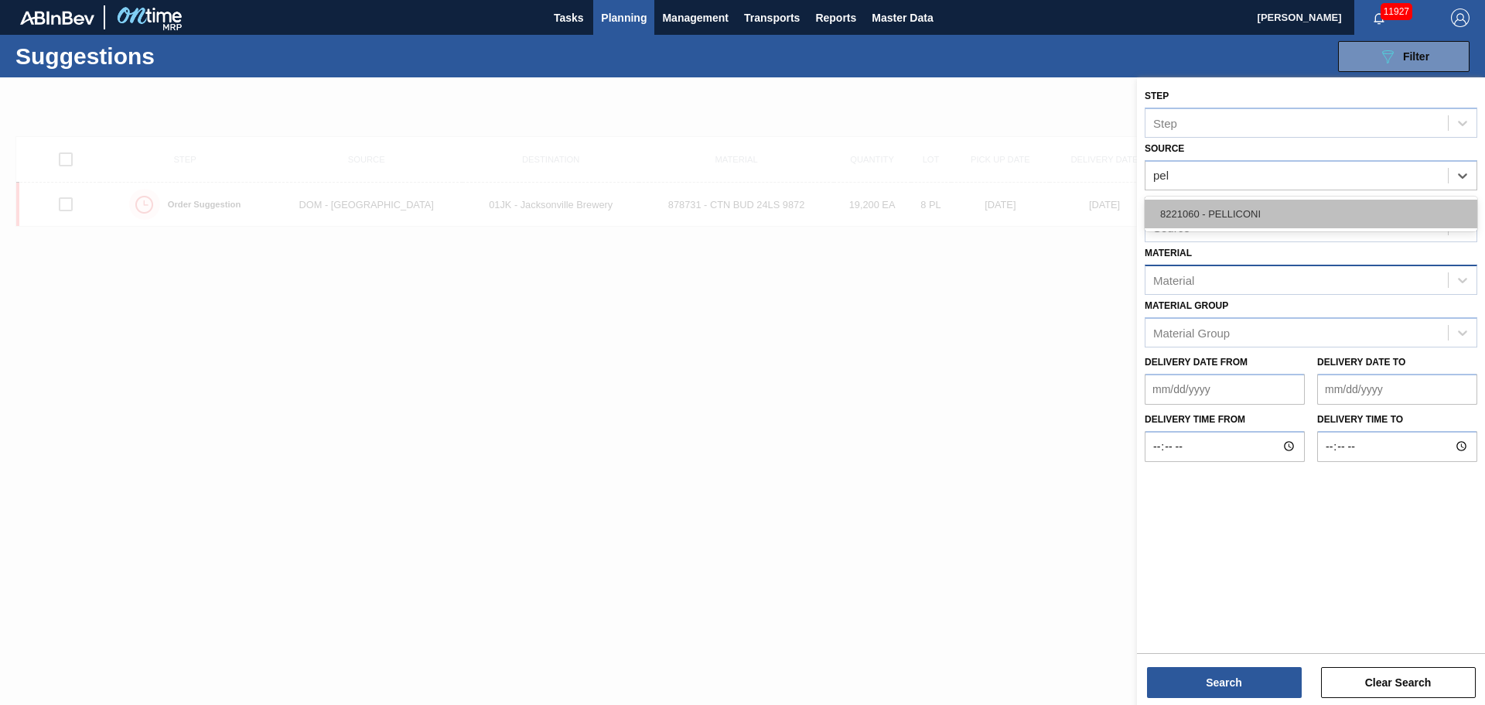
click at [1436, 200] on div "8221060 - PELLICONI" at bounding box center [1311, 214] width 333 height 29
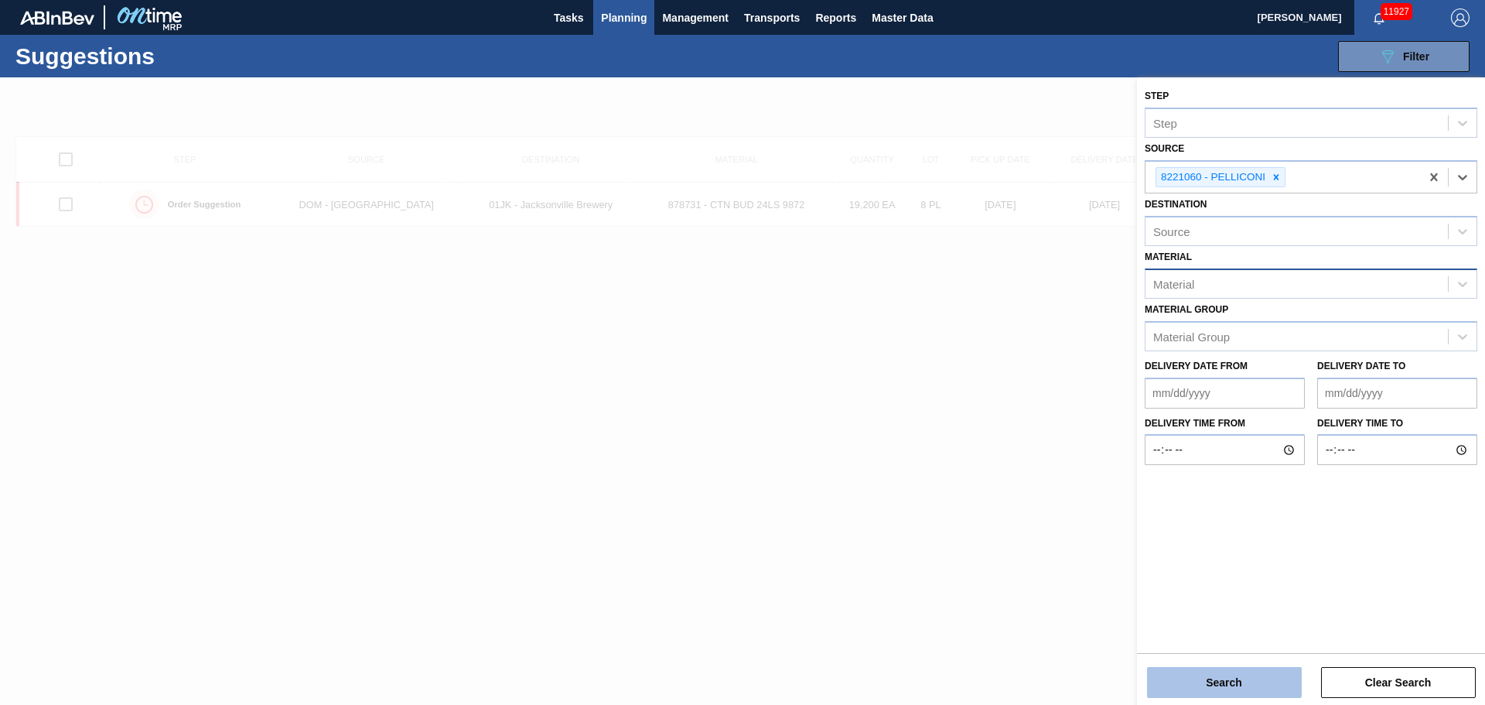
click at [1271, 681] on button "Search" at bounding box center [1224, 682] width 155 height 31
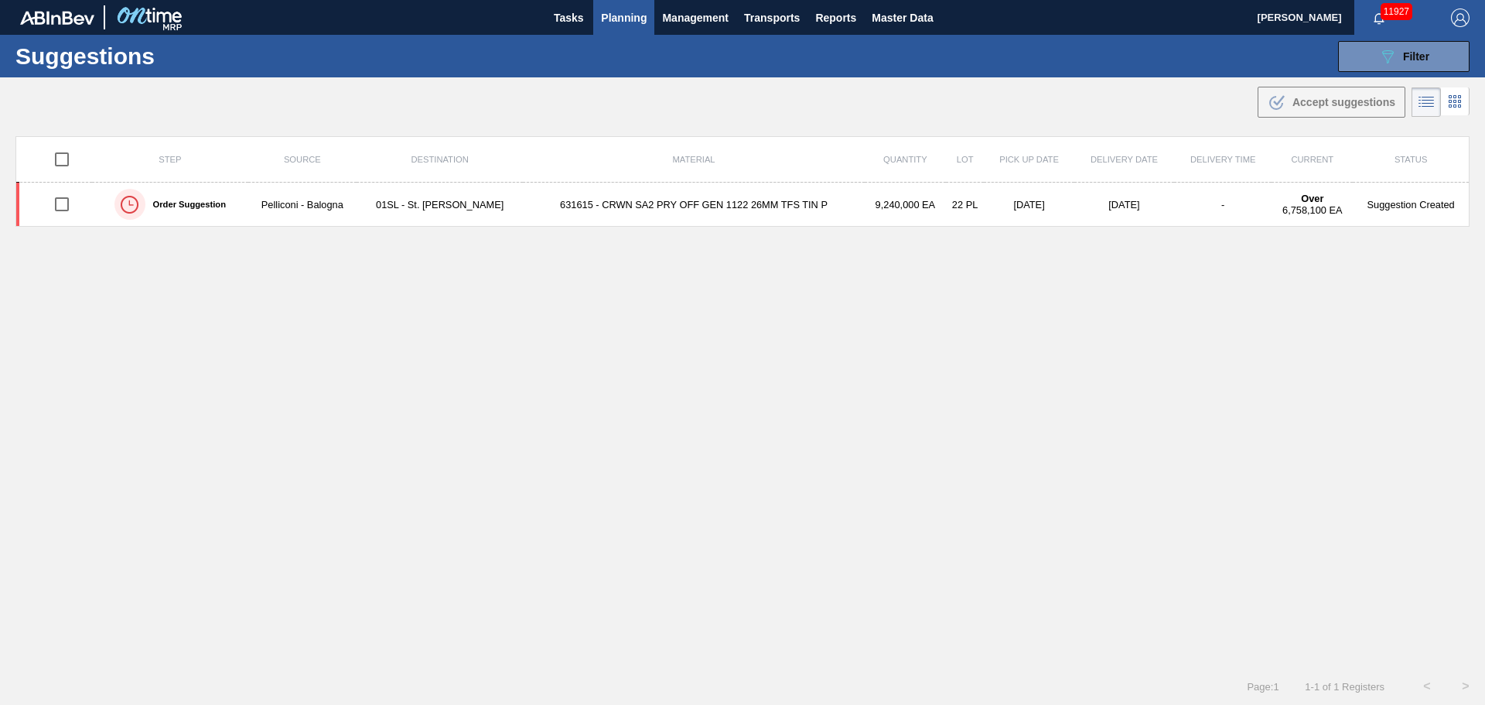
scroll to position [1, 0]
click at [1390, 60] on icon "089F7B8B-B2A5-4AFE-B5C0-19BA573D28AC" at bounding box center [1388, 55] width 19 height 19
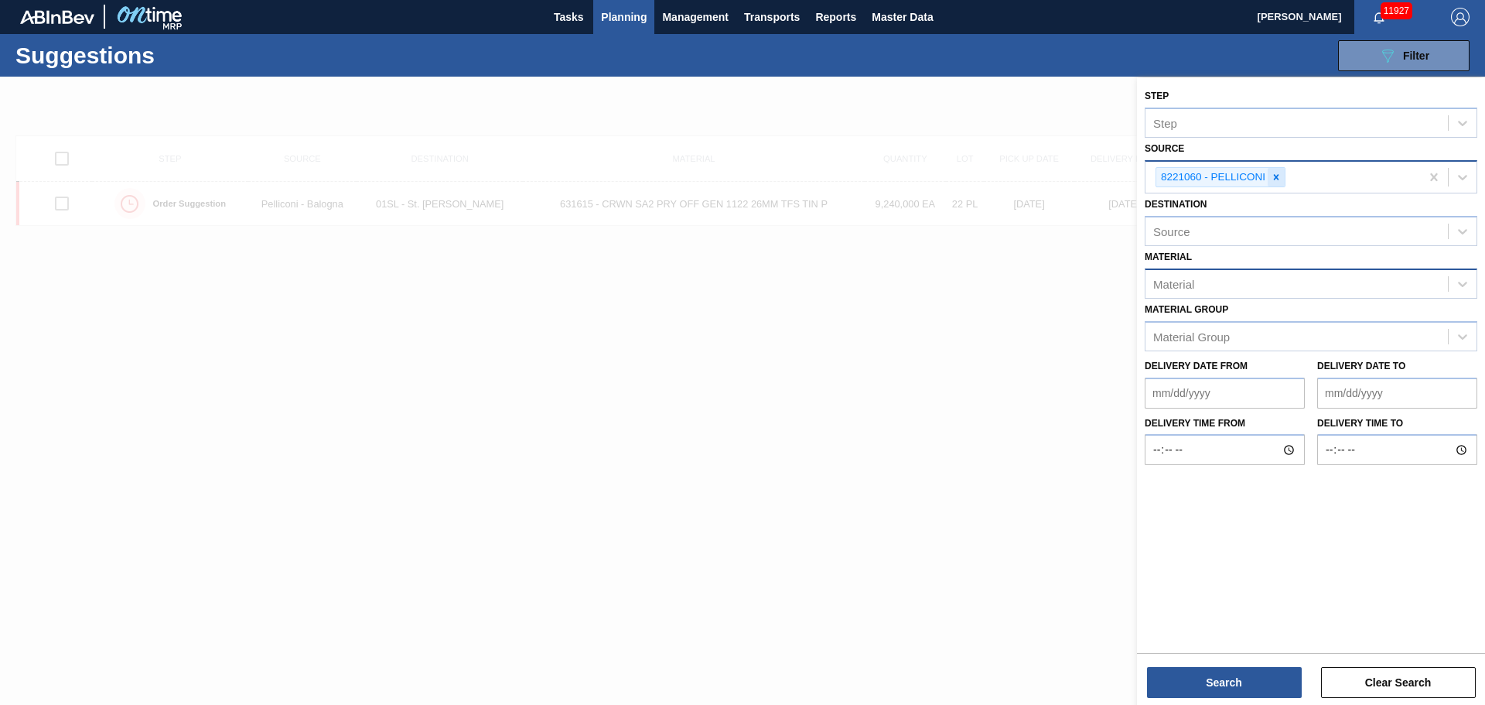
click at [1277, 177] on icon at bounding box center [1276, 176] width 5 height 5
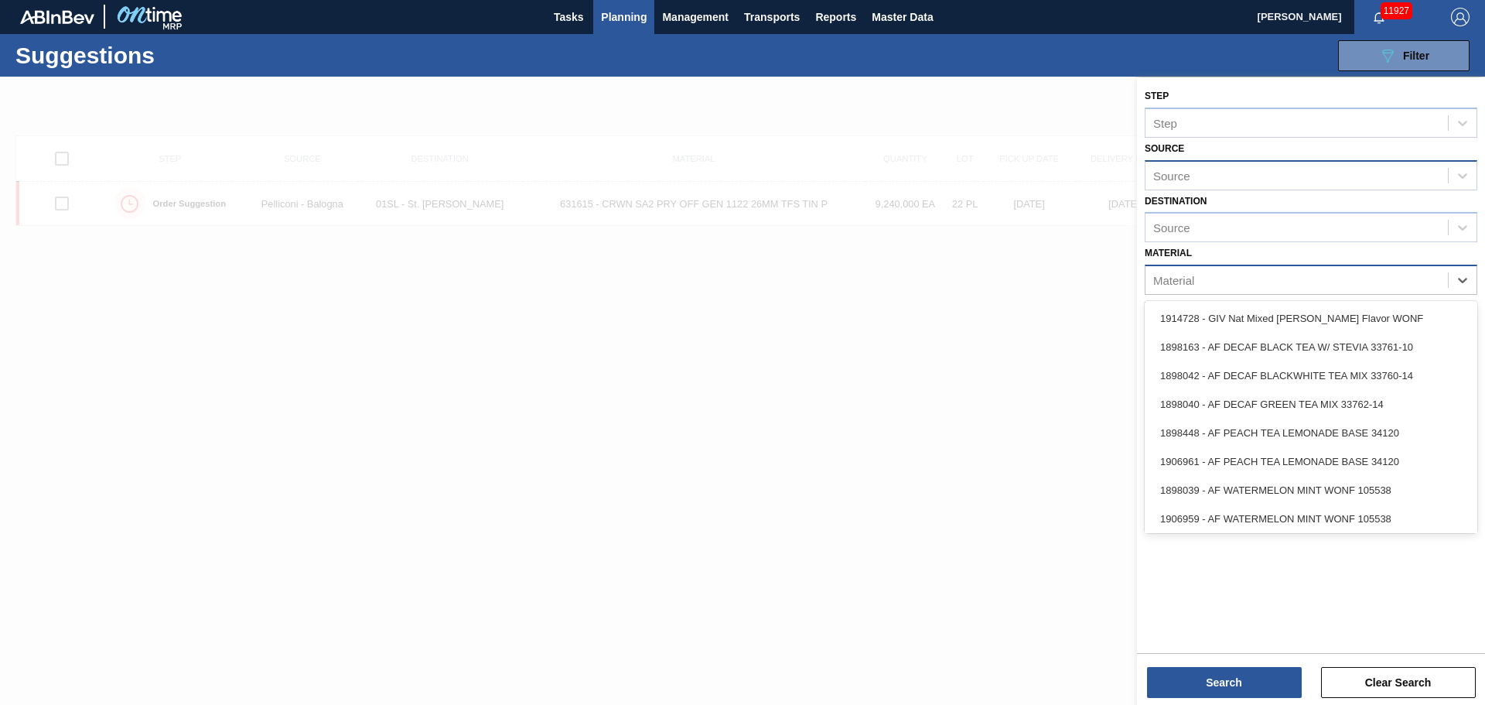
click at [1258, 275] on div "Material" at bounding box center [1297, 280] width 303 height 22
click at [1389, 226] on div "Source" at bounding box center [1297, 228] width 303 height 22
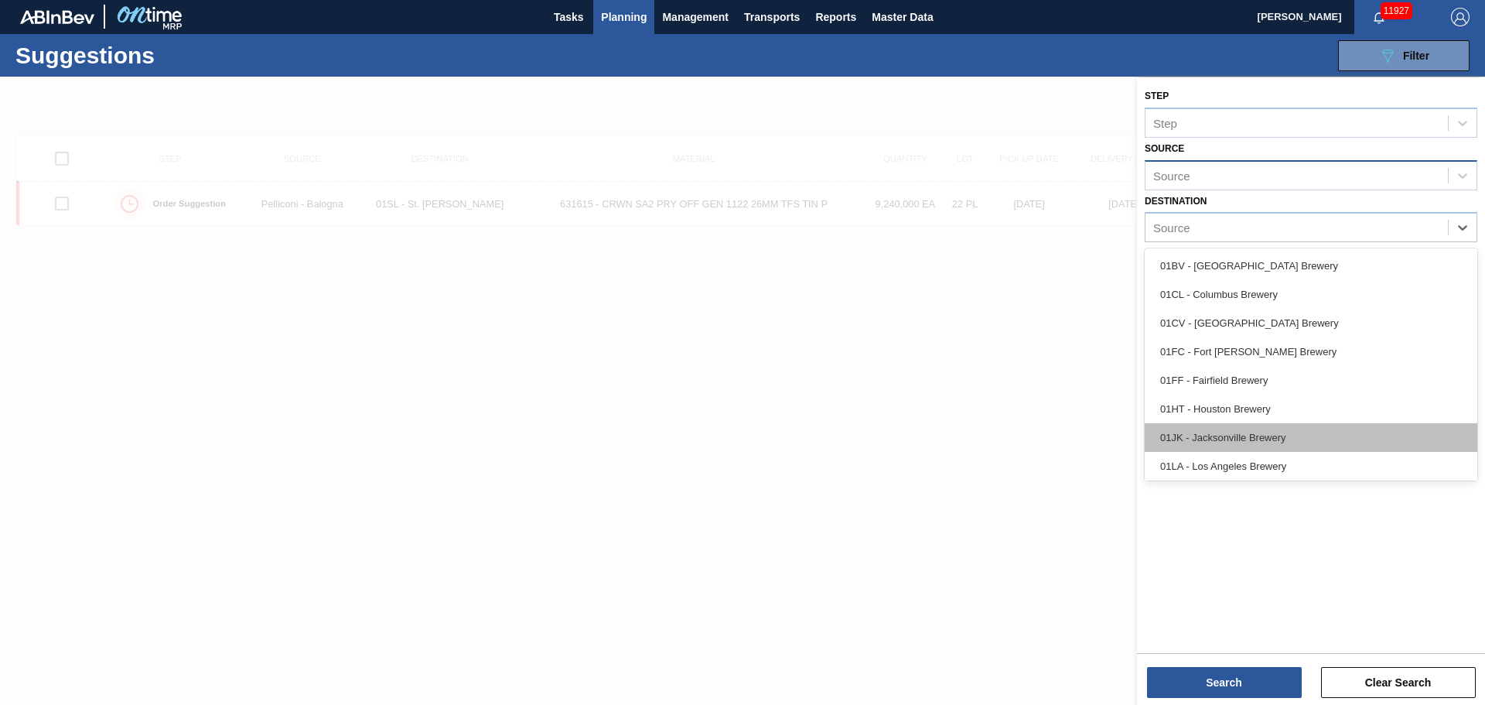
click at [1190, 423] on div "01JK - Jacksonville Brewery" at bounding box center [1311, 437] width 333 height 29
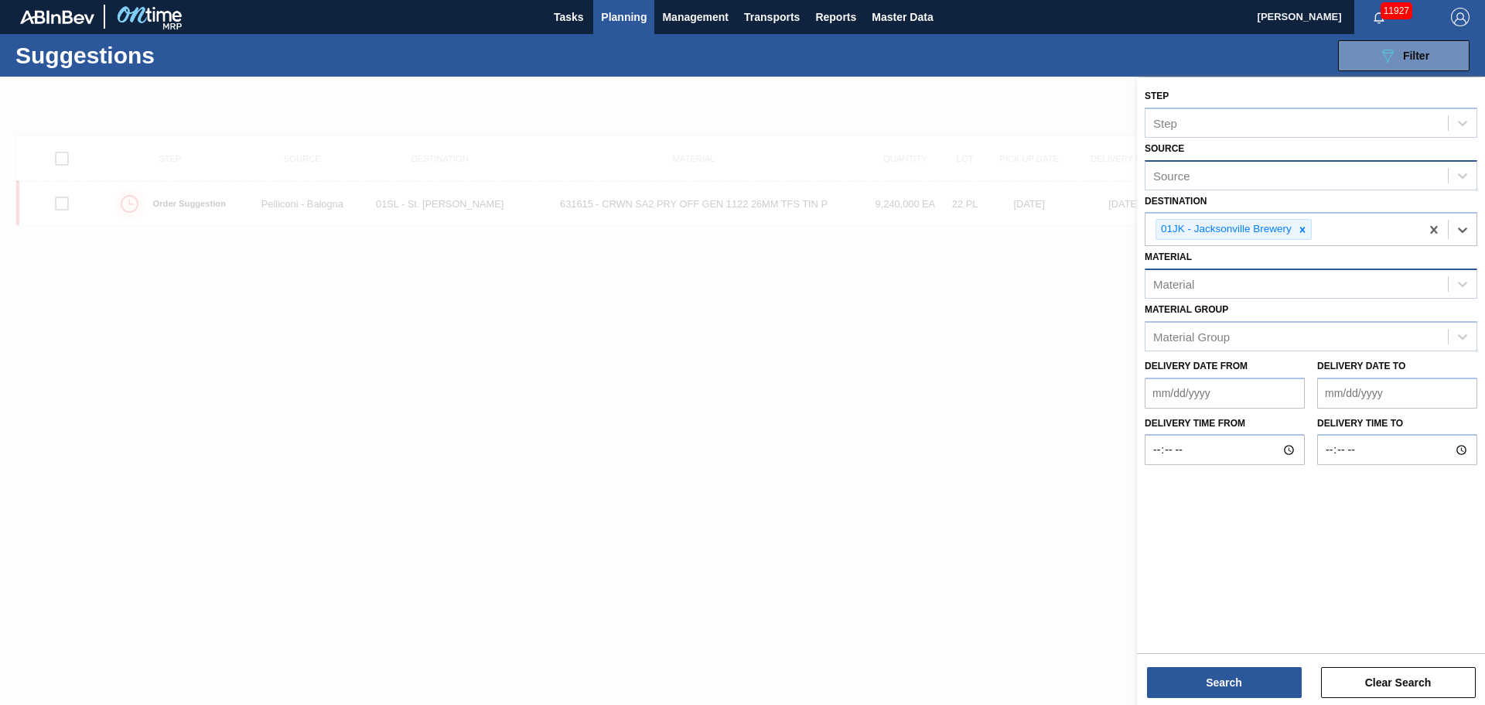
click at [1239, 282] on div "Material" at bounding box center [1297, 284] width 303 height 22
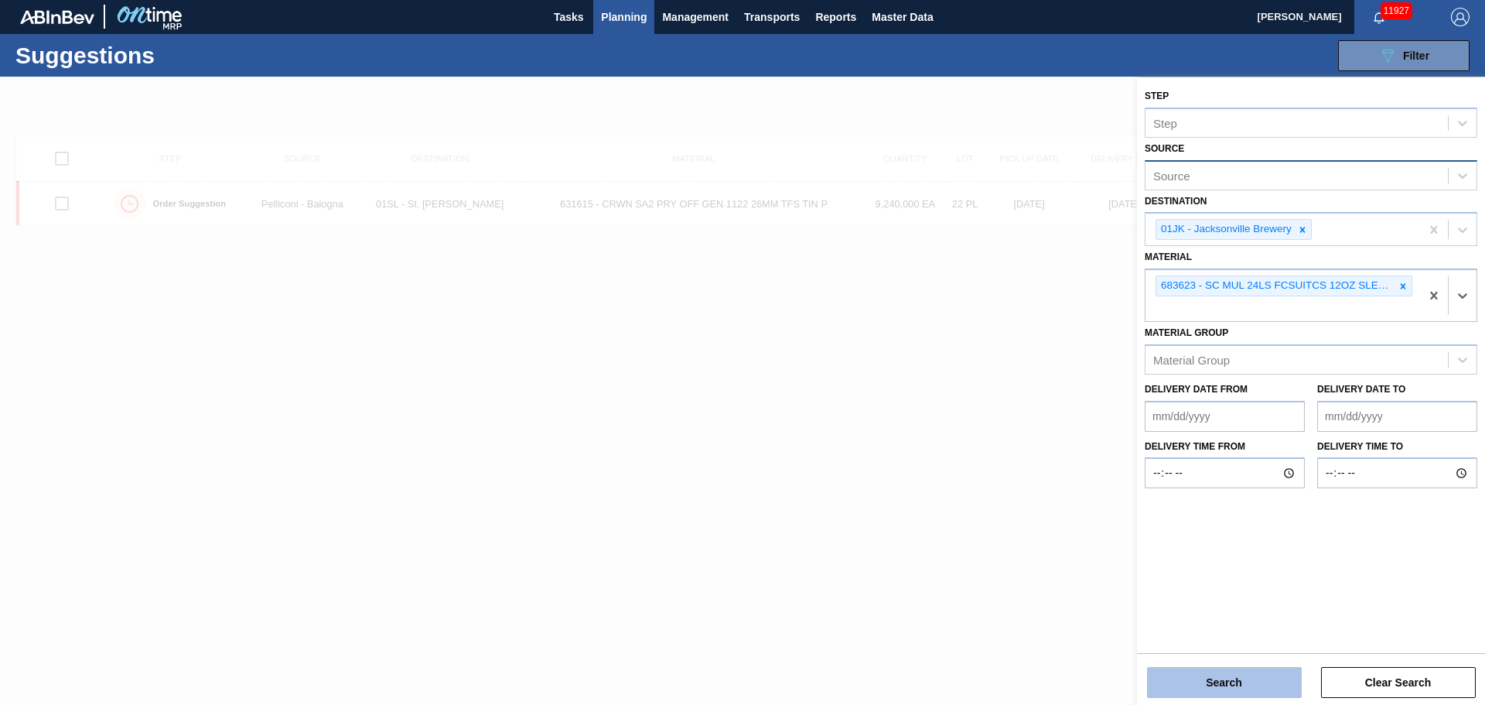
click at [1201, 695] on button "Search" at bounding box center [1224, 682] width 155 height 31
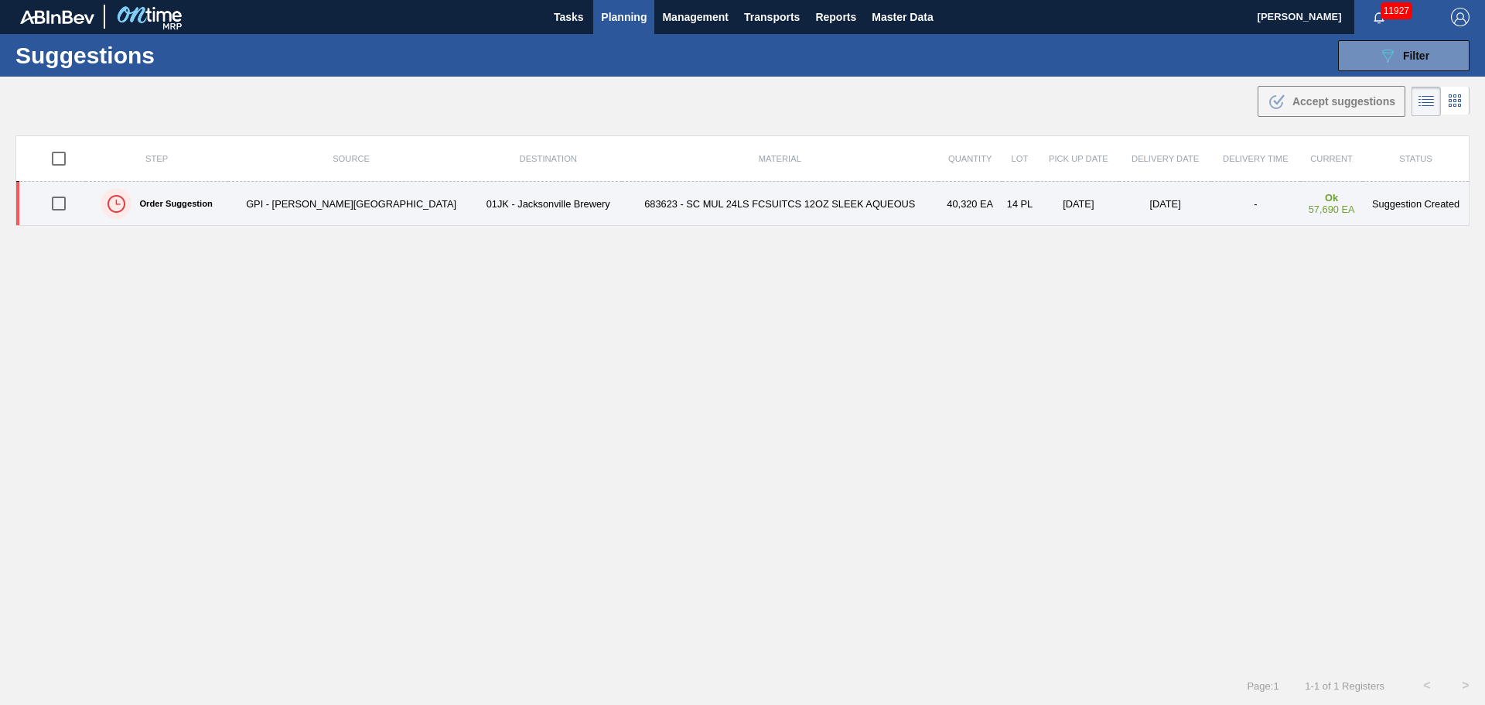
click at [821, 206] on td "683623 - SC MUL 24LS FCSUITCS 12OZ SLEEK AQUEOUS" at bounding box center [780, 204] width 316 height 44
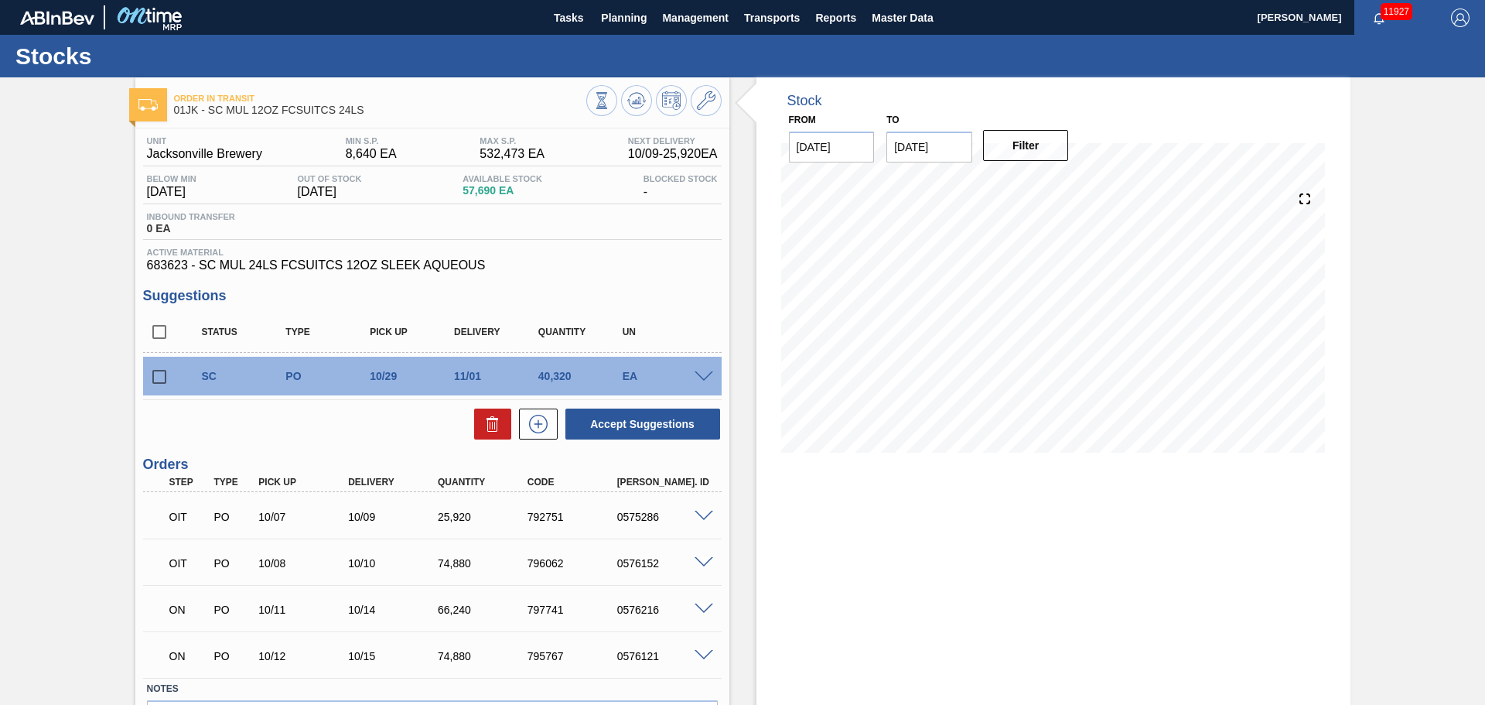
click at [931, 156] on input "[DATE]" at bounding box center [930, 147] width 86 height 31
click at [1060, 186] on button "Next Month" at bounding box center [1060, 184] width 11 height 11
click at [976, 333] on div "31" at bounding box center [980, 333] width 21 height 21
click at [1024, 159] on button "Filter" at bounding box center [1026, 145] width 86 height 31
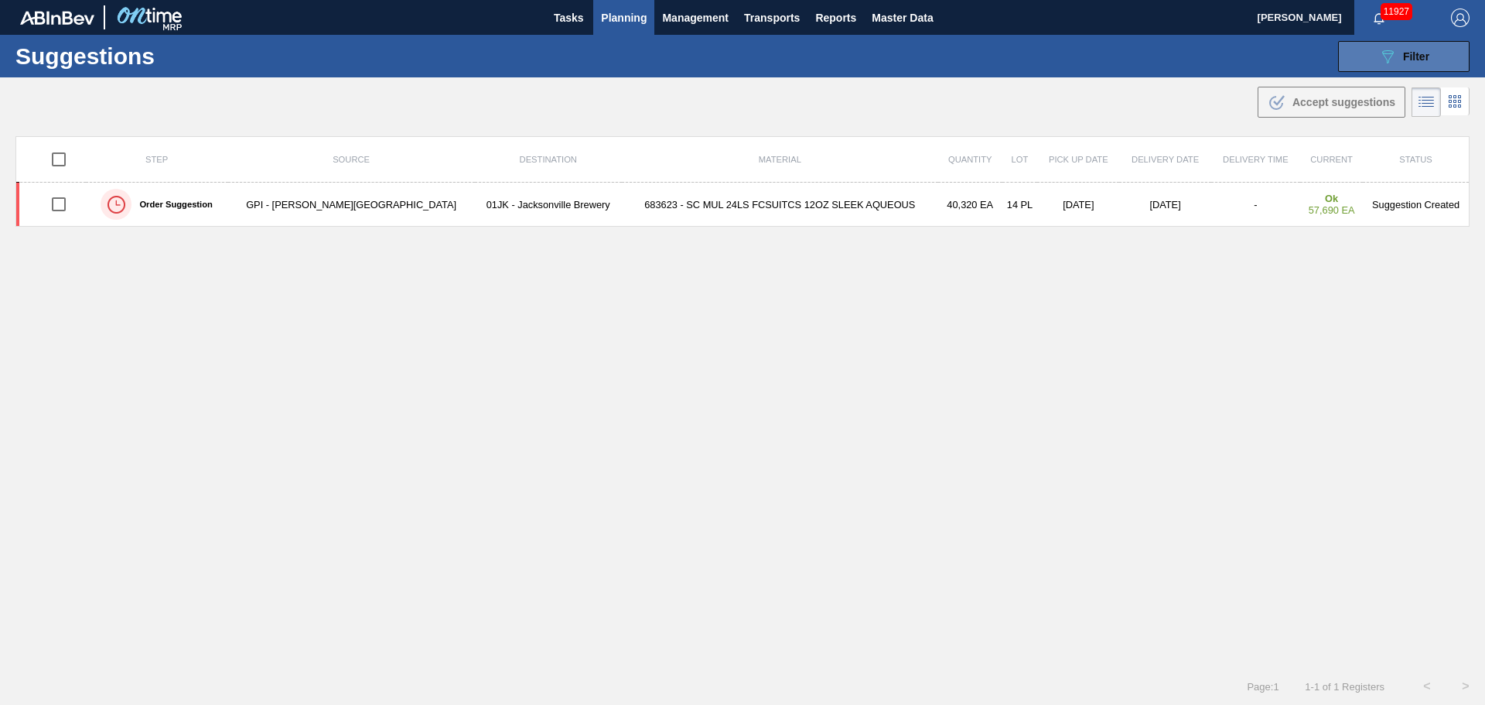
click at [1410, 62] on span "Filter" at bounding box center [1416, 56] width 26 height 12
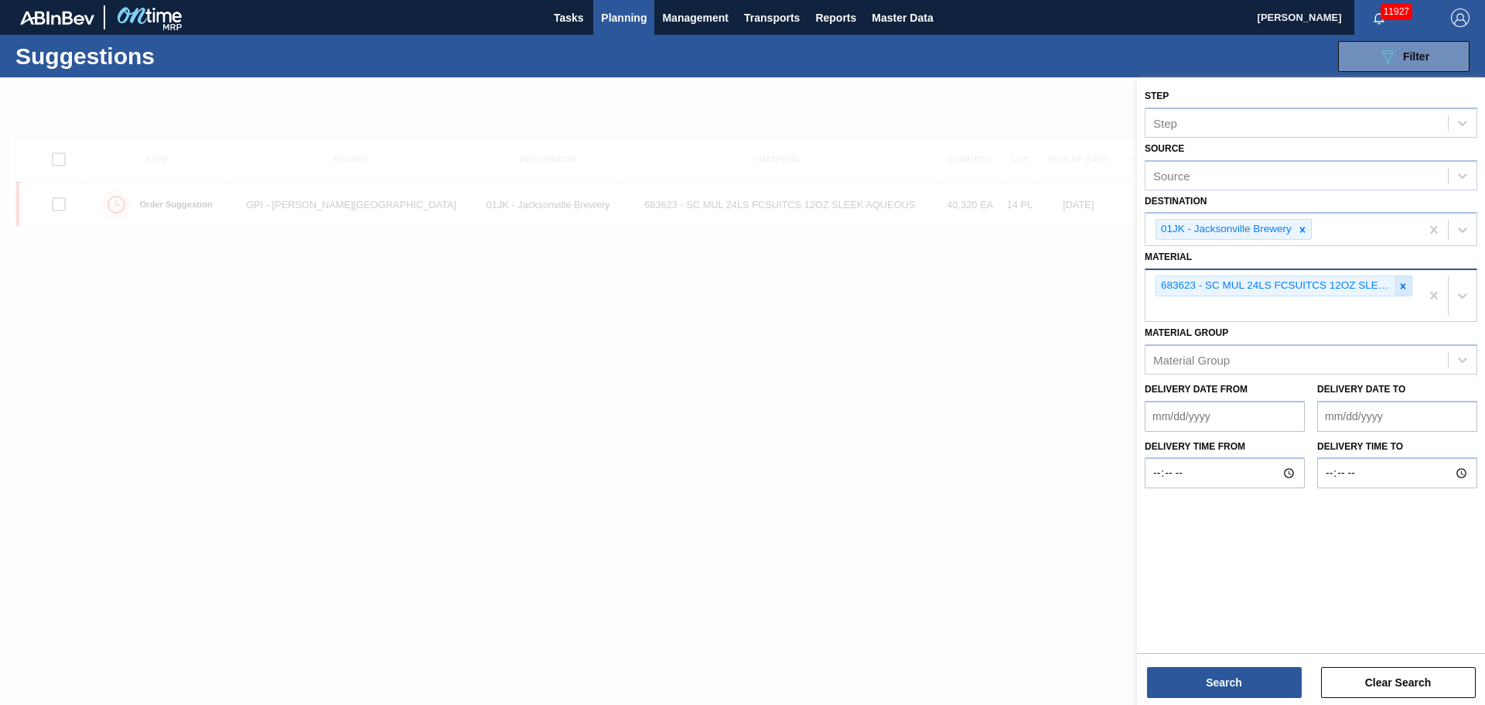
click at [1401, 285] on icon at bounding box center [1403, 286] width 11 height 11
click at [1253, 672] on button "Search" at bounding box center [1224, 682] width 155 height 31
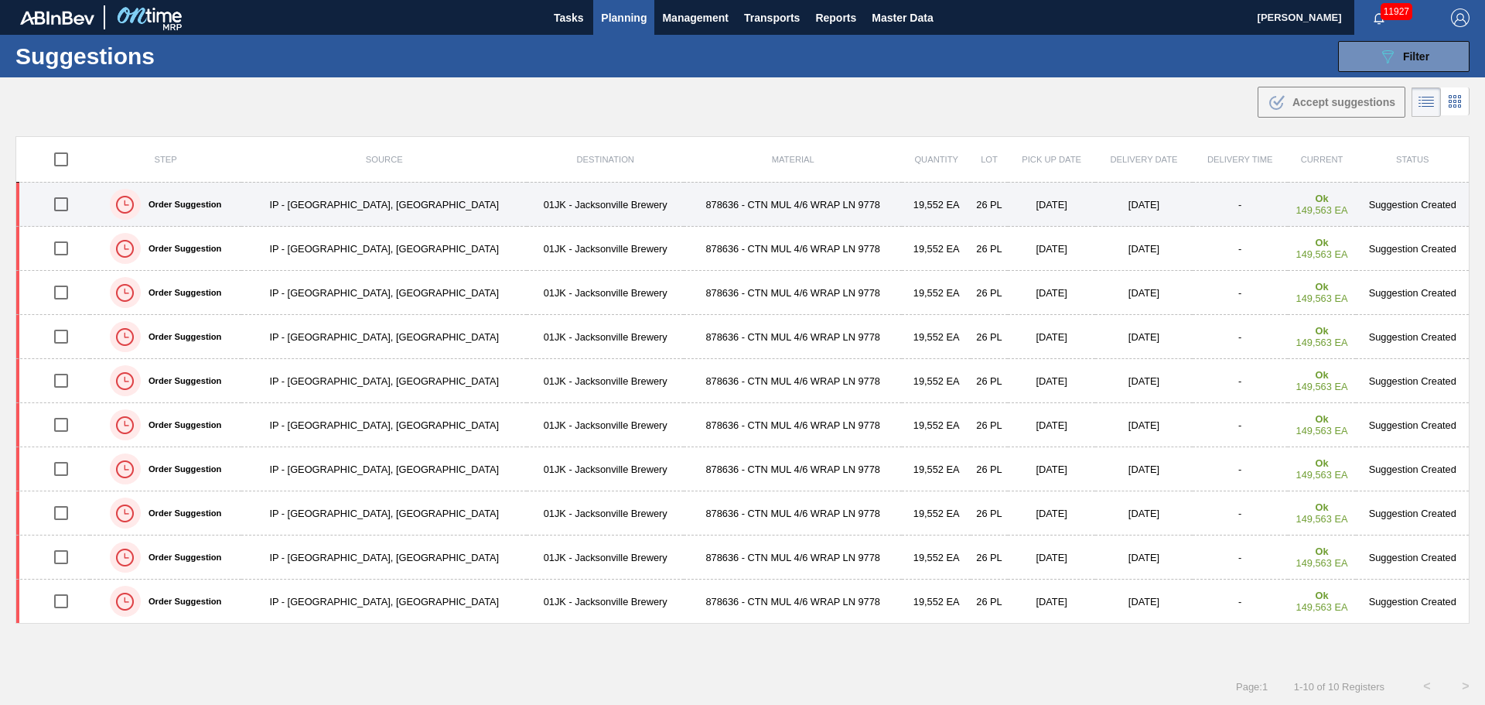
scroll to position [1, 0]
click at [1096, 192] on td "[DATE]" at bounding box center [1144, 204] width 97 height 44
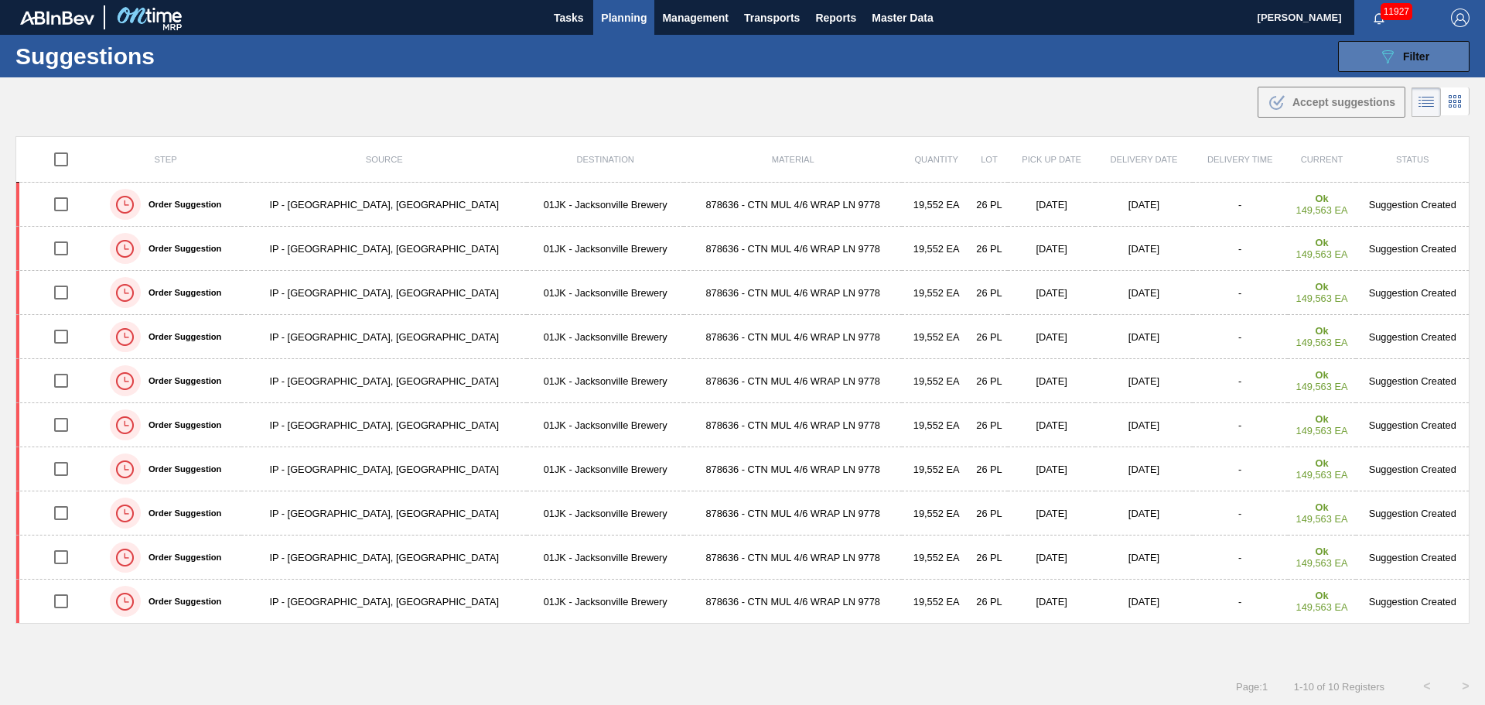
click at [1390, 43] on button "089F7B8B-B2A5-4AFE-B5C0-19BA573D28AC Filter" at bounding box center [1404, 56] width 132 height 31
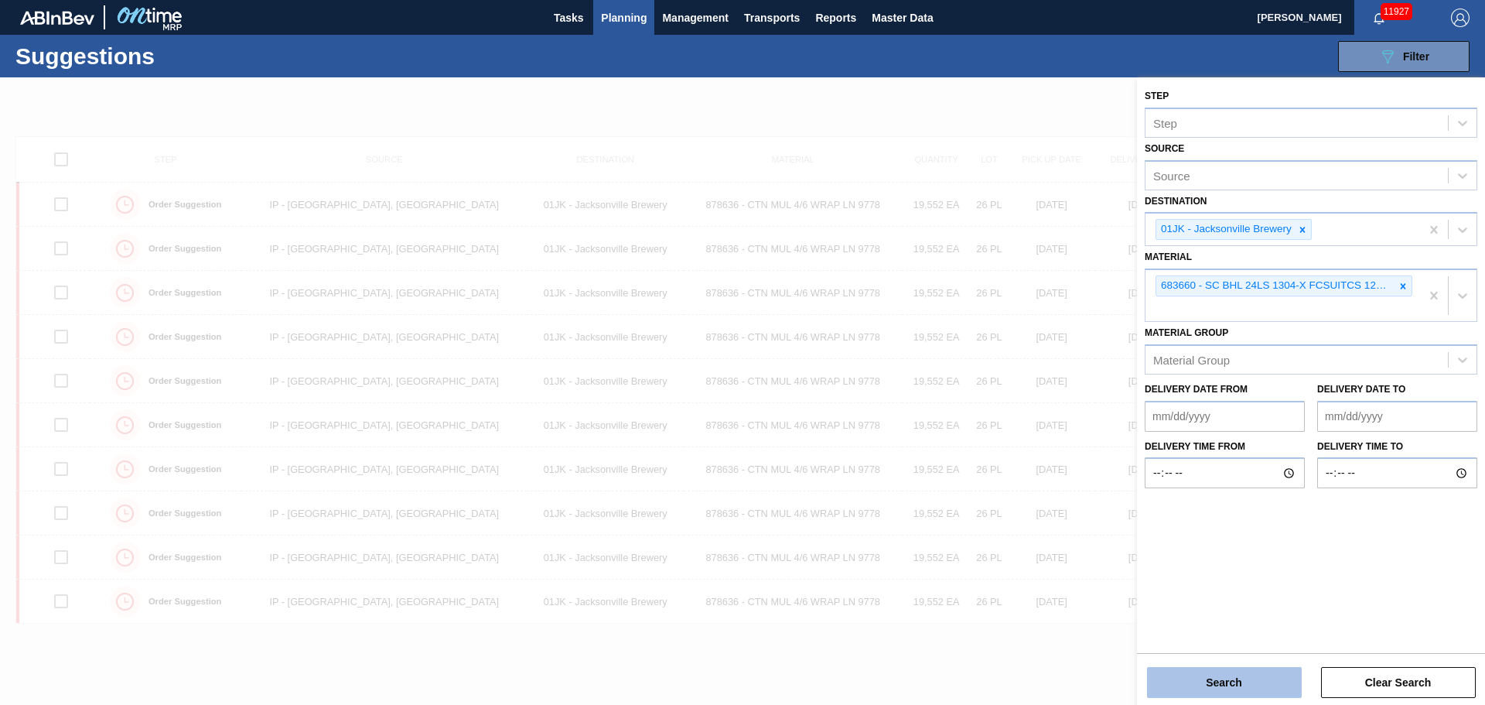
click at [1191, 679] on button "Search" at bounding box center [1224, 682] width 155 height 31
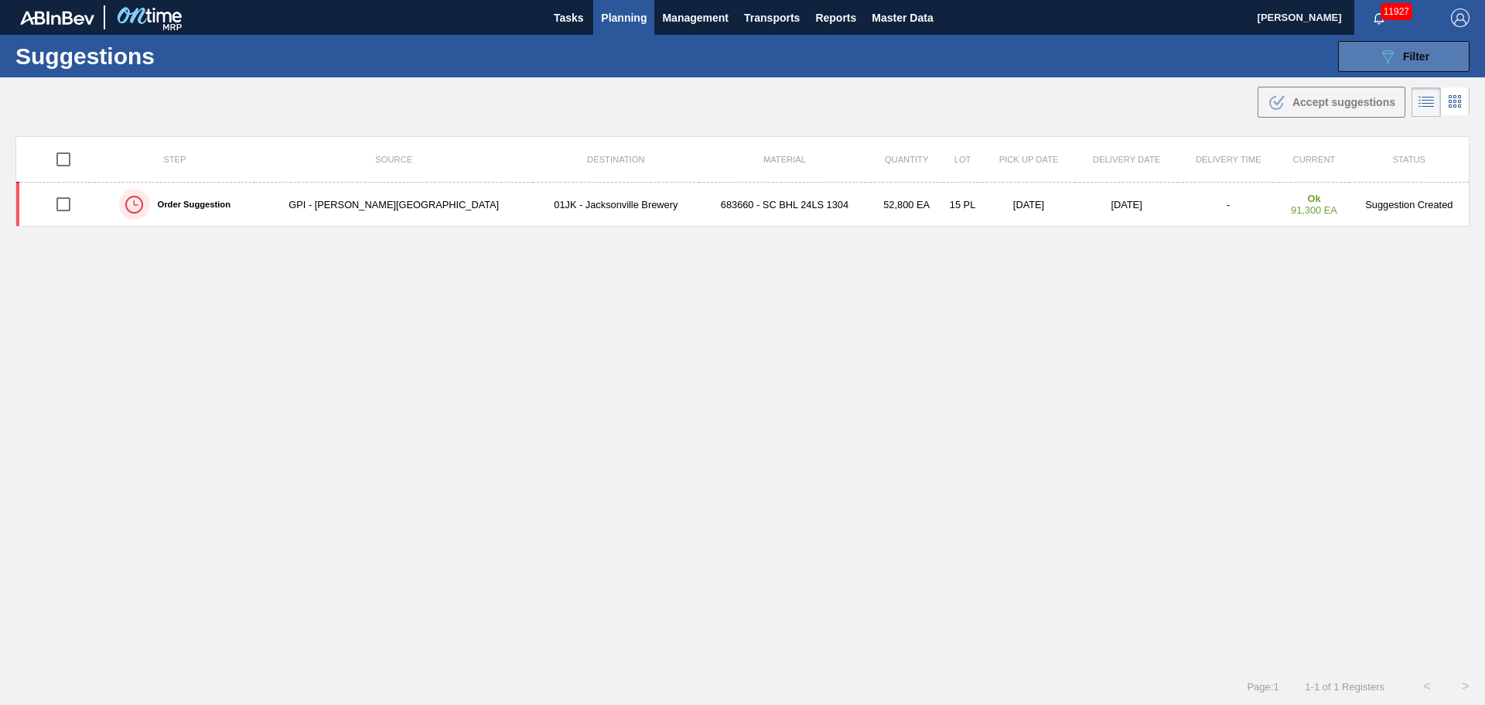
click at [1373, 52] on button "089F7B8B-B2A5-4AFE-B5C0-19BA573D28AC Filter" at bounding box center [1404, 56] width 132 height 31
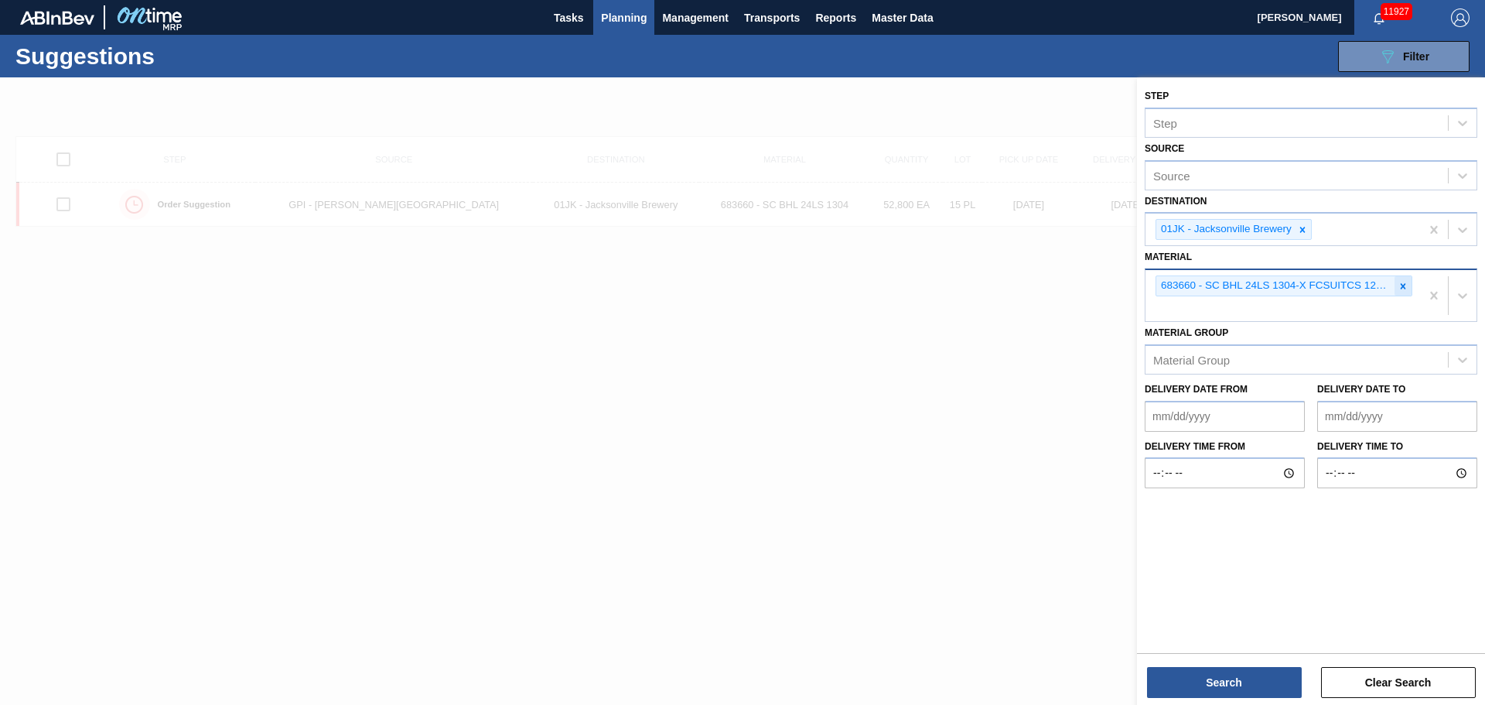
click at [1402, 283] on icon at bounding box center [1403, 286] width 11 height 11
click at [1218, 691] on button "Search" at bounding box center [1224, 682] width 155 height 31
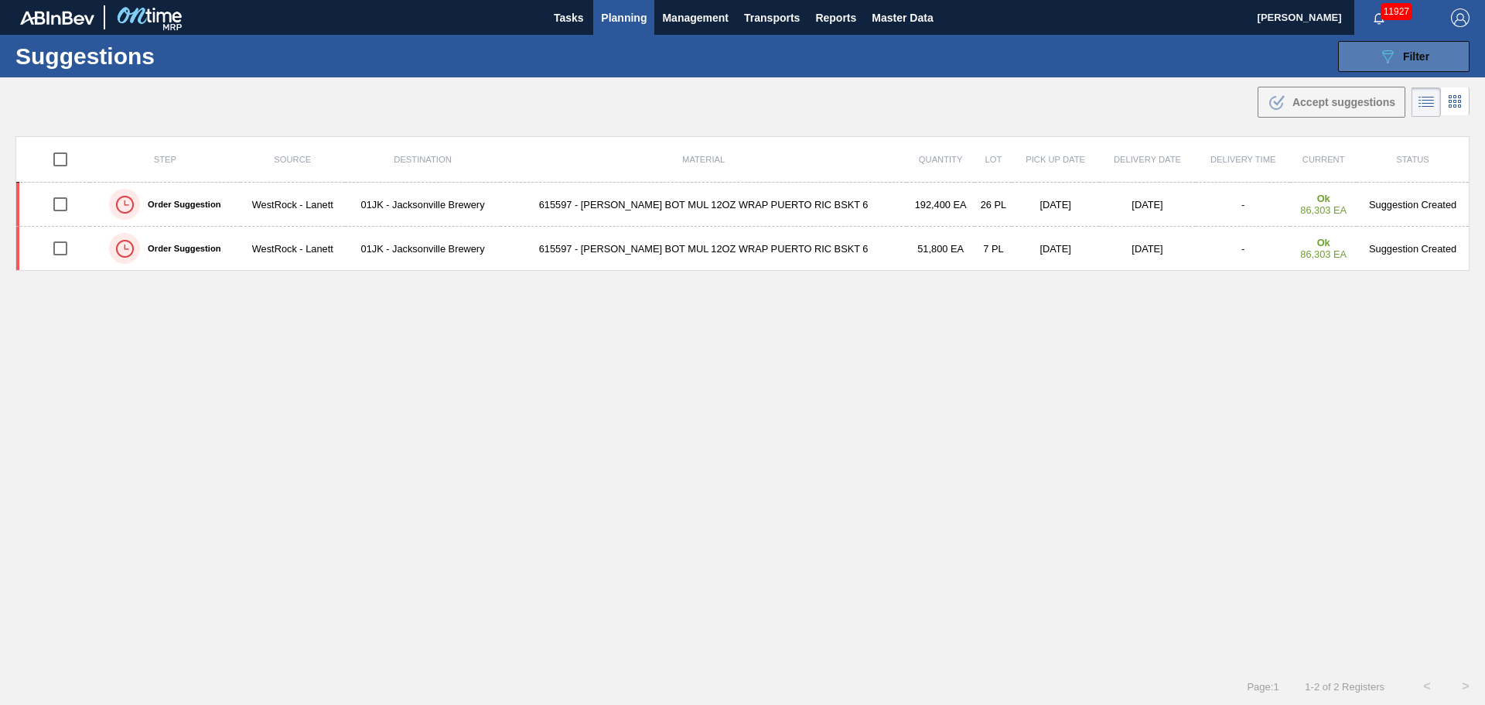
click at [1403, 60] on span "Filter" at bounding box center [1416, 56] width 26 height 12
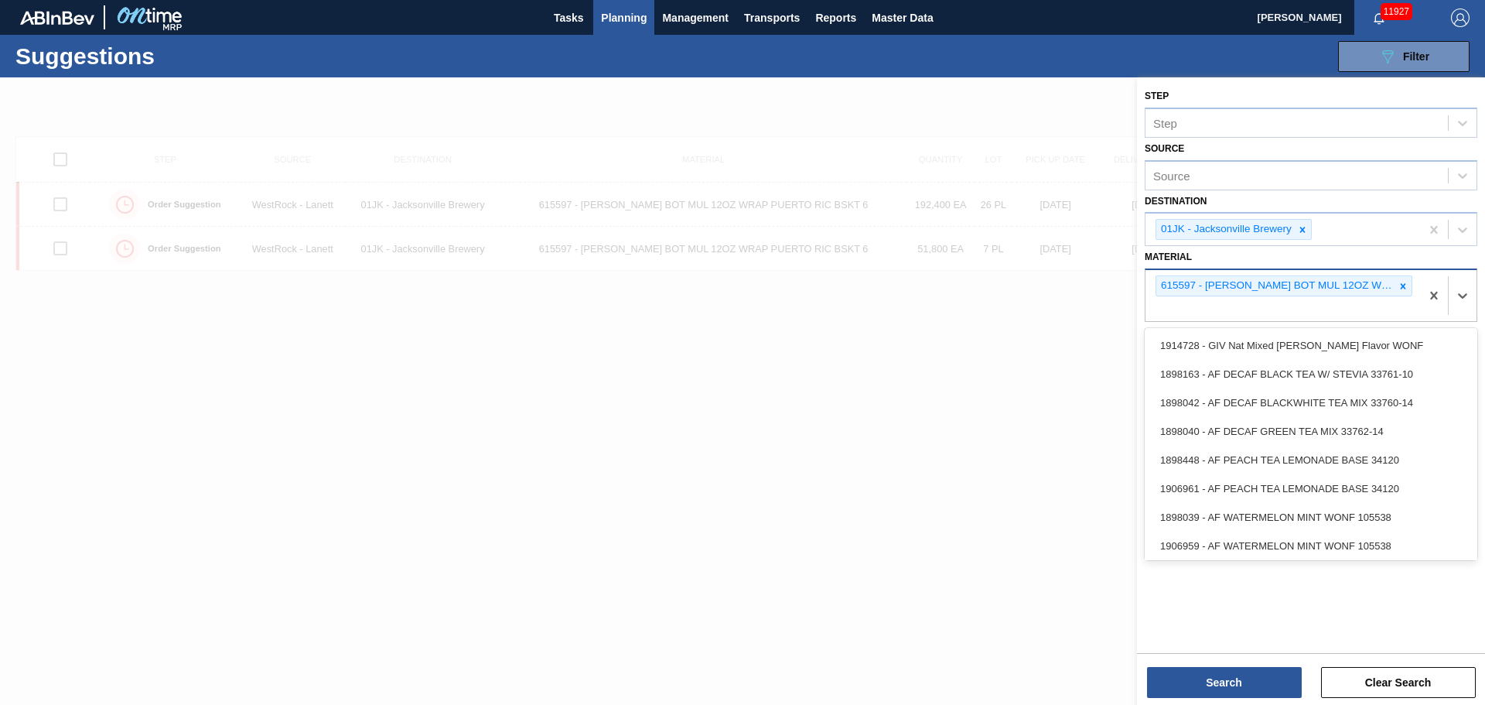
click at [1394, 306] on div "615597 - [PERSON_NAME] BOT MUL 12OZ WRAP PUERTO RIC BSKT 6" at bounding box center [1283, 295] width 275 height 51
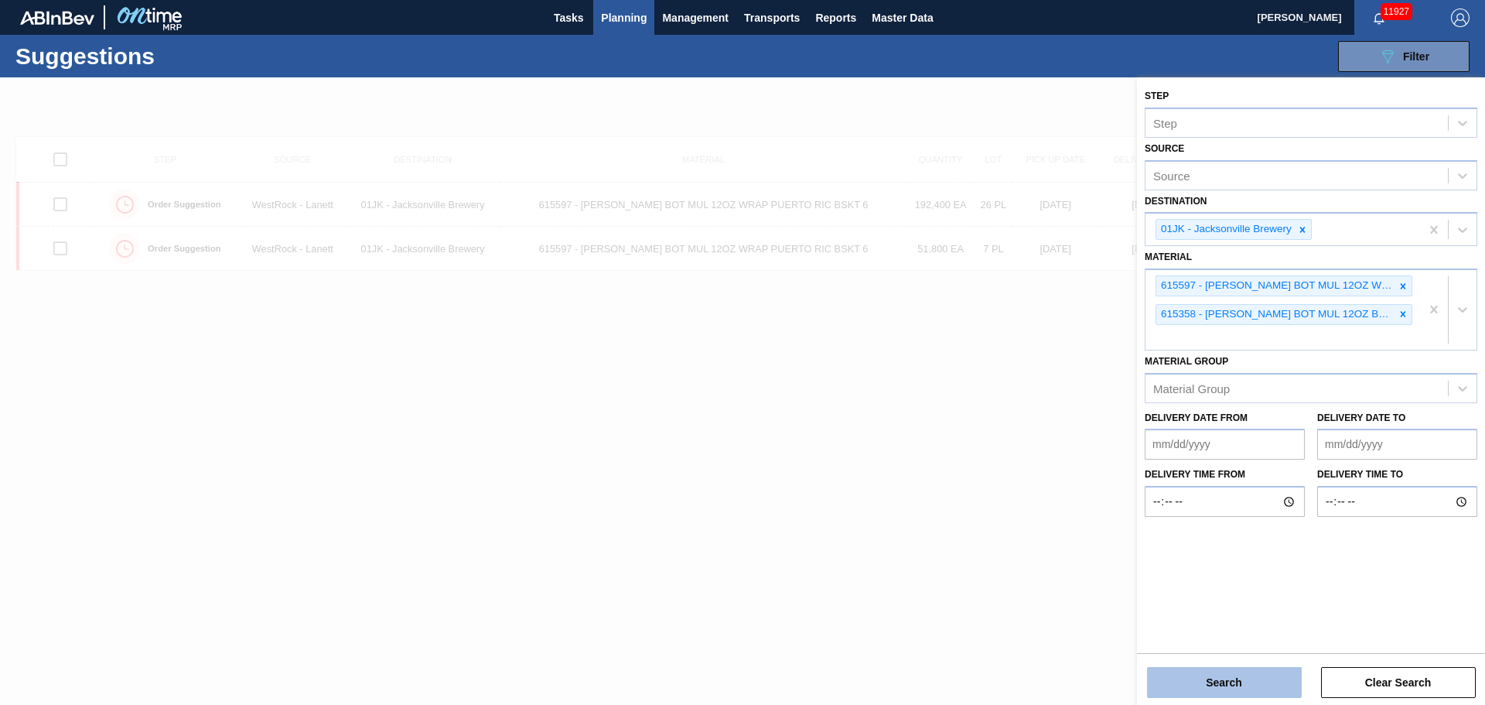
click at [1255, 685] on button "Search" at bounding box center [1224, 682] width 155 height 31
